Goal: Answer question/provide support: Share knowledge or assist other users

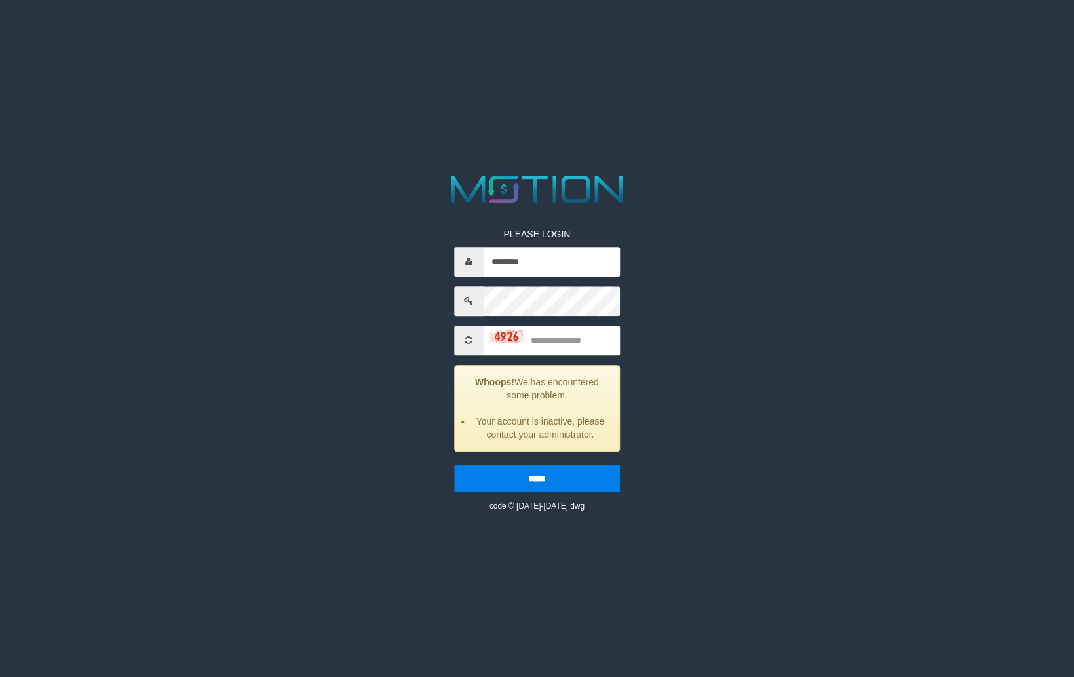
click at [545, 269] on input "********" at bounding box center [551, 261] width 136 height 29
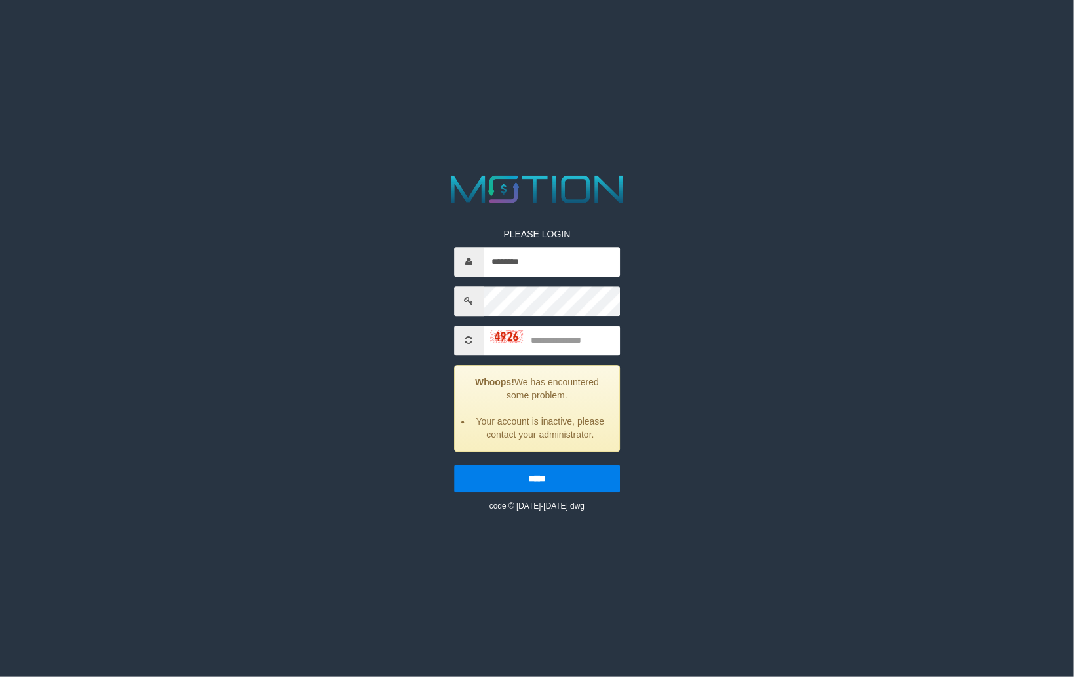
click at [545, 267] on input "********" at bounding box center [551, 261] width 136 height 29
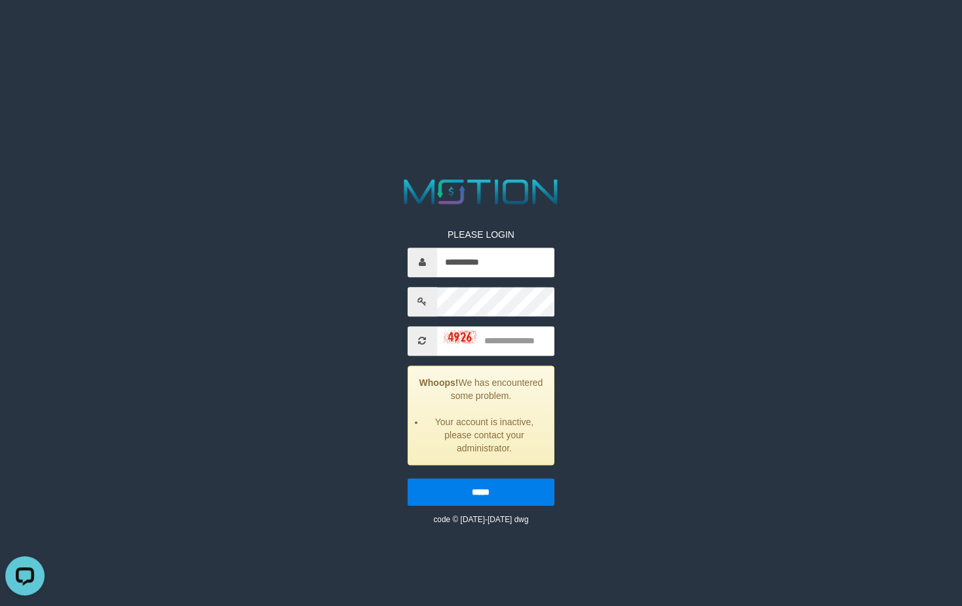
type input "**********"
type input "****"
click at [407, 478] on input "*****" at bounding box center [480, 492] width 147 height 28
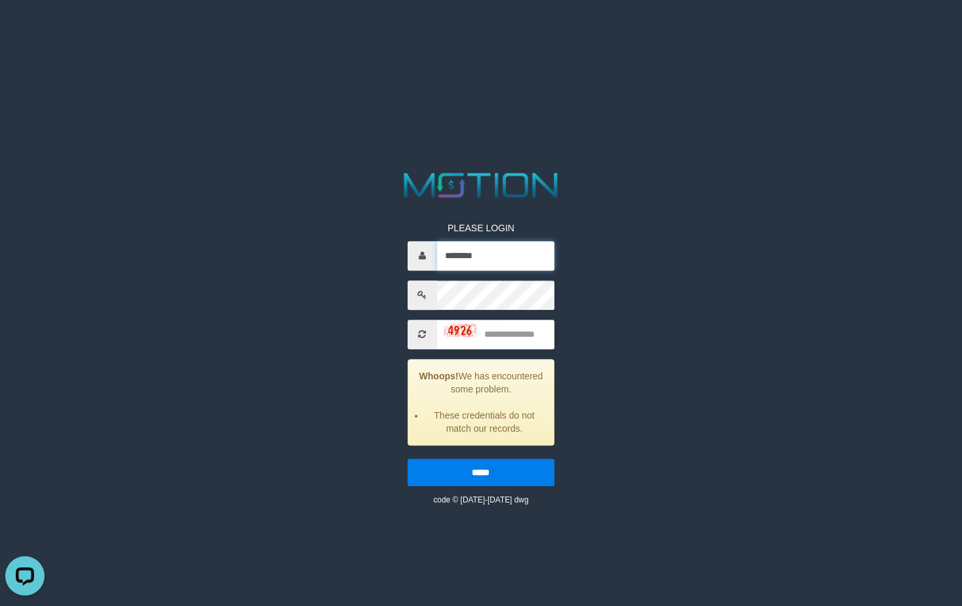
click at [486, 261] on input "********" at bounding box center [496, 255] width 118 height 29
click at [486, 259] on input "********" at bounding box center [496, 255] width 118 height 29
click at [486, 258] on input "********" at bounding box center [496, 255] width 118 height 29
type input "**********"
type input "****"
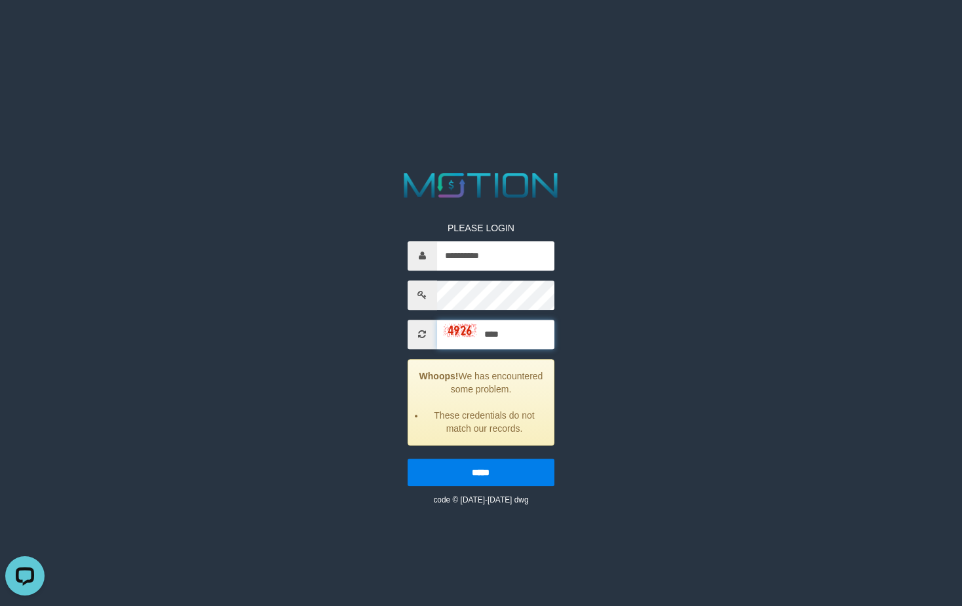
click at [407, 459] on input "*****" at bounding box center [480, 473] width 147 height 28
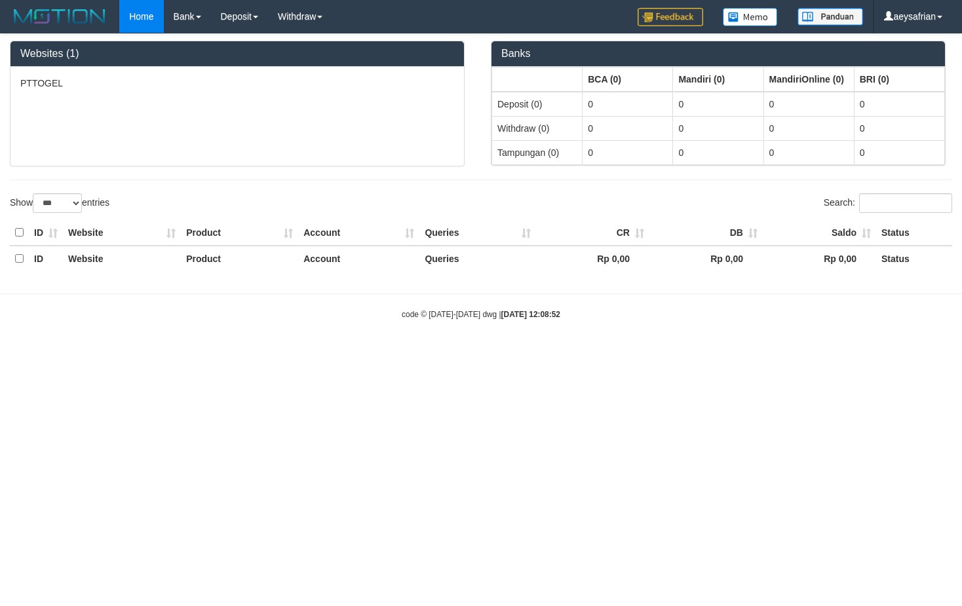
select select "***"
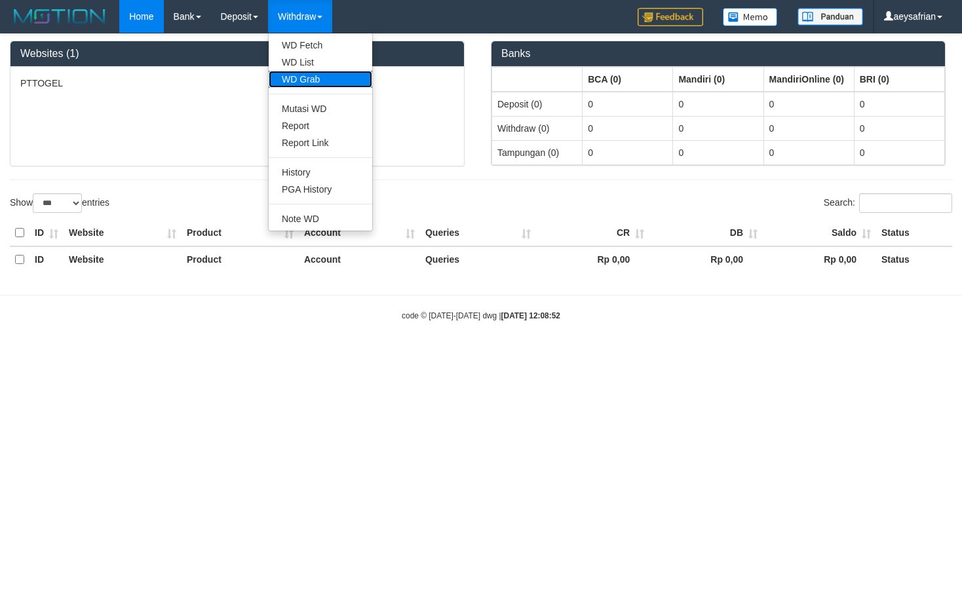
click at [329, 77] on link "WD Grab" at bounding box center [320, 79] width 103 height 17
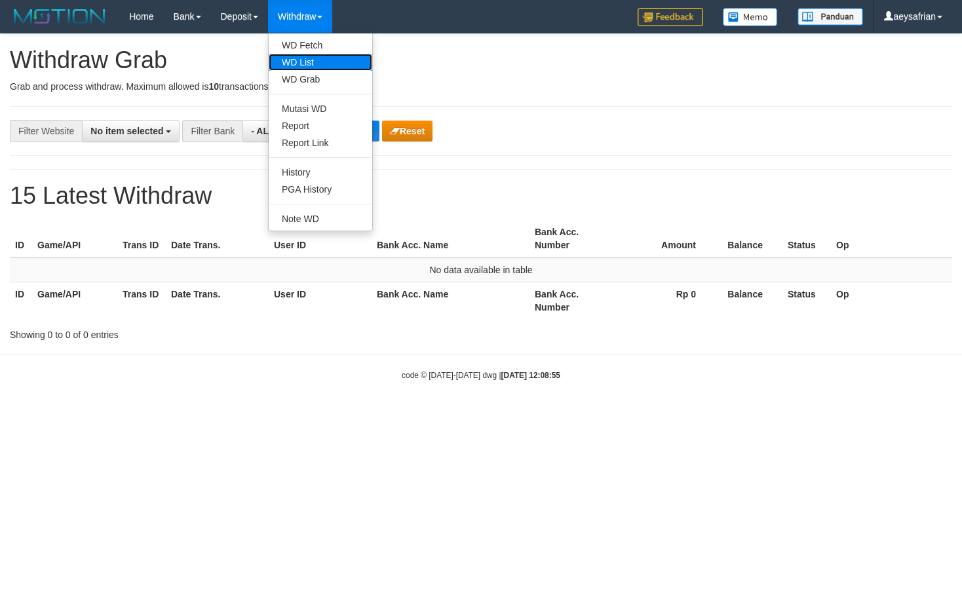
click at [315, 64] on link "WD List" at bounding box center [320, 62] width 103 height 17
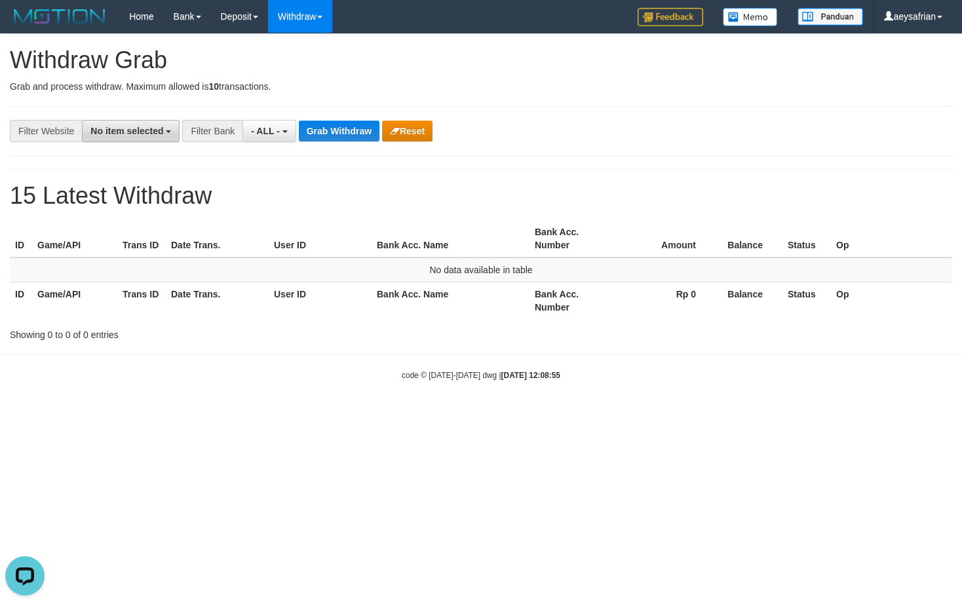
click at [161, 139] on button "No item selected" at bounding box center [131, 131] width 98 height 22
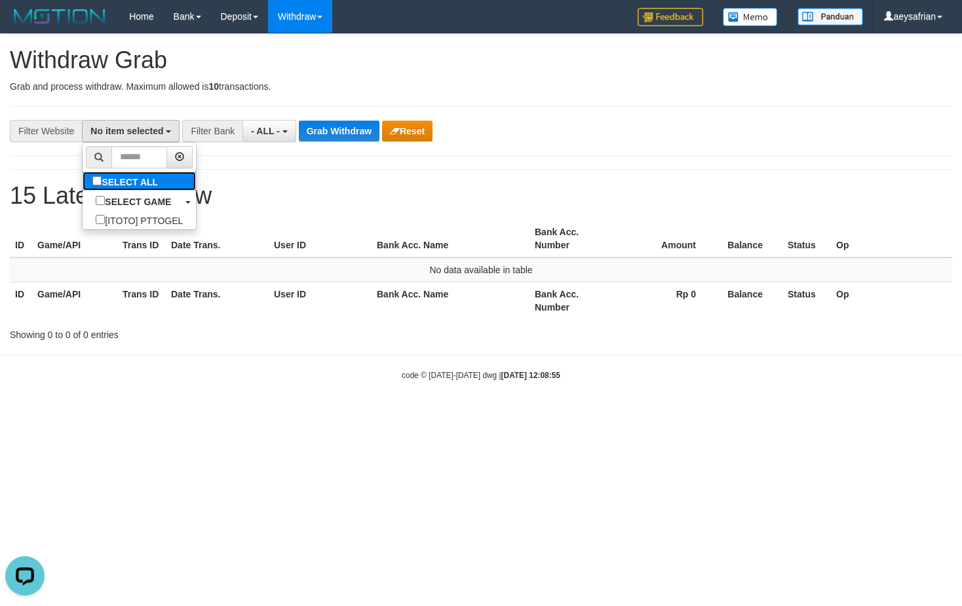
drag, startPoint x: 83, startPoint y: 176, endPoint x: 181, endPoint y: 157, distance: 100.8
click at [84, 176] on label "SELECT ALL" at bounding box center [127, 181] width 88 height 19
select select "***"
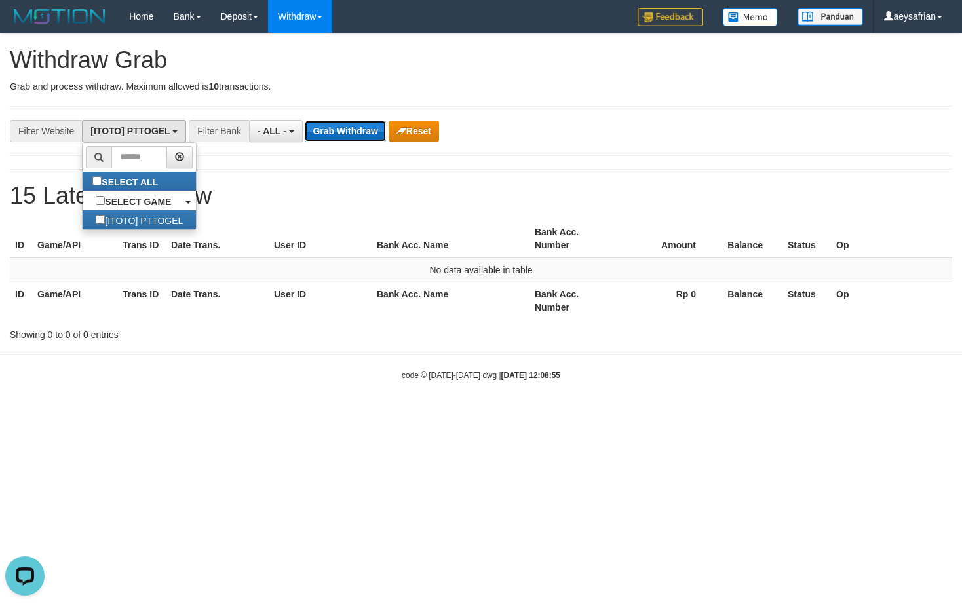
click at [332, 130] on button "Grab Withdraw" at bounding box center [345, 131] width 81 height 21
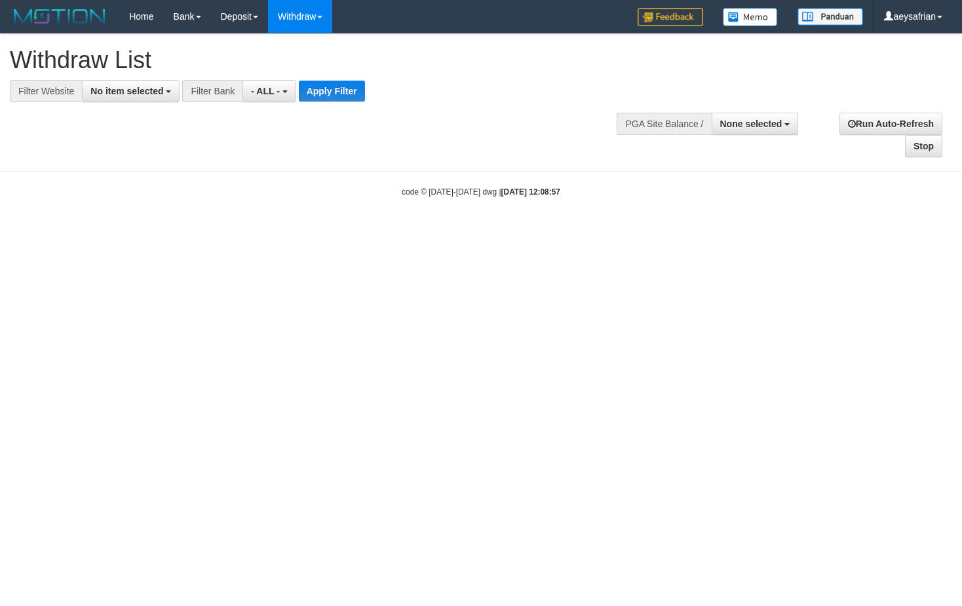
select select
click at [129, 92] on span "No item selected" at bounding box center [126, 91] width 73 height 10
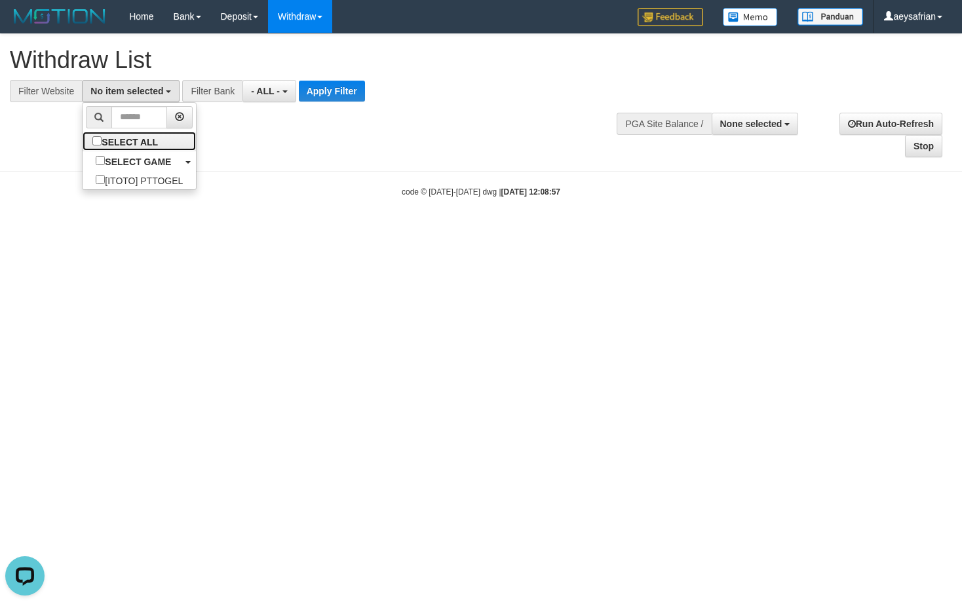
drag, startPoint x: 79, startPoint y: 140, endPoint x: 98, endPoint y: 128, distance: 22.0
click at [83, 139] on label "SELECT ALL" at bounding box center [127, 141] width 88 height 19
select select "***"
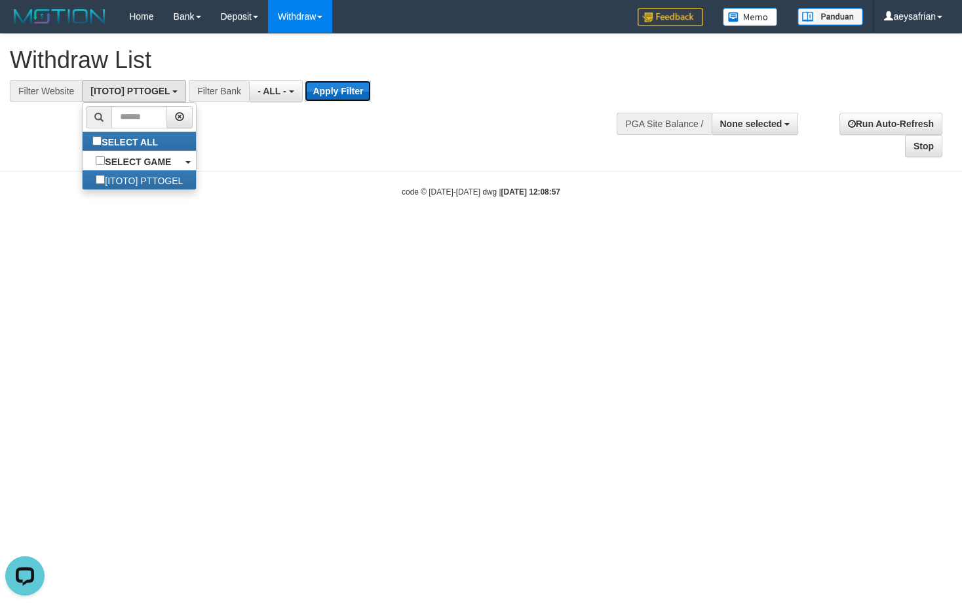
click at [320, 83] on button "Apply Filter" at bounding box center [338, 91] width 66 height 21
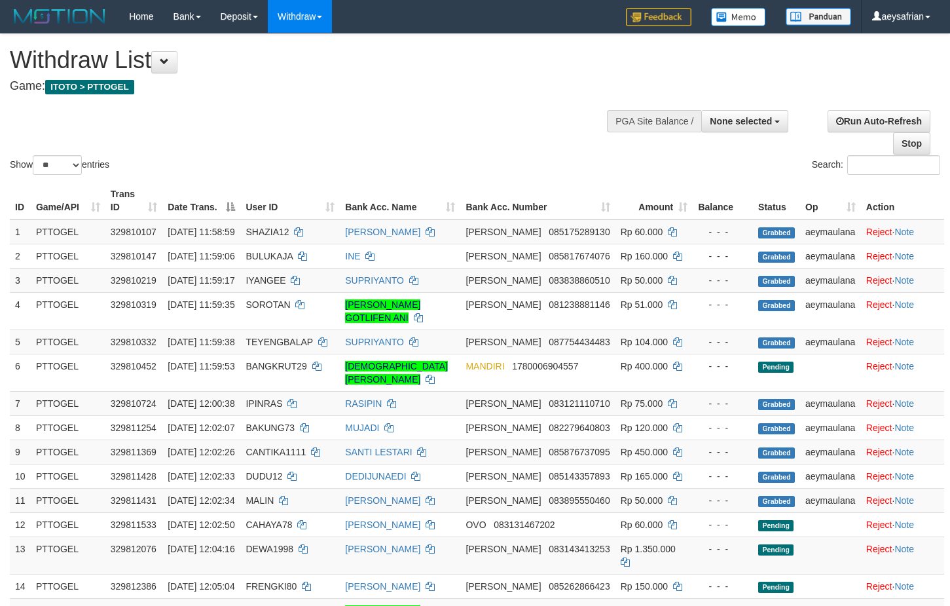
select select
select select "**"
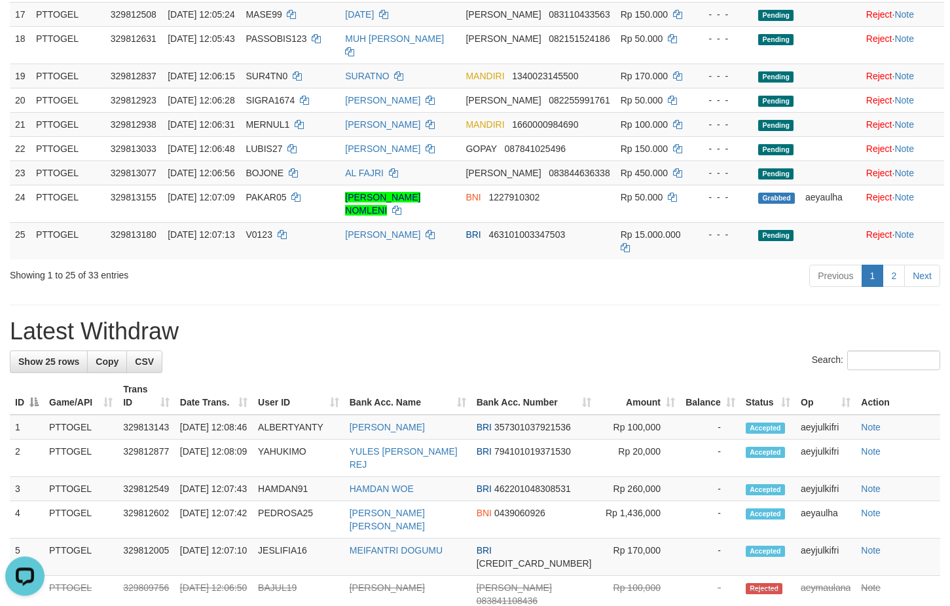
scroll to position [668, 0]
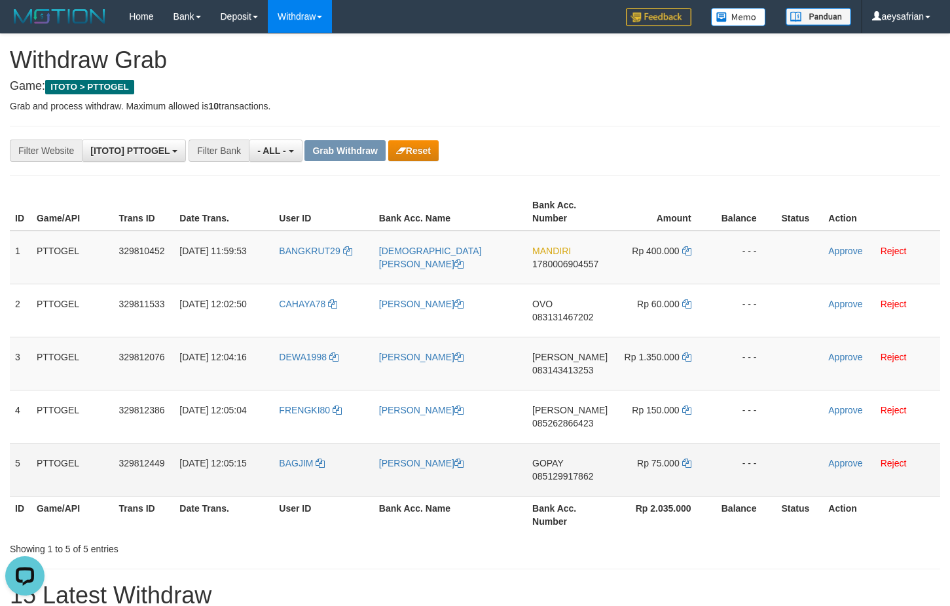
drag, startPoint x: 363, startPoint y: 282, endPoint x: 628, endPoint y: 472, distance: 325.4
click at [628, 472] on tbody "1 PTTOGEL 329810452 31/08/2025 11:59:53 BANGKRUT29 MUHAMMAD ASFA FUADI MANDIRI …" at bounding box center [475, 364] width 931 height 266
click at [556, 261] on span "1780006904557" at bounding box center [566, 264] width 66 height 10
copy span "1780006904557"
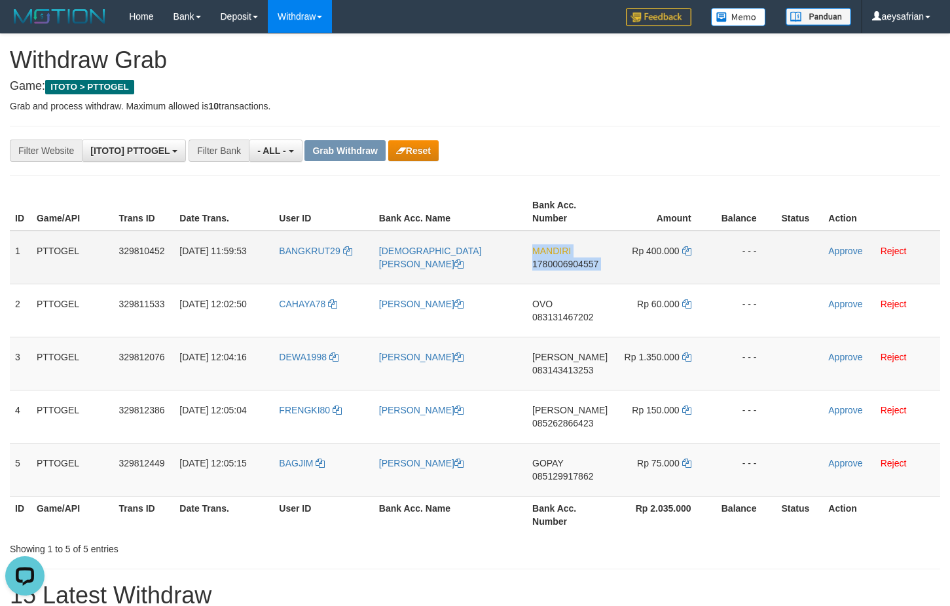
click at [556, 261] on span "1780006904557" at bounding box center [566, 264] width 66 height 10
copy td "MANDIRI 1780006904557"
drag, startPoint x: 806, startPoint y: 35, endPoint x: 823, endPoint y: 50, distance: 22.3
click at [806, 36] on div "**********" at bounding box center [475, 387] width 950 height 706
click at [566, 260] on span "1780006904557" at bounding box center [566, 264] width 66 height 10
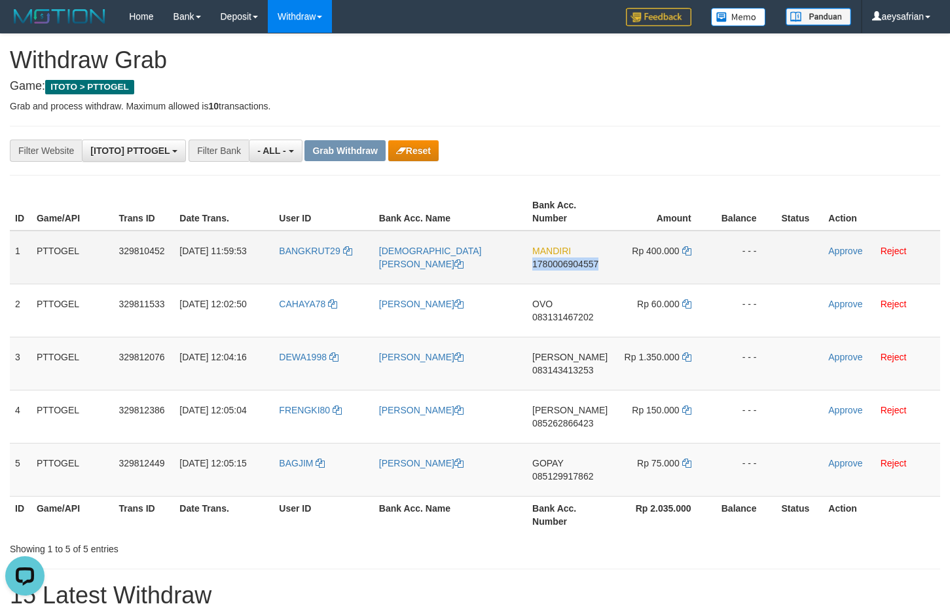
click at [566, 260] on span "1780006904557" at bounding box center [566, 264] width 66 height 10
copy span "1780006904557"
drag, startPoint x: 566, startPoint y: 260, endPoint x: 925, endPoint y: 193, distance: 365.2
click at [569, 258] on td "MANDIRI 1780006904557" at bounding box center [570, 258] width 86 height 54
click at [569, 265] on span "1780006904557" at bounding box center [566, 264] width 66 height 10
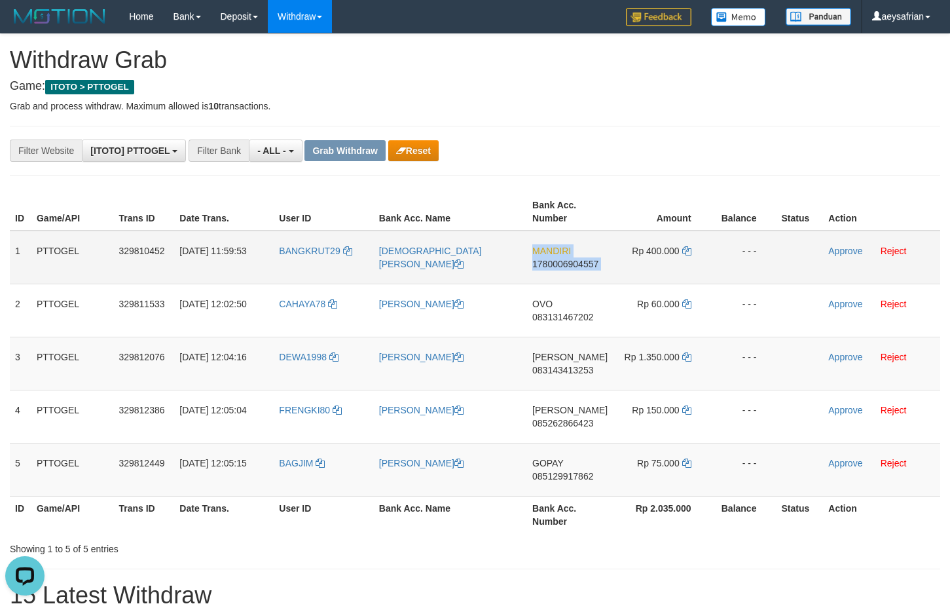
copy td "MANDIRI 1780006904557"
click at [569, 265] on span "1780006904557" at bounding box center [566, 264] width 66 height 10
copy span "1780006904557"
click at [569, 265] on span "1780006904557" at bounding box center [566, 264] width 66 height 10
copy td "MANDIRI 1780006904557"
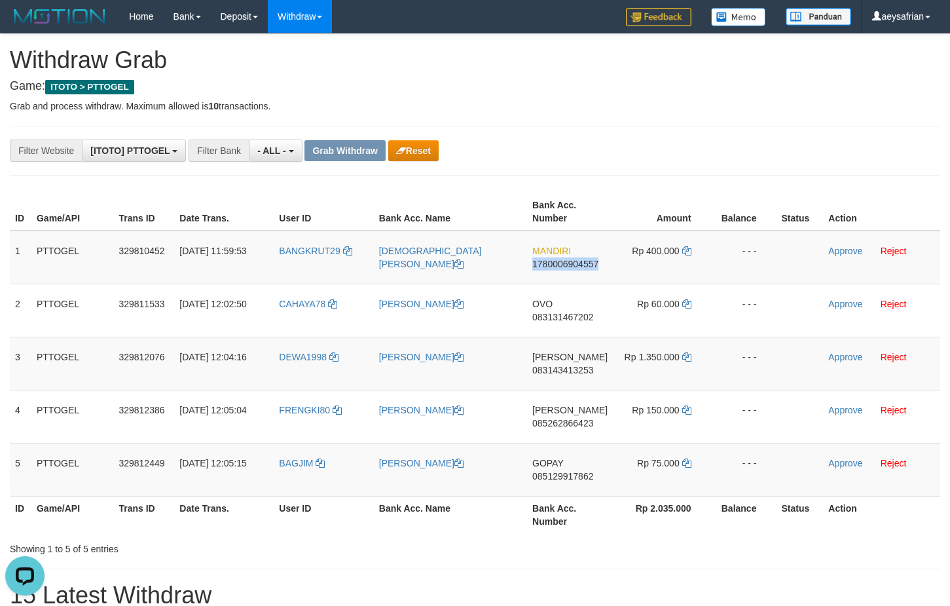
drag, startPoint x: 569, startPoint y: 265, endPoint x: 958, endPoint y: 335, distance: 395.2
click at [570, 265] on span "1780006904557" at bounding box center [566, 264] width 66 height 10
copy span "1780006904557"
click at [690, 250] on td "Rp 400.000" at bounding box center [662, 258] width 98 height 54
click at [687, 249] on icon at bounding box center [687, 250] width 9 height 9
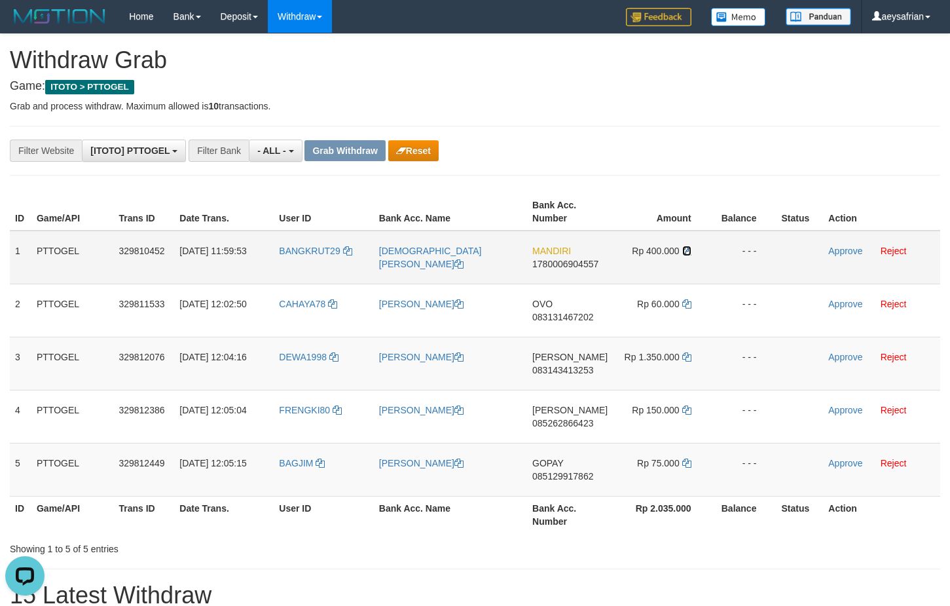
click at [686, 248] on icon at bounding box center [687, 250] width 9 height 9
click at [854, 250] on link "Approve" at bounding box center [846, 251] width 34 height 10
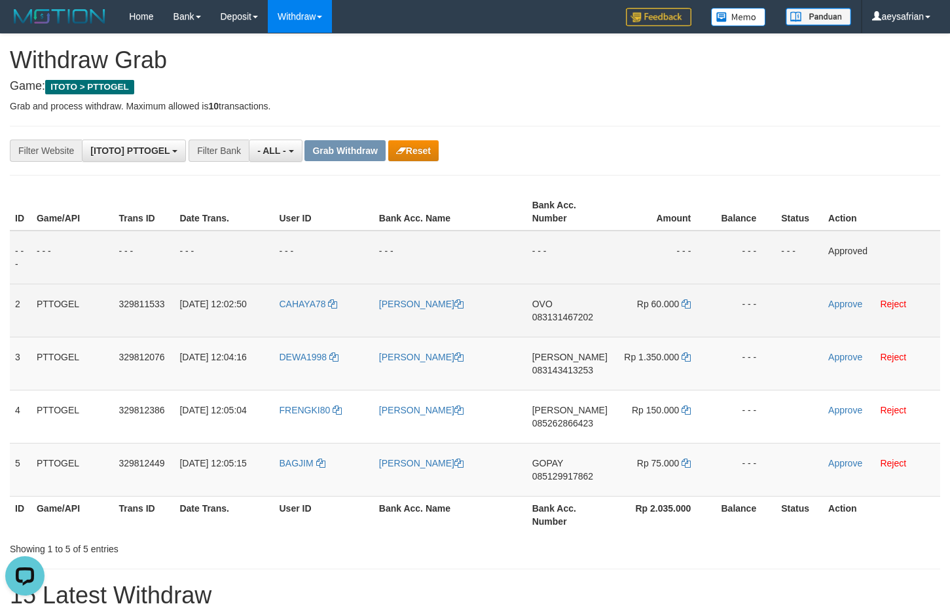
click at [574, 326] on td "OVO 083131467202" at bounding box center [570, 310] width 86 height 53
click at [576, 318] on span "083131467202" at bounding box center [563, 317] width 61 height 10
copy span "083131467202"
click at [576, 318] on span "083131467202" at bounding box center [563, 317] width 61 height 10
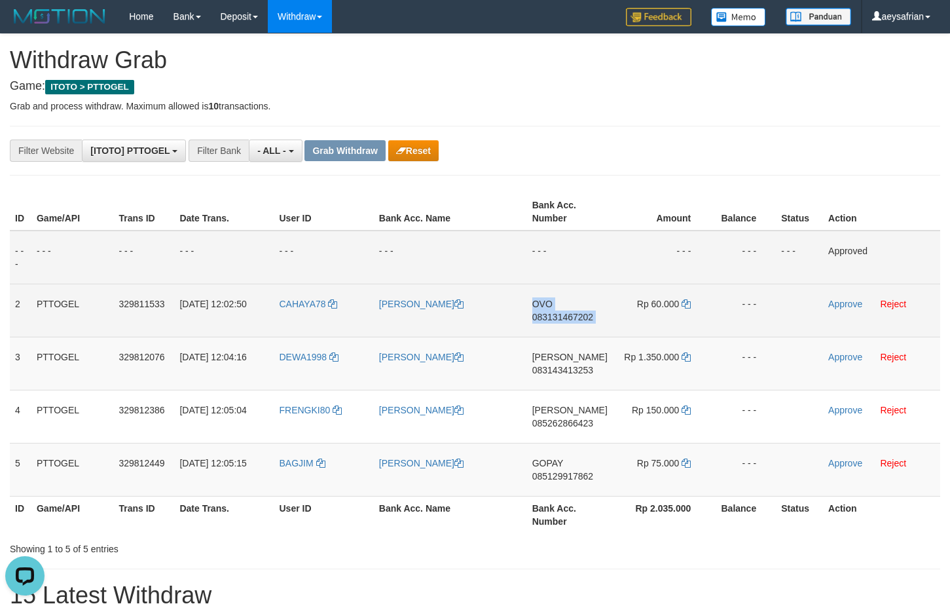
copy td "OVO 083131467202"
click at [577, 317] on span "083131467202" at bounding box center [563, 317] width 61 height 10
copy span "083131467202"
click at [582, 318] on span "083131467202" at bounding box center [563, 317] width 61 height 10
drag, startPoint x: 582, startPoint y: 318, endPoint x: 593, endPoint y: 312, distance: 12.9
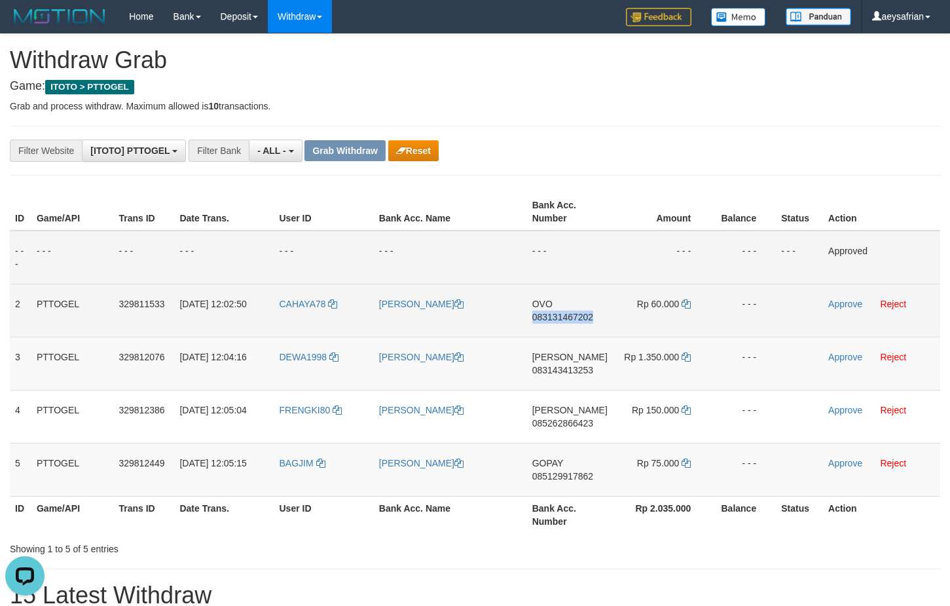
click at [582, 318] on span "083131467202" at bounding box center [563, 317] width 61 height 10
click at [589, 314] on span "083131467202" at bounding box center [563, 317] width 61 height 10
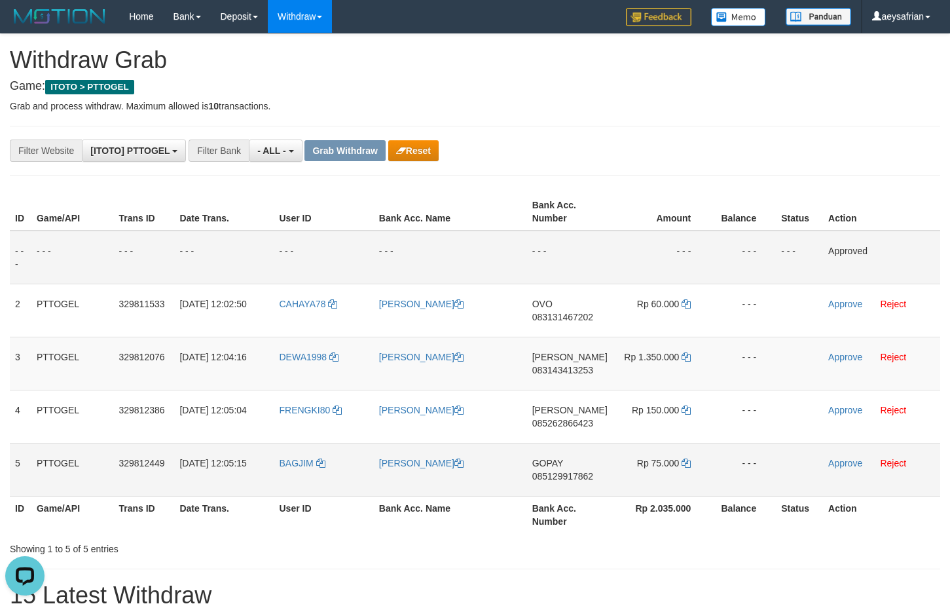
click at [567, 472] on span "085129917862" at bounding box center [563, 476] width 61 height 10
click at [567, 471] on span "085129917862" at bounding box center [563, 476] width 61 height 10
click at [568, 469] on td "GOPAY 085129917862" at bounding box center [570, 469] width 86 height 53
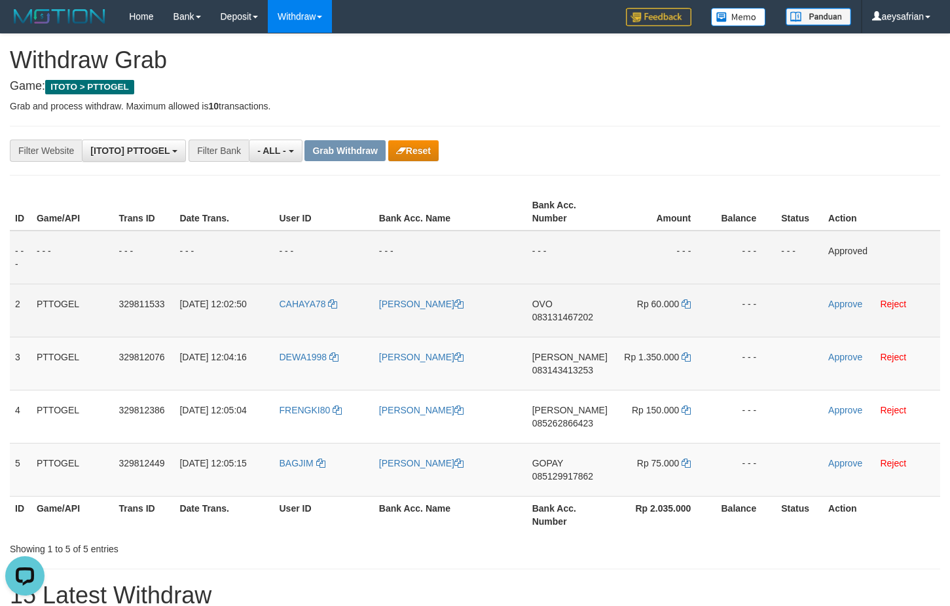
click at [547, 318] on span "083131467202" at bounding box center [563, 317] width 61 height 10
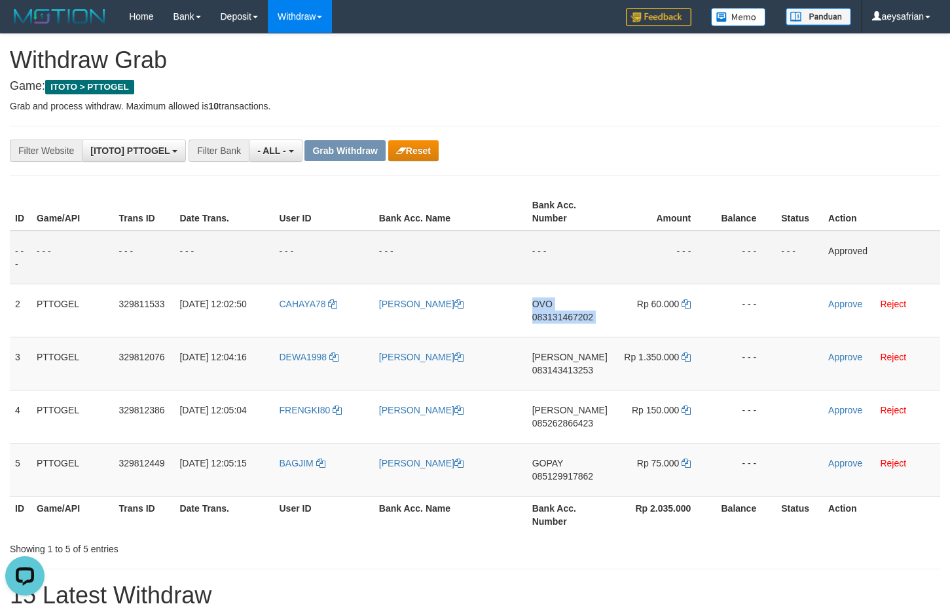
drag, startPoint x: 547, startPoint y: 318, endPoint x: 953, endPoint y: 294, distance: 406.8
click at [547, 317] on span "083131467202" at bounding box center [563, 317] width 61 height 10
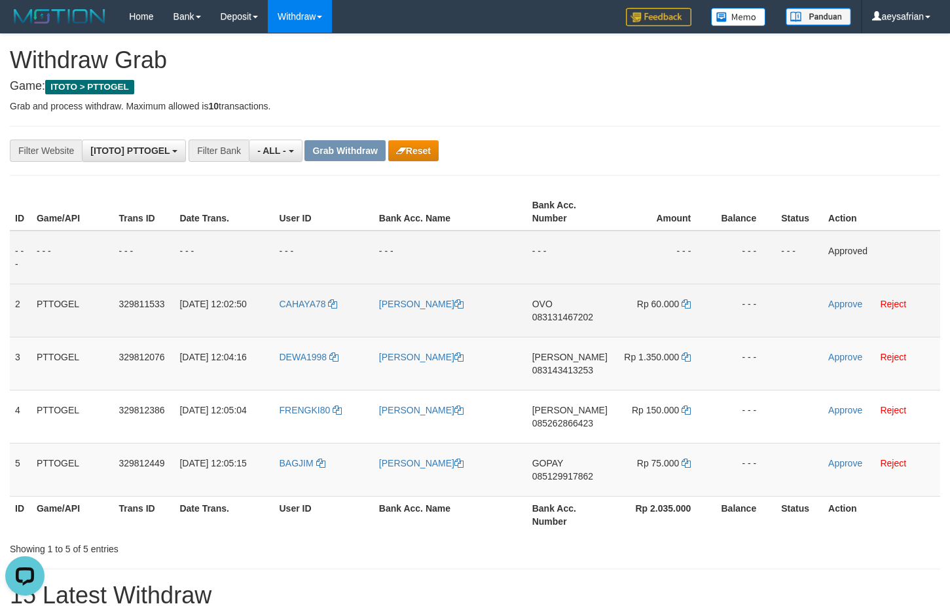
click at [581, 316] on span "083131467202" at bounding box center [563, 317] width 61 height 10
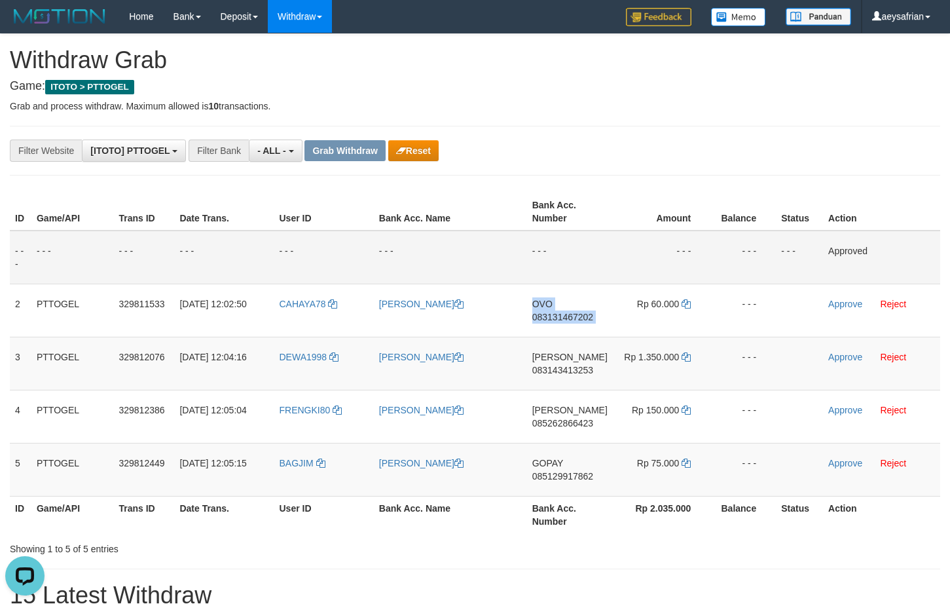
drag, startPoint x: 581, startPoint y: 316, endPoint x: 948, endPoint y: 221, distance: 378.9
click at [582, 316] on span "083131467202" at bounding box center [563, 317] width 61 height 10
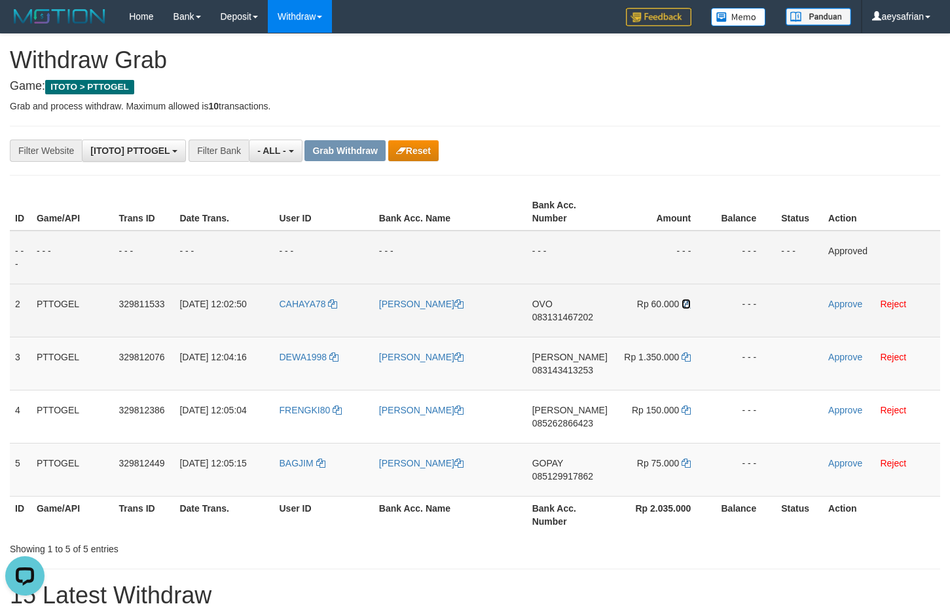
click at [682, 300] on icon at bounding box center [686, 303] width 9 height 9
click at [684, 295] on td "Rp 60.000" at bounding box center [662, 310] width 98 height 53
click at [836, 299] on link "Approve" at bounding box center [846, 304] width 34 height 10
click at [561, 471] on span "085129917862" at bounding box center [563, 476] width 61 height 10
click at [561, 470] on td "GOPAY 085129917862" at bounding box center [570, 469] width 86 height 53
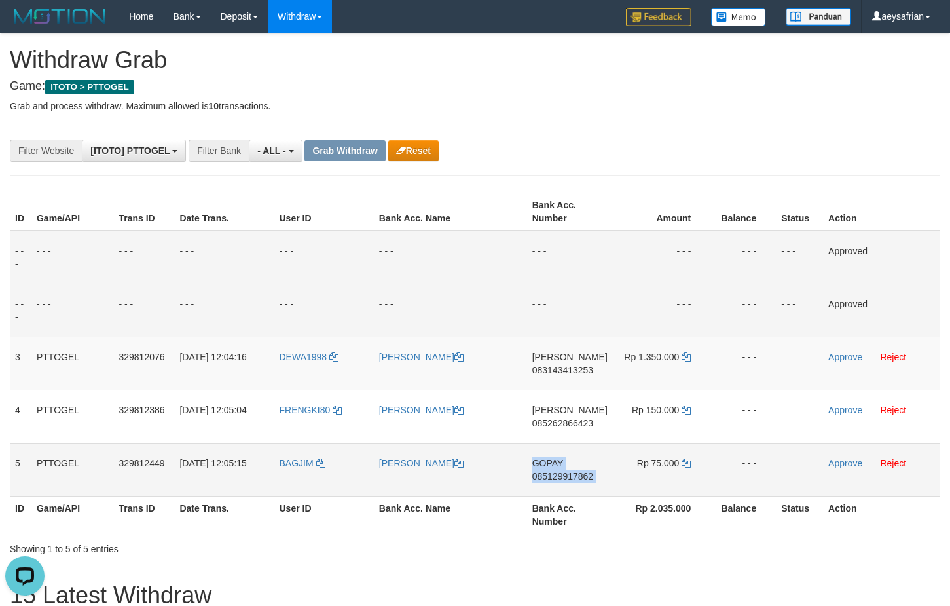
click at [561, 470] on td "GOPAY 085129917862" at bounding box center [570, 469] width 86 height 53
click at [560, 470] on td "GOPAY 085129917862" at bounding box center [570, 469] width 86 height 53
click at [559, 474] on span "085129917862" at bounding box center [563, 476] width 61 height 10
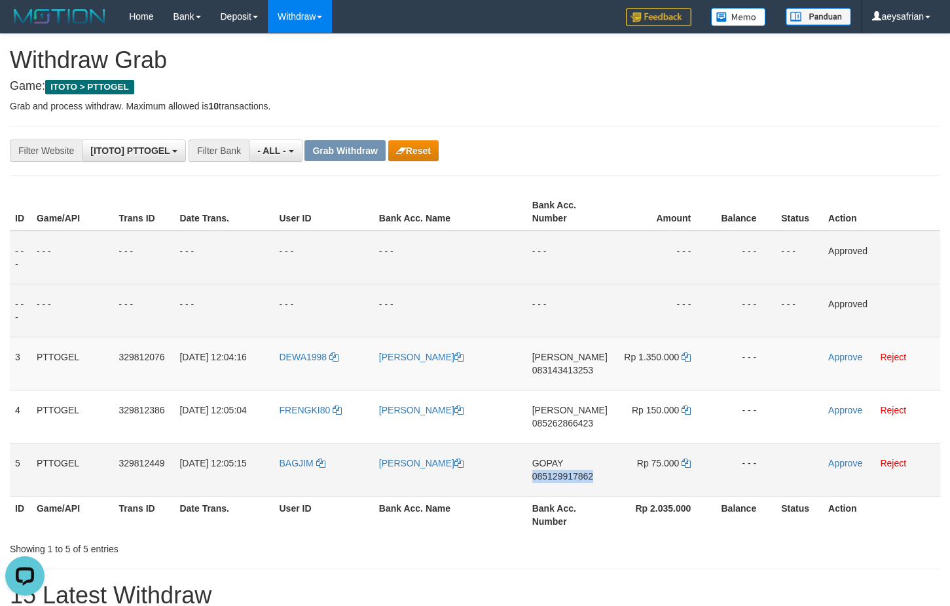
drag, startPoint x: 559, startPoint y: 474, endPoint x: 931, endPoint y: 465, distance: 371.5
click at [560, 474] on span "085129917862" at bounding box center [563, 476] width 61 height 10
click at [683, 464] on icon at bounding box center [686, 463] width 9 height 9
click at [842, 462] on link "Approve" at bounding box center [846, 463] width 34 height 10
click at [570, 368] on span "083143413253" at bounding box center [563, 370] width 61 height 10
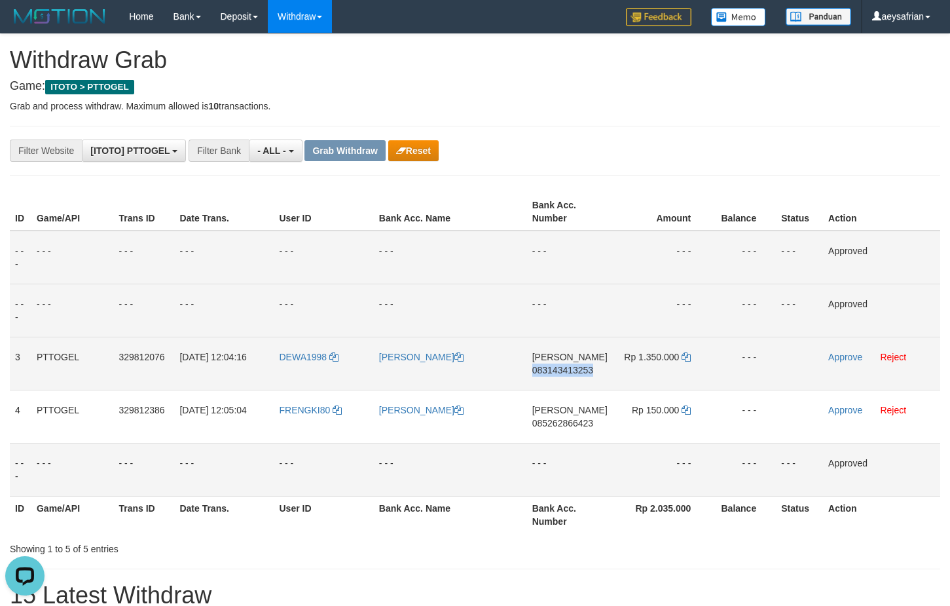
click at [570, 368] on span "083143413253" at bounding box center [563, 370] width 61 height 10
click at [573, 370] on span "083143413253" at bounding box center [563, 370] width 61 height 10
drag, startPoint x: 573, startPoint y: 370, endPoint x: 587, endPoint y: 365, distance: 14.7
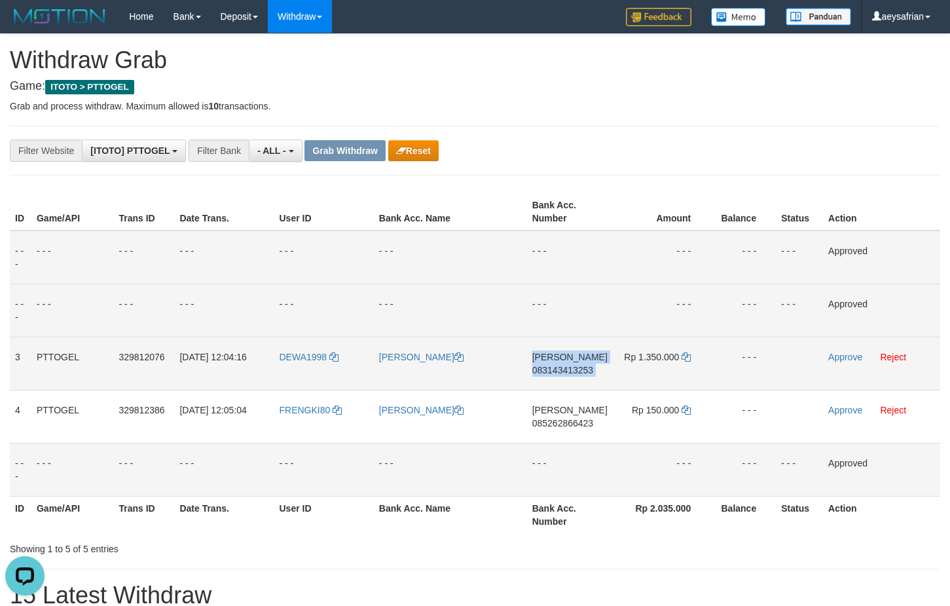
click at [580, 368] on span "083143413253" at bounding box center [563, 370] width 61 height 10
click at [552, 375] on span "083143413253" at bounding box center [563, 370] width 61 height 10
click at [554, 374] on span "083143413253" at bounding box center [563, 370] width 61 height 10
click at [679, 355] on span "Rp 1.350.000" at bounding box center [651, 357] width 55 height 10
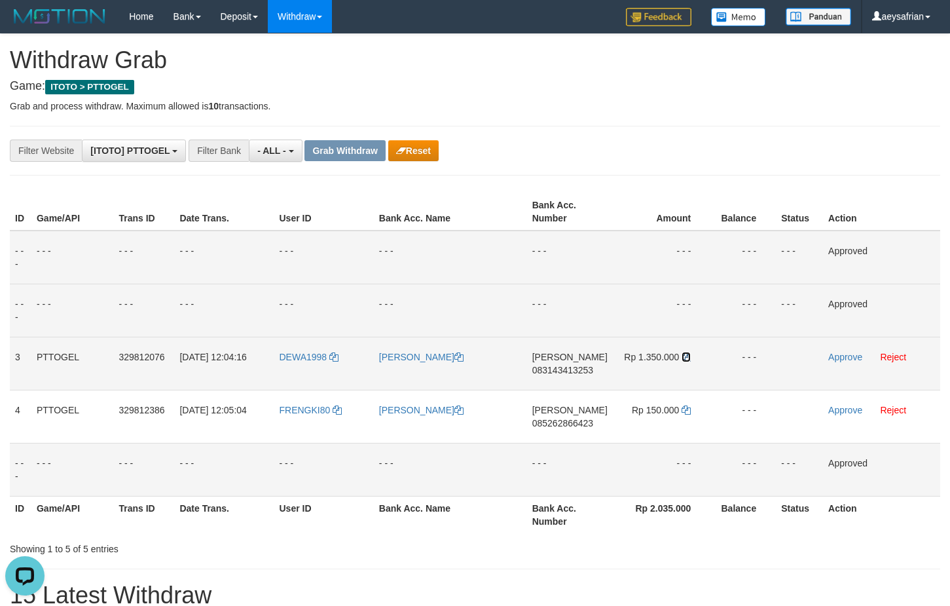
click at [683, 356] on icon at bounding box center [686, 356] width 9 height 9
drag, startPoint x: 683, startPoint y: 356, endPoint x: 948, endPoint y: 288, distance: 274.7
click at [685, 356] on icon at bounding box center [686, 356] width 9 height 9
click at [842, 360] on link "Approve" at bounding box center [846, 357] width 34 height 10
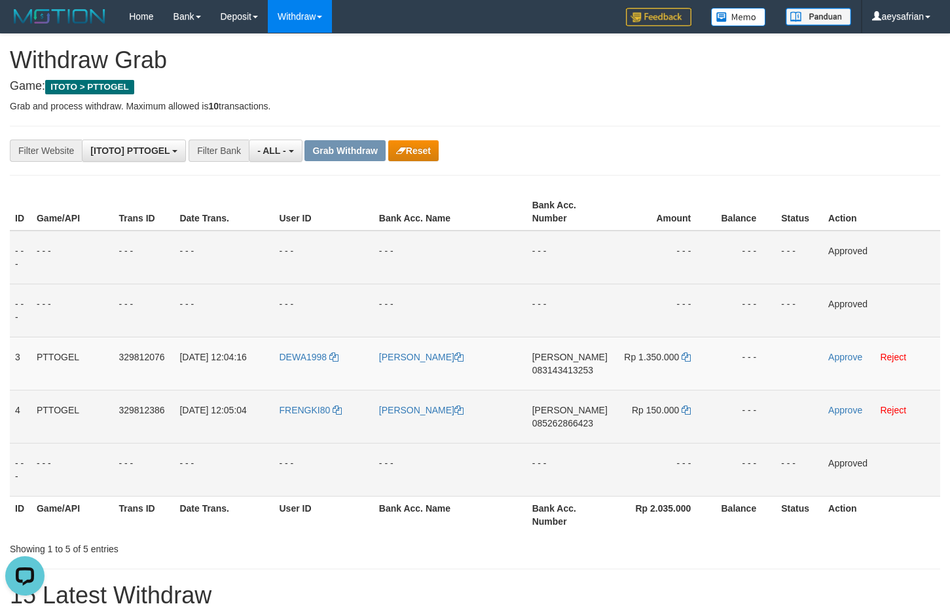
click at [569, 425] on span "085262866423" at bounding box center [563, 423] width 61 height 10
click at [569, 424] on span "085262866423" at bounding box center [563, 423] width 61 height 10
click at [570, 423] on span "085262866423" at bounding box center [563, 423] width 61 height 10
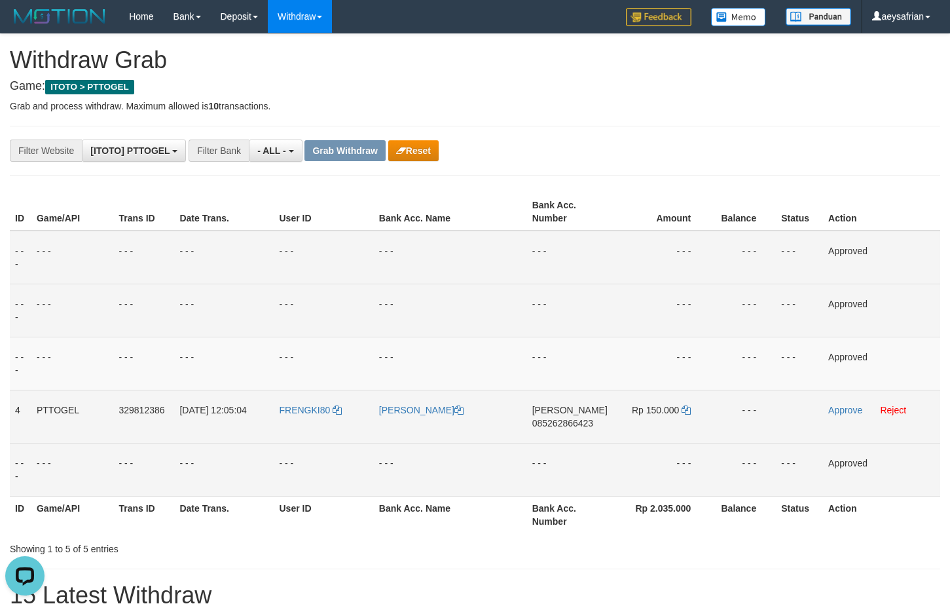
click at [575, 428] on span "085262866423" at bounding box center [563, 423] width 61 height 10
click at [576, 426] on span "085262866423" at bounding box center [563, 423] width 61 height 10
click at [688, 405] on link at bounding box center [686, 410] width 9 height 10
click at [694, 403] on td "Rp 150.000" at bounding box center [662, 416] width 98 height 53
click at [835, 410] on link "Approve" at bounding box center [846, 410] width 34 height 10
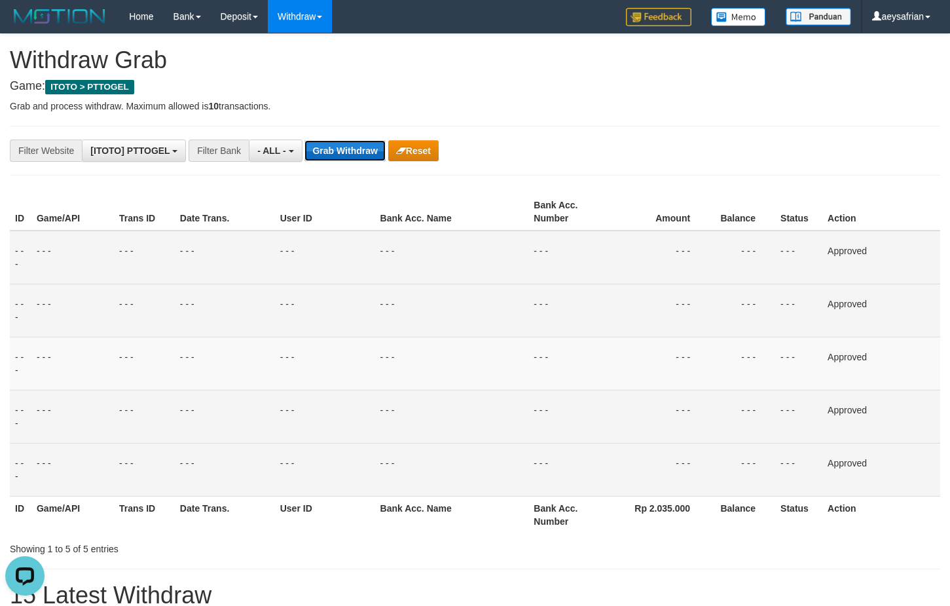
click at [359, 149] on button "Grab Withdraw" at bounding box center [345, 150] width 81 height 21
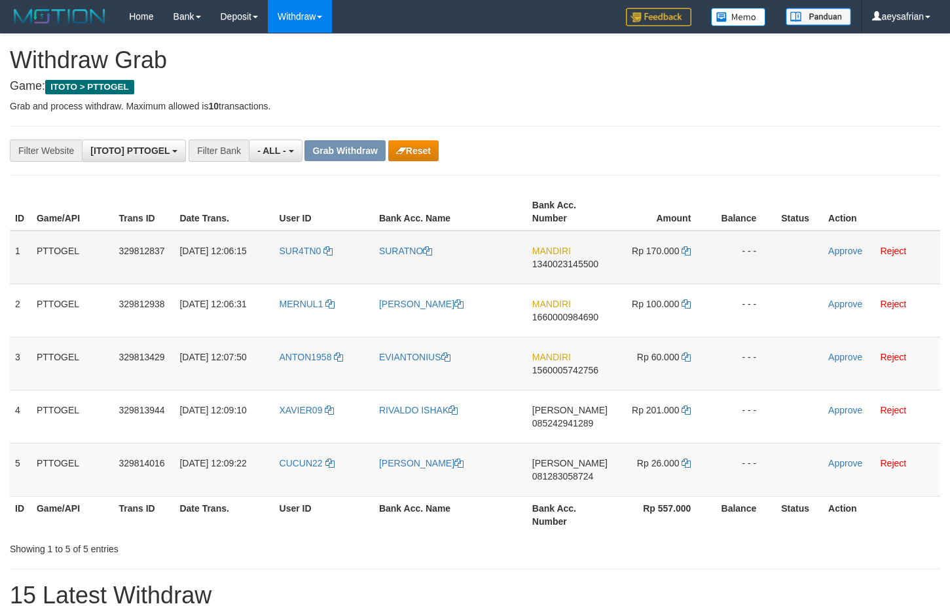
scroll to position [11, 0]
drag, startPoint x: 359, startPoint y: 267, endPoint x: 650, endPoint y: 468, distance: 353.6
click at [650, 469] on tbody "1 PTTOGEL 329812837 [DATE] 12:06:15 SUR4TN0 [GEOGRAPHIC_DATA] MANDIRI 134002314…" at bounding box center [475, 364] width 931 height 266
click at [564, 264] on span "1340023145500" at bounding box center [566, 264] width 66 height 10
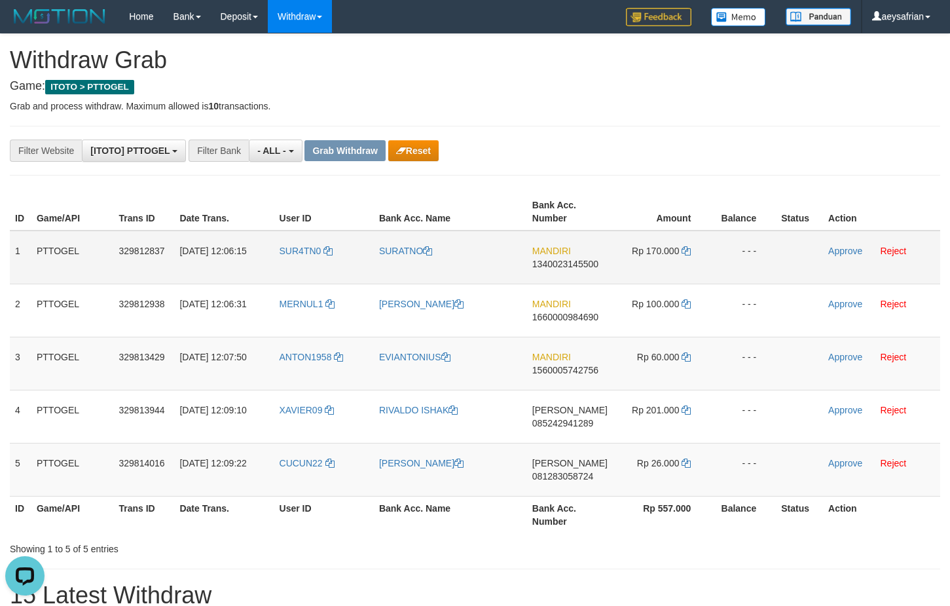
click at [564, 263] on span "1340023145500" at bounding box center [566, 264] width 66 height 10
copy span "1340023145500"
click at [564, 263] on span "1340023145500" at bounding box center [566, 264] width 66 height 10
copy td "MANDIRI 1340023145500"
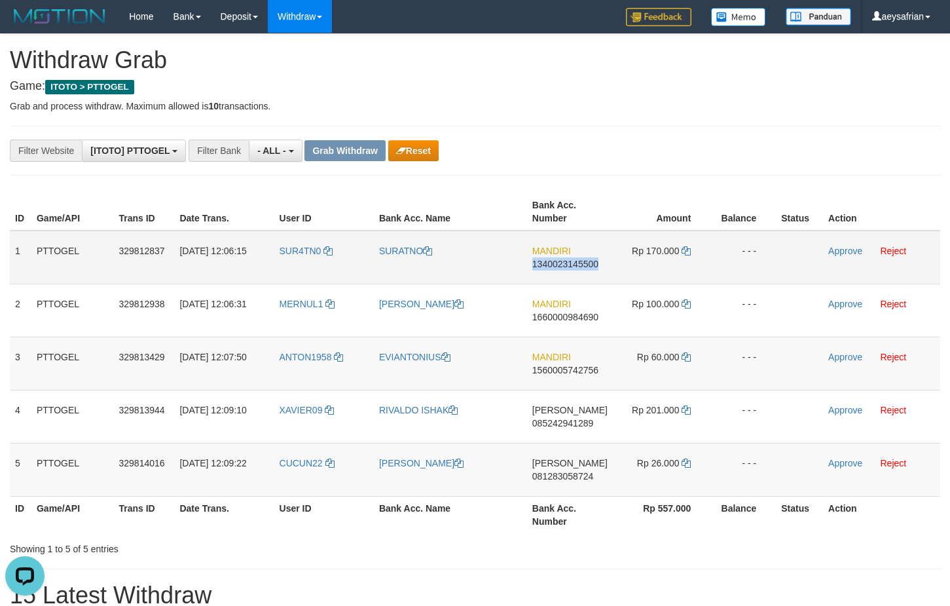
click at [564, 263] on span "1340023145500" at bounding box center [566, 264] width 66 height 10
copy span "1340023145500"
click at [564, 263] on span "1340023145500" at bounding box center [566, 264] width 66 height 10
copy td "MANDIRI 1340023145500"
click at [596, 265] on span "1340023145500" at bounding box center [566, 264] width 66 height 10
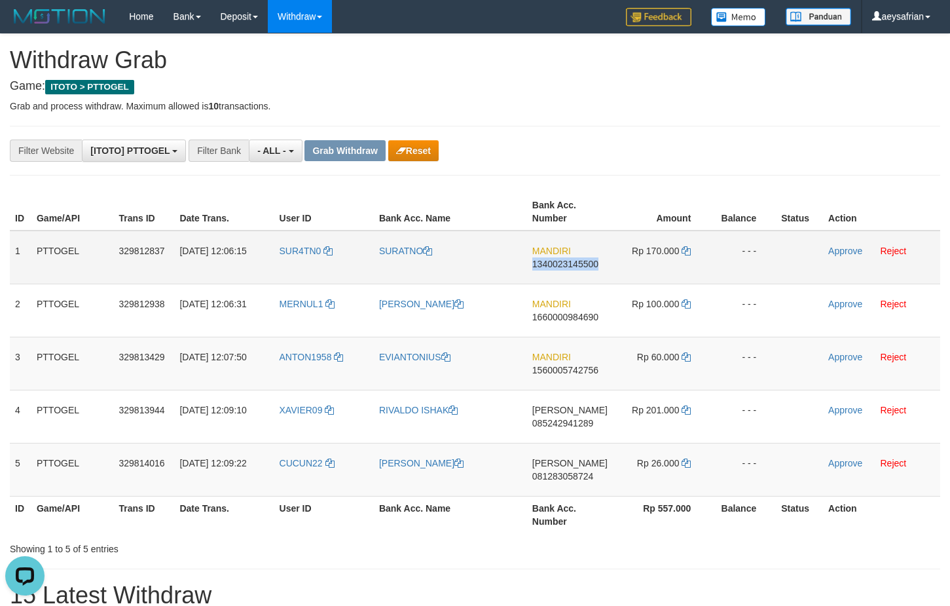
click at [596, 265] on span "1340023145500" at bounding box center [566, 264] width 66 height 10
copy span "1340023145500"
click at [596, 265] on span "1340023145500" at bounding box center [566, 264] width 66 height 10
copy td "MANDIRI 1340023145500"
drag, startPoint x: 596, startPoint y: 265, endPoint x: 927, endPoint y: 259, distance: 330.9
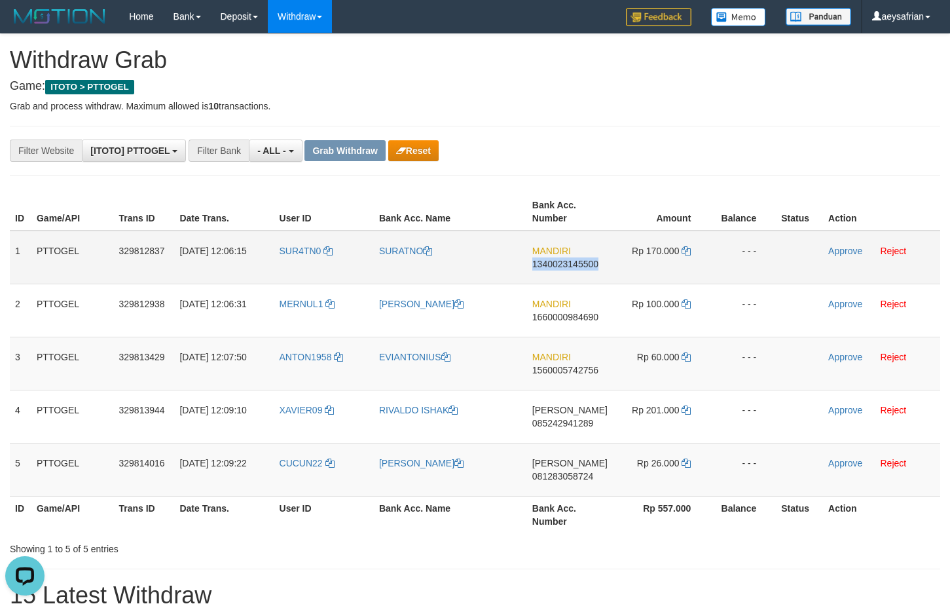
click at [609, 265] on td "MANDIRI 1340023145500" at bounding box center [570, 258] width 86 height 54
click at [561, 259] on span "1340023145500" at bounding box center [566, 264] width 66 height 10
copy span "1340023145500"
click at [561, 259] on span "1340023145500" at bounding box center [566, 264] width 66 height 10
copy span "1340023145500"
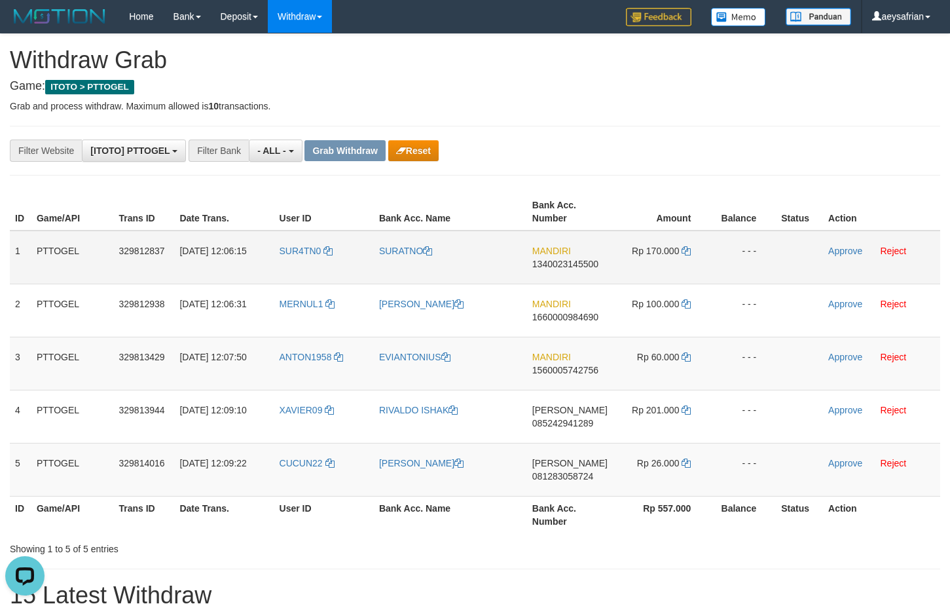
click at [681, 248] on td "Rp 170.000" at bounding box center [662, 258] width 98 height 54
click at [684, 250] on icon at bounding box center [686, 250] width 9 height 9
copy td "000"
click at [684, 250] on icon at bounding box center [686, 250] width 9 height 9
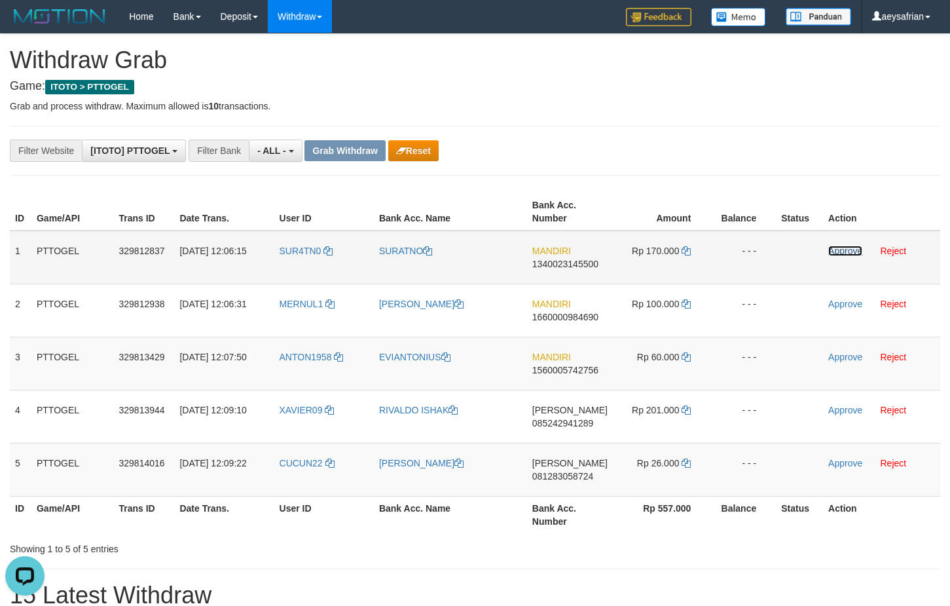
click at [840, 254] on link "Approve" at bounding box center [846, 251] width 34 height 10
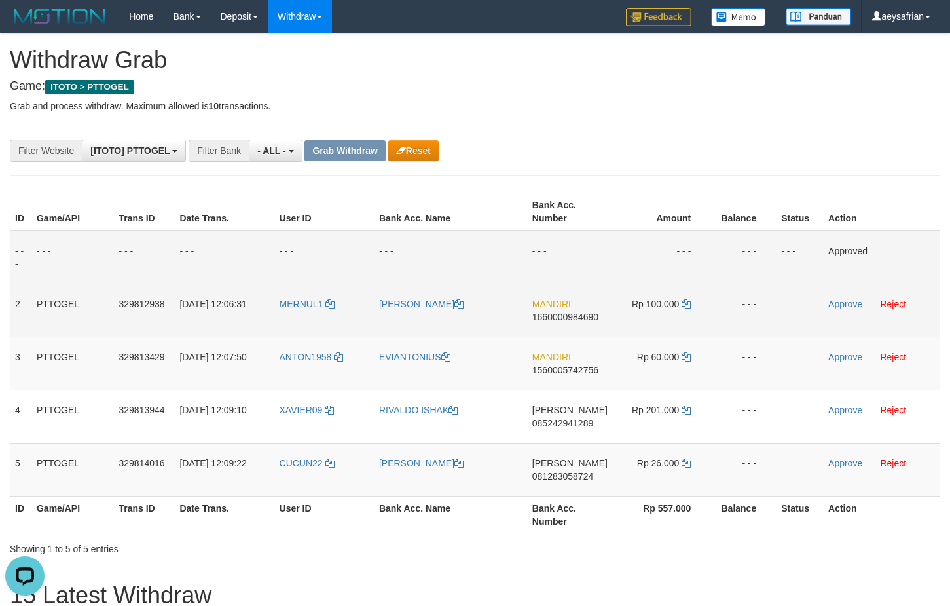
click at [567, 323] on td "MANDIRI 1660000984690" at bounding box center [570, 310] width 86 height 53
click at [571, 320] on span "1660000984690" at bounding box center [566, 317] width 66 height 10
copy span "1660000984690"
drag, startPoint x: 571, startPoint y: 320, endPoint x: 618, endPoint y: 324, distance: 48.0
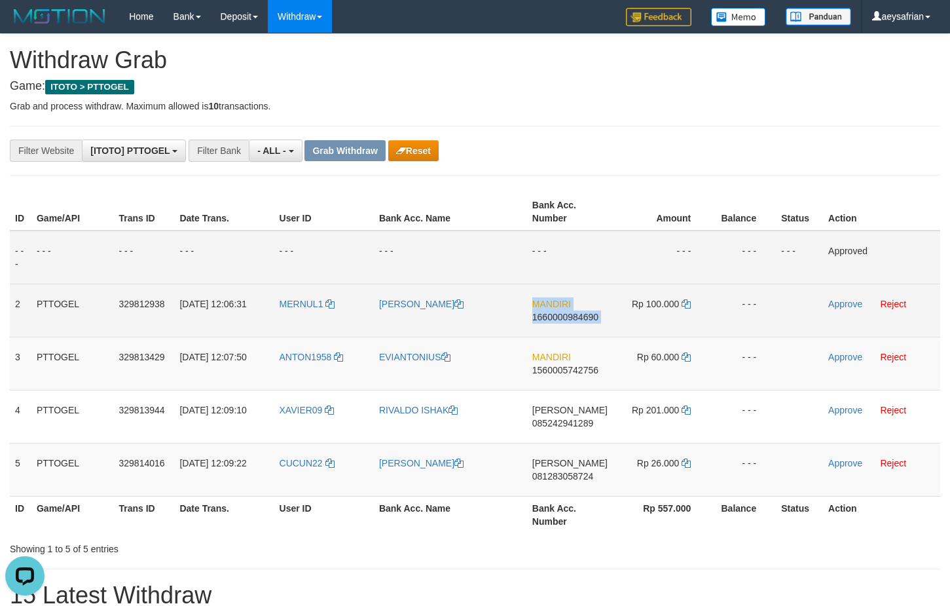
click at [574, 319] on span "1660000984690" at bounding box center [566, 317] width 66 height 10
click at [577, 319] on span "1660000984690" at bounding box center [566, 317] width 66 height 10
drag, startPoint x: 577, startPoint y: 318, endPoint x: 603, endPoint y: 310, distance: 26.9
click at [592, 315] on span "1660000984690" at bounding box center [566, 317] width 66 height 10
click at [685, 305] on icon at bounding box center [686, 303] width 9 height 9
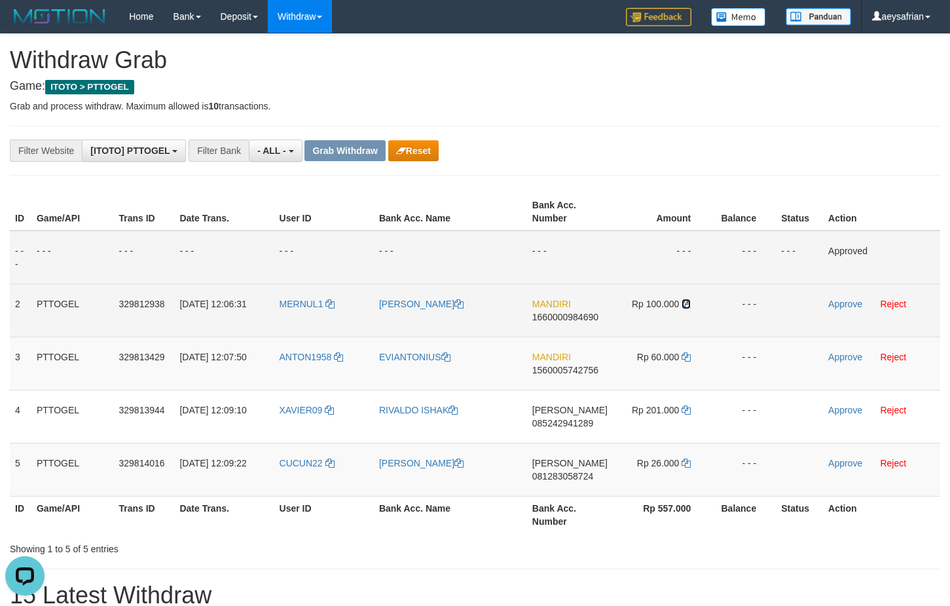
click at [688, 303] on icon at bounding box center [686, 303] width 9 height 9
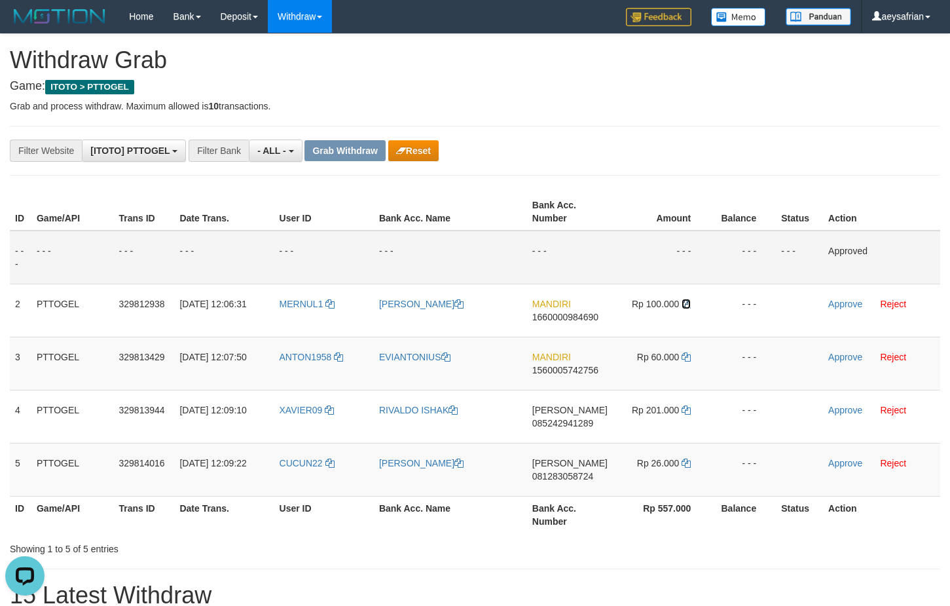
click at [692, 300] on td "Rp 100.000" at bounding box center [662, 310] width 98 height 53
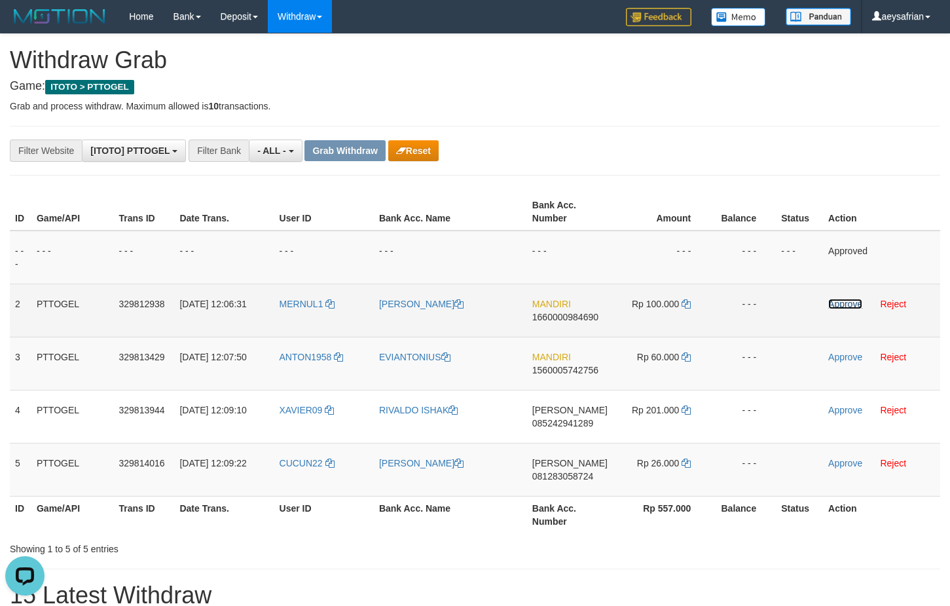
click at [845, 307] on link "Approve" at bounding box center [846, 304] width 34 height 10
click at [575, 372] on span "1560005742756" at bounding box center [566, 370] width 66 height 10
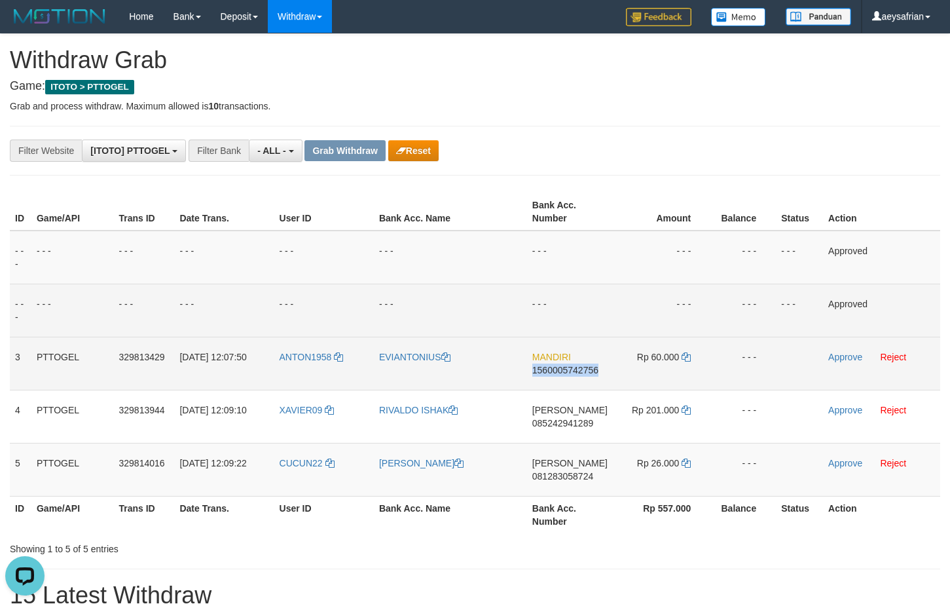
click at [574, 372] on span "1560005742756" at bounding box center [566, 370] width 66 height 10
drag, startPoint x: 574, startPoint y: 372, endPoint x: 747, endPoint y: 371, distance: 172.9
click at [575, 372] on span "1560005742756" at bounding box center [566, 370] width 66 height 10
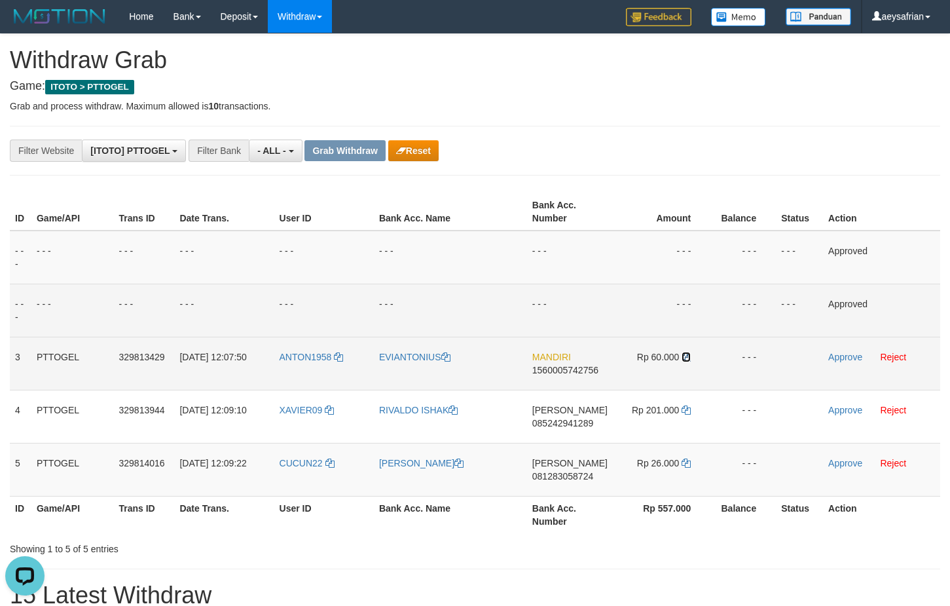
click at [683, 356] on icon at bounding box center [686, 356] width 9 height 9
drag, startPoint x: 685, startPoint y: 354, endPoint x: 937, endPoint y: 221, distance: 285.1
click at [685, 353] on icon at bounding box center [686, 356] width 9 height 9
click at [842, 352] on link "Approve" at bounding box center [846, 357] width 34 height 10
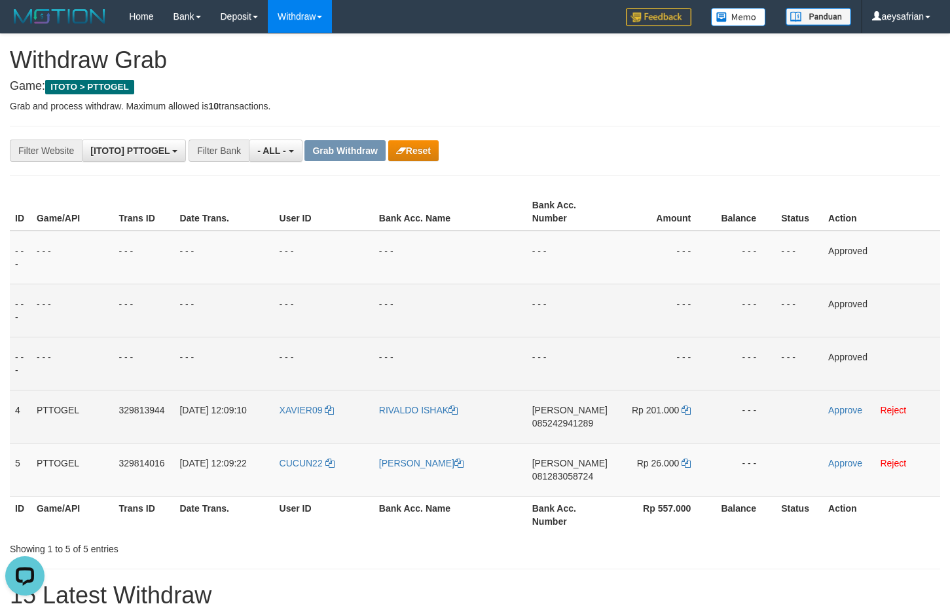
click at [549, 421] on span "085242941289" at bounding box center [563, 423] width 61 height 10
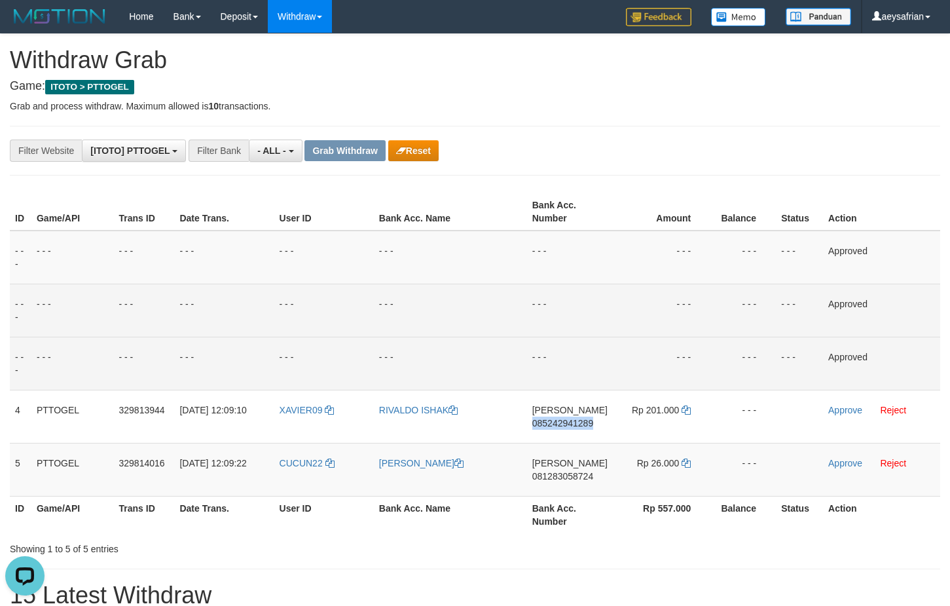
drag, startPoint x: 549, startPoint y: 421, endPoint x: 946, endPoint y: 449, distance: 398.0
click at [550, 421] on span "085242941289" at bounding box center [563, 423] width 61 height 10
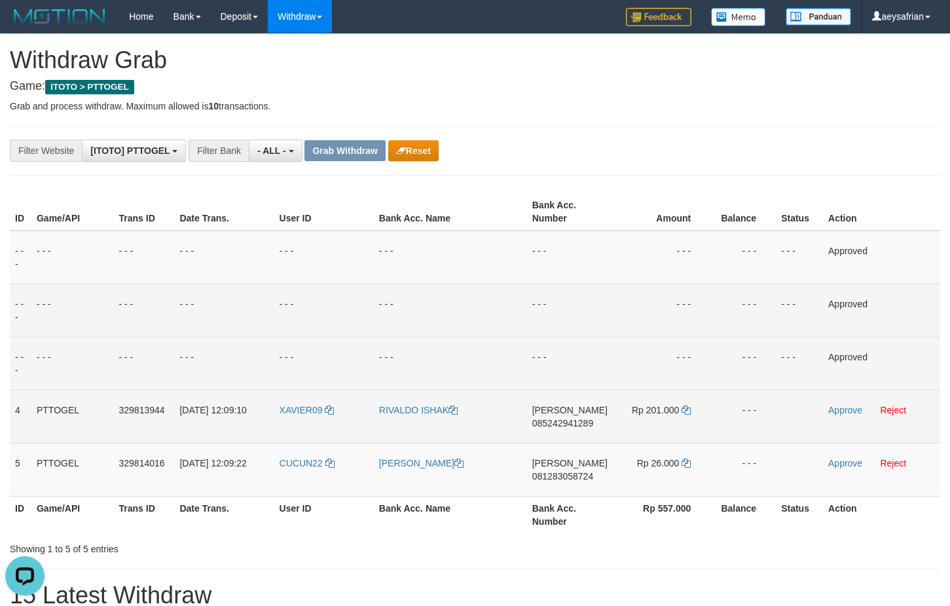
click at [584, 419] on span "085242941289" at bounding box center [563, 423] width 61 height 10
click at [586, 419] on span "085242941289" at bounding box center [563, 423] width 61 height 10
click at [571, 423] on span "085242941289" at bounding box center [563, 423] width 61 height 10
click at [571, 422] on span "085242941289" at bounding box center [563, 423] width 61 height 10
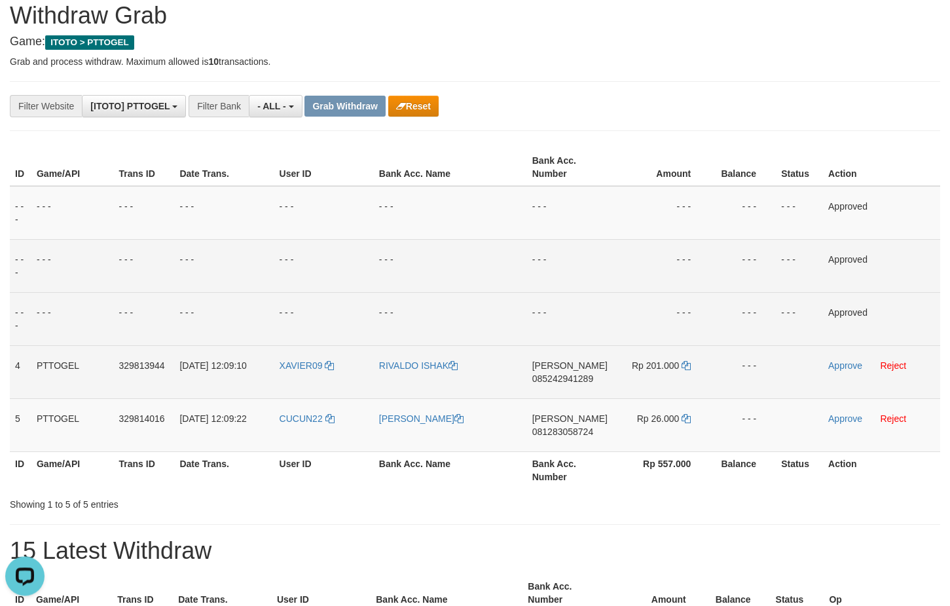
scroll to position [67, 0]
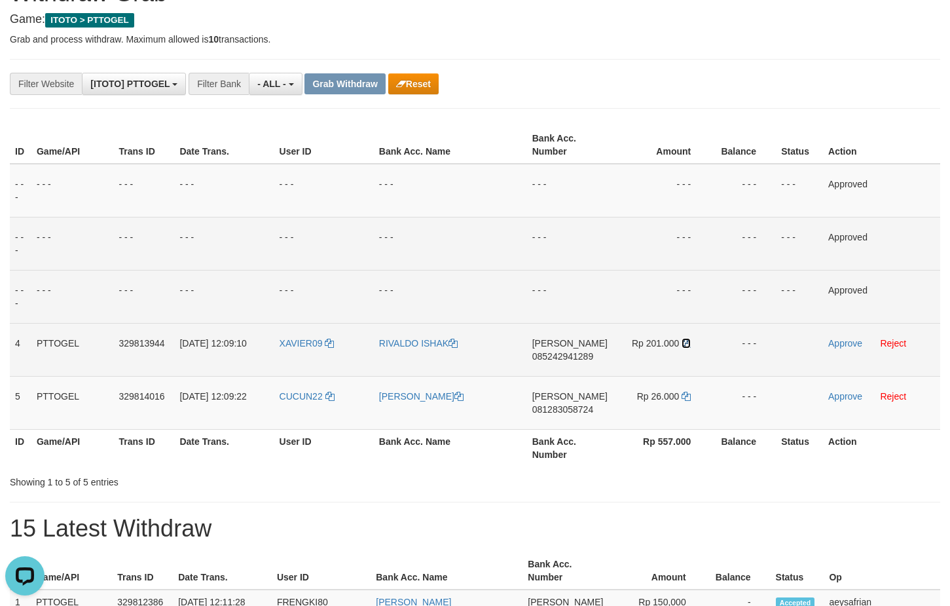
click at [683, 339] on icon at bounding box center [686, 343] width 9 height 9
click at [683, 337] on td "Rp 201.000" at bounding box center [662, 349] width 98 height 53
click at [835, 341] on link "Approve" at bounding box center [846, 343] width 34 height 10
click at [579, 409] on span "081283058724" at bounding box center [563, 409] width 61 height 10
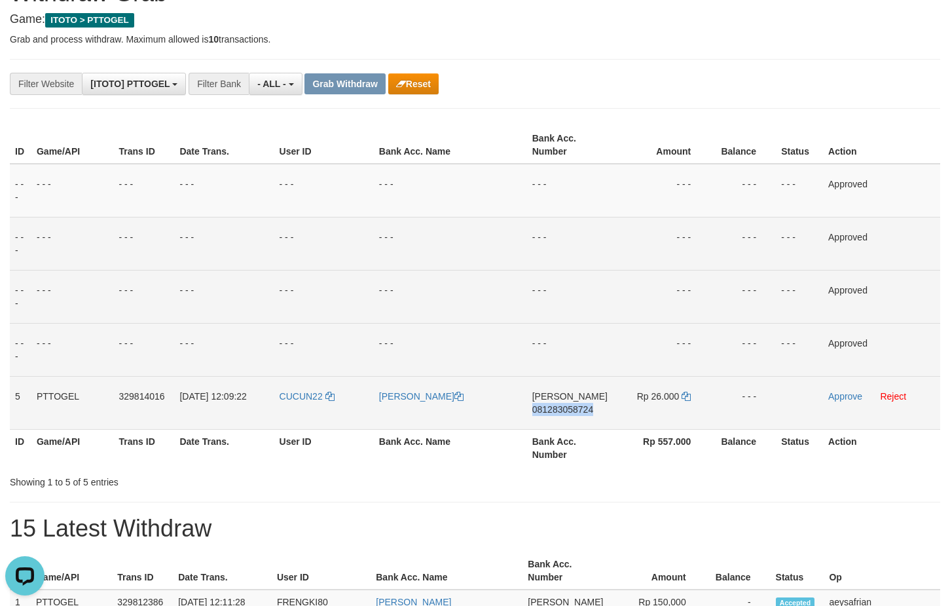
click at [579, 409] on span "081283058724" at bounding box center [563, 409] width 61 height 10
click at [690, 396] on icon at bounding box center [686, 396] width 9 height 9
click at [690, 395] on icon at bounding box center [686, 396] width 9 height 9
click at [836, 397] on link "Approve" at bounding box center [846, 396] width 34 height 10
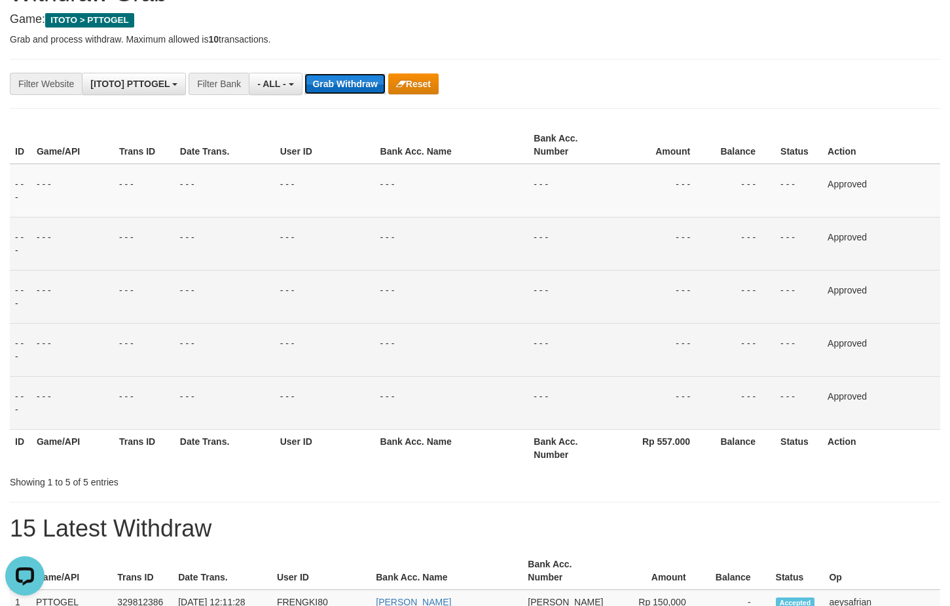
click at [362, 89] on button "Grab Withdraw" at bounding box center [345, 83] width 81 height 21
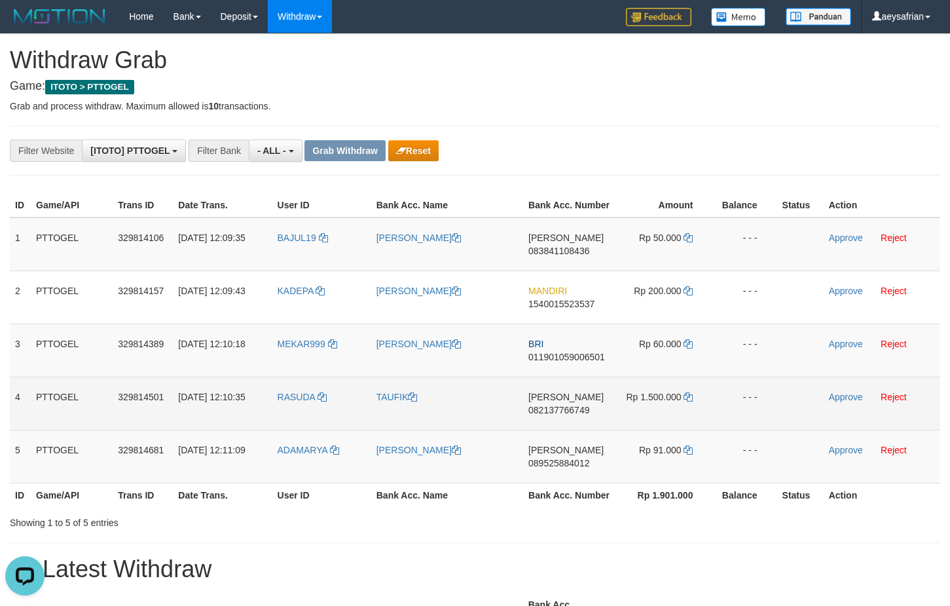
drag, startPoint x: 322, startPoint y: 254, endPoint x: 616, endPoint y: 380, distance: 319.9
click at [671, 468] on tbody "1 PTTOGEL 329814106 31/08/2025 12:09:35 BAJUL19 JAKA MULYA DANA 083841108436 Rp…" at bounding box center [475, 350] width 931 height 266
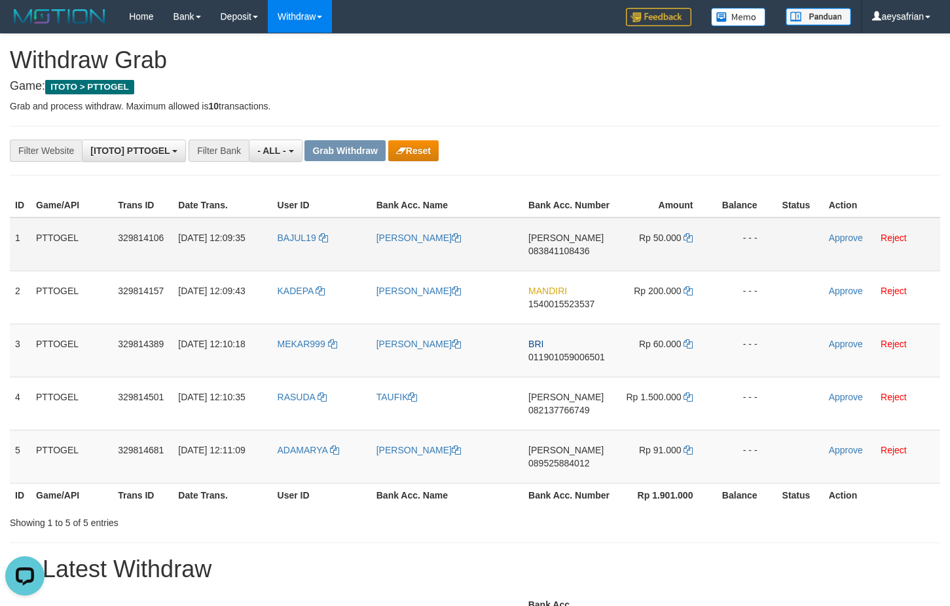
click at [560, 257] on td "DANA 083841108436" at bounding box center [569, 244] width 92 height 54
click at [561, 254] on span "083841108436" at bounding box center [559, 251] width 61 height 10
copy span "083841108436"
click at [561, 254] on span "083841108436" at bounding box center [559, 251] width 61 height 10
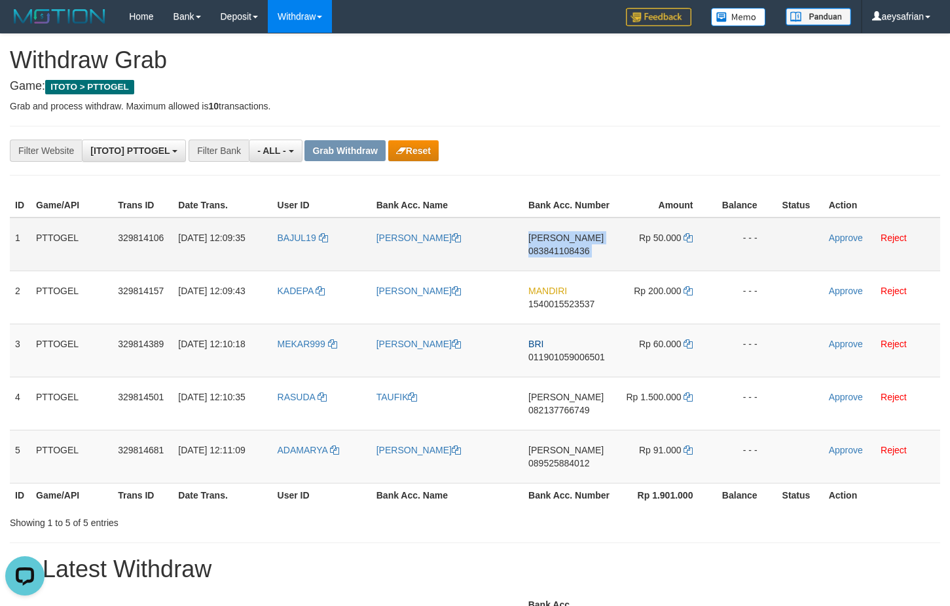
copy td "DANA 083841108436"
click at [561, 255] on span "083841108436" at bounding box center [559, 251] width 61 height 10
drag, startPoint x: 561, startPoint y: 255, endPoint x: 843, endPoint y: 200, distance: 287.0
click at [561, 254] on span "083841108436" at bounding box center [559, 251] width 61 height 10
copy span "083841108436"
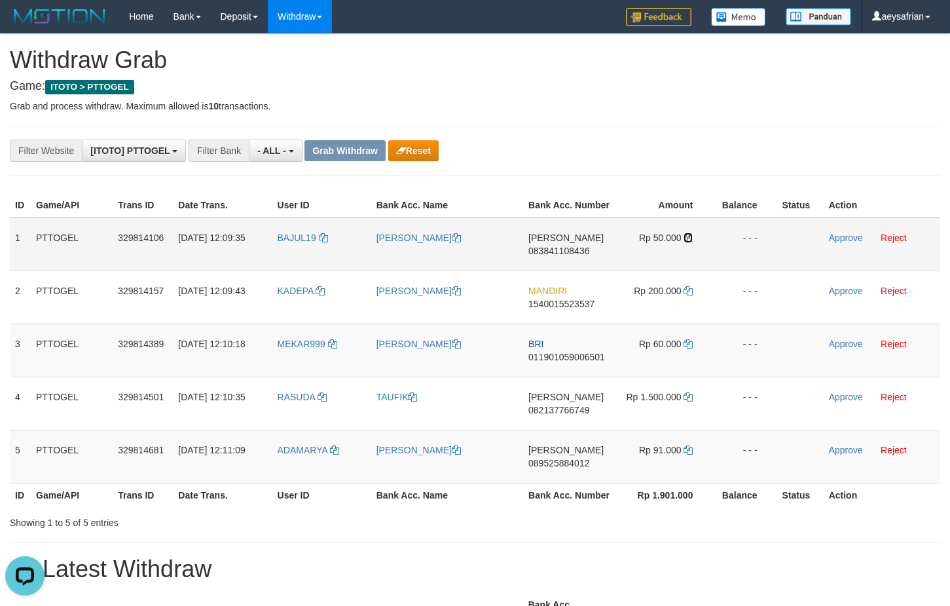
click at [691, 240] on icon at bounding box center [688, 237] width 9 height 9
click at [837, 237] on link "Approve" at bounding box center [846, 238] width 34 height 10
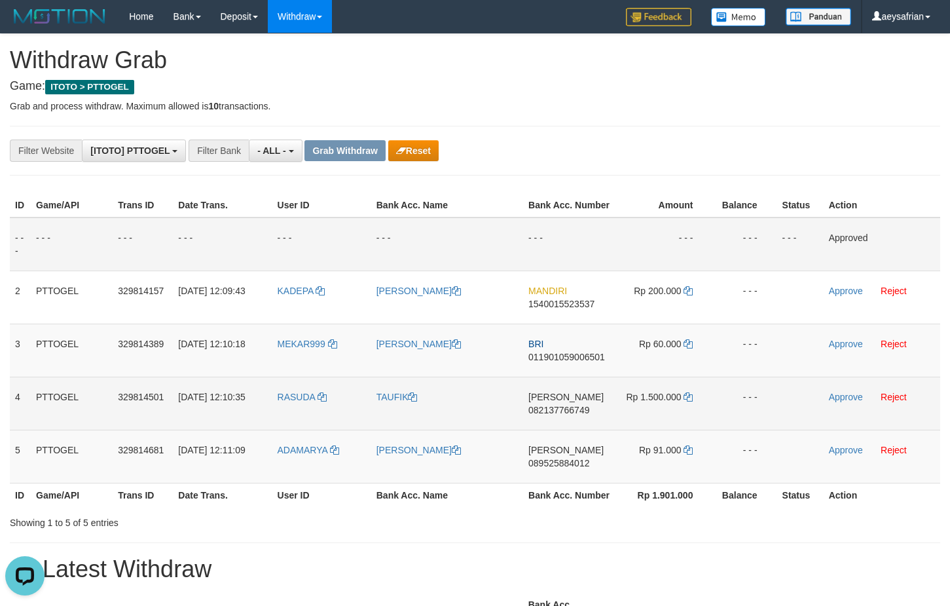
click at [561, 413] on span "082137766749" at bounding box center [559, 410] width 61 height 10
click at [561, 412] on span "082137766749" at bounding box center [559, 410] width 61 height 10
copy span "082137766749"
click at [563, 411] on span "082137766749" at bounding box center [559, 410] width 61 height 10
copy td "DANA 082137766749"
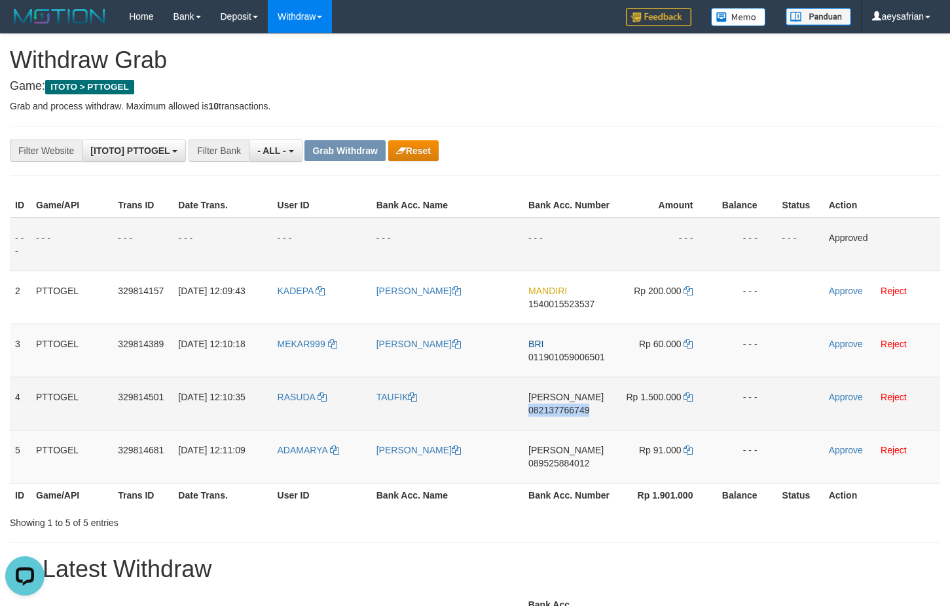
click at [565, 411] on span "082137766749" at bounding box center [559, 410] width 61 height 10
copy span "082137766749"
click at [565, 410] on span "082137766749" at bounding box center [559, 410] width 61 height 10
copy td "DANA 082137766749"
click at [692, 394] on icon at bounding box center [688, 396] width 9 height 9
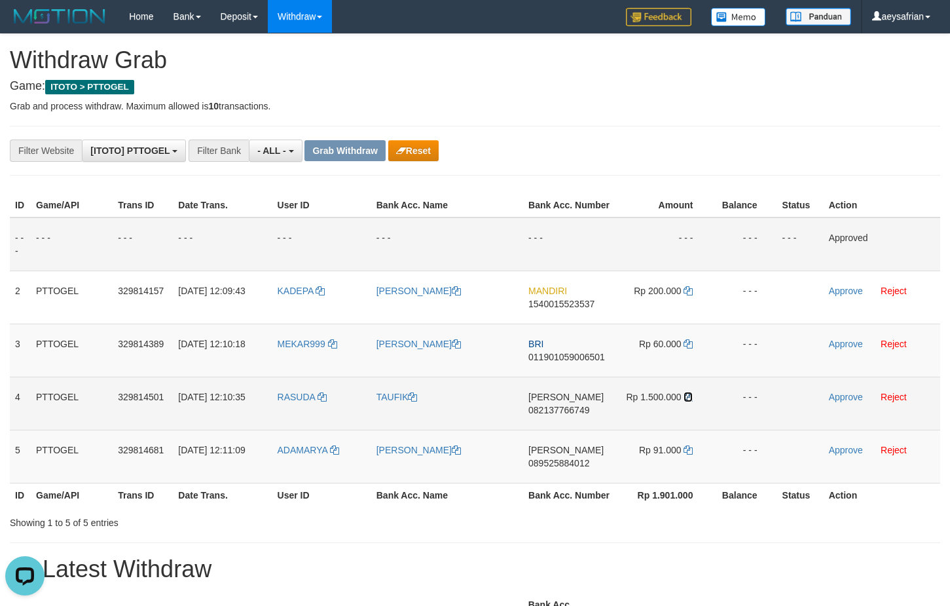
click at [692, 394] on icon at bounding box center [688, 396] width 9 height 9
click at [838, 398] on link "Approve" at bounding box center [846, 397] width 34 height 10
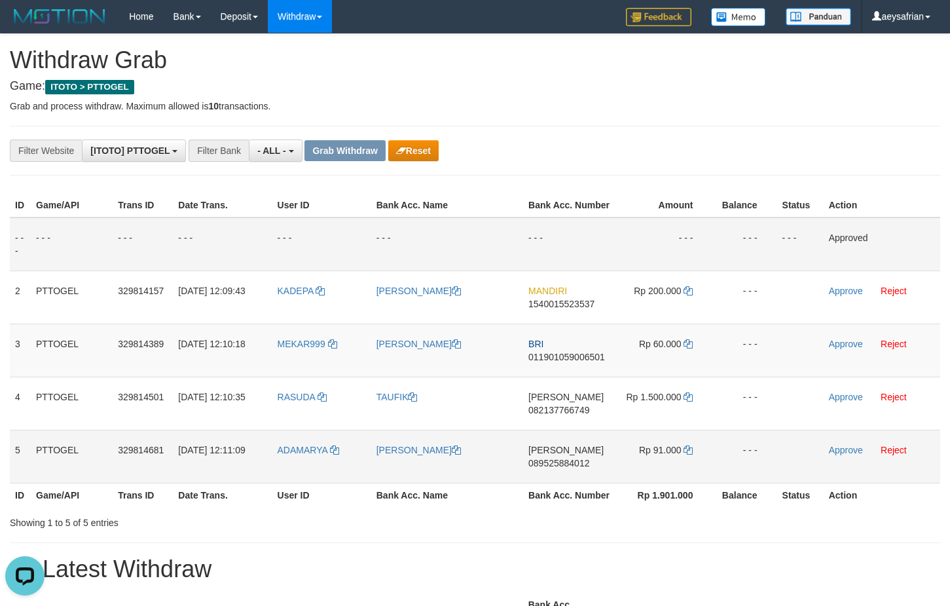
click at [554, 459] on span "089525884012" at bounding box center [559, 463] width 61 height 10
click at [554, 457] on td "DANA 089525884012" at bounding box center [569, 456] width 92 height 53
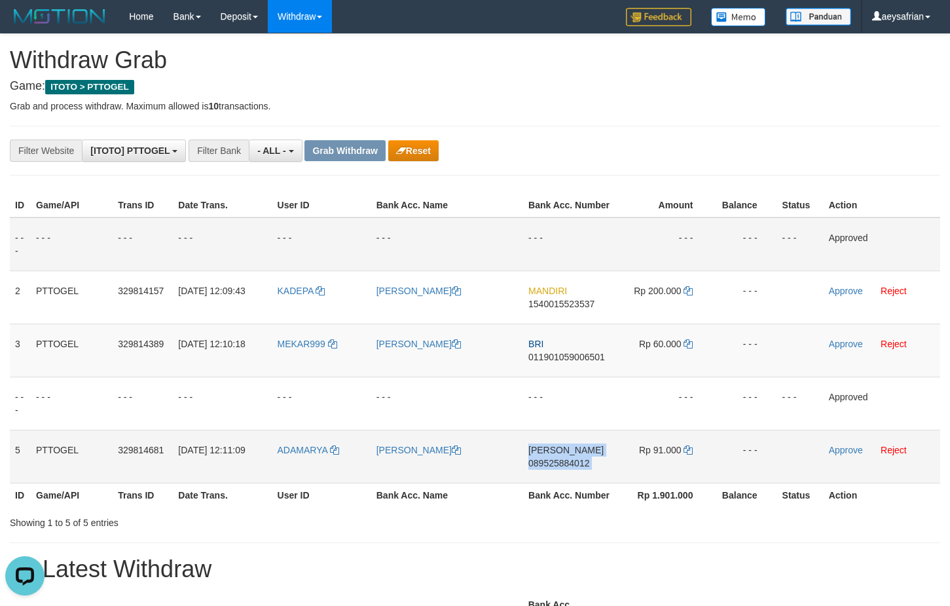
click at [554, 462] on span "089525884012" at bounding box center [559, 463] width 61 height 10
copy td "DANA 089525884012"
click at [554, 462] on span "089525884012" at bounding box center [559, 463] width 61 height 10
copy span "089525884012"
click at [554, 462] on span "089525884012" at bounding box center [559, 463] width 61 height 10
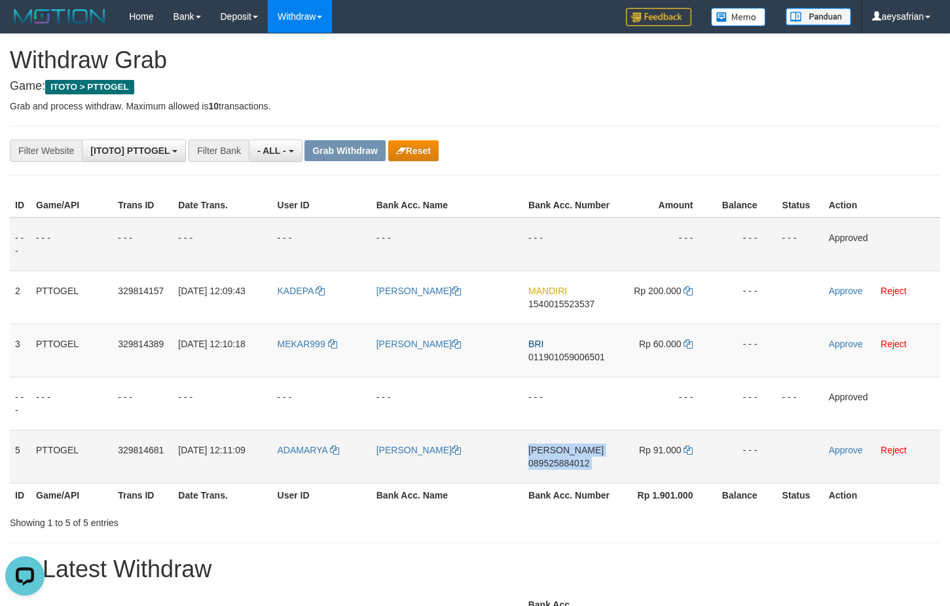
copy td "DANA 089525884012"
click at [555, 463] on span "089525884012" at bounding box center [559, 463] width 61 height 10
click at [556, 463] on span "089525884012" at bounding box center [559, 463] width 61 height 10
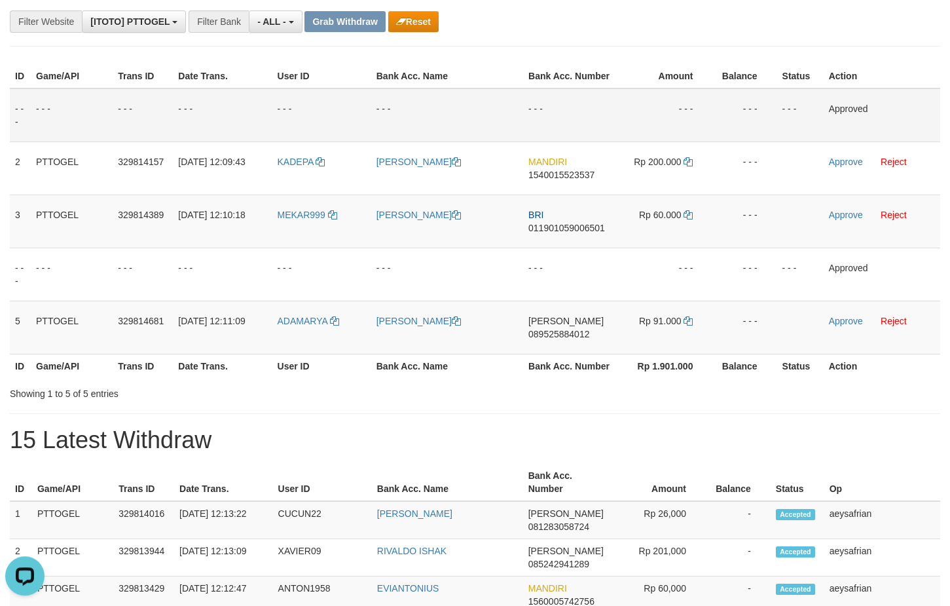
scroll to position [134, 0]
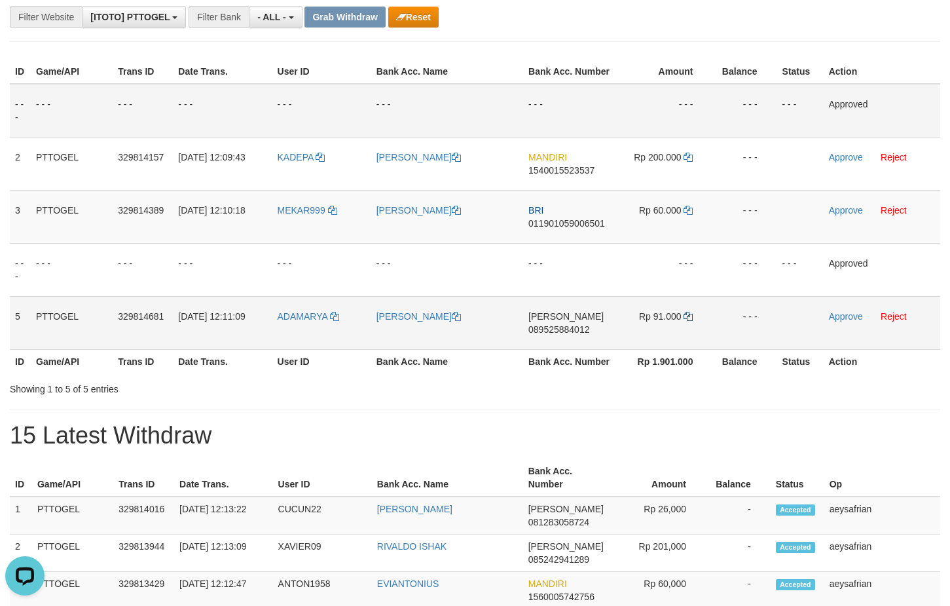
click at [691, 310] on td "Rp 91.000" at bounding box center [664, 322] width 97 height 53
click at [690, 313] on icon at bounding box center [688, 316] width 9 height 9
click at [839, 316] on link "Approve" at bounding box center [846, 316] width 34 height 10
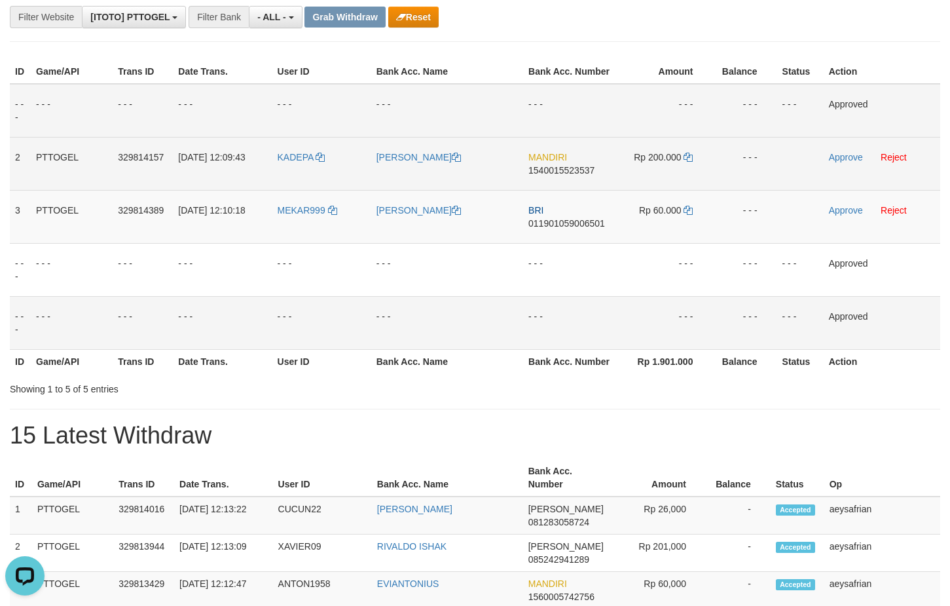
click at [573, 174] on span "1540015523537" at bounding box center [562, 170] width 66 height 10
click at [555, 175] on td "MANDIRI 1540015523537" at bounding box center [569, 163] width 92 height 53
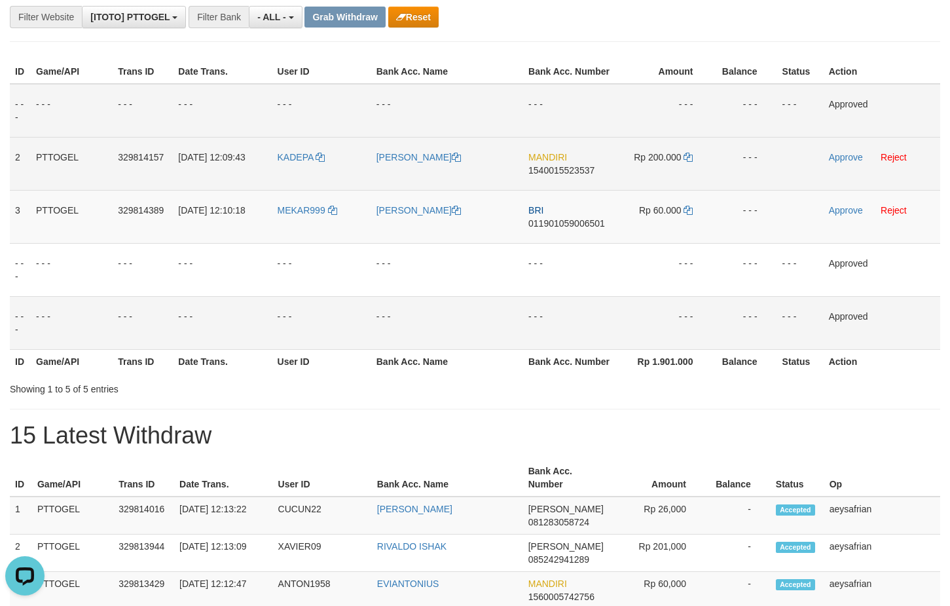
click at [561, 168] on span "1540015523537" at bounding box center [562, 170] width 66 height 10
click at [569, 166] on span "1540015523537" at bounding box center [562, 170] width 66 height 10
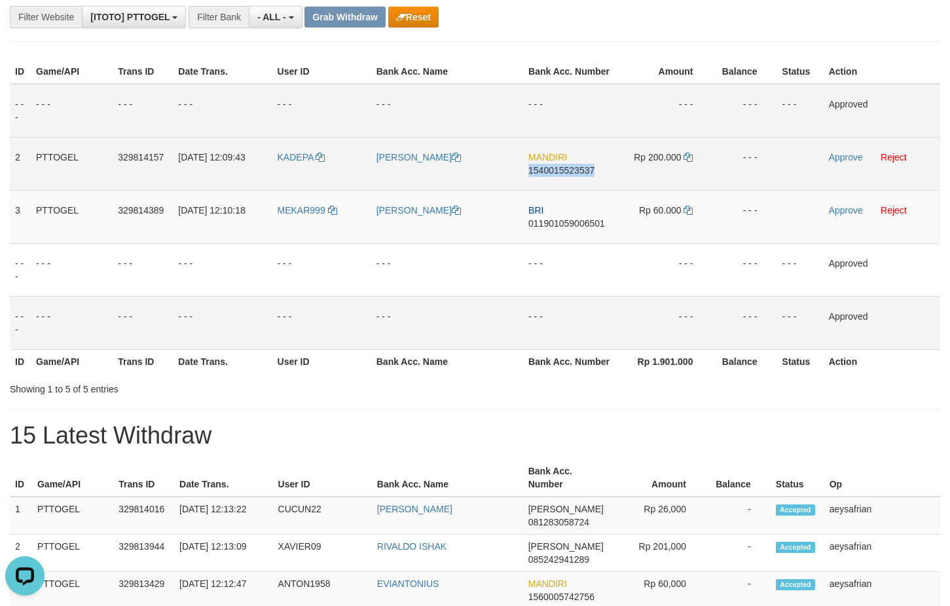
click at [569, 166] on span "1540015523537" at bounding box center [562, 170] width 66 height 10
click at [690, 158] on icon at bounding box center [688, 157] width 9 height 9
drag, startPoint x: 690, startPoint y: 158, endPoint x: 854, endPoint y: 154, distance: 164.5
click at [689, 158] on icon at bounding box center [688, 157] width 9 height 9
click at [832, 159] on link "Approve" at bounding box center [846, 157] width 34 height 10
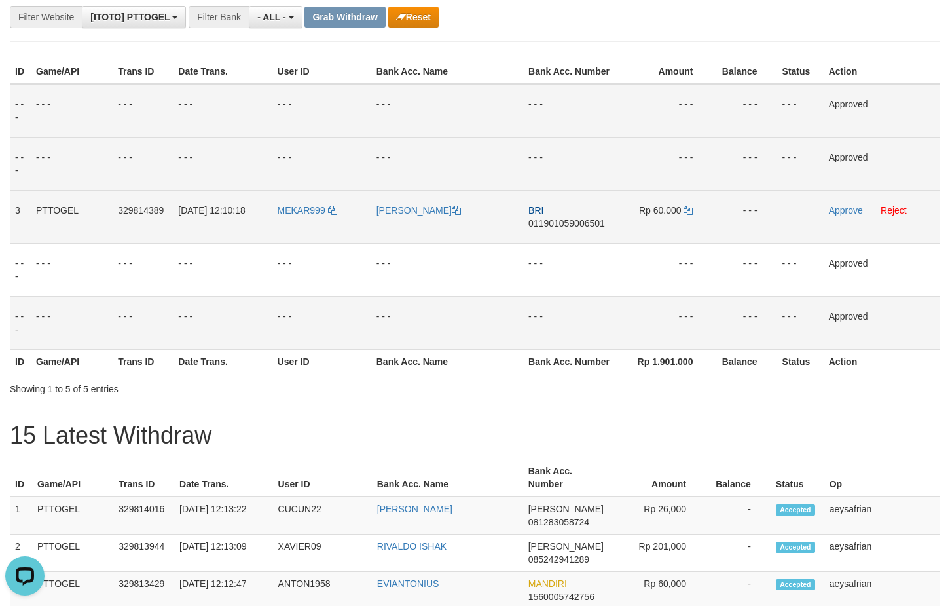
click at [569, 218] on span "011901059006501" at bounding box center [567, 223] width 77 height 10
click at [578, 217] on td "BRI 011901059006501" at bounding box center [569, 216] width 92 height 53
drag, startPoint x: 578, startPoint y: 217, endPoint x: 573, endPoint y: 228, distance: 12.3
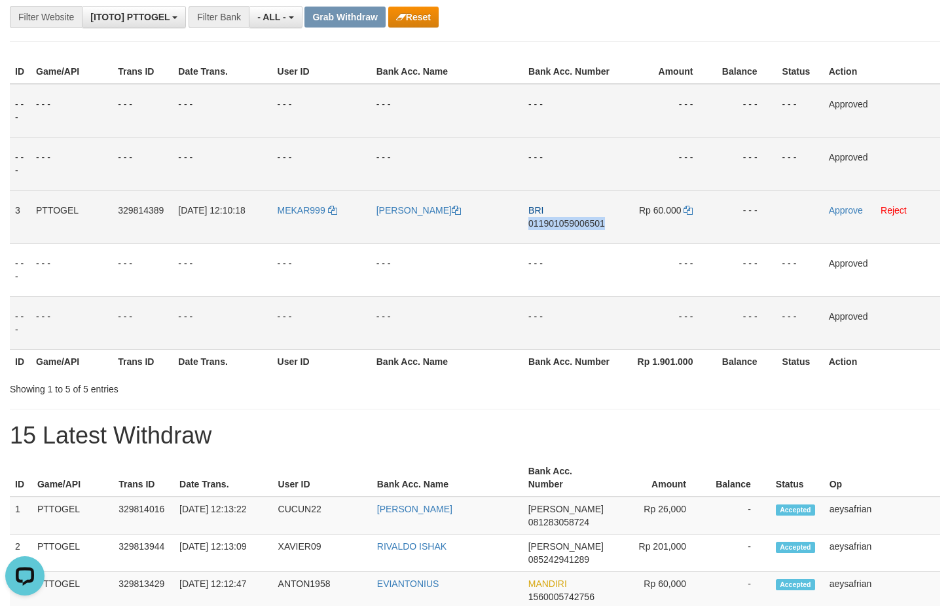
click at [578, 217] on td "BRI 011901059006501" at bounding box center [569, 216] width 92 height 53
click at [573, 228] on span "011901059006501" at bounding box center [567, 223] width 77 height 10
click at [575, 227] on span "011901059006501" at bounding box center [567, 223] width 77 height 10
click at [687, 211] on icon at bounding box center [688, 210] width 9 height 9
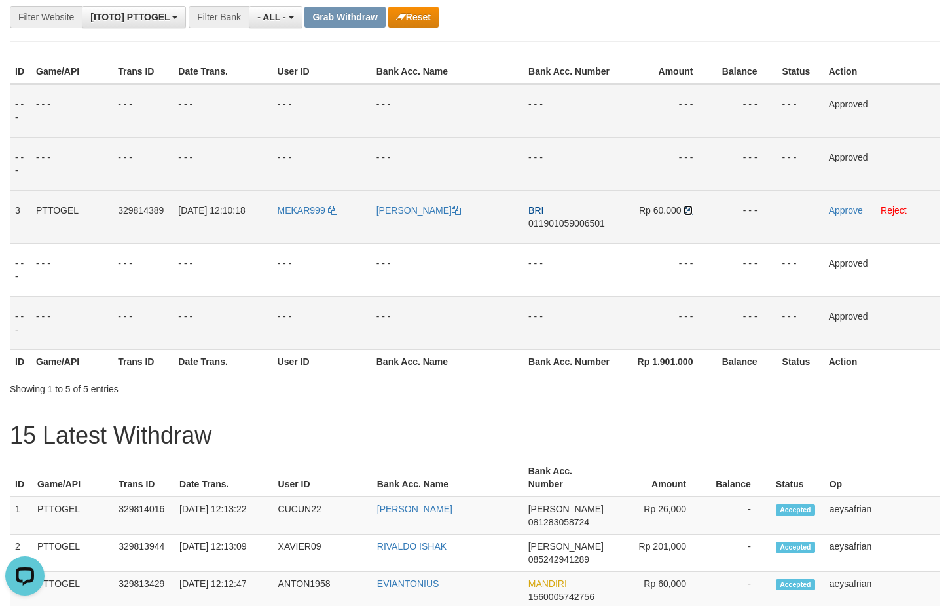
click at [689, 210] on icon at bounding box center [688, 210] width 9 height 9
click at [845, 210] on link "Approve" at bounding box center [846, 210] width 34 height 10
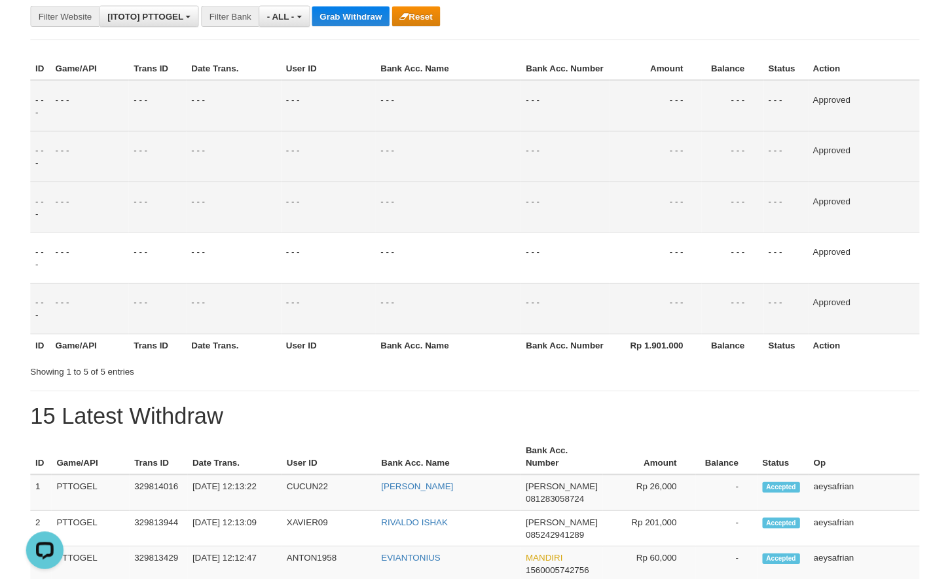
scroll to position [546, 0]
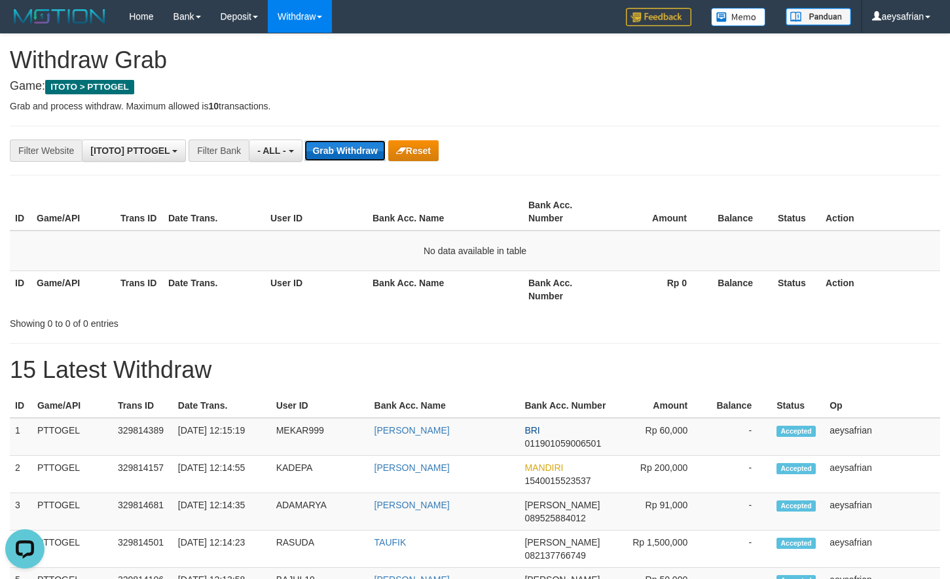
click at [333, 153] on button "Grab Withdraw" at bounding box center [345, 150] width 81 height 21
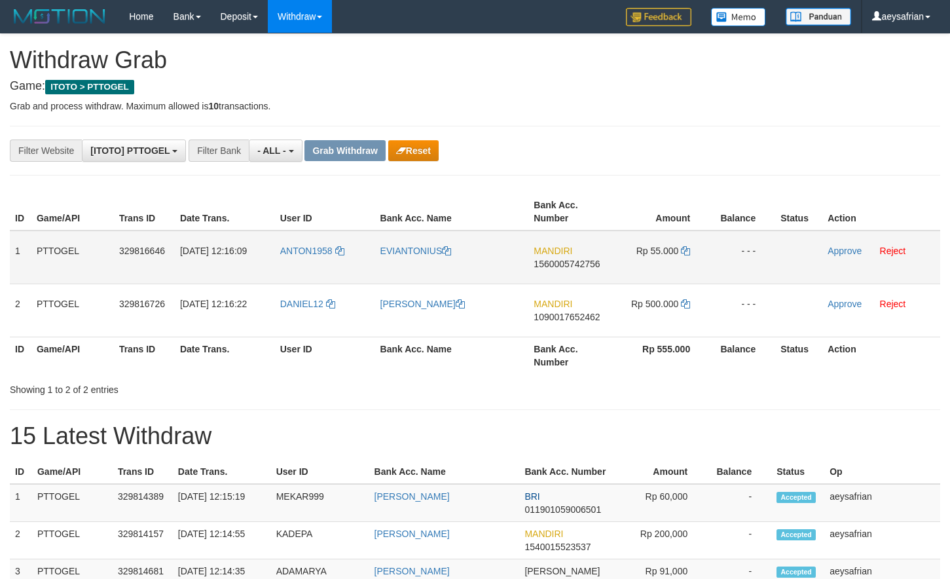
scroll to position [11, 0]
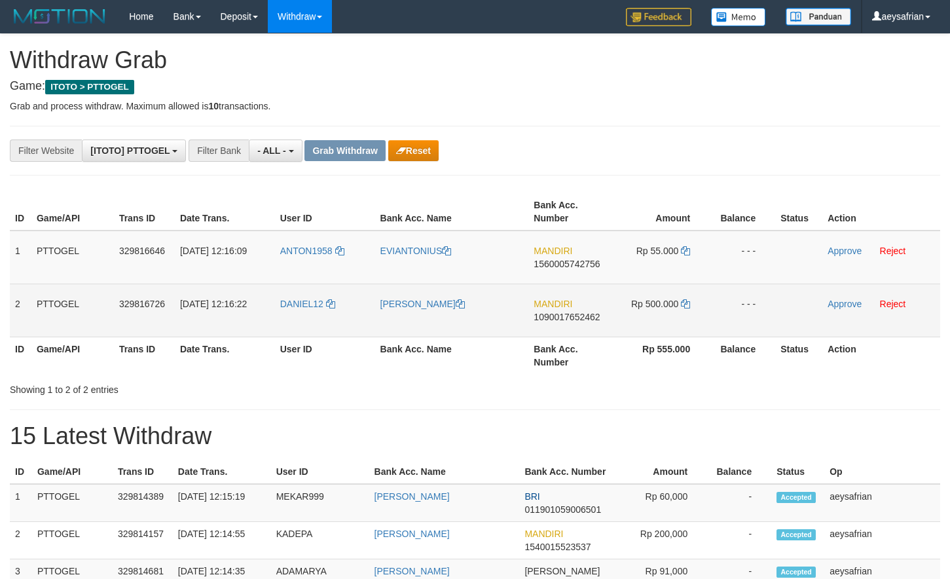
drag, startPoint x: 360, startPoint y: 251, endPoint x: 643, endPoint y: 308, distance: 289.3
click at [643, 308] on tbody "1 PTTOGEL 329816646 31/08/2025 12:16:09 ANTON1958 EVIANTONIUS MANDIRI 156000574…" at bounding box center [475, 284] width 931 height 107
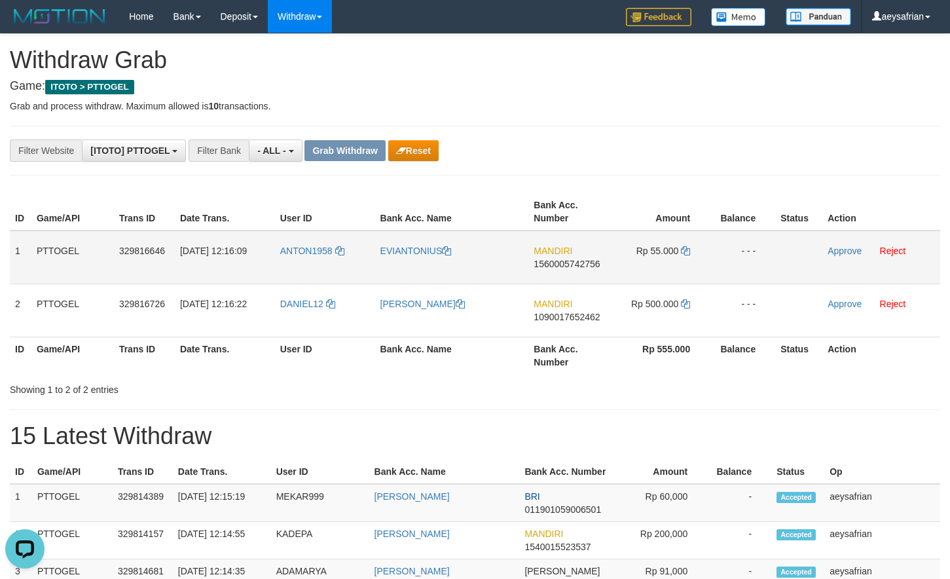
click at [574, 259] on span "1560005742756" at bounding box center [567, 264] width 66 height 10
copy span "1560005742756"
drag, startPoint x: 574, startPoint y: 259, endPoint x: 961, endPoint y: 324, distance: 391.8
click at [576, 259] on span "1560005742756" at bounding box center [567, 264] width 66 height 10
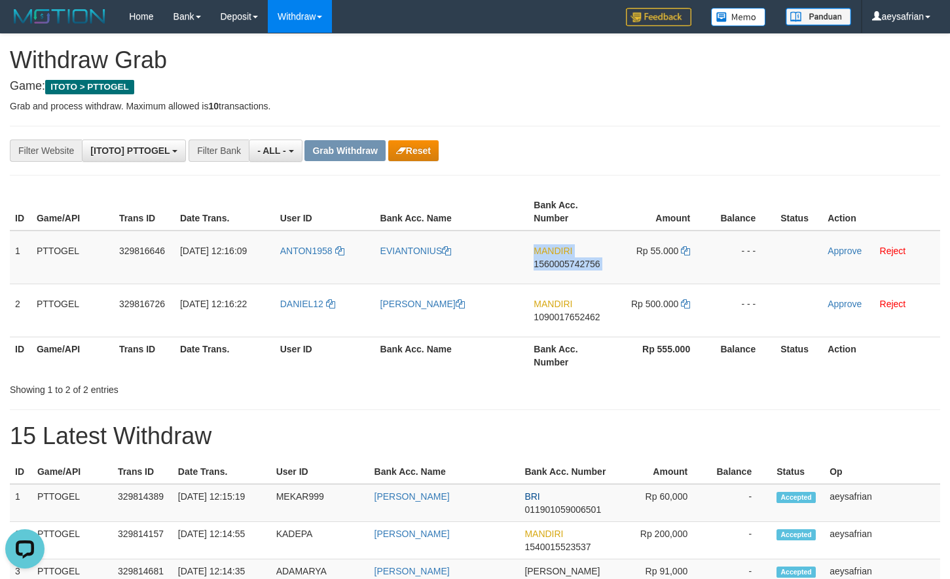
copy td "MANDIRI 1560005742756"
click at [567, 261] on span "1560005742756" at bounding box center [567, 264] width 66 height 10
drag, startPoint x: 567, startPoint y: 261, endPoint x: 945, endPoint y: 191, distance: 384.5
click at [572, 261] on span "1560005742756" at bounding box center [567, 264] width 66 height 10
copy span "1560005742756"
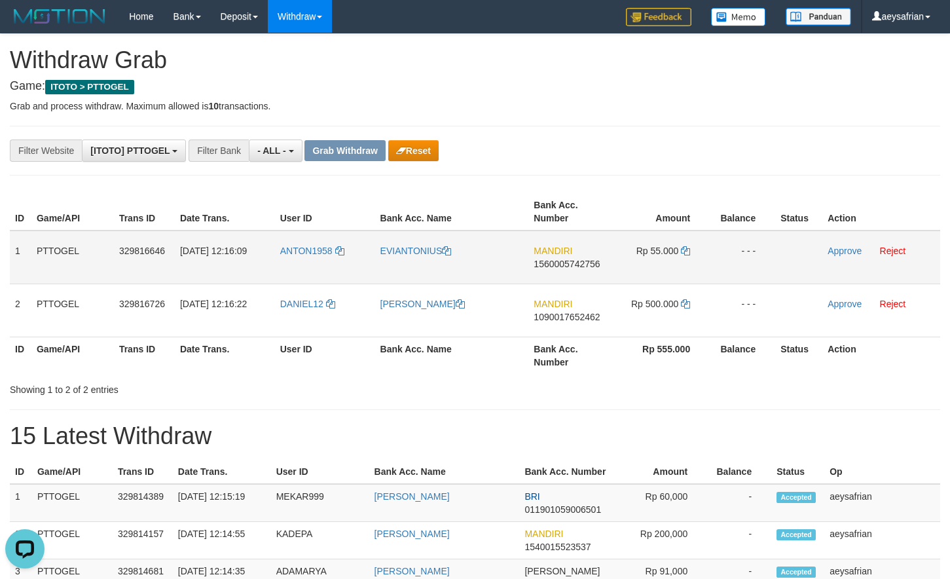
click at [680, 252] on td "Rp 55.000" at bounding box center [661, 258] width 98 height 54
click at [686, 252] on icon at bounding box center [685, 250] width 9 height 9
click at [688, 251] on icon at bounding box center [685, 250] width 9 height 9
click at [838, 250] on link "Approve" at bounding box center [845, 251] width 34 height 10
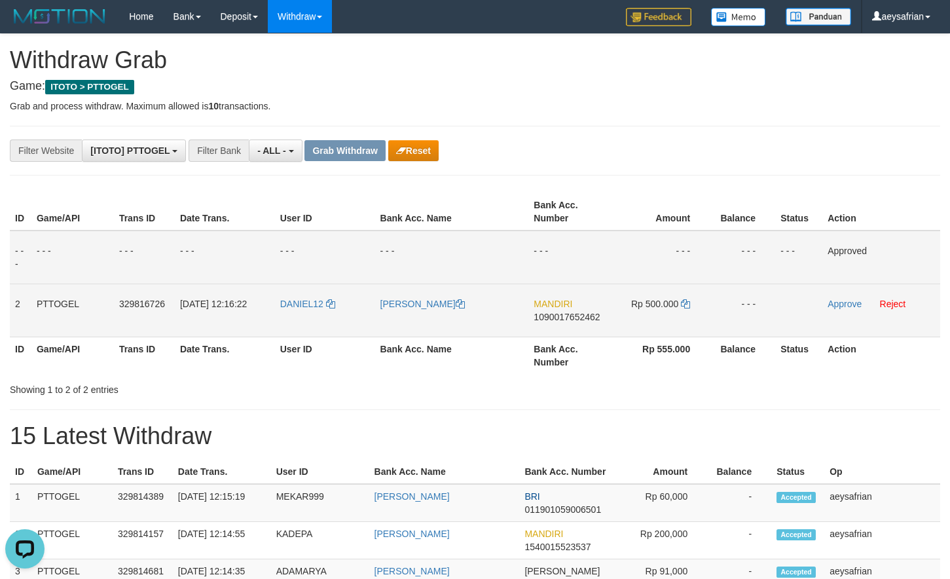
click at [561, 313] on span "1090017652462" at bounding box center [567, 317] width 66 height 10
copy span "1090017652462"
drag, startPoint x: 561, startPoint y: 313, endPoint x: 637, endPoint y: 334, distance: 78.8
click at [565, 313] on span "1090017652462" at bounding box center [567, 317] width 66 height 10
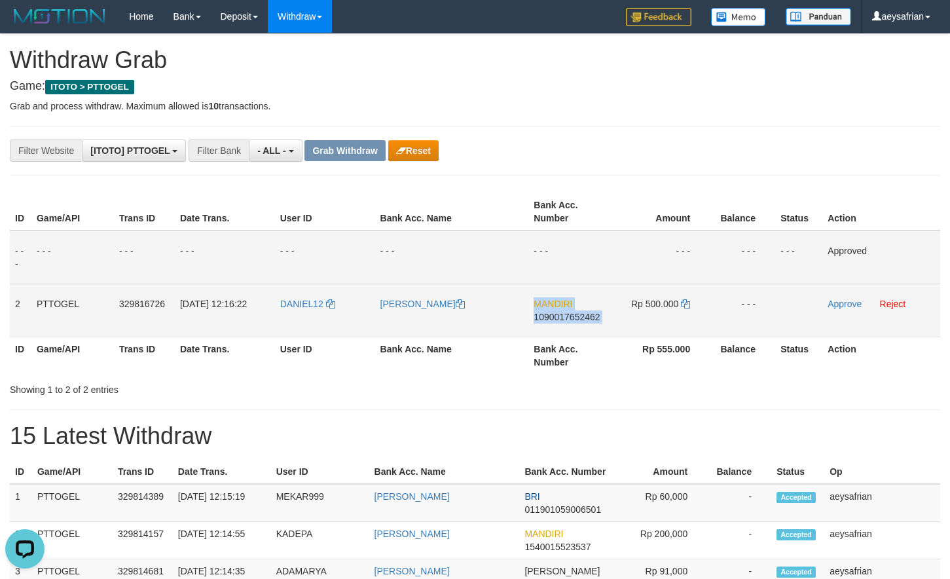
copy td "MANDIRI 1090017652462"
click at [576, 316] on span "1090017652462" at bounding box center [567, 317] width 66 height 10
click at [577, 317] on span "1090017652462" at bounding box center [567, 317] width 66 height 10
copy span "1090017652462"
click at [577, 317] on span "1090017652462" at bounding box center [567, 317] width 66 height 10
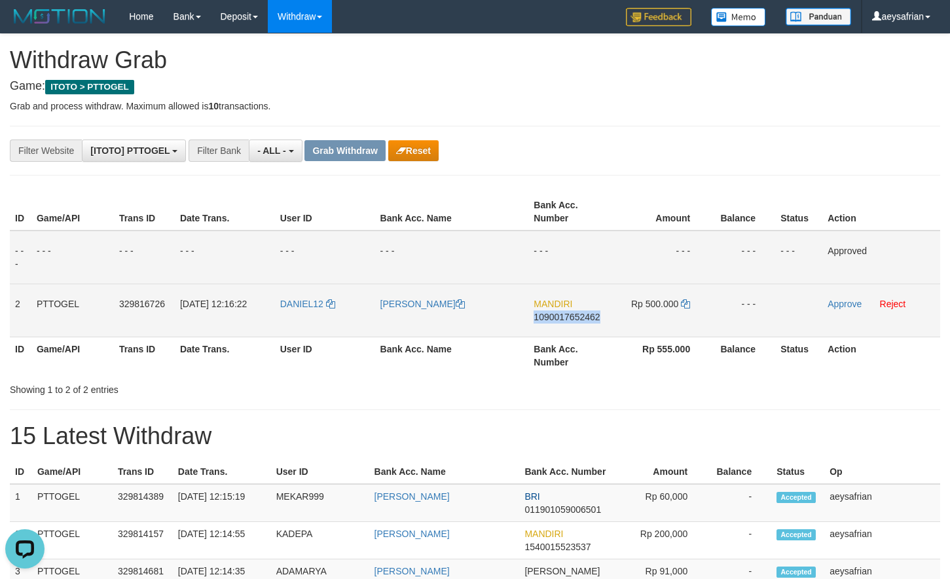
copy span "1090017652462"
click at [687, 301] on icon at bounding box center [685, 303] width 9 height 9
click at [839, 301] on link "Approve" at bounding box center [845, 304] width 34 height 10
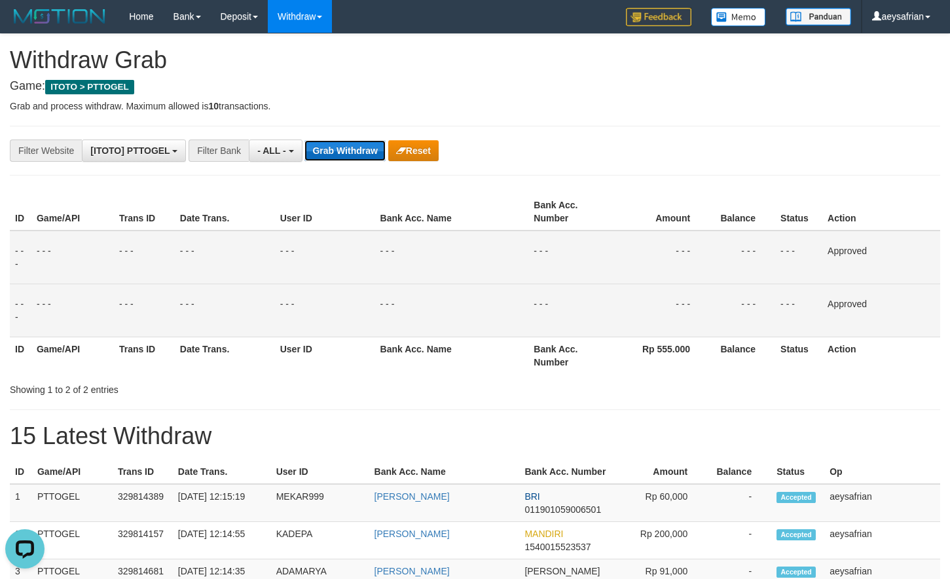
click at [333, 144] on button "Grab Withdraw" at bounding box center [345, 150] width 81 height 21
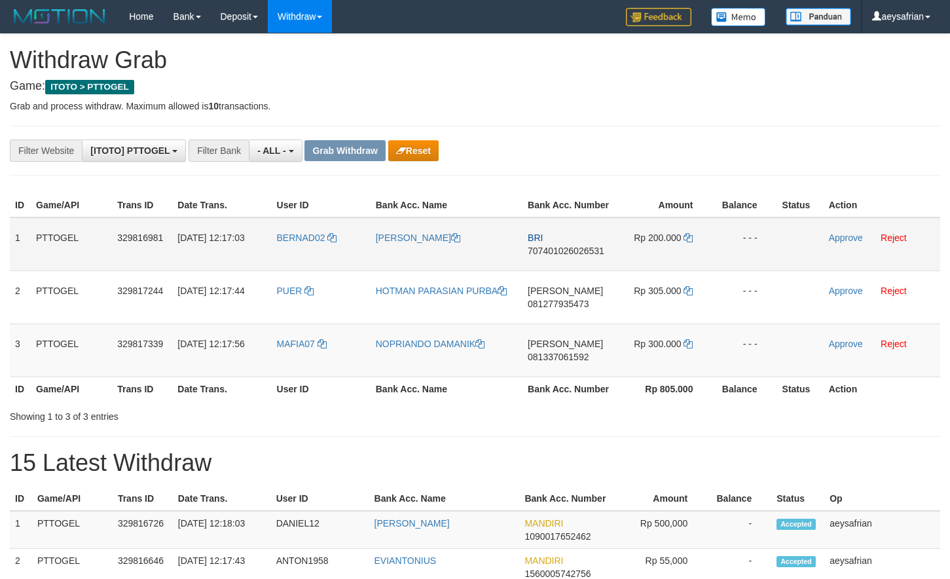
scroll to position [11, 0]
drag, startPoint x: 411, startPoint y: 293, endPoint x: 657, endPoint y: 346, distance: 251.9
click at [657, 346] on tbody "1 PTTOGEL 329816981 [DATE] 12:17:03 BERNAD02 BERNADUS TEBAI BRI 707401026026531…" at bounding box center [475, 297] width 931 height 160
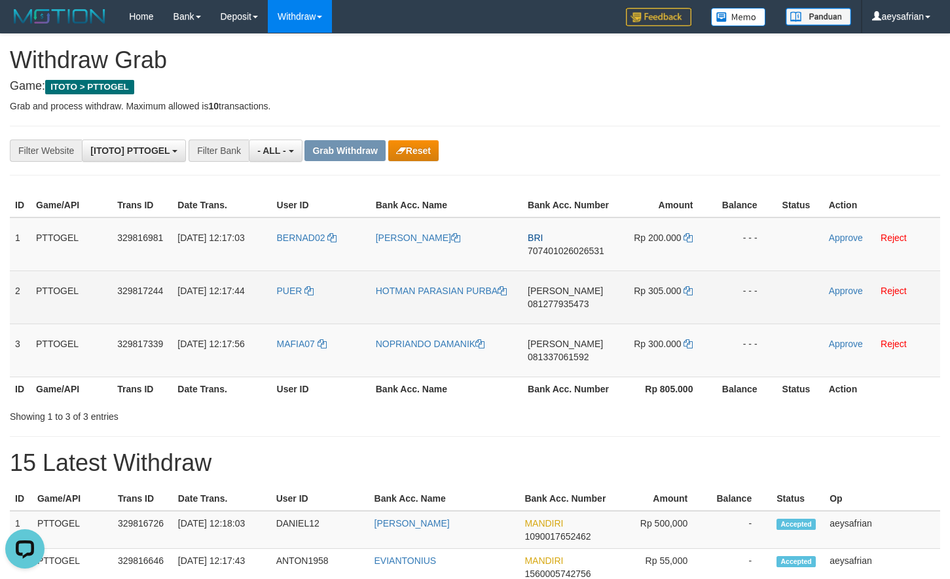
scroll to position [0, 0]
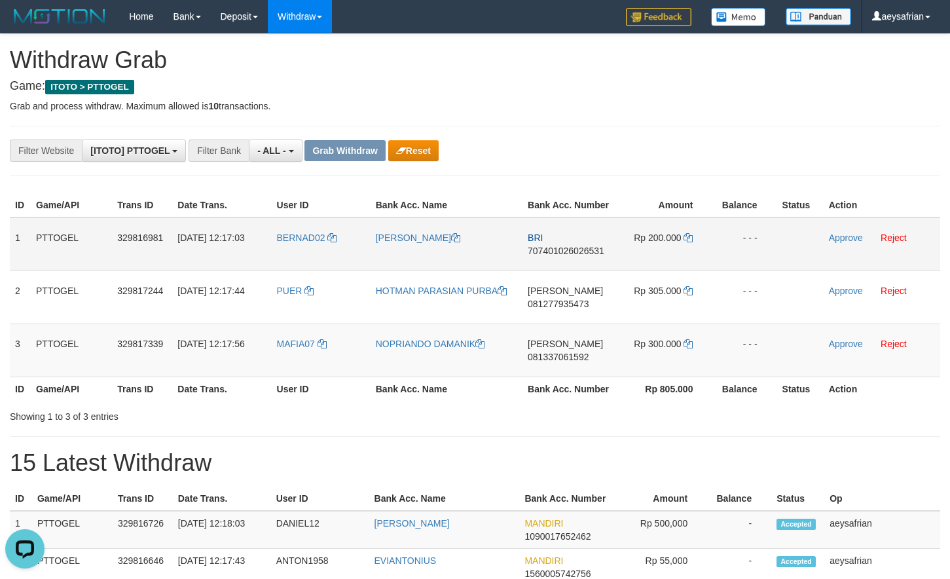
click at [582, 257] on td "BRI 707401026026531" at bounding box center [569, 244] width 93 height 54
click at [582, 250] on span "707401026026531" at bounding box center [566, 251] width 77 height 10
copy span "707401026026531"
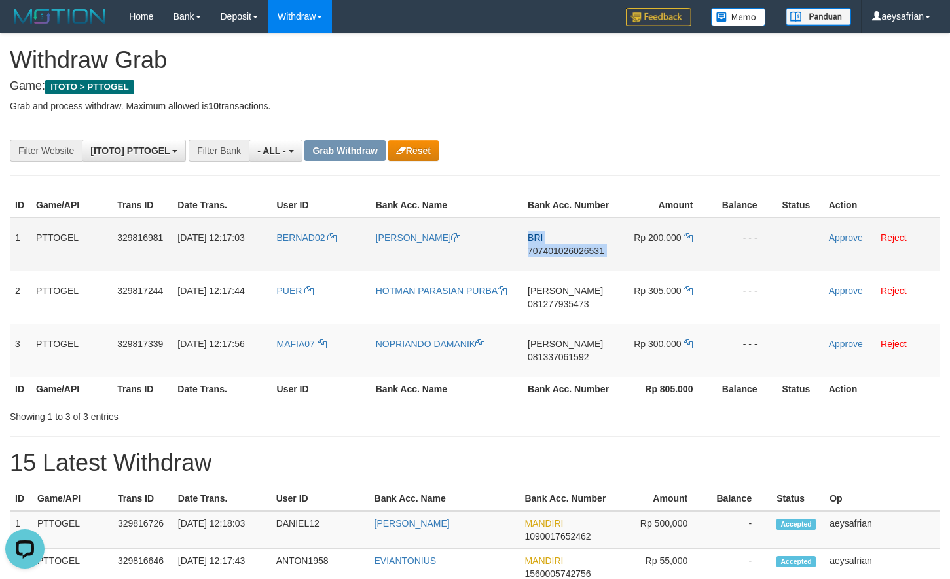
click at [582, 250] on span "707401026026531" at bounding box center [566, 251] width 77 height 10
copy td "BRI 707401026026531"
click at [593, 253] on span "707401026026531" at bounding box center [566, 251] width 77 height 10
copy span "707401026026531"
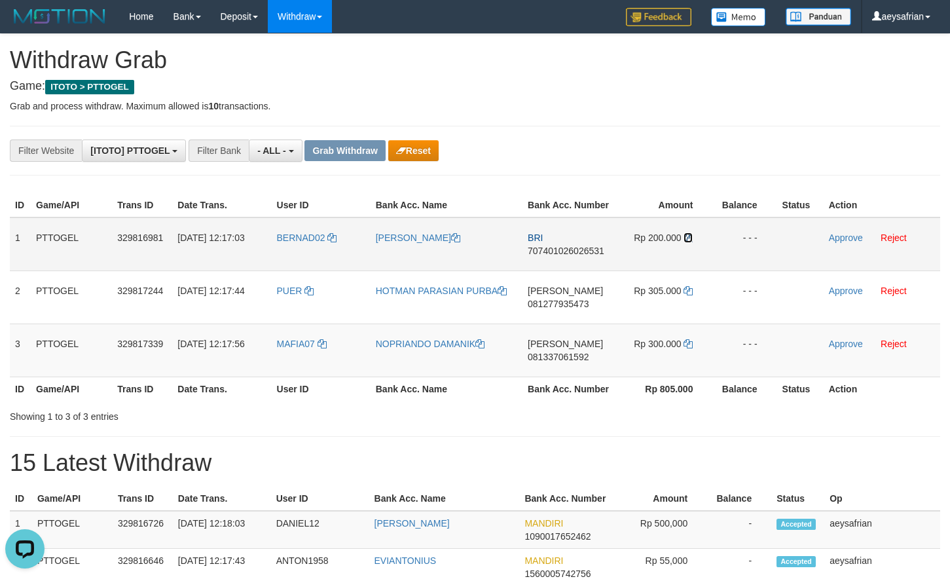
click at [686, 238] on icon at bounding box center [688, 237] width 9 height 9
click at [688, 236] on icon at bounding box center [688, 237] width 9 height 9
click at [847, 239] on link "Approve" at bounding box center [846, 238] width 34 height 10
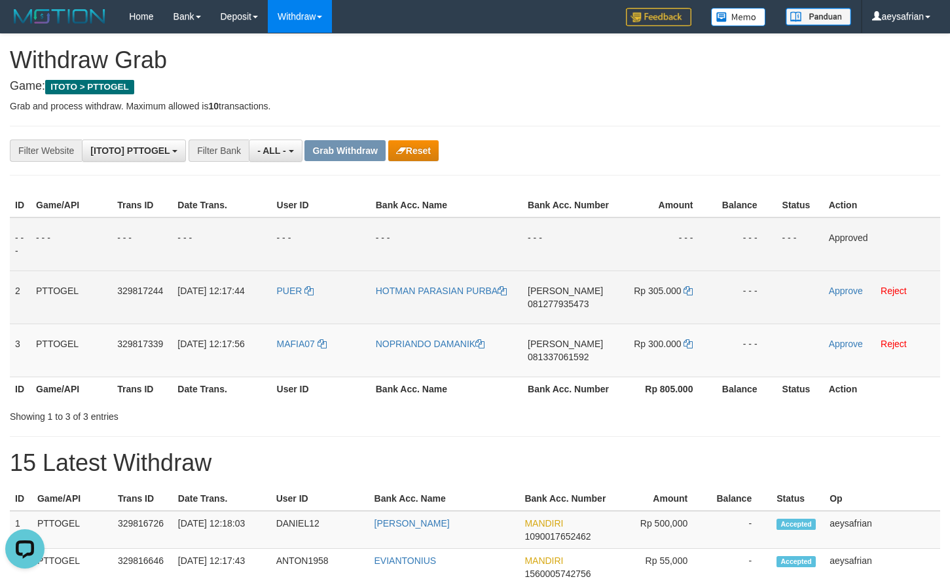
click at [561, 299] on span "081277935473" at bounding box center [558, 304] width 61 height 10
copy span "081277935473"
click at [561, 299] on span "081277935473" at bounding box center [558, 304] width 61 height 10
copy td "DANA 081277935473"
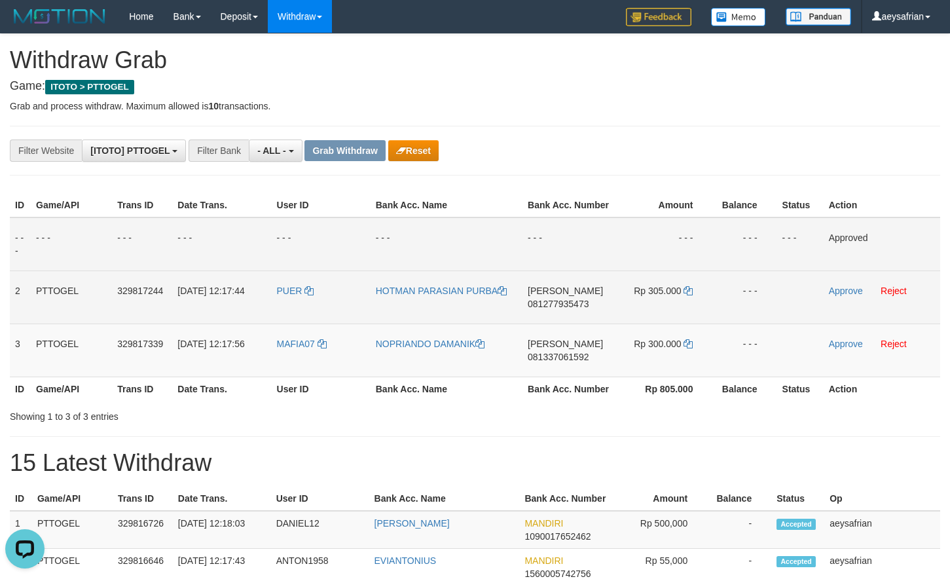
click at [557, 305] on span "081277935473" at bounding box center [558, 304] width 61 height 10
click at [559, 304] on span "081277935473" at bounding box center [558, 304] width 61 height 10
click at [559, 303] on span "081277935473" at bounding box center [558, 304] width 61 height 10
copy span "081277935473"
click at [560, 301] on span "081277935473" at bounding box center [558, 304] width 61 height 10
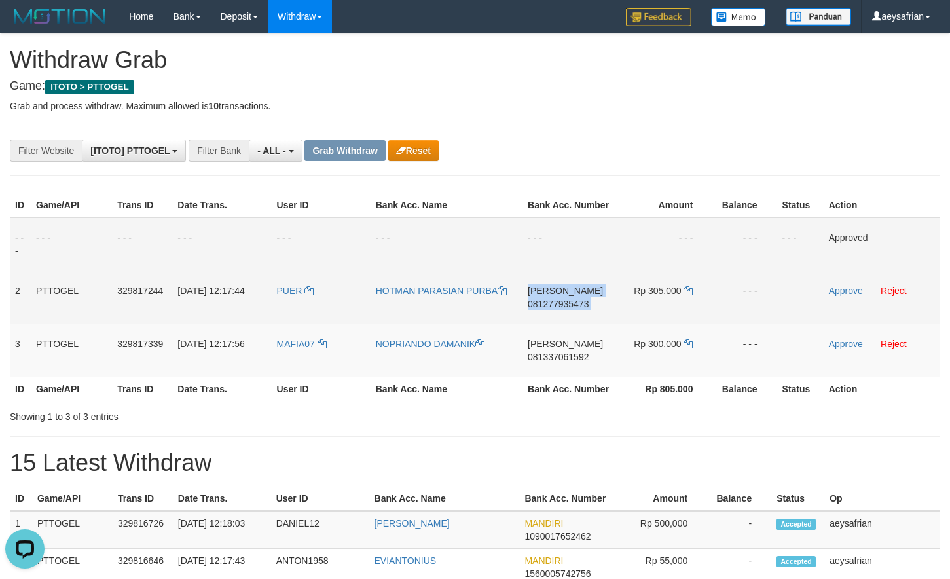
copy td "DANA 081277935473"
click at [564, 299] on span "081277935473" at bounding box center [558, 304] width 61 height 10
copy span "081277935473"
click at [691, 288] on icon at bounding box center [688, 290] width 9 height 9
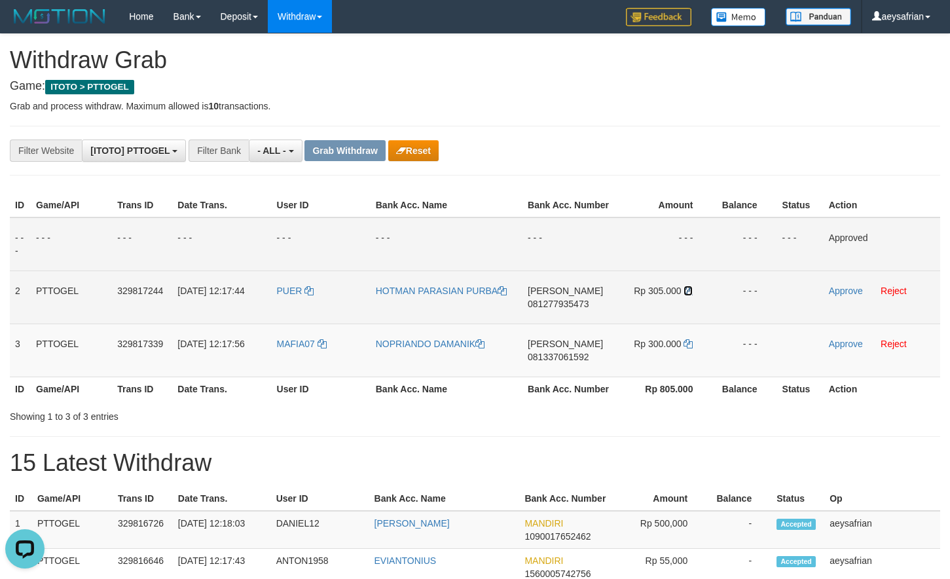
click at [691, 288] on icon at bounding box center [688, 290] width 9 height 9
click at [846, 291] on link "Approve" at bounding box center [846, 291] width 34 height 10
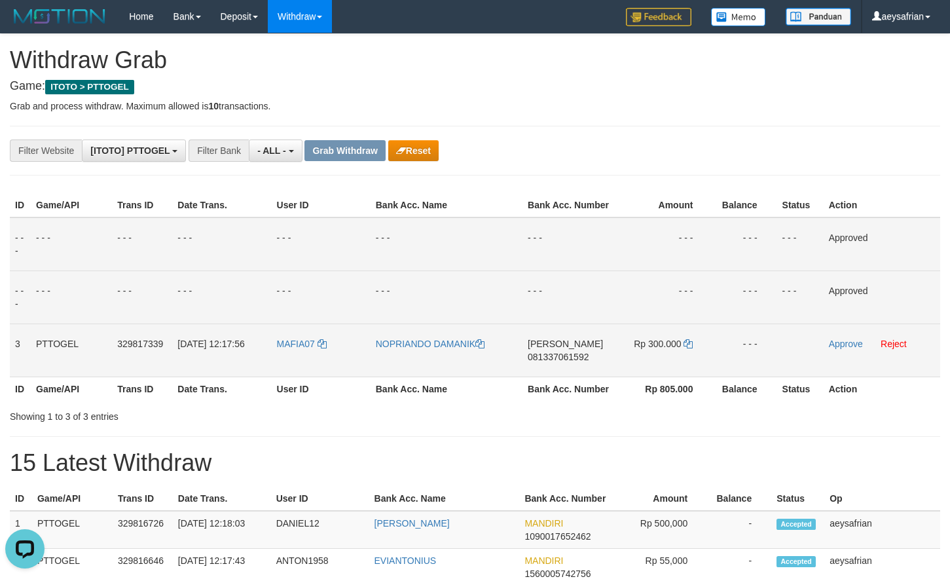
click at [563, 359] on span "081337061592" at bounding box center [558, 357] width 61 height 10
copy span "081337061592"
click at [563, 358] on span "081337061592" at bounding box center [558, 357] width 61 height 10
copy td "DANA 081337061592"
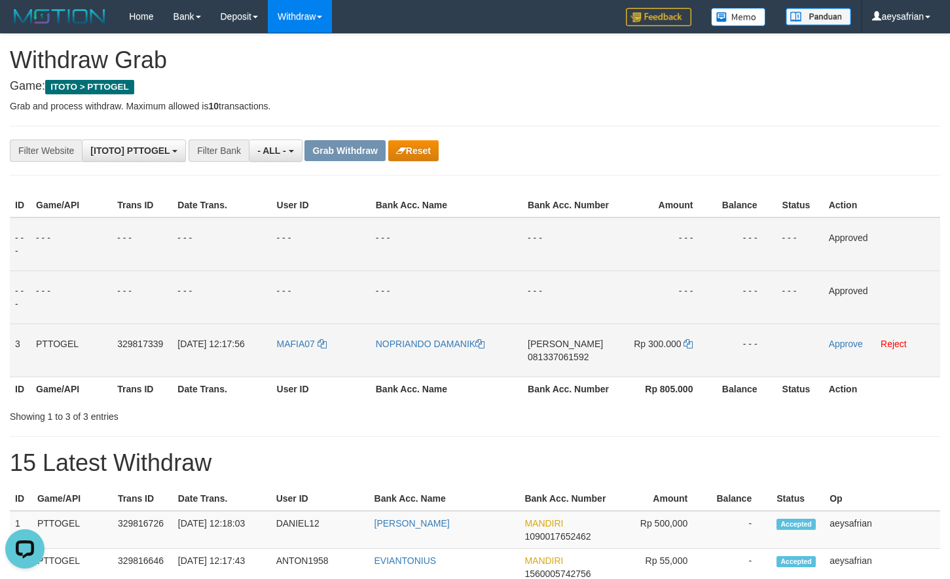
click at [565, 360] on span "081337061592" at bounding box center [558, 357] width 61 height 10
drag, startPoint x: 565, startPoint y: 360, endPoint x: 858, endPoint y: 304, distance: 298.8
click at [565, 360] on span "081337061592" at bounding box center [558, 357] width 61 height 10
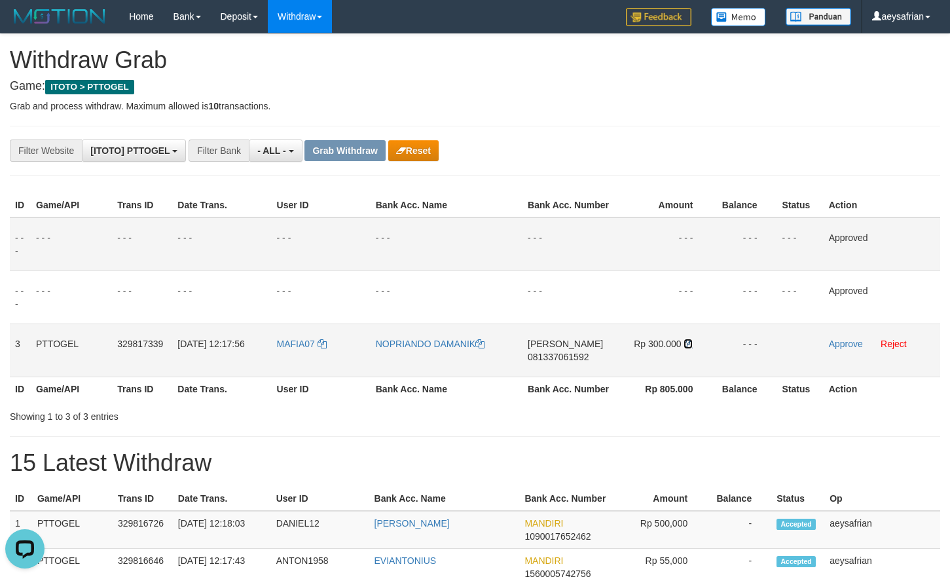
click at [687, 345] on icon at bounding box center [688, 343] width 9 height 9
drag, startPoint x: 841, startPoint y: 350, endPoint x: 854, endPoint y: 341, distance: 15.5
click at [841, 349] on td "Approve Reject" at bounding box center [882, 350] width 117 height 53
click at [854, 341] on link "Approve" at bounding box center [846, 344] width 34 height 10
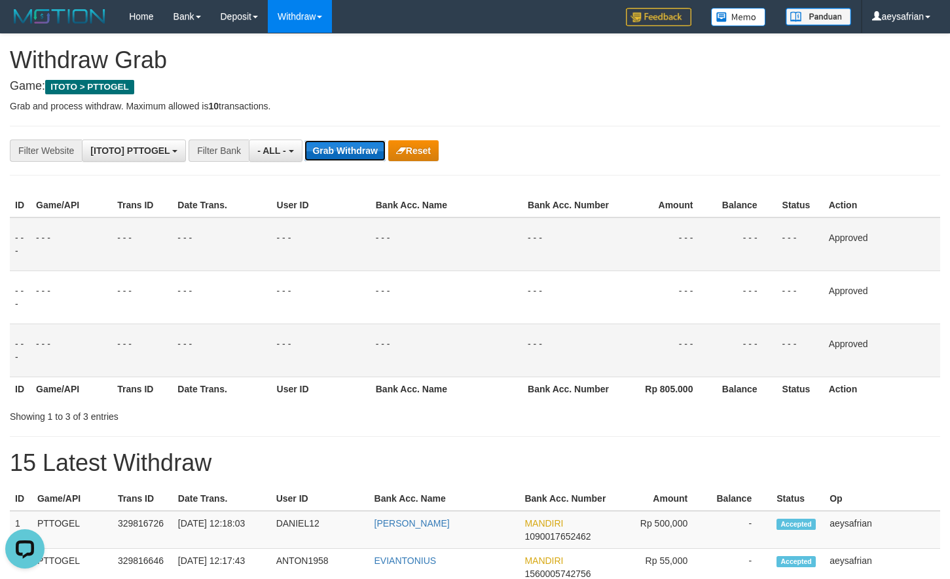
click at [343, 140] on button "Grab Withdraw" at bounding box center [345, 150] width 81 height 21
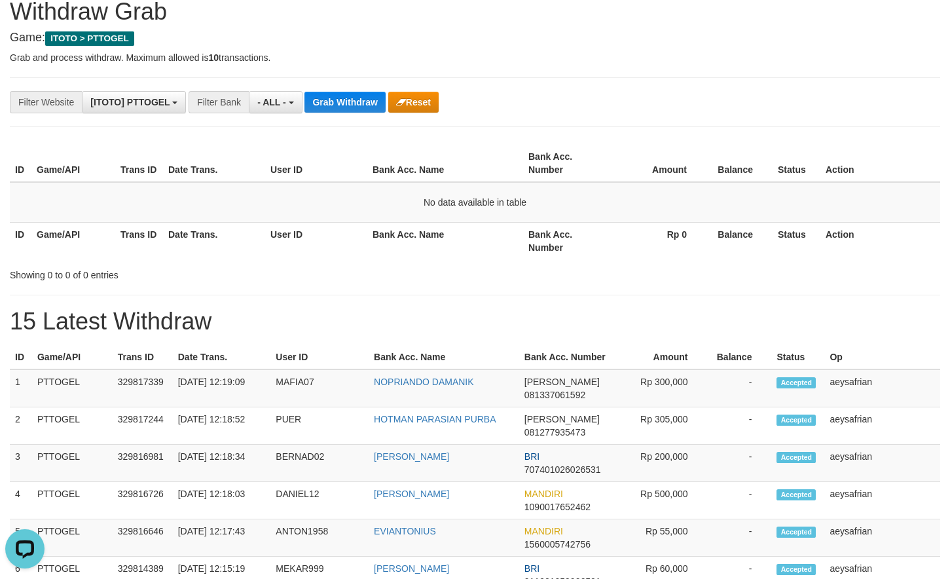
scroll to position [134, 0]
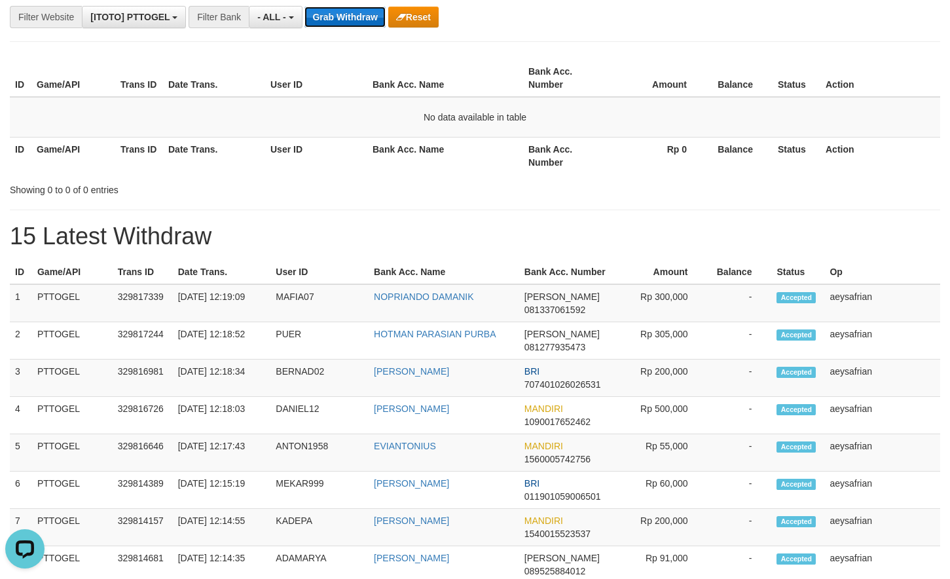
click at [348, 22] on button "Grab Withdraw" at bounding box center [345, 17] width 81 height 21
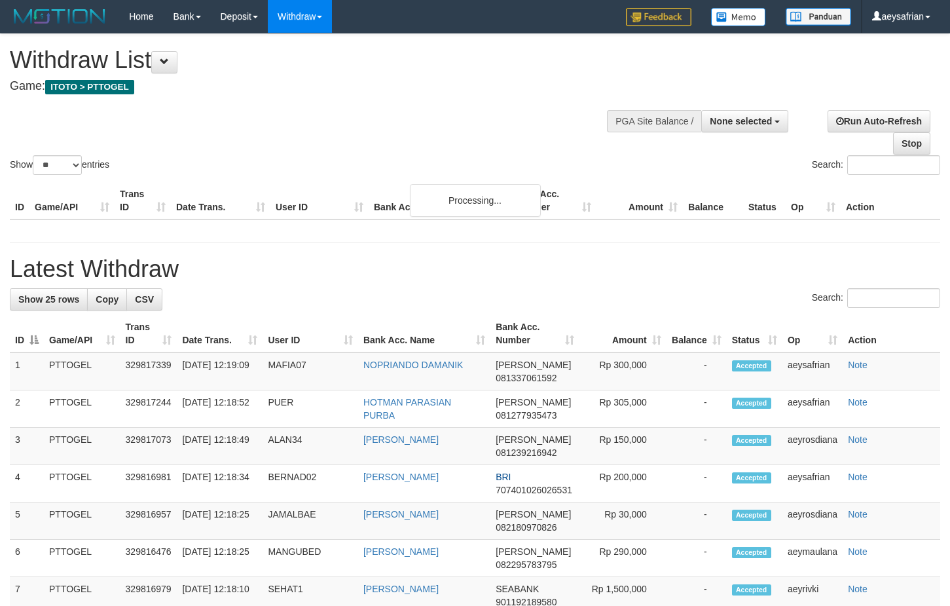
select select
select select "**"
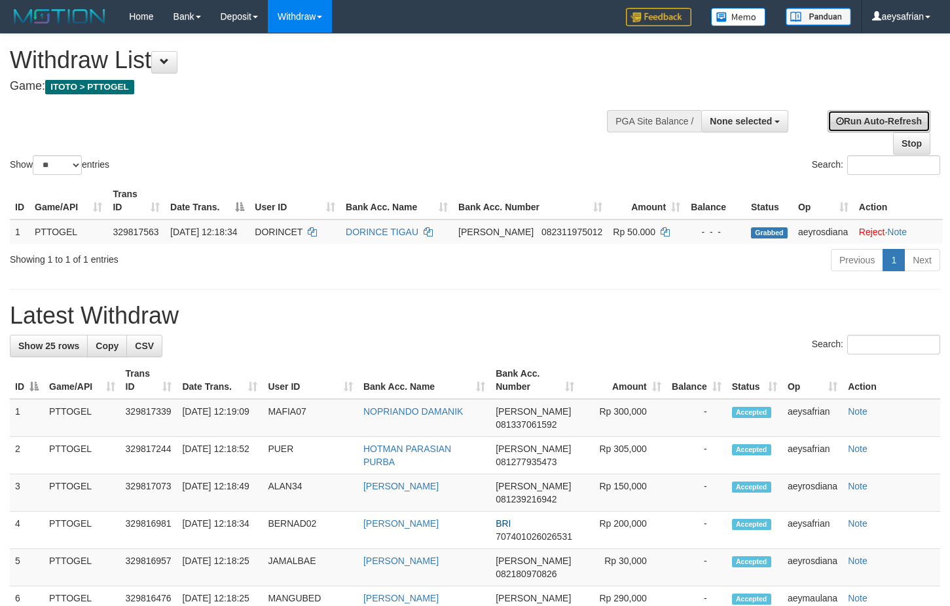
click at [865, 126] on link "Run Auto-Refresh" at bounding box center [879, 121] width 103 height 22
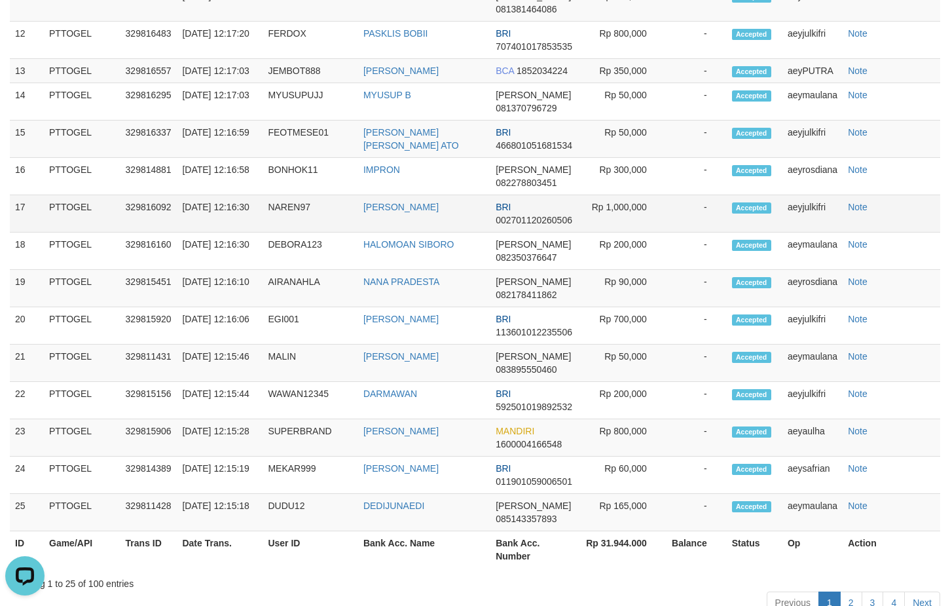
scroll to position [869, 0]
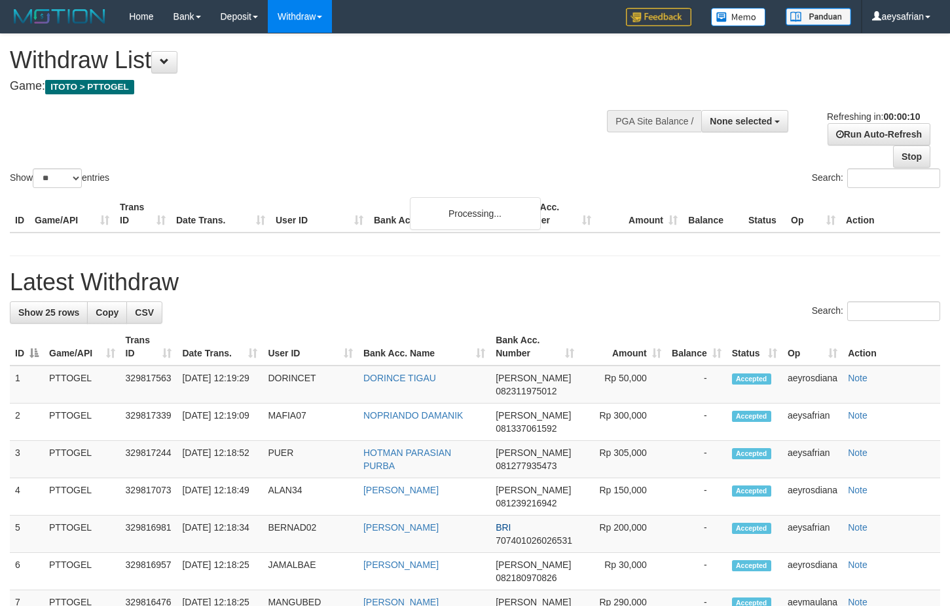
select select
select select "**"
select select
select select "**"
select select
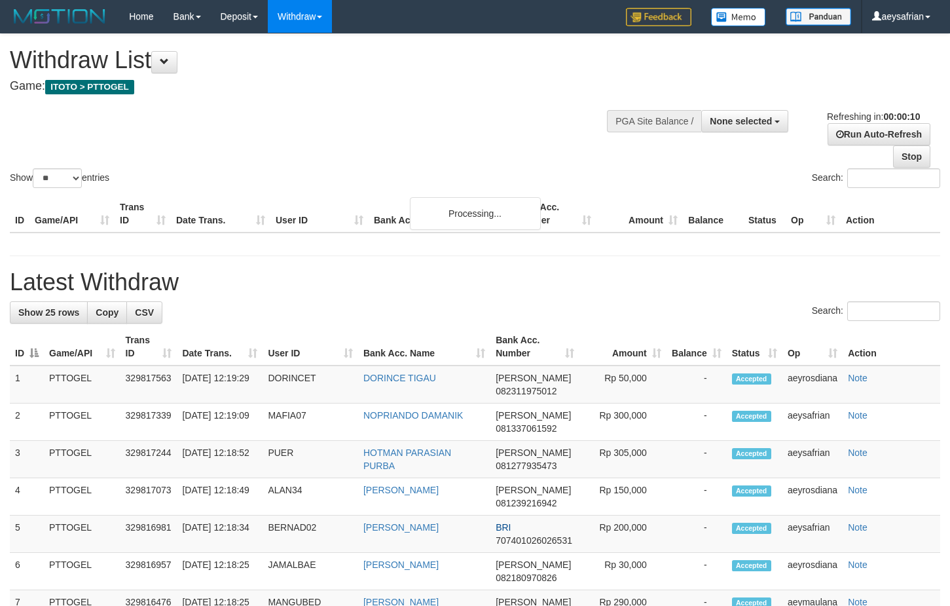
select select "**"
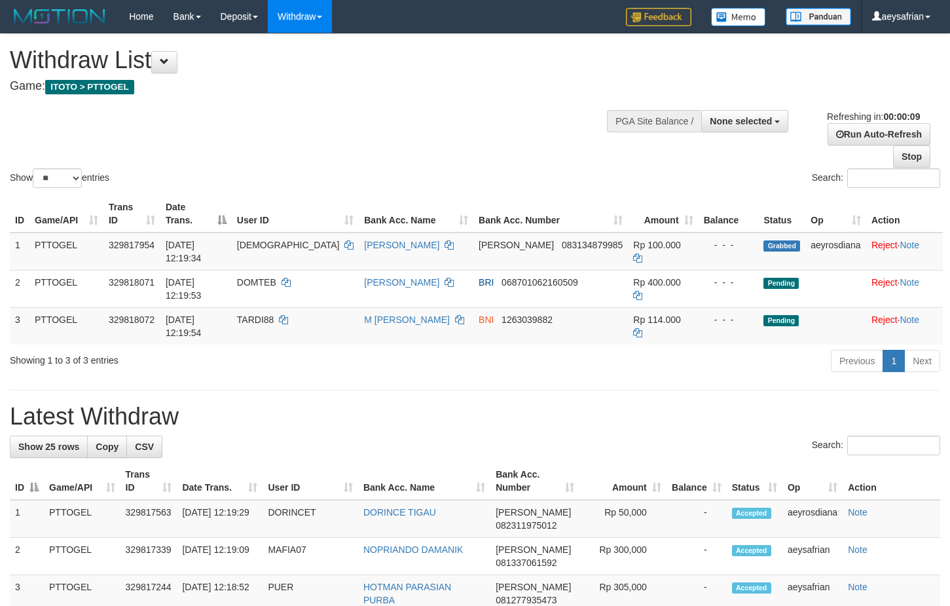
select select
select select "**"
select select
select select "**"
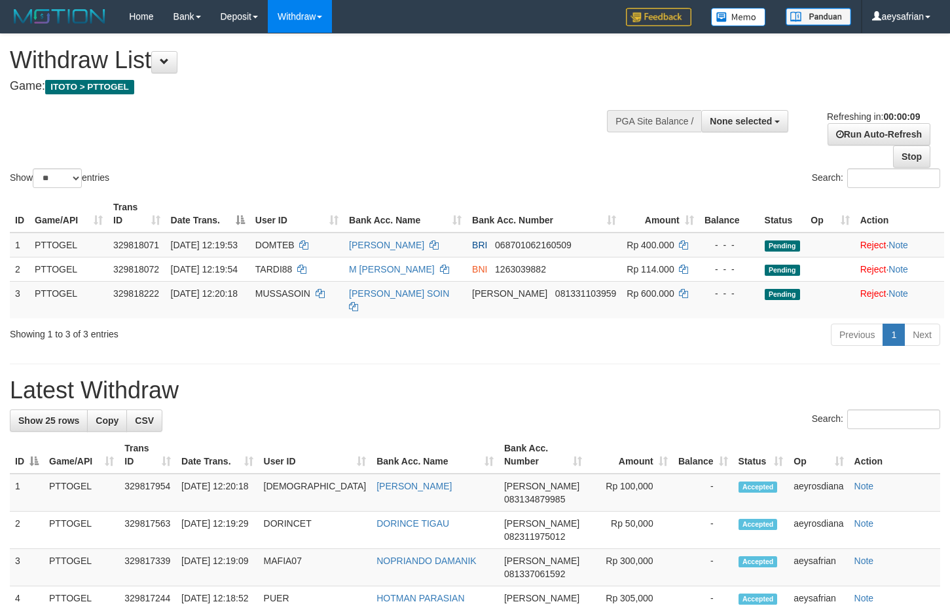
select select
select select "**"
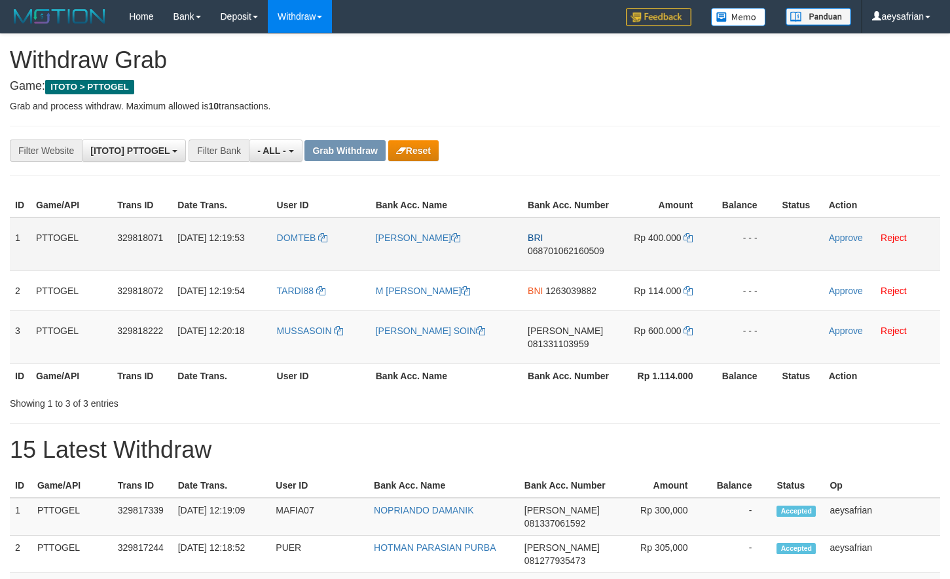
scroll to position [11, 0]
drag, startPoint x: 605, startPoint y: 398, endPoint x: 673, endPoint y: 341, distance: 88.7
click at [673, 342] on tbody "1 PTTOGEL 329818071 31/08/2025 12:19:53 DOMTEB DOMINIKUS TEBAI BRI 068701062160…" at bounding box center [475, 290] width 931 height 147
click at [577, 251] on span "068701062160509" at bounding box center [566, 251] width 77 height 10
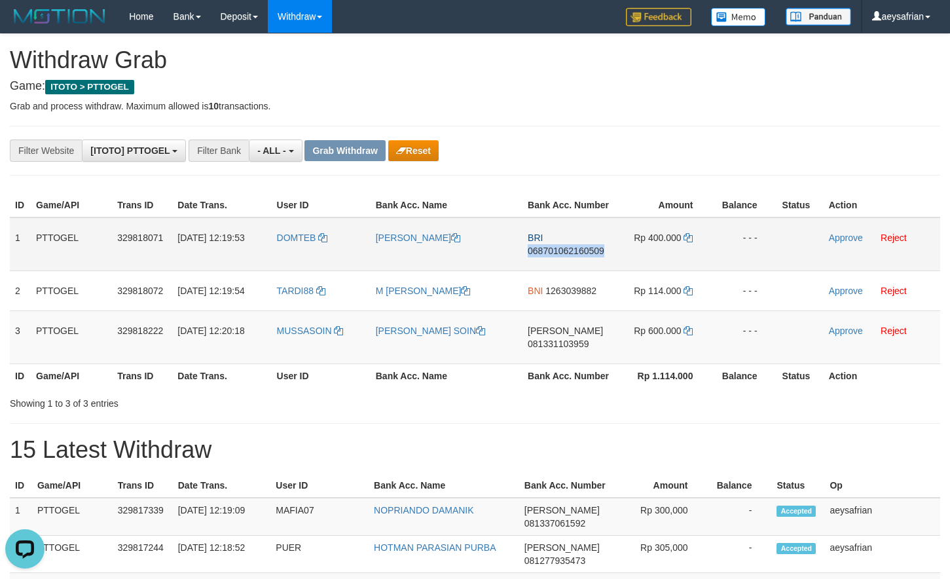
click at [577, 251] on span "068701062160509" at bounding box center [566, 251] width 77 height 10
copy span "068701062160509"
click at [577, 251] on span "068701062160509" at bounding box center [566, 251] width 77 height 10
copy td "BRI 068701062160509"
click at [565, 250] on span "068701062160509" at bounding box center [566, 251] width 77 height 10
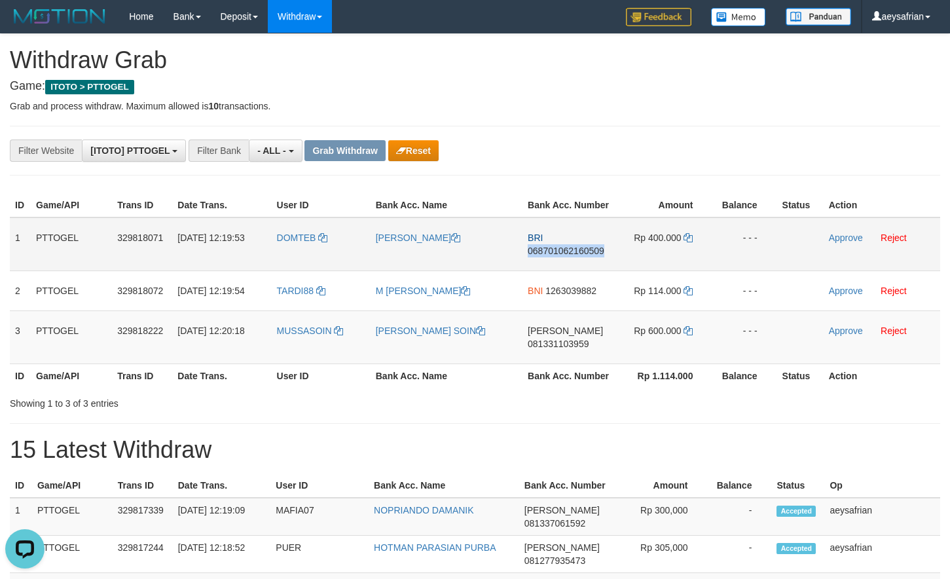
click at [565, 251] on span "068701062160509" at bounding box center [566, 251] width 77 height 10
copy span "068701062160509"
click at [692, 238] on icon at bounding box center [688, 237] width 9 height 9
click at [693, 238] on icon at bounding box center [688, 237] width 9 height 9
click at [693, 236] on icon at bounding box center [688, 237] width 9 height 9
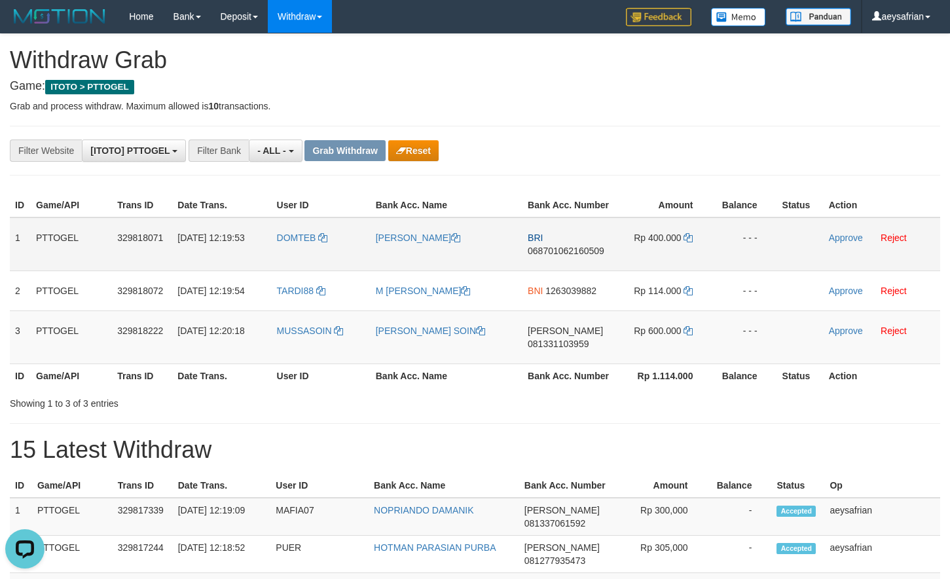
click at [828, 237] on td "Approve Reject" at bounding box center [882, 244] width 117 height 54
click at [850, 234] on link "Approve" at bounding box center [846, 238] width 34 height 10
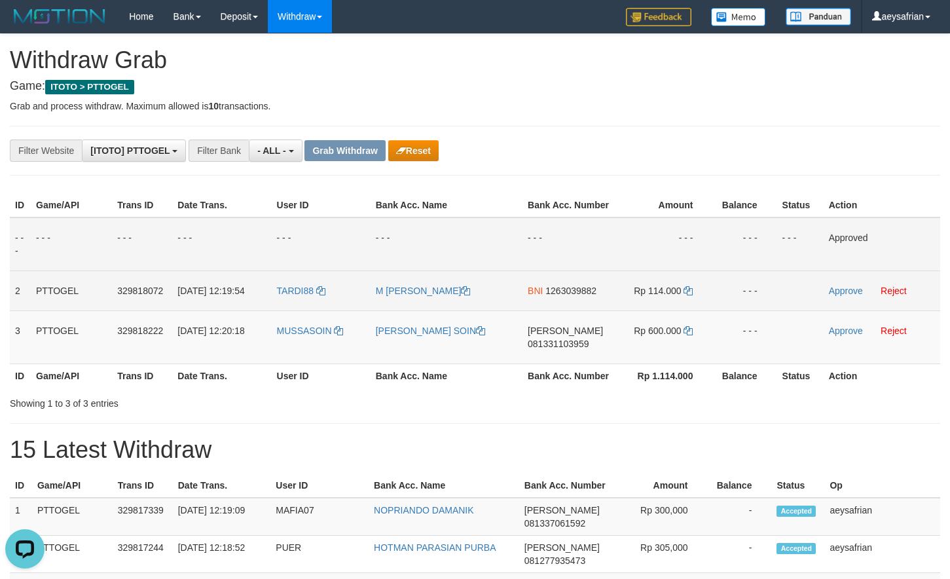
click at [576, 293] on span "1263039882" at bounding box center [571, 291] width 51 height 10
copy td "1263039882"
click at [576, 293] on span "1263039882" at bounding box center [571, 291] width 51 height 10
copy td "BNI 1263039882"
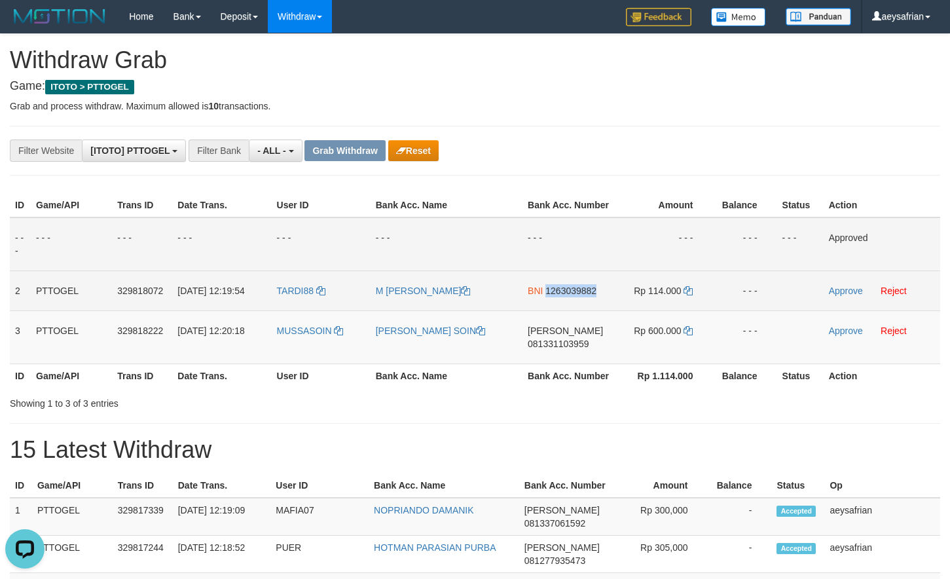
click at [576, 293] on span "1263039882" at bounding box center [571, 291] width 51 height 10
copy td "1263039882"
click at [586, 290] on span "1263039882" at bounding box center [571, 291] width 51 height 10
copy td "1263039882"
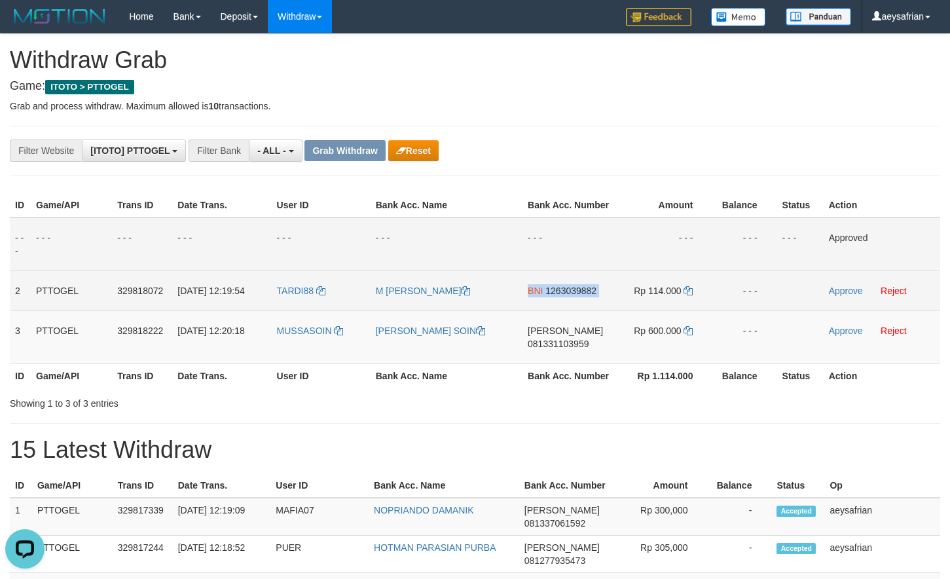
click at [586, 290] on span "1263039882" at bounding box center [571, 291] width 51 height 10
copy td "BNI 1263039882"
click at [690, 290] on icon at bounding box center [688, 290] width 9 height 9
click at [690, 289] on icon at bounding box center [688, 290] width 9 height 9
click at [835, 290] on link "Approve" at bounding box center [846, 291] width 34 height 10
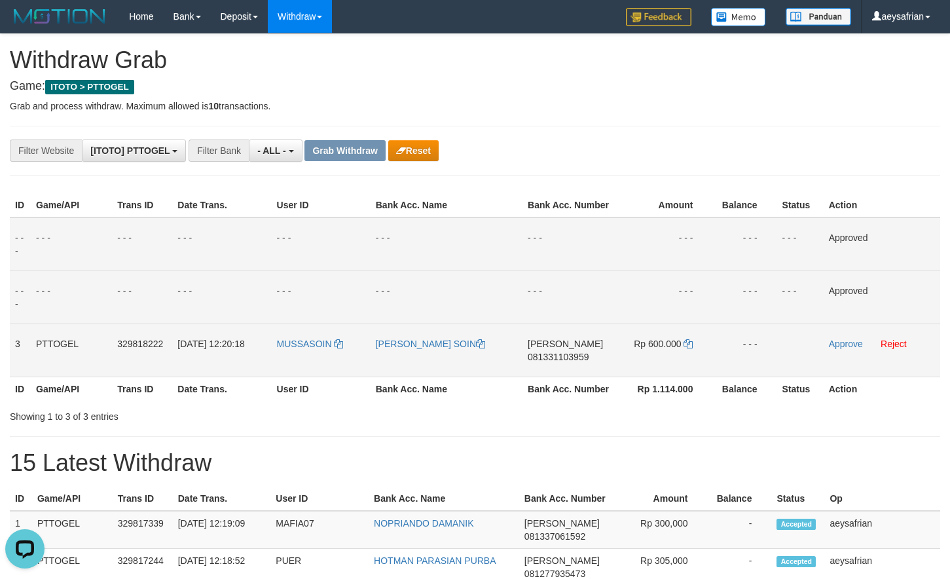
click at [573, 354] on span "081331103959" at bounding box center [558, 357] width 61 height 10
copy span "081331103959"
drag, startPoint x: 573, startPoint y: 354, endPoint x: 887, endPoint y: 454, distance: 330.0
click at [573, 354] on span "081331103959" at bounding box center [558, 357] width 61 height 10
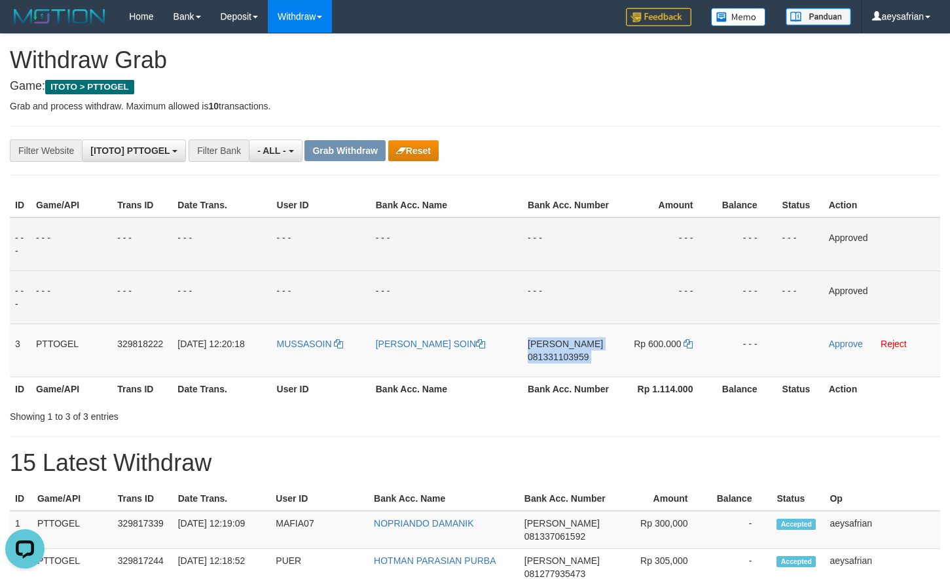
copy td "DANA 081331103959"
click at [568, 354] on span "081331103959" at bounding box center [558, 357] width 61 height 10
click at [690, 346] on icon at bounding box center [688, 343] width 9 height 9
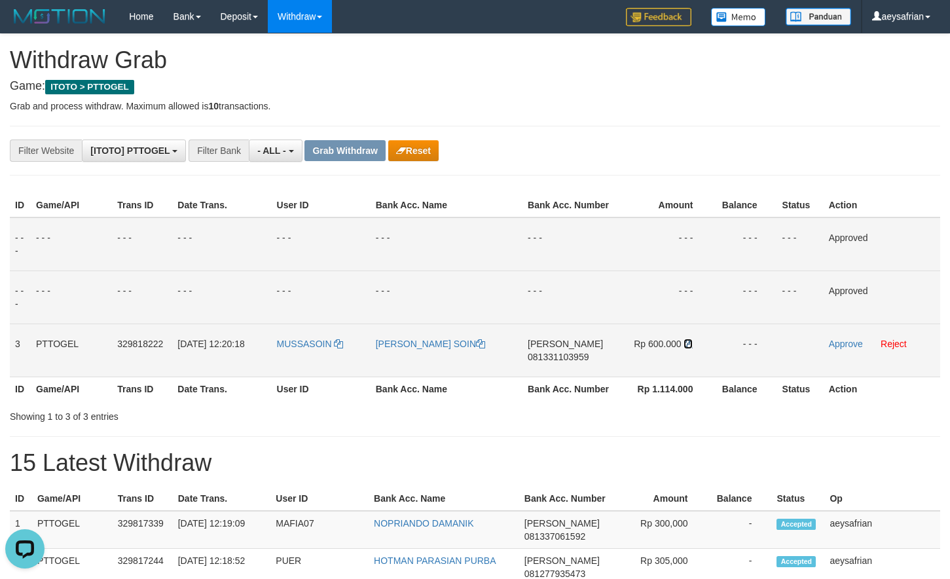
click at [690, 346] on icon at bounding box center [688, 343] width 9 height 9
click at [833, 345] on link "Approve" at bounding box center [846, 344] width 34 height 10
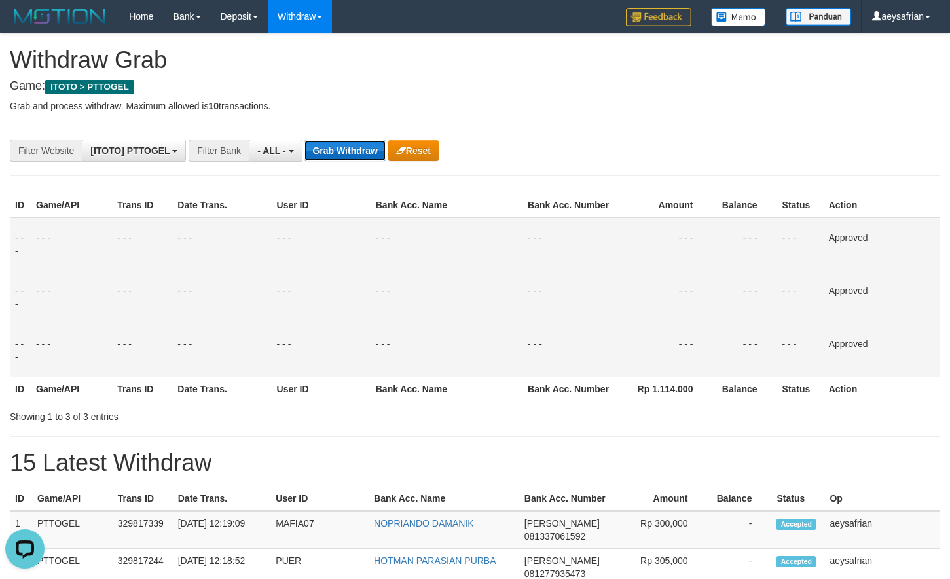
click at [350, 151] on button "Grab Withdraw" at bounding box center [345, 150] width 81 height 21
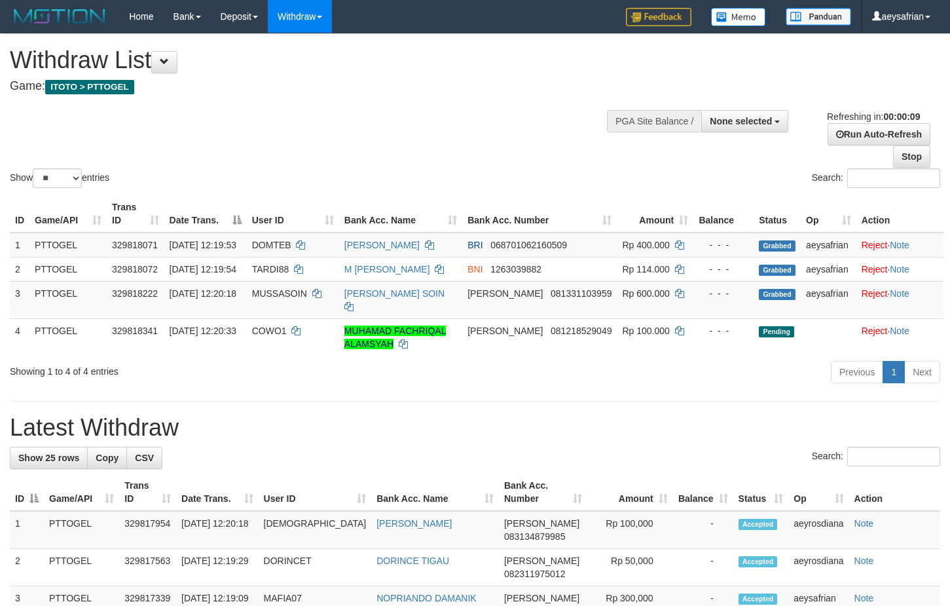
select select
select select "**"
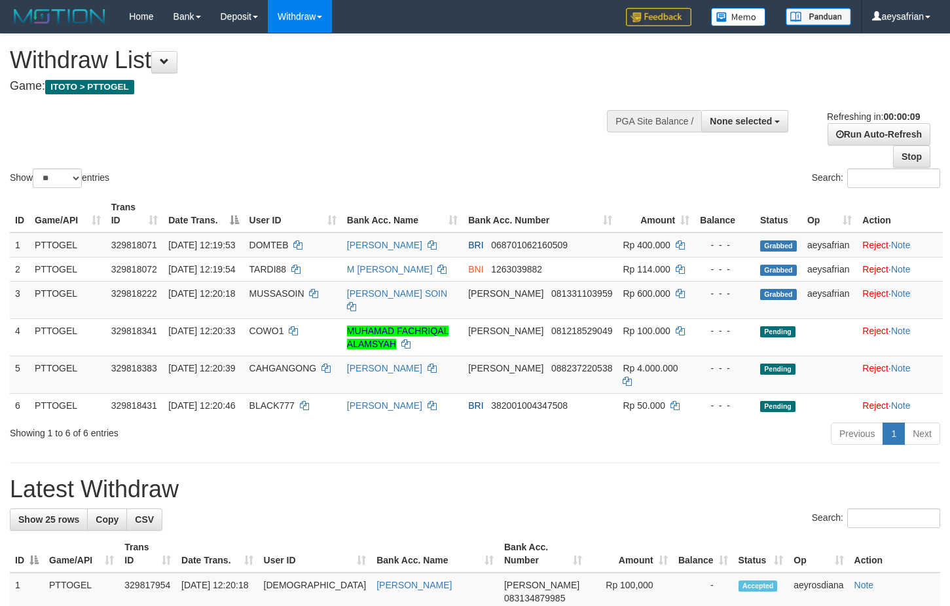
select select
select select "**"
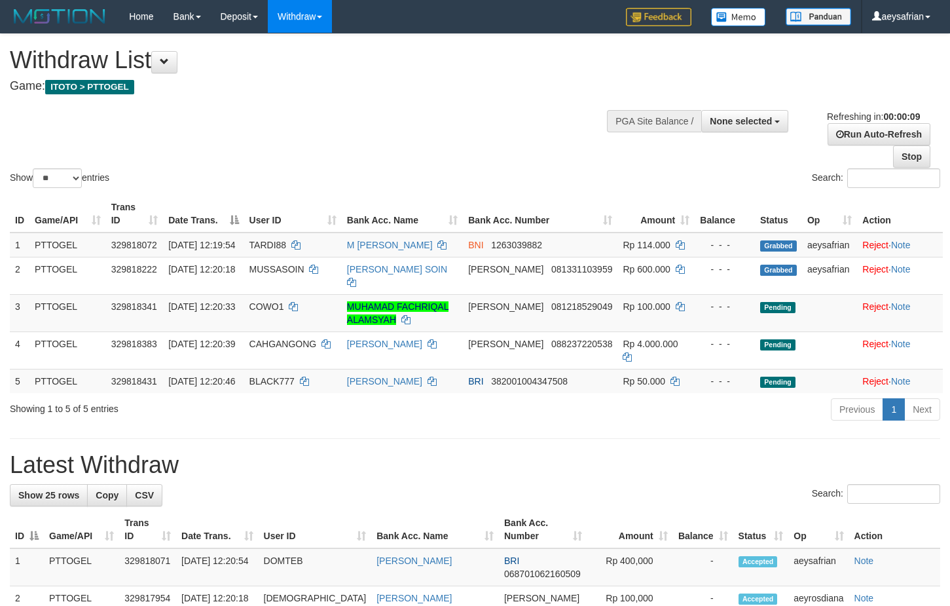
select select
select select "**"
select select
select select "**"
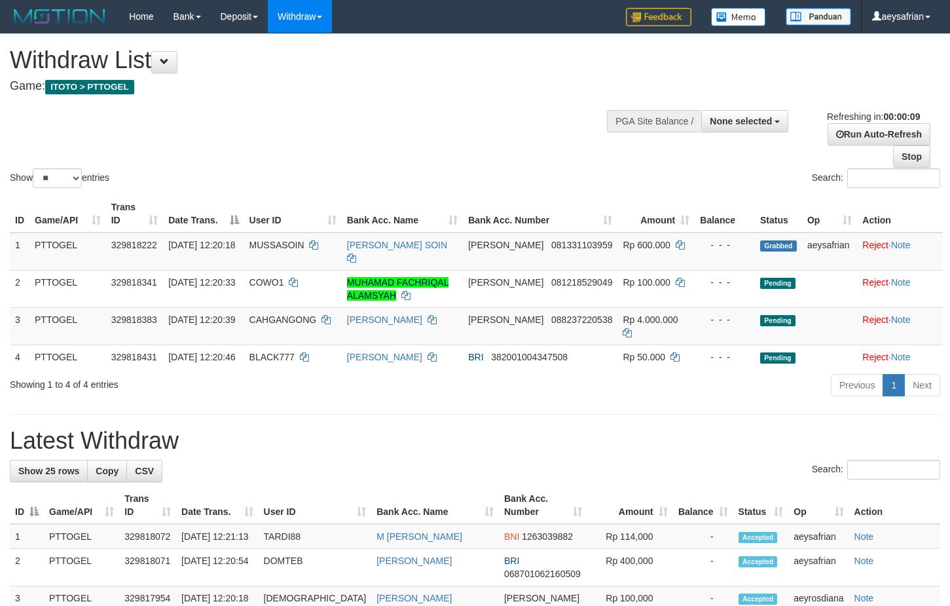
select select
select select "**"
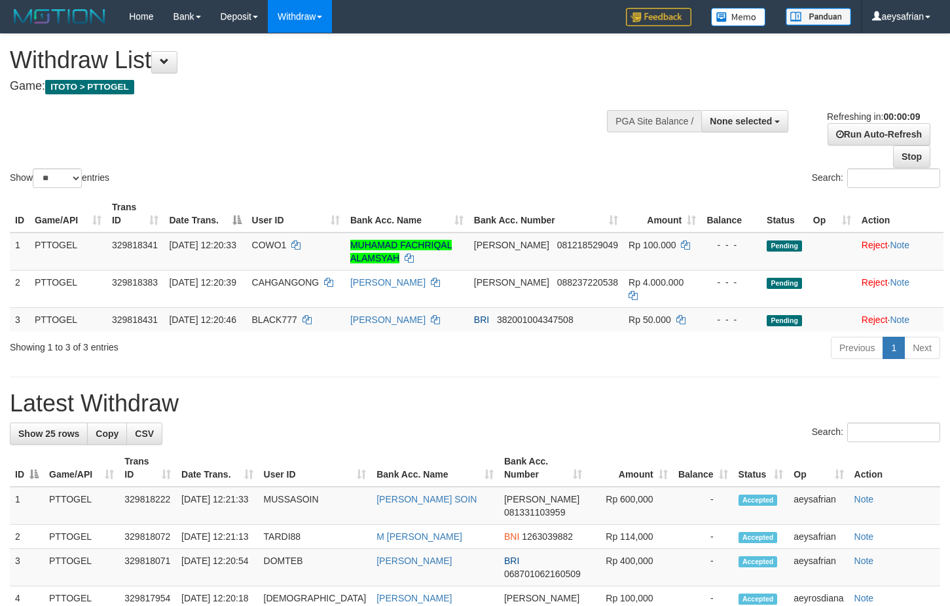
select select
select select "**"
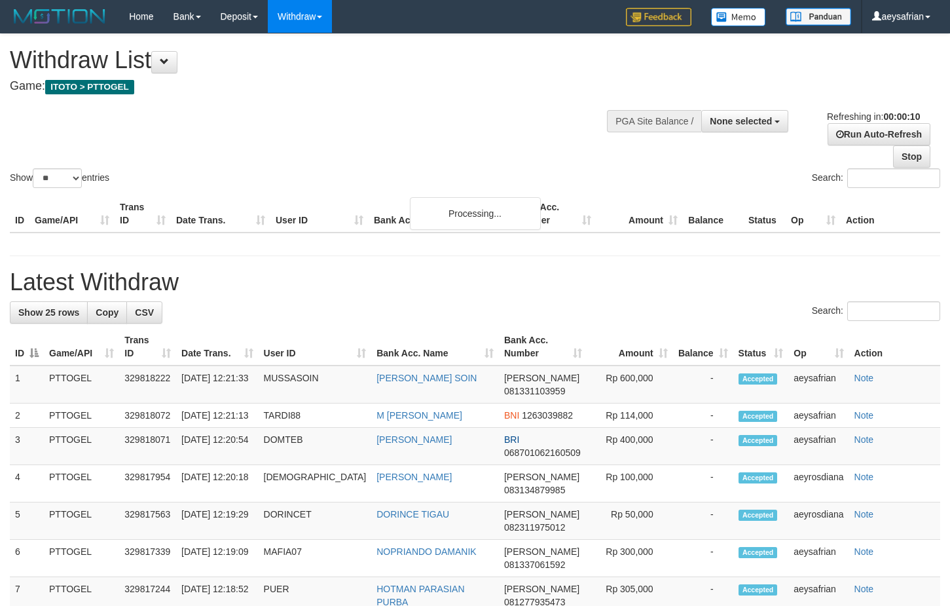
select select
select select "**"
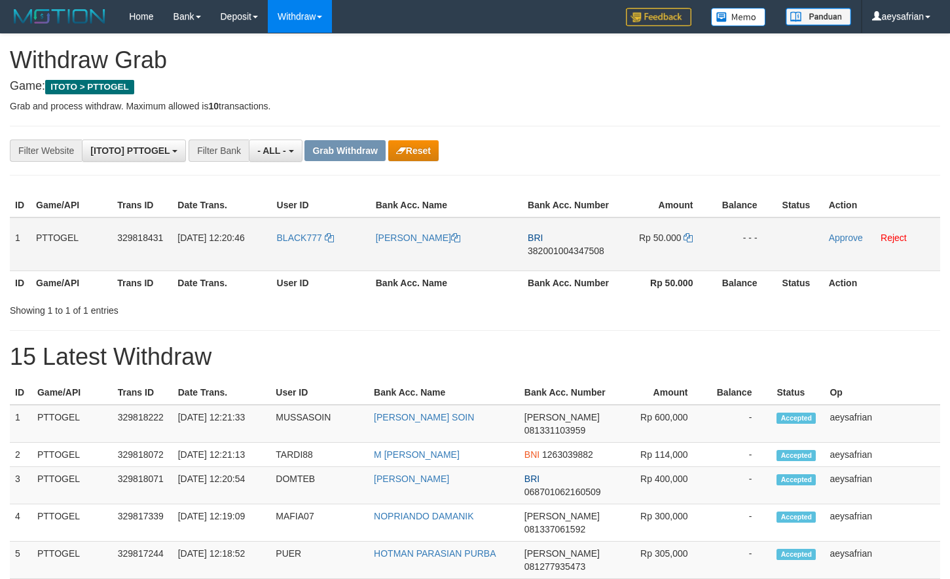
scroll to position [11, 0]
click at [457, 151] on div "**********" at bounding box center [396, 151] width 792 height 22
click at [432, 151] on button "Reset" at bounding box center [413, 150] width 50 height 21
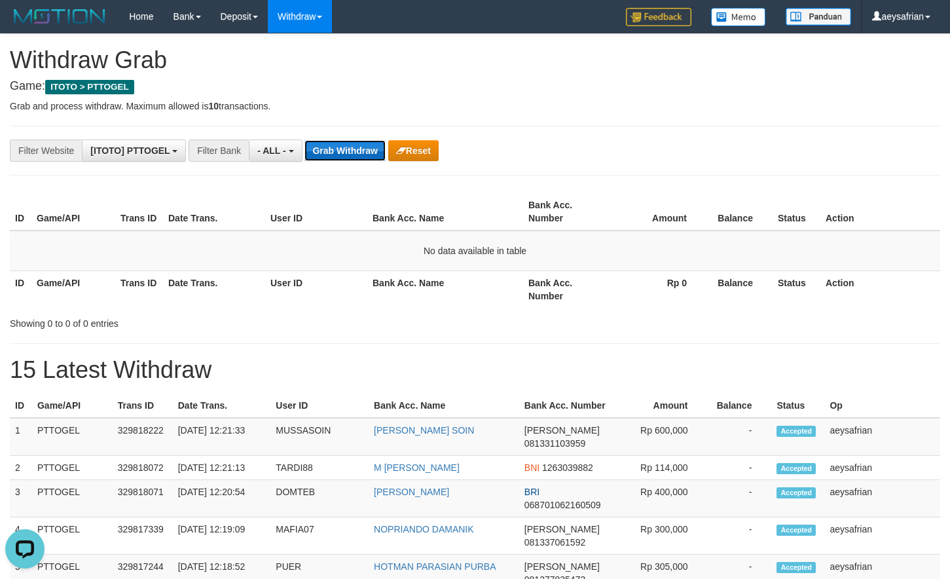
click at [347, 155] on button "Grab Withdraw" at bounding box center [345, 150] width 81 height 21
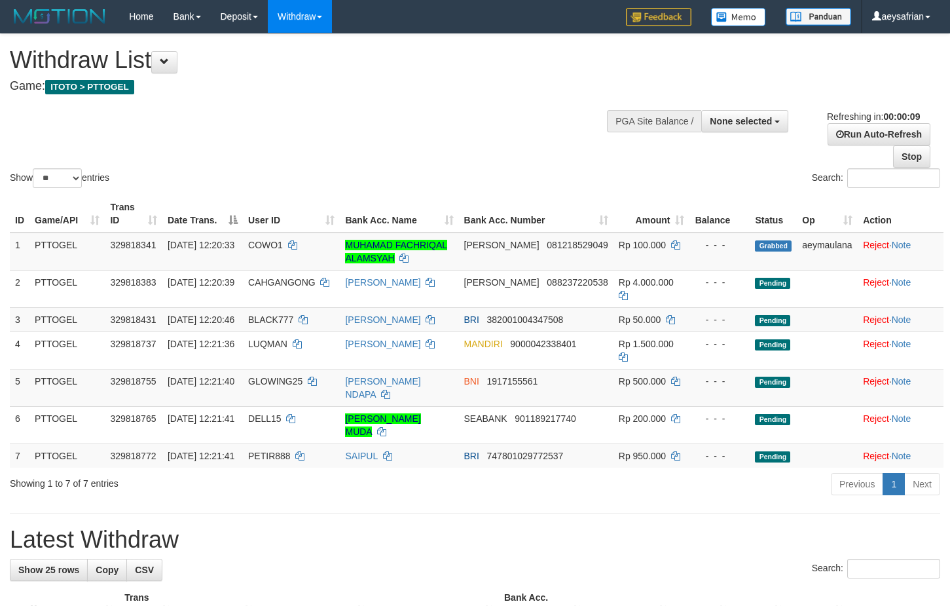
select select
select select "**"
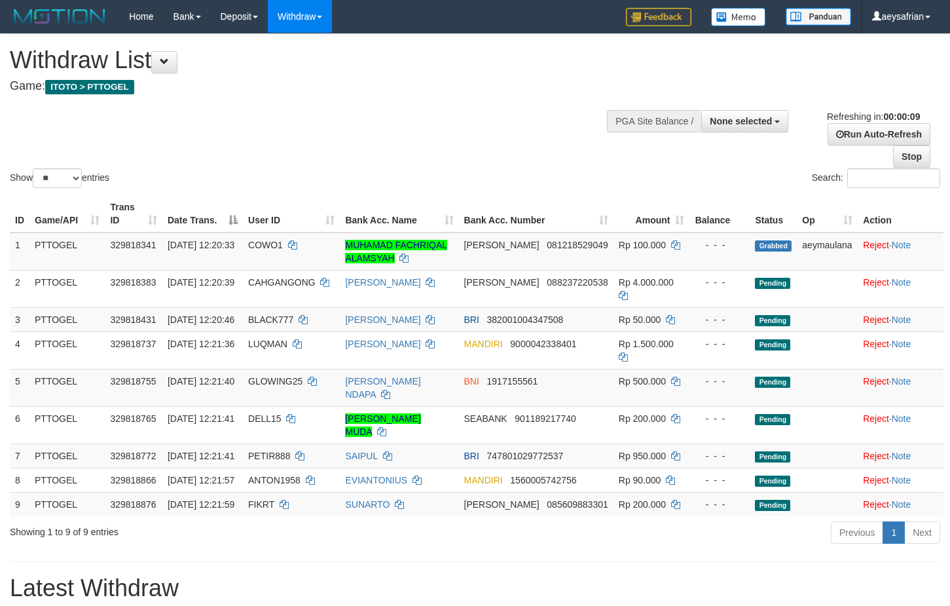
select select
select select "**"
select select
select select "**"
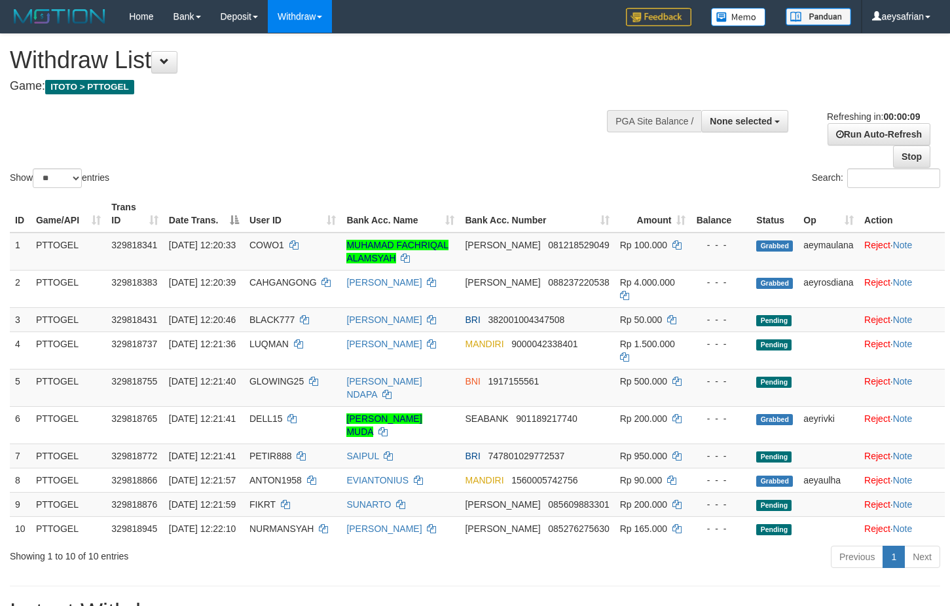
select select
select select "**"
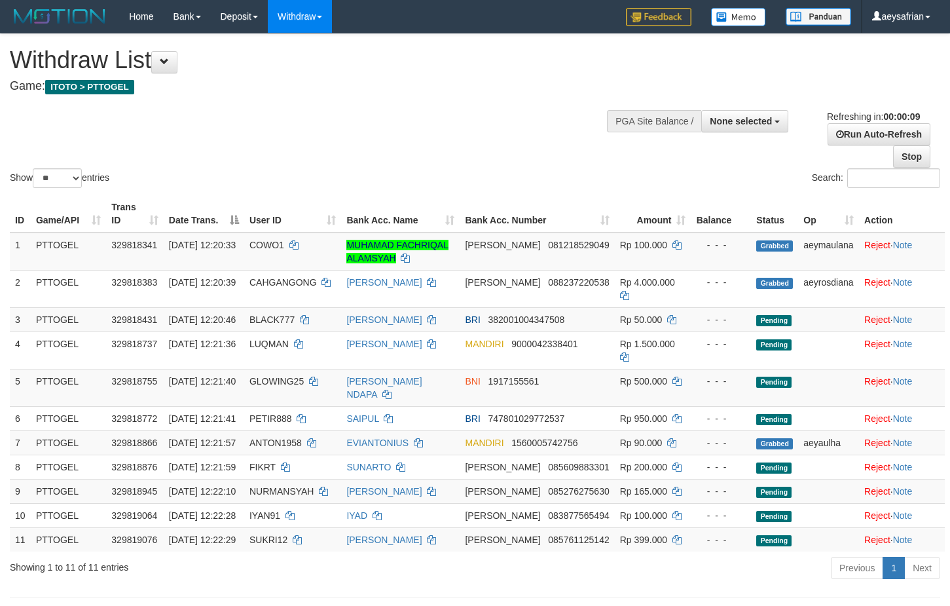
select select
select select "**"
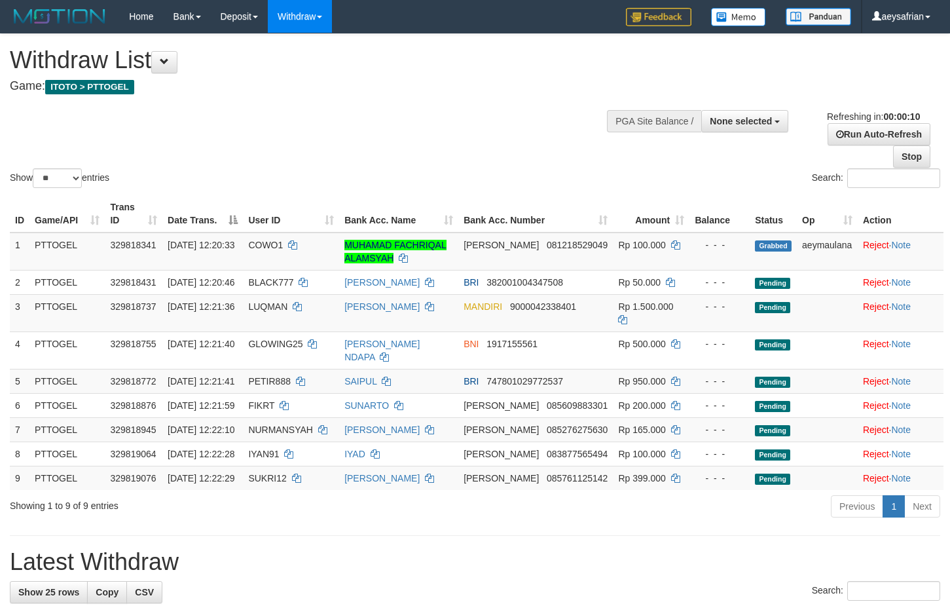
select select
select select "**"
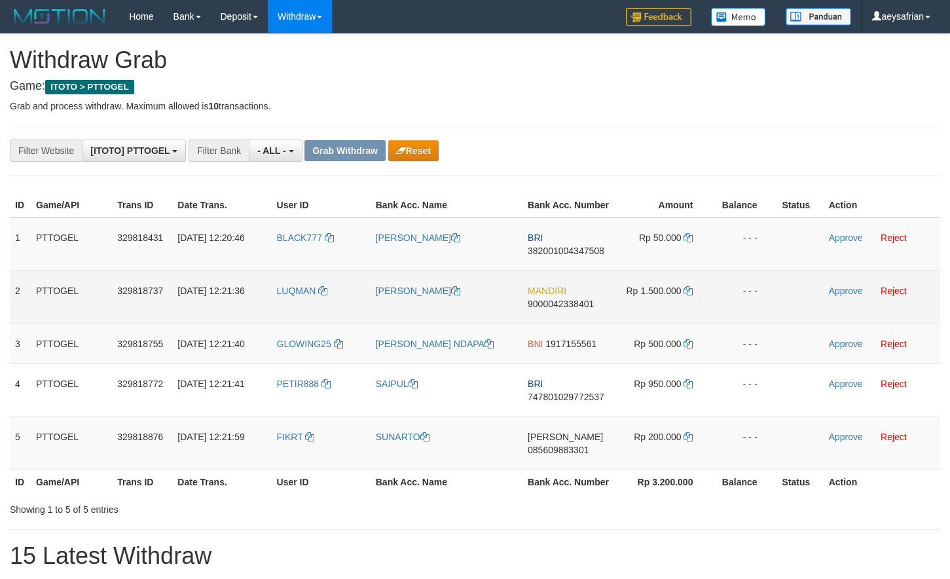
scroll to position [11, 0]
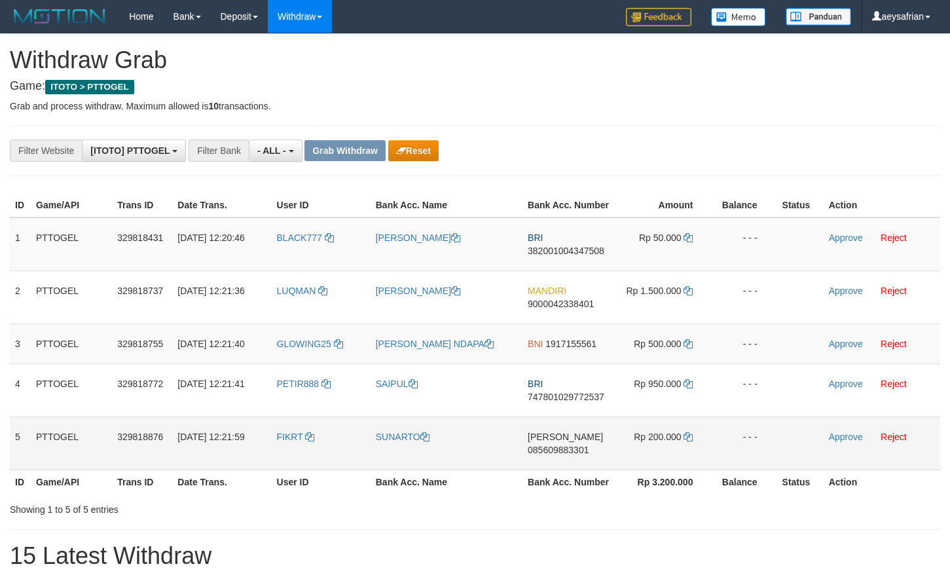
drag, startPoint x: 432, startPoint y: 272, endPoint x: 650, endPoint y: 451, distance: 282.1
click at [650, 453] on tbody "1 PTTOGEL 329818431 [DATE] 12:20:46 BLACK777 [PERSON_NAME] BRI 382001004347508 …" at bounding box center [475, 343] width 931 height 253
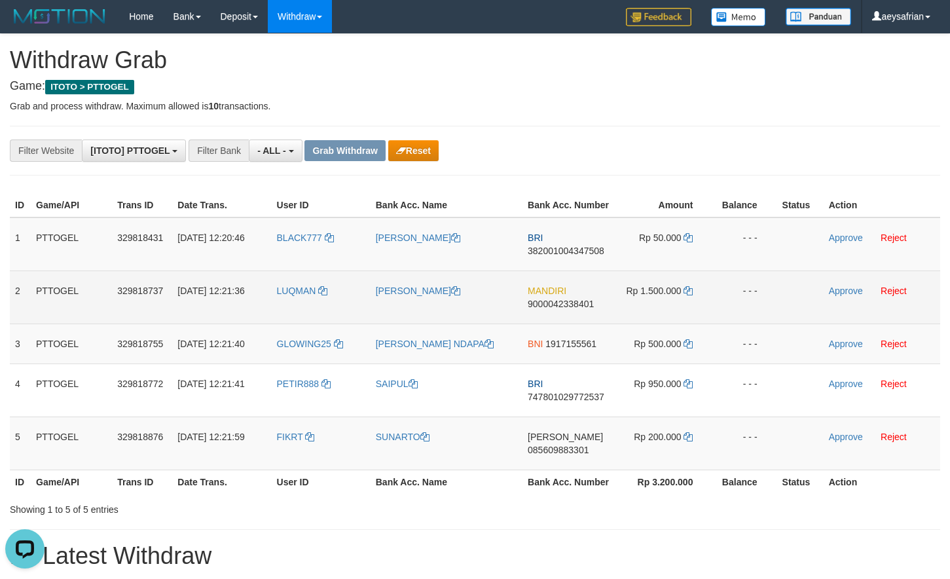
scroll to position [0, 0]
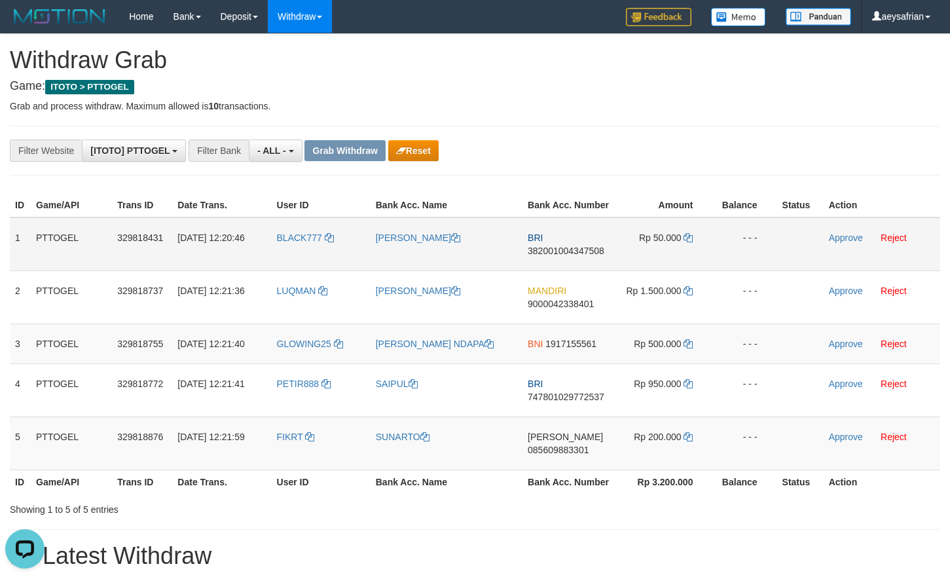
click at [546, 244] on td "BRI 382001004347508" at bounding box center [569, 244] width 93 height 54
click at [544, 248] on span "382001004347508" at bounding box center [566, 251] width 77 height 10
copy span "382001004347508"
drag, startPoint x: 544, startPoint y: 248, endPoint x: 947, endPoint y: 285, distance: 404.6
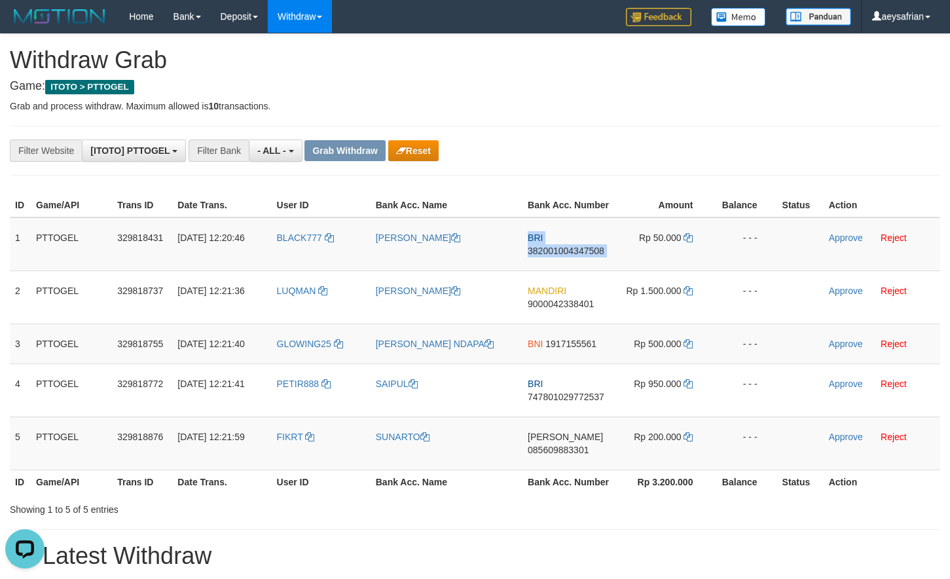
click at [545, 247] on span "382001004347508" at bounding box center [566, 251] width 77 height 10
copy td "BRI 382001004347508"
click at [565, 250] on span "382001004347508" at bounding box center [566, 251] width 77 height 10
copy span "382001004347508"
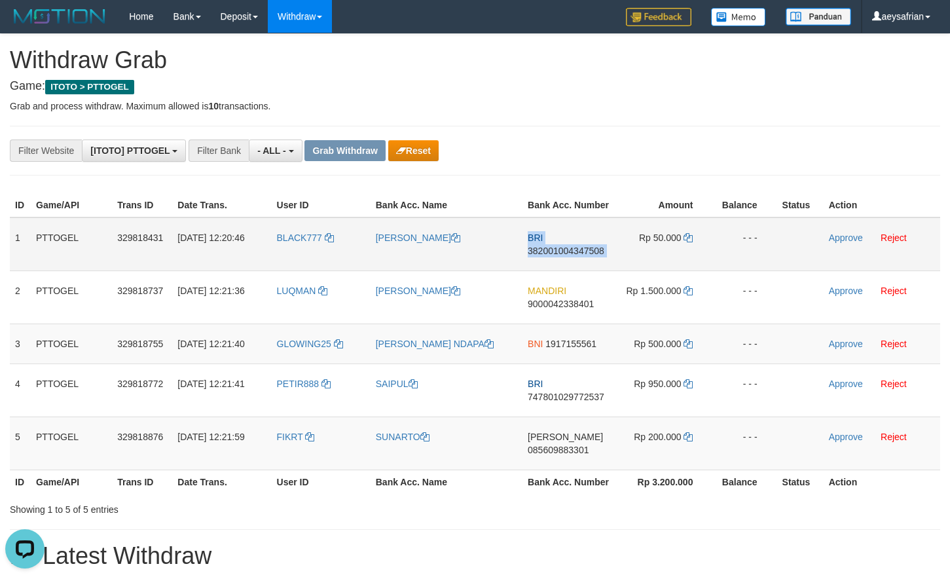
drag, startPoint x: 566, startPoint y: 250, endPoint x: 573, endPoint y: 248, distance: 7.5
click at [567, 250] on span "382001004347508" at bounding box center [566, 251] width 77 height 10
copy td "BRI 382001004347508"
click at [689, 242] on icon at bounding box center [688, 237] width 9 height 9
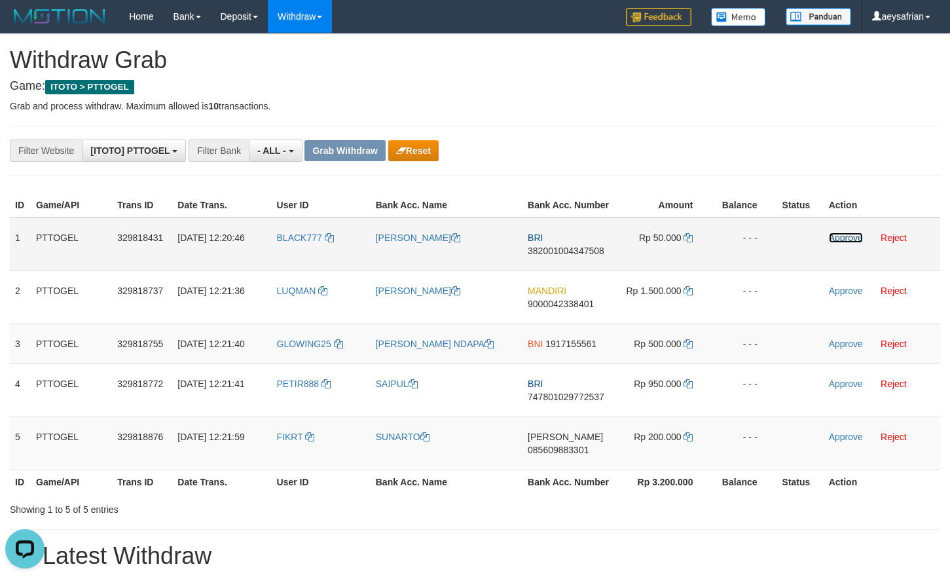
click at [848, 239] on link "Approve" at bounding box center [846, 238] width 34 height 10
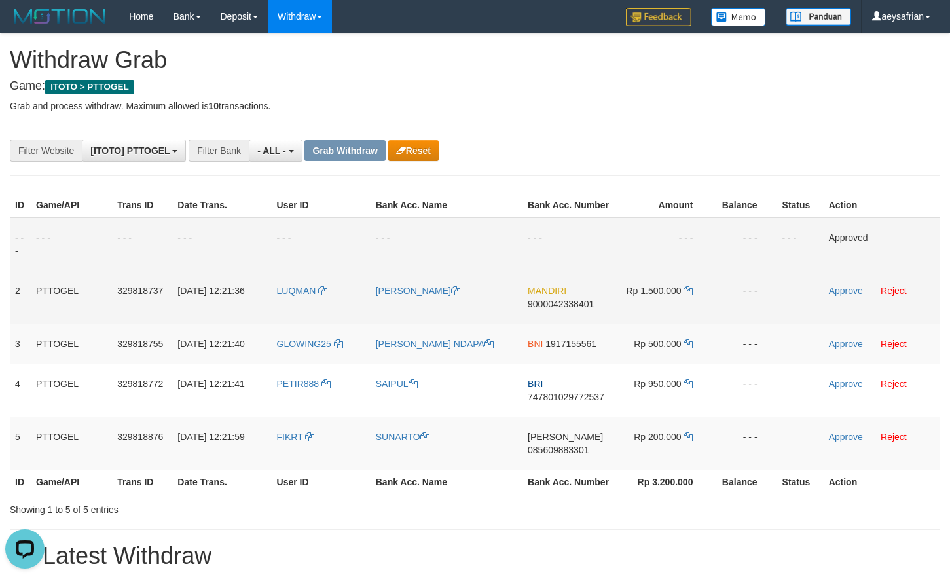
click at [553, 303] on span "9000042338401" at bounding box center [561, 304] width 66 height 10
copy span "9000042338401"
click at [553, 303] on span "9000042338401" at bounding box center [561, 304] width 66 height 10
copy td "MANDIRI 9000042338401"
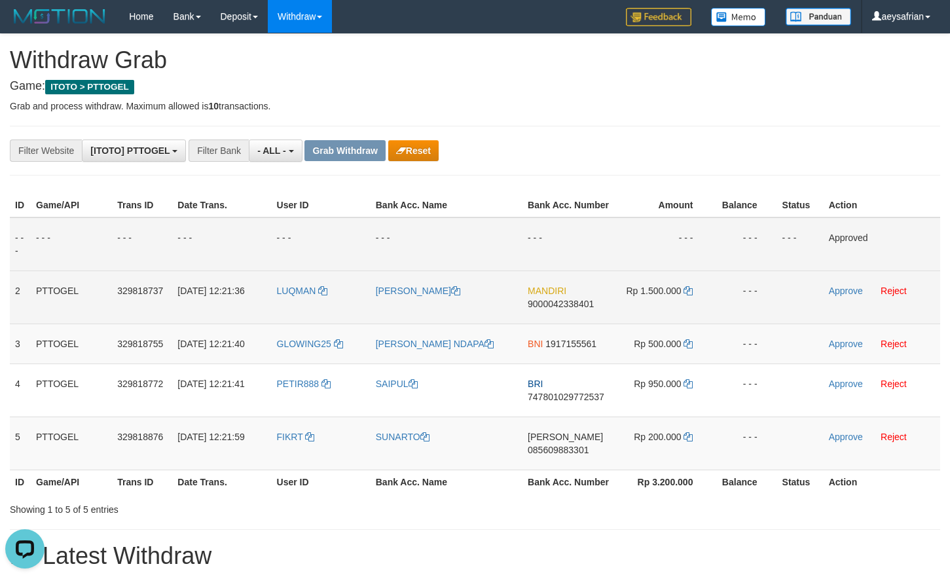
click at [569, 309] on span "9000042338401" at bounding box center [561, 304] width 66 height 10
copy span "9000042338401"
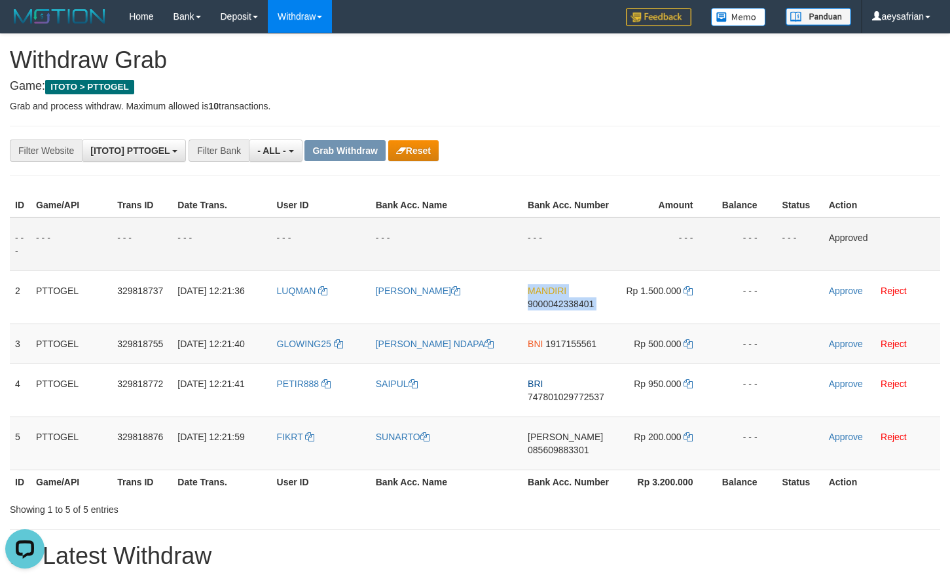
drag, startPoint x: 569, startPoint y: 309, endPoint x: 948, endPoint y: 150, distance: 411.7
click at [571, 307] on span "9000042338401" at bounding box center [561, 304] width 66 height 10
copy td "MANDIRI 9000042338401"
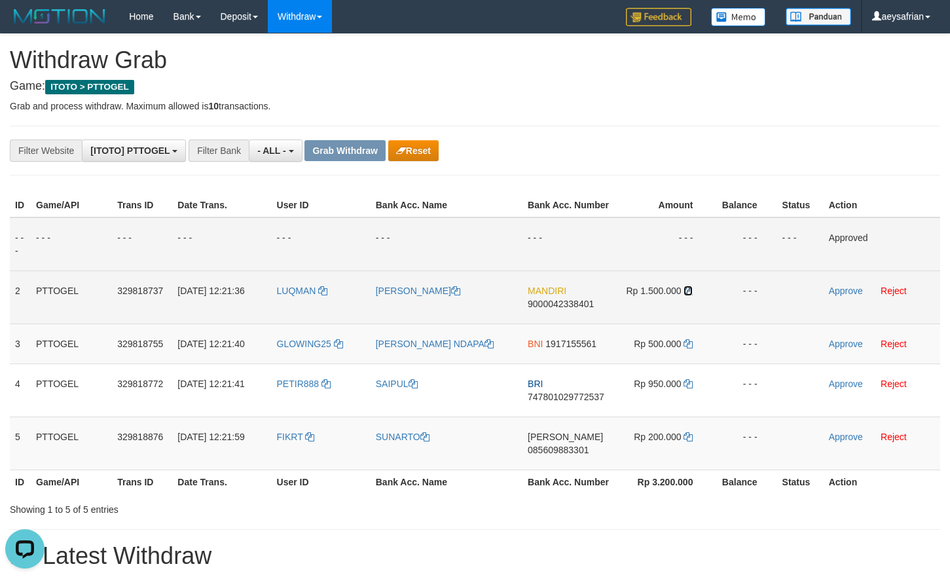
click at [692, 288] on icon at bounding box center [688, 290] width 9 height 9
click at [862, 293] on link "Approve" at bounding box center [846, 291] width 34 height 10
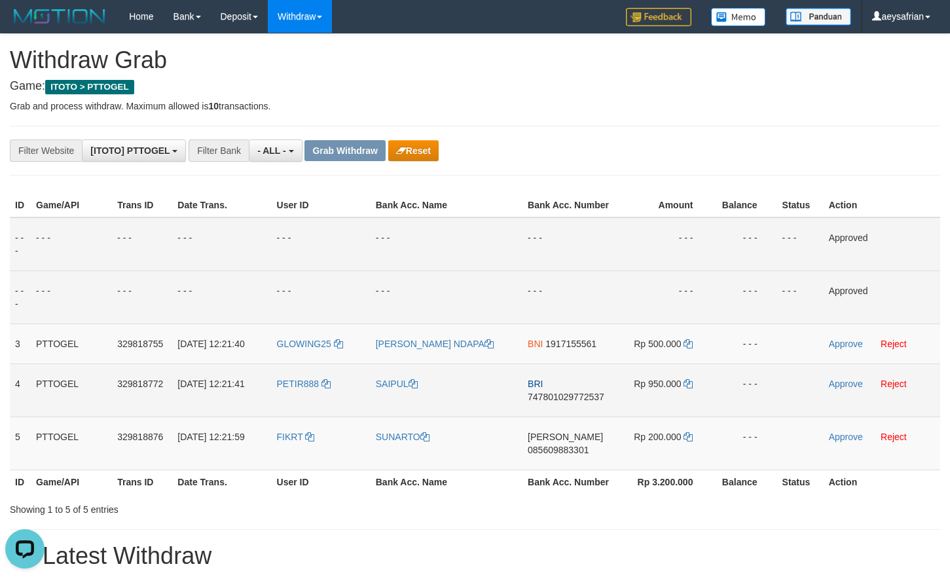
click at [593, 400] on span "747801029772537" at bounding box center [566, 397] width 77 height 10
click at [593, 399] on span "747801029772537" at bounding box center [566, 397] width 77 height 10
copy span "747801029772537"
click at [593, 398] on span "747801029772537" at bounding box center [566, 397] width 77 height 10
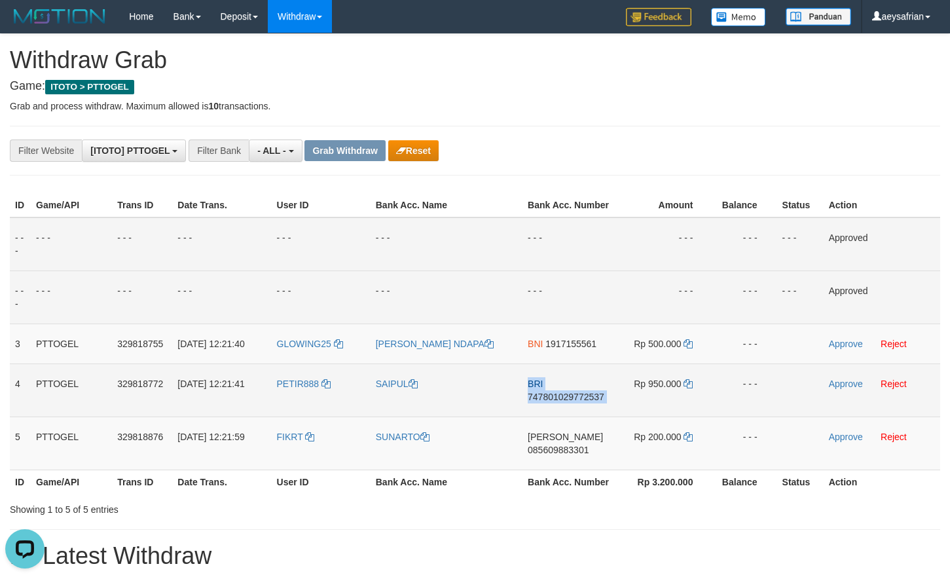
copy td "BRI 747801029772537"
click at [592, 398] on span "747801029772537" at bounding box center [566, 397] width 77 height 10
click at [568, 397] on span "747801029772537" at bounding box center [566, 397] width 77 height 10
click at [569, 397] on span "747801029772537" at bounding box center [566, 397] width 77 height 10
click at [569, 396] on span "747801029772537" at bounding box center [566, 397] width 77 height 10
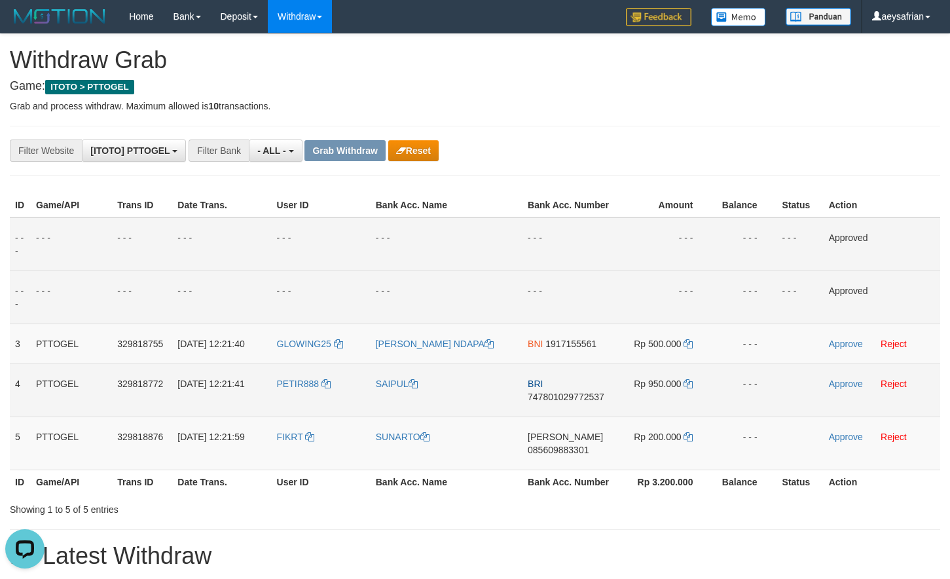
click at [684, 387] on td "Rp 950.000" at bounding box center [664, 390] width 97 height 53
click at [686, 386] on icon at bounding box center [688, 383] width 9 height 9
click at [834, 377] on td "Approve Reject" at bounding box center [882, 390] width 117 height 53
click at [836, 386] on link "Approve" at bounding box center [846, 384] width 34 height 10
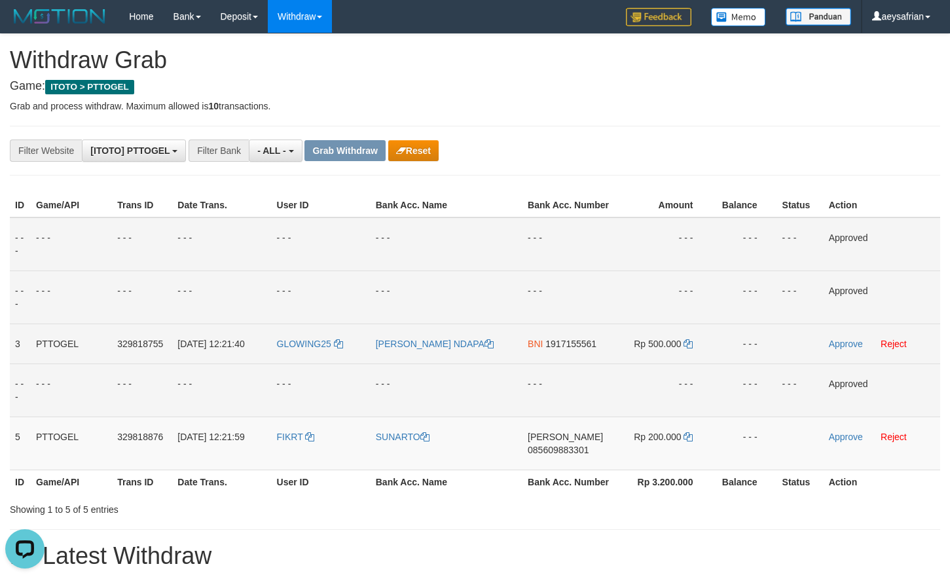
click at [561, 344] on span "1917155561" at bounding box center [571, 344] width 51 height 10
drag, startPoint x: 561, startPoint y: 344, endPoint x: 942, endPoint y: 476, distance: 402.9
click at [564, 344] on span "1917155561" at bounding box center [571, 344] width 51 height 10
click at [571, 345] on span "1917155561" at bounding box center [571, 344] width 51 height 10
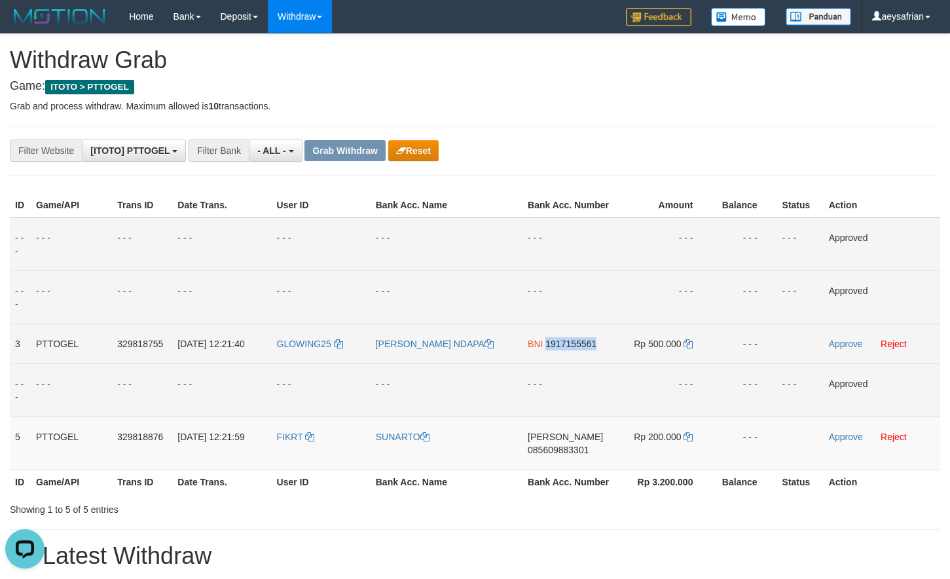
drag, startPoint x: 571, startPoint y: 345, endPoint x: 601, endPoint y: 345, distance: 30.8
click at [571, 345] on span "1917155561" at bounding box center [571, 344] width 51 height 10
click at [691, 343] on icon at bounding box center [688, 343] width 9 height 9
click at [691, 342] on icon at bounding box center [688, 343] width 9 height 9
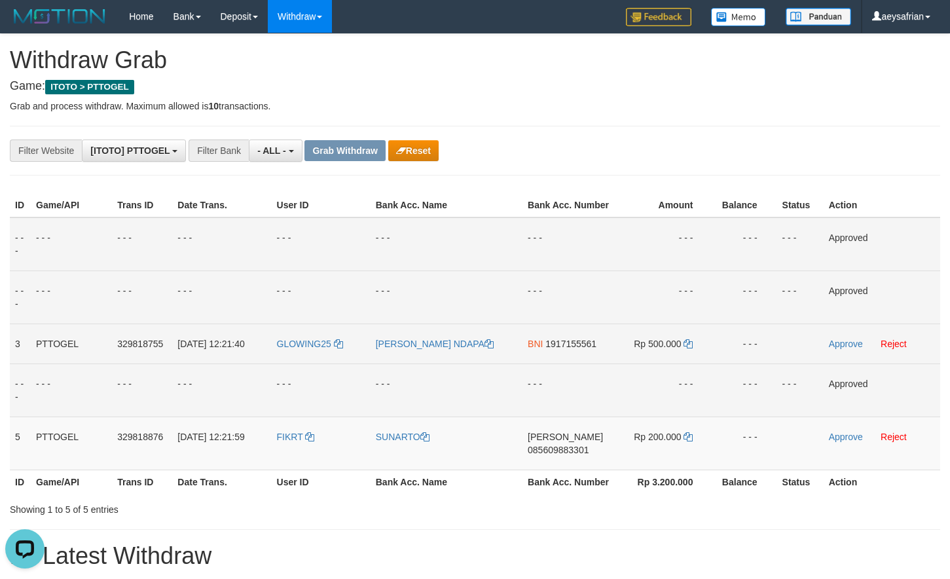
click at [840, 338] on td "Approve Reject" at bounding box center [882, 344] width 117 height 40
click at [842, 342] on link "Approve" at bounding box center [846, 344] width 34 height 10
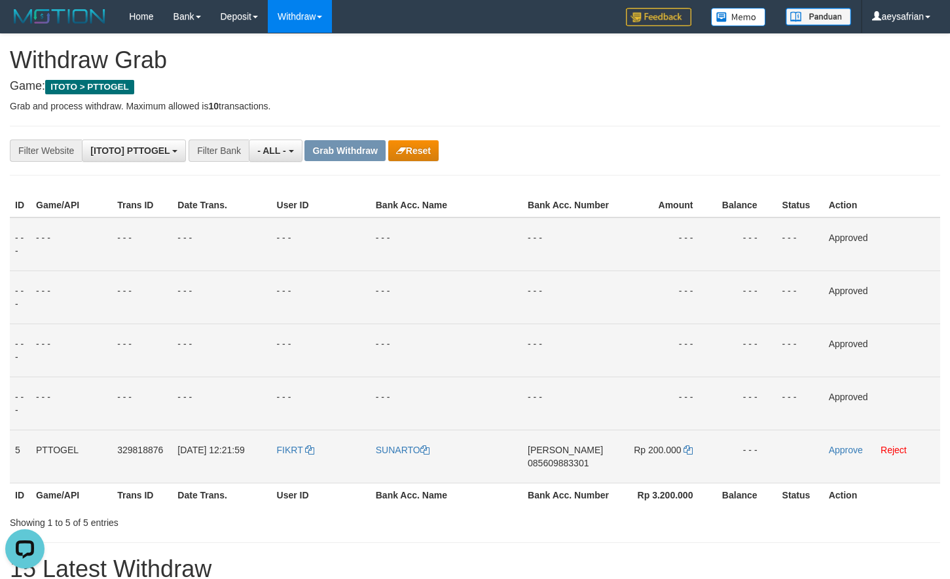
click at [562, 459] on span "085609883301" at bounding box center [558, 463] width 61 height 10
click at [561, 457] on td "DANA 085609883301" at bounding box center [569, 456] width 93 height 53
click at [577, 464] on span "085609883301" at bounding box center [558, 463] width 61 height 10
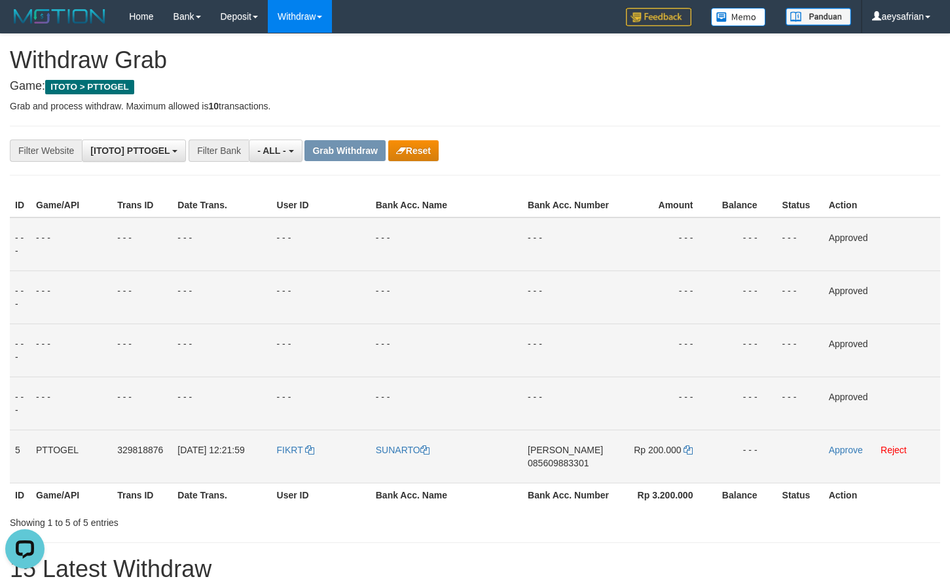
click at [579, 468] on span "085609883301" at bounding box center [558, 463] width 61 height 10
click at [684, 446] on td "Rp 200.000" at bounding box center [664, 456] width 97 height 53
click at [685, 445] on link at bounding box center [688, 450] width 9 height 10
click at [685, 443] on td "Rp 200.000" at bounding box center [664, 456] width 97 height 53
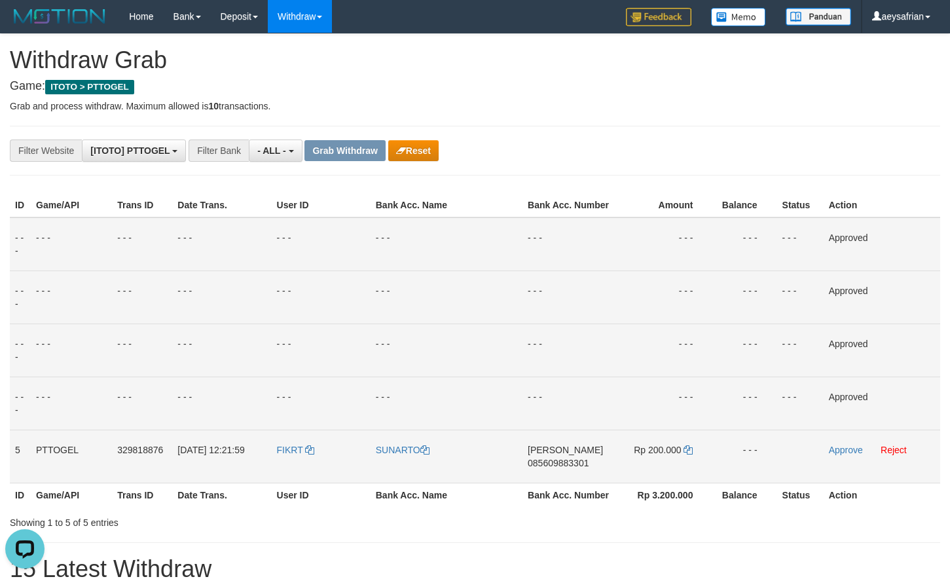
click at [684, 443] on td "Rp 200.000" at bounding box center [664, 456] width 97 height 53
click at [682, 450] on td "Rp 200.000" at bounding box center [664, 456] width 97 height 53
click at [691, 450] on icon at bounding box center [688, 449] width 9 height 9
click at [691, 449] on icon at bounding box center [688, 449] width 9 height 9
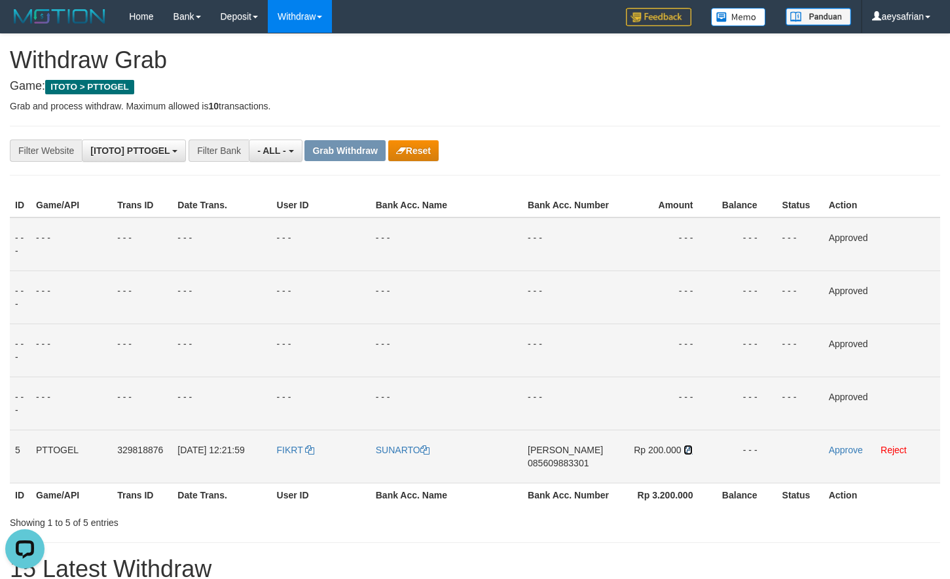
drag, startPoint x: 691, startPoint y: 449, endPoint x: 795, endPoint y: 357, distance: 138.8
click at [692, 448] on icon at bounding box center [688, 449] width 9 height 9
click at [840, 447] on link "Approve" at bounding box center [846, 450] width 34 height 10
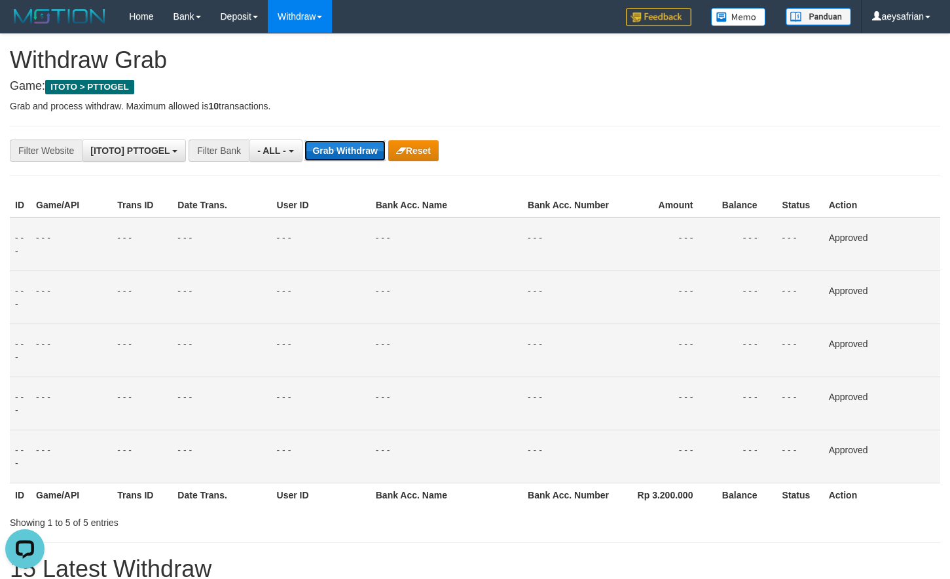
click at [351, 148] on button "Grab Withdraw" at bounding box center [345, 150] width 81 height 21
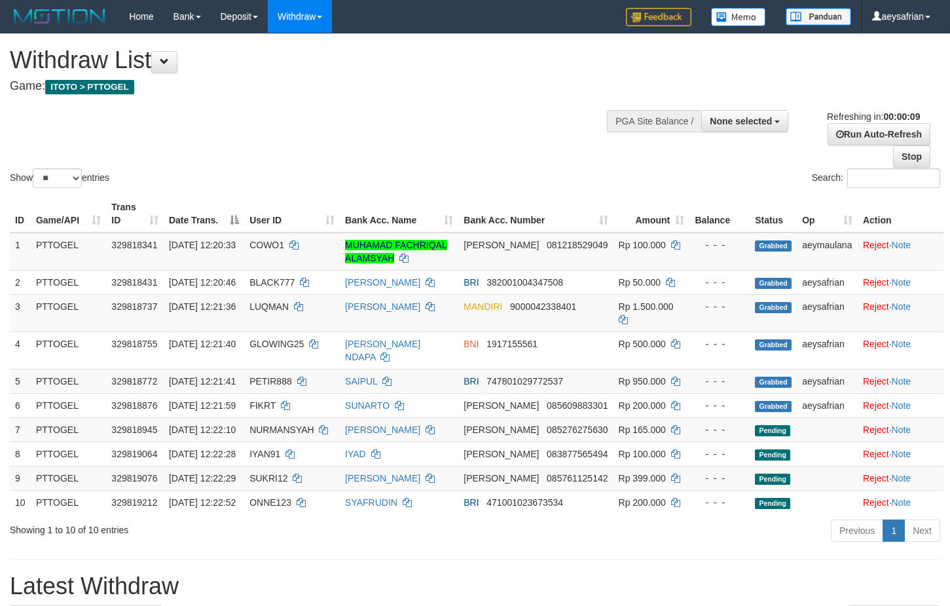
select select
select select "**"
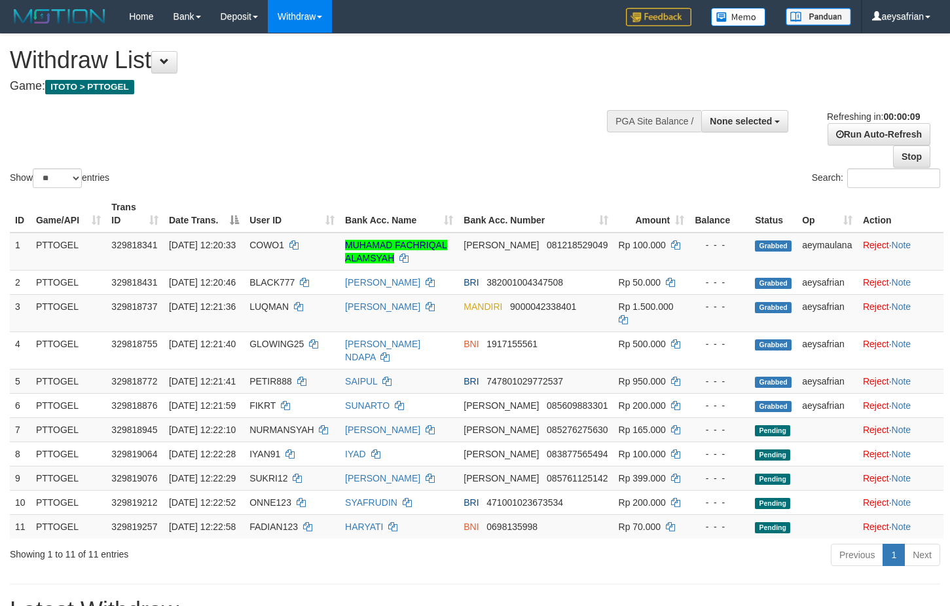
select select
select select "**"
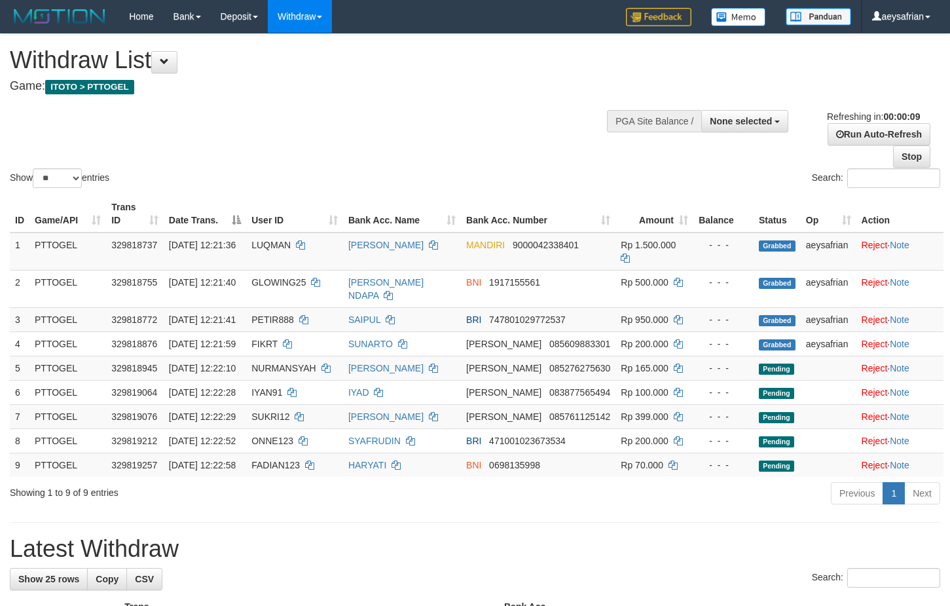
select select
select select "**"
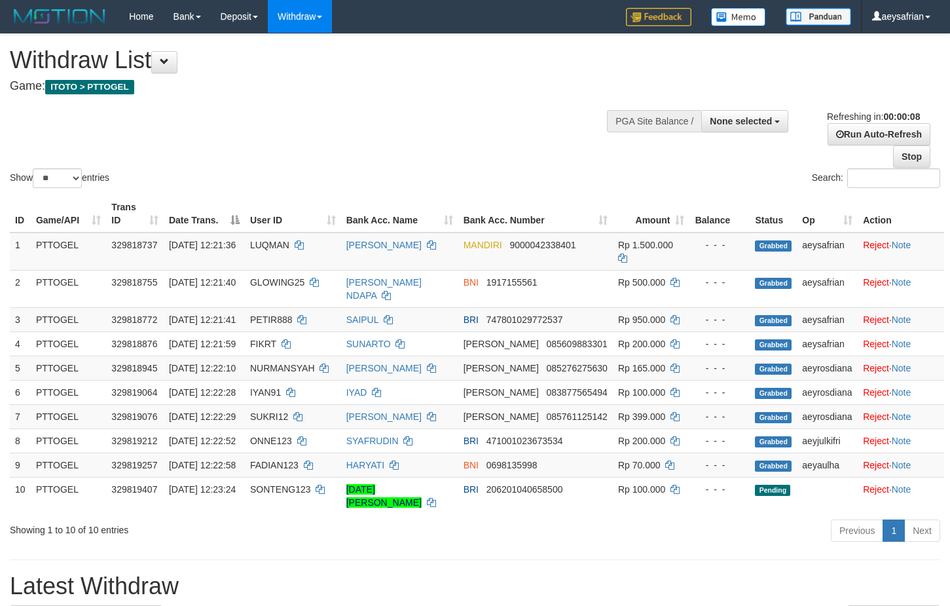
select select
select select "**"
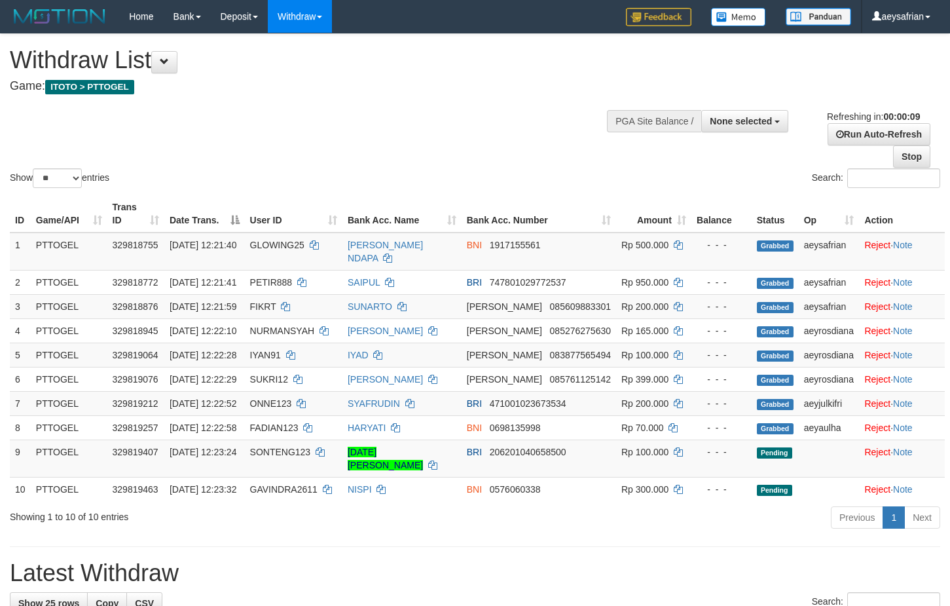
select select
select select "**"
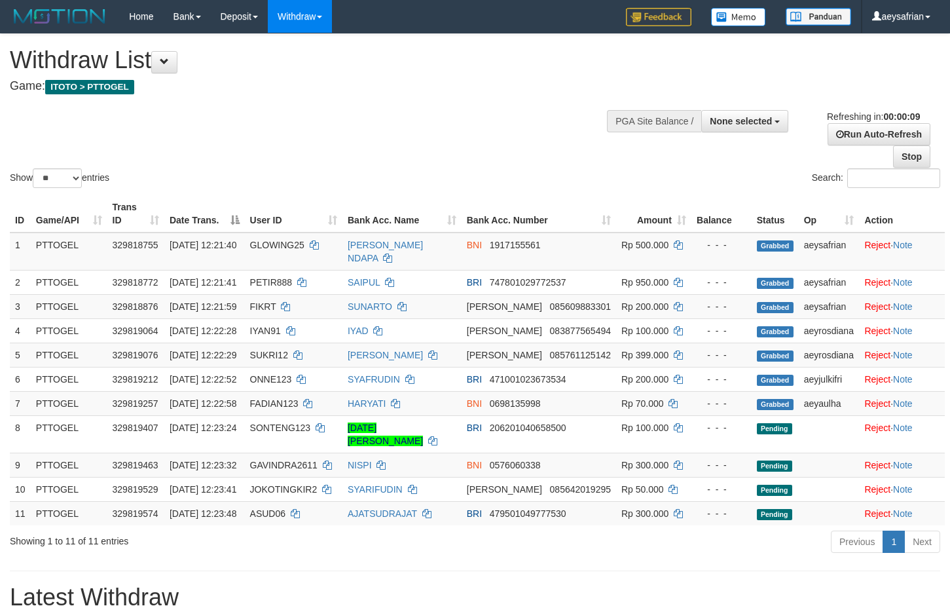
select select
select select "**"
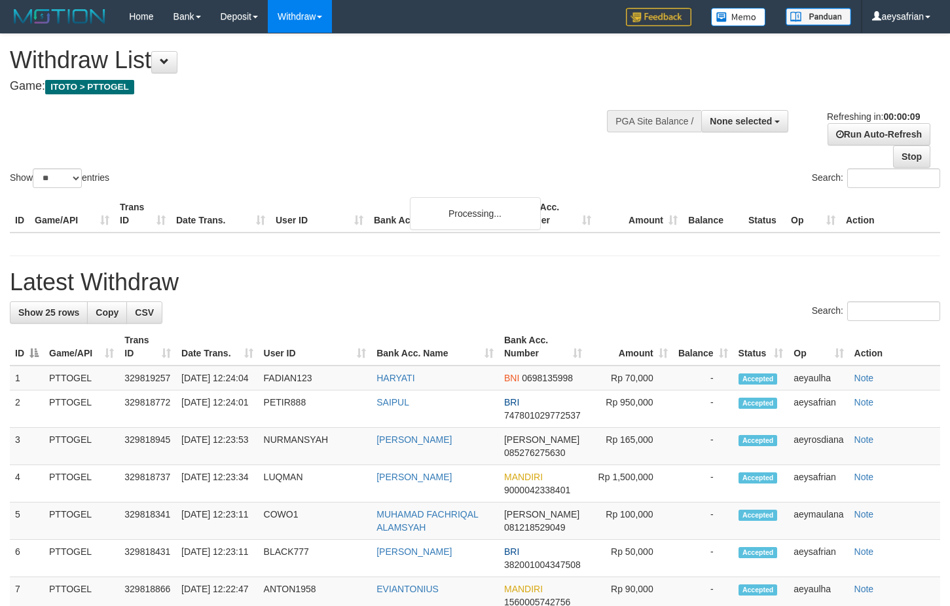
select select
select select "**"
select select
select select "**"
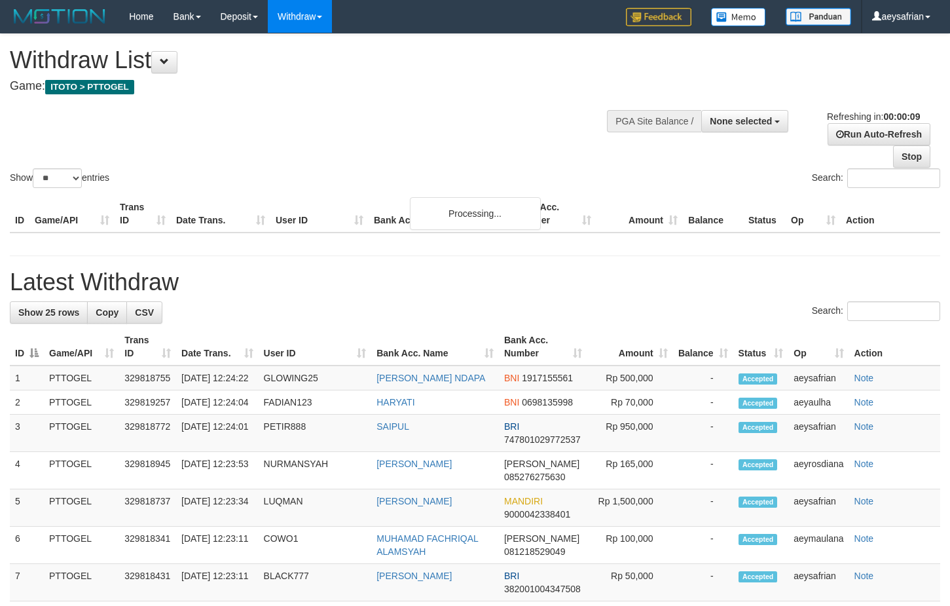
select select
select select "**"
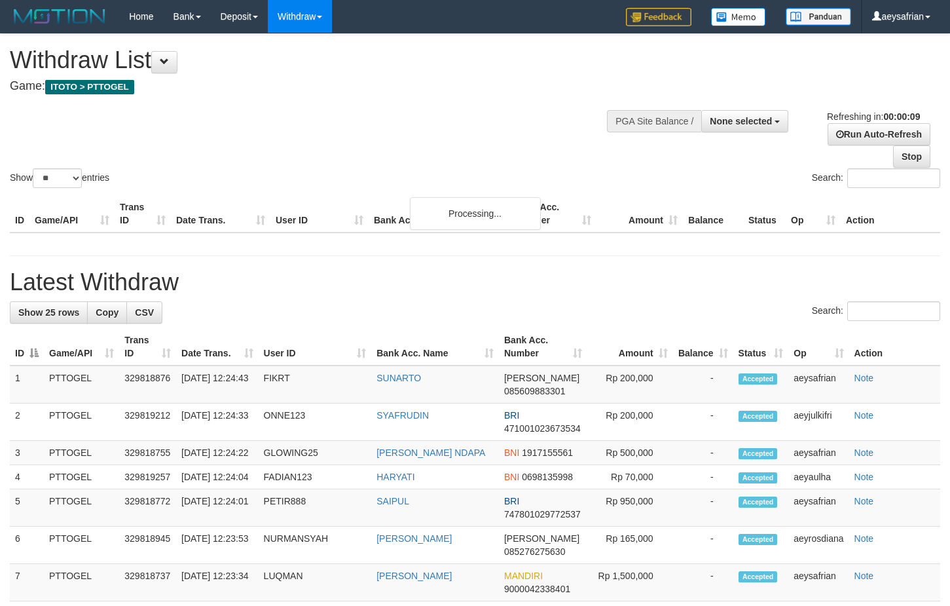
select select
select select "**"
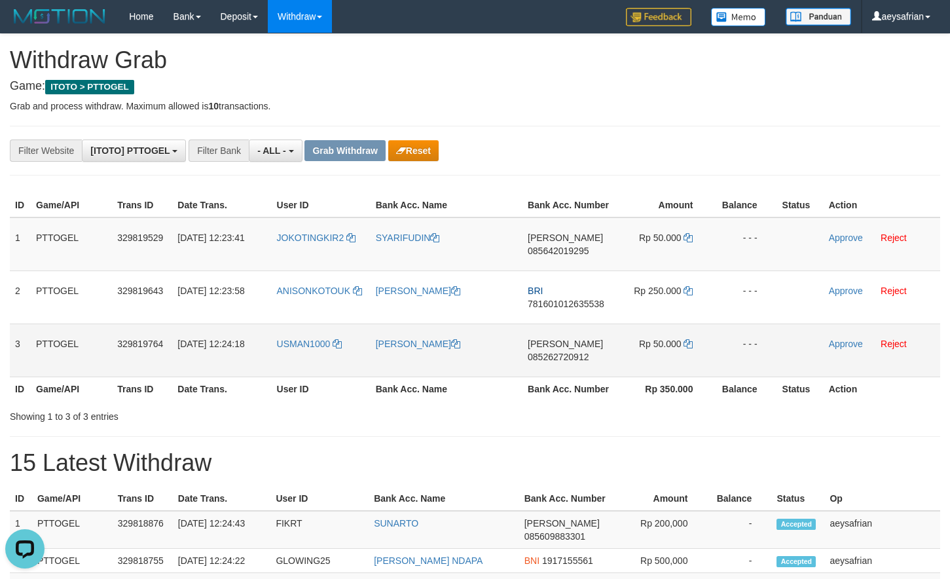
drag, startPoint x: 385, startPoint y: 269, endPoint x: 676, endPoint y: 348, distance: 301.9
click at [676, 348] on tbody "1 PTTOGEL 329819529 [DATE] 12:23:41 JOKOTINGKIR2 [PERSON_NAME] 085642019295 Rp …" at bounding box center [475, 297] width 931 height 160
click at [559, 240] on td "DANA 085642019295" at bounding box center [569, 244] width 93 height 54
click at [563, 250] on span "085642019295" at bounding box center [558, 251] width 61 height 10
click at [563, 251] on span "085642019295" at bounding box center [558, 251] width 61 height 10
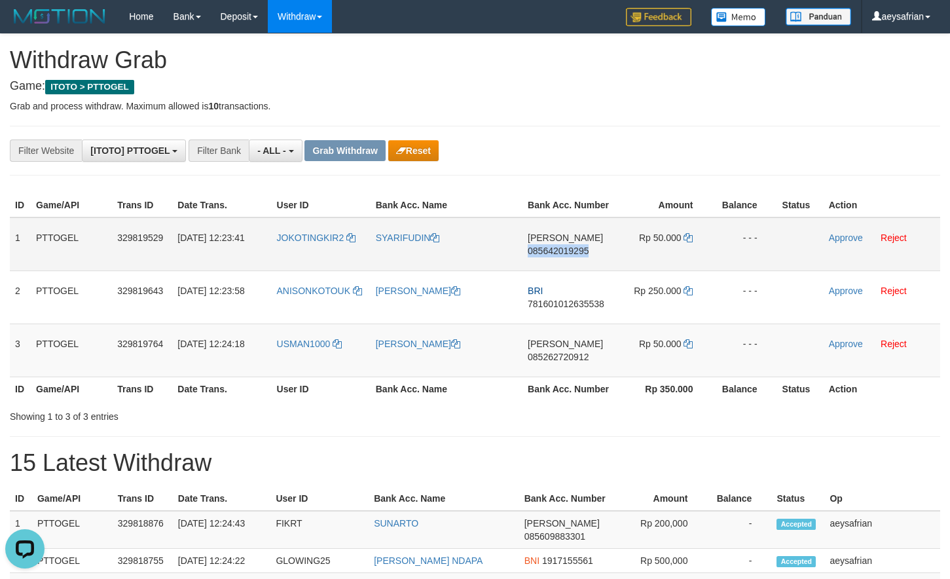
copy span "085642019295"
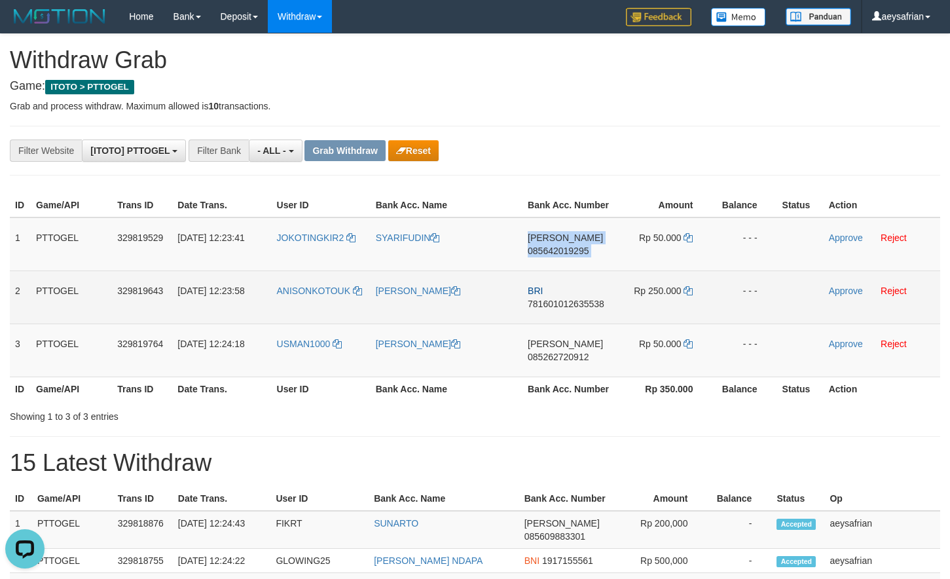
drag, startPoint x: 563, startPoint y: 251, endPoint x: 734, endPoint y: 320, distance: 183.7
click at [564, 251] on span "085642019295" at bounding box center [558, 251] width 61 height 10
copy td "DANA 085642019295"
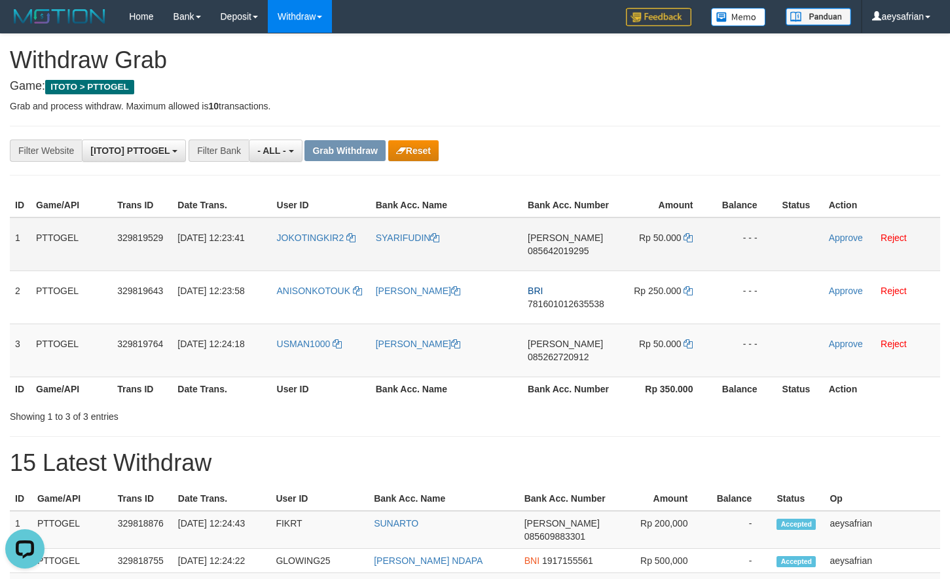
click at [568, 250] on span "085642019295" at bounding box center [558, 251] width 61 height 10
copy span "085642019295"
click at [692, 241] on icon at bounding box center [688, 237] width 9 height 9
drag, startPoint x: 692, startPoint y: 240, endPoint x: 954, endPoint y: 229, distance: 261.6
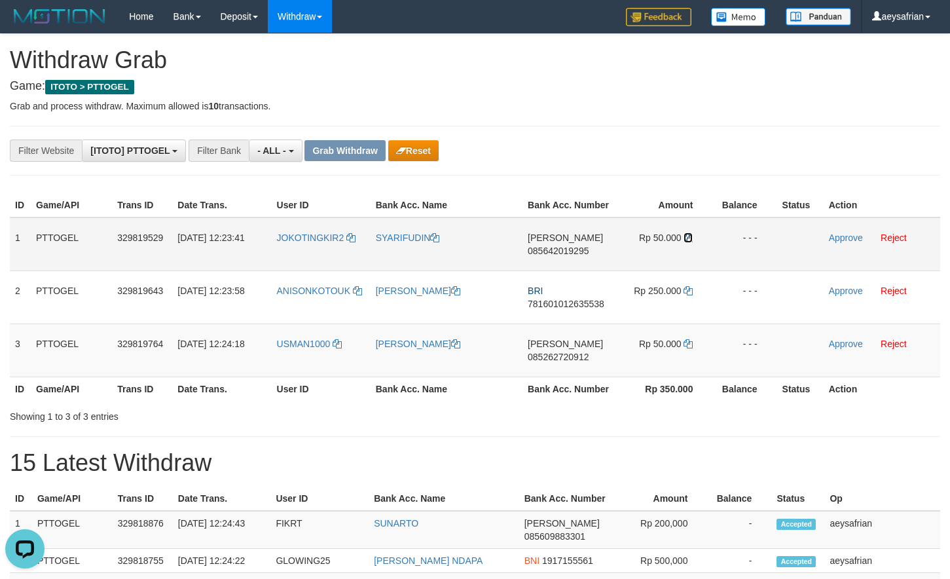
click at [694, 240] on td "Rp 50.000" at bounding box center [664, 244] width 97 height 54
click at [837, 238] on link "Approve" at bounding box center [846, 238] width 34 height 10
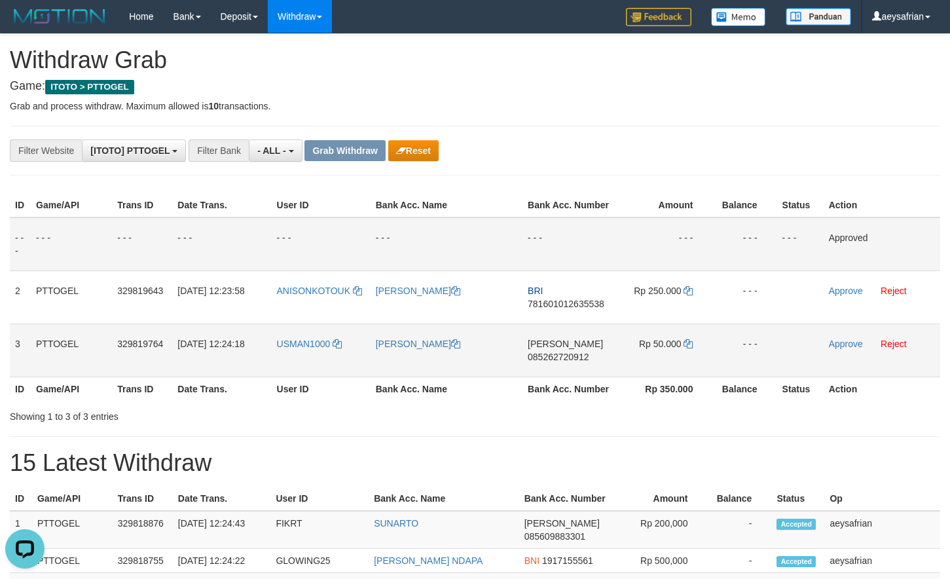
click at [553, 356] on span "085262720912" at bounding box center [558, 357] width 61 height 10
click at [554, 356] on span "085262720912" at bounding box center [558, 357] width 61 height 10
copy span "085262720912"
drag, startPoint x: 554, startPoint y: 356, endPoint x: 938, endPoint y: 400, distance: 386.4
click at [556, 356] on span "085262720912" at bounding box center [558, 357] width 61 height 10
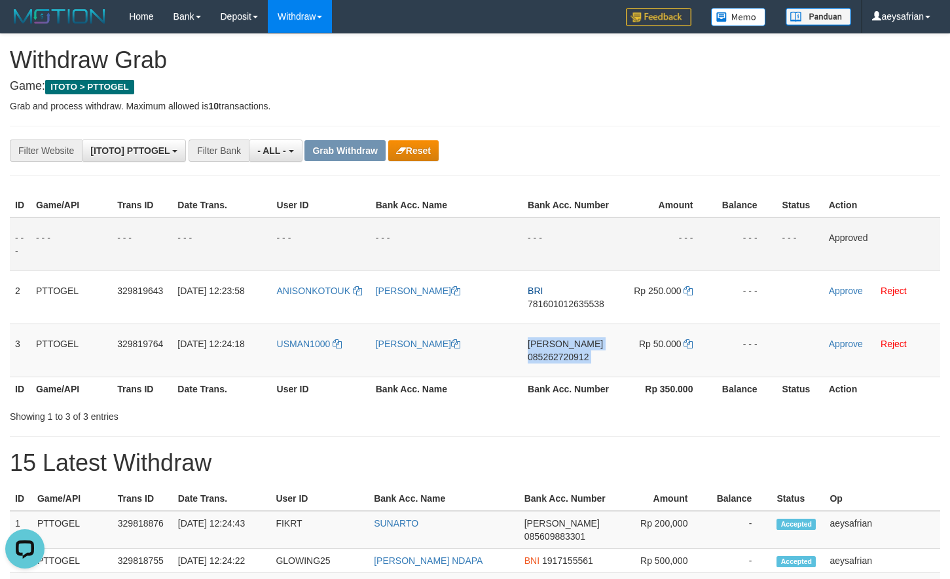
copy td "DANA 085262720912"
click at [567, 351] on td "DANA 085262720912" at bounding box center [569, 350] width 93 height 53
click at [567, 358] on span "085262720912" at bounding box center [558, 357] width 61 height 10
copy span "085262720912"
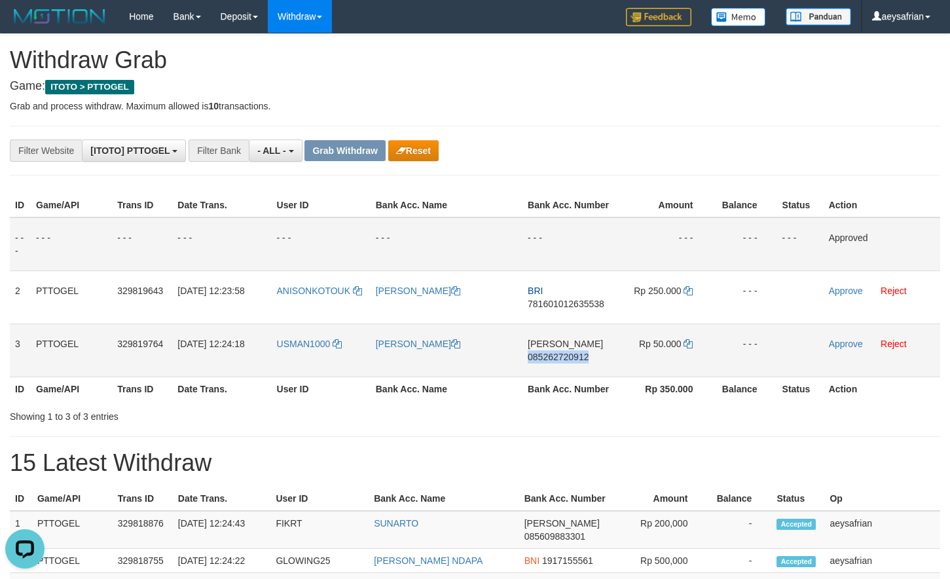
click at [567, 358] on span "085262720912" at bounding box center [558, 357] width 61 height 10
copy span "085262720912"
click at [567, 357] on span "085262720912" at bounding box center [558, 357] width 61 height 10
copy td "DANA 085262720912"
click at [686, 347] on td "Rp 50.000" at bounding box center [664, 350] width 97 height 53
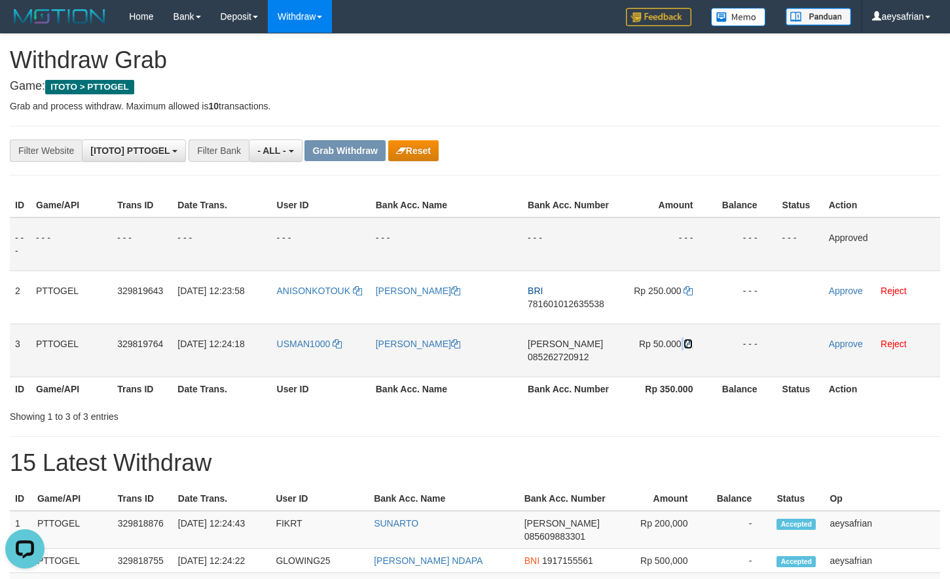
click at [688, 343] on icon at bounding box center [688, 343] width 9 height 9
copy td
drag, startPoint x: 688, startPoint y: 343, endPoint x: 960, endPoint y: 275, distance: 280.2
click at [689, 343] on icon at bounding box center [688, 343] width 9 height 9
click at [836, 346] on link "Approve" at bounding box center [846, 344] width 34 height 10
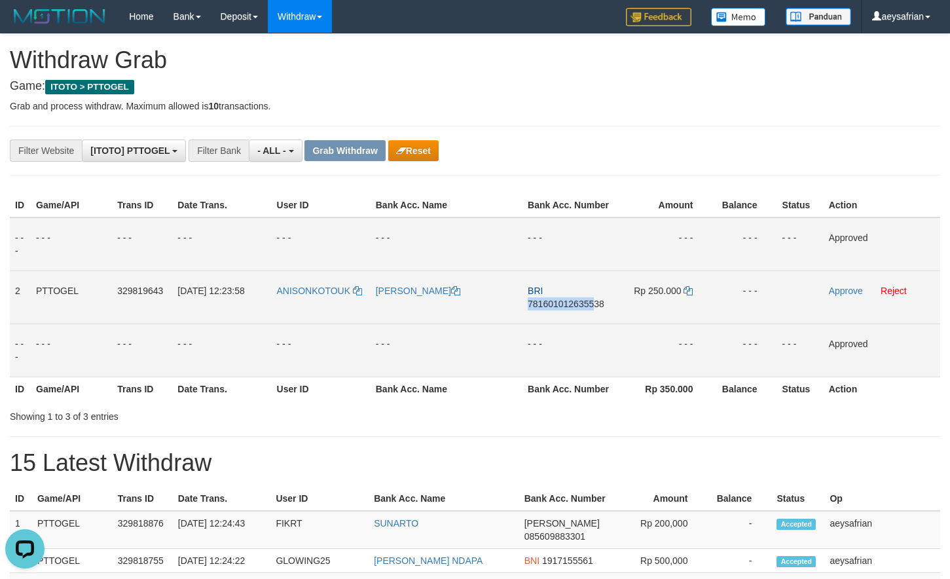
click at [593, 298] on td "BRI 781601012635538" at bounding box center [569, 297] width 93 height 53
click at [588, 299] on span "781601012635538" at bounding box center [566, 304] width 77 height 10
copy td "7816010126355"
click at [588, 299] on span "781601012635538" at bounding box center [566, 304] width 77 height 10
click at [585, 301] on span "781601012635538" at bounding box center [566, 304] width 77 height 10
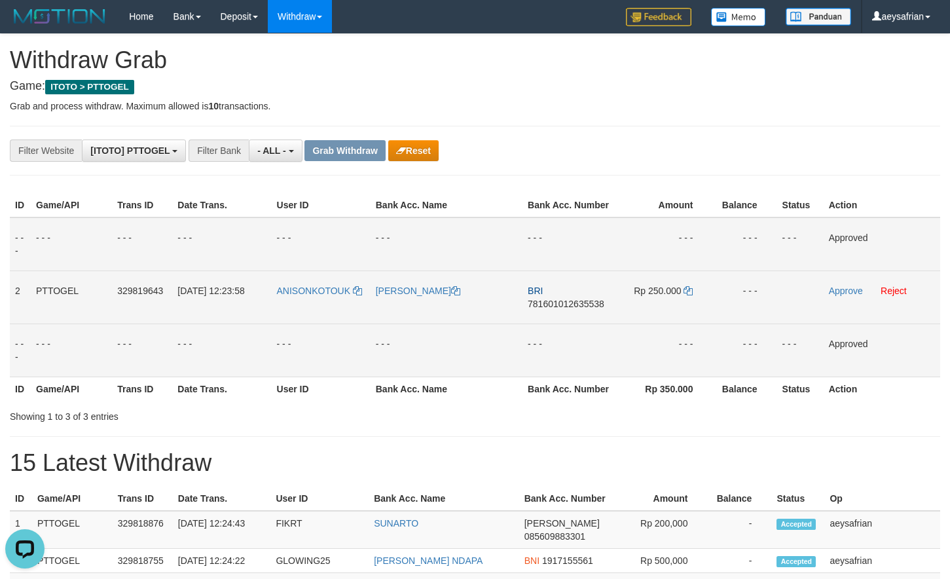
click at [586, 300] on span "781601012635538" at bounding box center [566, 304] width 77 height 10
drag, startPoint x: 586, startPoint y: 300, endPoint x: 960, endPoint y: 411, distance: 390.9
click at [586, 300] on span "781601012635538" at bounding box center [566, 304] width 77 height 10
click at [581, 305] on span "781601012635538" at bounding box center [566, 304] width 77 height 10
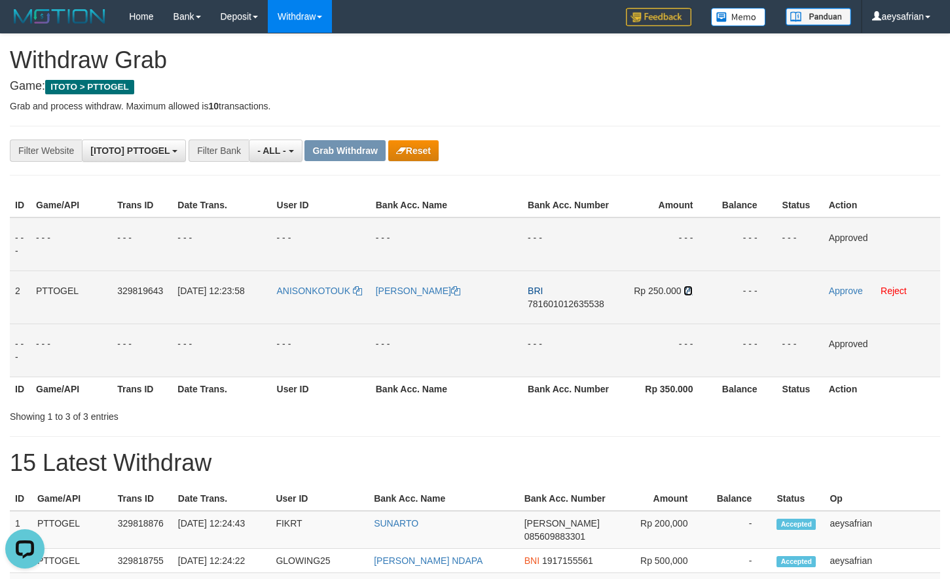
click at [690, 288] on icon at bounding box center [688, 290] width 9 height 9
click at [852, 290] on link "Approve" at bounding box center [846, 291] width 34 height 10
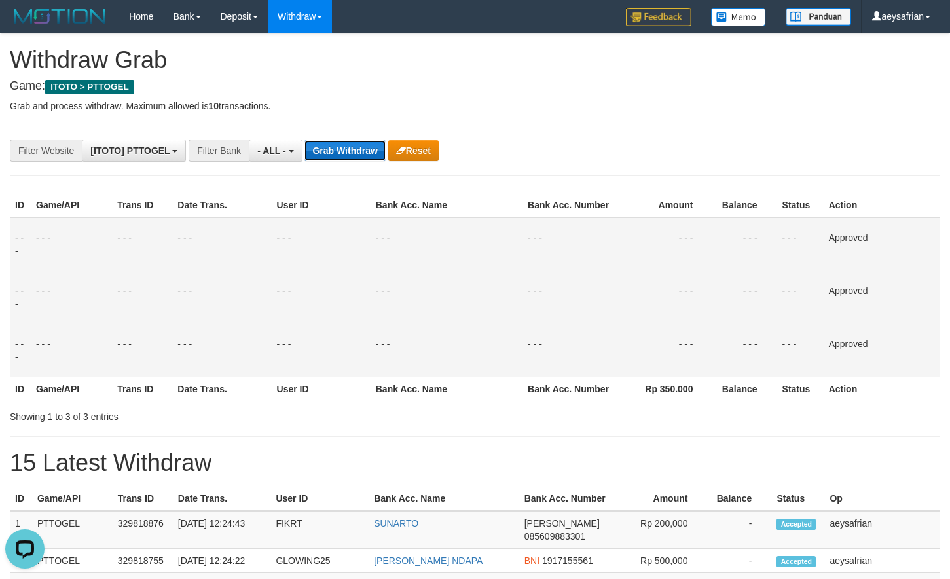
click at [329, 141] on button "Grab Withdraw" at bounding box center [345, 150] width 81 height 21
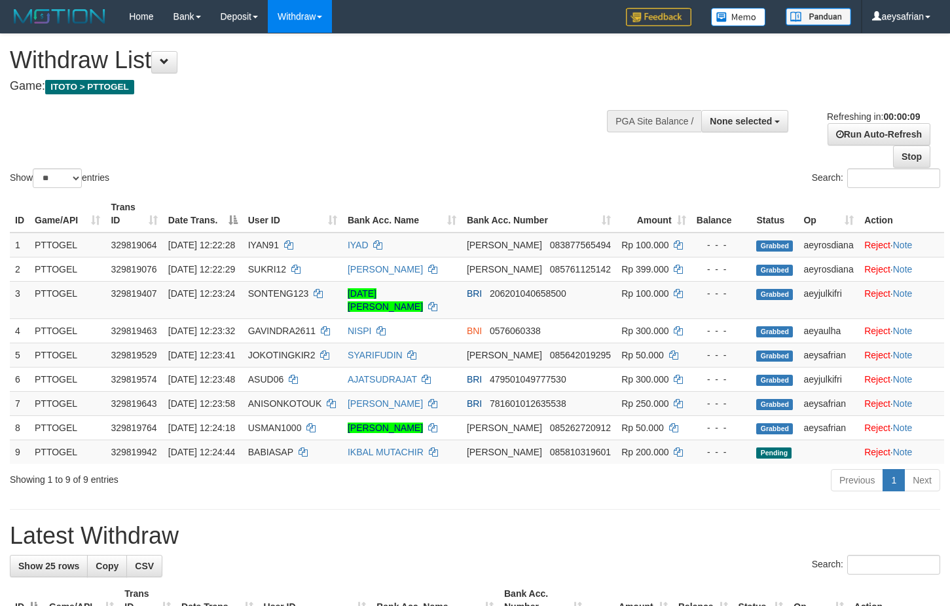
select select
select select "**"
select select
select select "**"
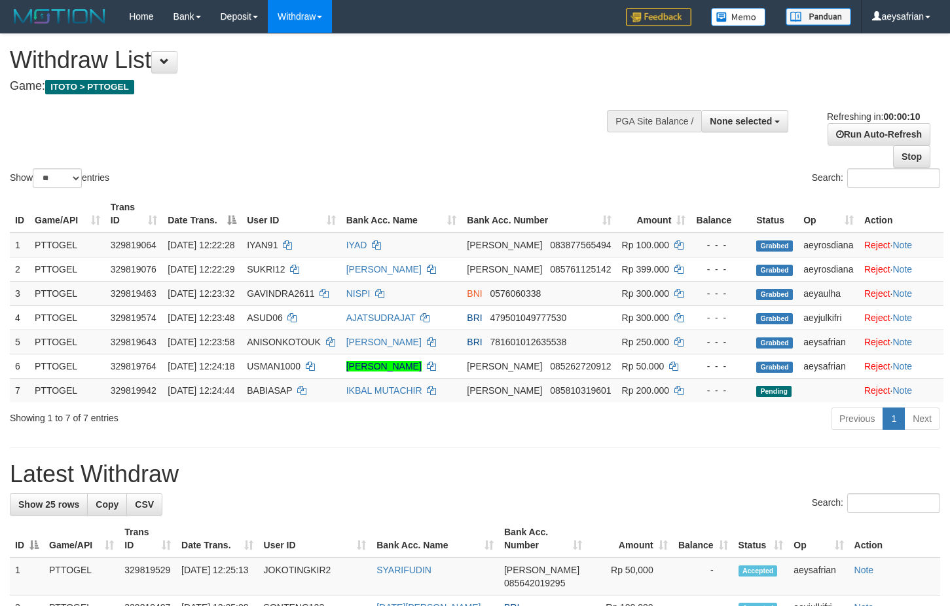
select select
select select "**"
select select
select select "**"
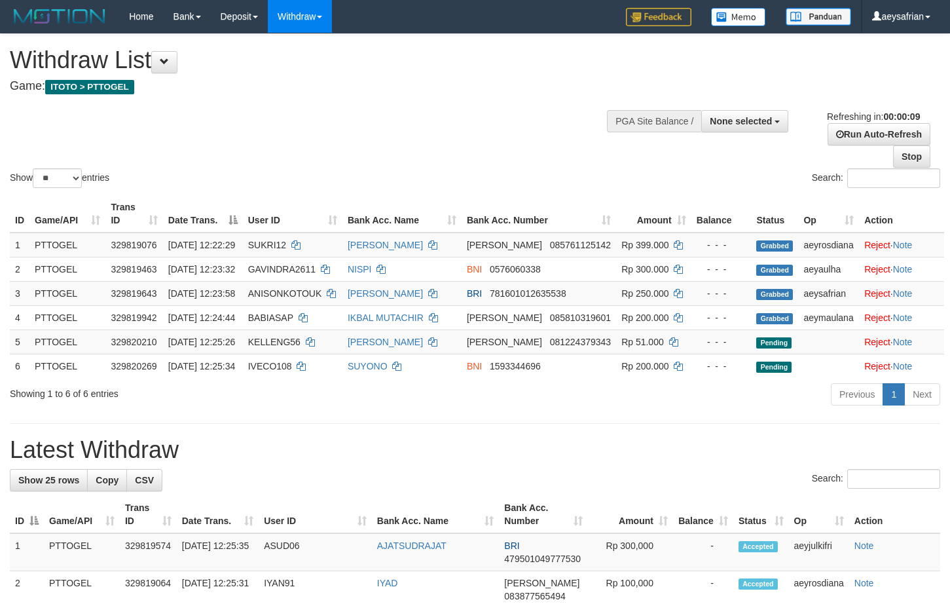
select select
select select "**"
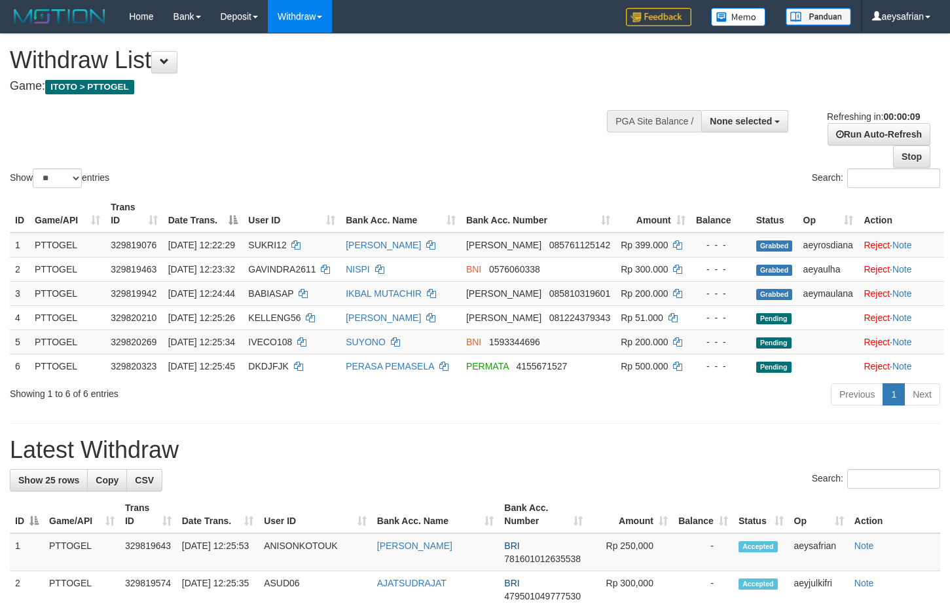
select select
select select "**"
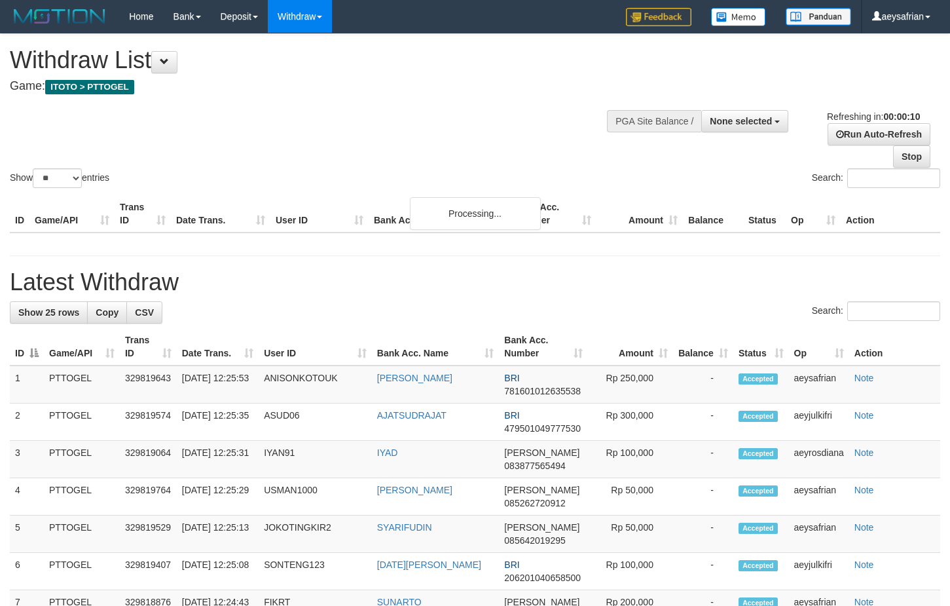
select select
select select "**"
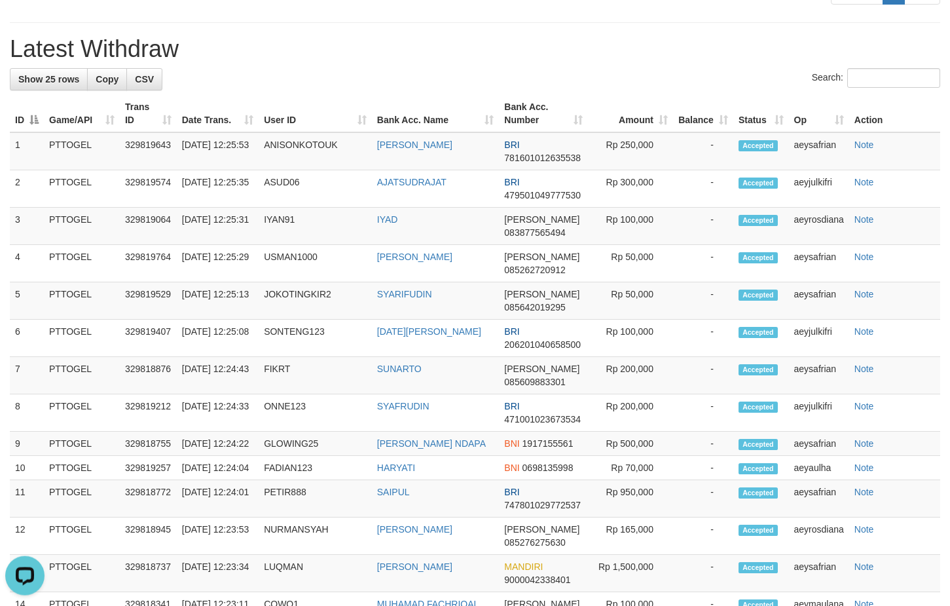
scroll to position [468, 0]
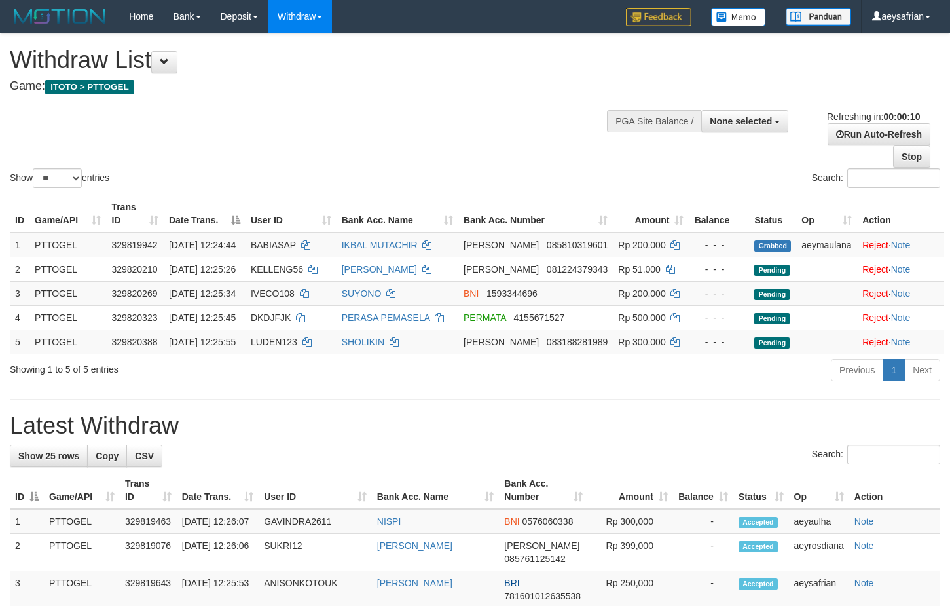
select select
select select "**"
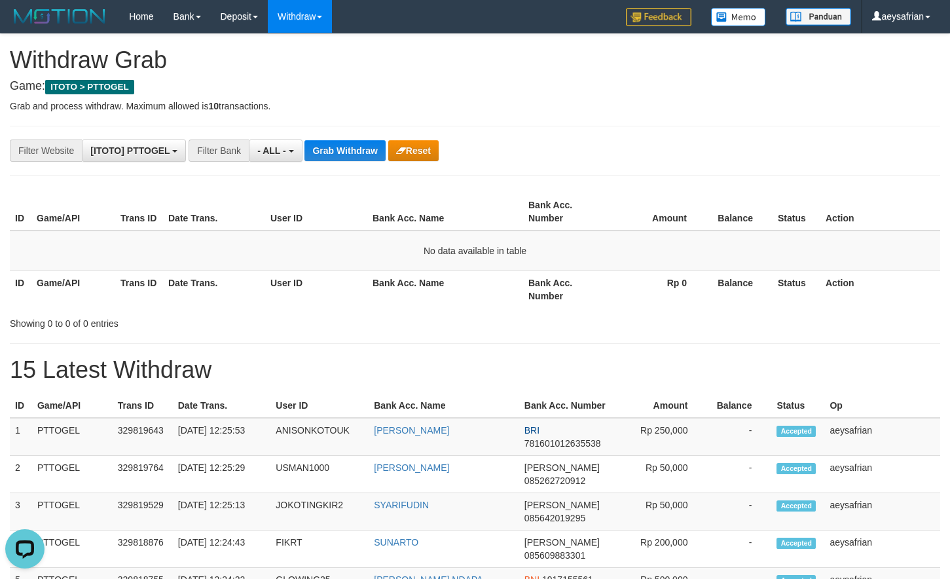
click at [370, 149] on button "Grab Withdraw" at bounding box center [345, 150] width 81 height 21
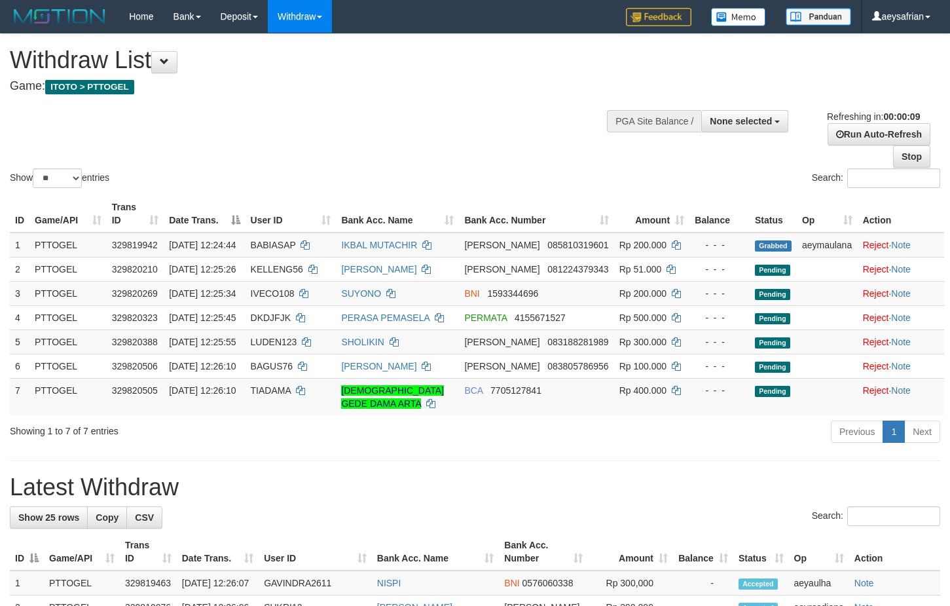
select select
select select "**"
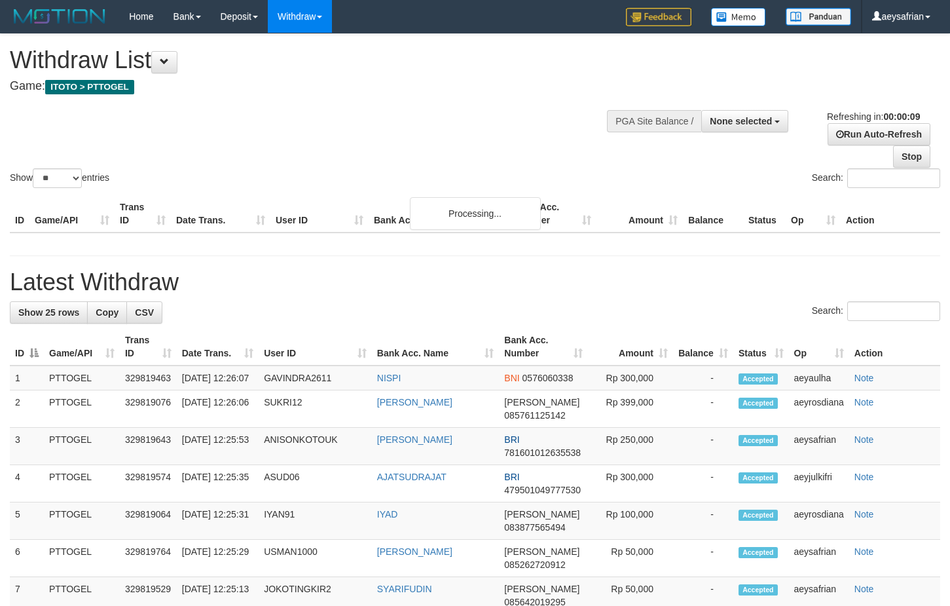
select select
select select "**"
select select
select select "**"
select select
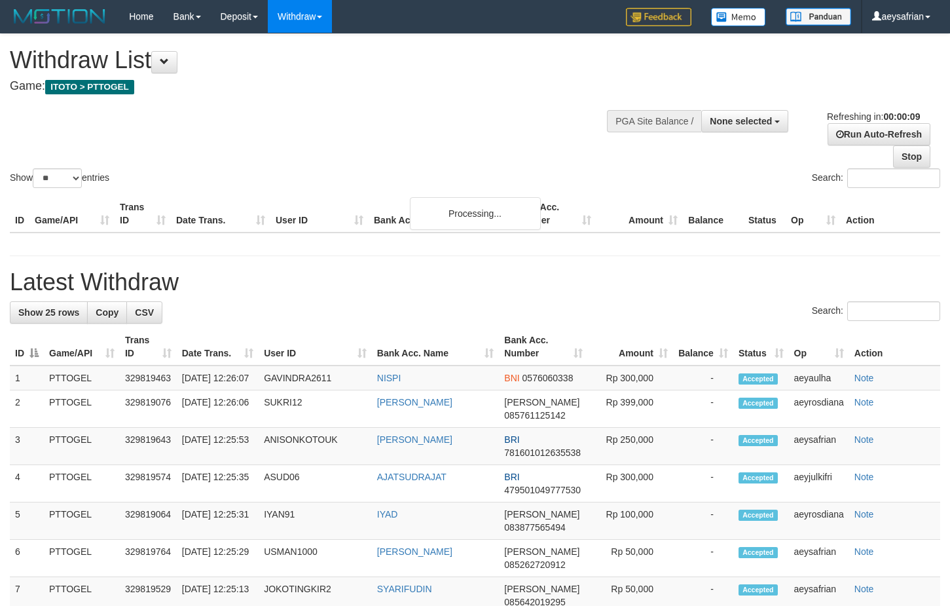
select select "**"
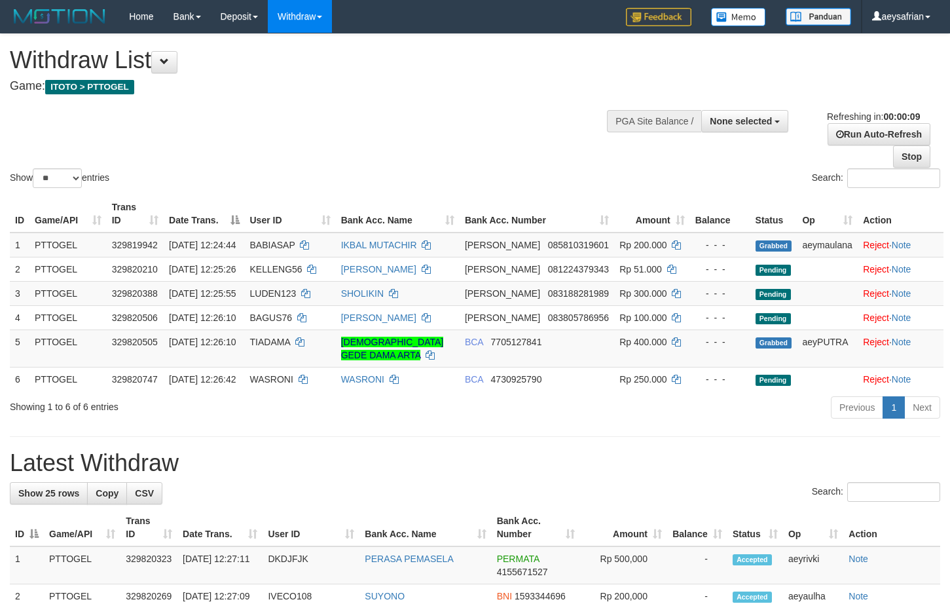
select select
select select "**"
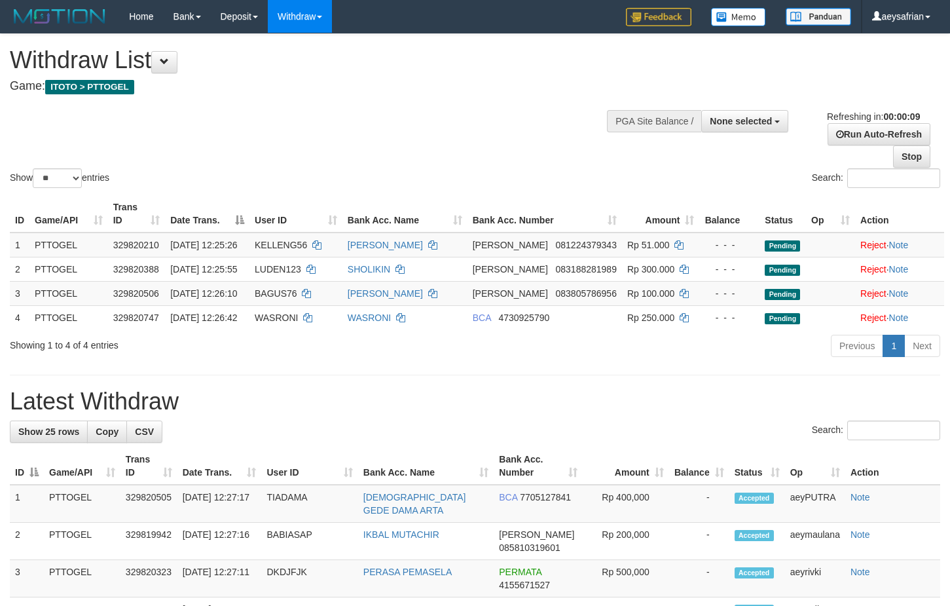
select select
select select "**"
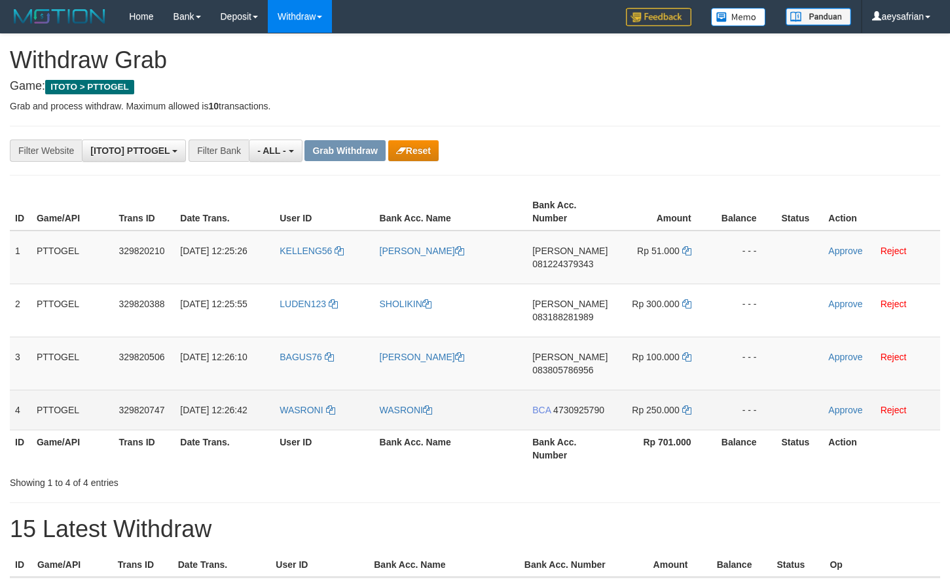
scroll to position [11, 0]
drag, startPoint x: 474, startPoint y: 318, endPoint x: 692, endPoint y: 408, distance: 236.5
click at [693, 409] on tbody "1 PTTOGEL 329820210 31/08/2025 12:25:26 KELLENG56 AHMAD ARISANDI DANA 081224379…" at bounding box center [475, 331] width 931 height 200
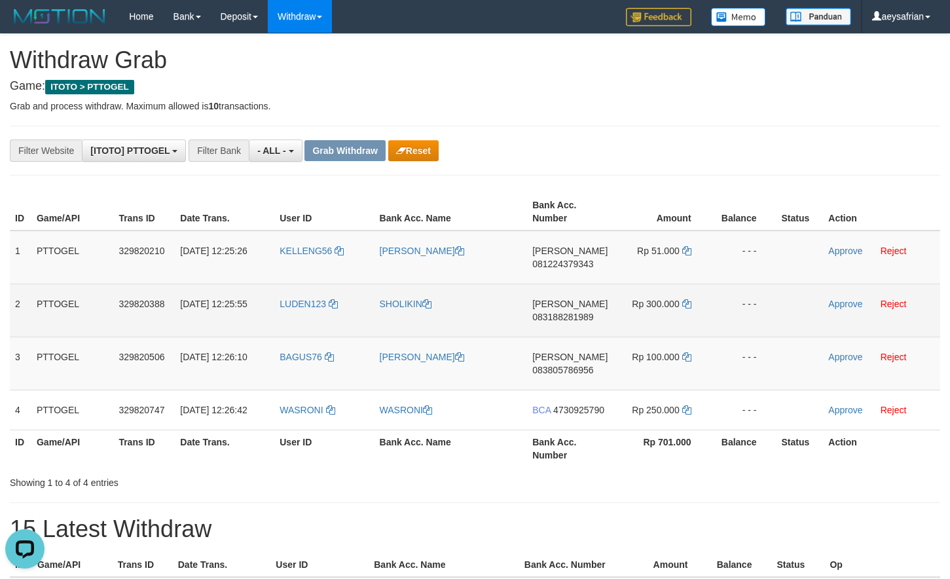
scroll to position [0, 0]
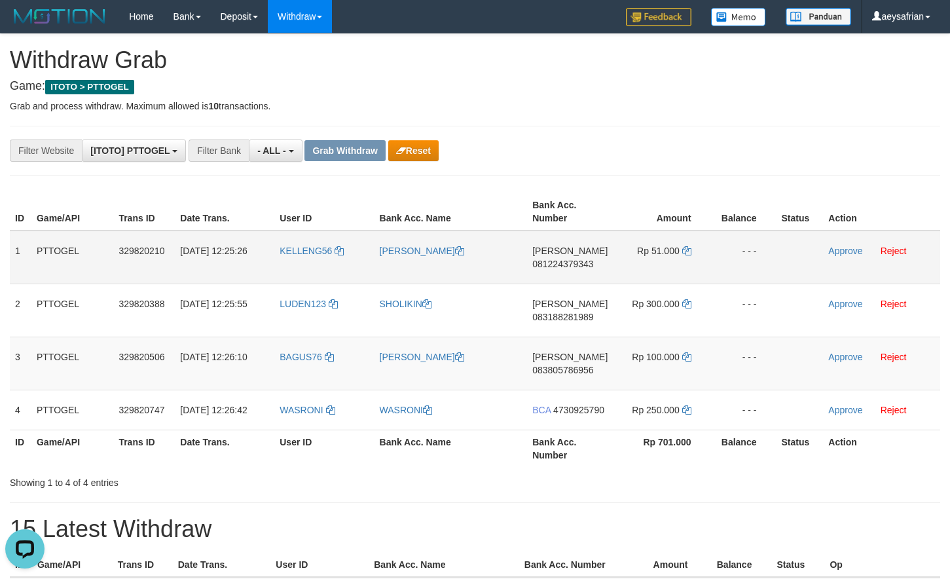
click at [569, 265] on span "081224379343" at bounding box center [563, 264] width 61 height 10
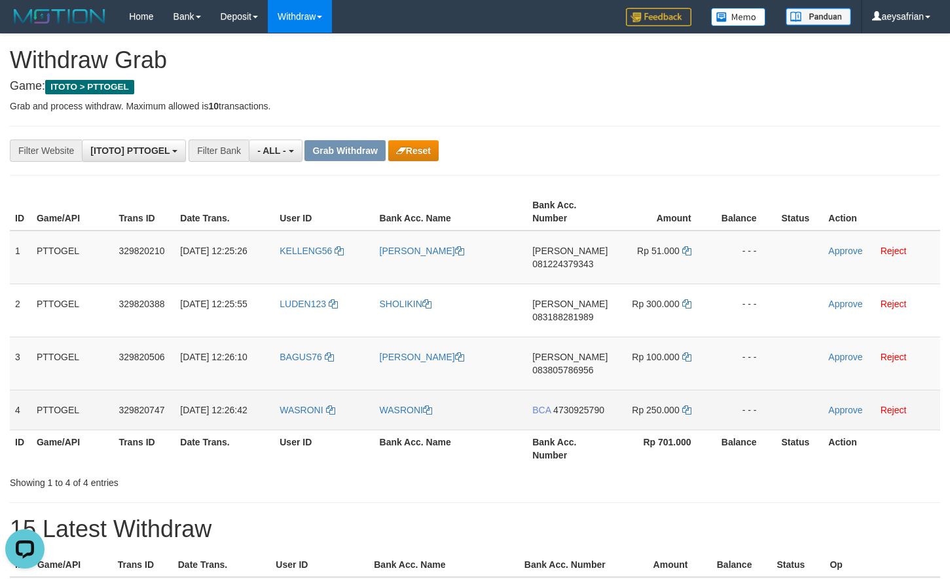
click at [563, 415] on td "BCA 4730925790" at bounding box center [570, 410] width 86 height 40
click at [565, 415] on span "4730925790" at bounding box center [579, 410] width 51 height 10
click at [564, 415] on span "4730925790" at bounding box center [579, 410] width 51 height 10
copy span "4730925790"
click at [564, 415] on span "4730925790" at bounding box center [579, 410] width 51 height 10
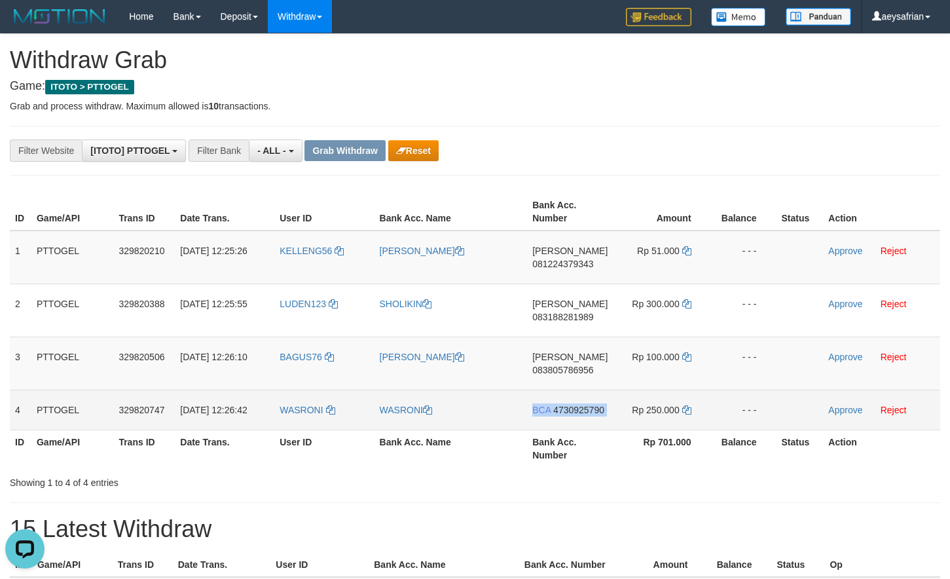
copy td "BCA 4730925790"
click at [573, 415] on span "4730925790" at bounding box center [579, 410] width 51 height 10
copy span "4730925790"
click at [686, 411] on icon at bounding box center [687, 409] width 9 height 9
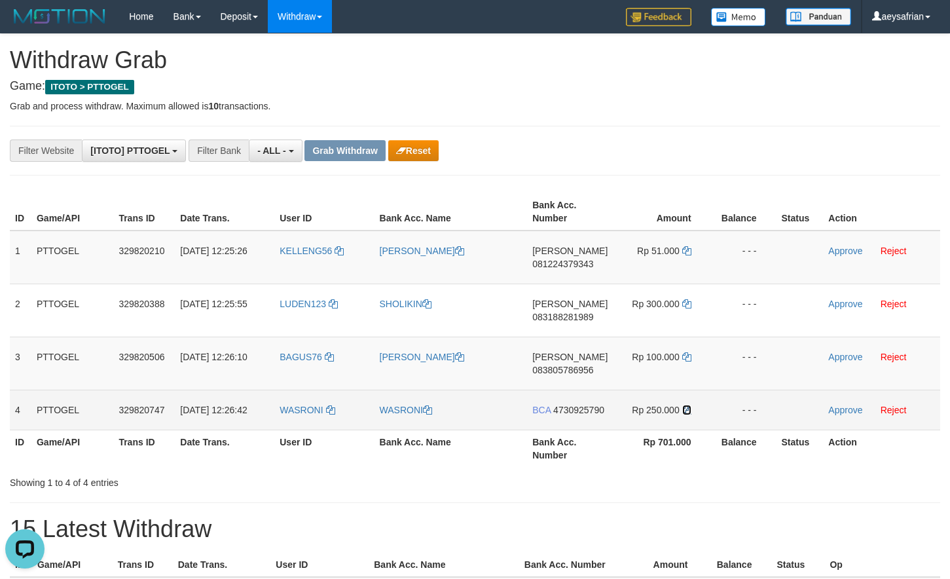
click at [686, 411] on icon at bounding box center [687, 409] width 9 height 9
click at [842, 407] on link "Approve" at bounding box center [846, 410] width 34 height 10
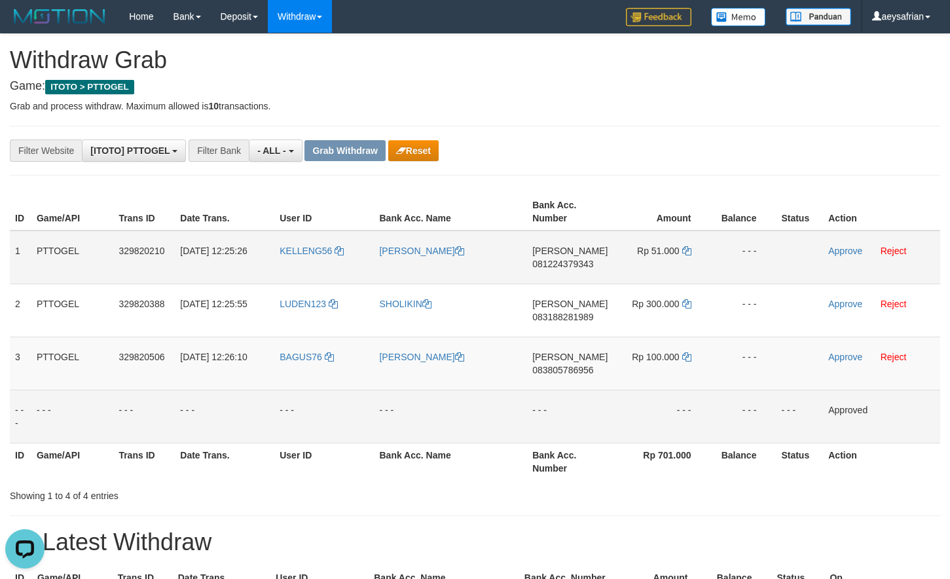
click at [557, 264] on span "081224379343" at bounding box center [563, 264] width 61 height 10
copy span "081224379343"
click at [557, 264] on span "081224379343" at bounding box center [563, 264] width 61 height 10
copy td "DANA 081224379343"
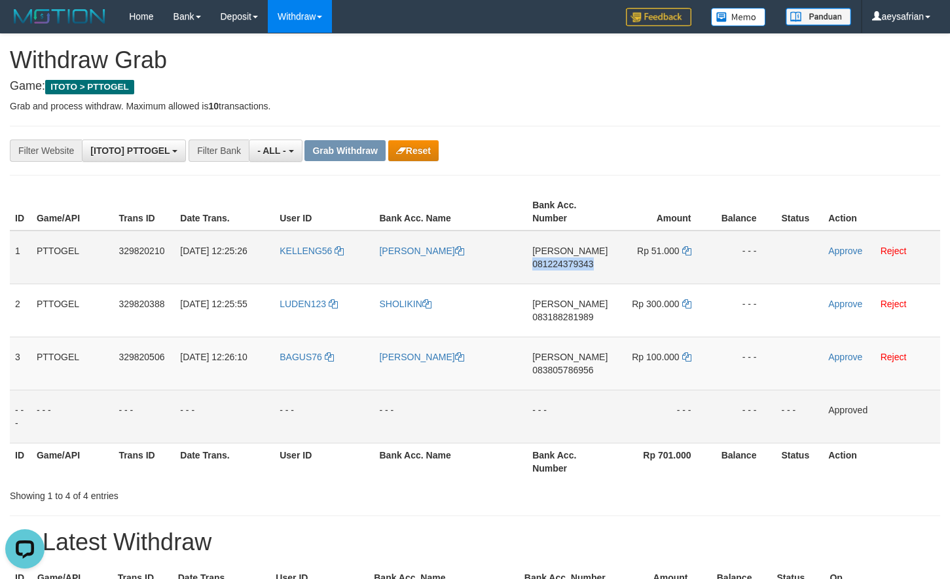
click at [557, 264] on span "081224379343" at bounding box center [563, 264] width 61 height 10
copy span "081224379343"
click at [580, 269] on td "DANA 081224379343" at bounding box center [570, 258] width 86 height 54
click at [580, 268] on span "081224379343" at bounding box center [563, 264] width 61 height 10
copy span "081224379343"
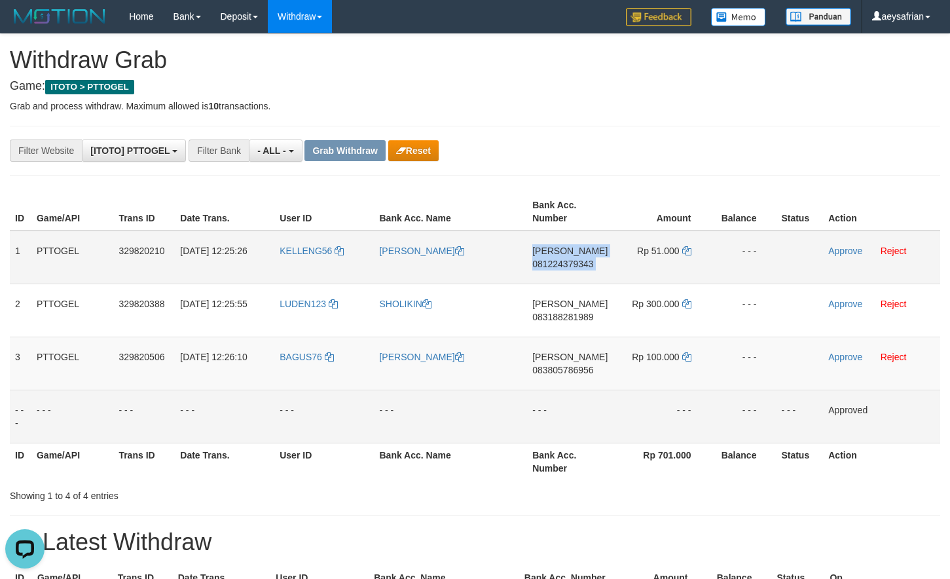
click at [580, 266] on span "081224379343" at bounding box center [563, 264] width 61 height 10
copy td "DANA 081224379343"
click at [580, 266] on span "081224379343" at bounding box center [563, 264] width 61 height 10
copy span "081224379343"
click at [562, 267] on span "081224379343" at bounding box center [563, 264] width 61 height 10
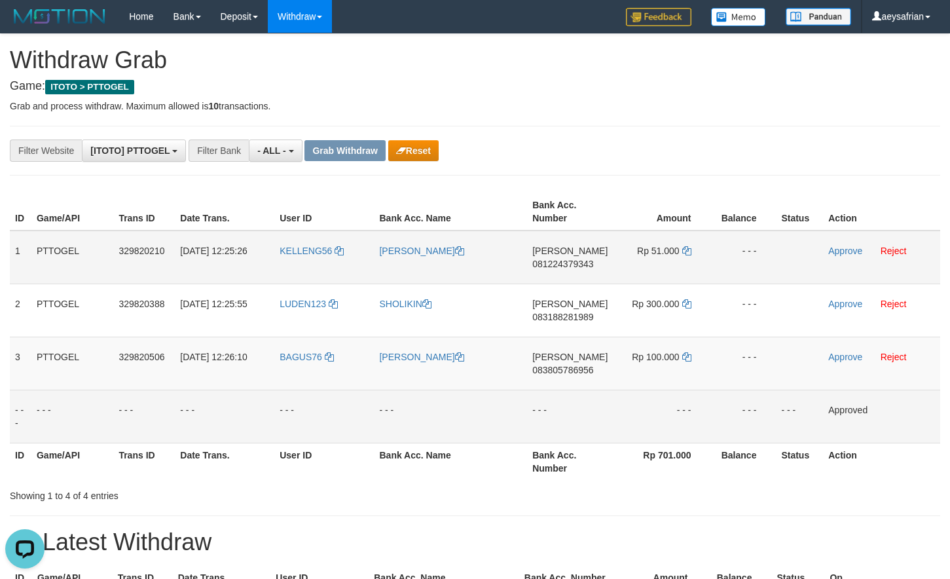
click at [562, 267] on span "081224379343" at bounding box center [563, 264] width 61 height 10
drag, startPoint x: 562, startPoint y: 267, endPoint x: 933, endPoint y: 223, distance: 373.9
click at [562, 265] on span "081224379343" at bounding box center [563, 264] width 61 height 10
copy span "081224379343"
click at [692, 251] on td "Rp 51.000" at bounding box center [662, 258] width 98 height 54
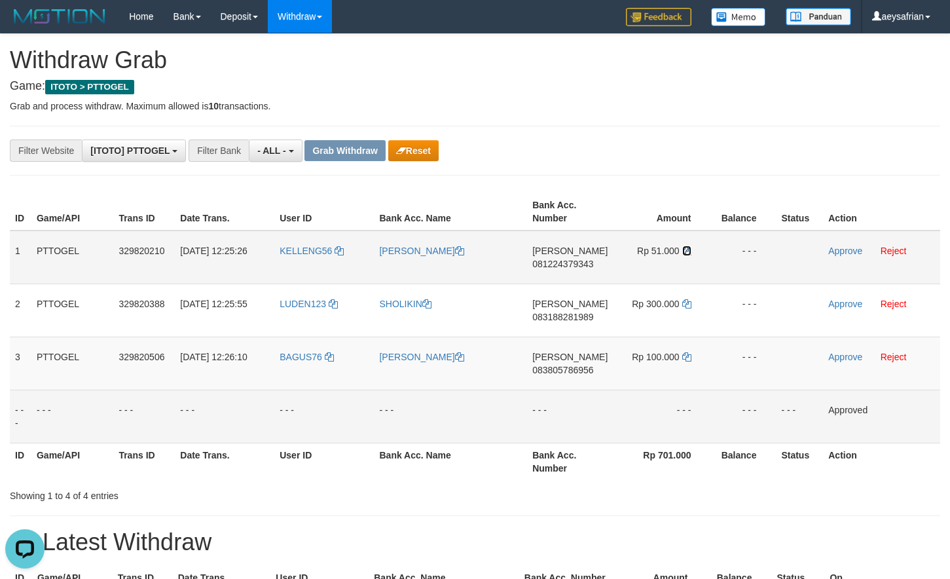
click at [690, 251] on icon at bounding box center [687, 250] width 9 height 9
click at [829, 248] on link "Approve" at bounding box center [846, 251] width 34 height 10
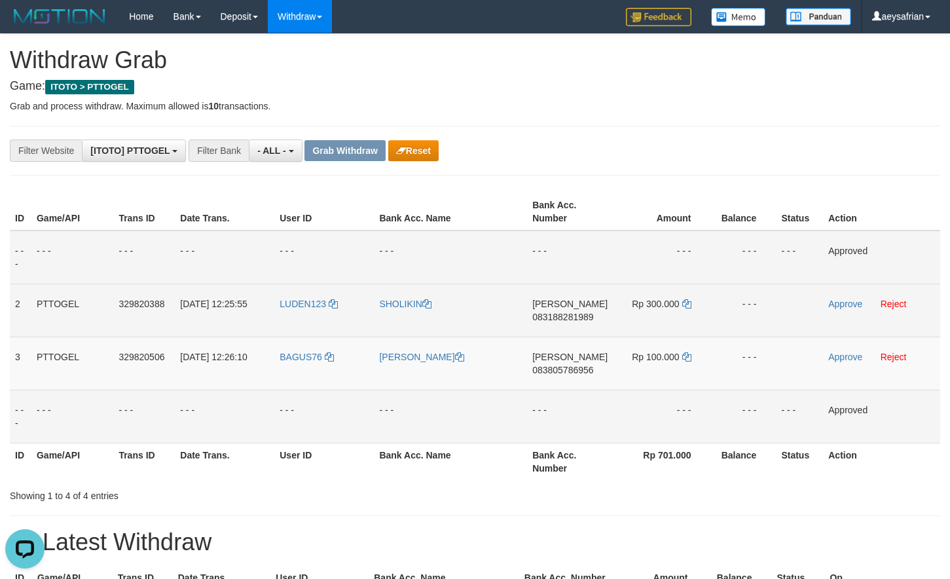
click at [562, 319] on span "083188281989" at bounding box center [563, 317] width 61 height 10
click at [562, 320] on span "083188281989" at bounding box center [563, 317] width 61 height 10
click at [563, 320] on span "083188281989" at bounding box center [563, 317] width 61 height 10
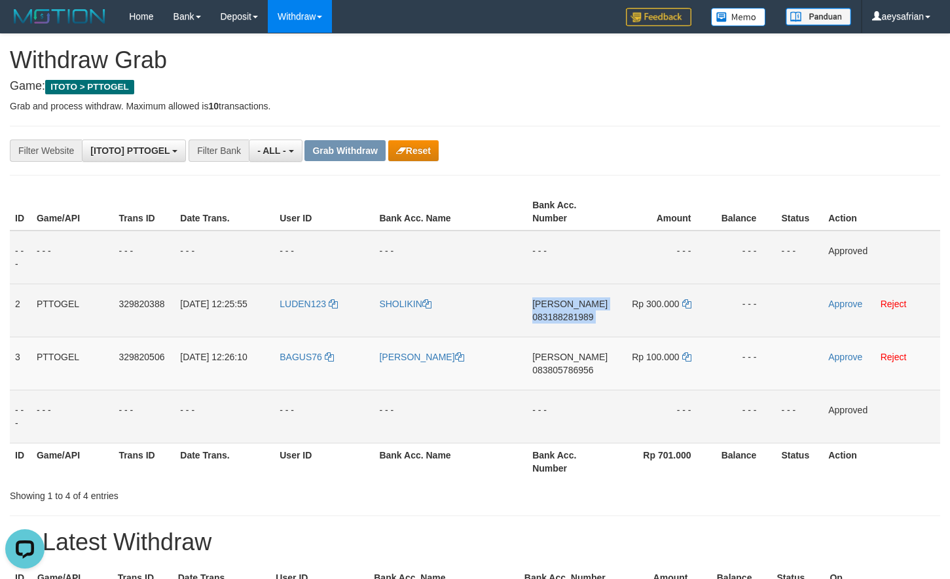
click at [565, 320] on span "083188281989" at bounding box center [563, 317] width 61 height 10
click at [566, 319] on span "083188281989" at bounding box center [563, 317] width 61 height 10
click at [567, 318] on span "083188281989" at bounding box center [563, 317] width 61 height 10
click at [563, 318] on span "083188281989" at bounding box center [563, 317] width 61 height 10
drag, startPoint x: 563, startPoint y: 318, endPoint x: 669, endPoint y: 305, distance: 106.3
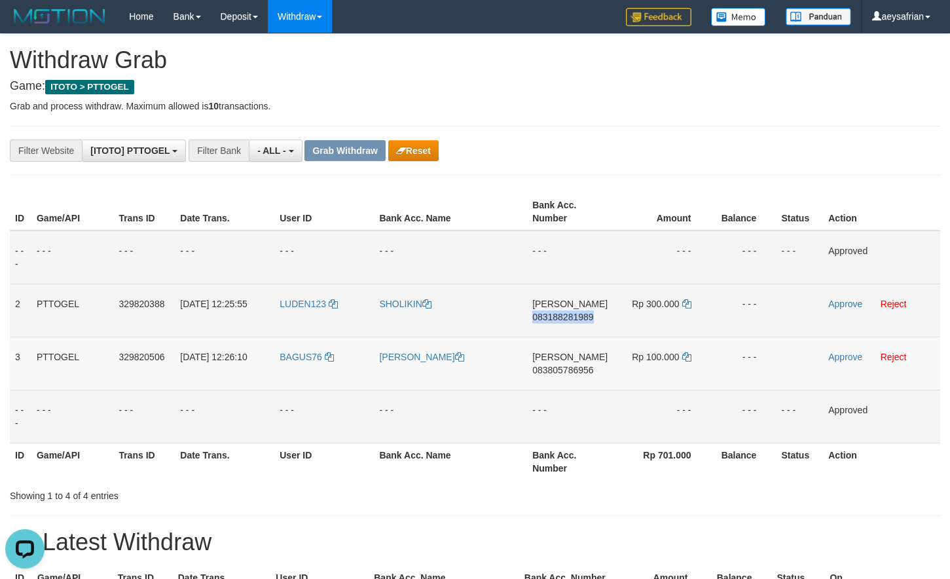
click at [564, 318] on span "083188281989" at bounding box center [563, 317] width 61 height 10
click at [683, 305] on icon at bounding box center [687, 303] width 9 height 9
click at [835, 303] on link "Approve" at bounding box center [846, 304] width 34 height 10
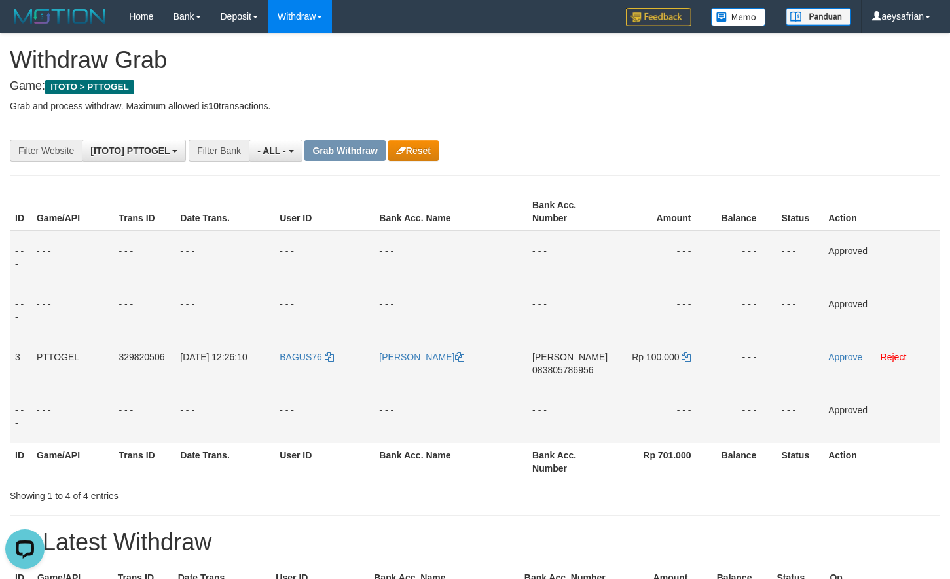
click at [567, 362] on td "DANA 083805786956" at bounding box center [570, 363] width 86 height 53
click at [569, 369] on span "083805786956" at bounding box center [563, 370] width 61 height 10
click at [570, 369] on span "083805786956" at bounding box center [563, 370] width 61 height 10
click at [571, 368] on span "083805786956" at bounding box center [563, 370] width 61 height 10
click at [571, 367] on span "083805786956" at bounding box center [563, 370] width 61 height 10
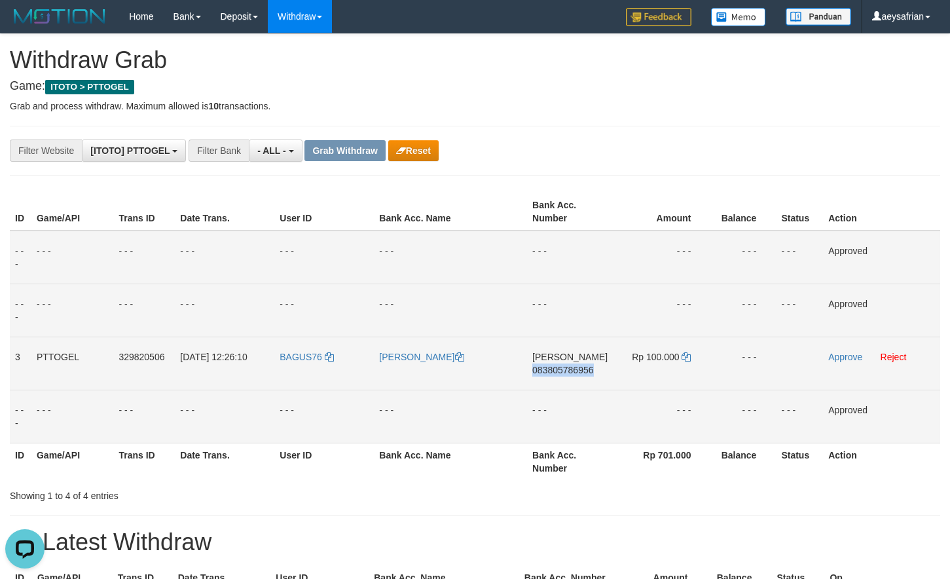
click at [571, 367] on span "083805786956" at bounding box center [563, 370] width 61 height 10
click at [685, 360] on icon at bounding box center [686, 356] width 9 height 9
click at [686, 360] on icon at bounding box center [686, 356] width 9 height 9
click at [859, 358] on link "Approve" at bounding box center [846, 357] width 34 height 10
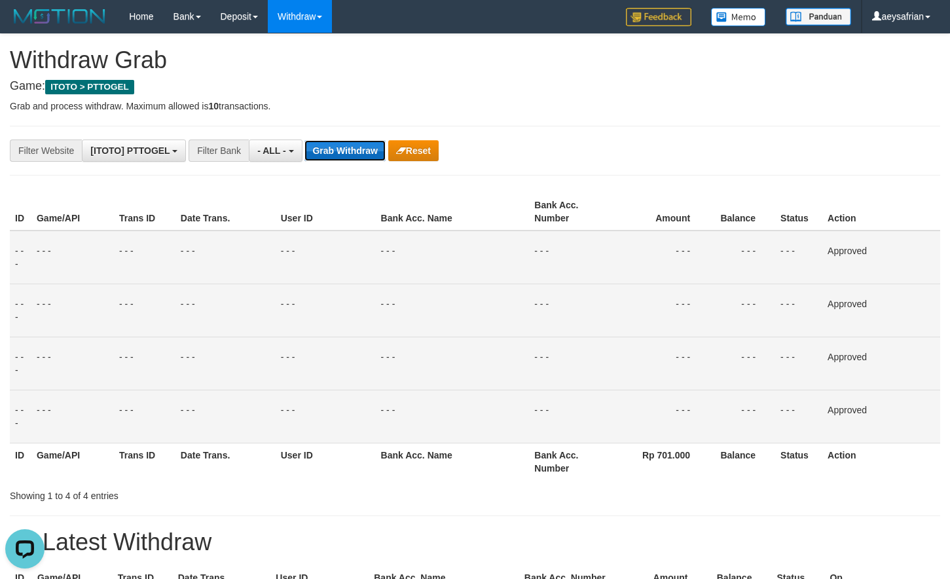
click at [358, 156] on button "Grab Withdraw" at bounding box center [345, 150] width 81 height 21
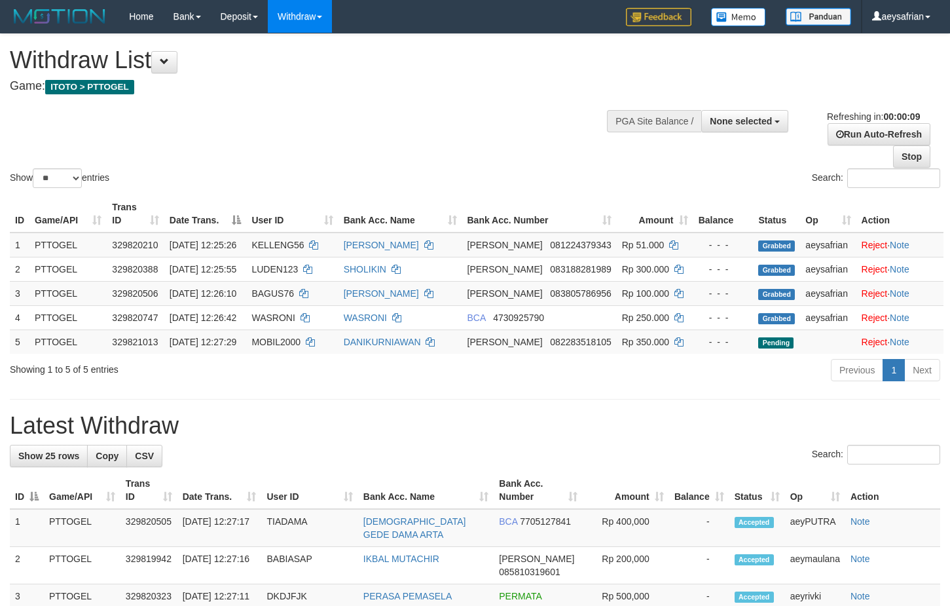
select select
select select "**"
select select
select select "**"
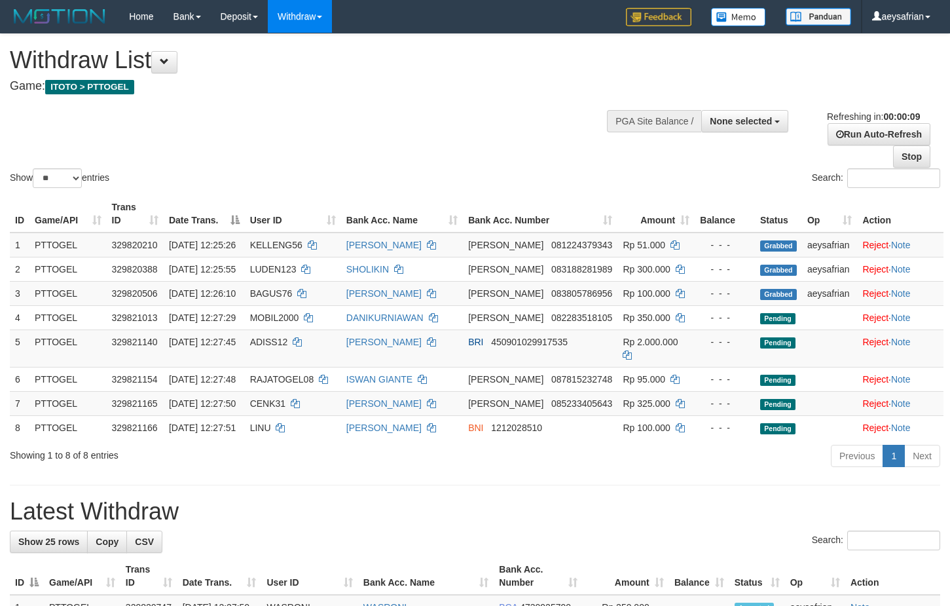
select select
select select "**"
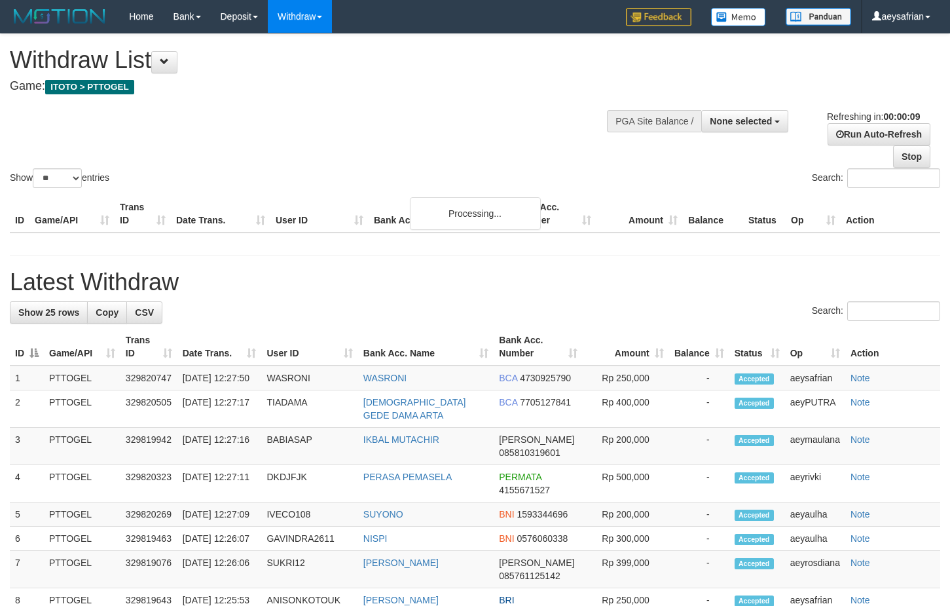
select select
select select "**"
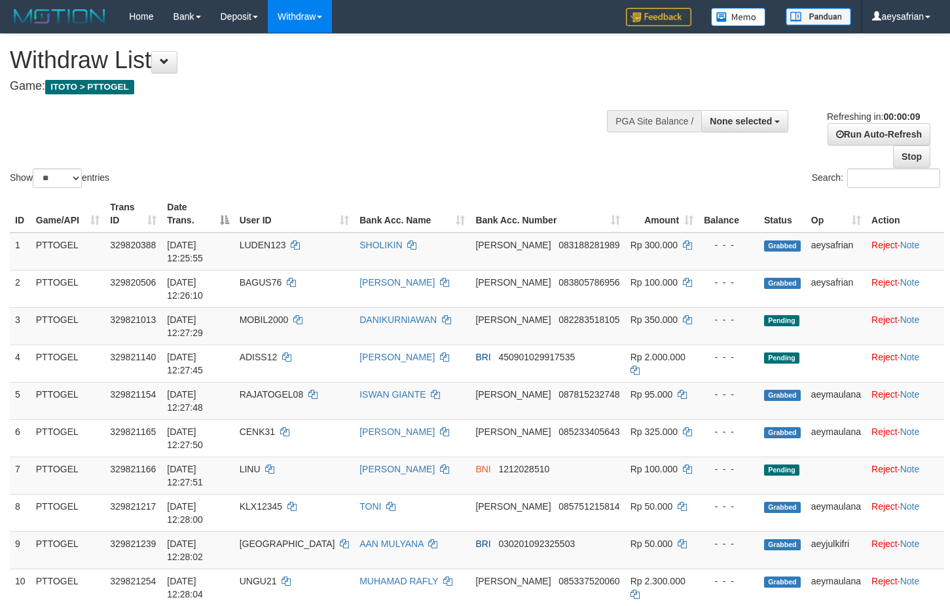
select select
select select "**"
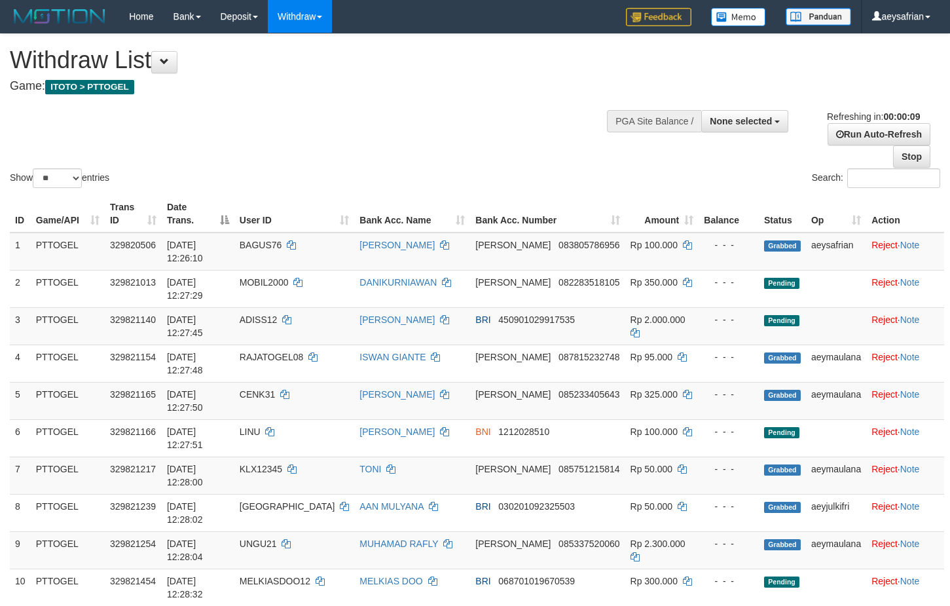
select select
select select "**"
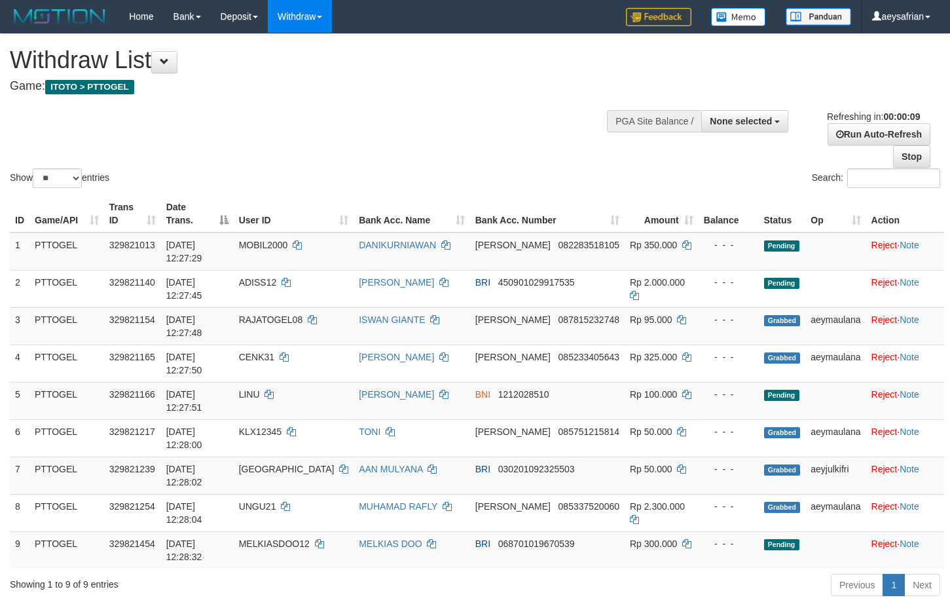
select select
select select "**"
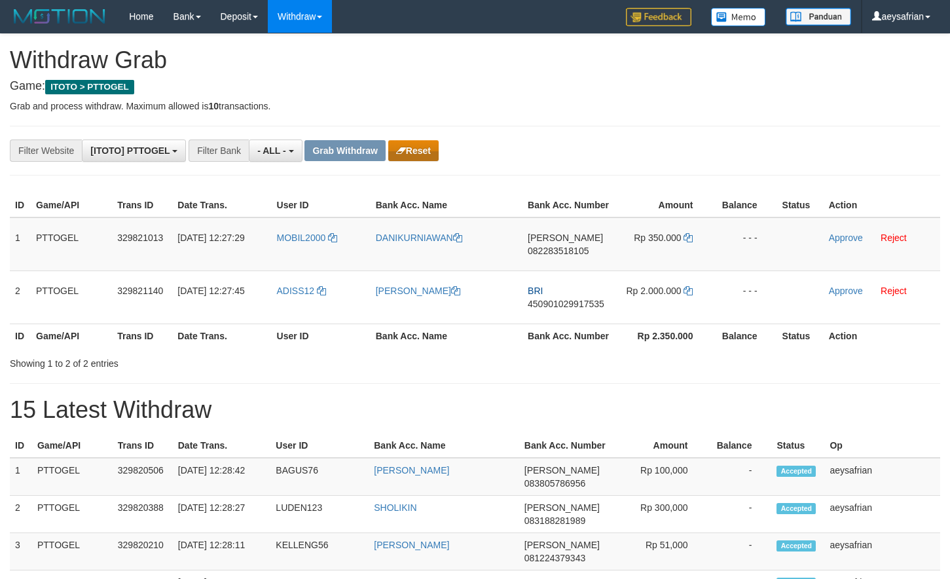
scroll to position [11, 0]
drag, startPoint x: 409, startPoint y: 135, endPoint x: 439, endPoint y: 166, distance: 43.1
click at [427, 152] on button "Reset" at bounding box center [413, 150] width 50 height 21
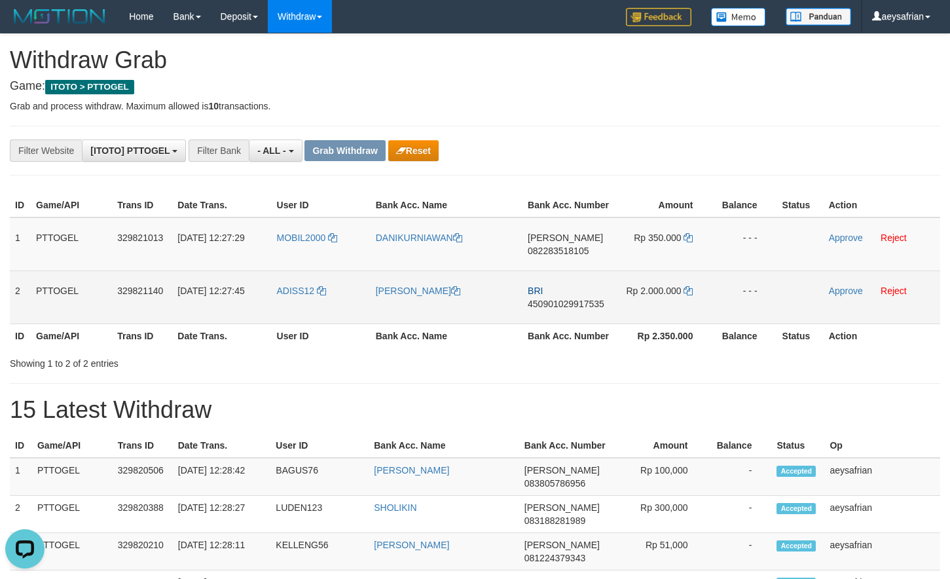
scroll to position [0, 0]
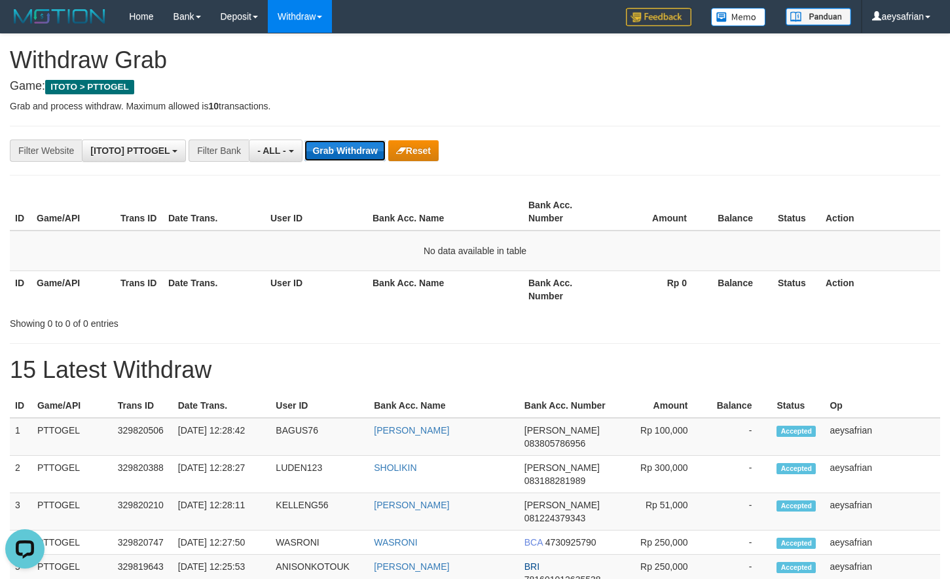
click at [364, 144] on button "Grab Withdraw" at bounding box center [345, 150] width 81 height 21
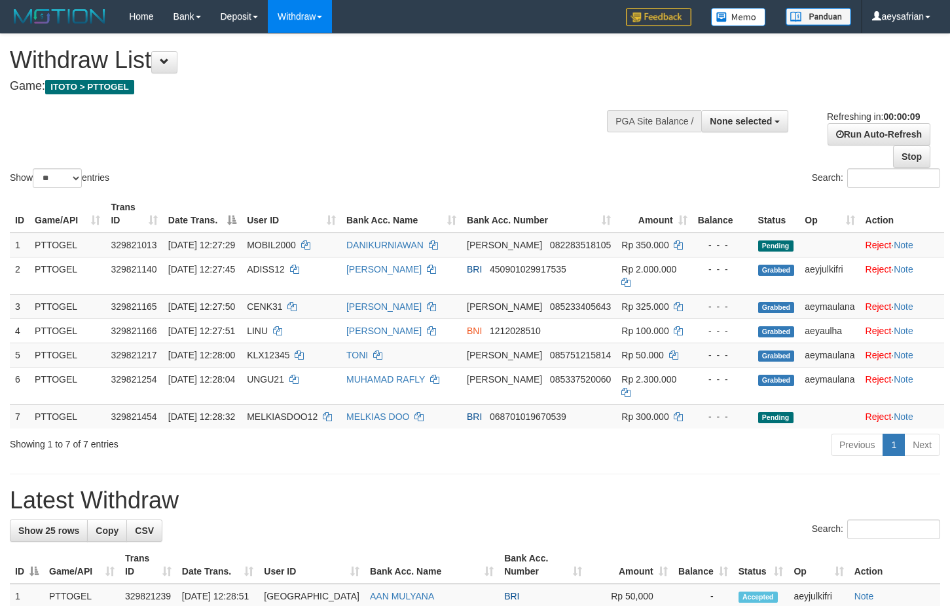
select select
select select "**"
select select
select select "**"
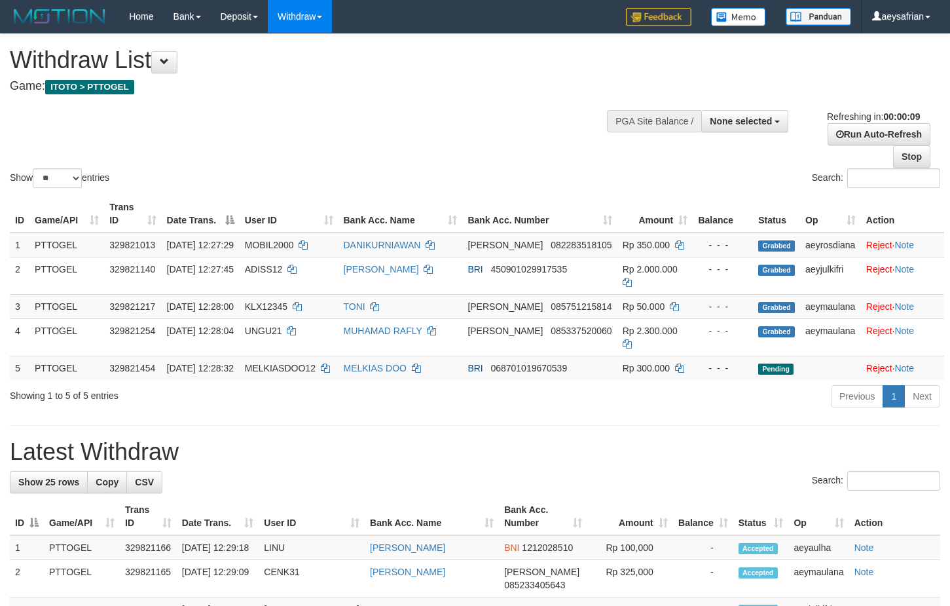
select select
select select "**"
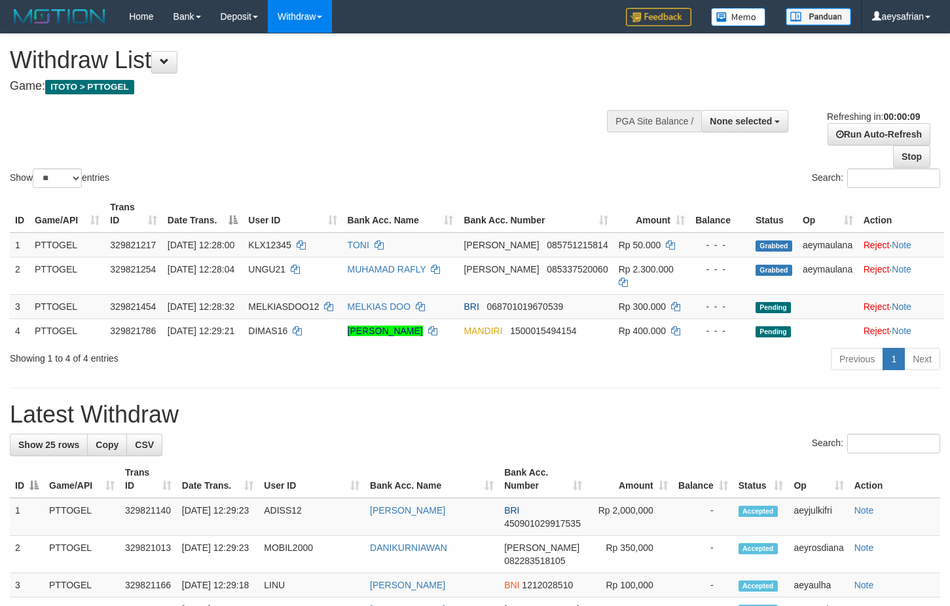
select select
select select "**"
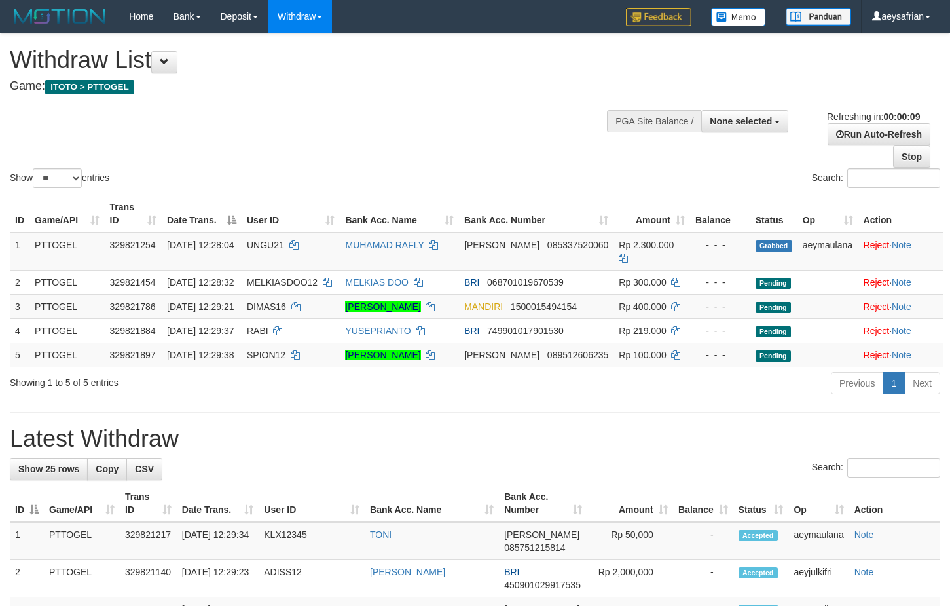
select select
select select "**"
select select
select select "**"
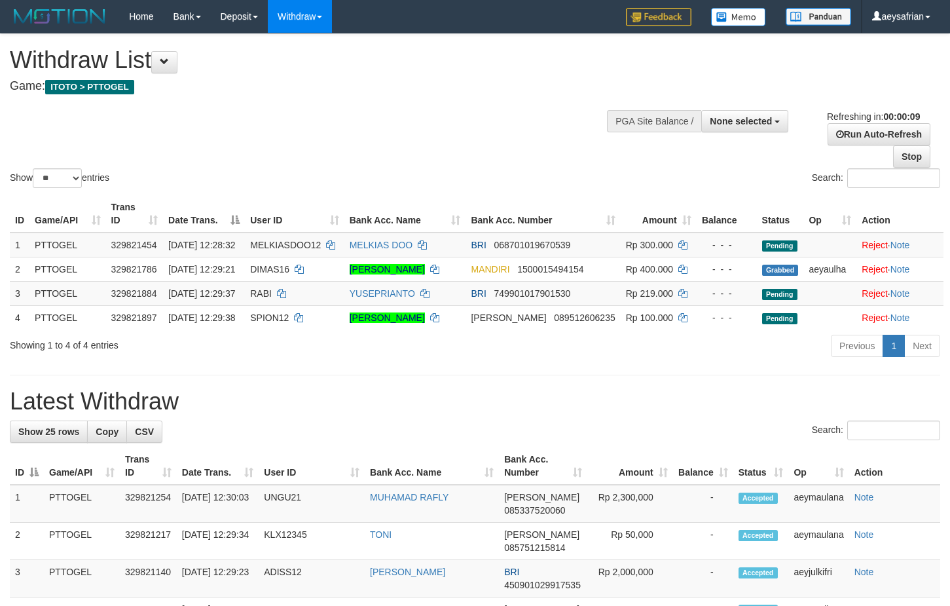
select select
select select "**"
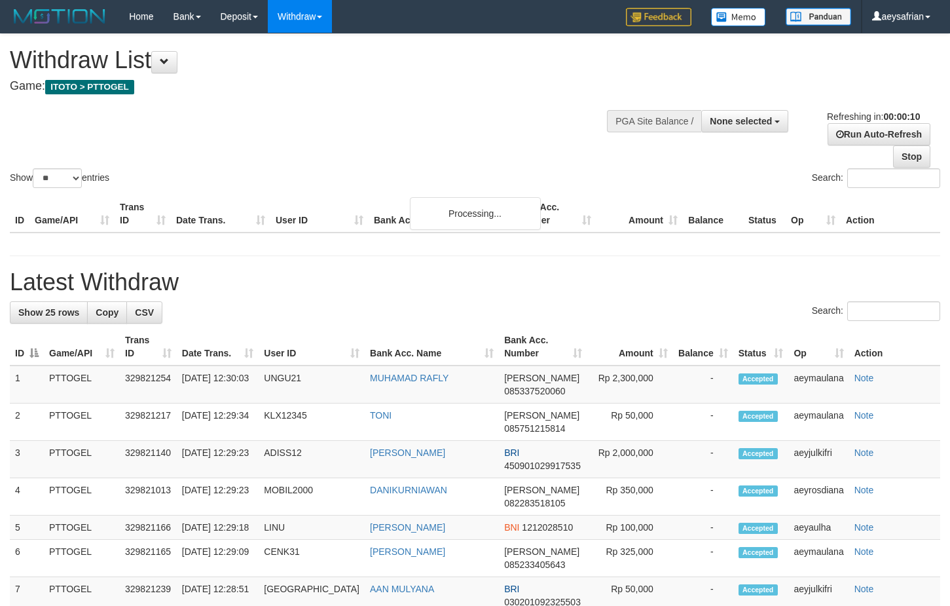
select select
select select "**"
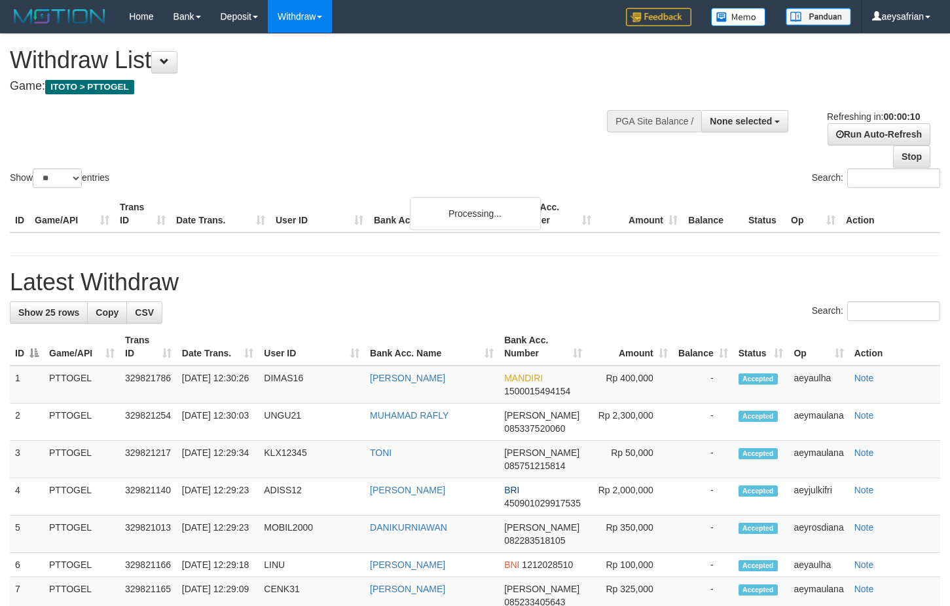
select select
select select "**"
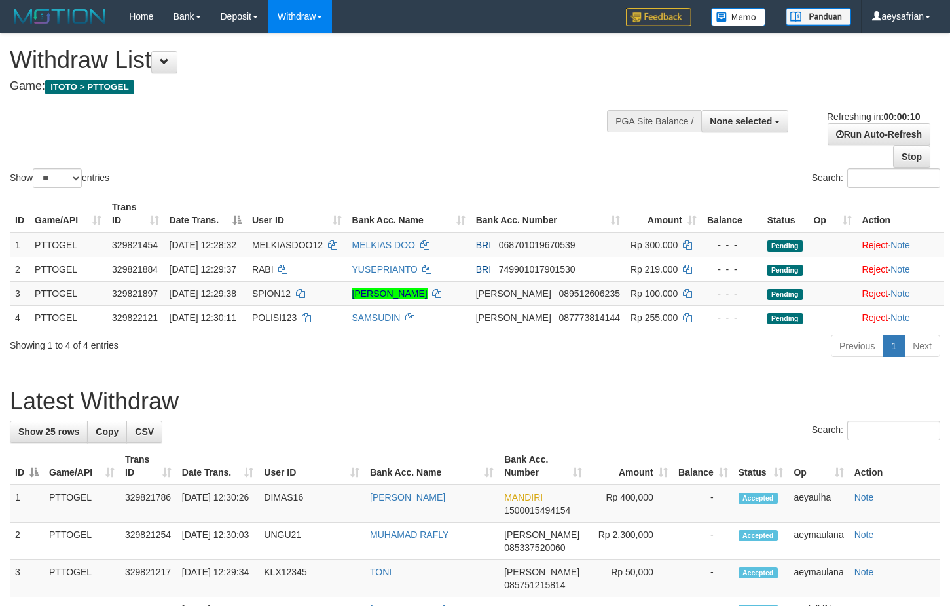
select select
select select "**"
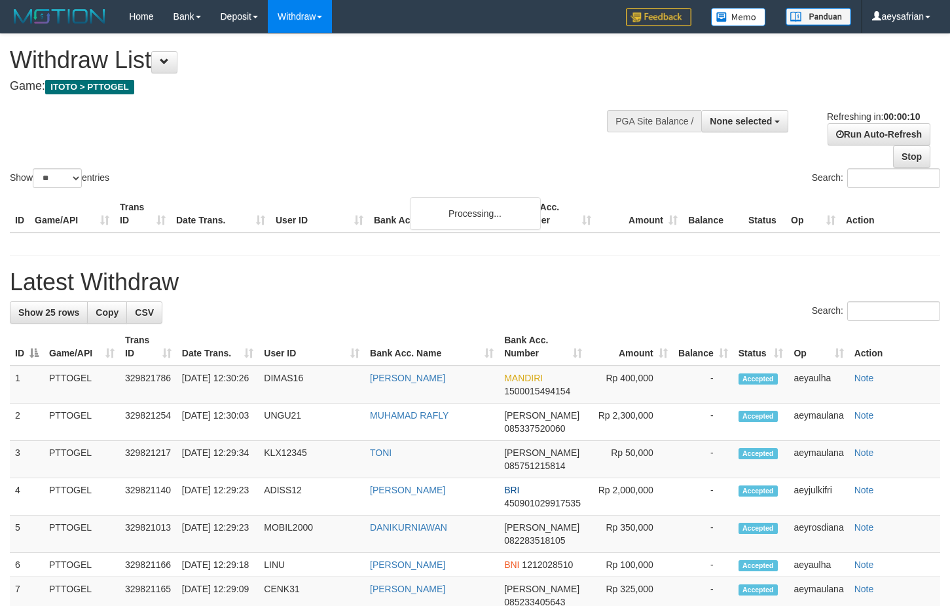
select select
select select "**"
select select
select select "**"
select select
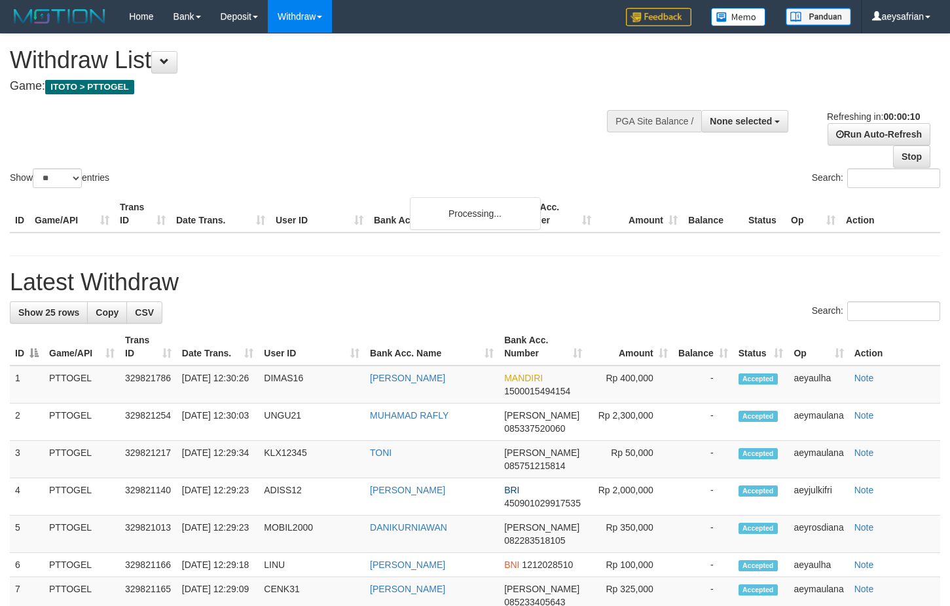
select select "**"
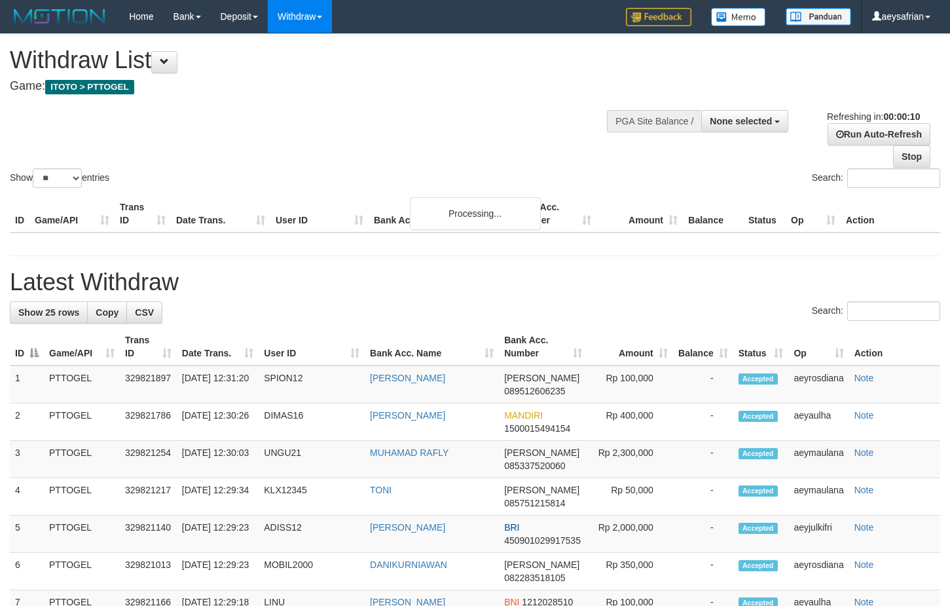
select select
select select "**"
select select
select select "**"
select select
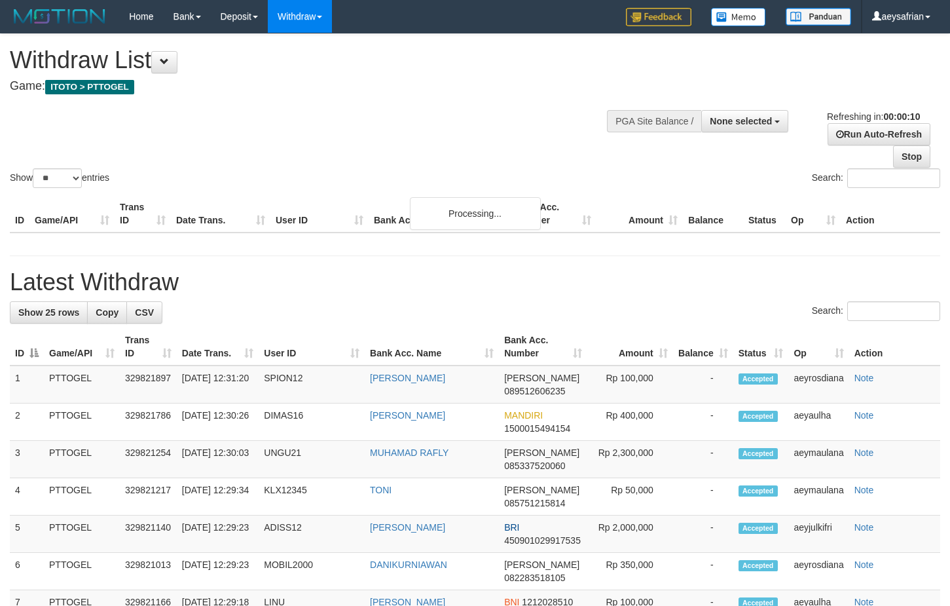
select select "**"
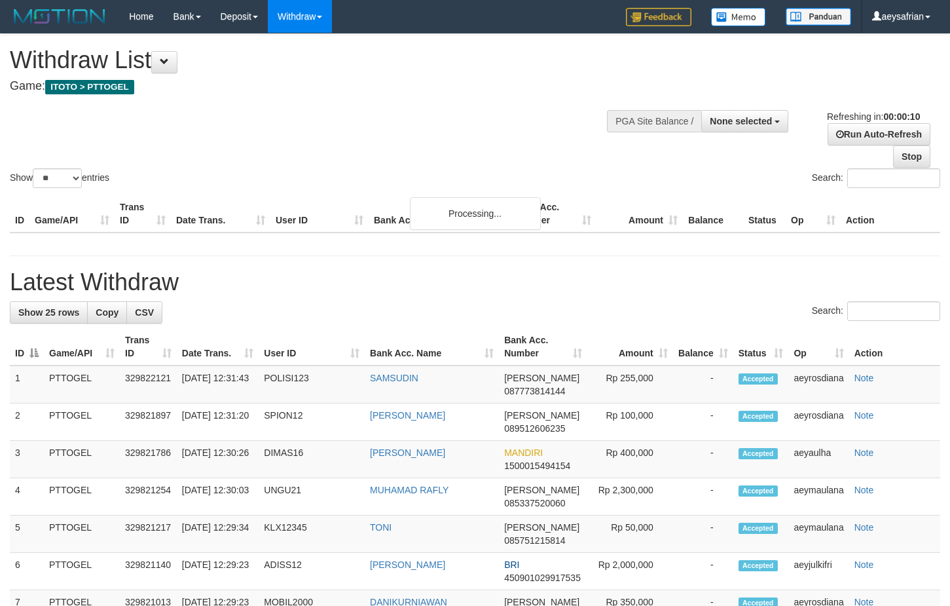
select select
select select "**"
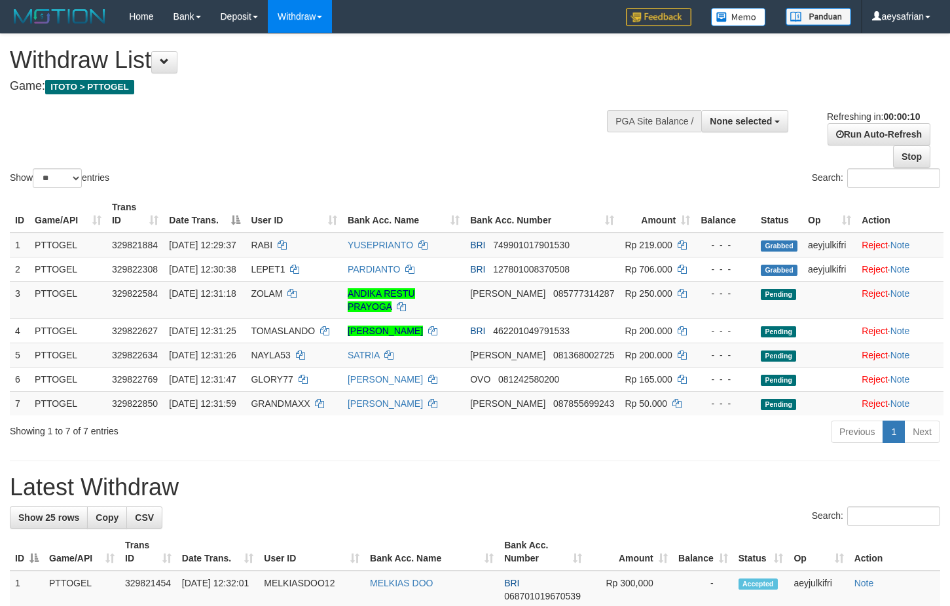
select select
select select "**"
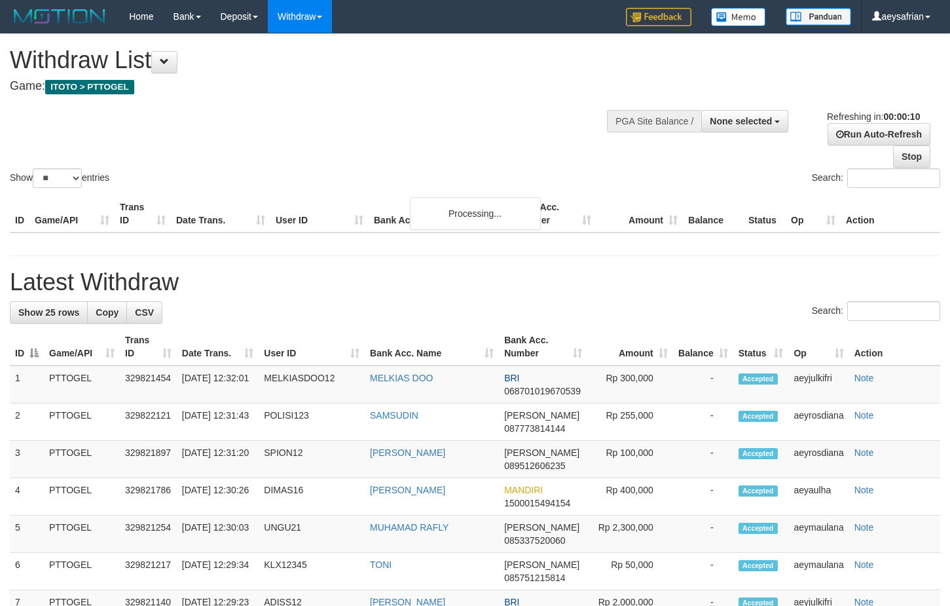
select select
select select "**"
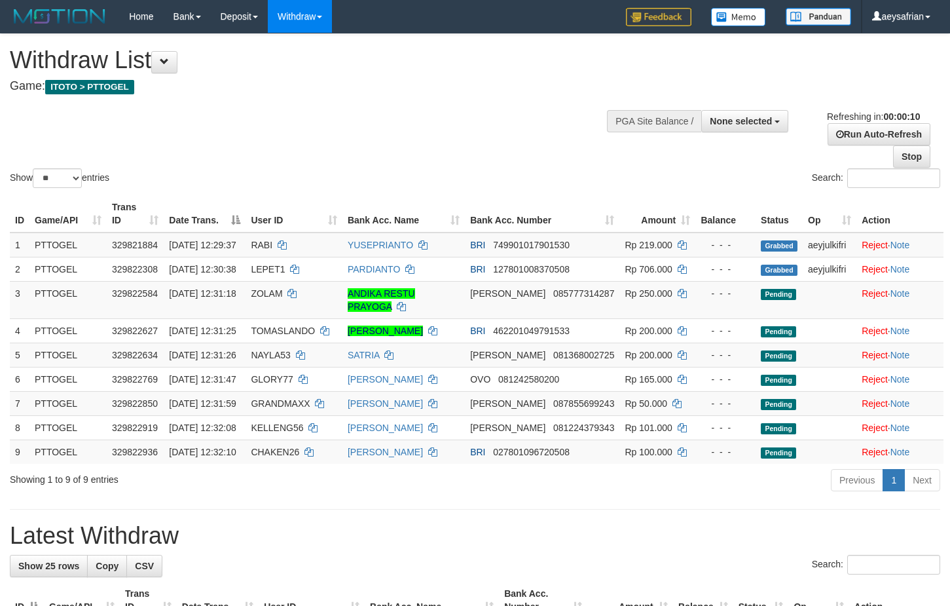
select select
select select "**"
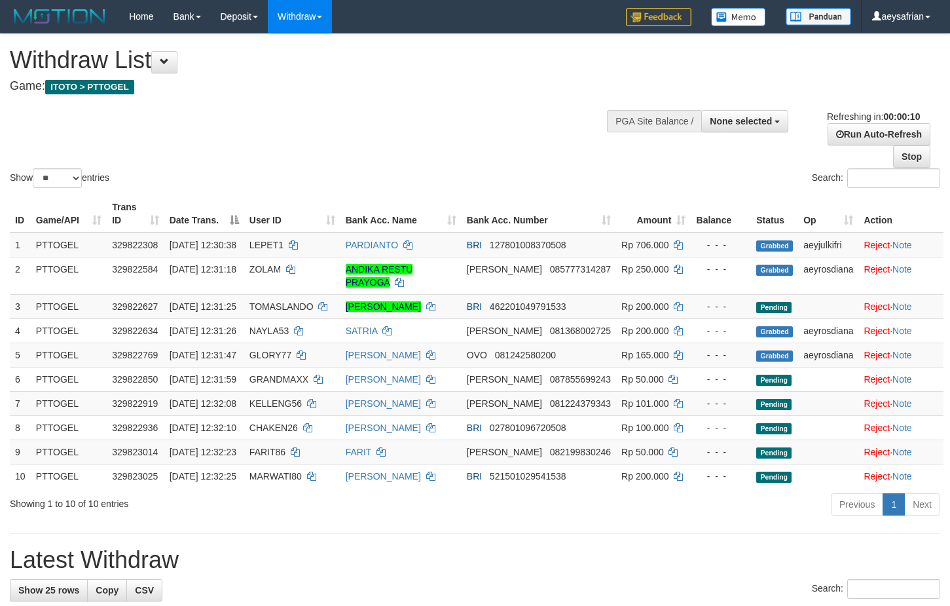
select select
select select "**"
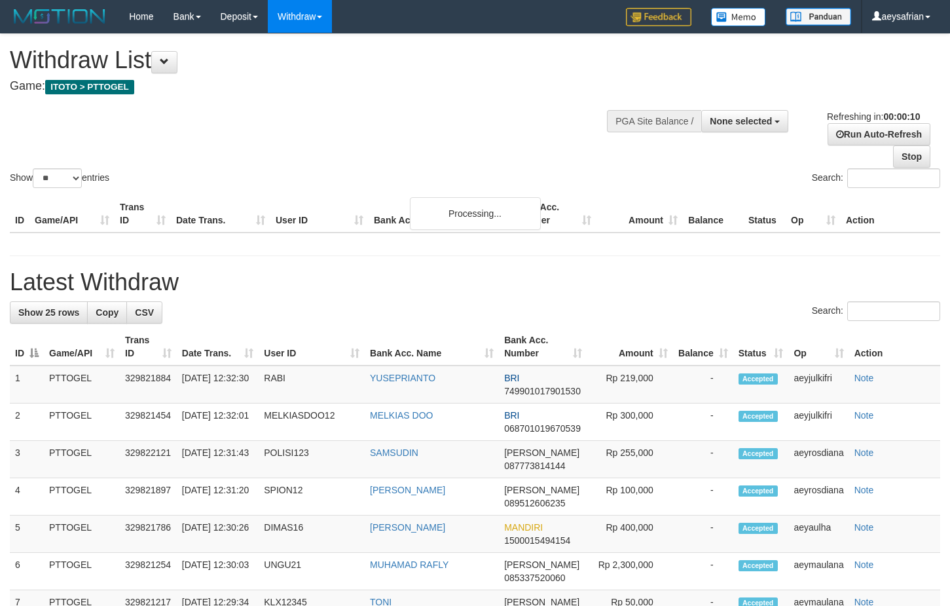
select select
select select "**"
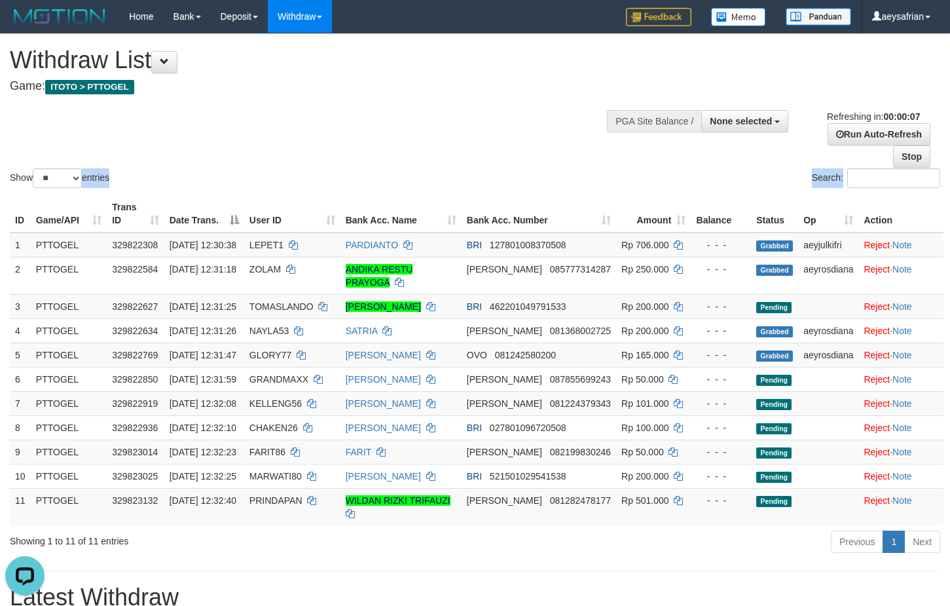
drag, startPoint x: 971, startPoint y: 170, endPoint x: 981, endPoint y: 223, distance: 54.6
click at [511, 161] on div "Show ** ** ** *** entries Search:" at bounding box center [475, 112] width 950 height 157
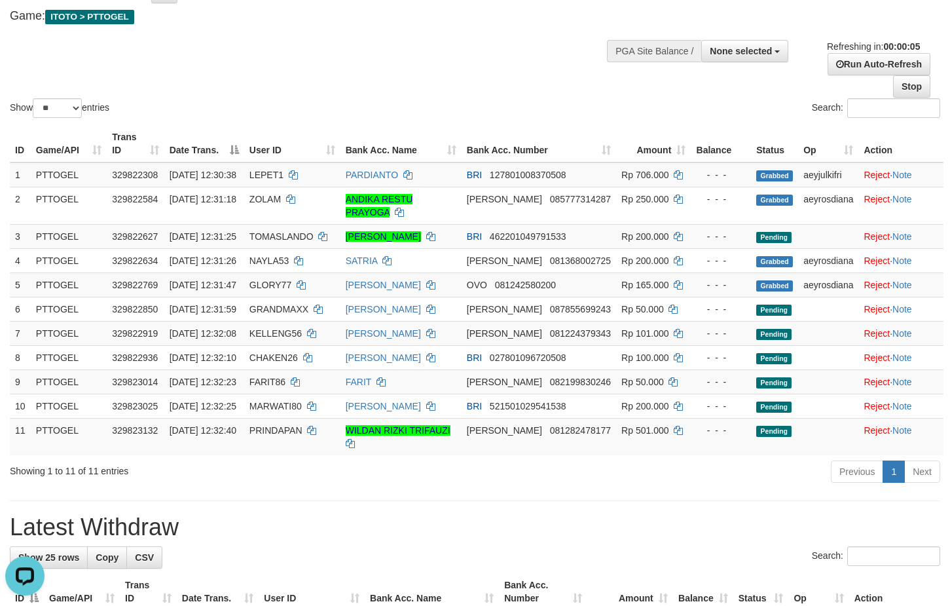
scroll to position [134, 0]
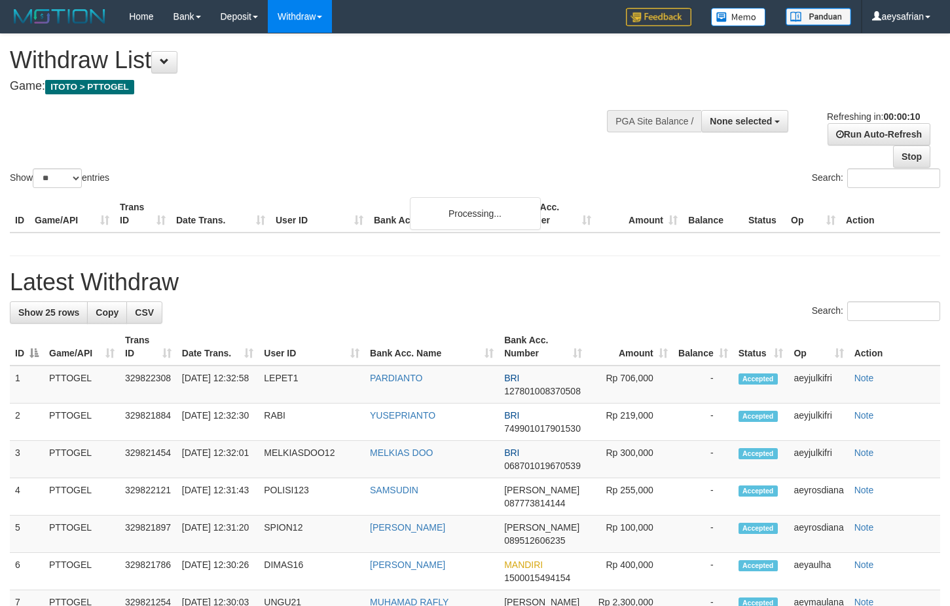
select select
select select "**"
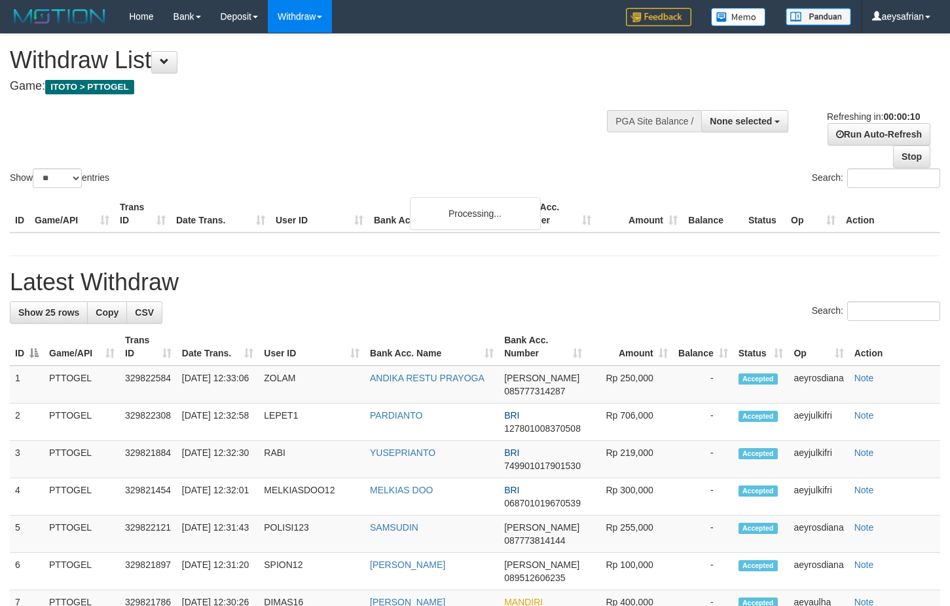
select select
select select "**"
select select
select select "**"
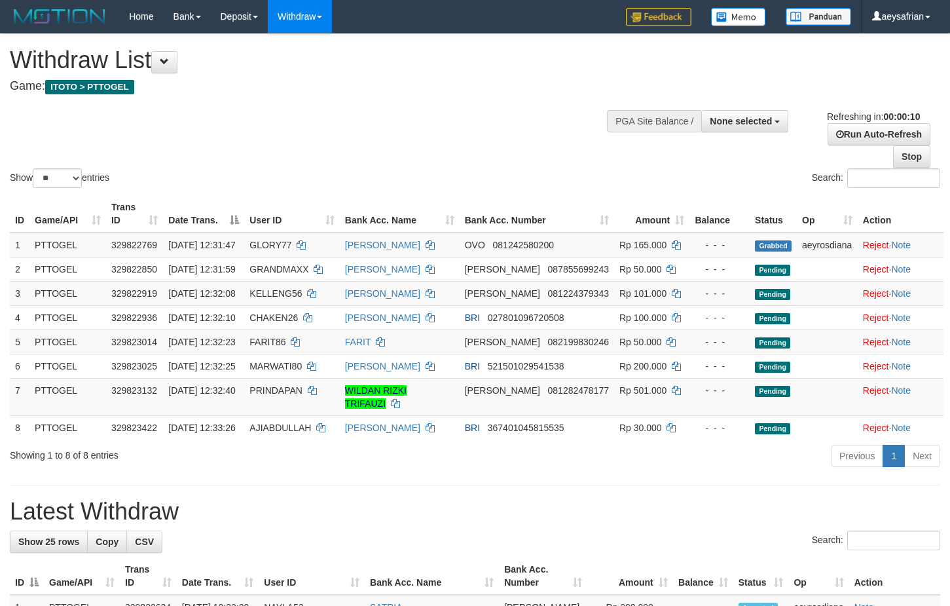
select select
select select "**"
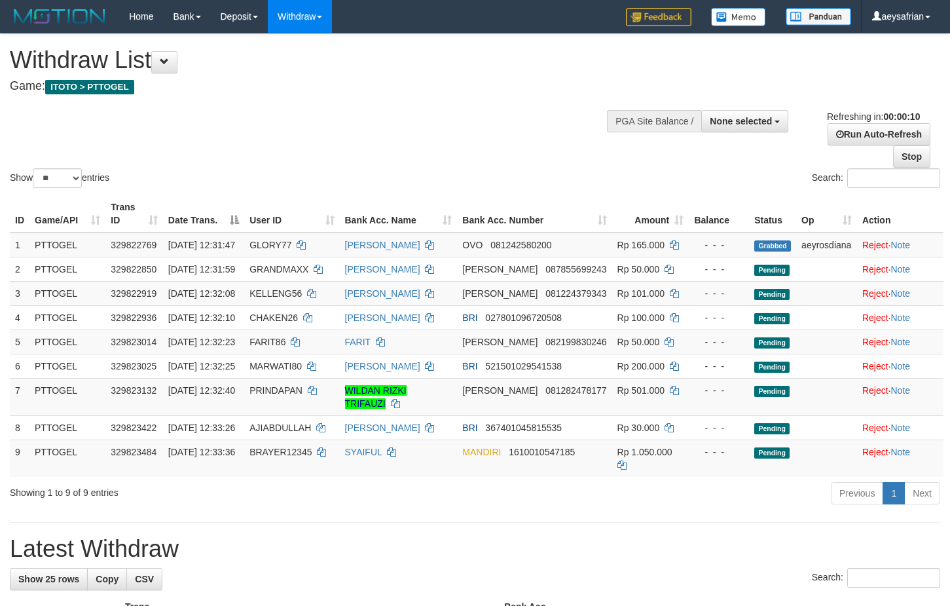
select select
select select "**"
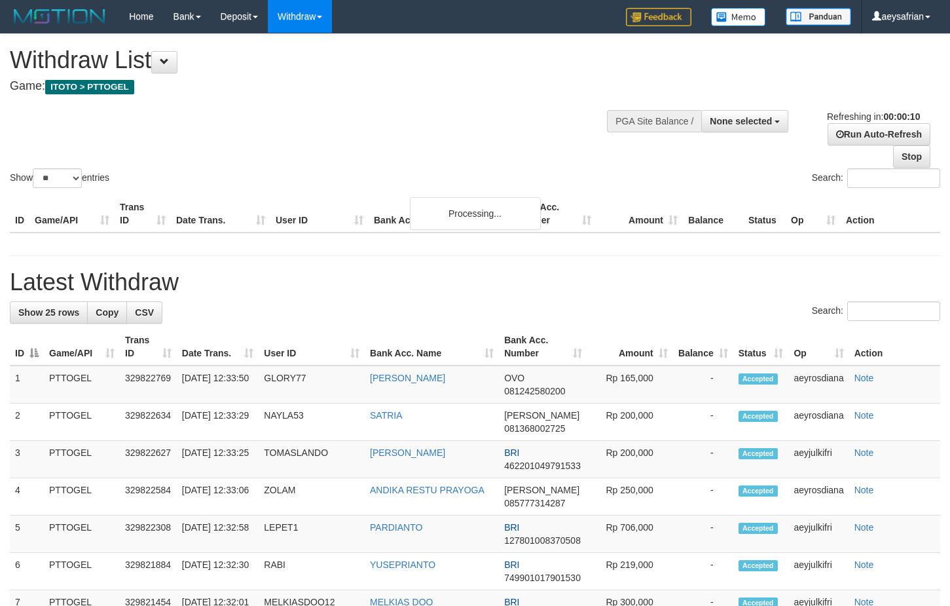
select select
select select "**"
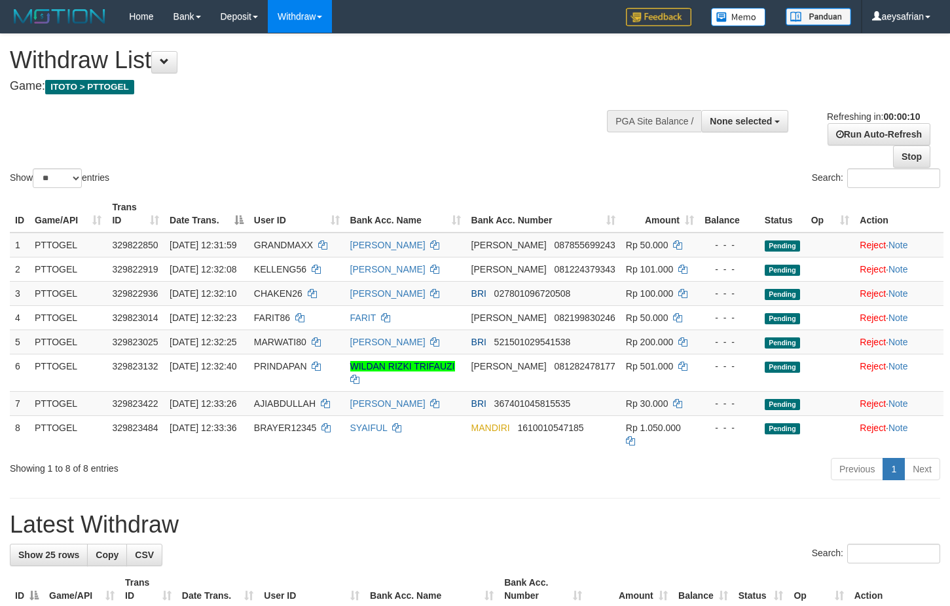
select select
select select "**"
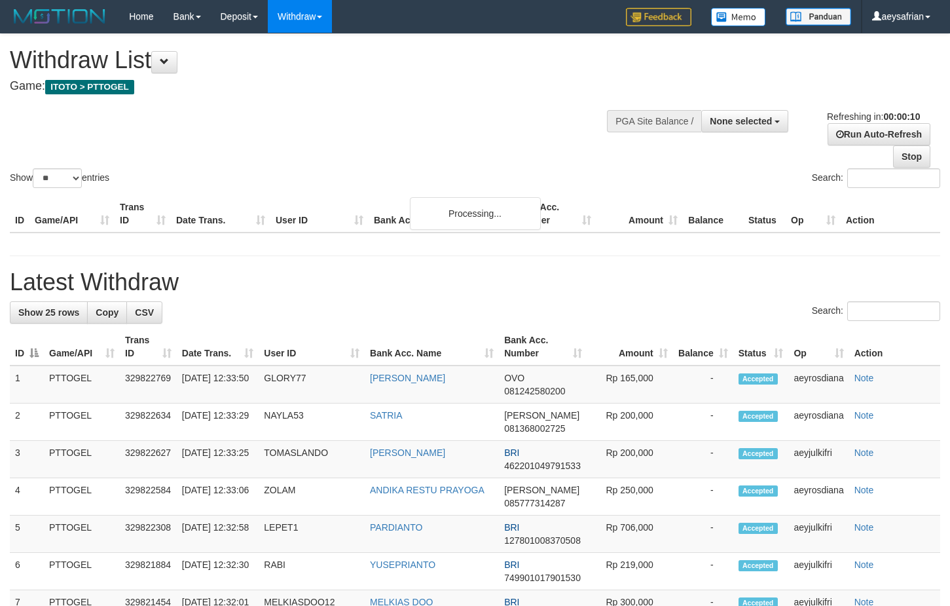
select select
select select "**"
select select
select select "**"
select select
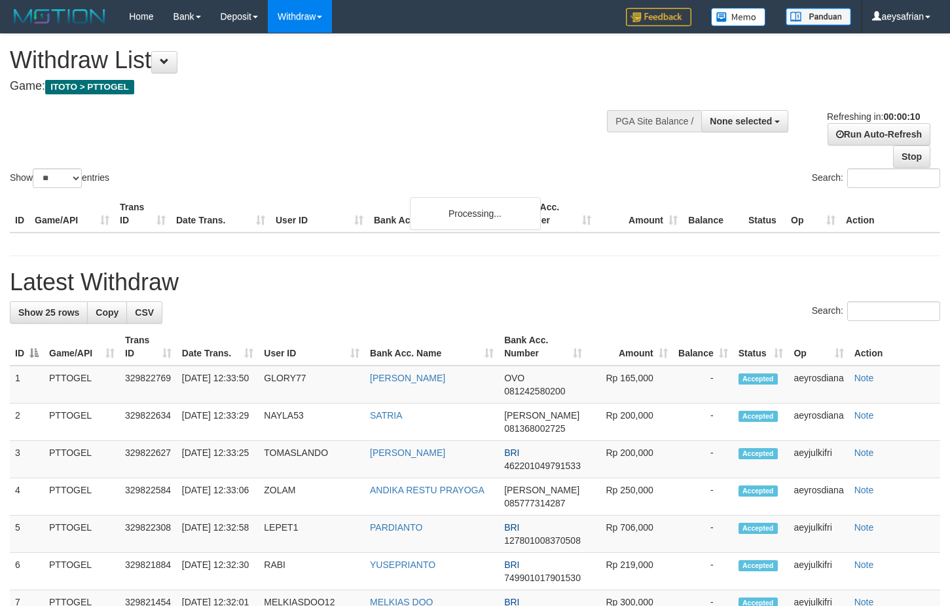
select select "**"
select select
select select "**"
select select
select select "**"
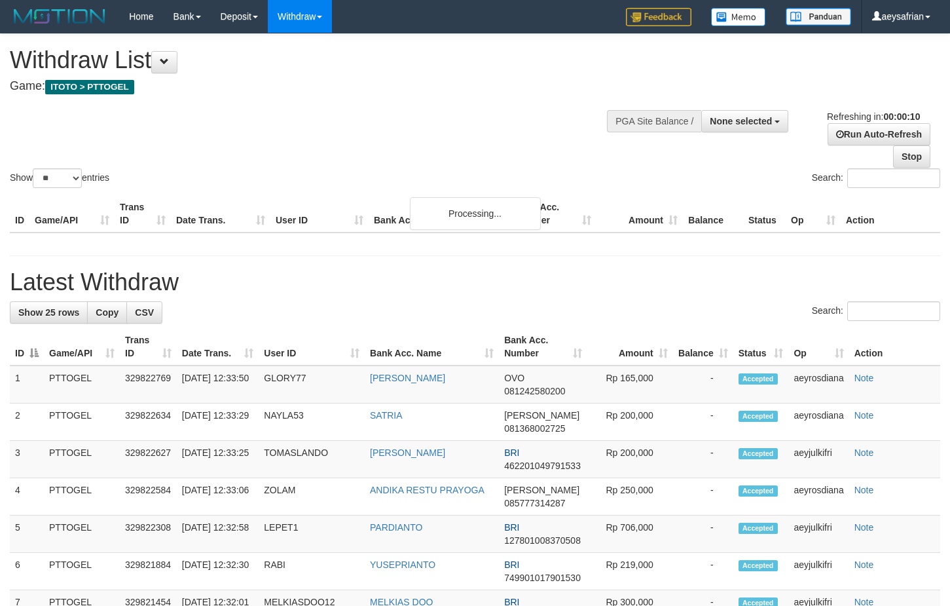
select select
select select "**"
select select
select select "**"
select select
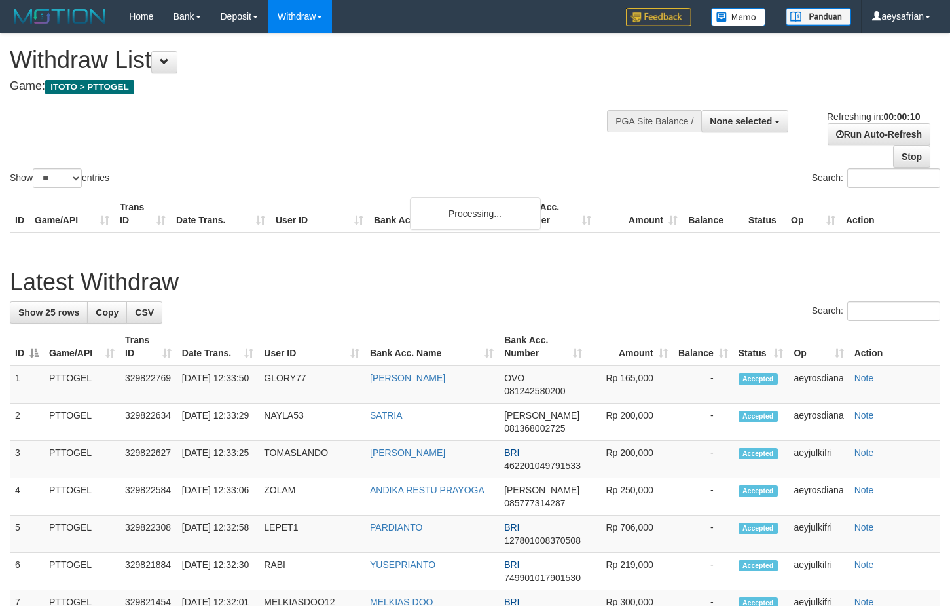
select select "**"
select select
select select "**"
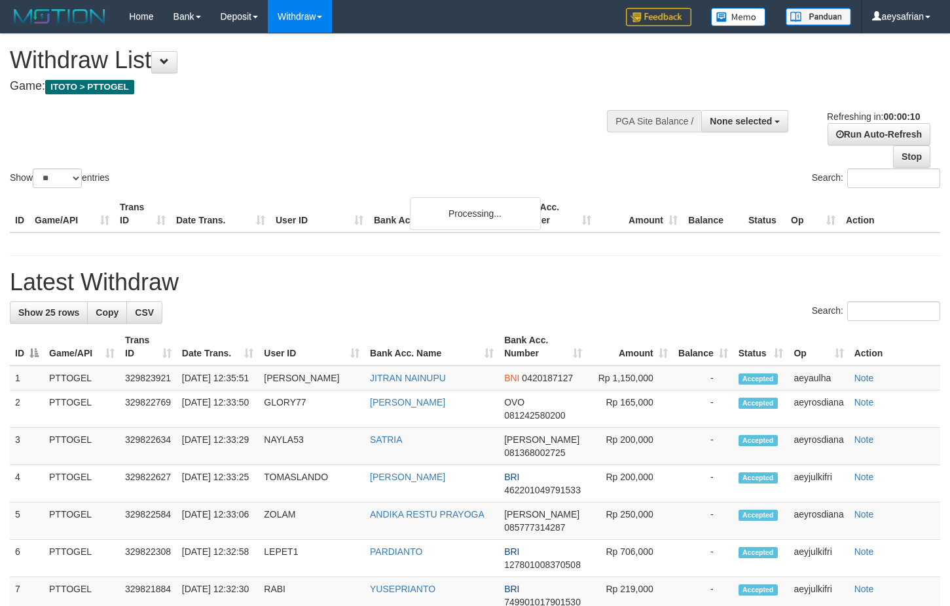
select select
select select "**"
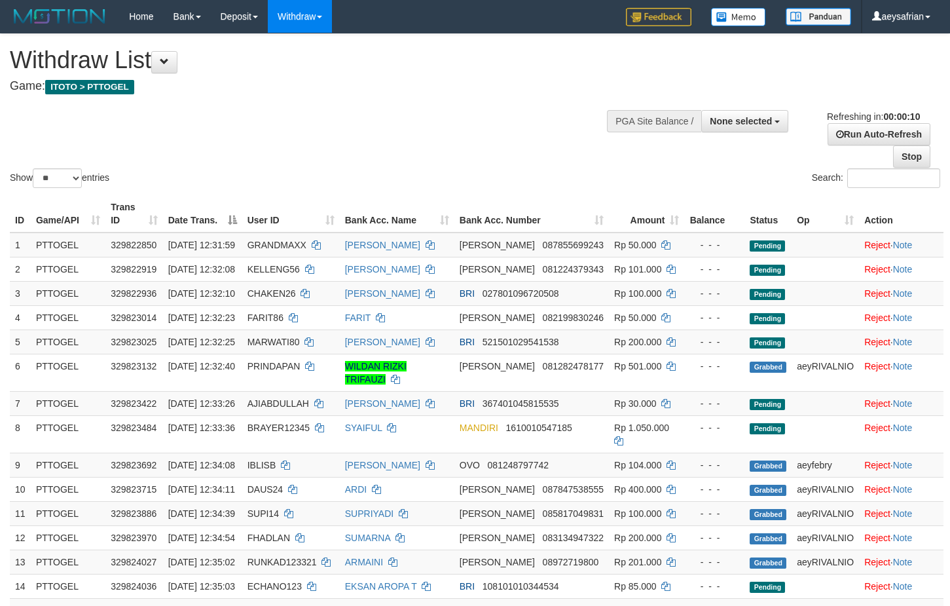
select select
select select "**"
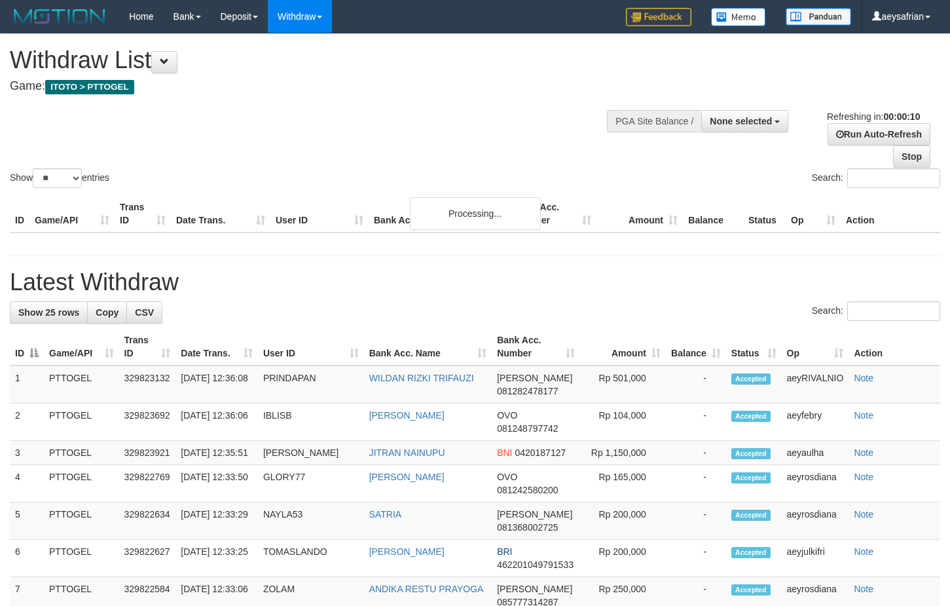
select select
select select "**"
select select
select select "**"
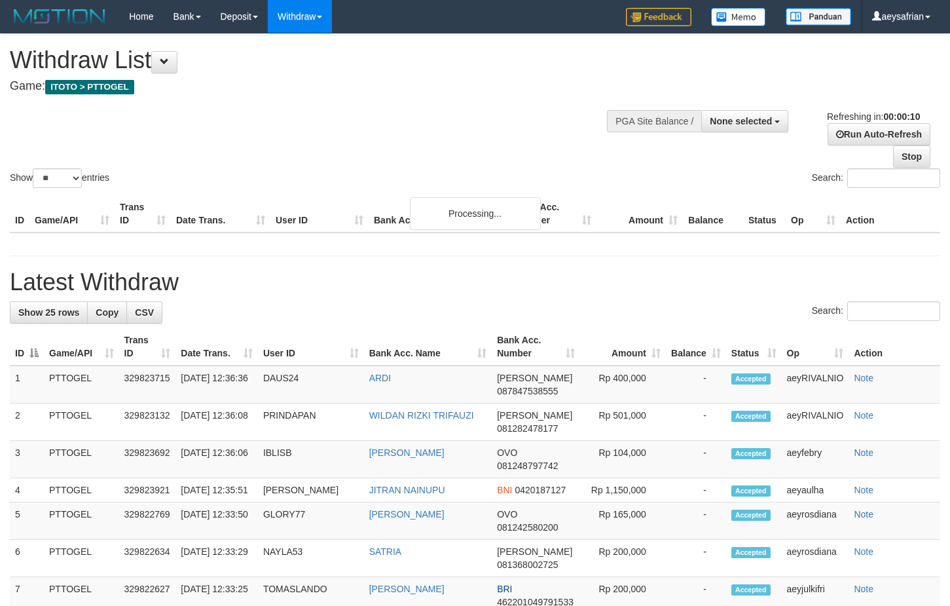
select select
select select "**"
select select
select select "**"
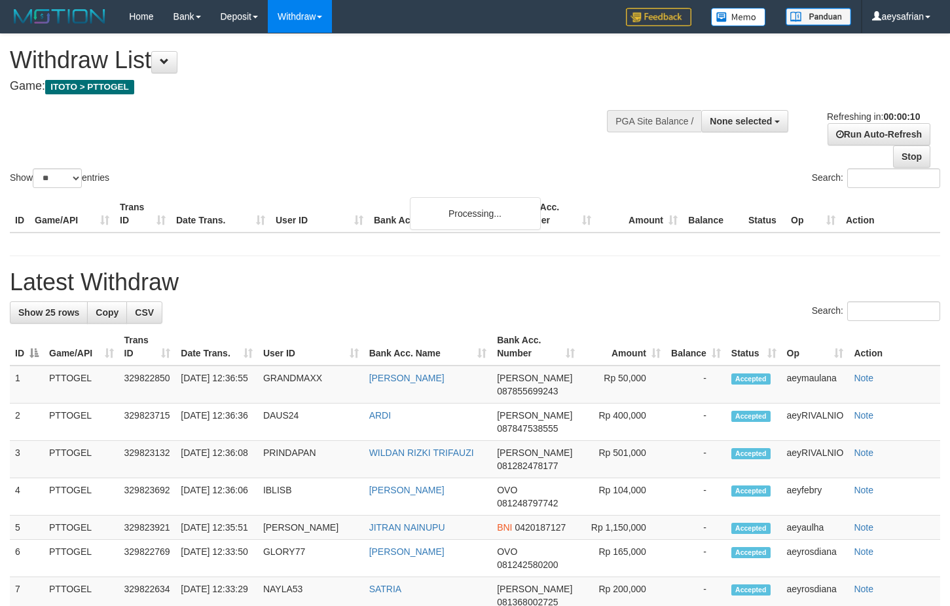
select select
select select "**"
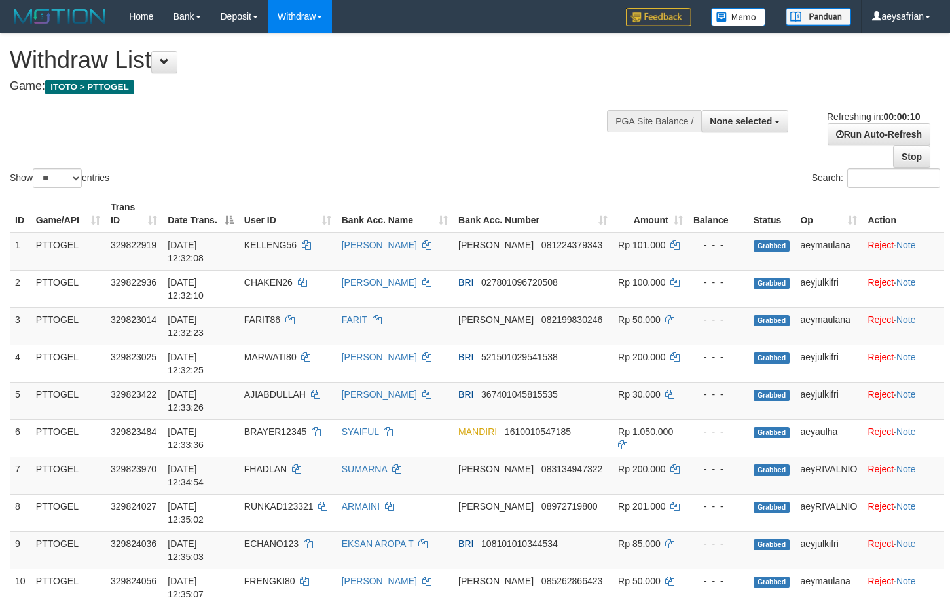
select select
select select "**"
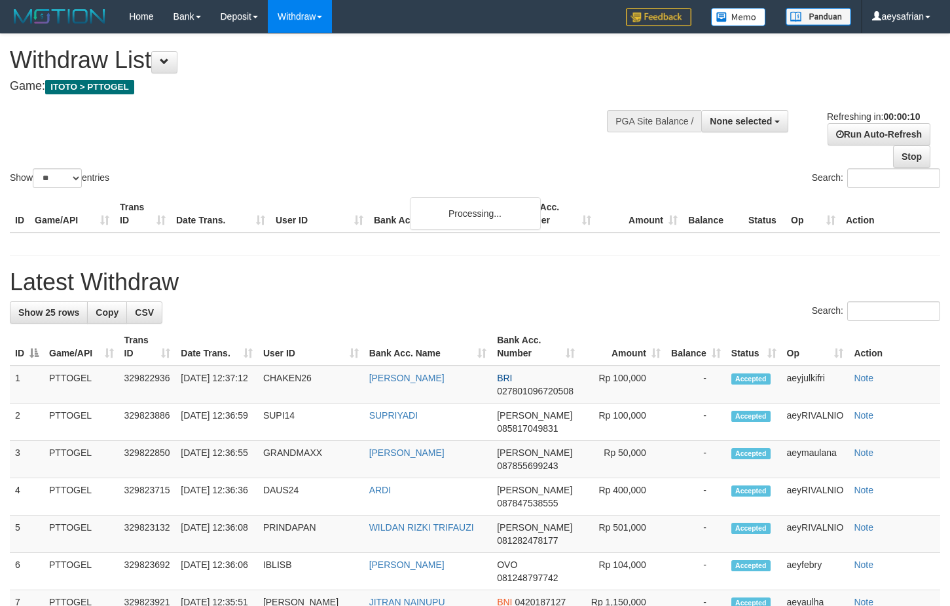
select select
select select "**"
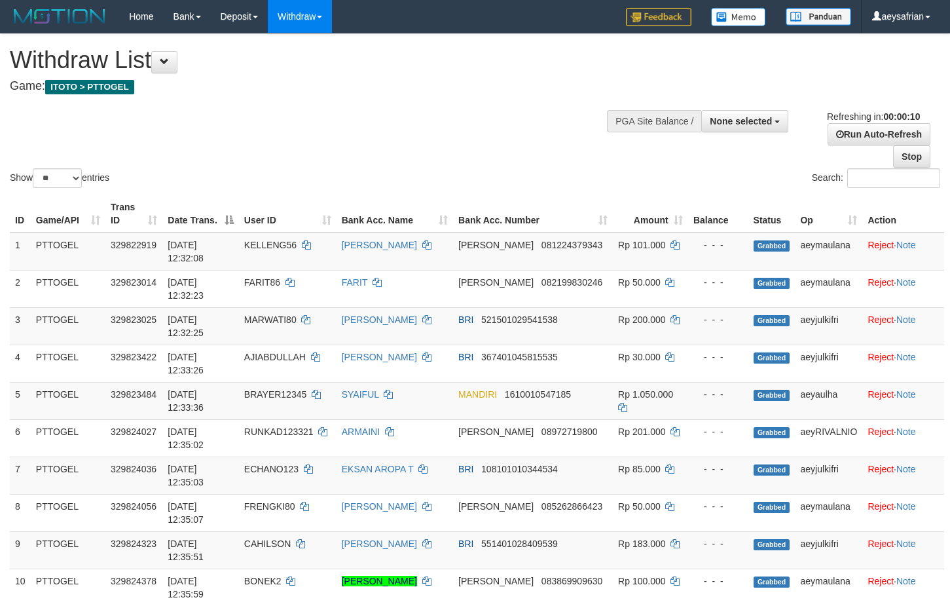
select select
select select "**"
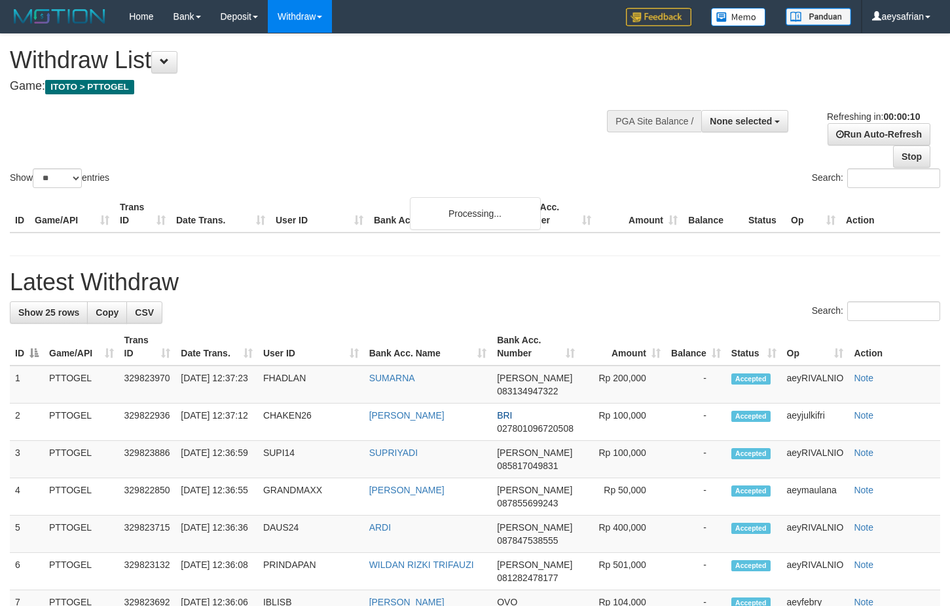
select select
select select "**"
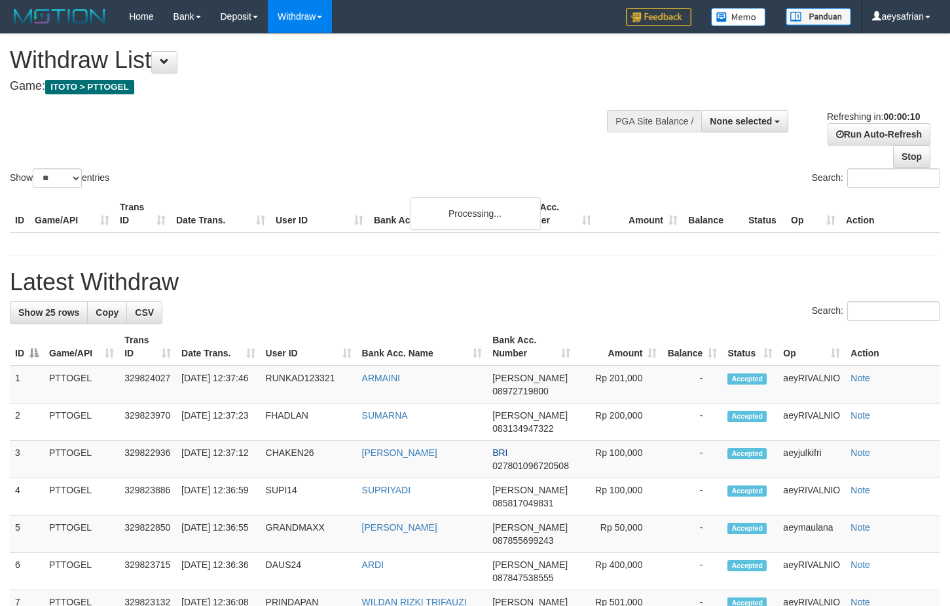
select select
select select "**"
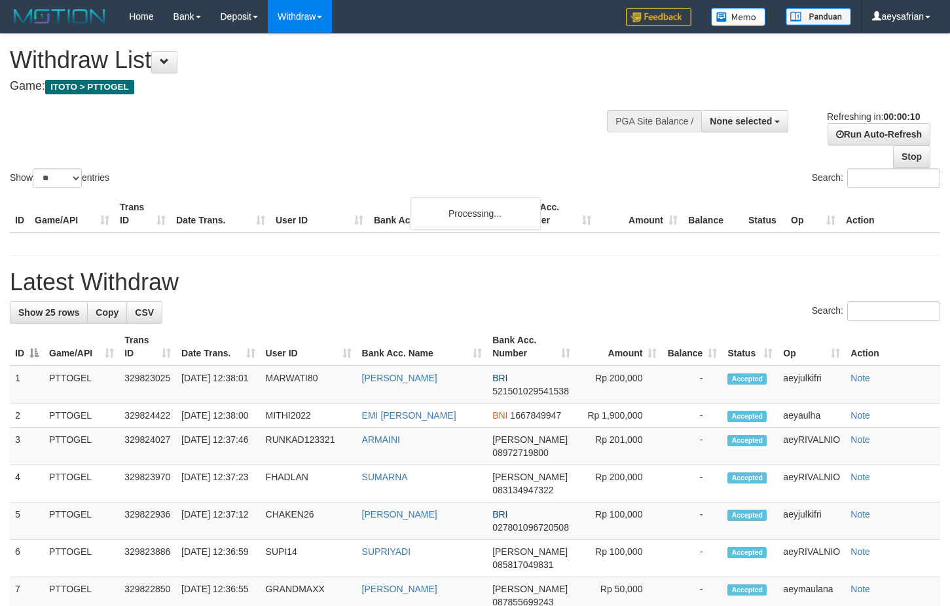
select select
select select "**"
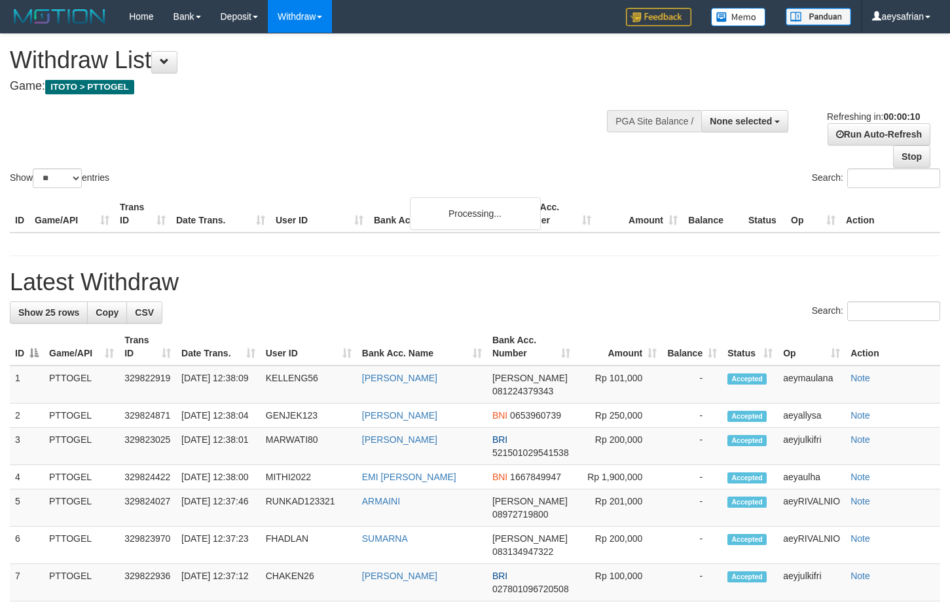
select select
select select "**"
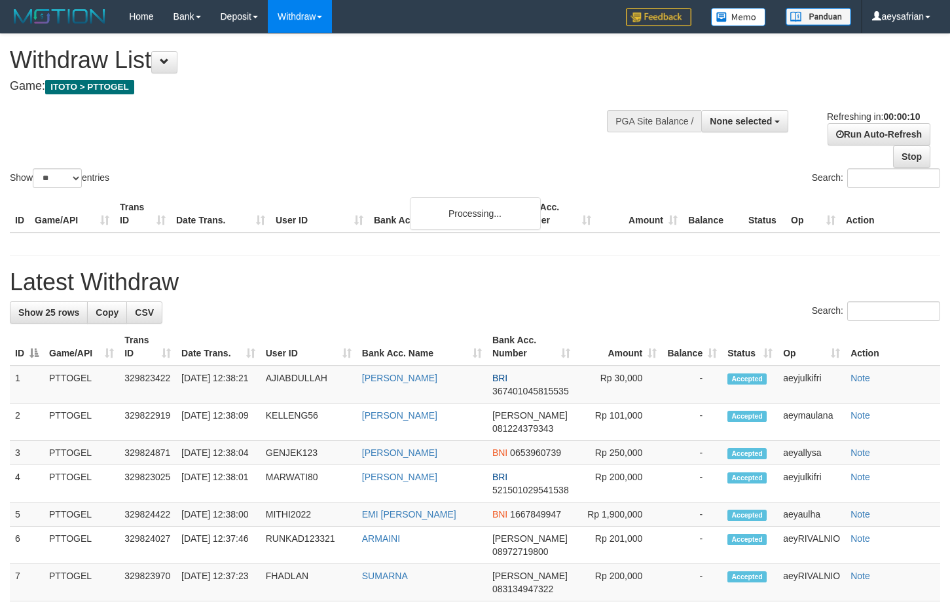
select select
select select "**"
select select
select select "**"
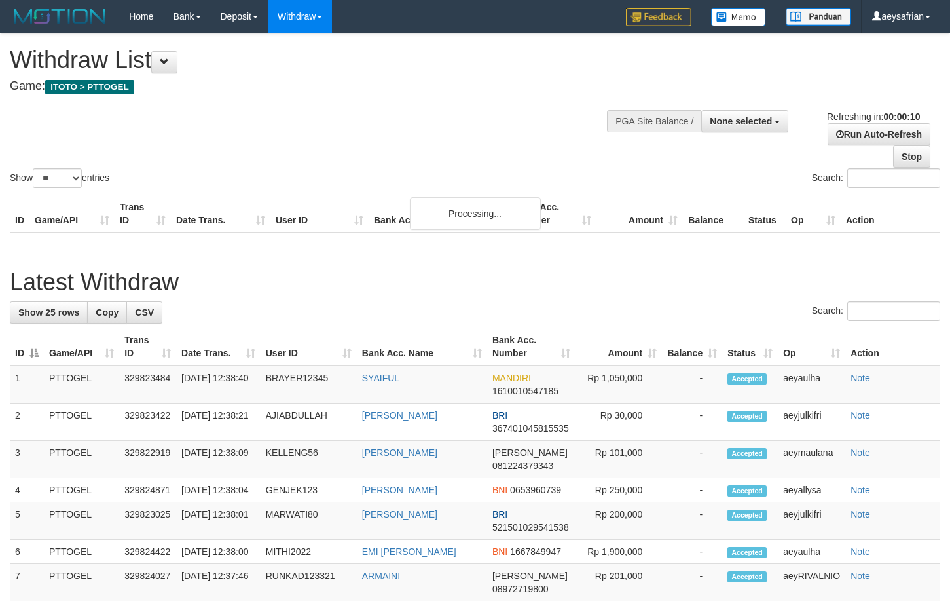
select select
select select "**"
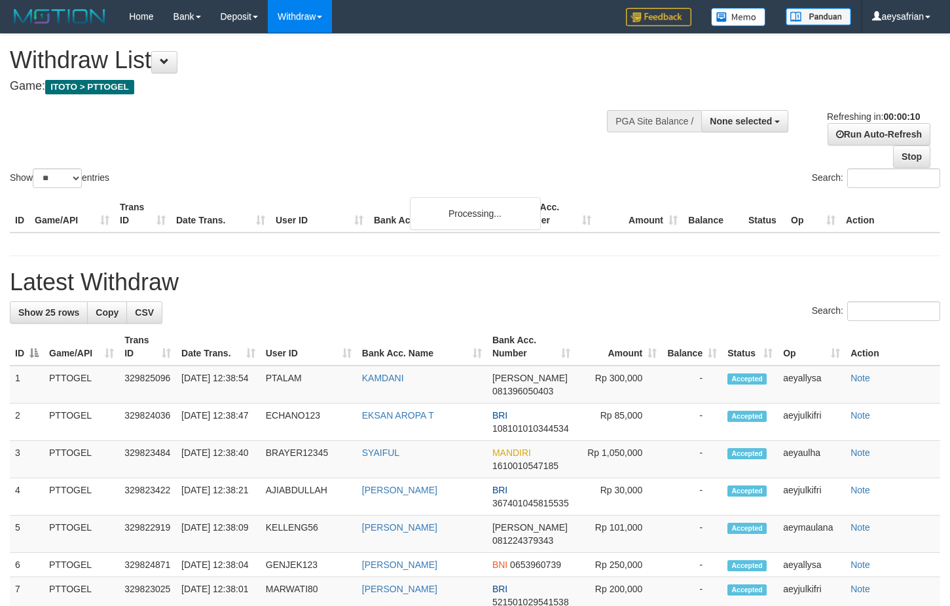
select select
select select "**"
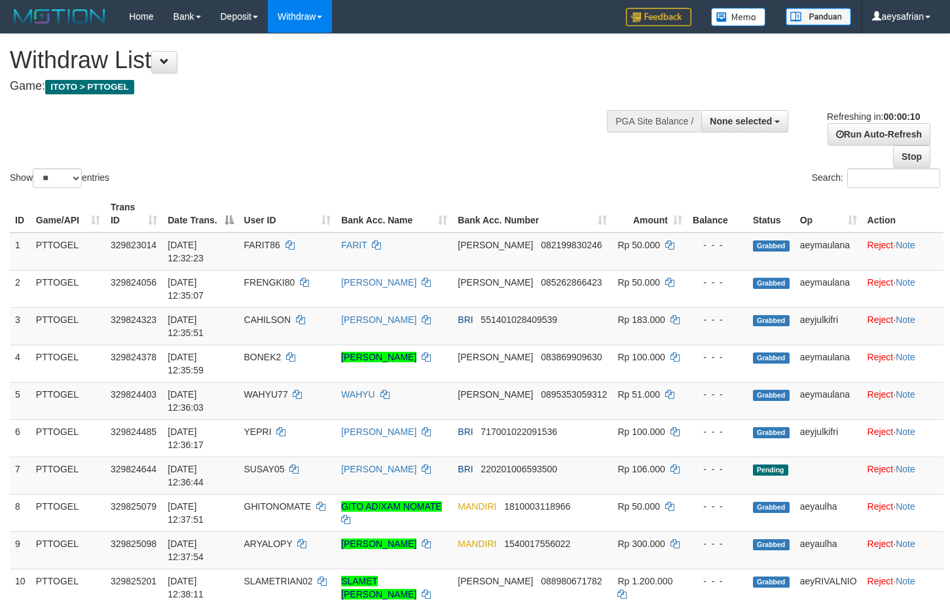
select select
select select "**"
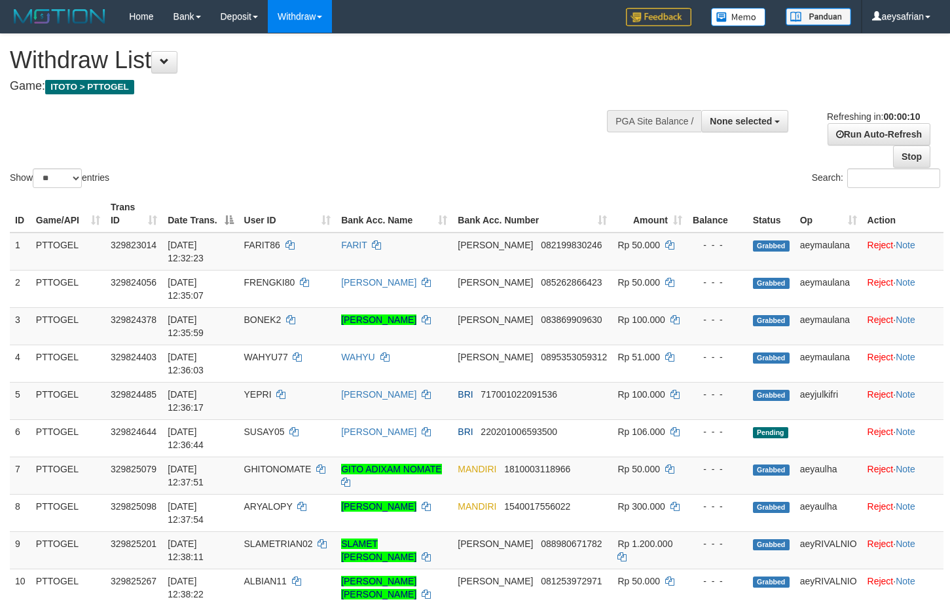
select select
select select "**"
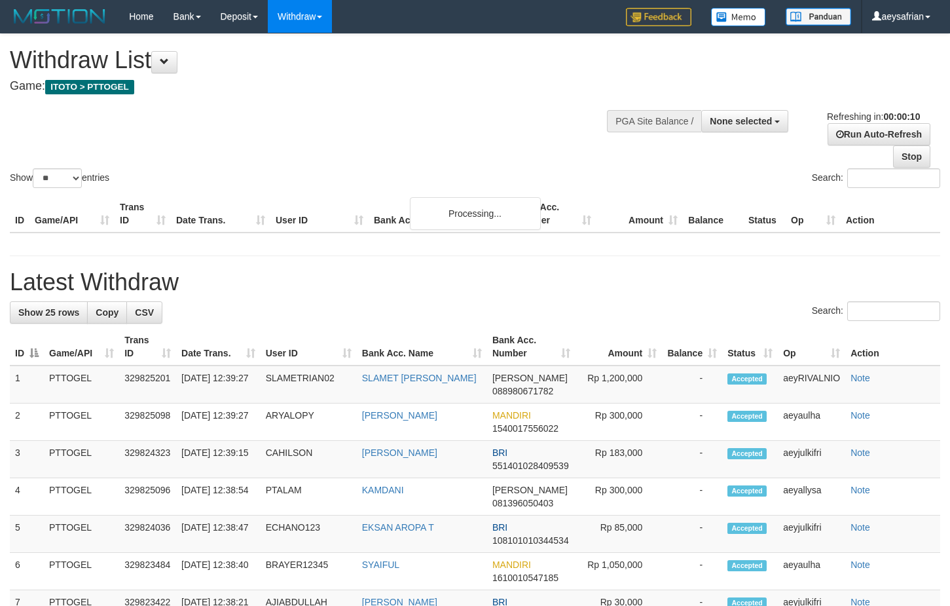
select select
select select "**"
select select
select select "**"
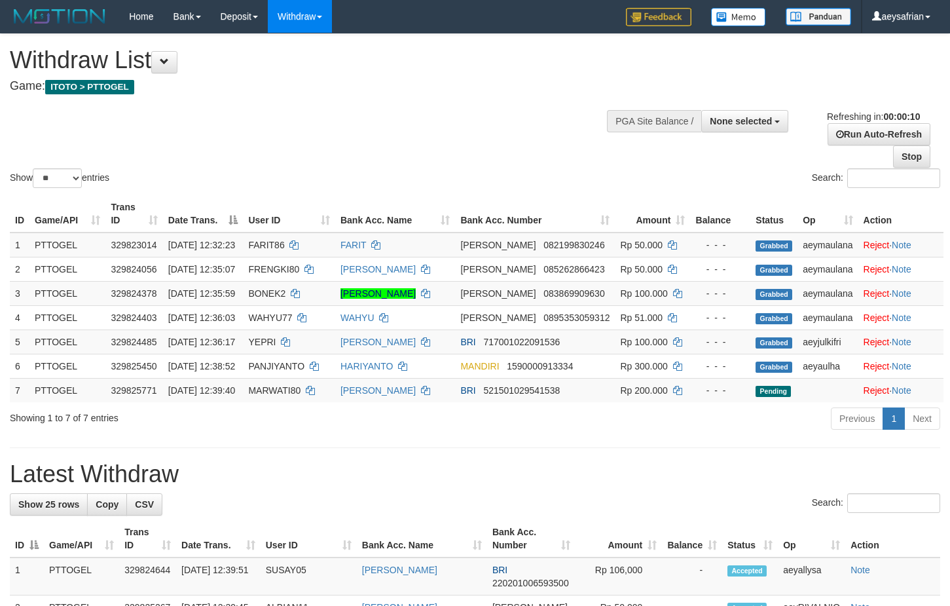
select select
select select "**"
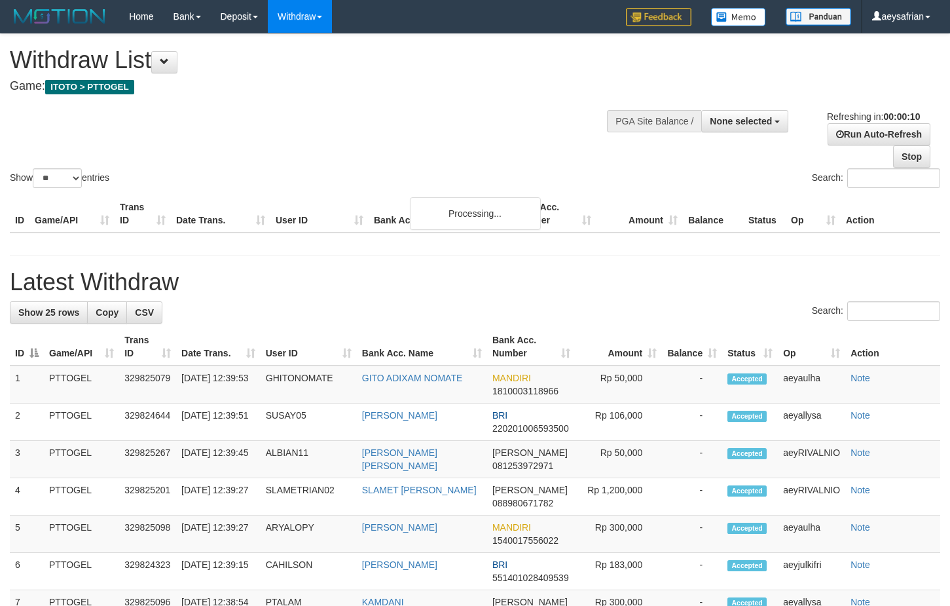
select select
select select "**"
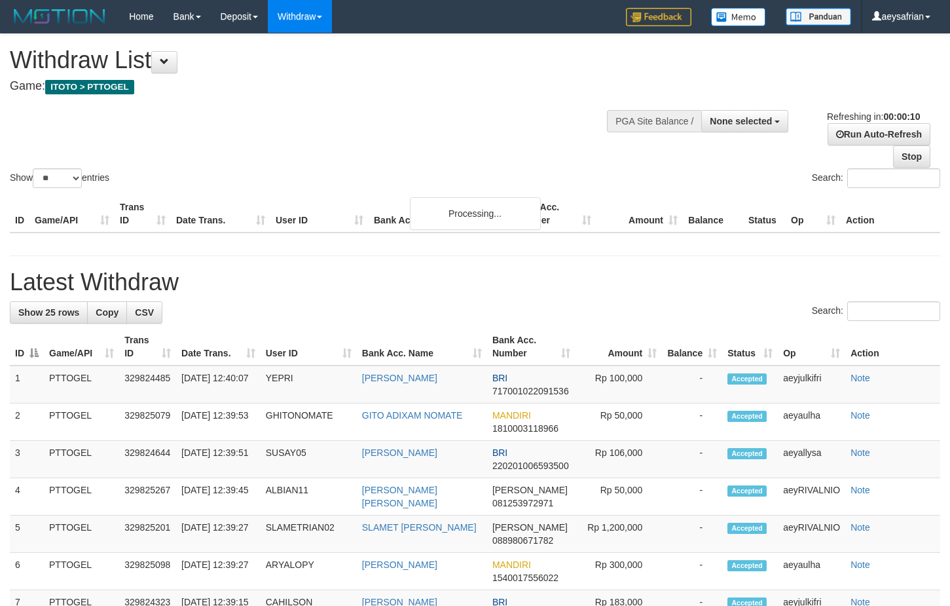
select select
select select "**"
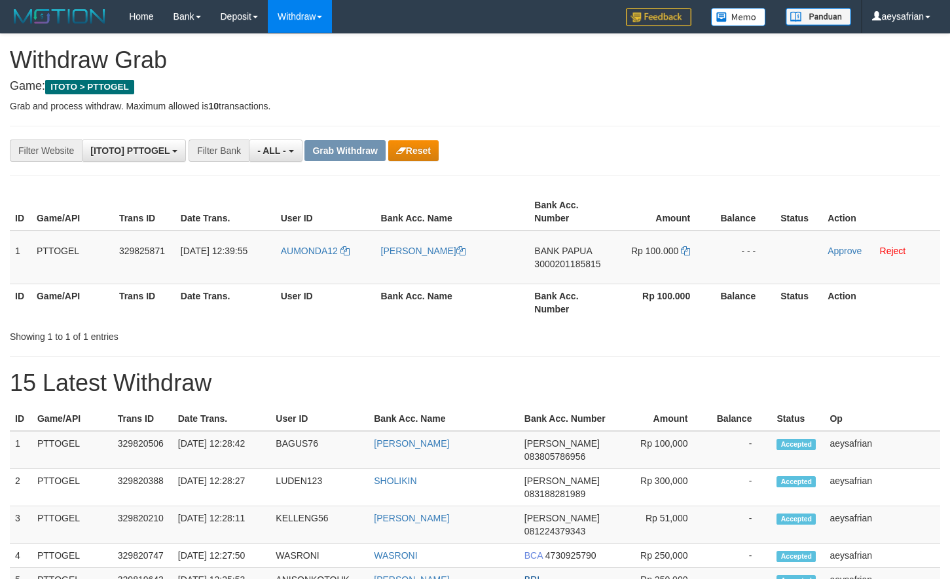
scroll to position [11, 0]
drag, startPoint x: 331, startPoint y: 271, endPoint x: 614, endPoint y: 264, distance: 283.1
click at [630, 269] on tr "1 PTTOGEL 329825871 31/08/2025 12:39:55 AUMONDA12 ALBERTH ROBERT KOIBUR BANK PA…" at bounding box center [475, 258] width 931 height 54
click at [542, 263] on span "3000201185815" at bounding box center [568, 264] width 66 height 10
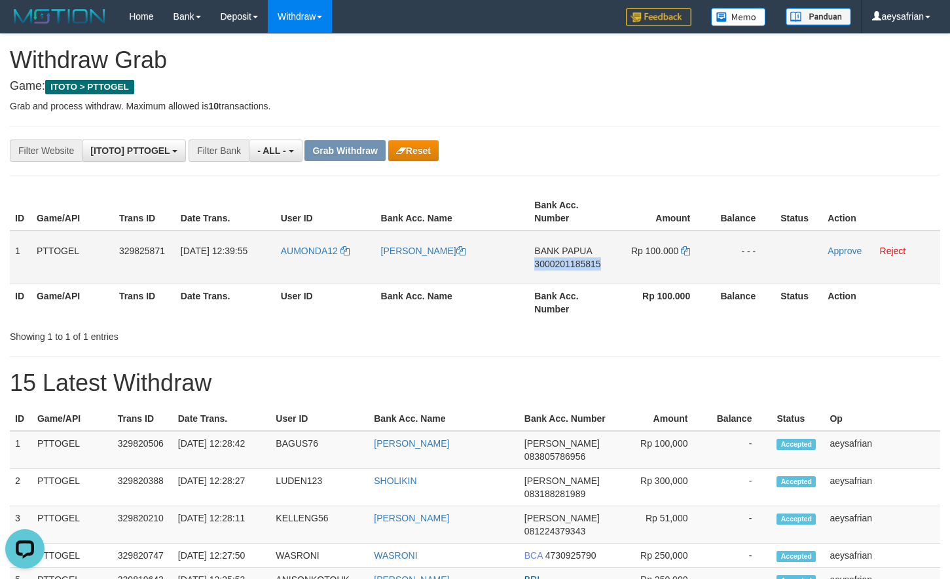
click at [542, 263] on span "3000201185815" at bounding box center [568, 264] width 66 height 10
copy span "3000201185815"
click at [542, 263] on span "3000201185815" at bounding box center [568, 264] width 66 height 10
copy td "BANK PAPUA 3000201185815"
click at [582, 266] on span "3000201185815" at bounding box center [568, 264] width 66 height 10
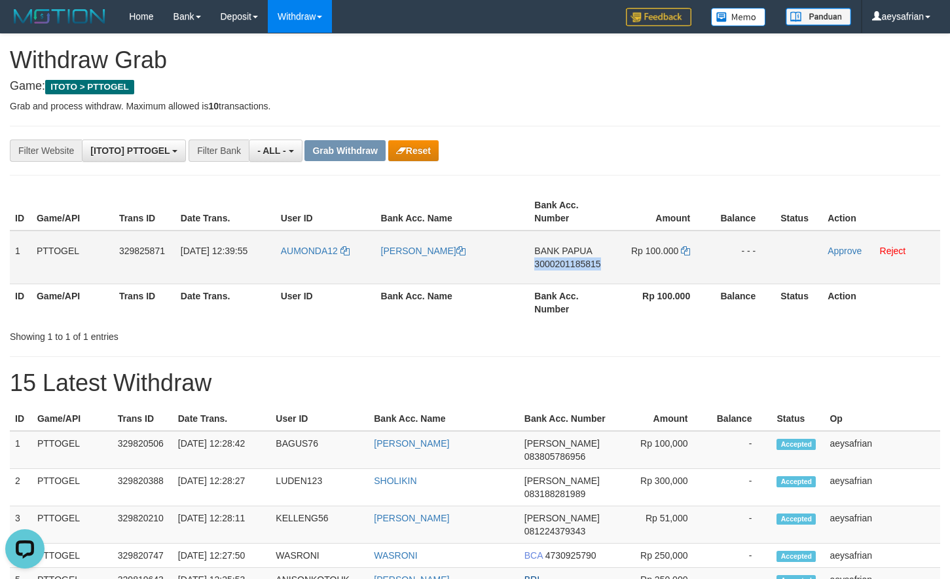
click at [582, 266] on span "3000201185815" at bounding box center [568, 264] width 66 height 10
copy span "3000201185815"
drag, startPoint x: 582, startPoint y: 266, endPoint x: 624, endPoint y: 247, distance: 46.0
click at [591, 262] on span "3000201185815" at bounding box center [568, 264] width 66 height 10
copy td "BANK PAPUA 3000201185815"
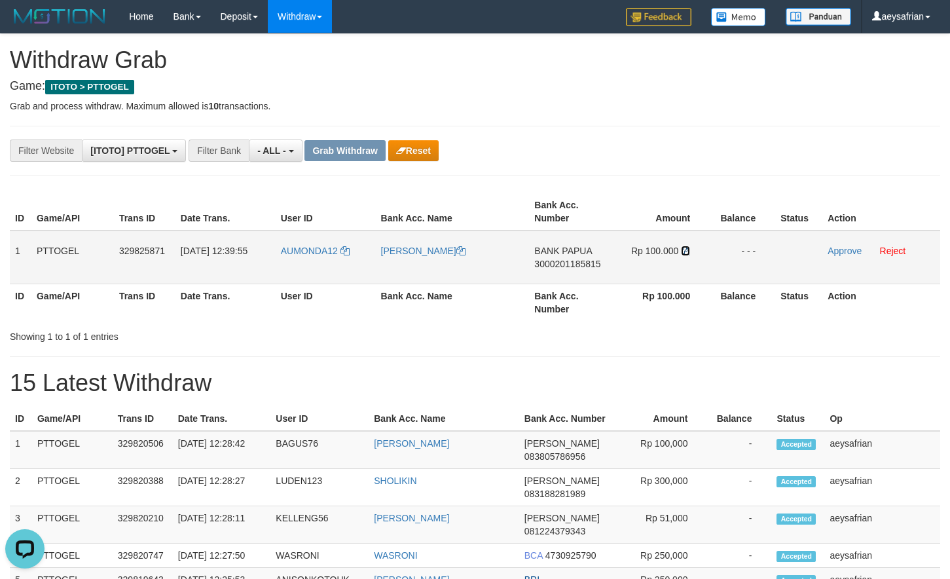
click at [685, 250] on icon at bounding box center [685, 250] width 9 height 9
click at [837, 254] on link "Approve" at bounding box center [845, 251] width 34 height 10
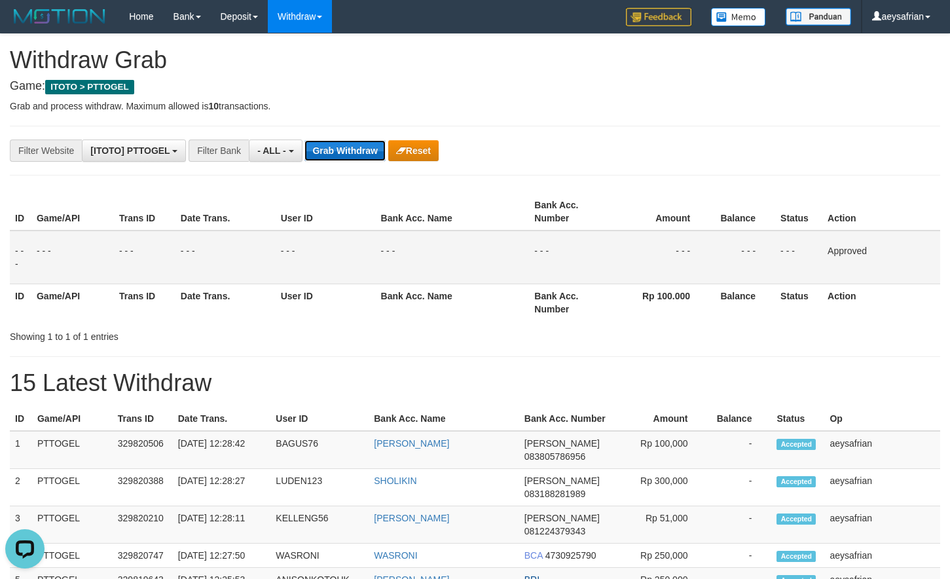
click at [348, 153] on button "Grab Withdraw" at bounding box center [345, 150] width 81 height 21
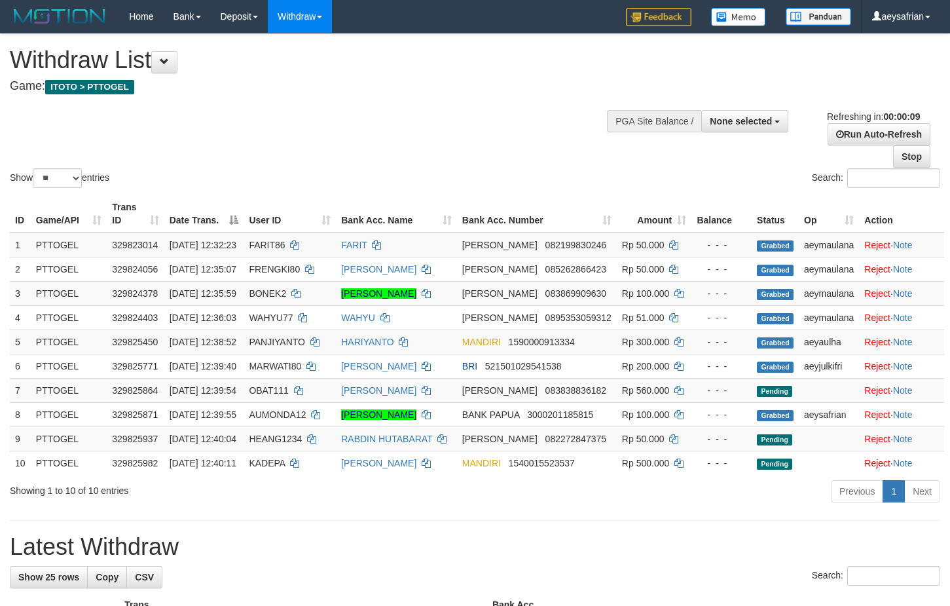
select select
select select "**"
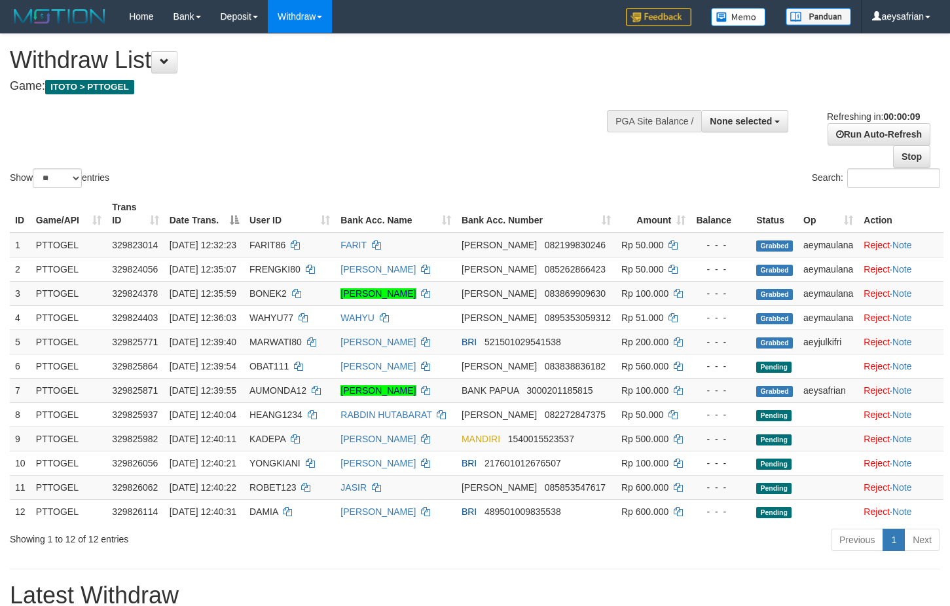
select select
select select "**"
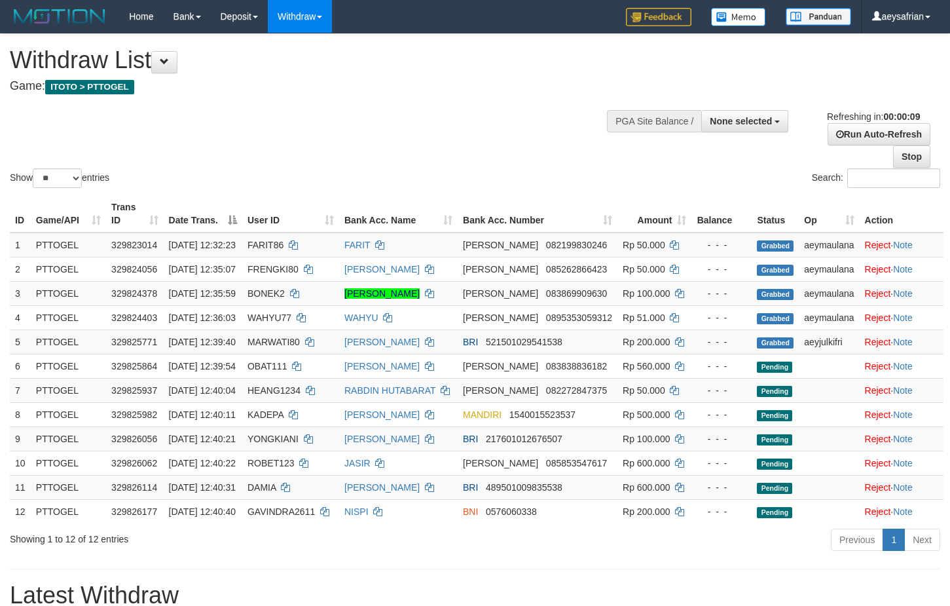
select select
select select "**"
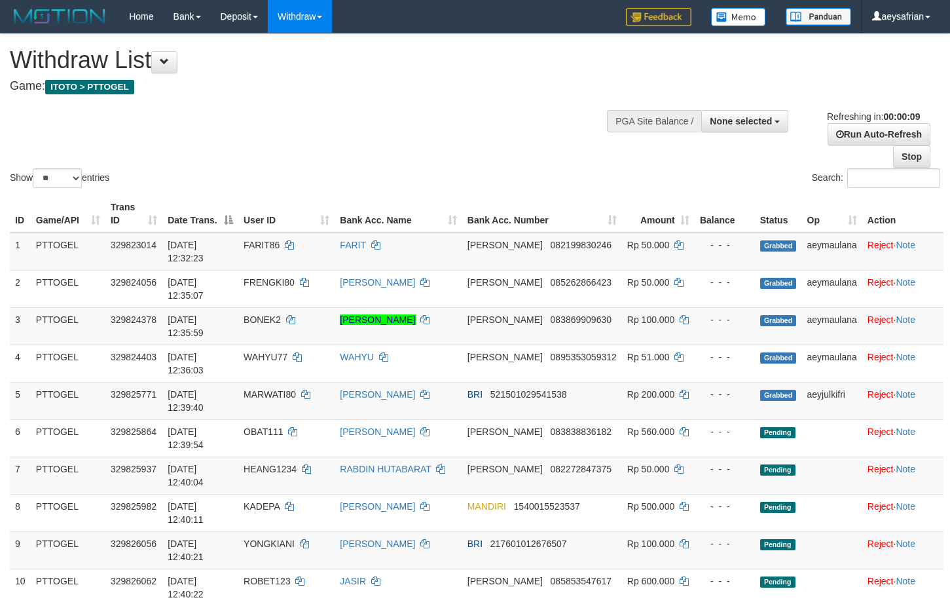
select select
select select "**"
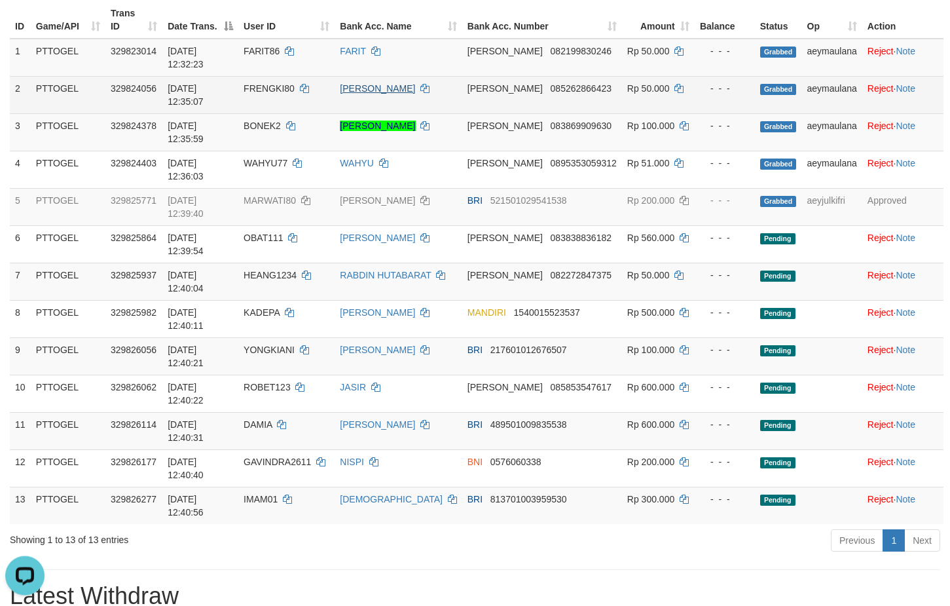
scroll to position [267, 0]
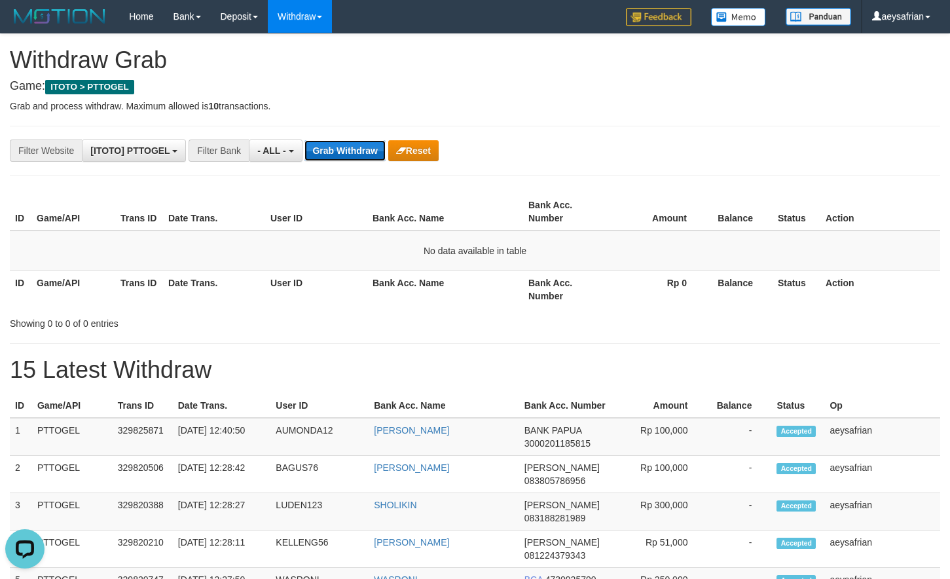
click at [327, 158] on button "Grab Withdraw" at bounding box center [345, 150] width 81 height 21
click at [343, 143] on button "Grab Withdraw" at bounding box center [345, 150] width 81 height 21
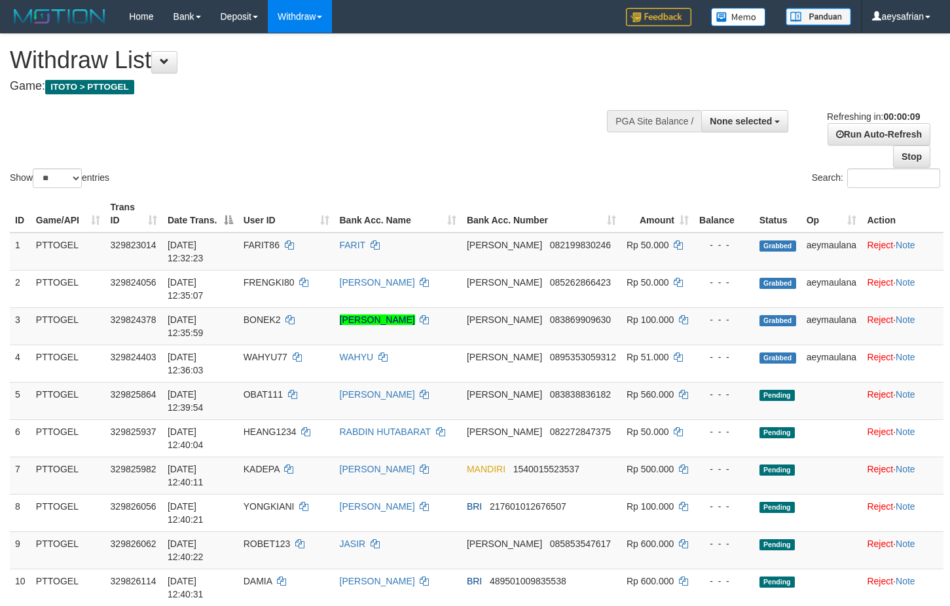
select select
select select "**"
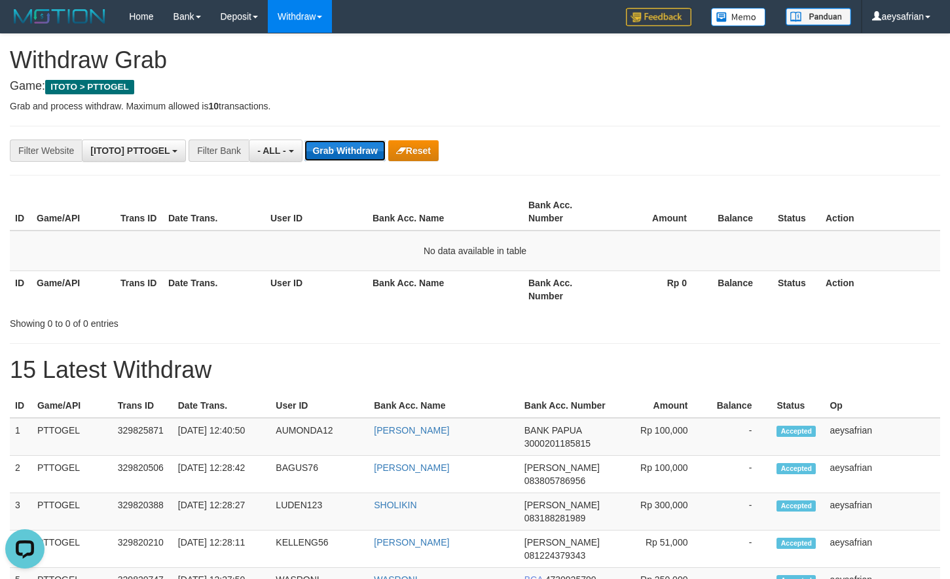
click at [318, 149] on button "Grab Withdraw" at bounding box center [345, 150] width 81 height 21
click at [335, 160] on button "Grab Withdraw" at bounding box center [345, 150] width 81 height 21
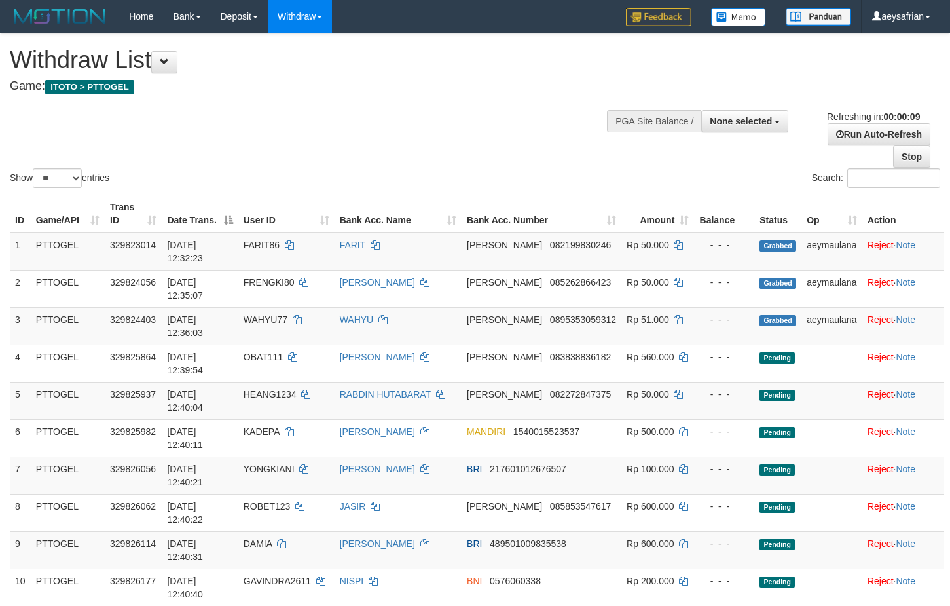
select select
select select "**"
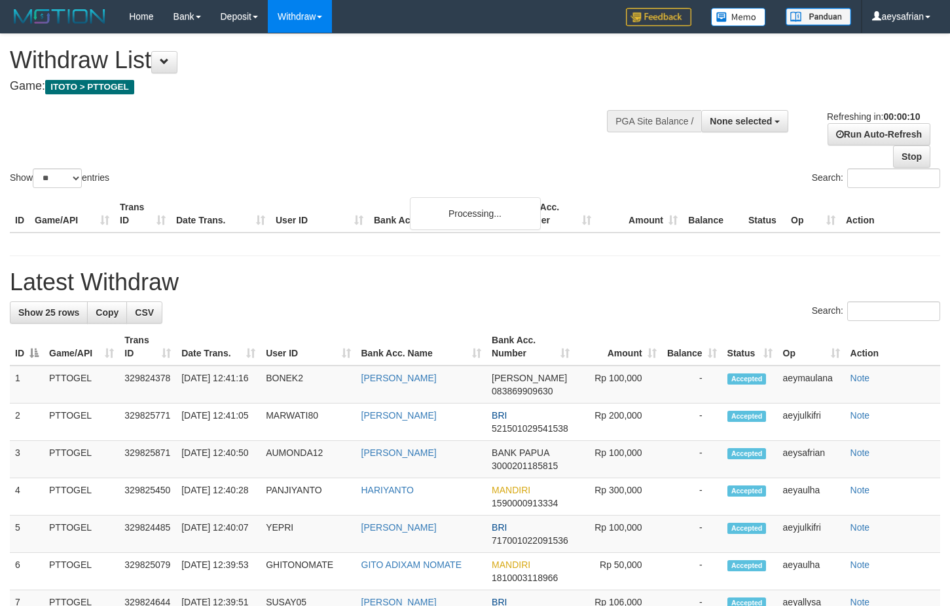
select select
select select "**"
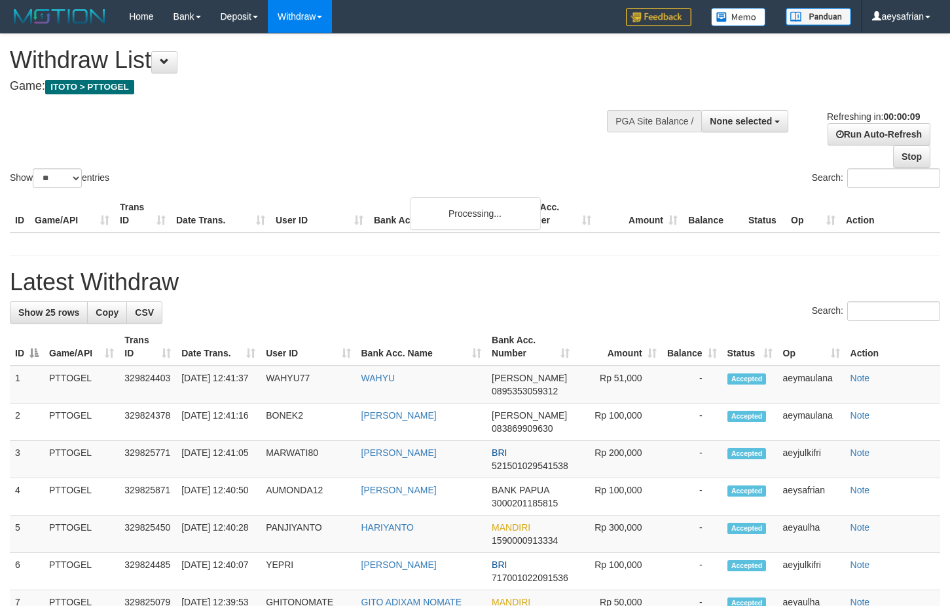
select select
select select "**"
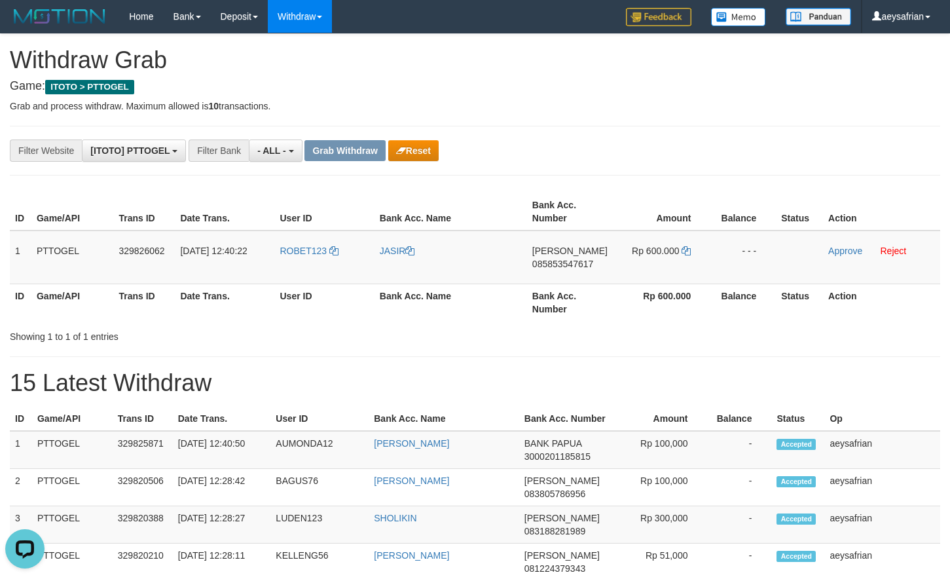
click at [419, 148] on button "Reset" at bounding box center [413, 150] width 50 height 21
click at [432, 153] on button "Reset" at bounding box center [413, 150] width 50 height 21
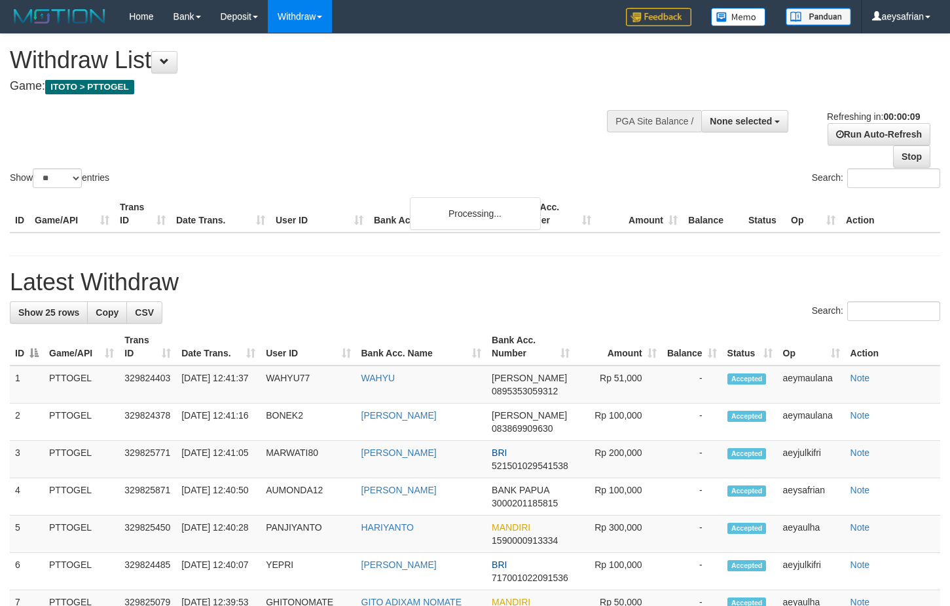
select select
select select "**"
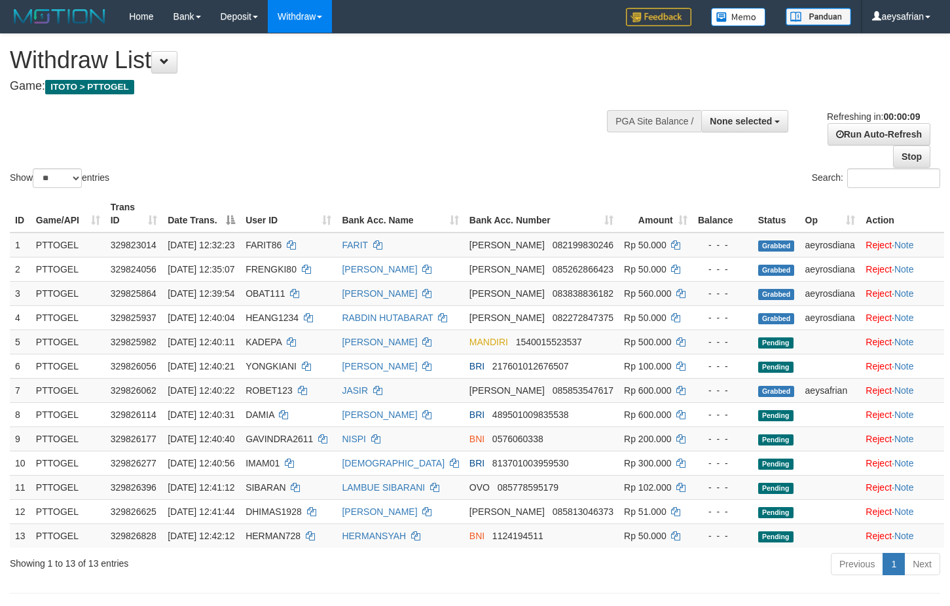
select select
select select "**"
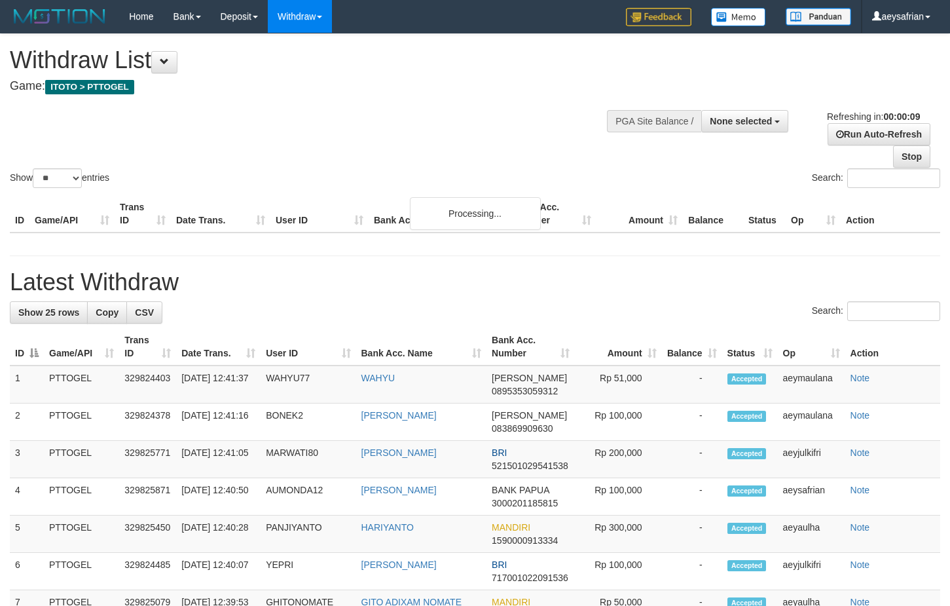
select select
select select "**"
select select
select select "**"
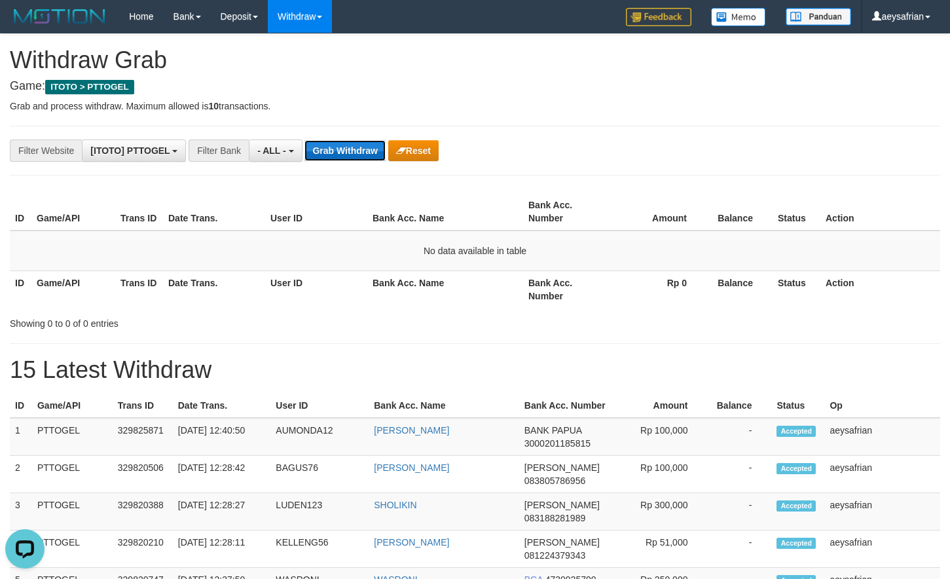
click at [345, 153] on button "Grab Withdraw" at bounding box center [345, 150] width 81 height 21
click at [344, 154] on button "Grab Withdraw" at bounding box center [345, 150] width 81 height 21
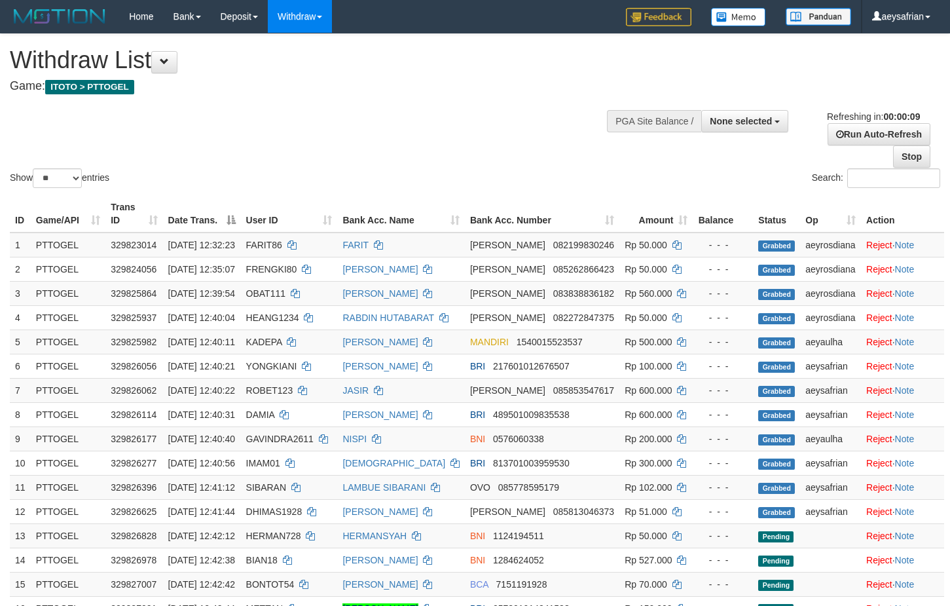
select select
select select "**"
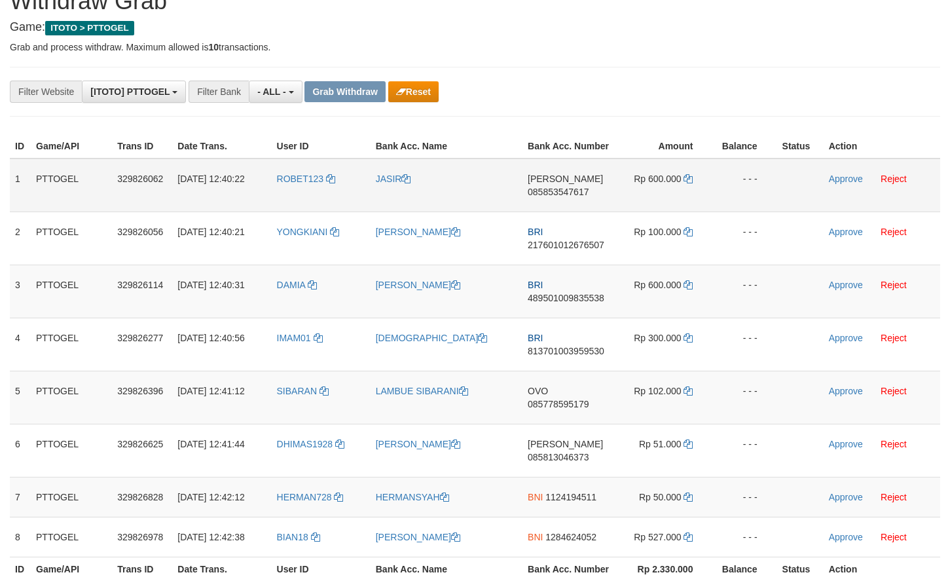
scroll to position [67, 0]
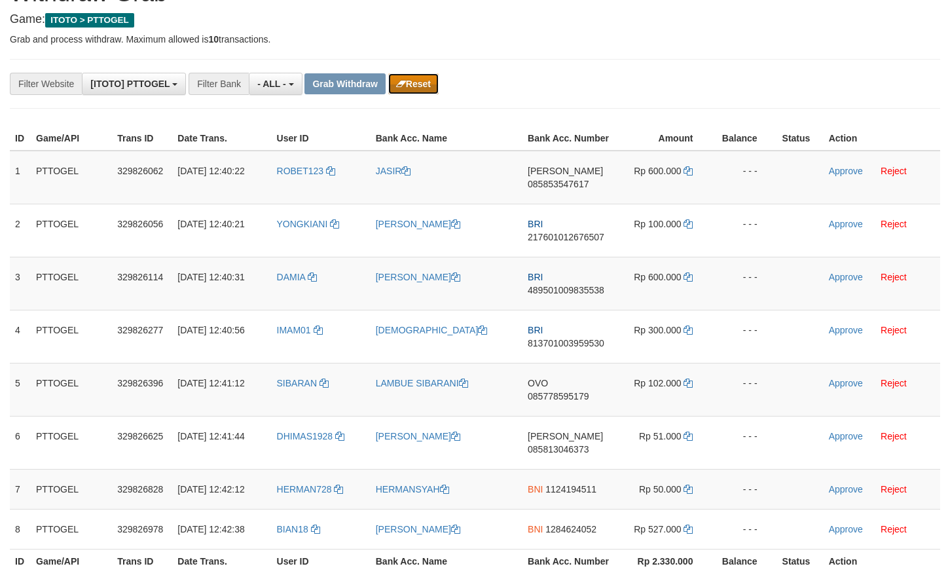
click at [432, 85] on button "Reset" at bounding box center [413, 83] width 50 height 21
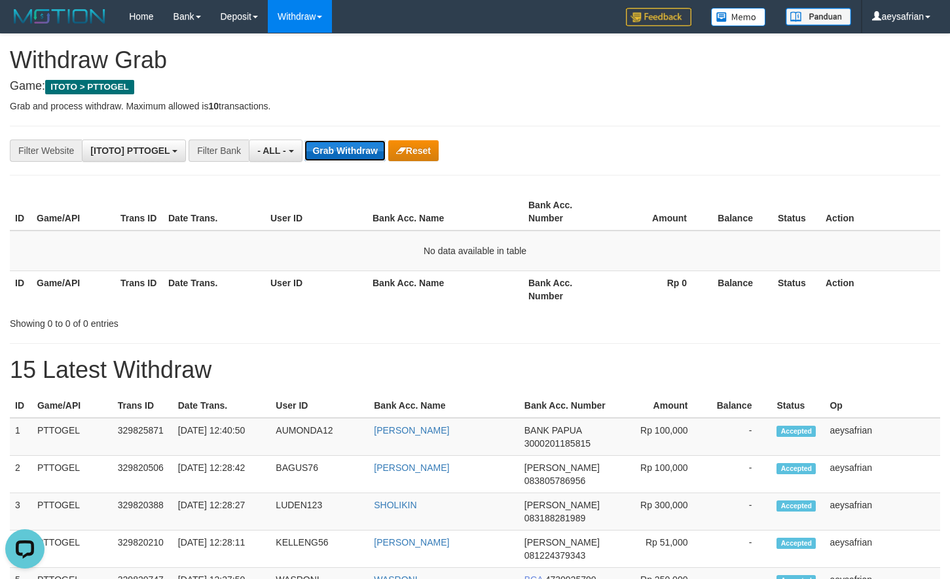
click at [340, 146] on button "Grab Withdraw" at bounding box center [345, 150] width 81 height 21
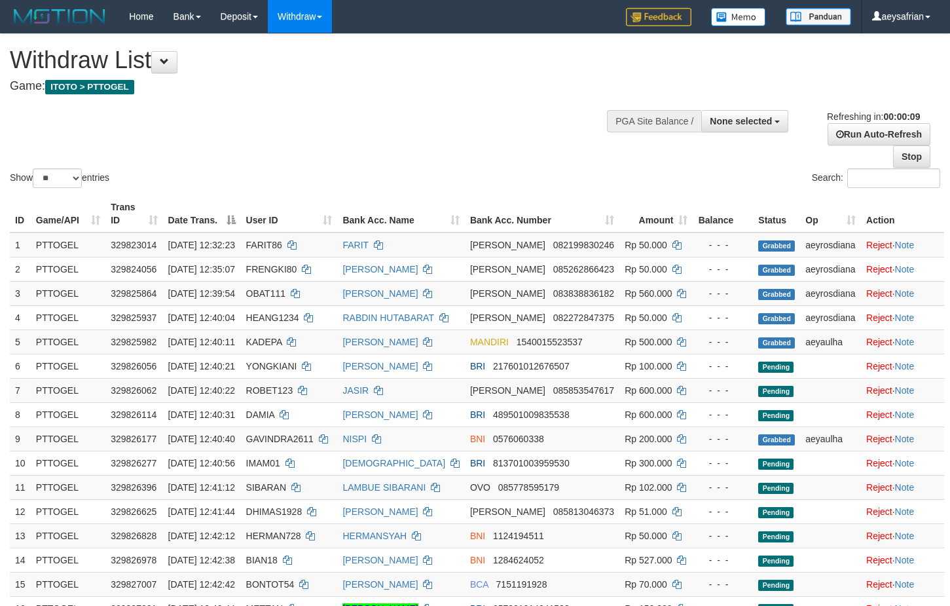
select select
select select "**"
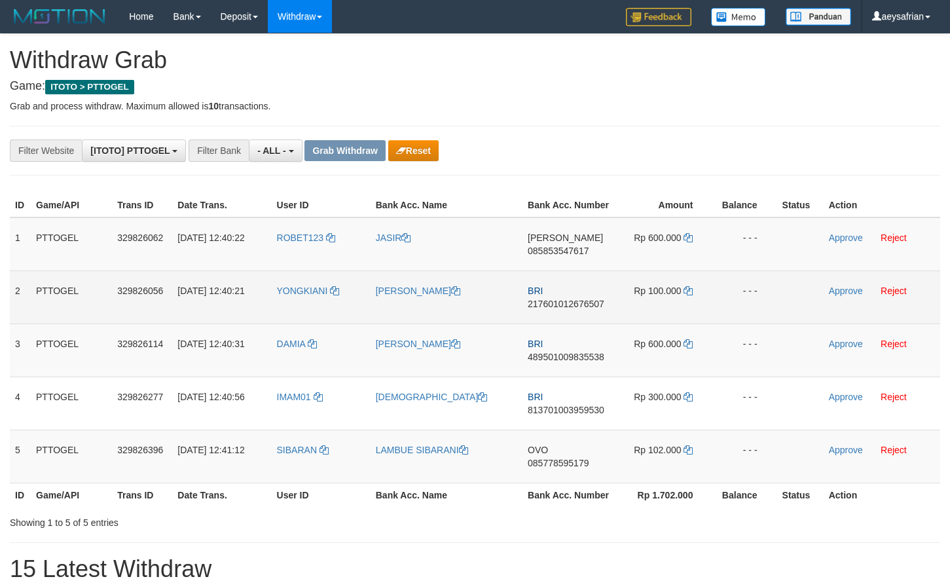
scroll to position [11, 0]
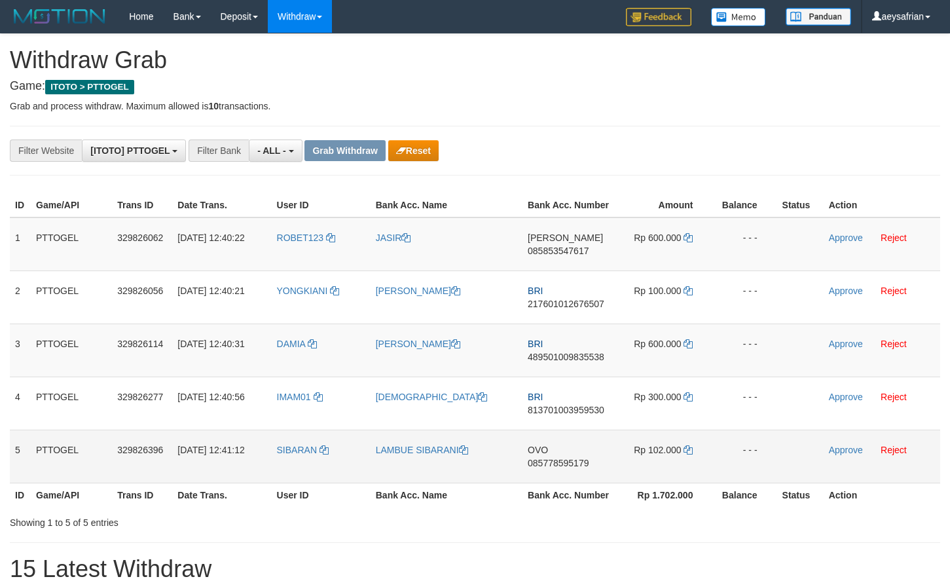
drag, startPoint x: 379, startPoint y: 273, endPoint x: 641, endPoint y: 447, distance: 314.3
click at [641, 447] on tbody "1 PTTOGEL 329826062 31/08/2025 12:40:22 ROBET123 JASIR DANA 085853547617 Rp 600…" at bounding box center [475, 350] width 931 height 266
click at [555, 455] on td "OVO 085778595179" at bounding box center [569, 456] width 93 height 53
click at [555, 464] on span "085778595179" at bounding box center [558, 463] width 61 height 10
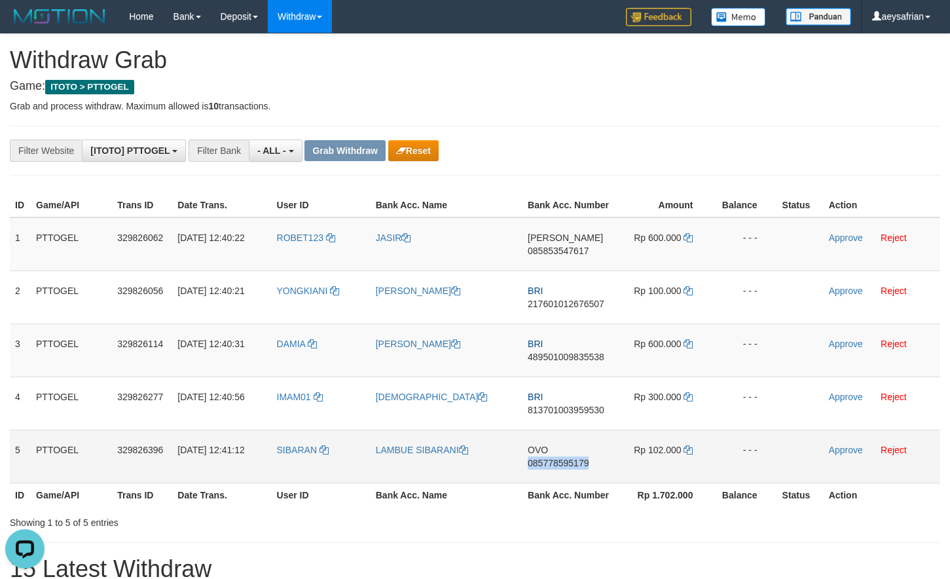
click at [555, 464] on span "085778595179" at bounding box center [558, 463] width 61 height 10
copy span "085778595179"
click at [555, 464] on span "085778595179" at bounding box center [558, 463] width 61 height 10
copy td "OVO 085778595179"
drag, startPoint x: 555, startPoint y: 464, endPoint x: 584, endPoint y: 453, distance: 30.9
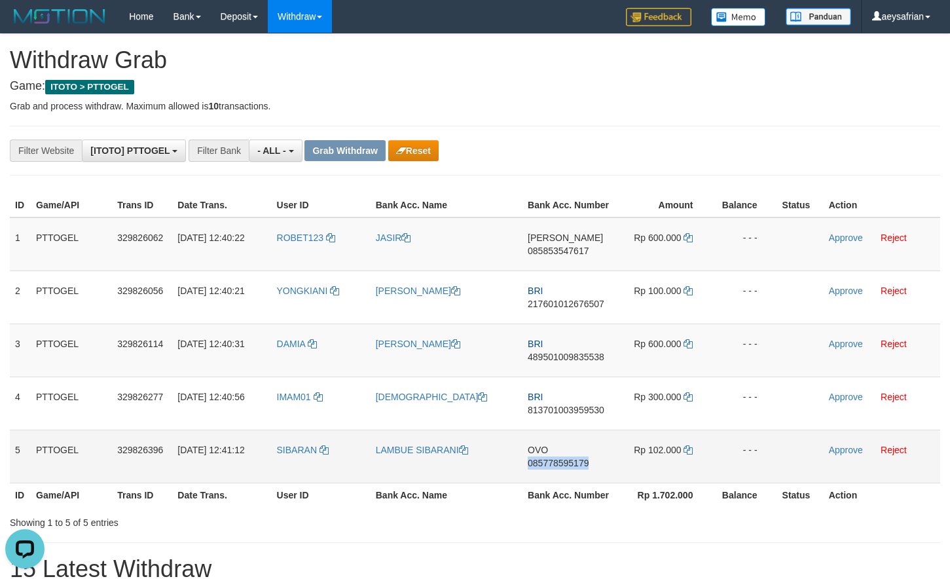
click at [560, 464] on span "085778595179" at bounding box center [558, 463] width 61 height 10
copy span "085778595179"
click at [569, 463] on span "085778595179" at bounding box center [558, 463] width 61 height 10
copy span "085778595179"
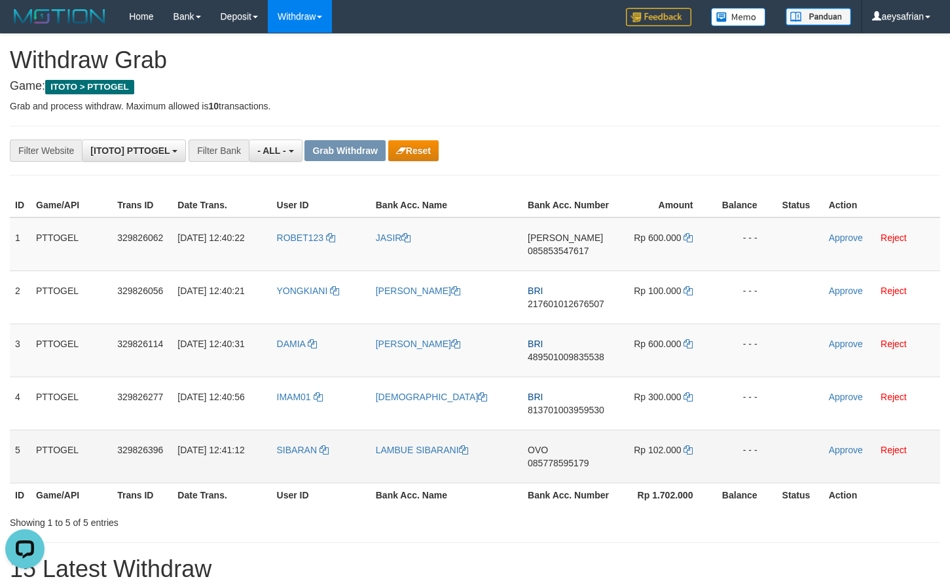
click at [529, 463] on span "085778595179" at bounding box center [558, 463] width 61 height 10
copy span "085778595179"
click at [687, 452] on icon at bounding box center [688, 449] width 9 height 9
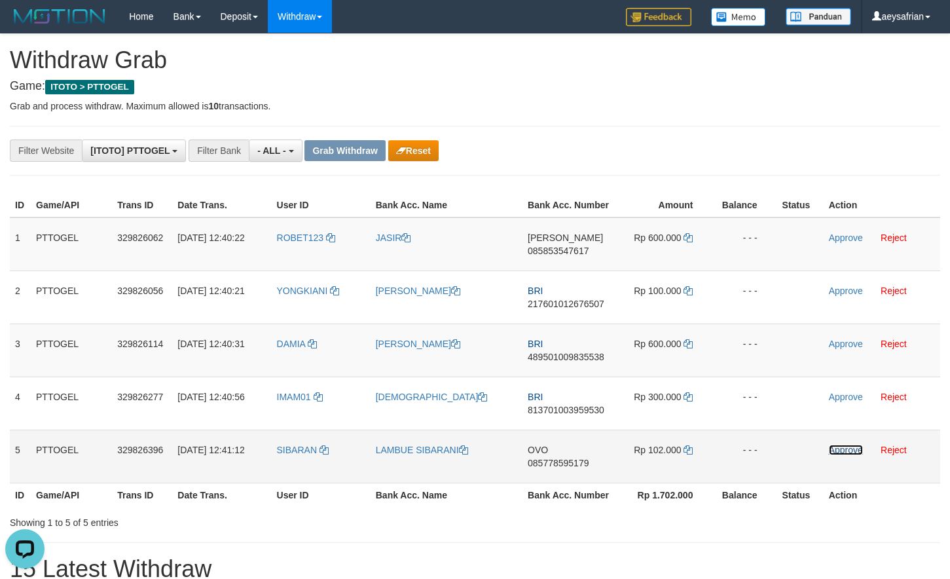
click at [835, 447] on link "Approve" at bounding box center [846, 450] width 34 height 10
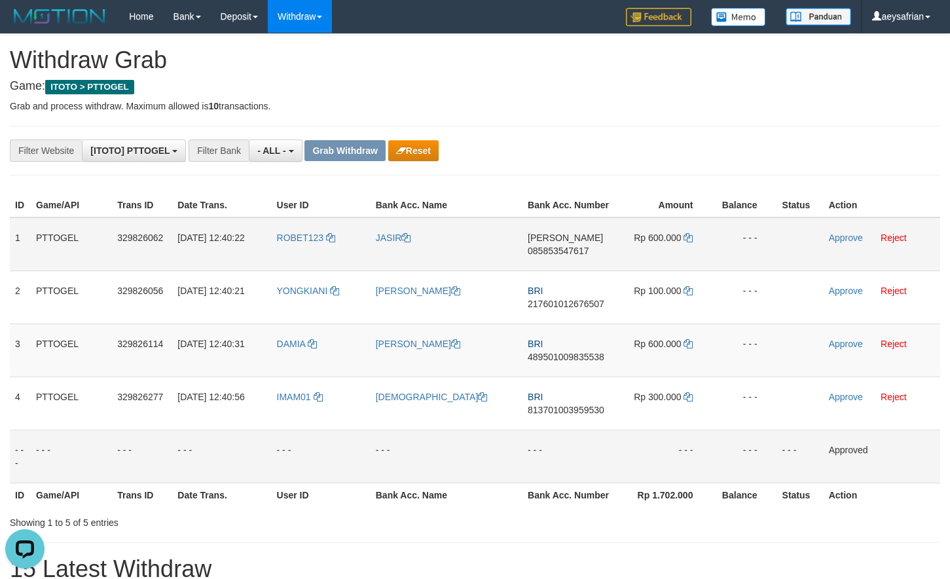
click at [557, 242] on td "DANA 085853547617" at bounding box center [569, 244] width 93 height 54
click at [558, 250] on span "085853547617" at bounding box center [558, 251] width 61 height 10
copy span "085853547617"
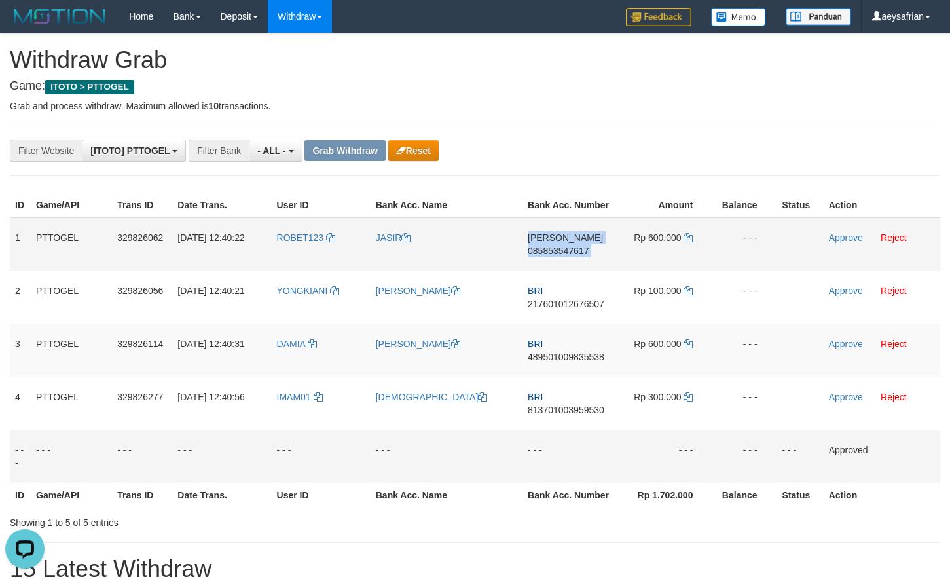
click at [558, 250] on span "085853547617" at bounding box center [558, 251] width 61 height 10
copy td "DANA 085853547617"
click at [578, 246] on span "085853547617" at bounding box center [558, 251] width 61 height 10
copy span "085853547617"
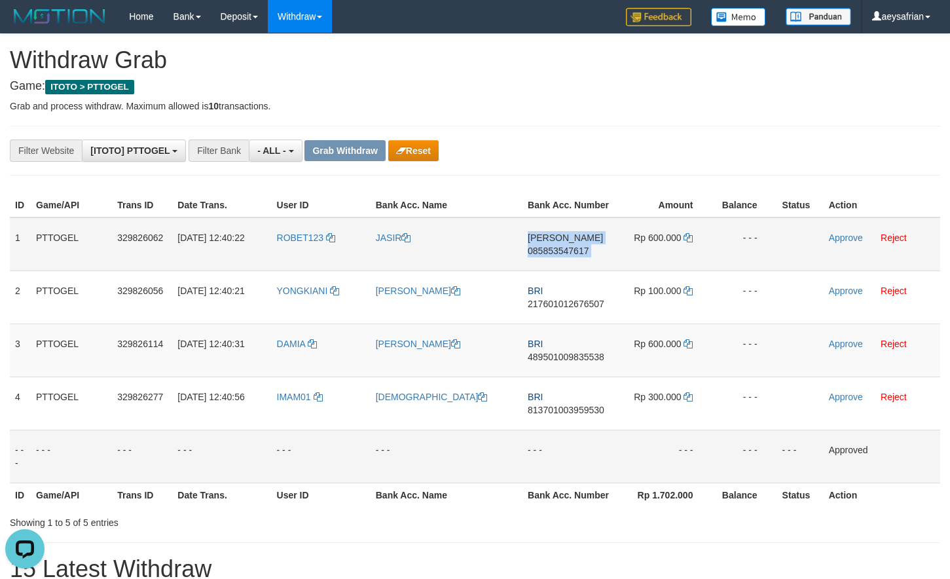
click at [578, 246] on span "085853547617" at bounding box center [558, 251] width 61 height 10
copy td "DANA 085853547617"
click at [689, 237] on icon at bounding box center [688, 237] width 9 height 9
click at [837, 240] on link "Approve" at bounding box center [846, 238] width 34 height 10
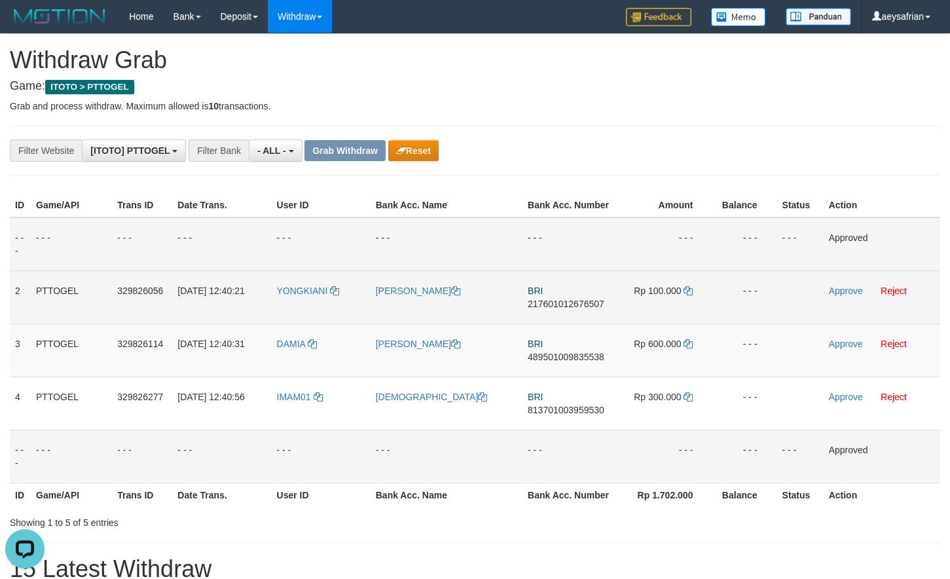
click at [547, 303] on span "217601012676507" at bounding box center [566, 304] width 77 height 10
copy span "217601012676507"
click at [547, 303] on span "217601012676507" at bounding box center [566, 304] width 77 height 10
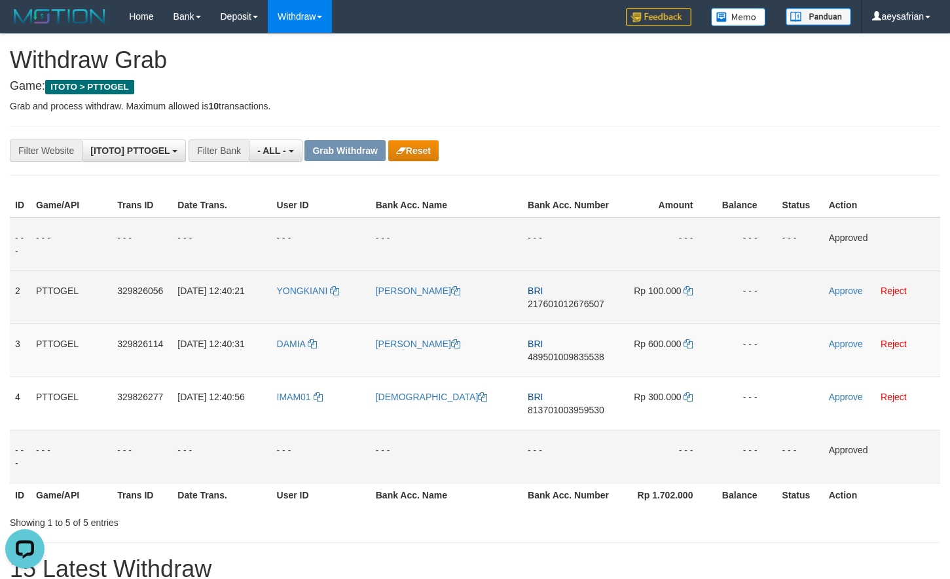
click at [558, 305] on span "217601012676507" at bounding box center [566, 304] width 77 height 10
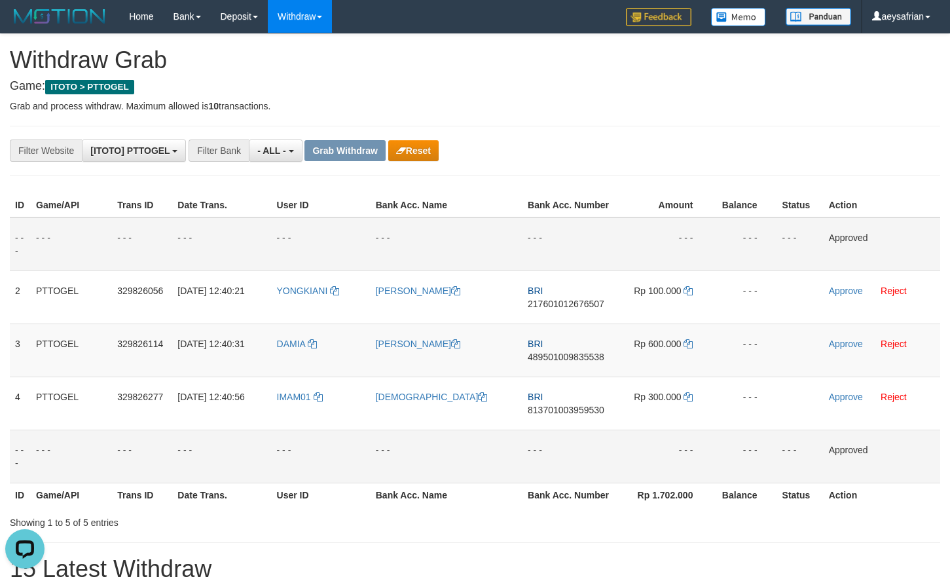
drag, startPoint x: 558, startPoint y: 305, endPoint x: 959, endPoint y: 346, distance: 403.0
click at [564, 305] on span "217601012676507" at bounding box center [566, 304] width 77 height 10
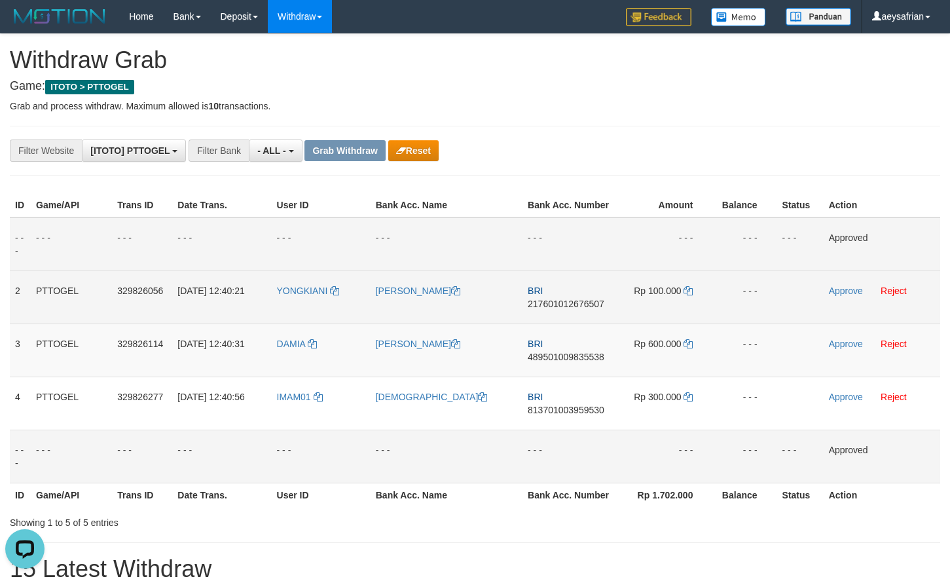
click at [588, 307] on span "217601012676507" at bounding box center [566, 304] width 77 height 10
click at [690, 290] on icon at bounding box center [688, 290] width 9 height 9
click at [690, 289] on icon at bounding box center [688, 290] width 9 height 9
click at [841, 294] on link "Approve" at bounding box center [846, 291] width 34 height 10
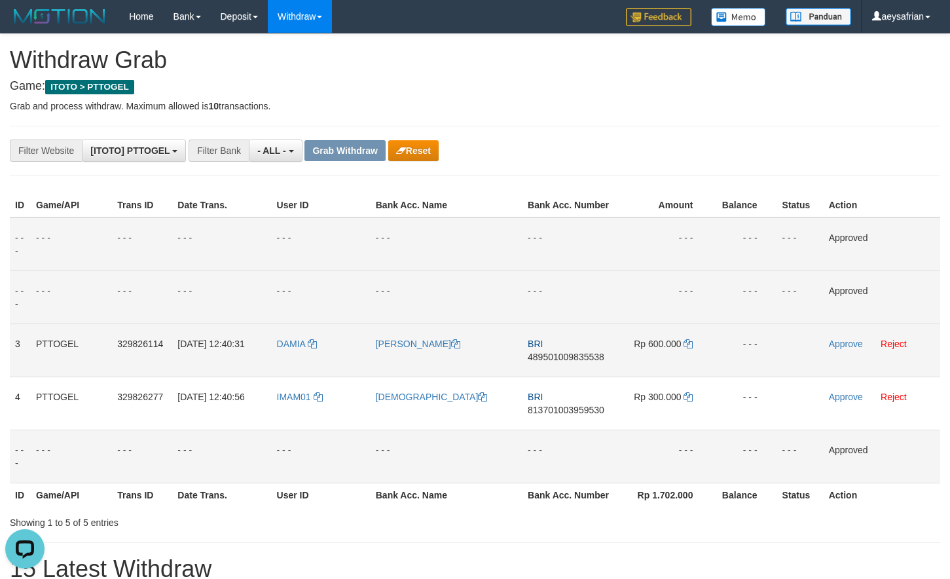
click at [550, 359] on span "489501009835538" at bounding box center [566, 357] width 77 height 10
click at [576, 357] on span "489501009835538" at bounding box center [566, 357] width 77 height 10
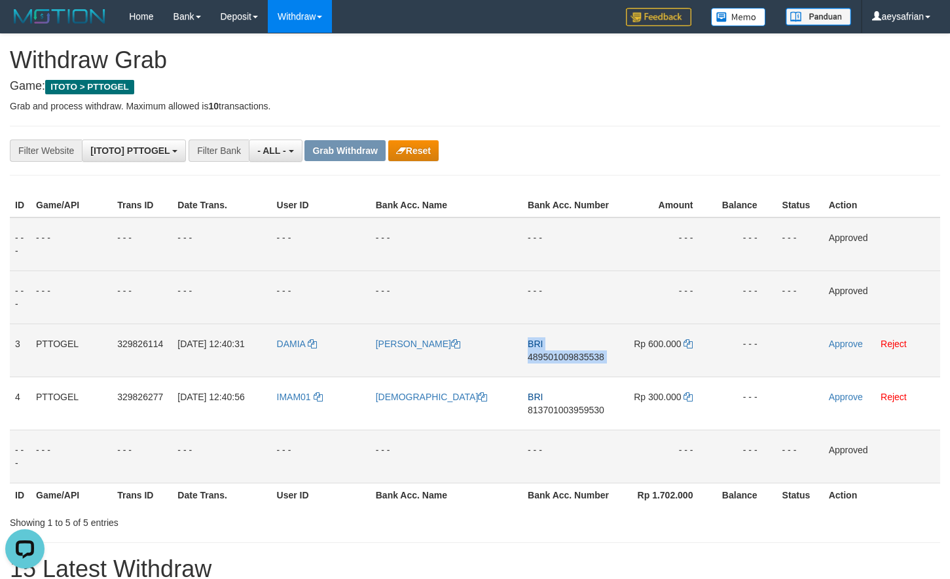
click at [576, 357] on span "489501009835538" at bounding box center [566, 357] width 77 height 10
click at [686, 342] on icon at bounding box center [688, 343] width 9 height 9
click at [686, 341] on icon at bounding box center [688, 343] width 9 height 9
drag, startPoint x: 687, startPoint y: 341, endPoint x: 939, endPoint y: 176, distance: 301.1
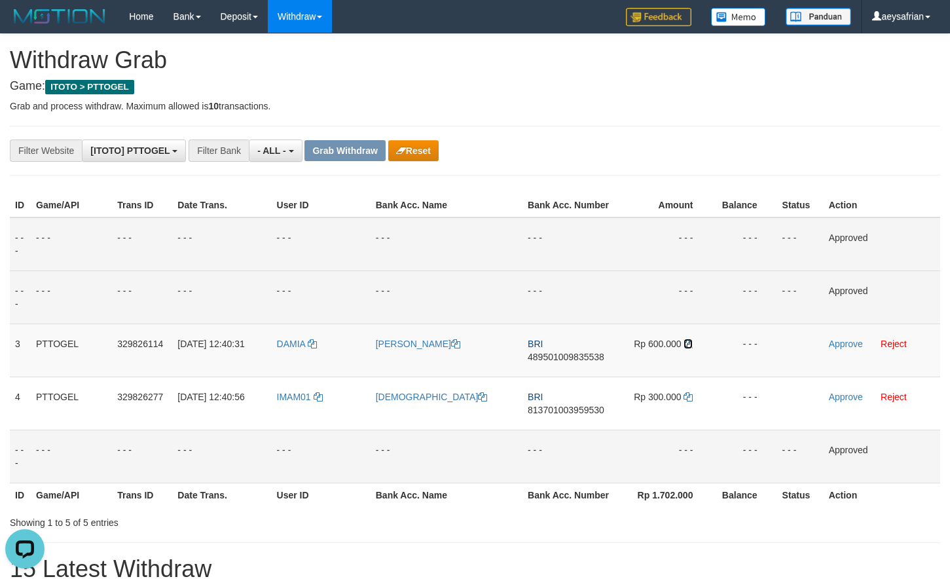
click at [688, 340] on icon at bounding box center [688, 343] width 9 height 9
click at [851, 344] on link "Approve" at bounding box center [846, 344] width 34 height 10
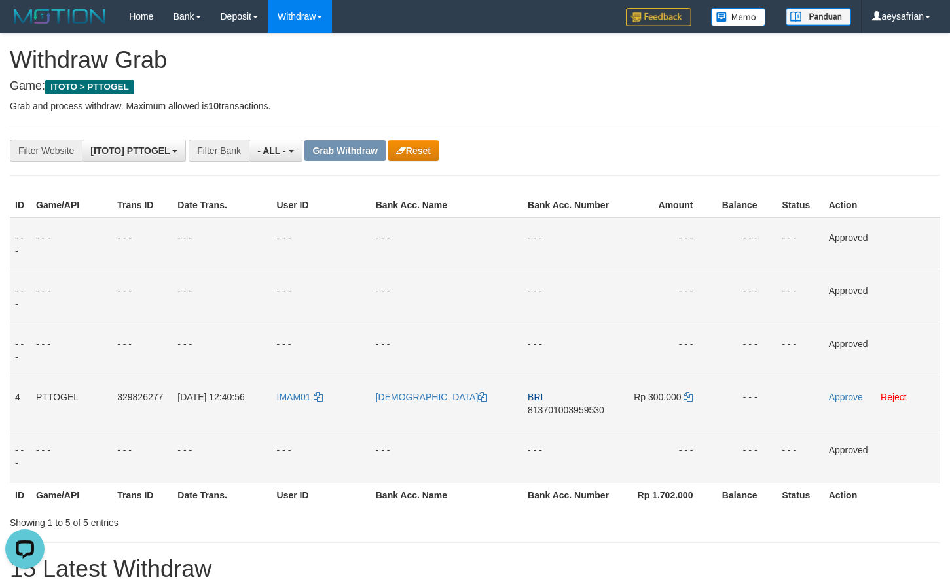
click at [564, 412] on span "813701003959530" at bounding box center [566, 410] width 77 height 10
click at [690, 397] on icon at bounding box center [688, 396] width 9 height 9
drag, startPoint x: 690, startPoint y: 397, endPoint x: 933, endPoint y: 270, distance: 274.2
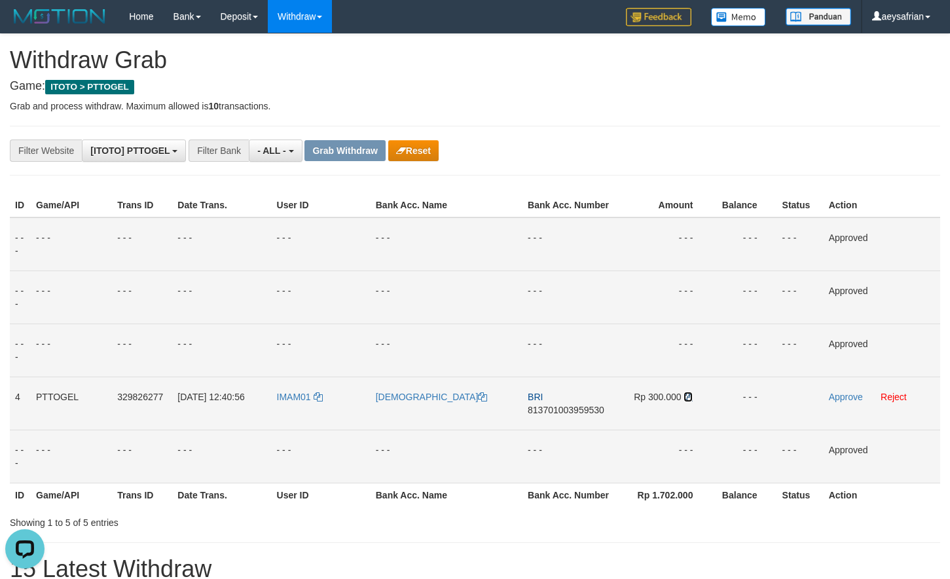
click at [690, 394] on icon at bounding box center [688, 396] width 9 height 9
click at [839, 399] on link "Approve" at bounding box center [846, 397] width 34 height 10
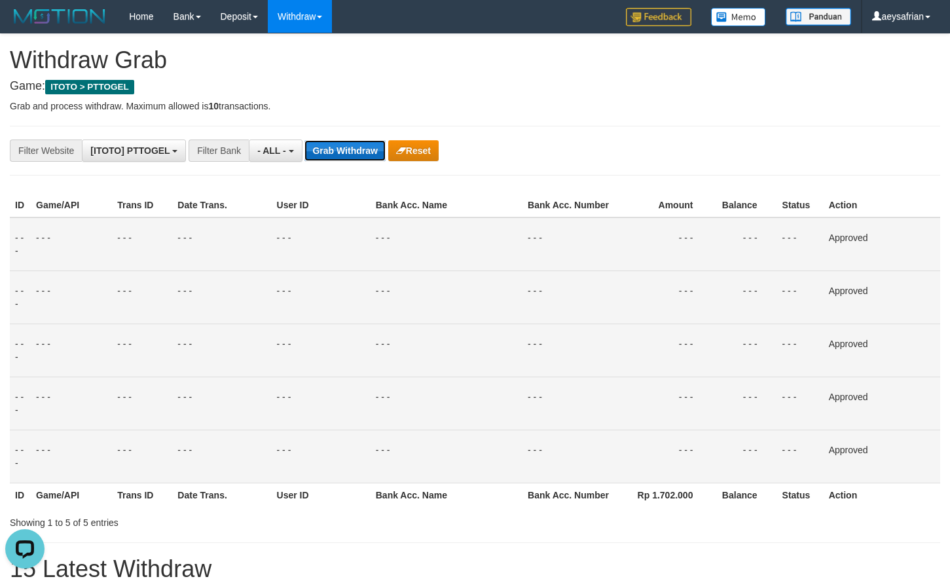
click at [356, 156] on button "Grab Withdraw" at bounding box center [345, 150] width 81 height 21
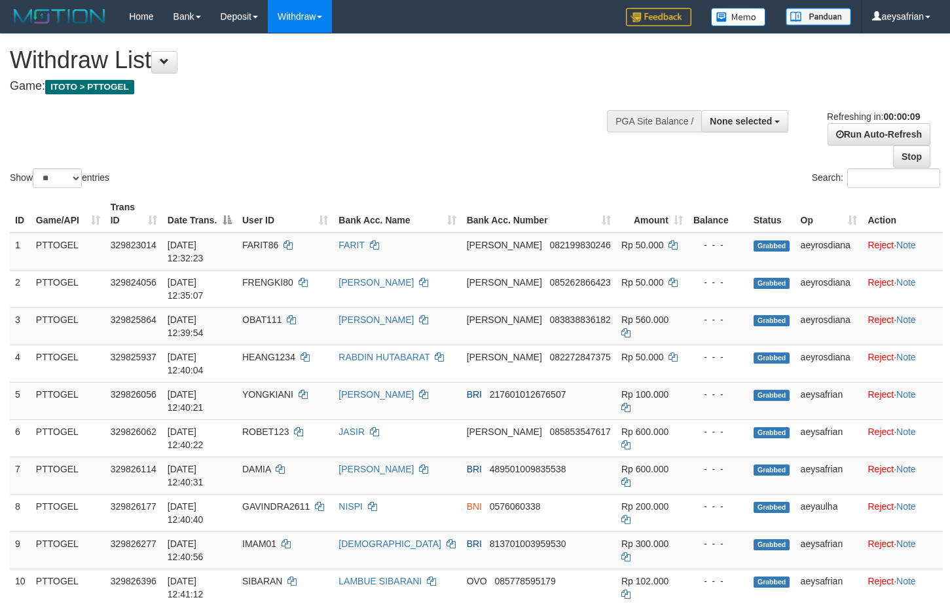
select select
select select "**"
select select
select select "**"
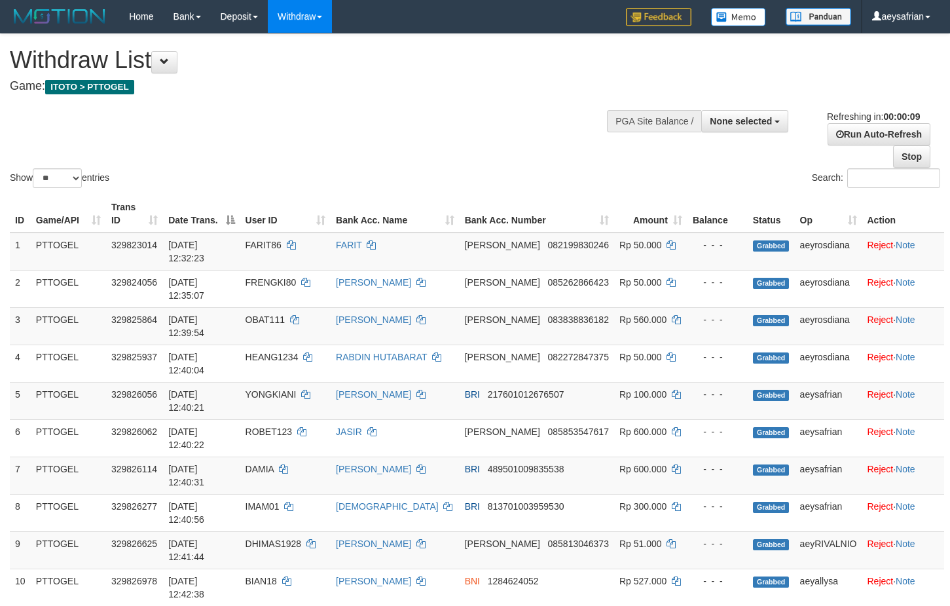
select select
select select "**"
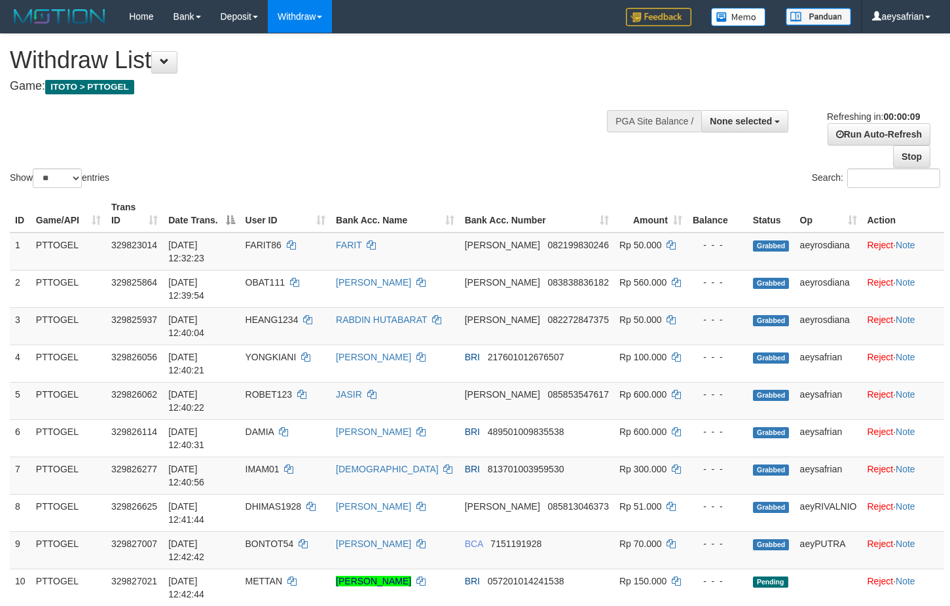
select select
select select "**"
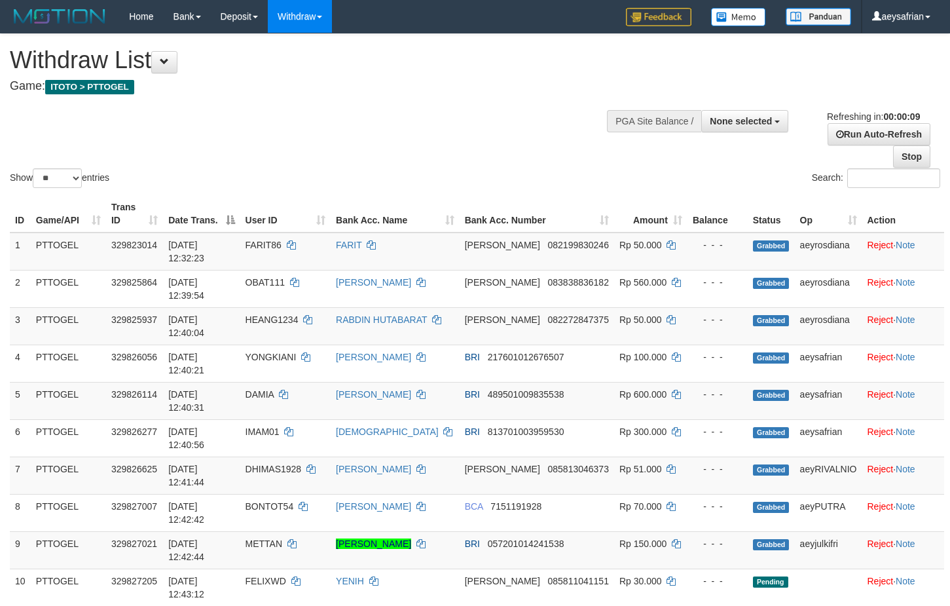
select select
select select "**"
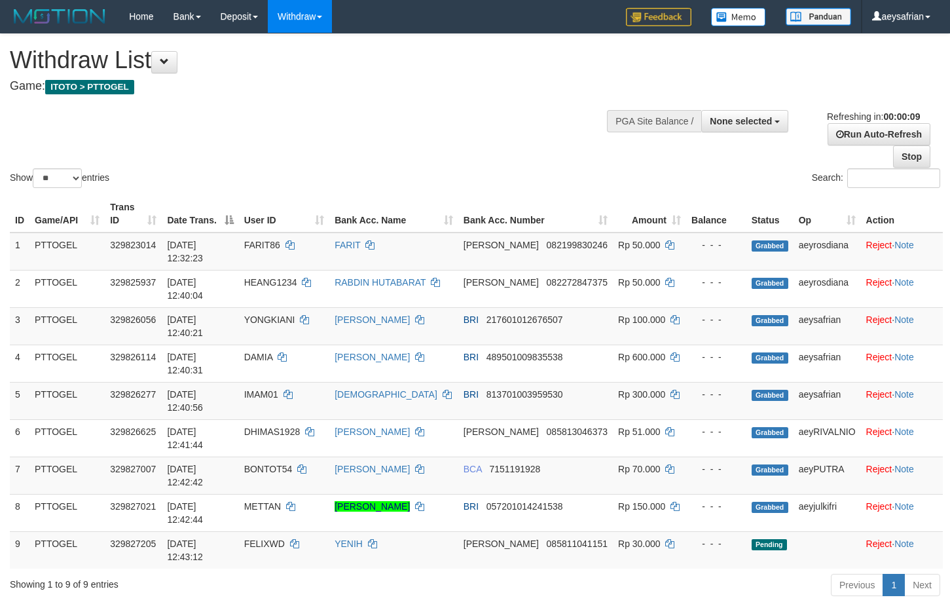
select select
select select "**"
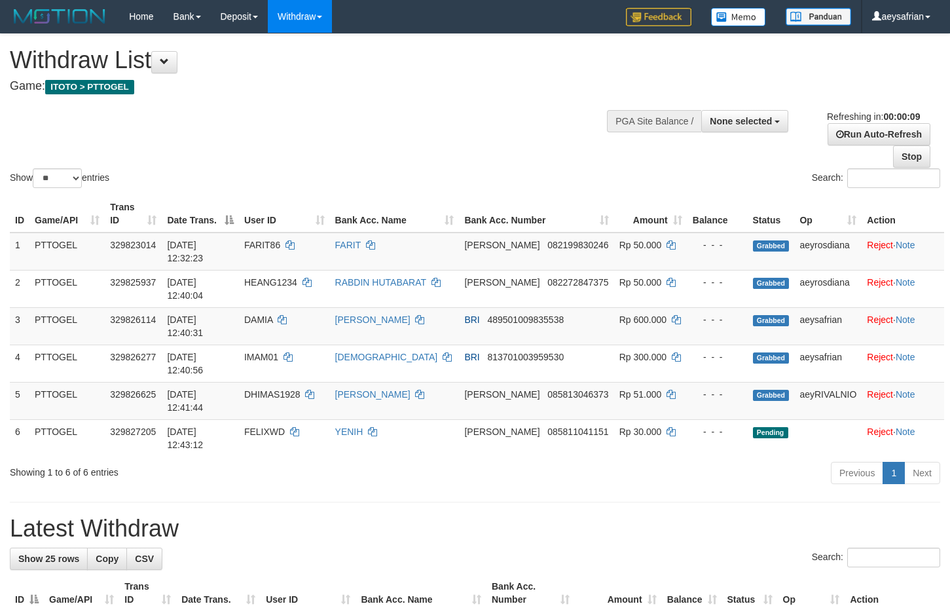
select select
select select "**"
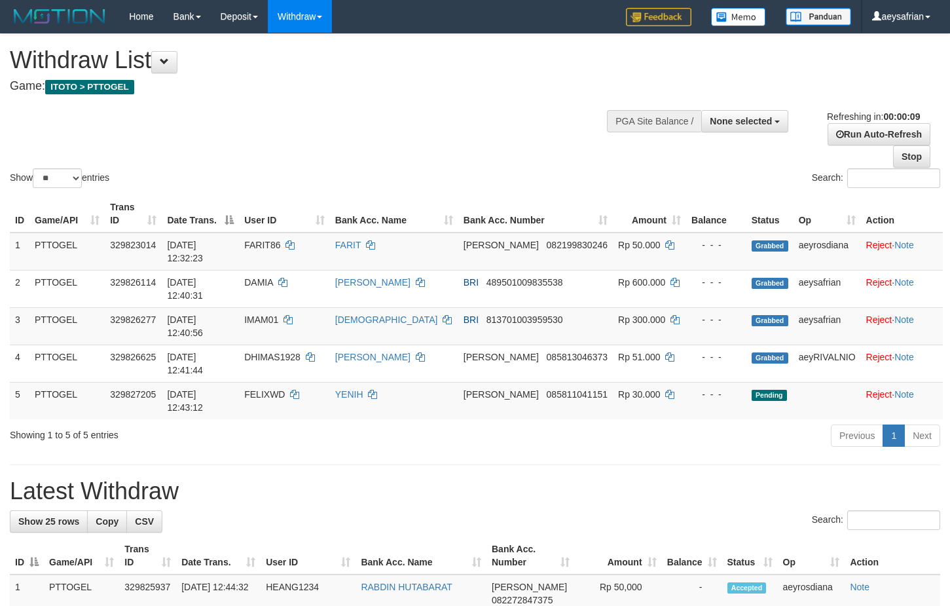
select select
select select "**"
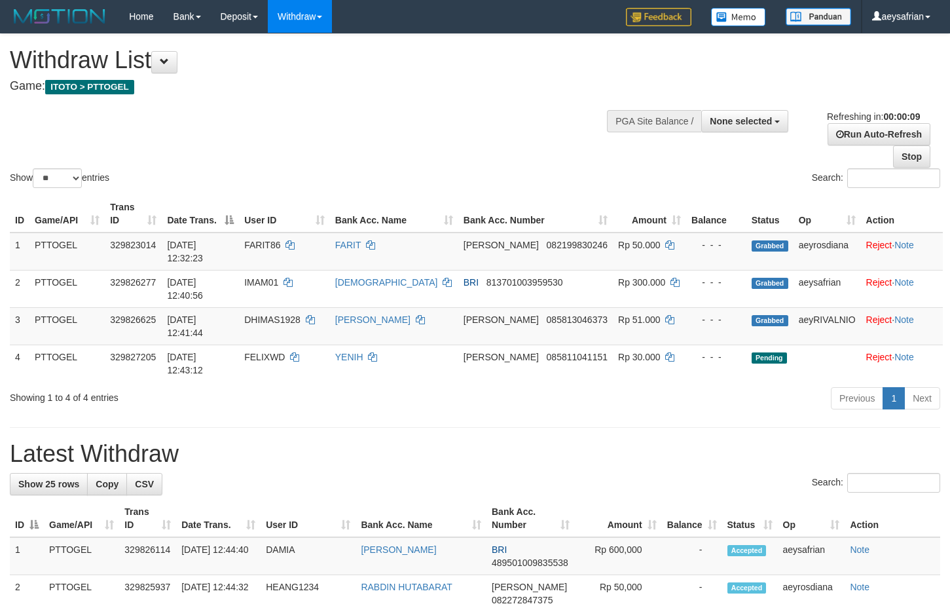
select select
select select "**"
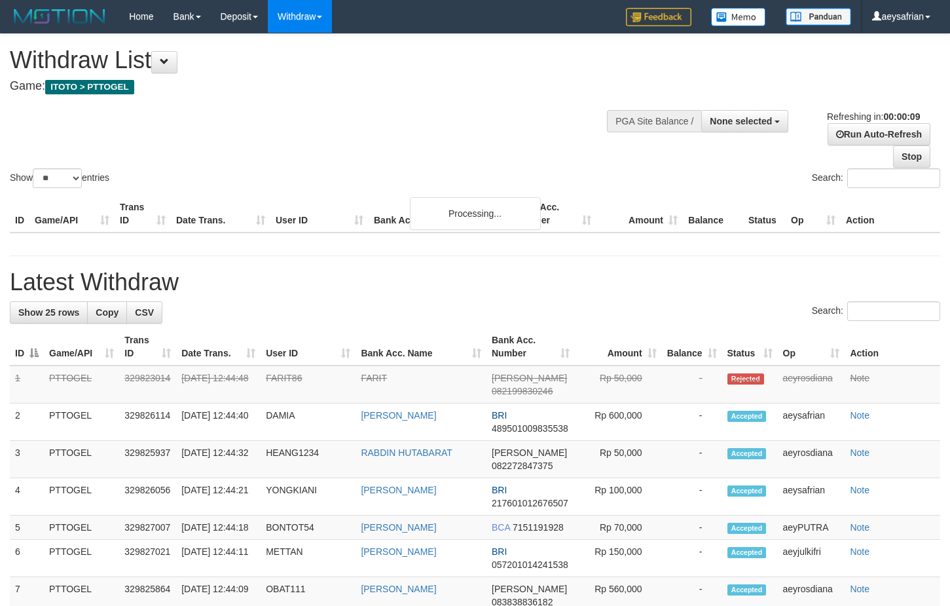
select select
select select "**"
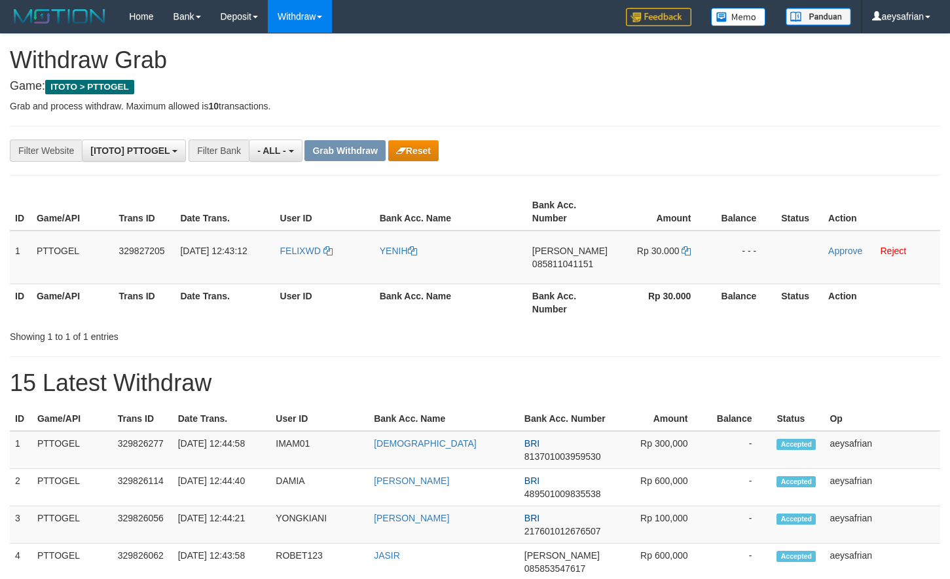
scroll to position [11, 0]
drag, startPoint x: 359, startPoint y: 263, endPoint x: 662, endPoint y: 259, distance: 302.7
click at [662, 259] on tr "1 PTTOGEL 329827205 31/08/2025 12:43:12 FELIXWD YENIH DANA 085811041151 Rp 30.0…" at bounding box center [475, 258] width 931 height 54
click at [548, 271] on td "DANA 085811041151" at bounding box center [570, 258] width 86 height 54
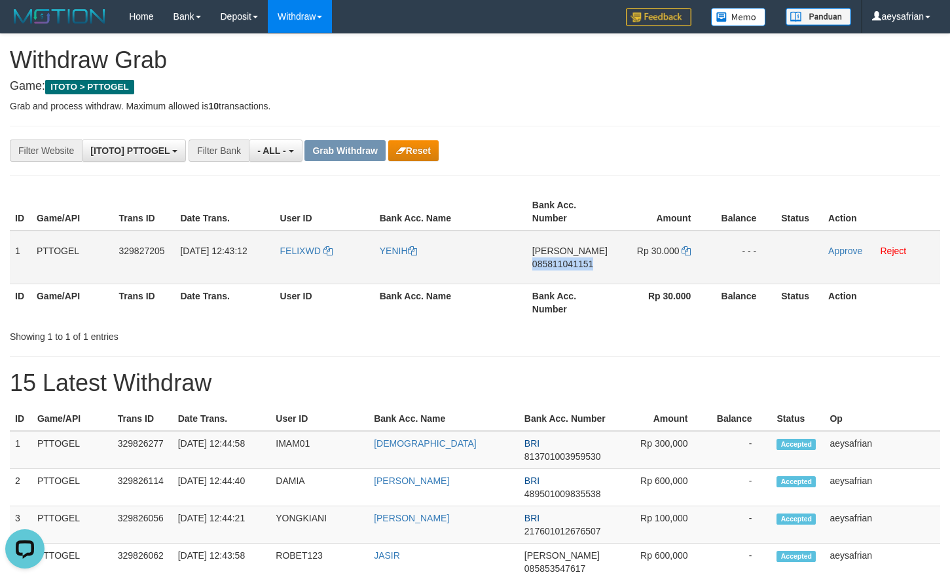
click at [548, 269] on td "DANA 085811041151" at bounding box center [570, 258] width 86 height 54
click at [550, 265] on span "085811041151" at bounding box center [563, 264] width 61 height 10
copy span "085811041151"
click at [550, 265] on span "085811041151" at bounding box center [563, 264] width 61 height 10
copy span "085811041151"
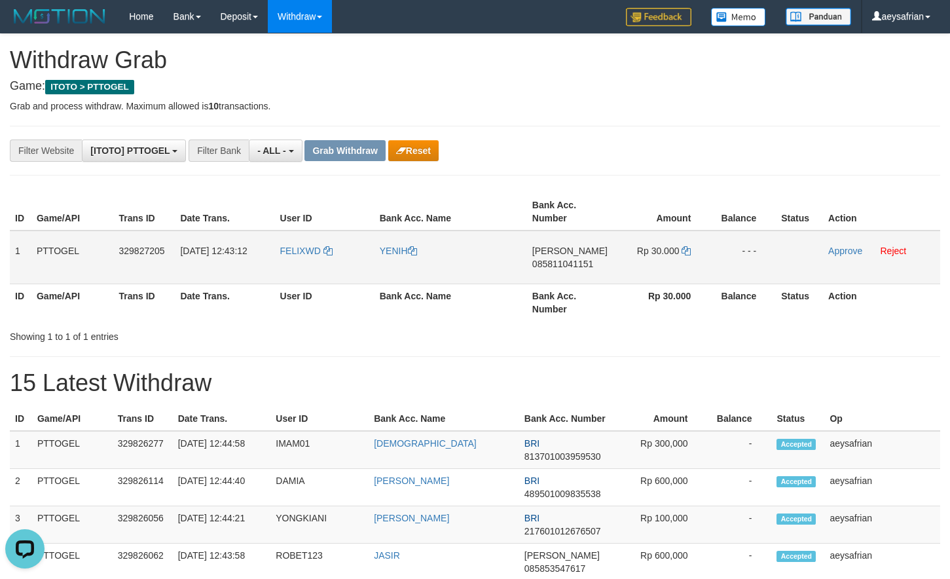
click at [574, 258] on td "DANA 085811041151" at bounding box center [570, 258] width 86 height 54
click at [574, 263] on span "085811041151" at bounding box center [563, 264] width 61 height 10
click at [576, 263] on span "085811041151" at bounding box center [563, 264] width 61 height 10
copy span "085811041151"
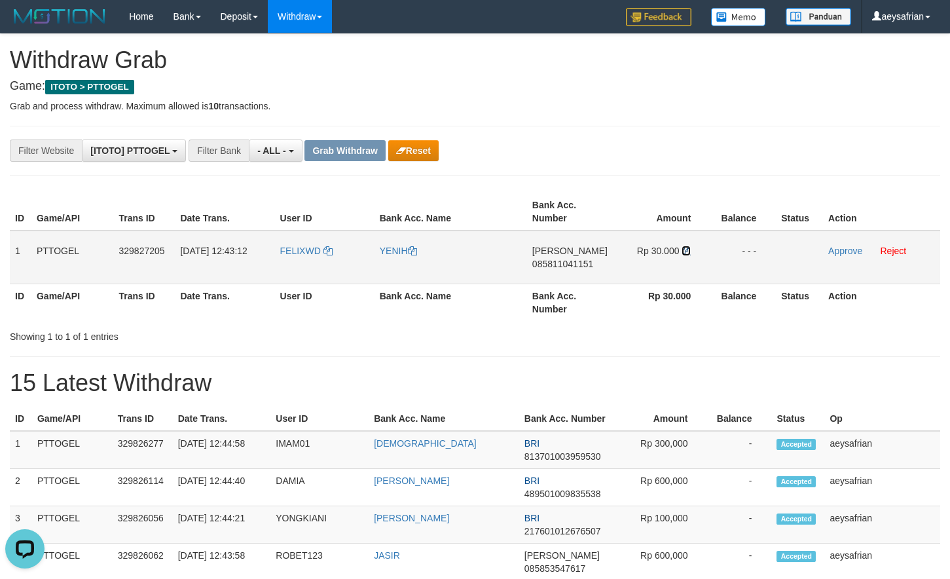
click at [688, 253] on icon at bounding box center [686, 250] width 9 height 9
click at [688, 252] on icon at bounding box center [686, 250] width 9 height 9
click at [837, 249] on link "Approve" at bounding box center [846, 251] width 34 height 10
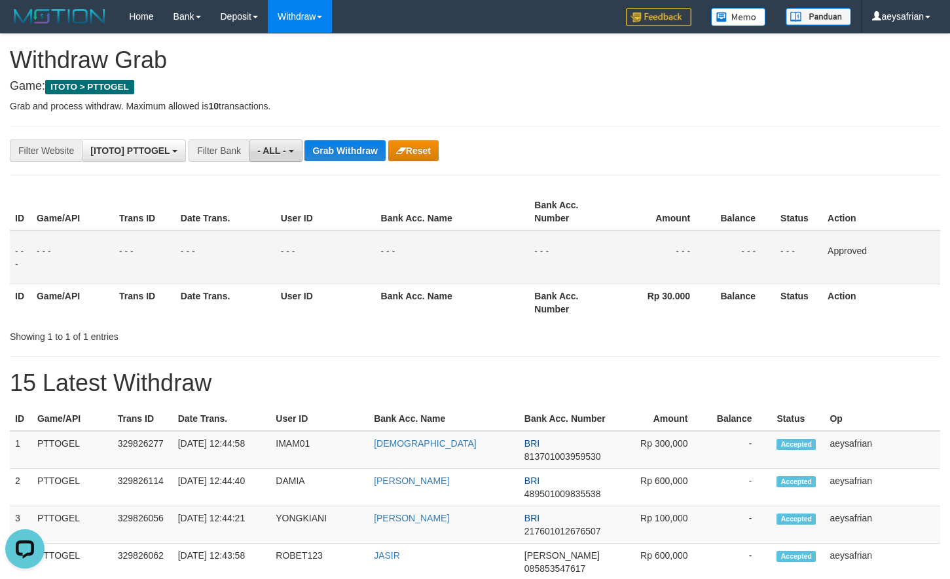
click at [284, 151] on span "- ALL -" at bounding box center [271, 150] width 29 height 10
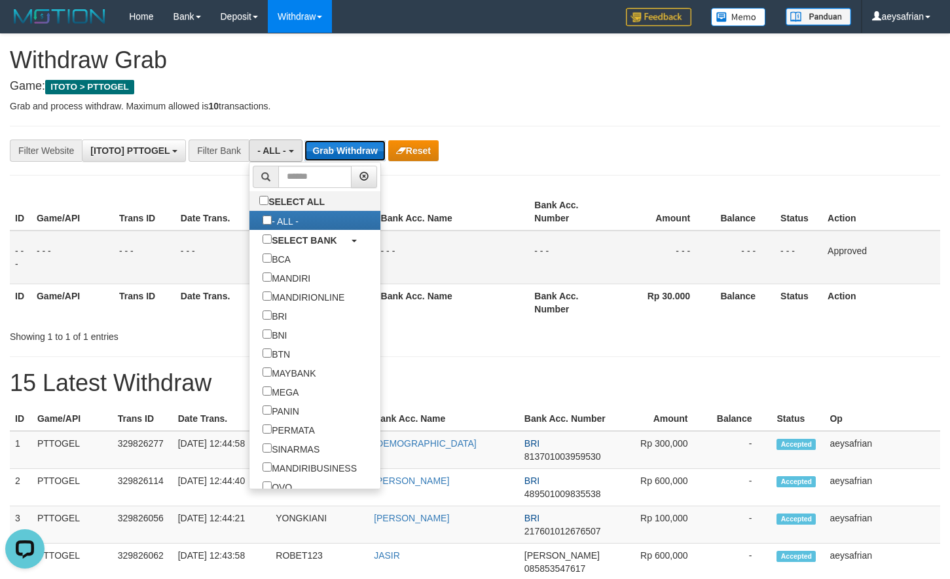
click at [353, 151] on button "Grab Withdraw" at bounding box center [345, 150] width 81 height 21
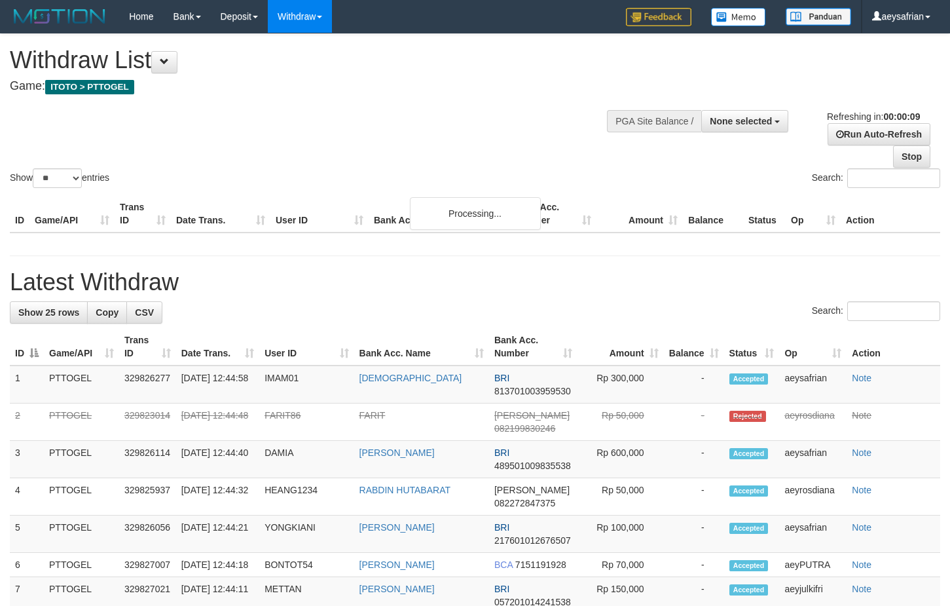
select select
select select "**"
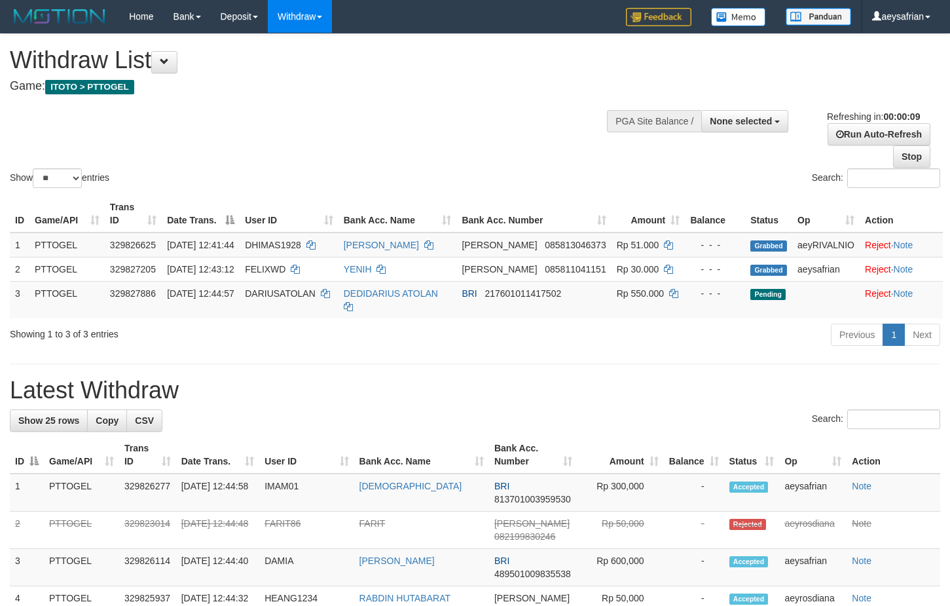
select select
select select "**"
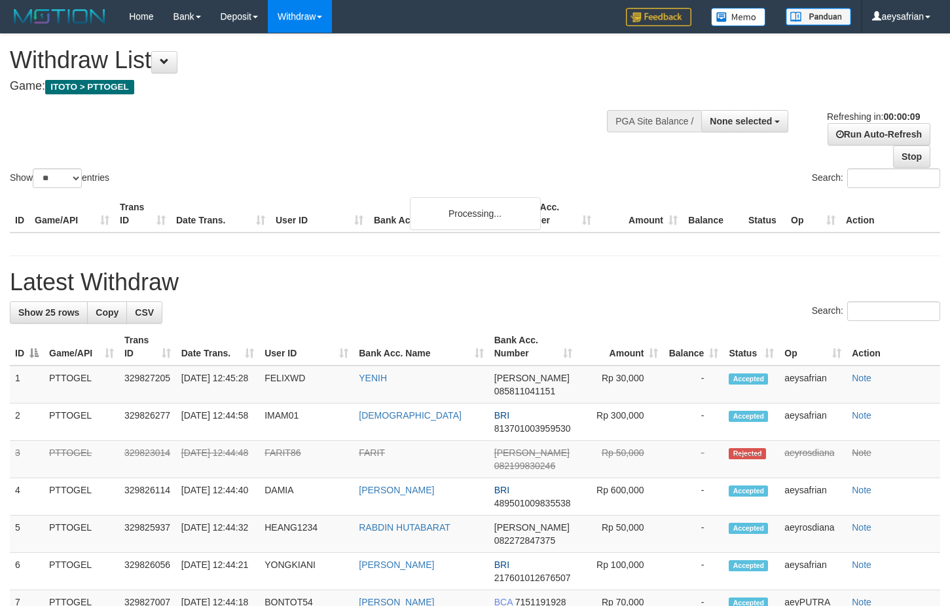
select select
select select "**"
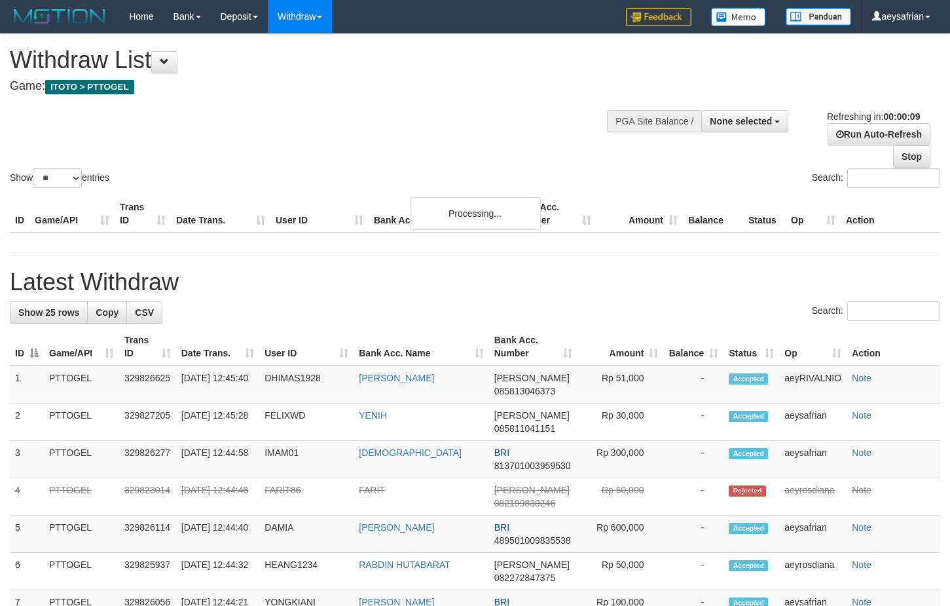
select select
select select "**"
select select
select select "**"
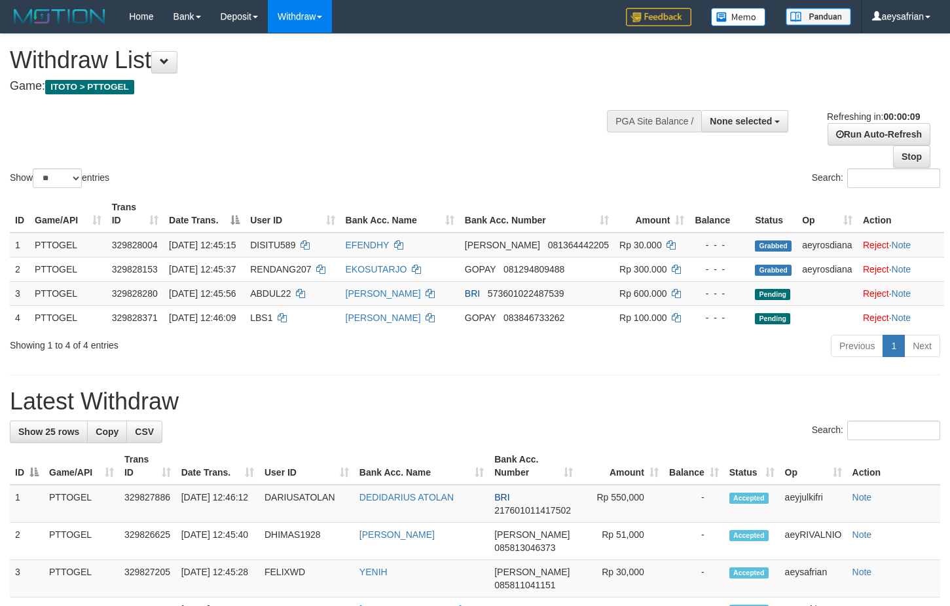
select select
select select "**"
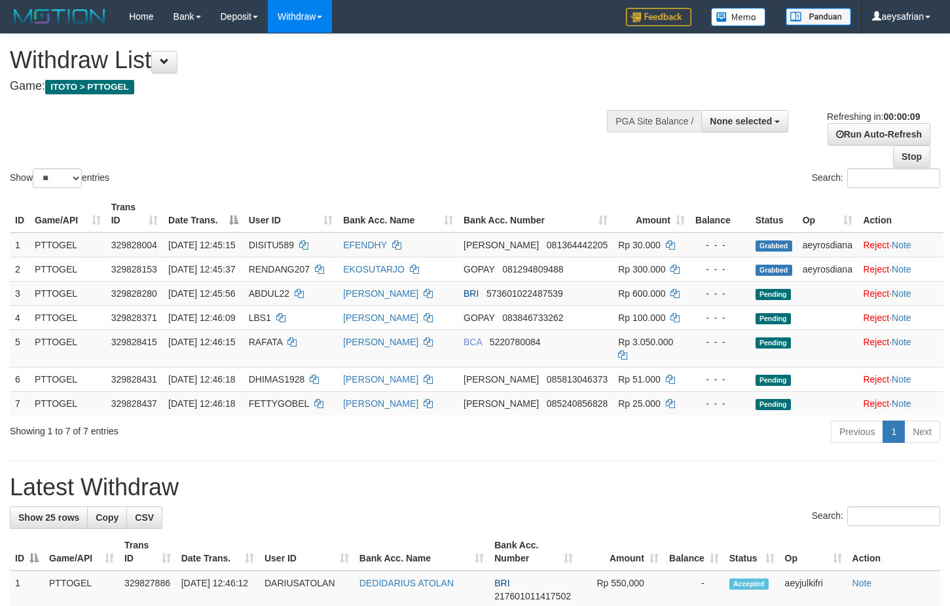
select select
select select "**"
click at [435, 59] on h1 "Withdraw List" at bounding box center [315, 60] width 610 height 26
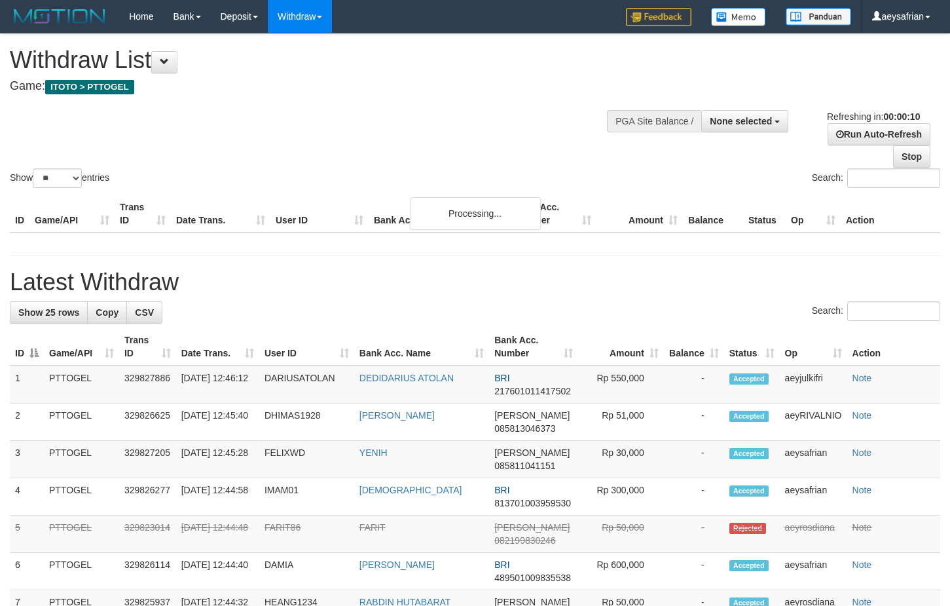
select select
select select "**"
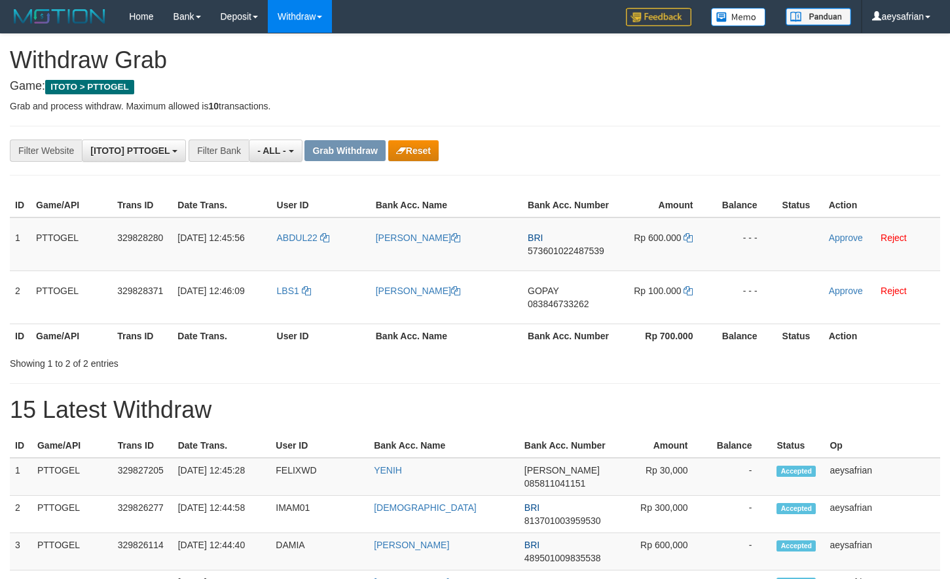
scroll to position [11, 0]
click at [417, 151] on button "Reset" at bounding box center [413, 150] width 50 height 21
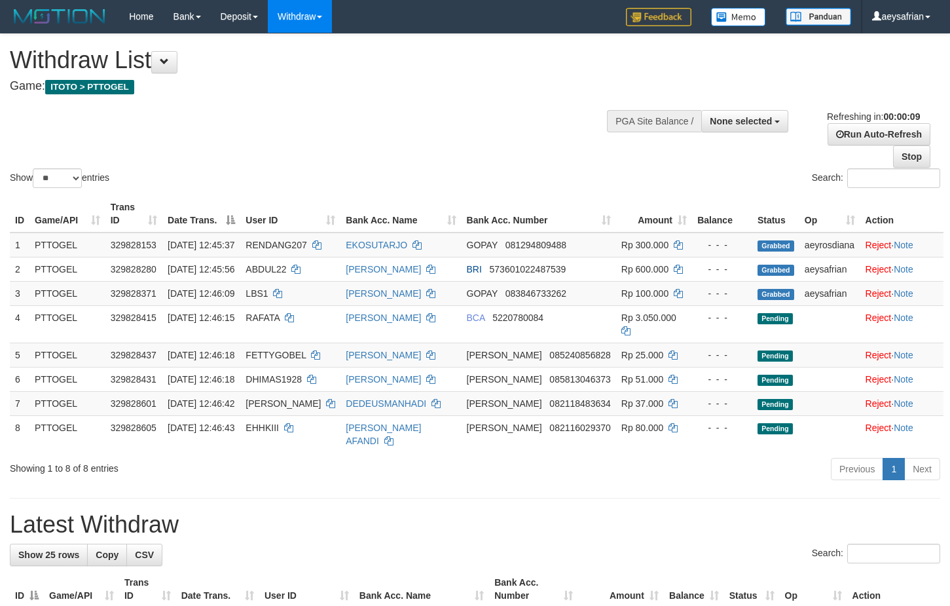
select select
select select "**"
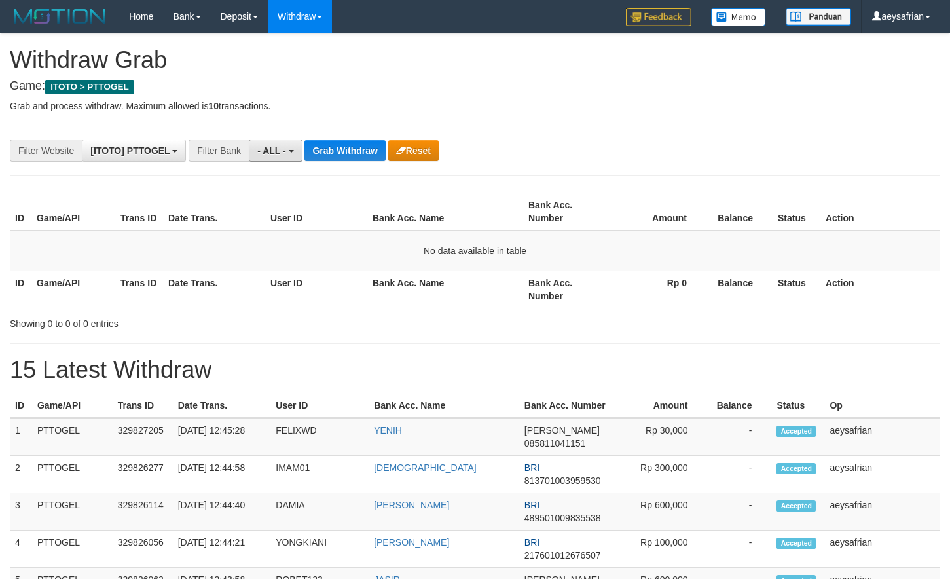
click at [274, 153] on span "- ALL -" at bounding box center [271, 150] width 29 height 10
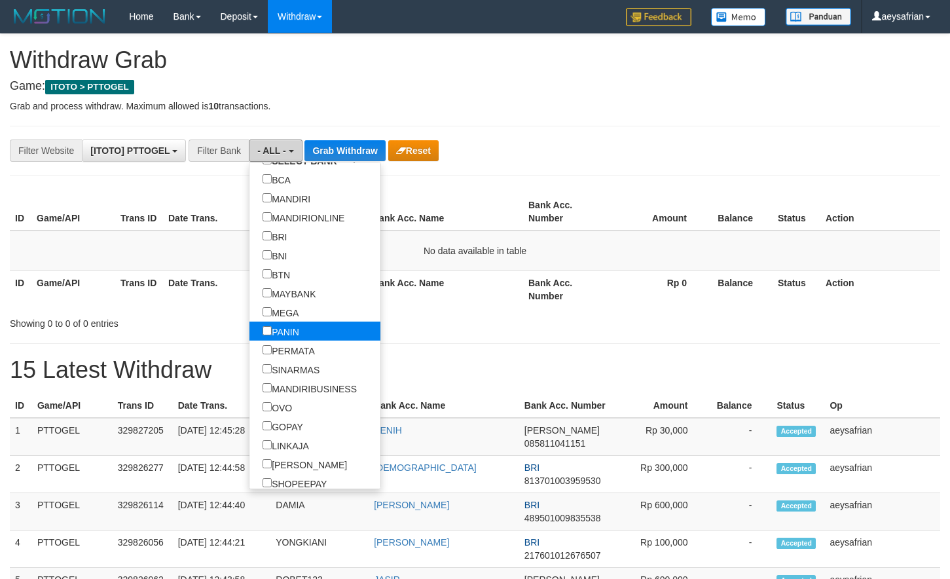
scroll to position [126, 0]
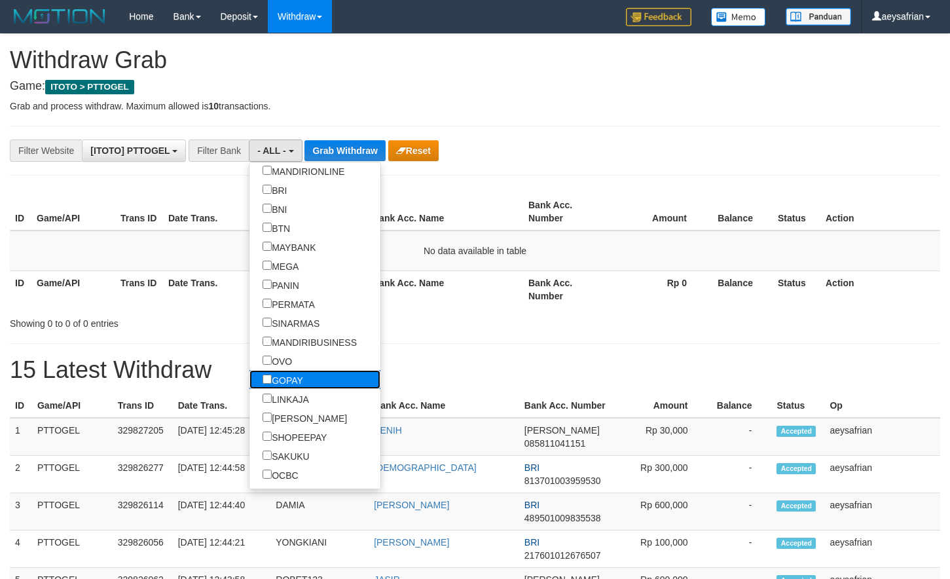
click at [250, 380] on label "GOPAY" at bounding box center [283, 379] width 67 height 19
select select "*****"
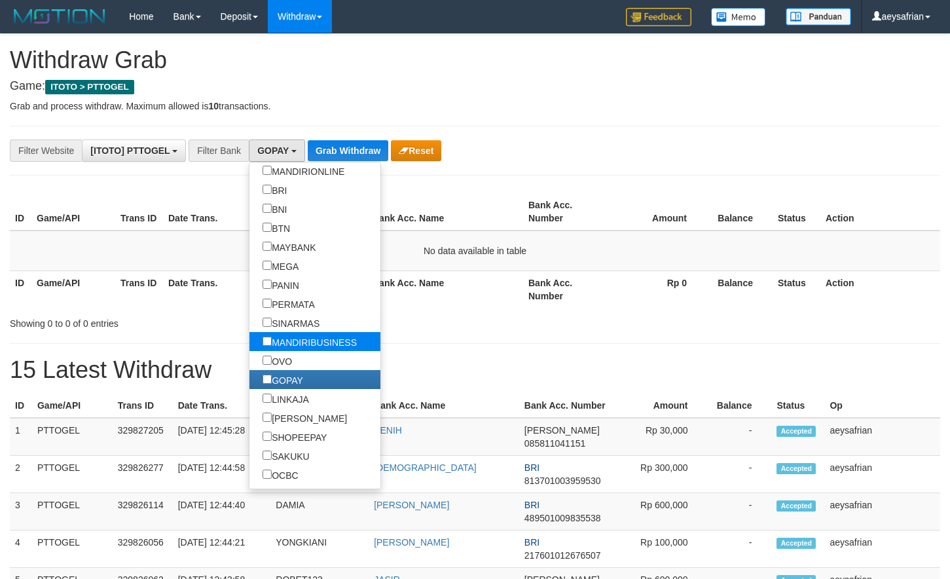
scroll to position [204, 0]
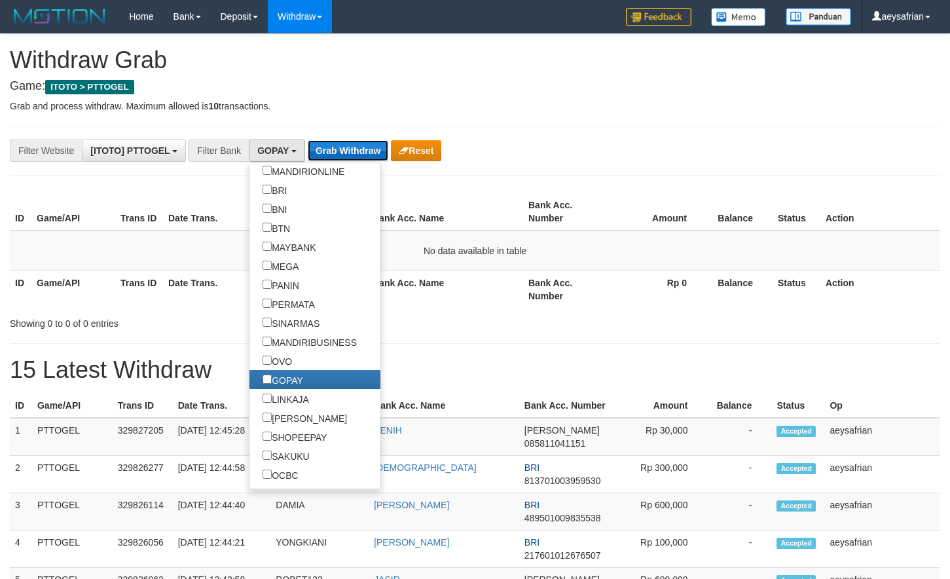
click at [348, 156] on button "Grab Withdraw" at bounding box center [348, 150] width 81 height 21
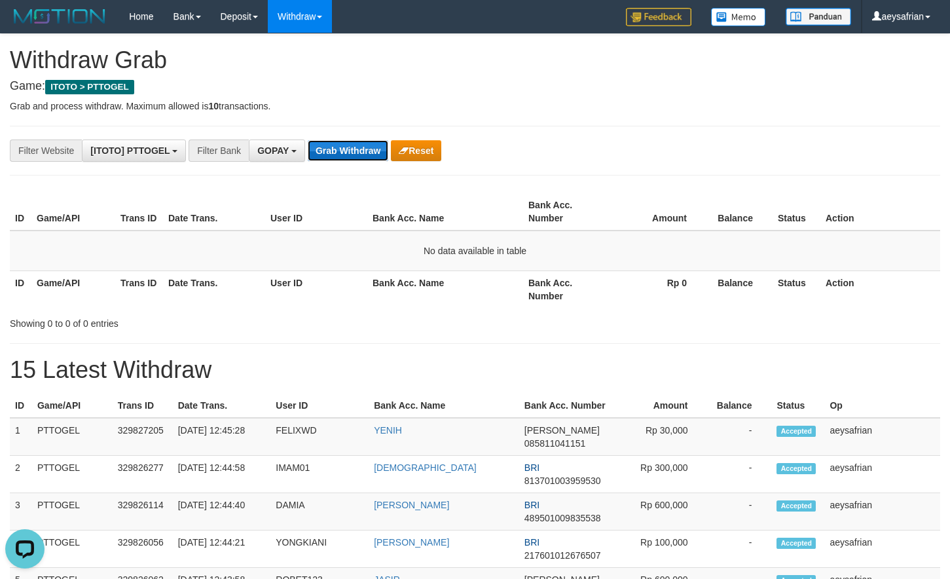
scroll to position [0, 0]
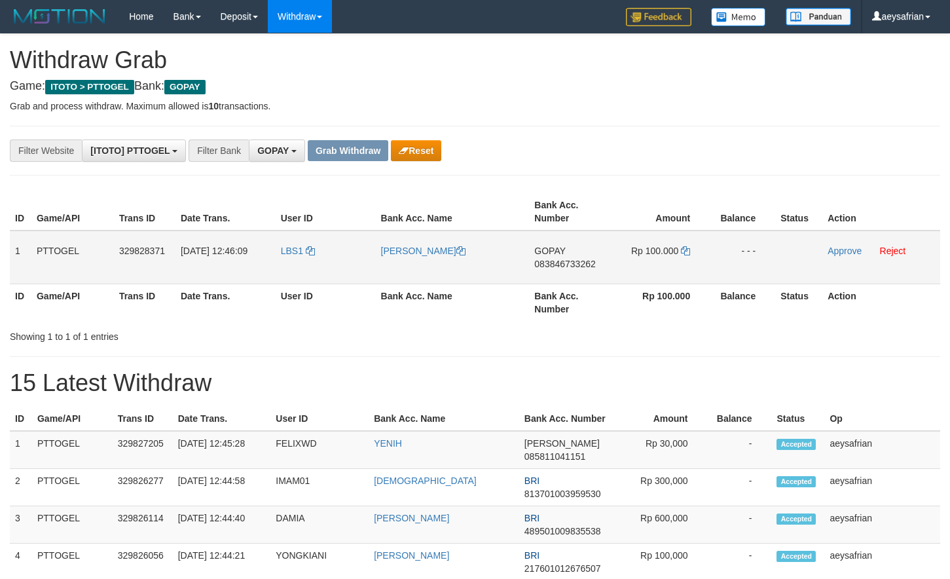
scroll to position [204, 0]
drag, startPoint x: 388, startPoint y: 258, endPoint x: 627, endPoint y: 263, distance: 238.5
click at [592, 261] on tr "1 PTTOGEL 329828371 31/08/2025 12:46:09 LBS1 AHMAD AMRU GOPAY 083846733262 Rp 1…" at bounding box center [475, 258] width 931 height 54
click at [650, 263] on td "Rp 100.000" at bounding box center [661, 258] width 98 height 54
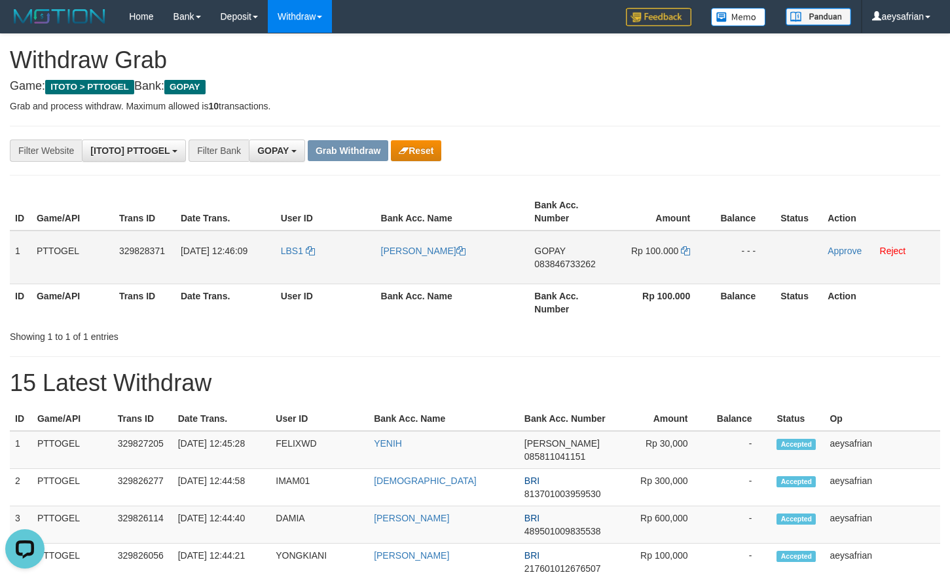
click at [553, 267] on span "083846733262" at bounding box center [565, 264] width 61 height 10
copy span "083846733262"
click at [553, 267] on span "083846733262" at bounding box center [565, 264] width 61 height 10
copy td "GOPAY 083846733262"
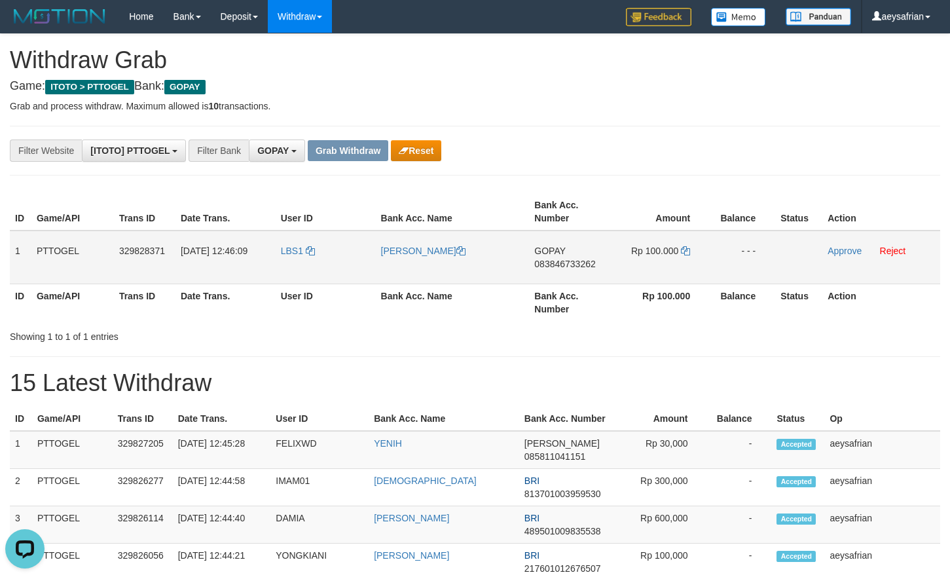
click at [544, 266] on span "083846733262" at bounding box center [565, 264] width 61 height 10
copy span "083846733262"
click at [544, 266] on span "083846733262" at bounding box center [565, 264] width 61 height 10
copy td "GOPAY 083846733262"
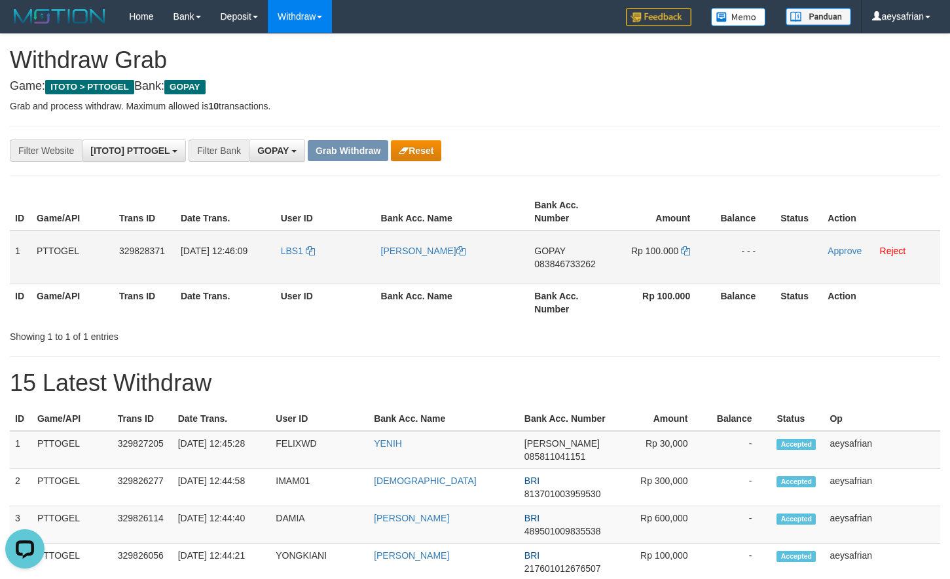
click at [576, 267] on span "083846733262" at bounding box center [565, 264] width 61 height 10
click at [577, 265] on span "083846733262" at bounding box center [565, 264] width 61 height 10
copy span "083846733262"
click at [577, 265] on span "083846733262" at bounding box center [565, 264] width 61 height 10
copy span "083846733262"
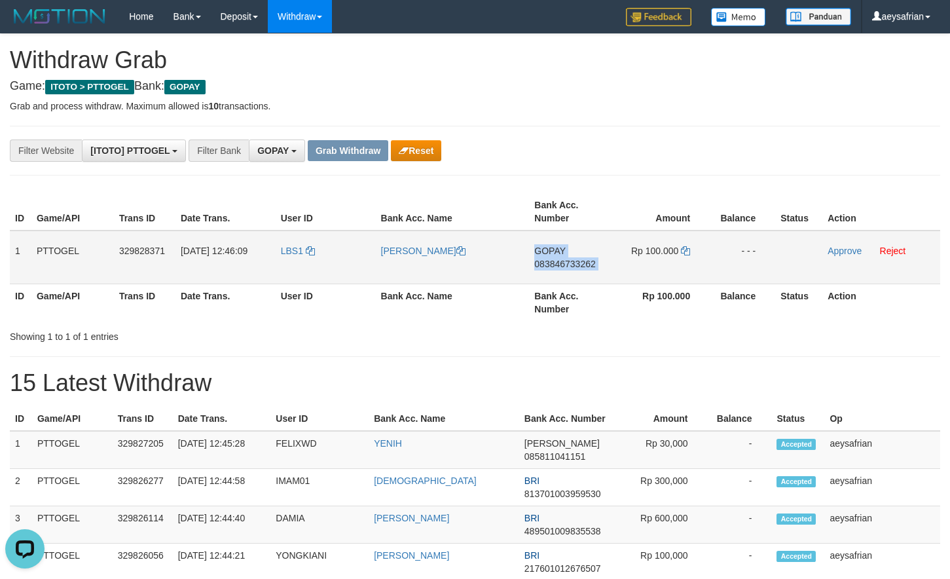
click at [578, 265] on span "083846733262" at bounding box center [565, 264] width 61 height 10
copy td "GOPAY 083846733262"
click at [690, 251] on icon at bounding box center [685, 250] width 9 height 9
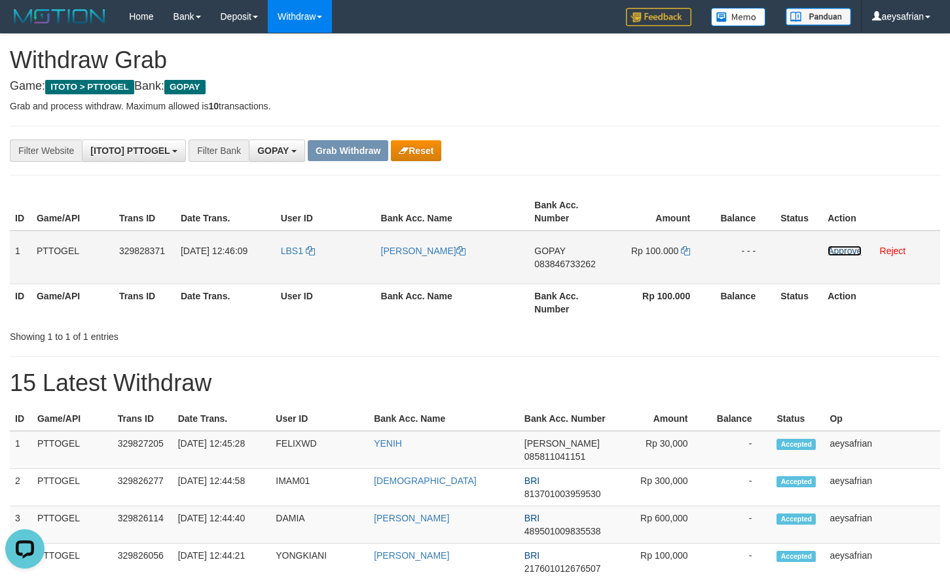
click at [850, 247] on link "Approve" at bounding box center [845, 251] width 34 height 10
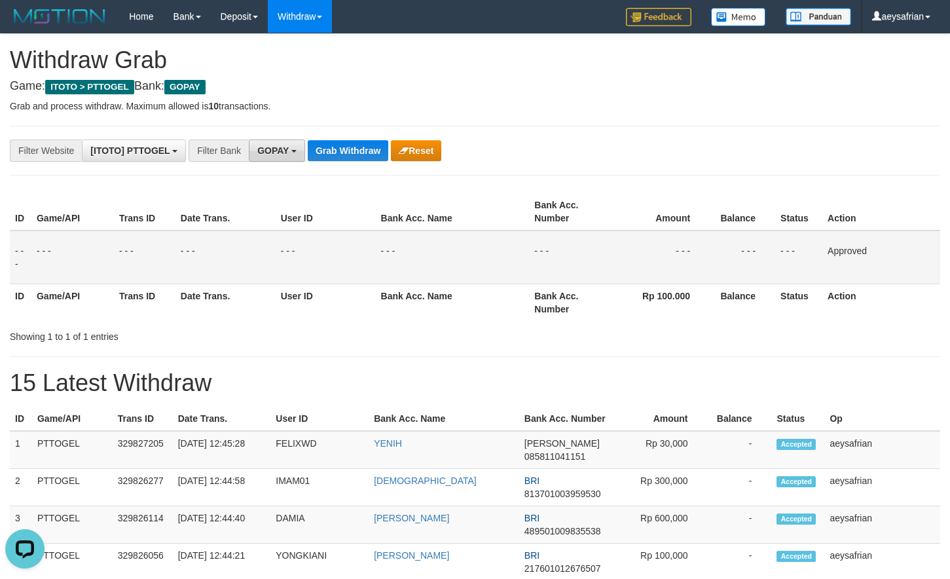
click at [264, 147] on span "GOPAY" at bounding box center [272, 150] width 31 height 10
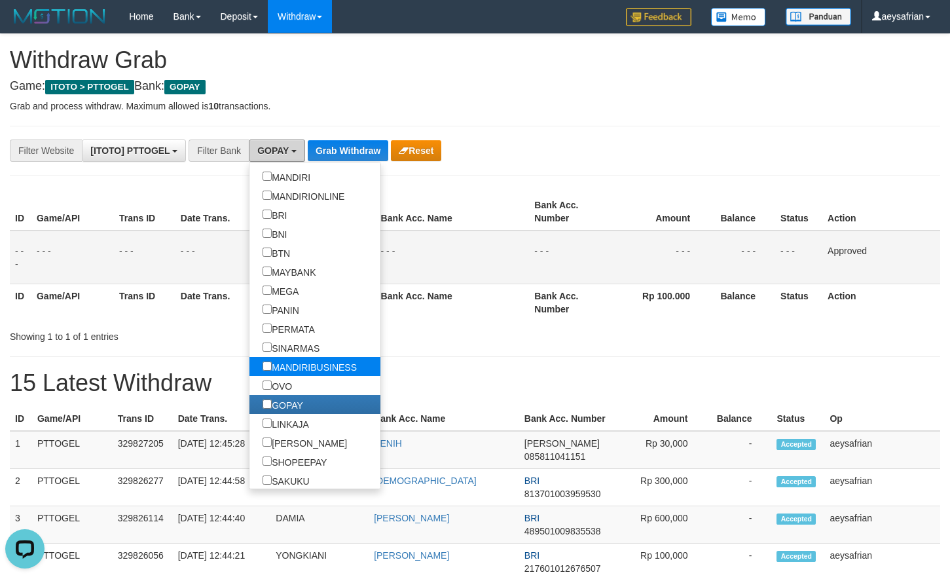
scroll to position [126, 0]
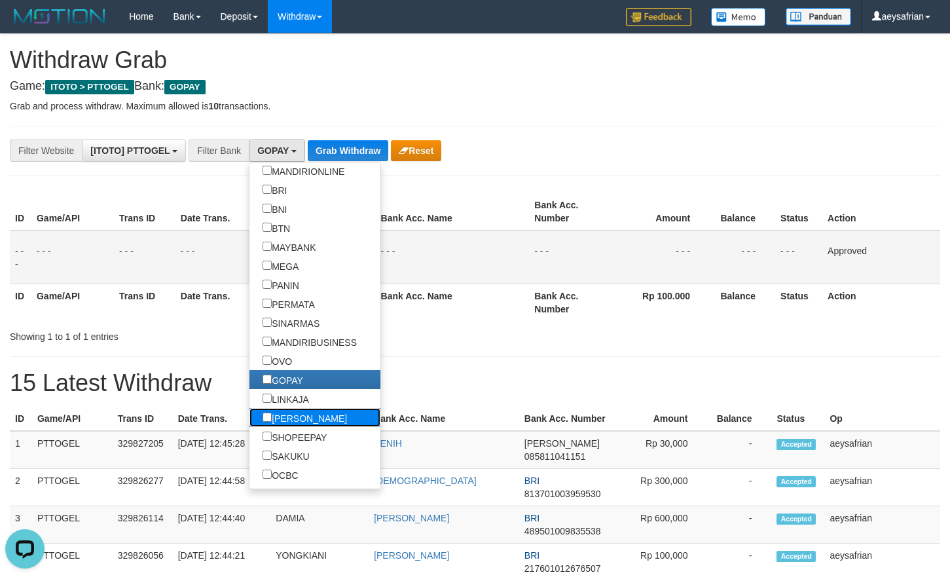
click at [250, 423] on label "[PERSON_NAME]" at bounding box center [305, 417] width 111 height 19
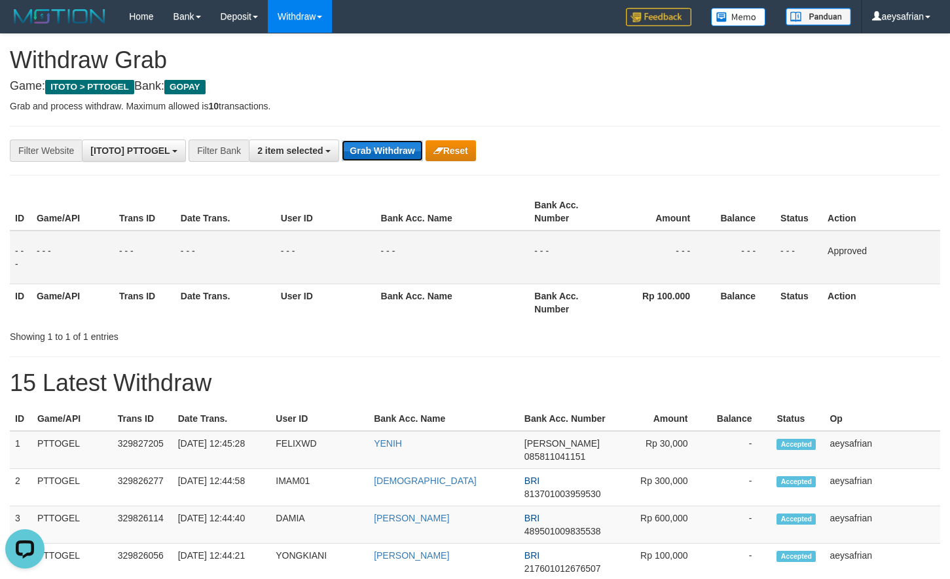
click at [384, 157] on button "Grab Withdraw" at bounding box center [382, 150] width 81 height 21
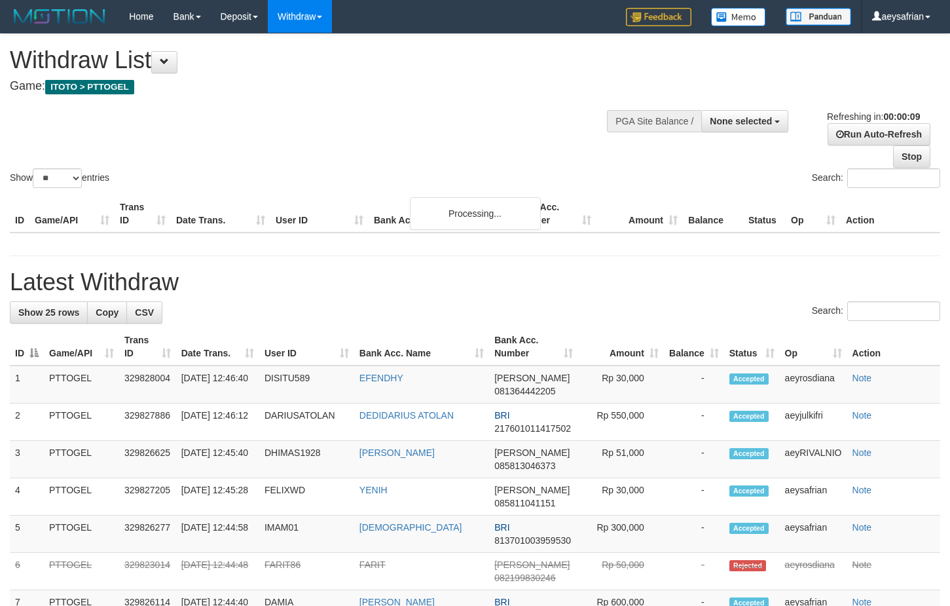
select select
select select "**"
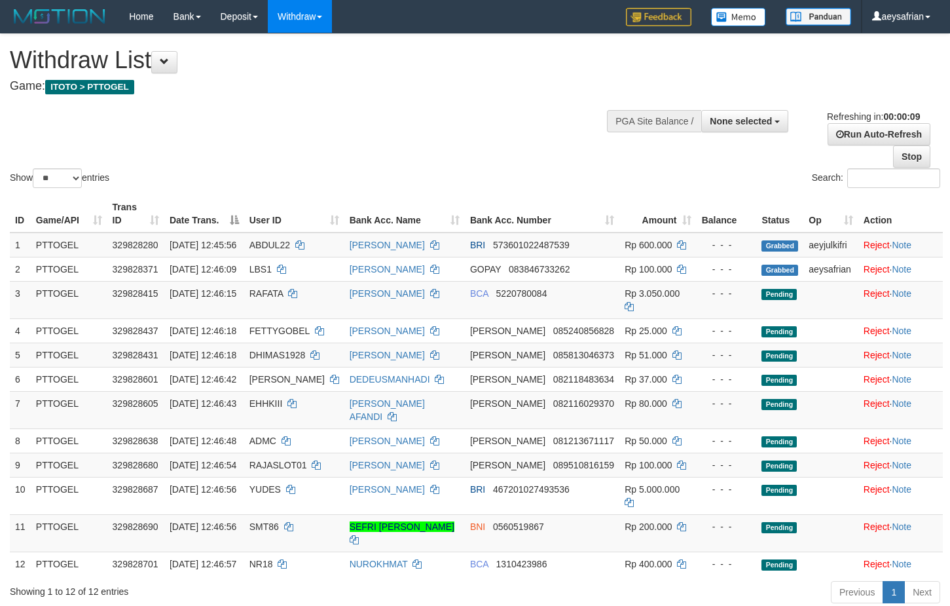
select select
select select "**"
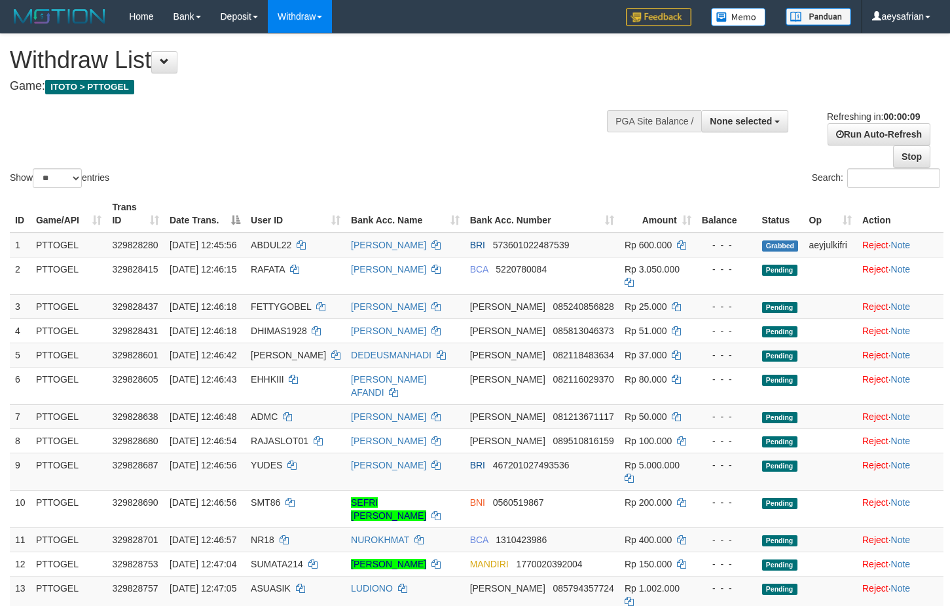
select select
select select "**"
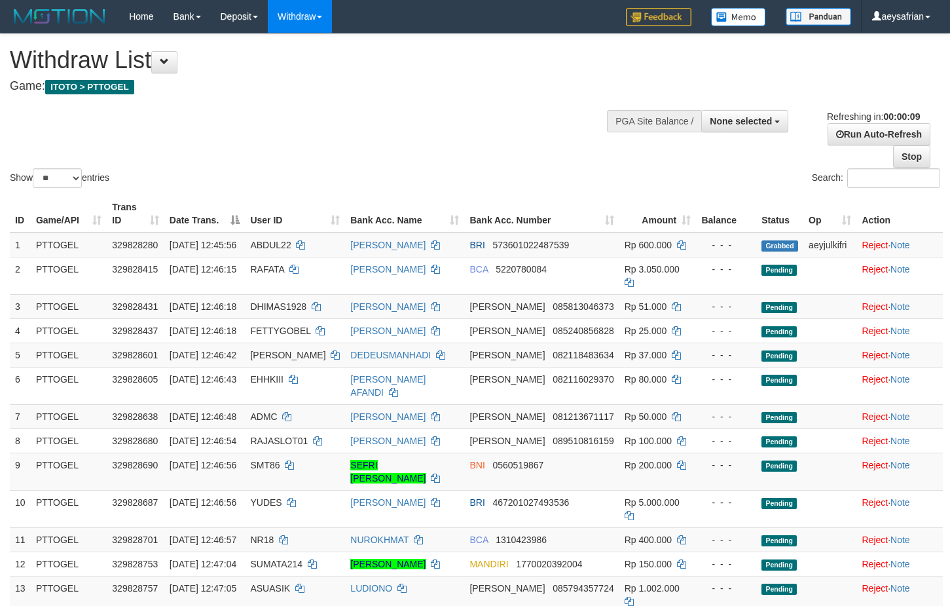
select select
select select "**"
select select
select select "**"
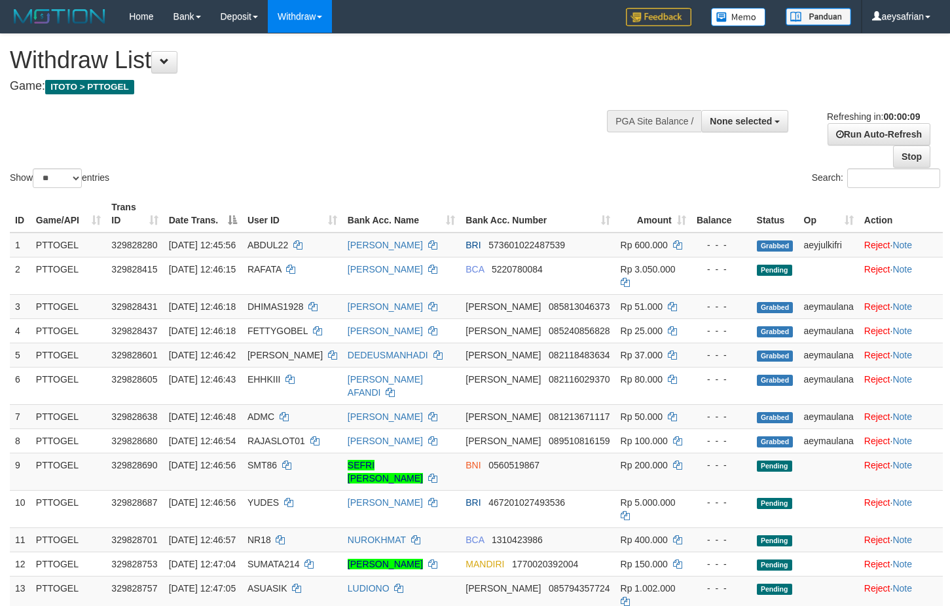
select select
select select "**"
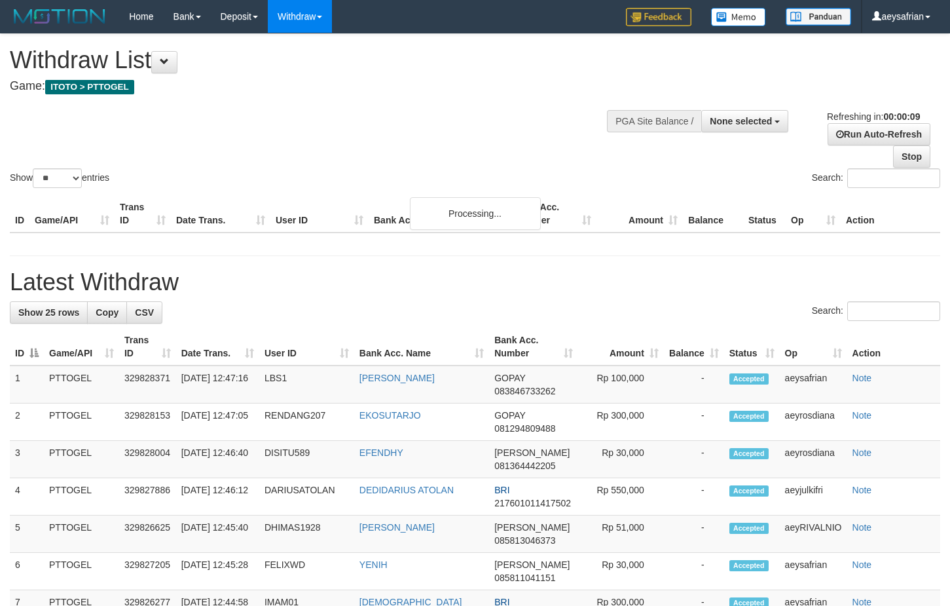
select select
select select "**"
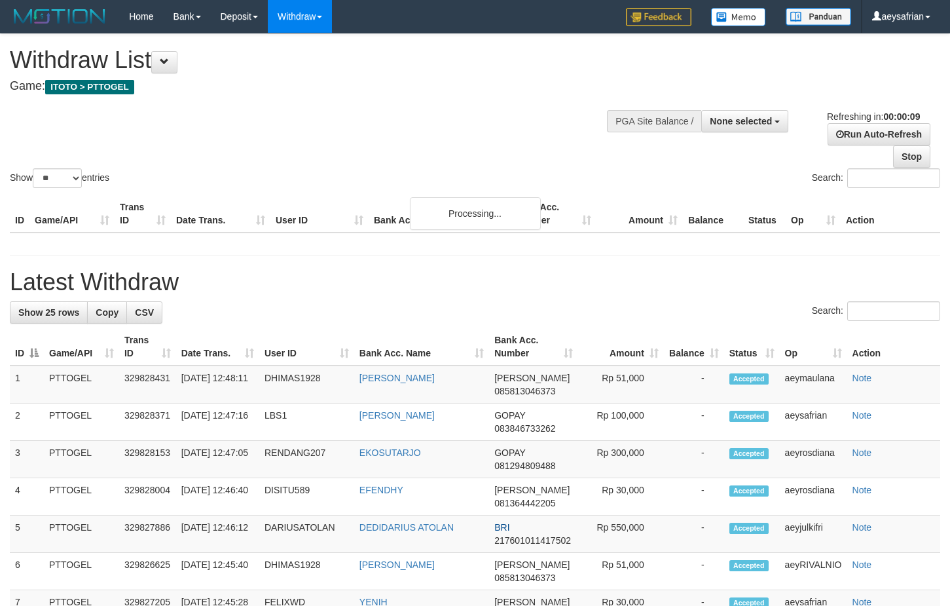
select select
select select "**"
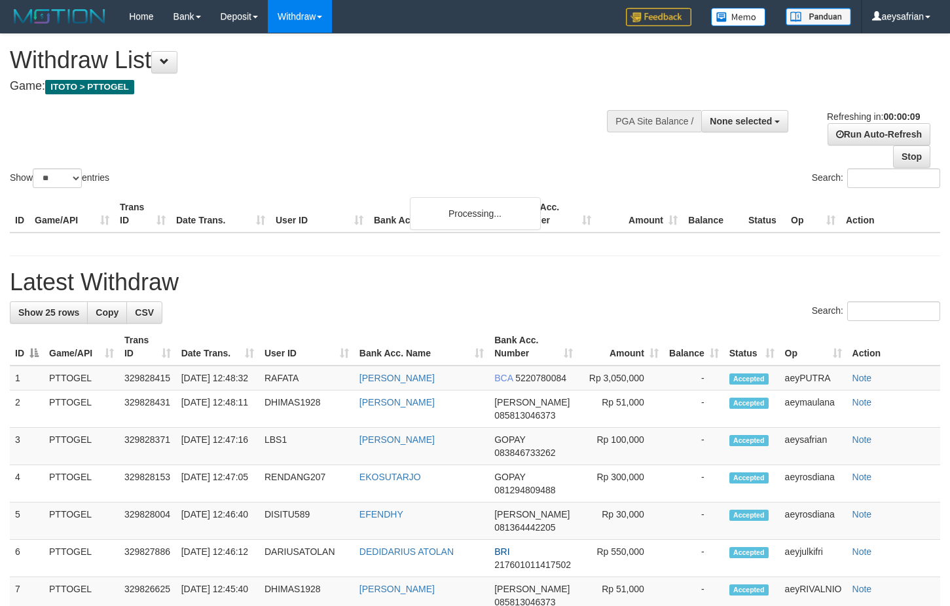
select select
select select "**"
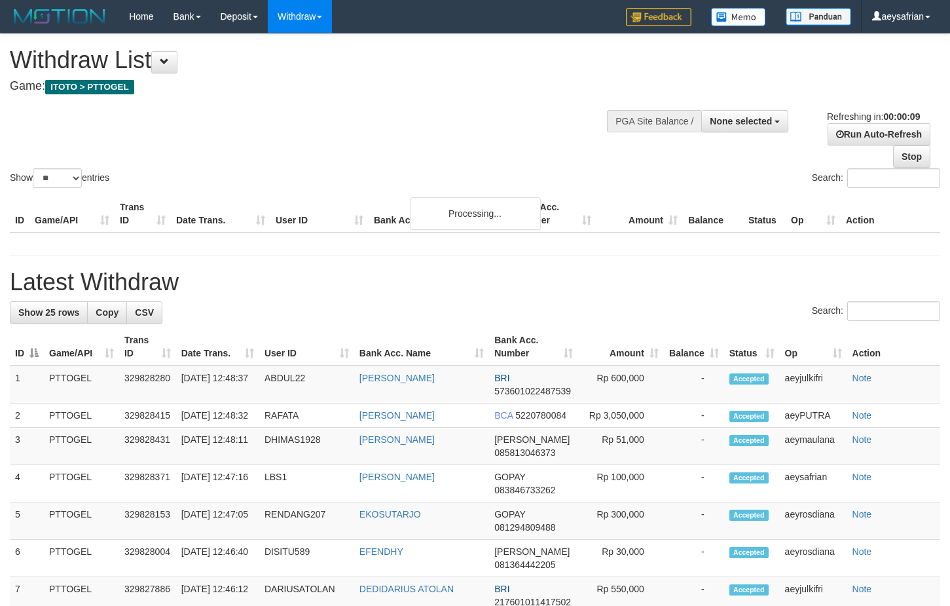
select select
select select "**"
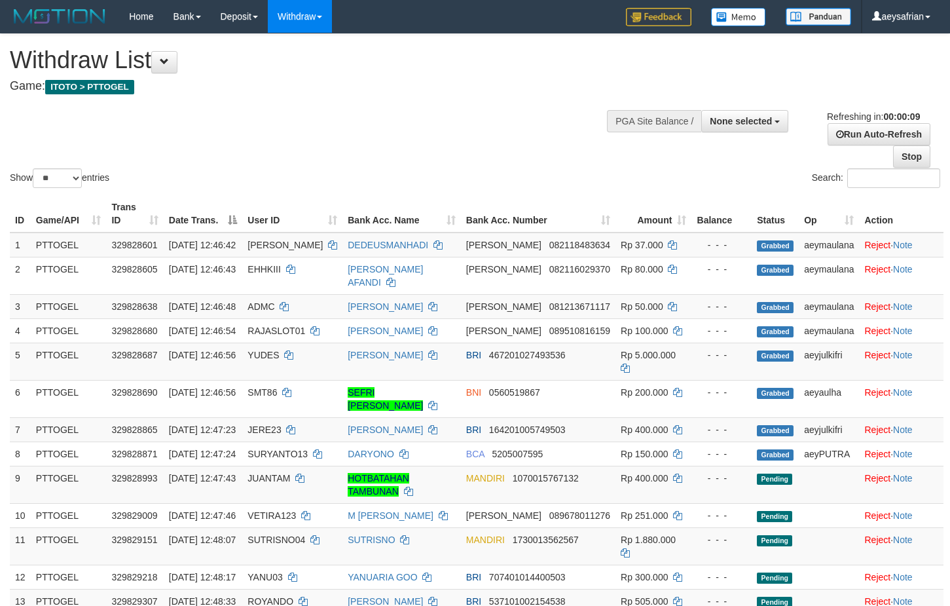
select select
select select "**"
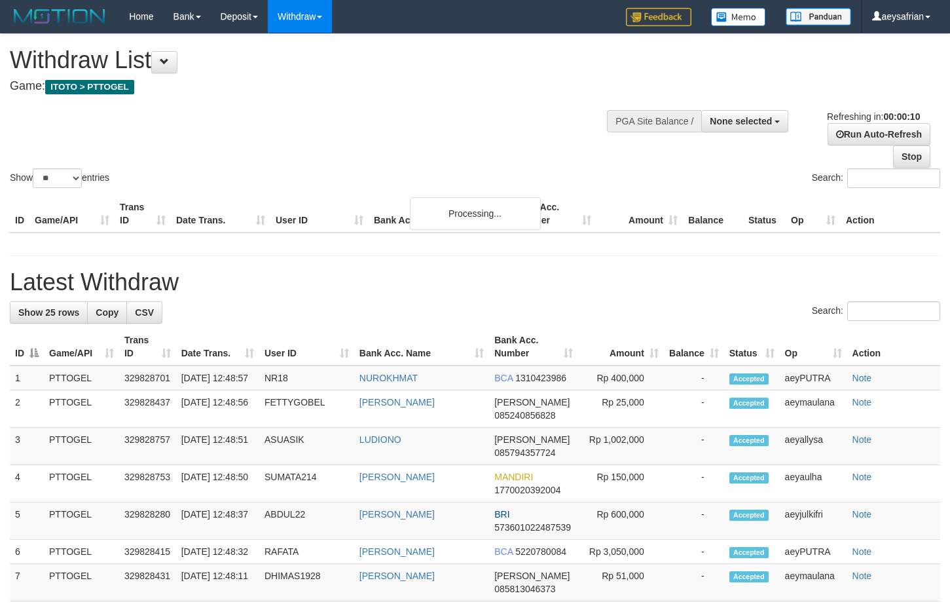
select select
select select "**"
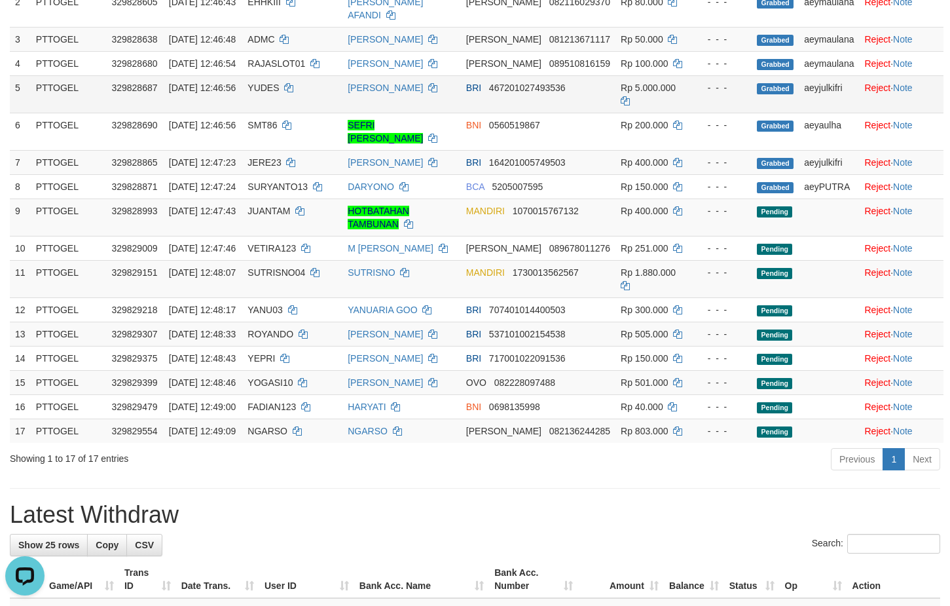
scroll to position [334, 0]
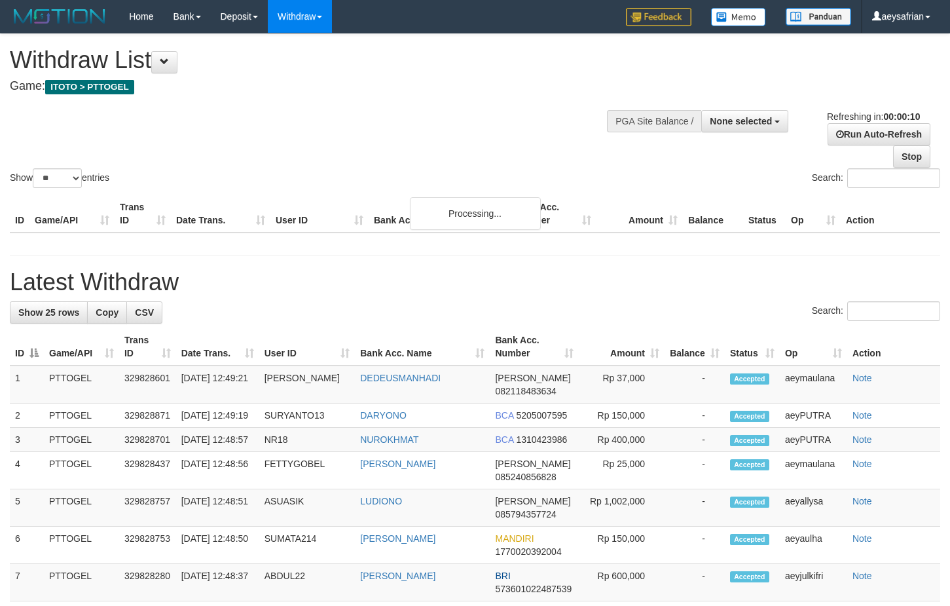
select select
select select "**"
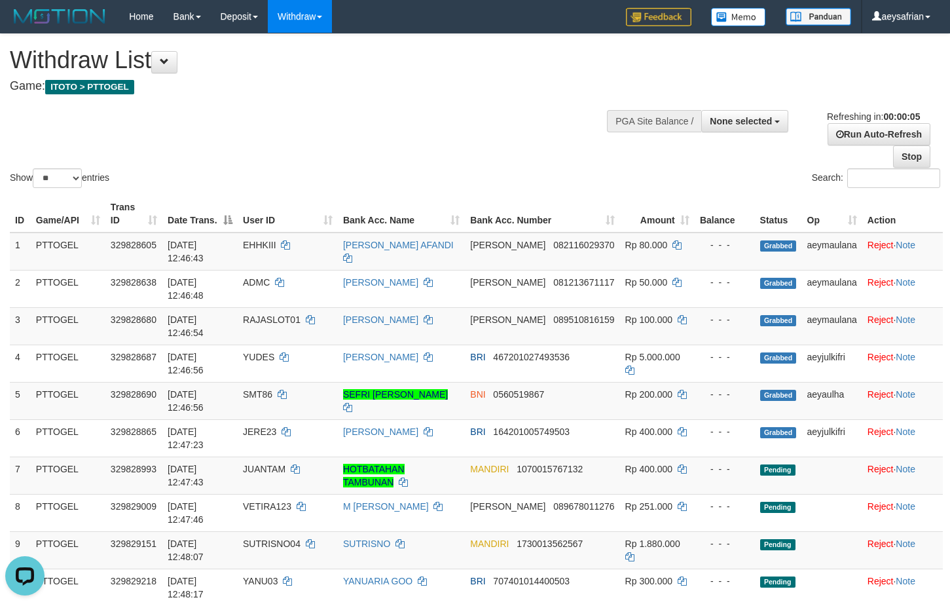
click at [380, 88] on h4 "Game: ITOTO > PTTOGEL" at bounding box center [315, 86] width 610 height 13
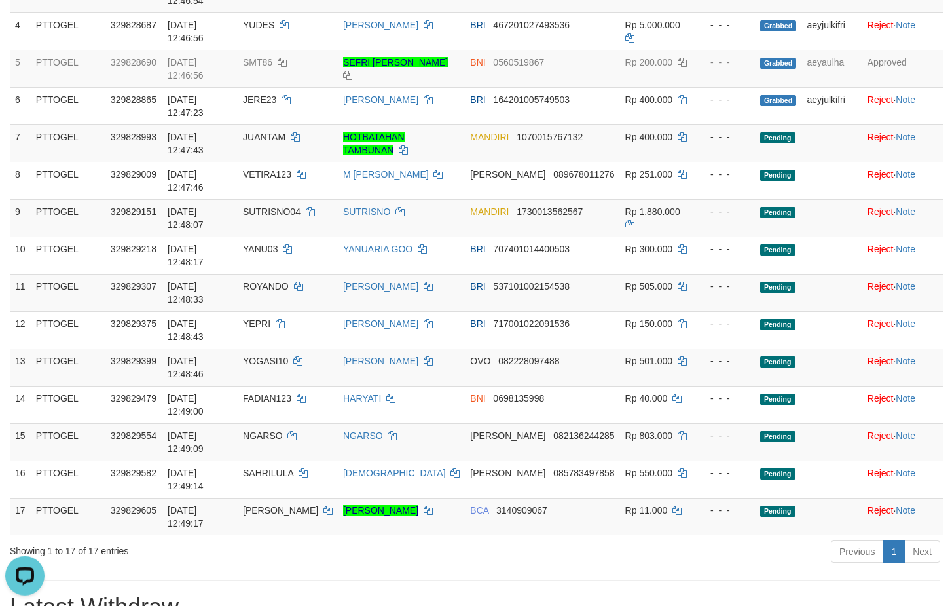
scroll to position [334, 0]
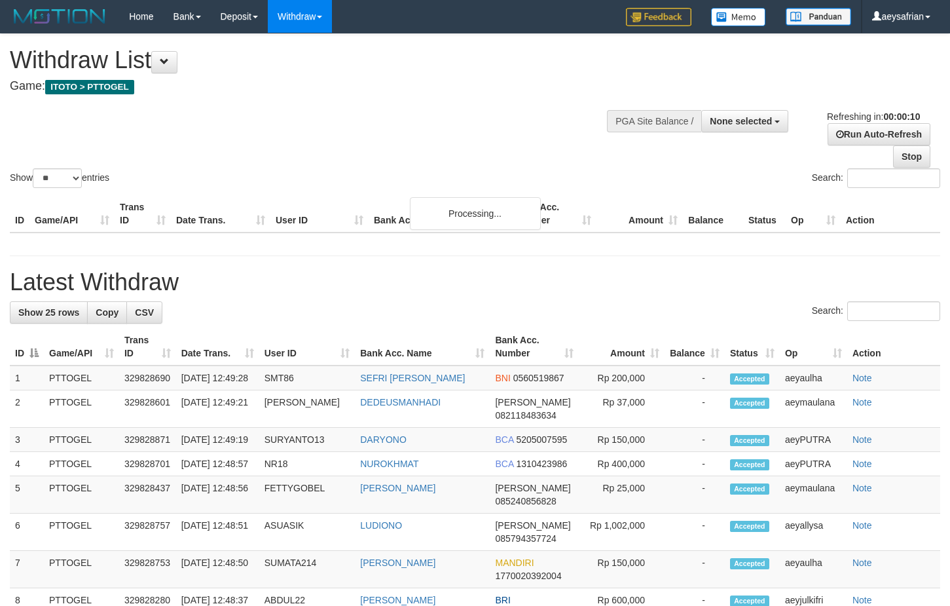
select select
select select "**"
select select
select select "**"
select select
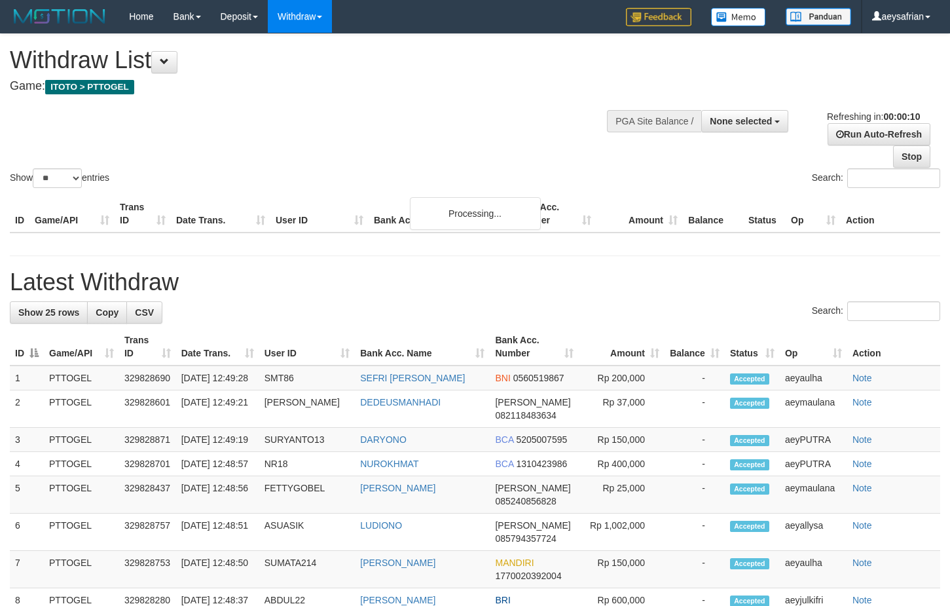
select select "**"
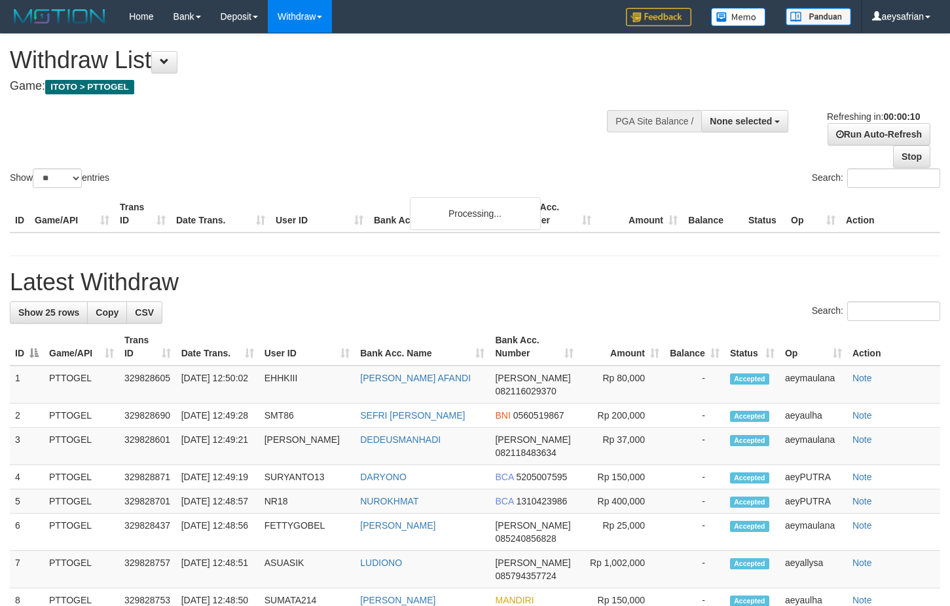
select select
select select "**"
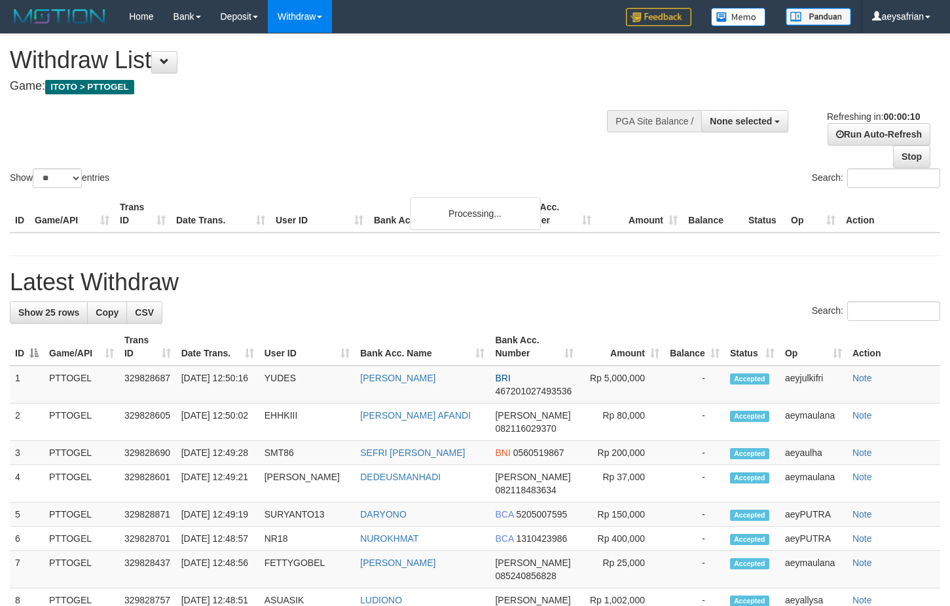
select select
select select "**"
select select
select select "**"
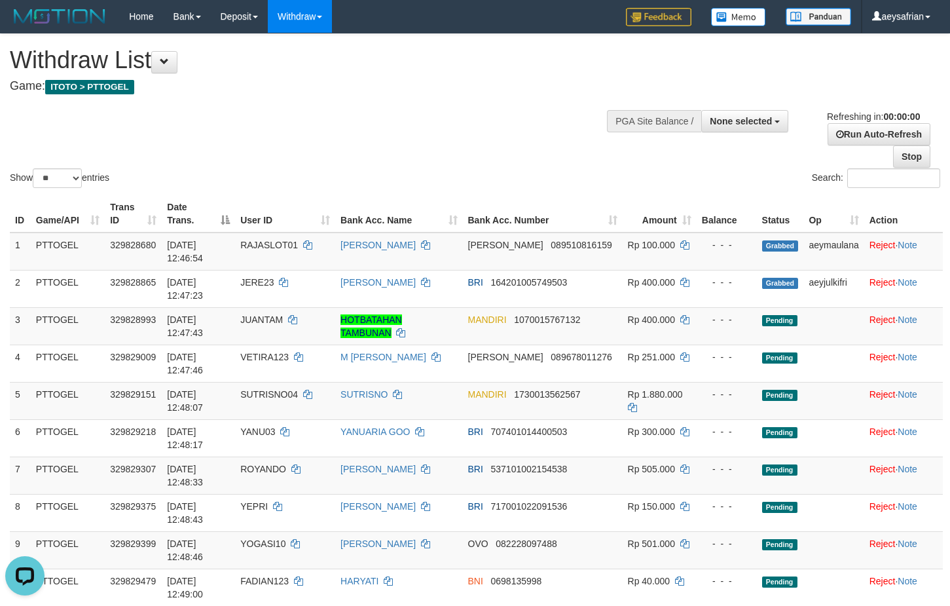
click at [339, 126] on div "Show ** ** ** *** entries Search:" at bounding box center [475, 112] width 950 height 157
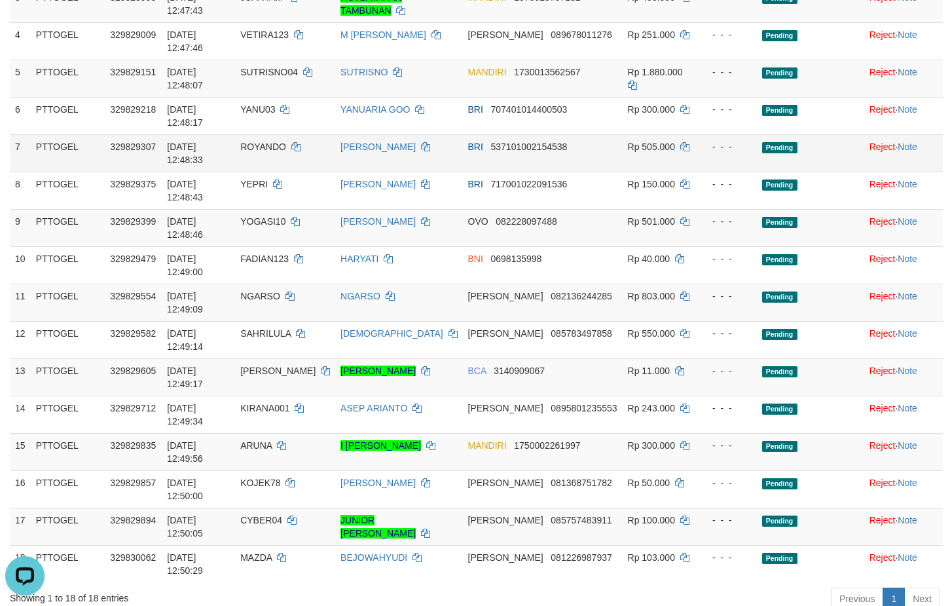
scroll to position [334, 0]
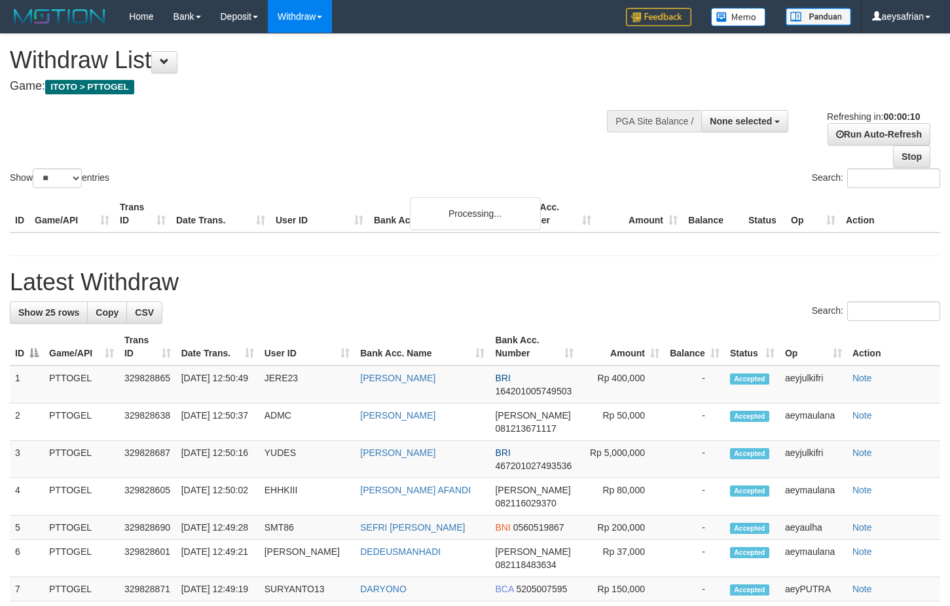
select select
select select "**"
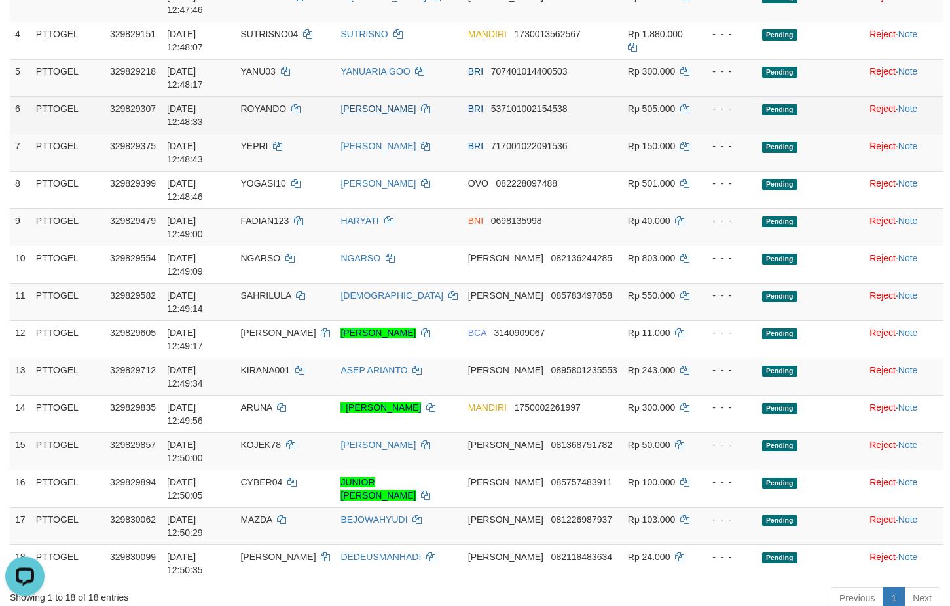
scroll to position [334, 0]
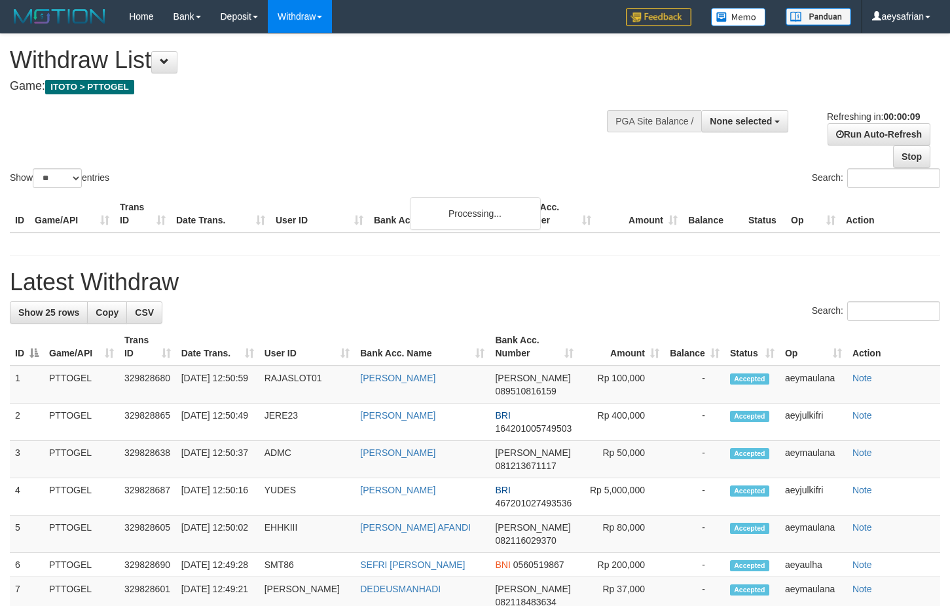
select select
select select "**"
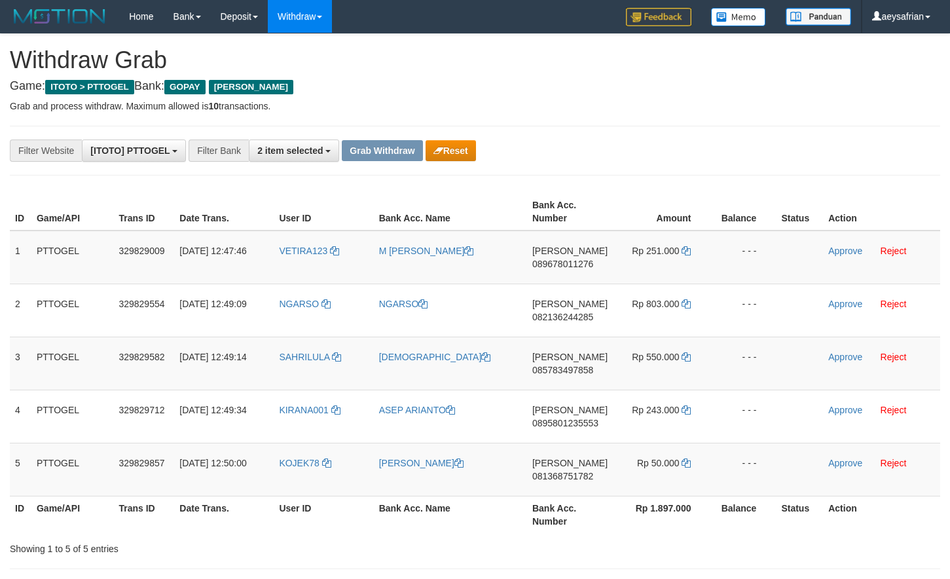
scroll to position [204, 0]
drag, startPoint x: 361, startPoint y: 271, endPoint x: 671, endPoint y: 457, distance: 361.7
click at [671, 457] on tbody "1 PTTOGEL 329829009 31/08/2025 12:47:46 VETIRA123 M ALWI MAEZUN DANA 0896780112…" at bounding box center [475, 364] width 931 height 266
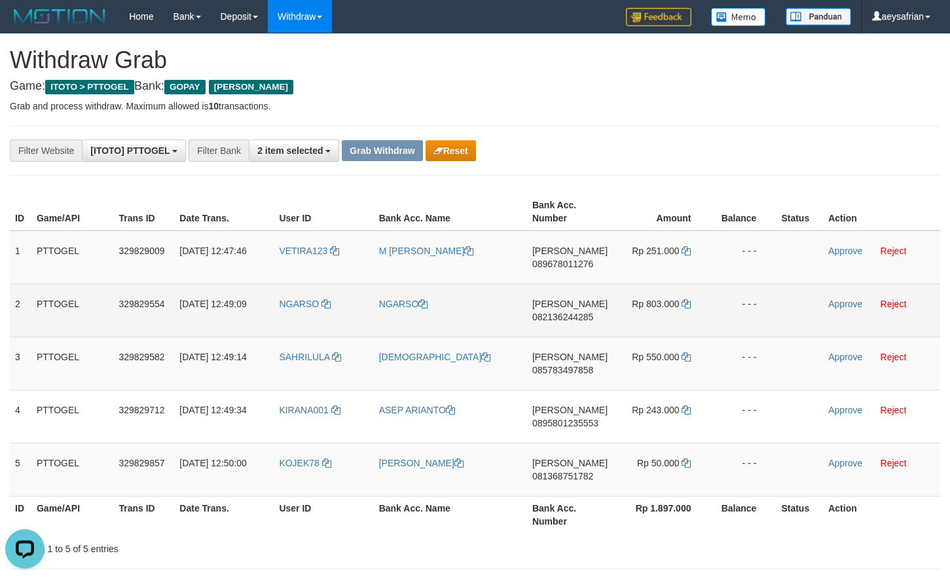
scroll to position [0, 0]
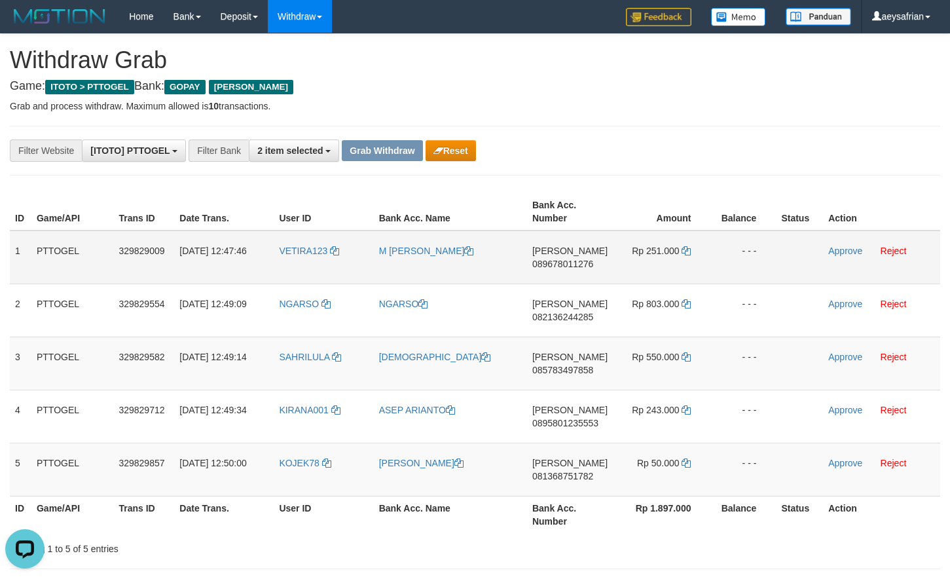
click at [558, 273] on td "DANA 089678011276" at bounding box center [570, 258] width 86 height 54
click at [559, 267] on span "089678011276" at bounding box center [563, 264] width 61 height 10
copy span "089678011276"
click at [559, 267] on span "089678011276" at bounding box center [563, 264] width 61 height 10
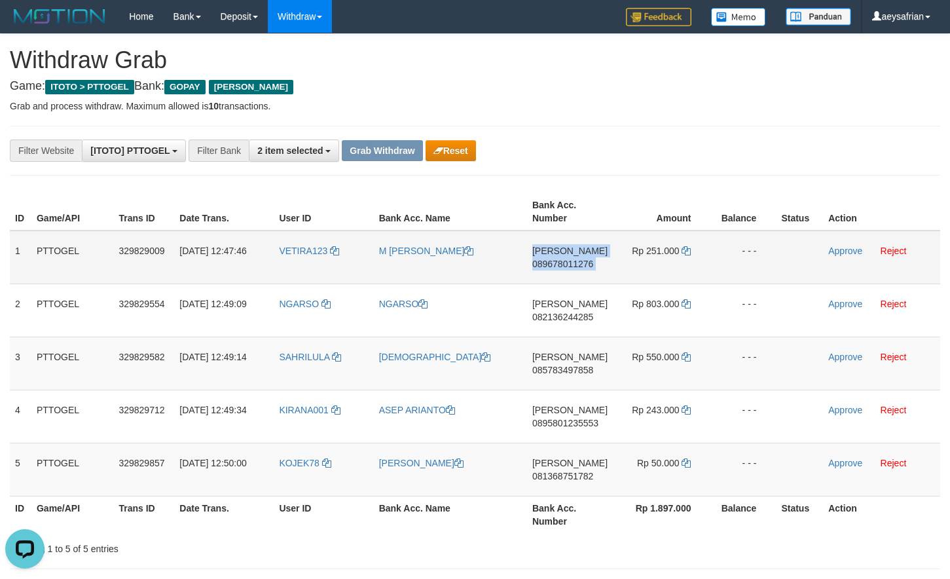
copy td "DANA 089678011276"
click at [556, 269] on span "089678011276" at bounding box center [563, 264] width 61 height 10
click at [556, 267] on span "089678011276" at bounding box center [563, 264] width 61 height 10
copy span "089678011276"
click at [558, 266] on span "089678011276" at bounding box center [563, 264] width 61 height 10
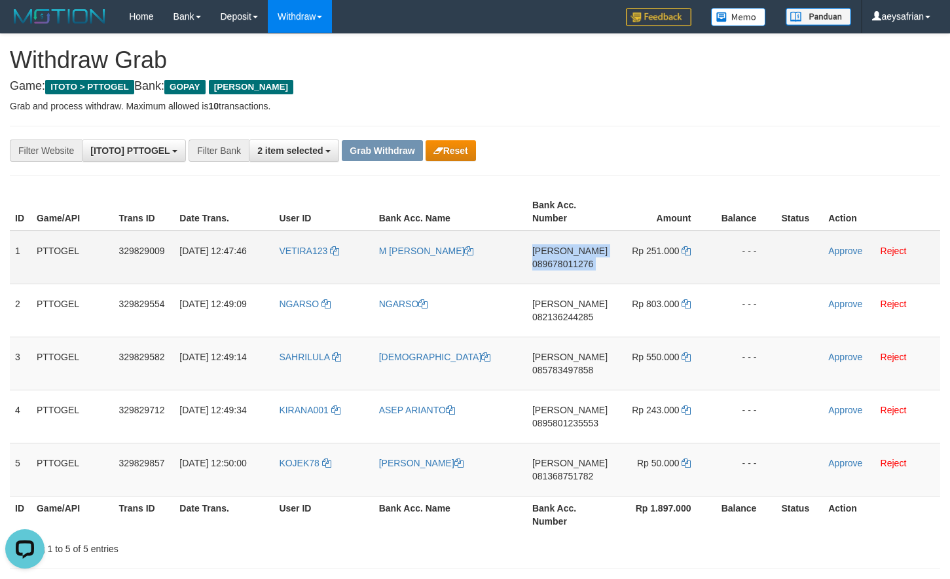
copy td "DANA 089678011276"
click at [575, 262] on span "089678011276" at bounding box center [563, 264] width 61 height 10
copy span "089678011276"
click at [574, 261] on span "089678011276" at bounding box center [563, 264] width 61 height 10
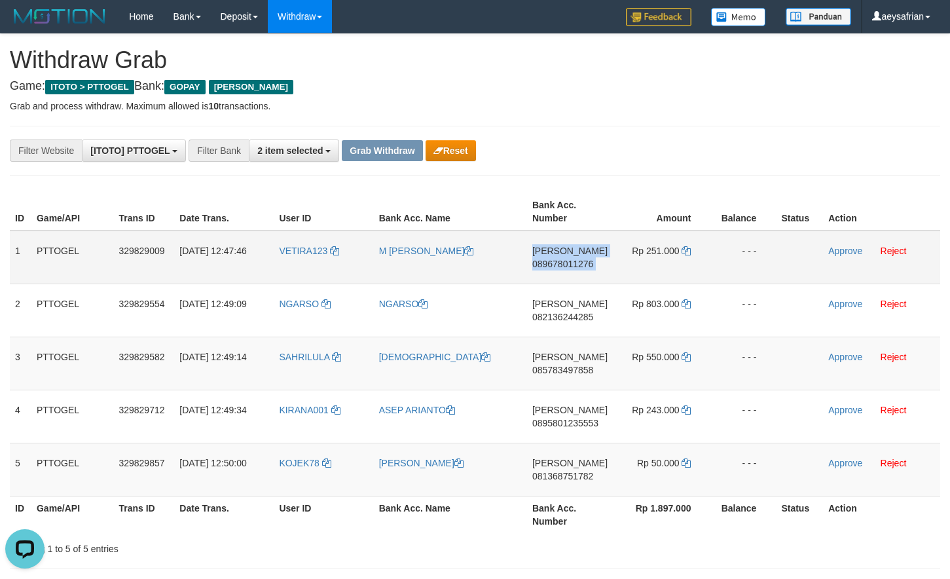
copy td "DANA 089678011276"
click at [574, 261] on span "089678011276" at bounding box center [563, 264] width 61 height 10
copy span "089678011276"
click at [574, 261] on span "089678011276" at bounding box center [563, 264] width 61 height 10
copy td "DANA 089678011276"
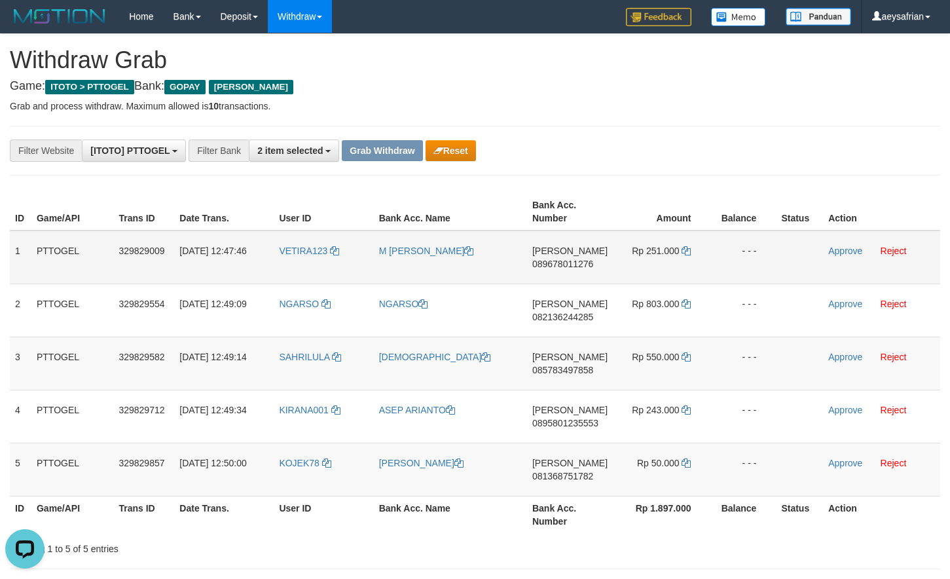
click at [681, 248] on td "Rp 251.000" at bounding box center [662, 258] width 98 height 54
click at [685, 248] on icon at bounding box center [686, 250] width 9 height 9
click at [836, 250] on link "Approve" at bounding box center [846, 251] width 34 height 10
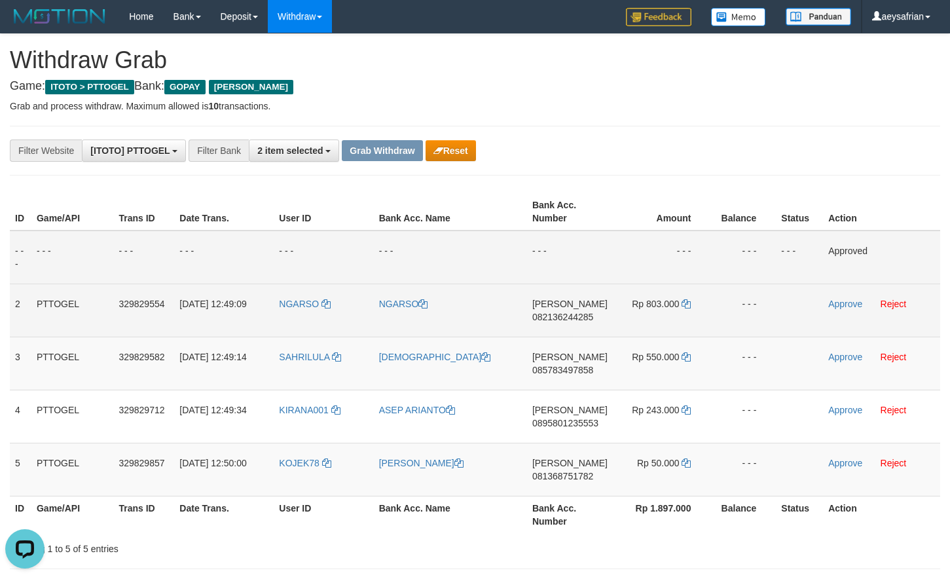
click at [547, 317] on span "082136244285" at bounding box center [563, 317] width 61 height 10
copy span "082136244285"
click at [548, 317] on span "082136244285" at bounding box center [563, 317] width 61 height 10
copy td "DANA 082136244285"
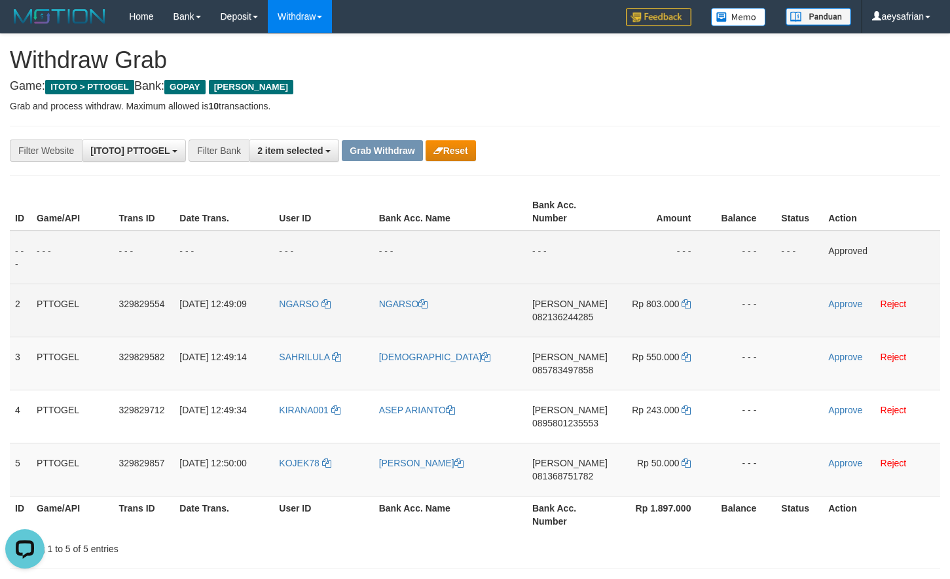
click at [573, 315] on span "082136244285" at bounding box center [563, 317] width 61 height 10
click at [690, 303] on icon at bounding box center [686, 303] width 9 height 9
click at [834, 299] on link "Approve" at bounding box center [846, 304] width 34 height 10
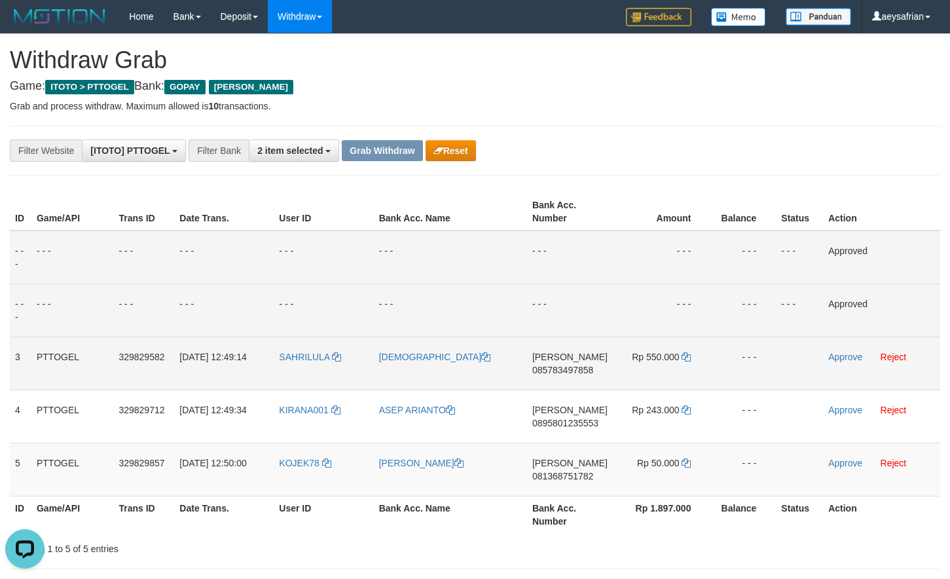
click at [546, 365] on span "085783497858" at bounding box center [563, 370] width 61 height 10
click at [548, 366] on span "085783497858" at bounding box center [563, 370] width 61 height 10
click at [550, 366] on span "085783497858" at bounding box center [563, 370] width 61 height 10
click at [552, 364] on td "DANA 085783497858" at bounding box center [570, 363] width 86 height 53
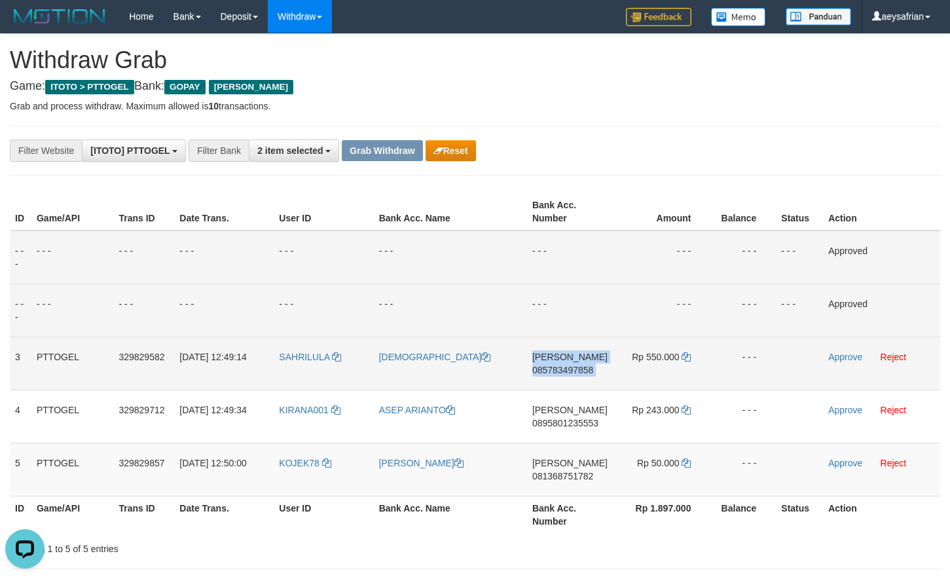
click at [554, 364] on td "DANA 085783497858" at bounding box center [570, 363] width 86 height 53
click at [557, 366] on span "085783497858" at bounding box center [563, 370] width 61 height 10
click at [687, 355] on icon at bounding box center [686, 356] width 9 height 9
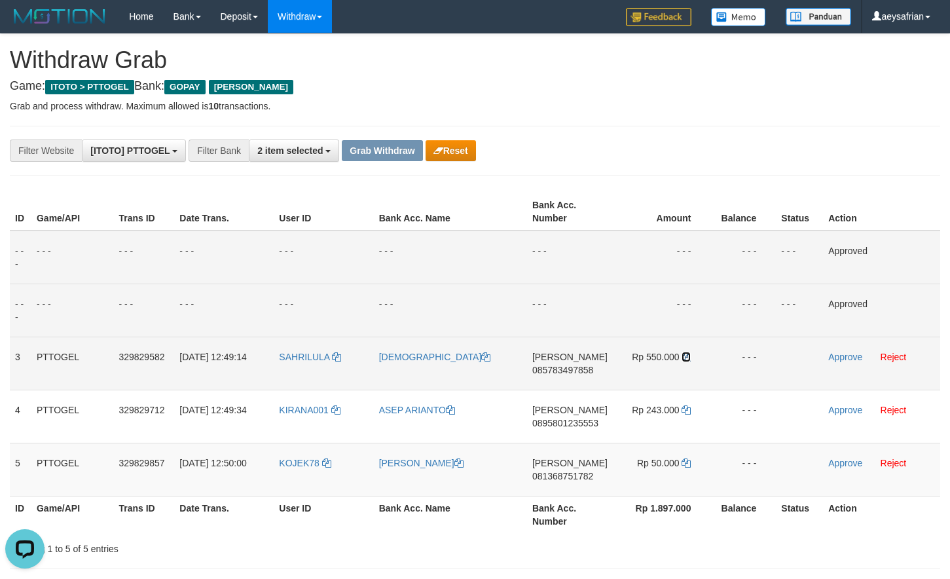
click at [687, 355] on icon at bounding box center [686, 356] width 9 height 9
drag, startPoint x: 687, startPoint y: 355, endPoint x: 884, endPoint y: 245, distance: 225.8
click at [687, 354] on icon at bounding box center [686, 356] width 9 height 9
click at [844, 354] on link "Approve" at bounding box center [846, 357] width 34 height 10
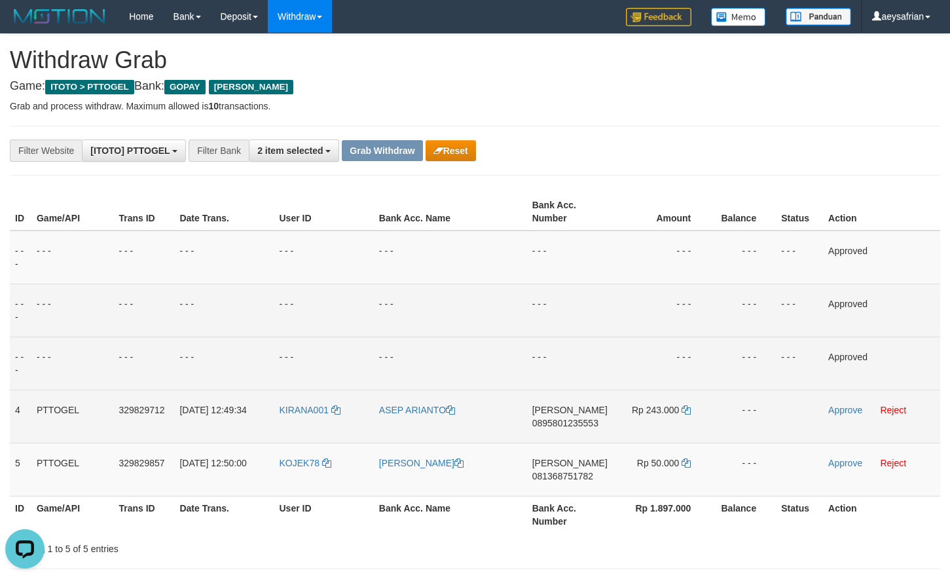
click at [590, 427] on span "0895801235553" at bounding box center [566, 423] width 66 height 10
click at [589, 426] on span "0895801235553" at bounding box center [566, 423] width 66 height 10
click at [687, 410] on icon at bounding box center [686, 409] width 9 height 9
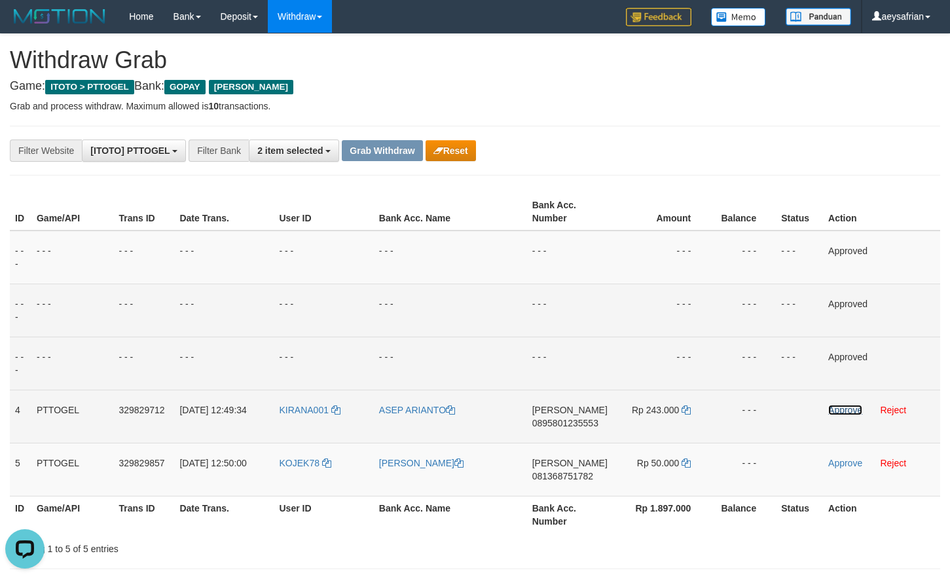
click at [835, 409] on link "Approve" at bounding box center [846, 410] width 34 height 10
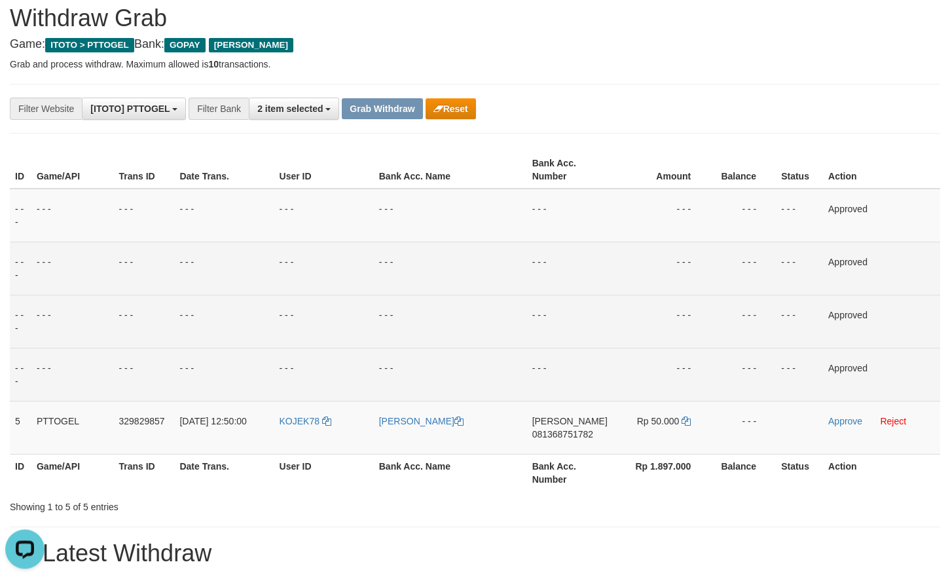
scroll to position [67, 0]
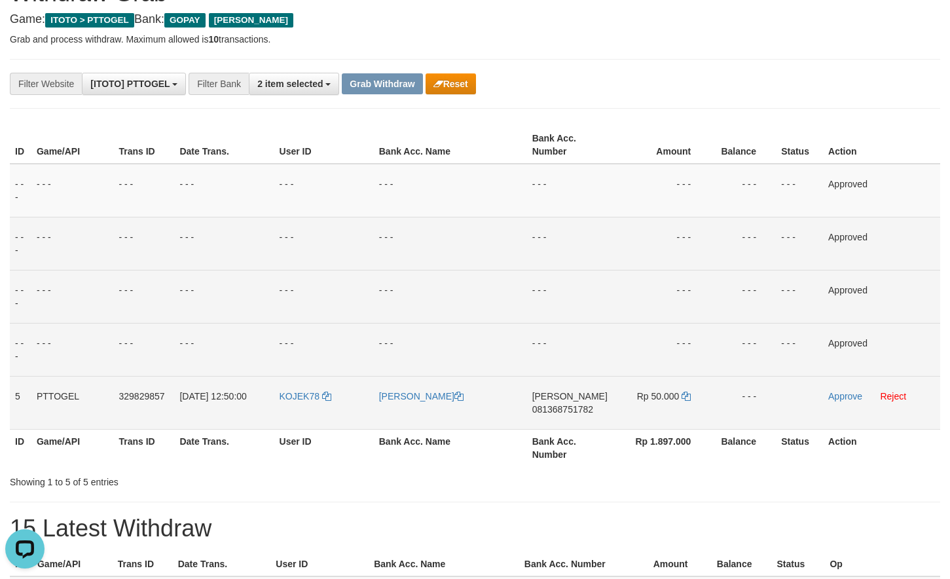
click at [586, 398] on td "DANA 081368751782" at bounding box center [570, 402] width 86 height 53
click at [578, 407] on span "081368751782" at bounding box center [563, 409] width 61 height 10
click at [577, 405] on span "081368751782" at bounding box center [563, 409] width 61 height 10
click at [577, 407] on span "081368751782" at bounding box center [563, 409] width 61 height 10
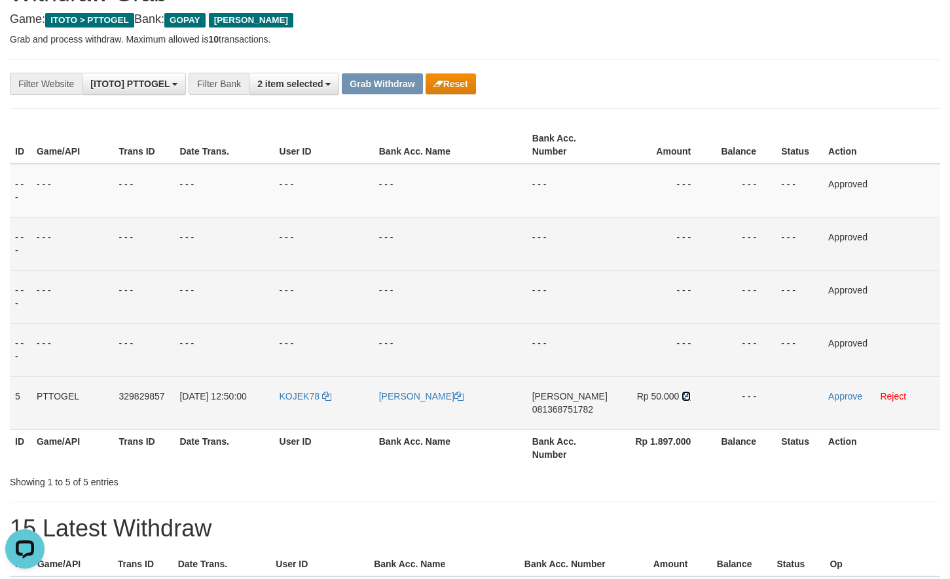
click at [685, 396] on icon at bounding box center [686, 396] width 9 height 9
click at [686, 395] on icon at bounding box center [686, 396] width 9 height 9
click at [835, 392] on link "Approve" at bounding box center [846, 396] width 34 height 10
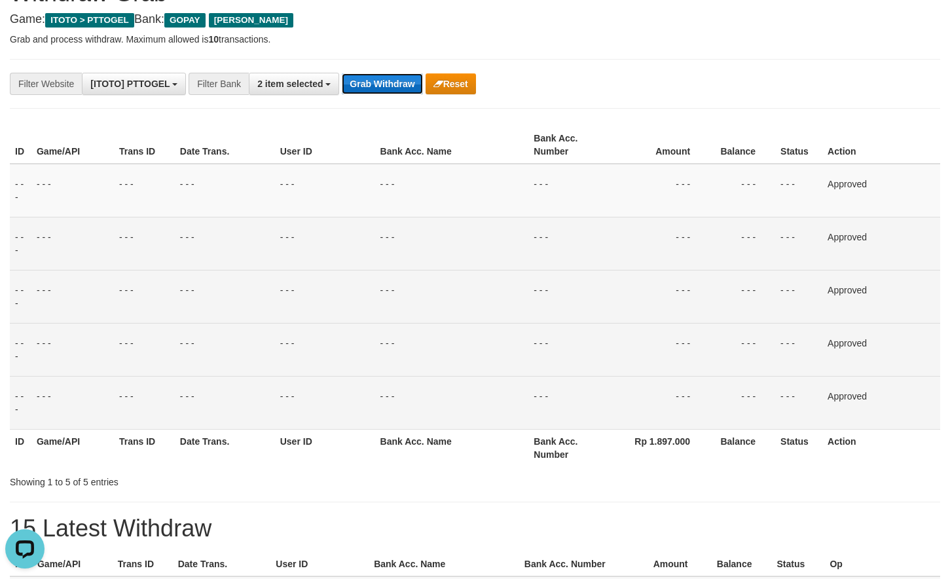
click at [374, 85] on button "Grab Withdraw" at bounding box center [382, 83] width 81 height 21
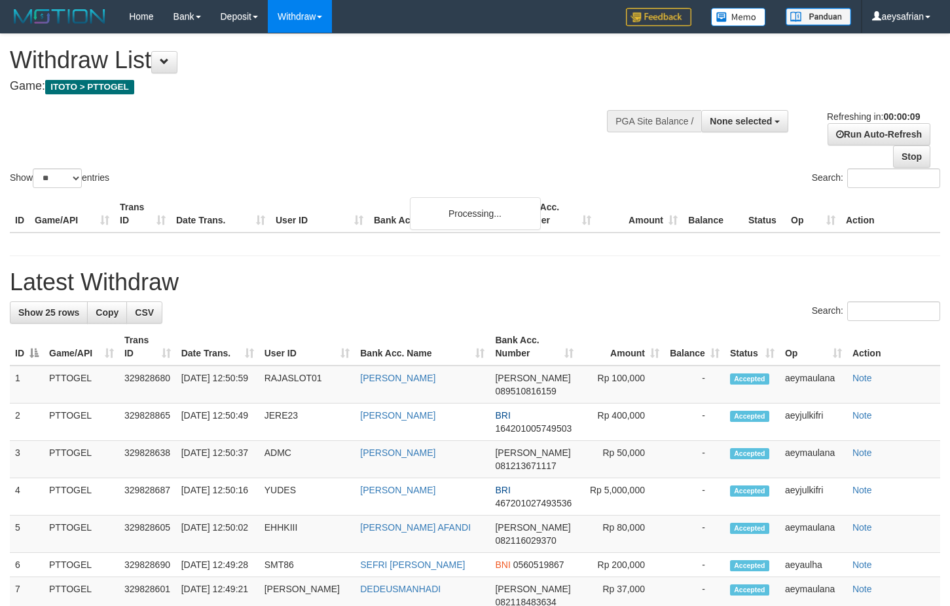
select select
select select "**"
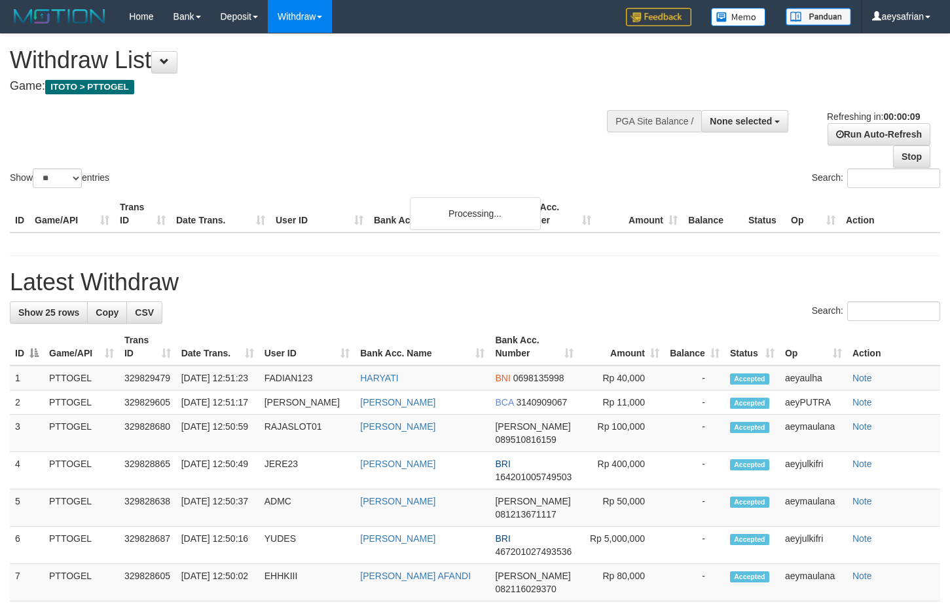
select select
select select "**"
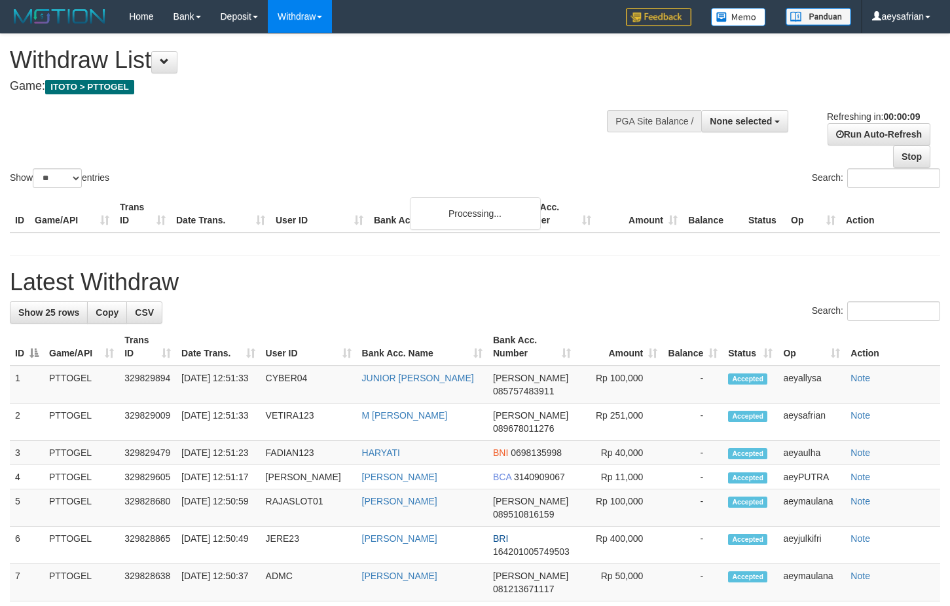
select select
select select "**"
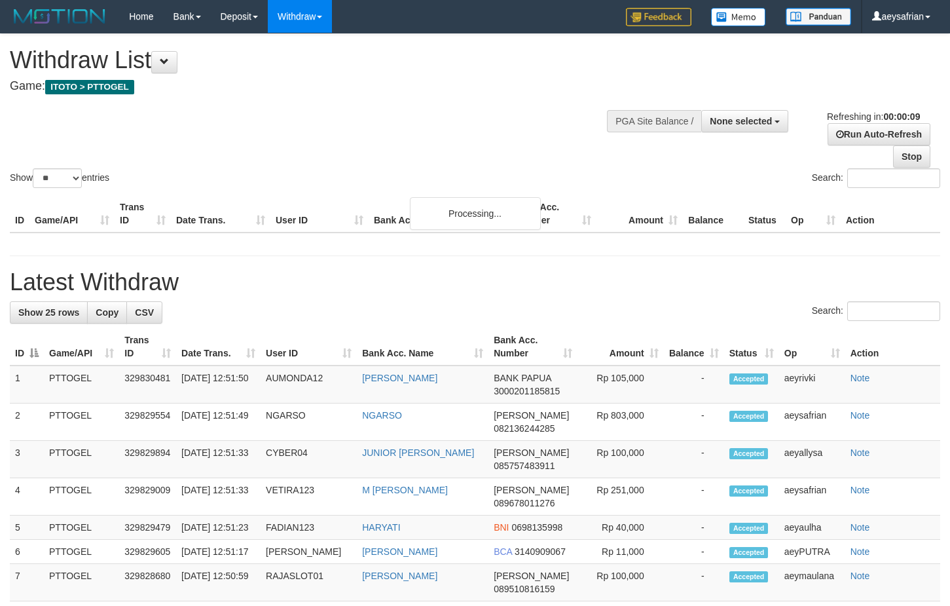
select select
select select "**"
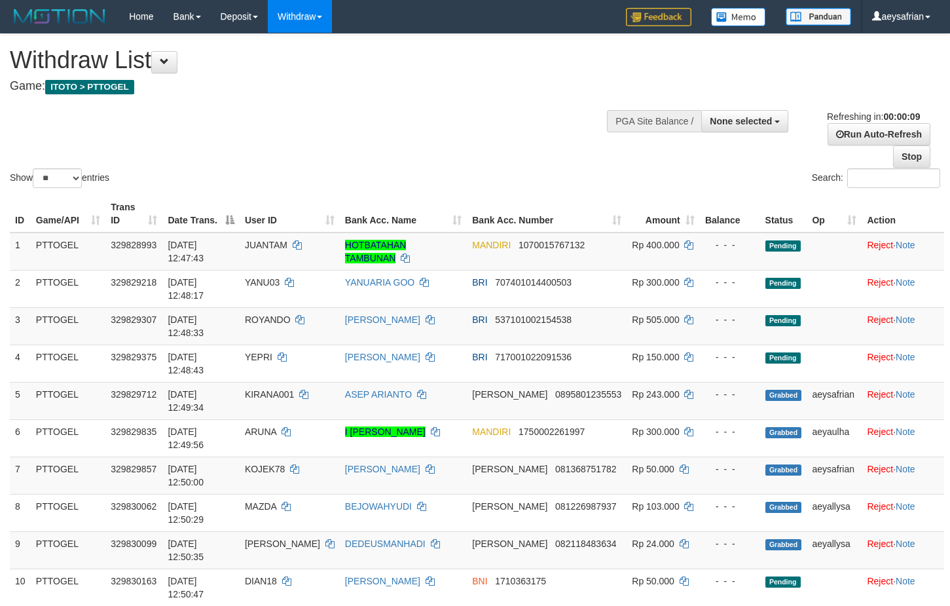
select select
select select "**"
select select
select select "**"
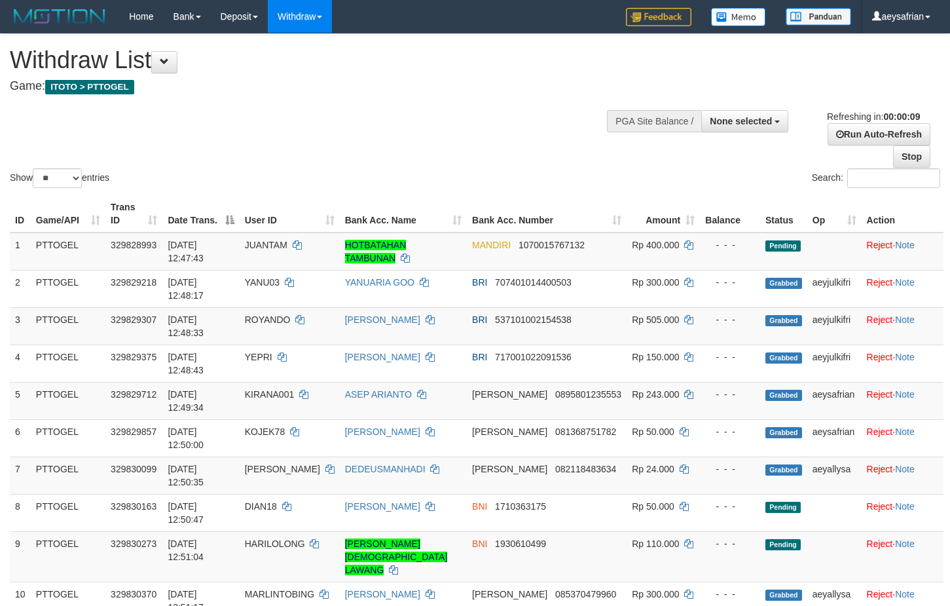
select select
select select "**"
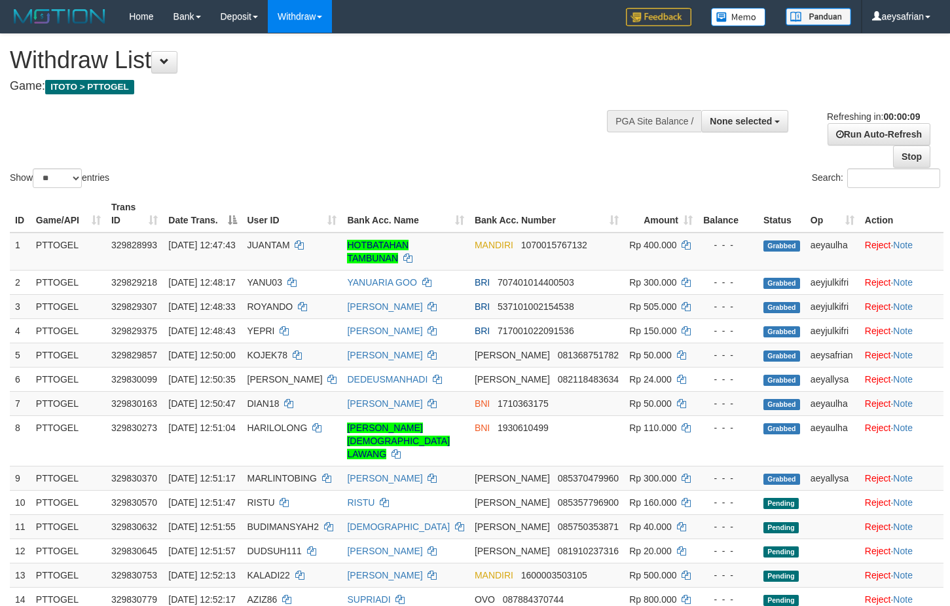
select select
select select "**"
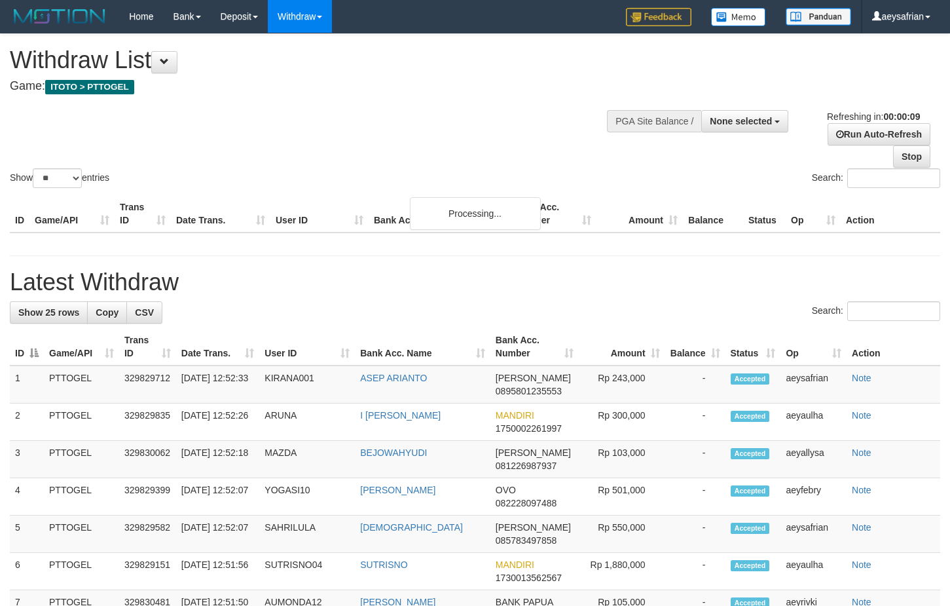
select select
select select "**"
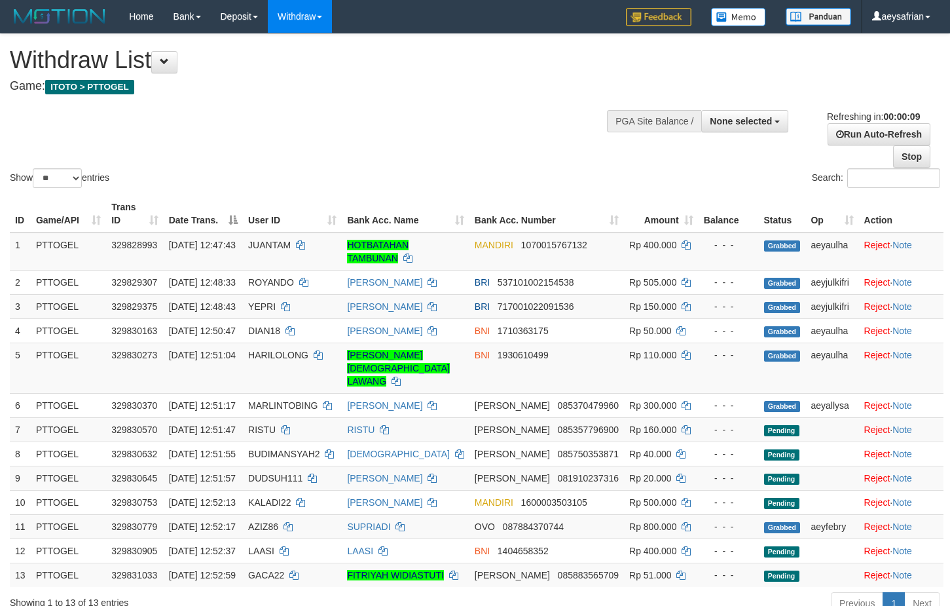
select select
select select "**"
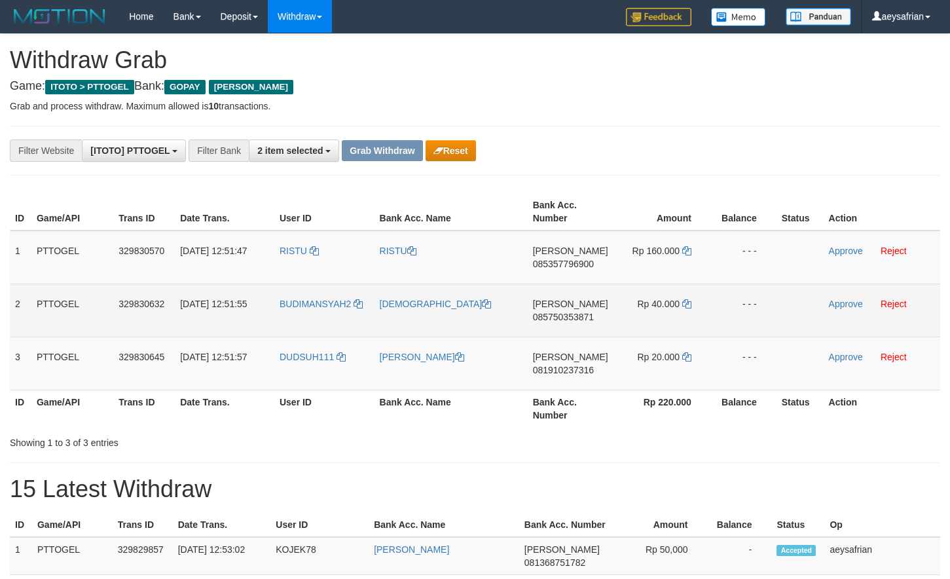
scroll to position [204, 0]
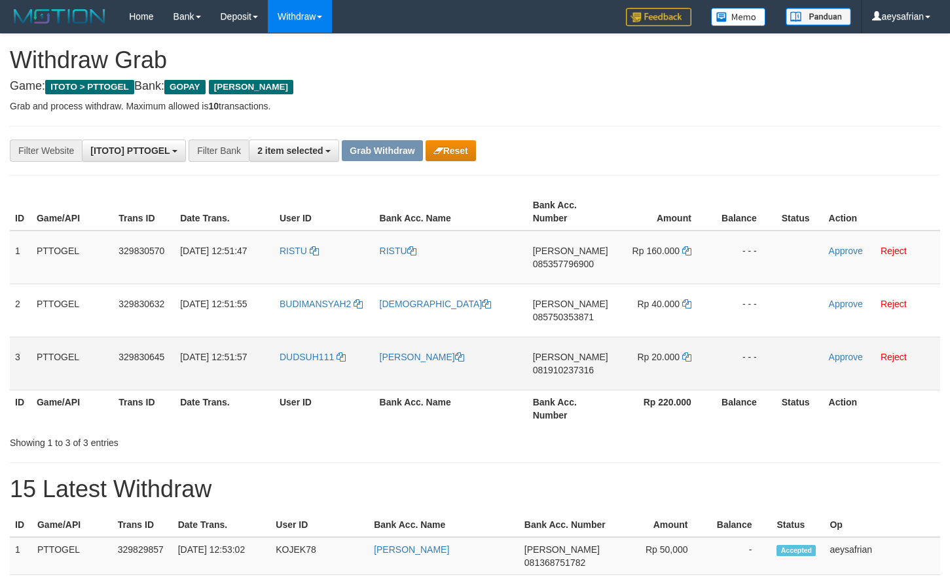
drag, startPoint x: 438, startPoint y: 293, endPoint x: 698, endPoint y: 347, distance: 265.4
click at [698, 347] on tbody "1 PTTOGEL 329830570 31/08/2025 12:51:47 RISTU RISTU DANA 085357796900 Rp 160.00…" at bounding box center [475, 311] width 931 height 160
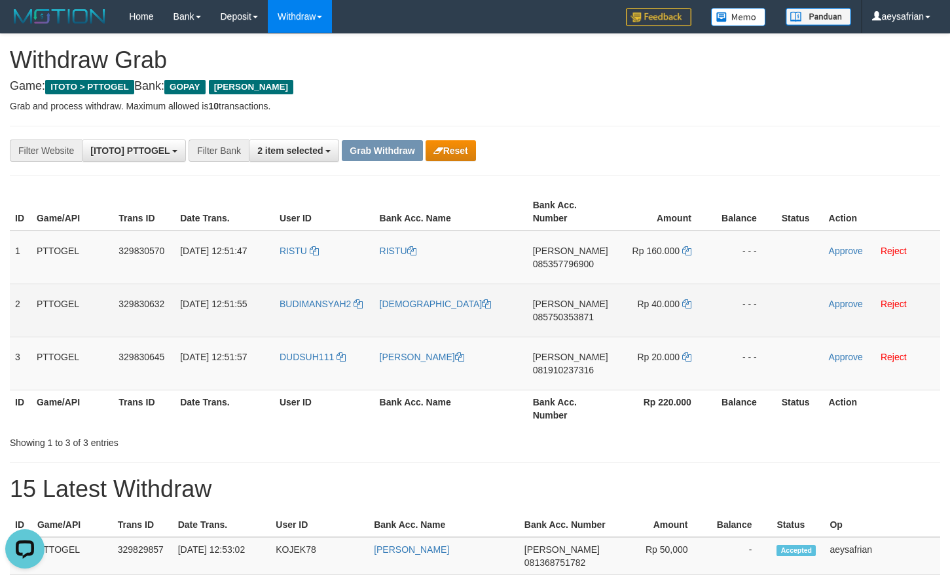
scroll to position [0, 0]
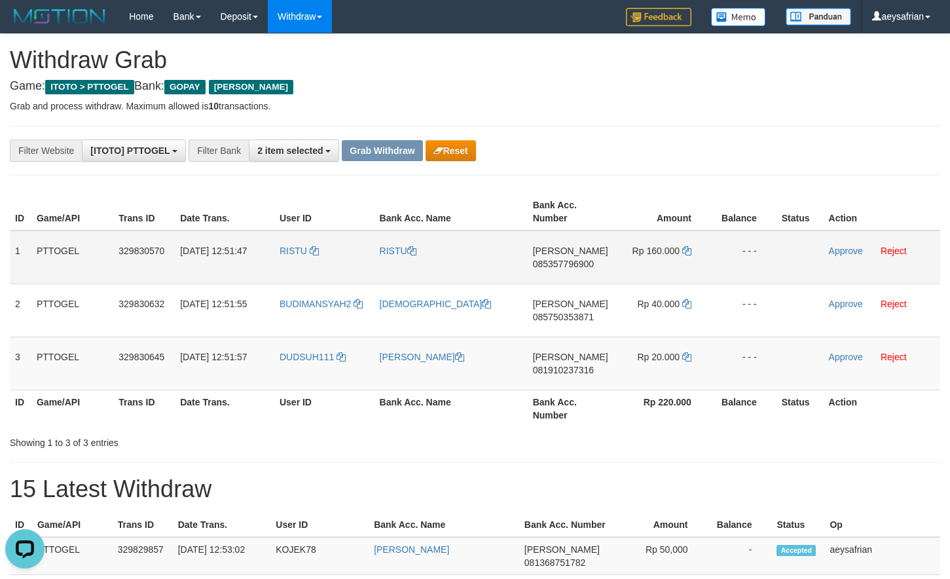
click at [557, 271] on td "DANA 085357796900" at bounding box center [571, 258] width 86 height 54
click at [559, 266] on span "085357796900" at bounding box center [563, 264] width 61 height 10
copy span "085357796900"
click at [559, 266] on span "085357796900" at bounding box center [563, 264] width 61 height 10
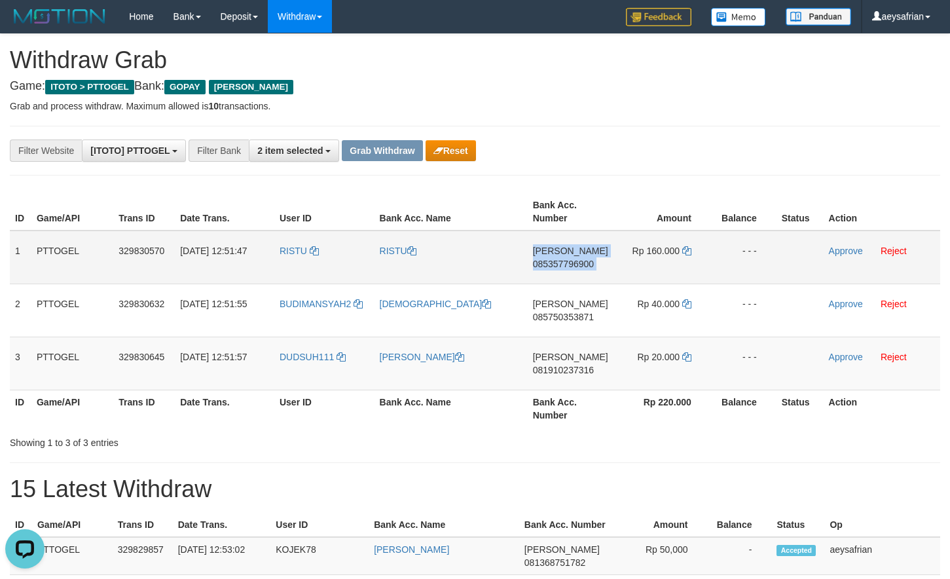
copy td "DANA 085357796900"
click at [567, 269] on td "DANA 085357796900" at bounding box center [571, 258] width 86 height 54
click at [568, 266] on span "085357796900" at bounding box center [563, 264] width 61 height 10
copy span "085357796900"
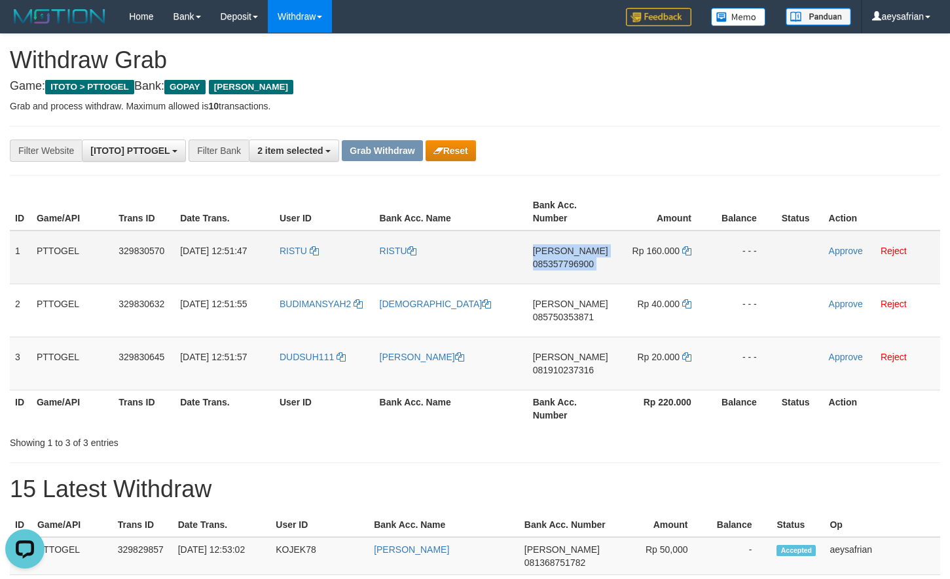
click at [567, 266] on span "085357796900" at bounding box center [563, 264] width 61 height 10
copy td "DANA 085357796900"
click at [680, 250] on td "Rp 160.000" at bounding box center [663, 258] width 98 height 54
click at [685, 250] on icon at bounding box center [687, 250] width 9 height 9
copy span
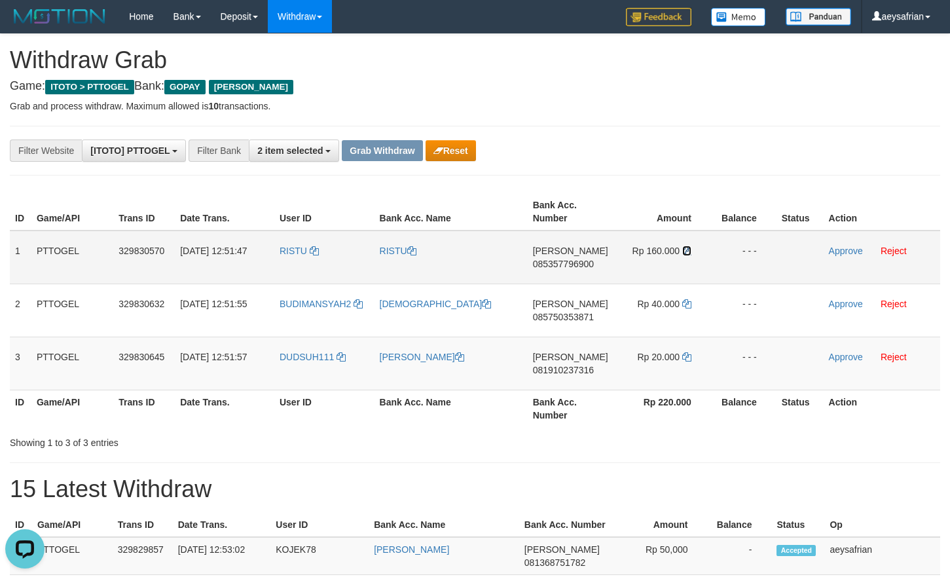
click at [685, 250] on icon at bounding box center [687, 250] width 9 height 9
click at [846, 251] on link "Approve" at bounding box center [846, 251] width 34 height 10
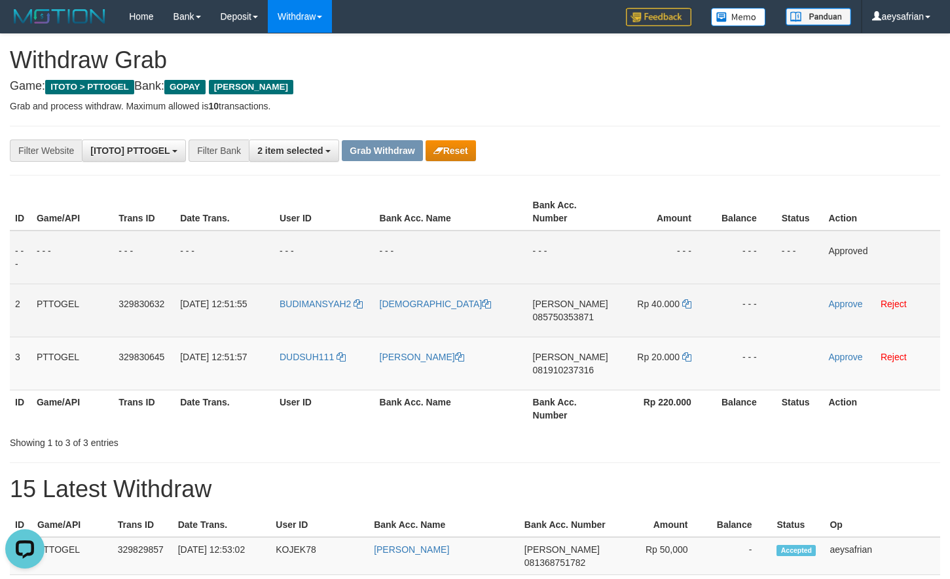
click at [566, 321] on span "085750353871" at bounding box center [563, 317] width 61 height 10
click at [566, 322] on span "085750353871" at bounding box center [563, 317] width 61 height 10
copy span "085750353871"
drag, startPoint x: 566, startPoint y: 322, endPoint x: 637, endPoint y: 319, distance: 71.4
click at [567, 322] on span "085750353871" at bounding box center [563, 317] width 61 height 10
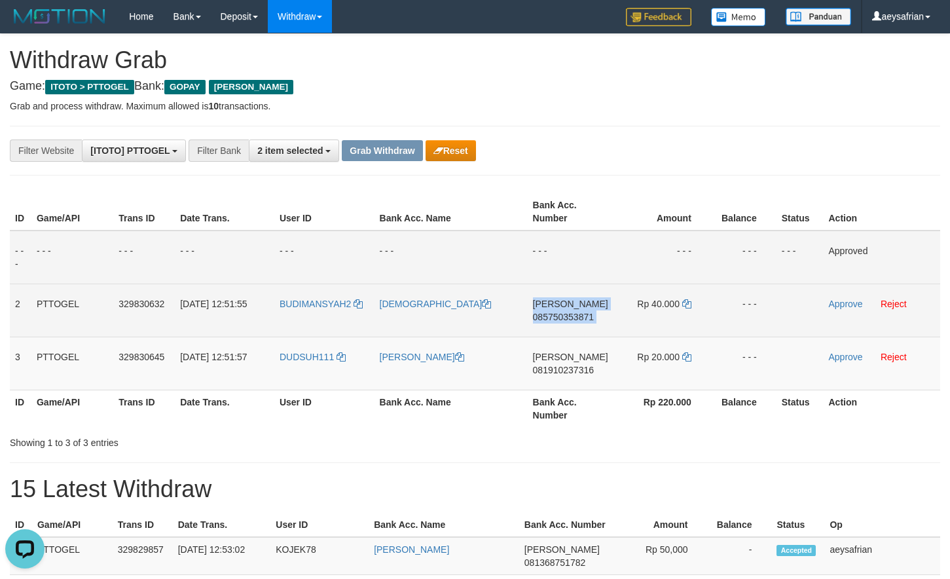
copy td "DANA 085750353871"
click at [574, 318] on span "085750353871" at bounding box center [563, 317] width 61 height 10
copy span "085750353871"
click at [684, 307] on icon at bounding box center [687, 303] width 9 height 9
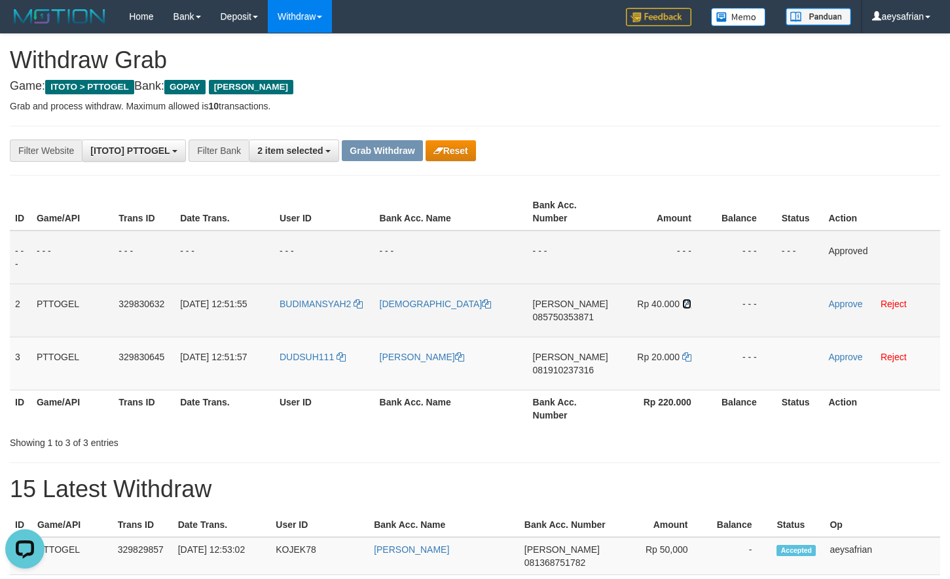
click at [684, 307] on icon at bounding box center [687, 303] width 9 height 9
click at [688, 305] on icon at bounding box center [687, 303] width 9 height 9
click at [852, 305] on link "Approve" at bounding box center [846, 304] width 34 height 10
click at [536, 365] on span "081910237316" at bounding box center [563, 370] width 61 height 10
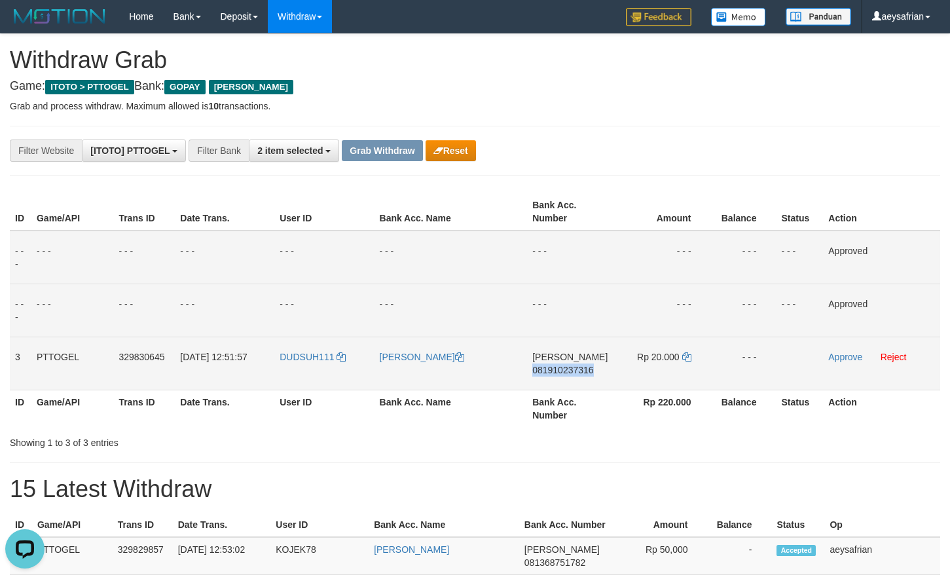
click at [536, 365] on span "081910237316" at bounding box center [563, 370] width 61 height 10
copy span "081910237316"
click at [536, 365] on span "081910237316" at bounding box center [563, 370] width 61 height 10
copy td "DANA 081910237316"
click at [578, 369] on span "081910237316" at bounding box center [563, 370] width 61 height 10
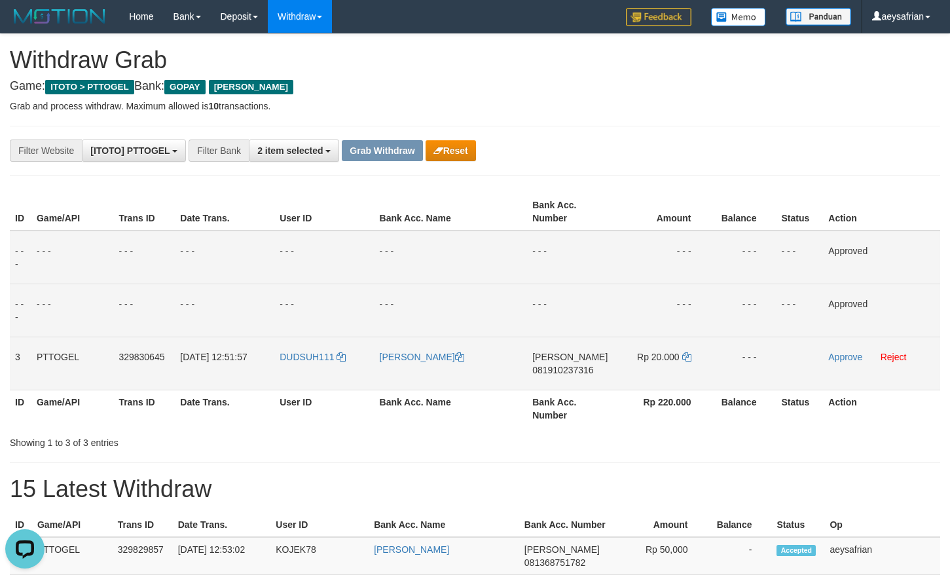
click at [581, 369] on span "081910237316" at bounding box center [563, 370] width 61 height 10
click at [580, 369] on span "081910237316" at bounding box center [563, 370] width 61 height 10
click at [579, 370] on span "081910237316" at bounding box center [563, 370] width 61 height 10
click at [685, 359] on td "Rp 20.000" at bounding box center [662, 363] width 98 height 53
click at [683, 357] on icon at bounding box center [687, 356] width 9 height 9
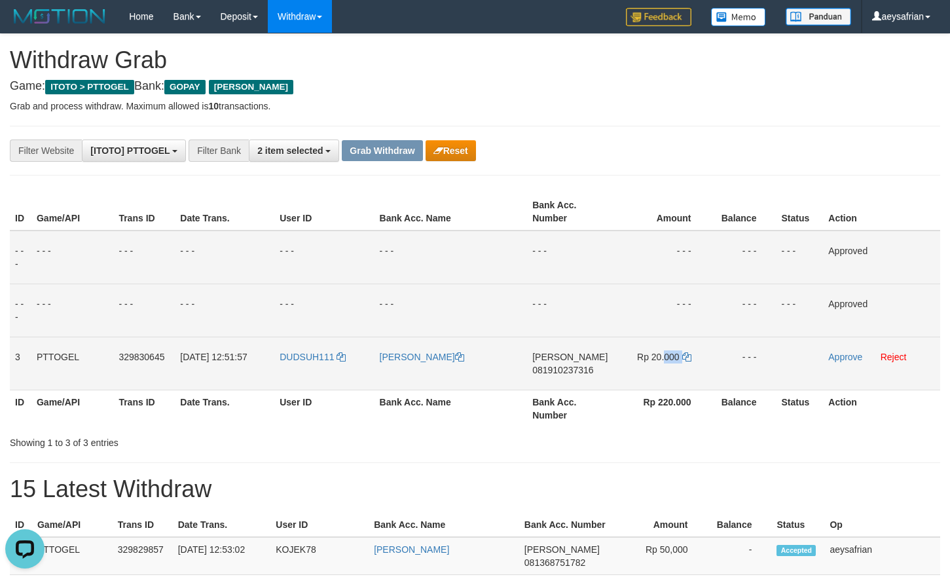
click at [681, 356] on td "Rp 20.000" at bounding box center [662, 363] width 98 height 53
click at [856, 362] on link "Approve" at bounding box center [846, 357] width 34 height 10
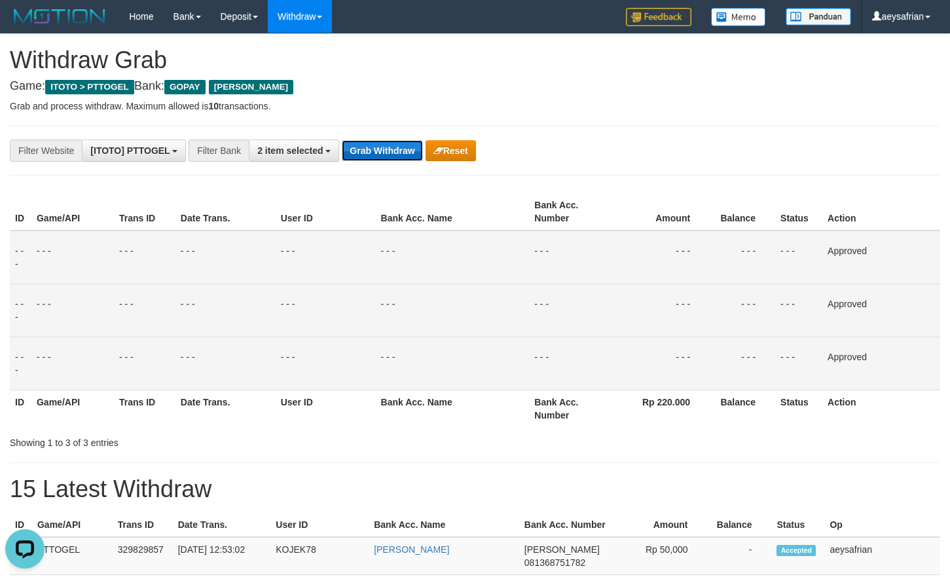
click at [408, 154] on button "Grab Withdraw" at bounding box center [382, 150] width 81 height 21
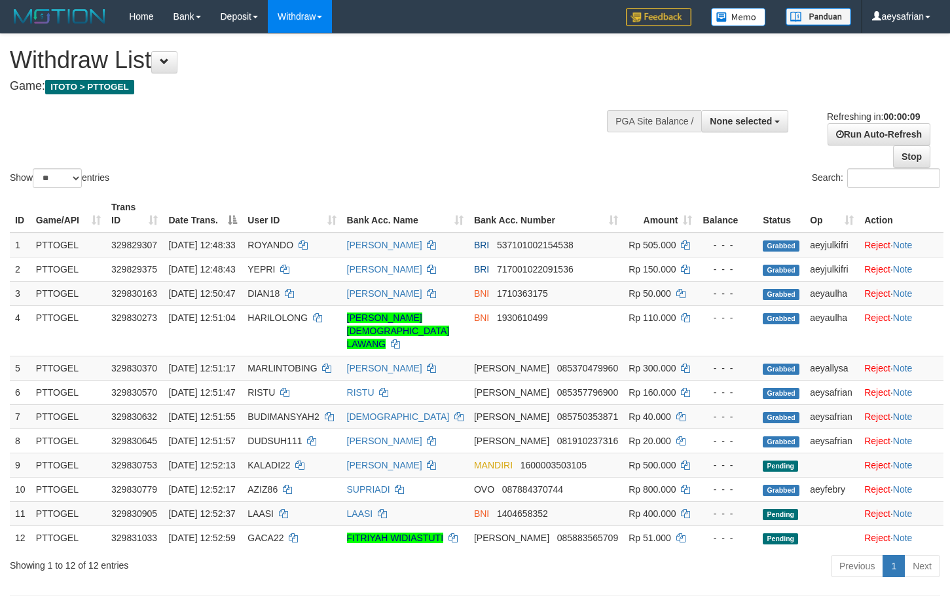
select select
select select "**"
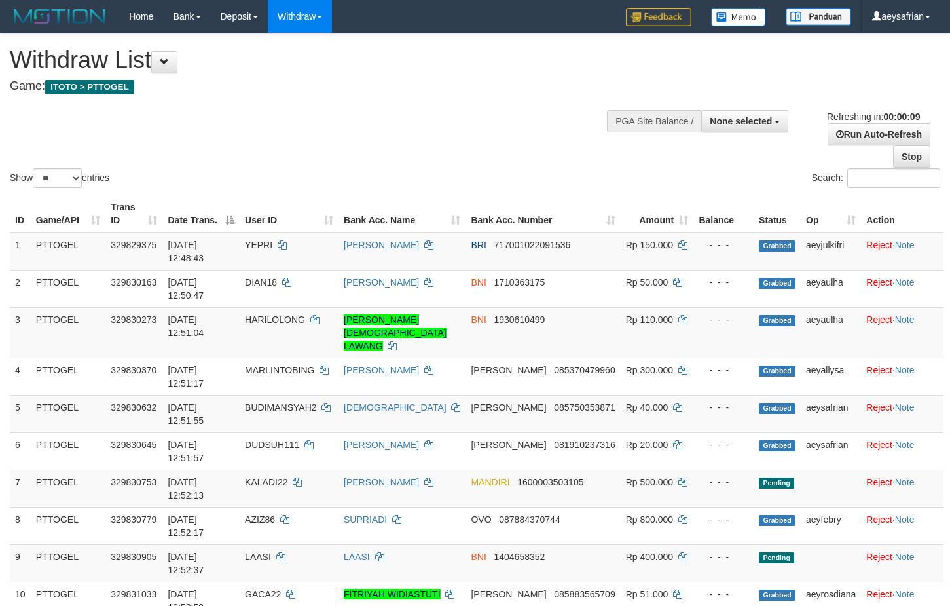
select select
select select "**"
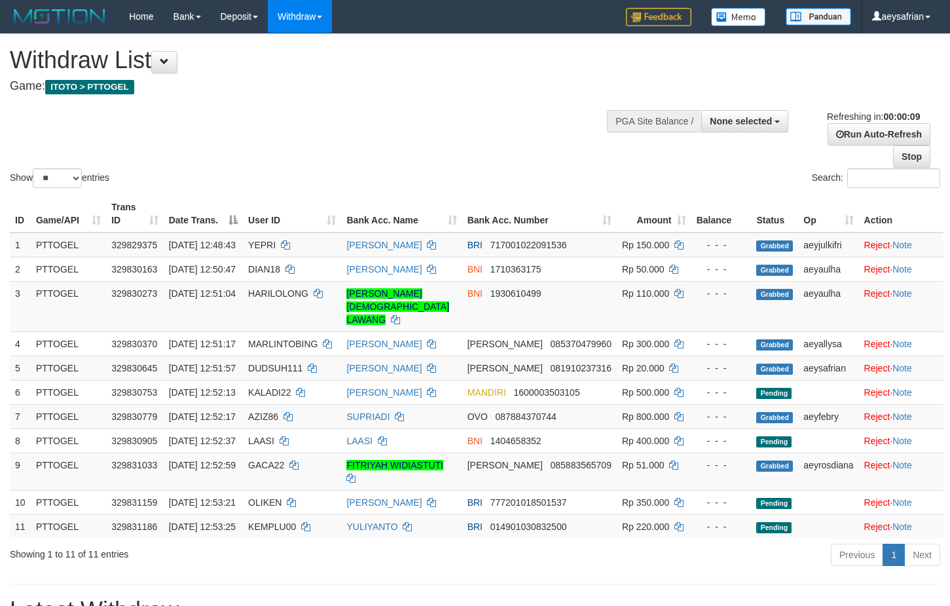
select select
select select "**"
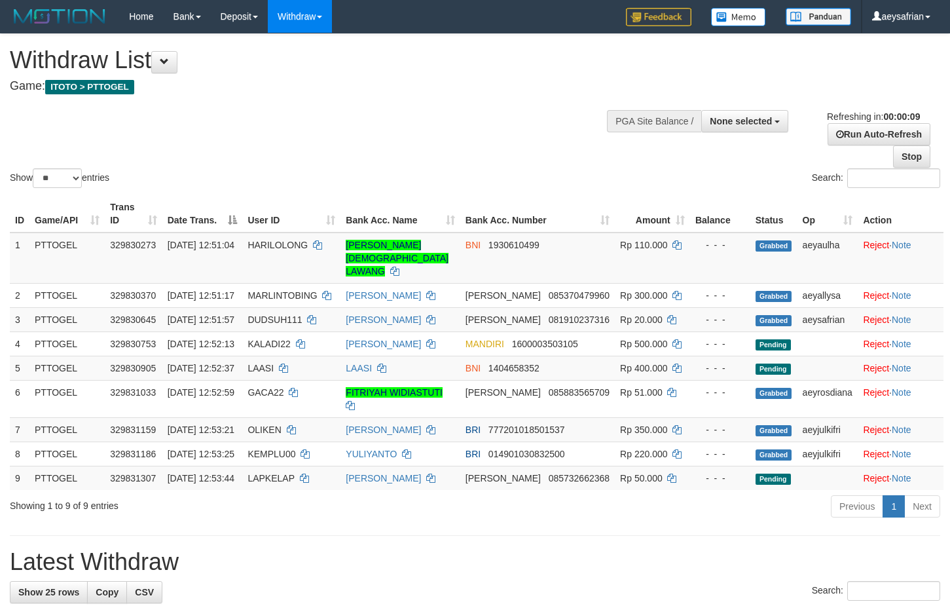
select select
select select "**"
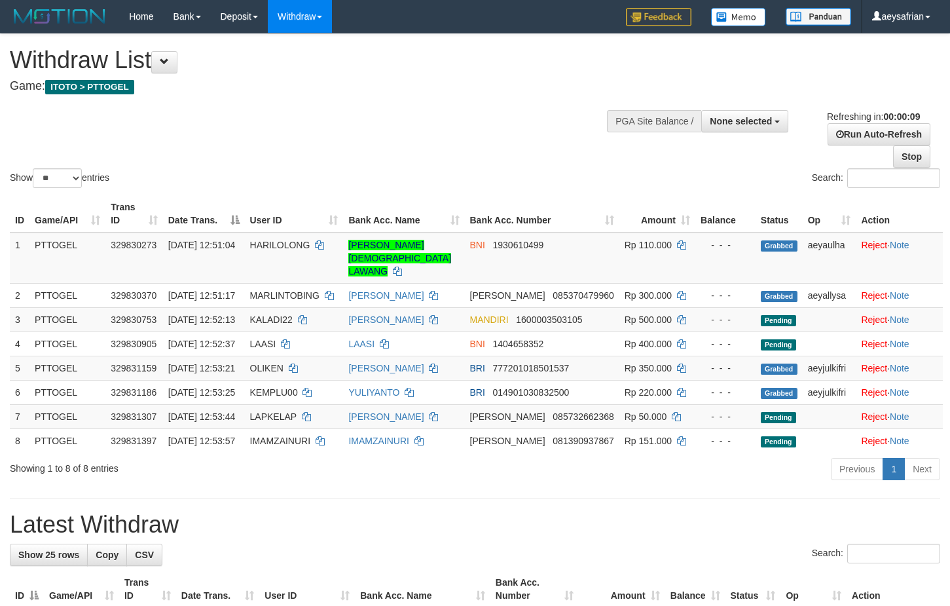
select select
select select "**"
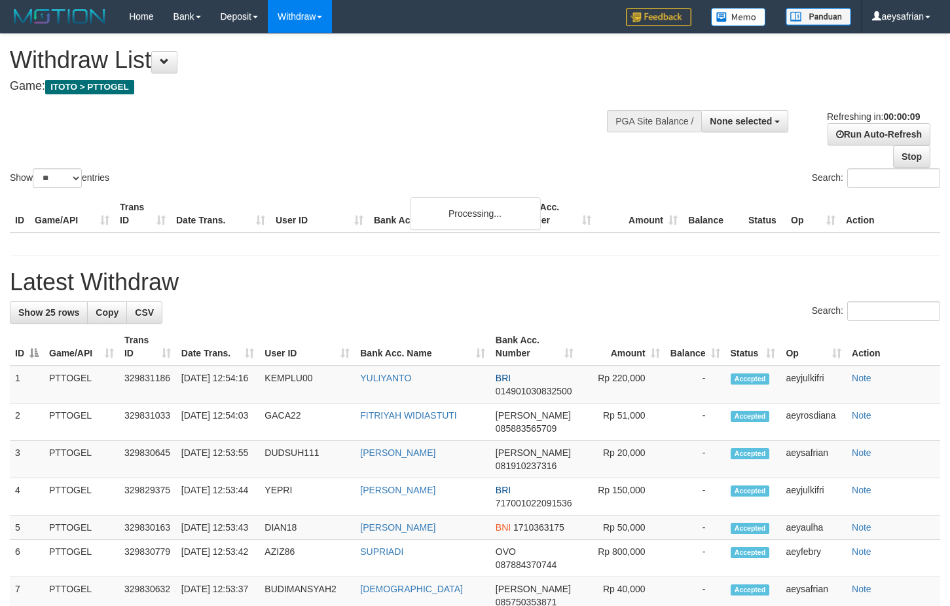
select select
select select "**"
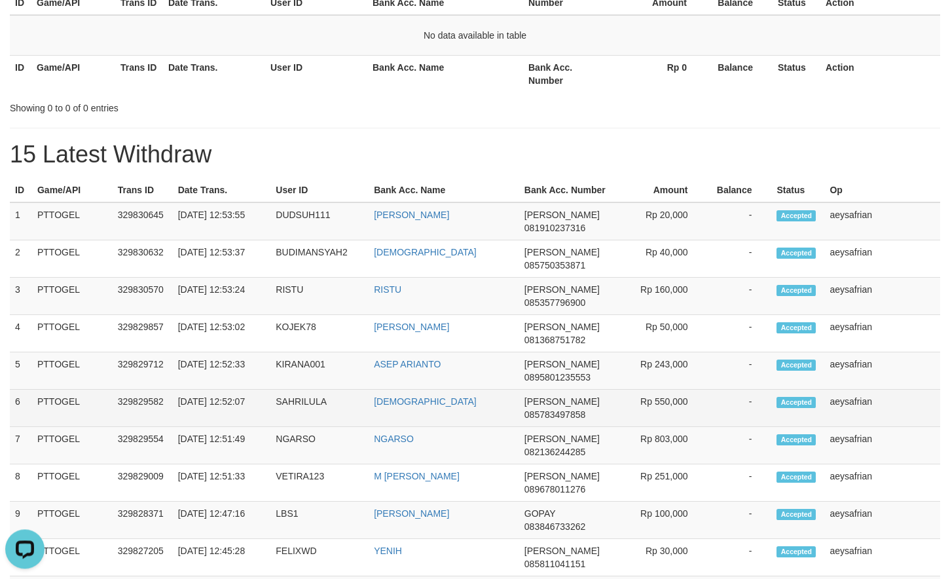
scroll to position [267, 0]
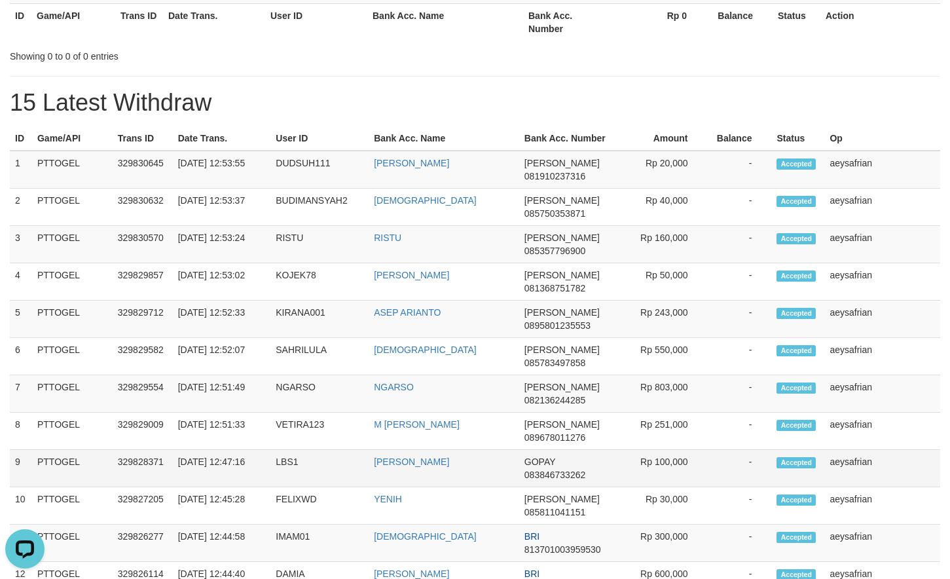
click at [254, 460] on td "31/08/2025 12:47:16" at bounding box center [222, 468] width 98 height 37
click at [301, 457] on td "LBS1" at bounding box center [320, 468] width 98 height 37
copy td "LBS1"
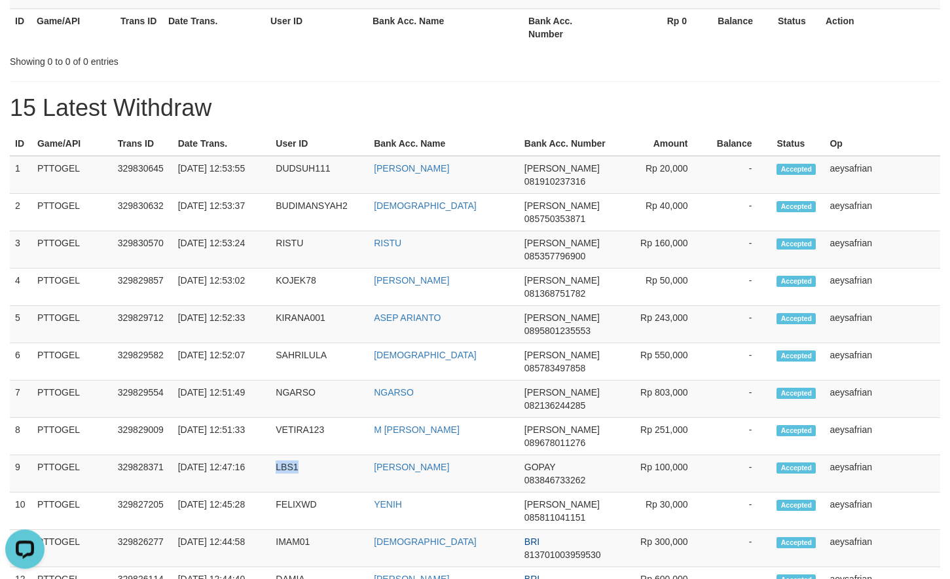
scroll to position [0, 0]
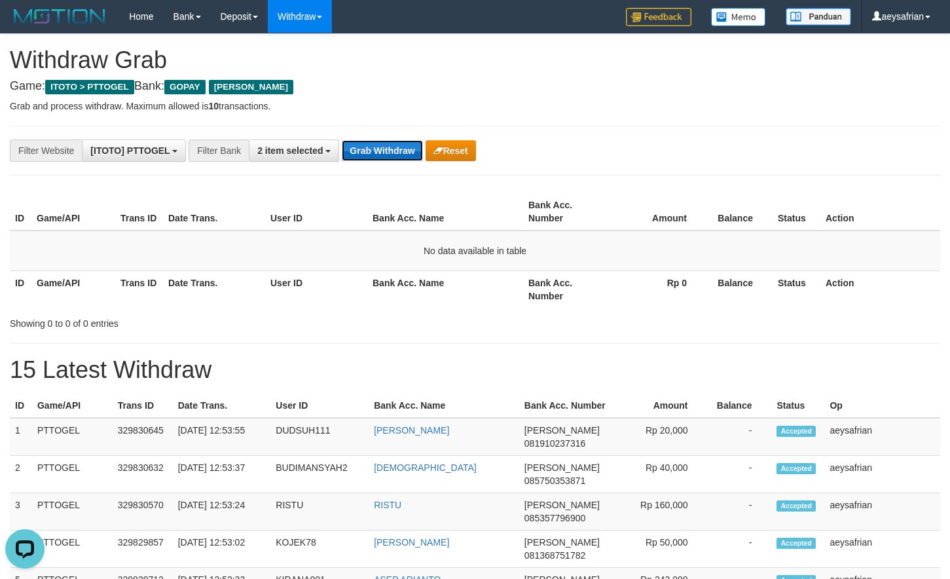
click at [381, 141] on button "Grab Withdraw" at bounding box center [382, 150] width 81 height 21
click at [375, 141] on button "Grab Withdraw" at bounding box center [382, 150] width 81 height 21
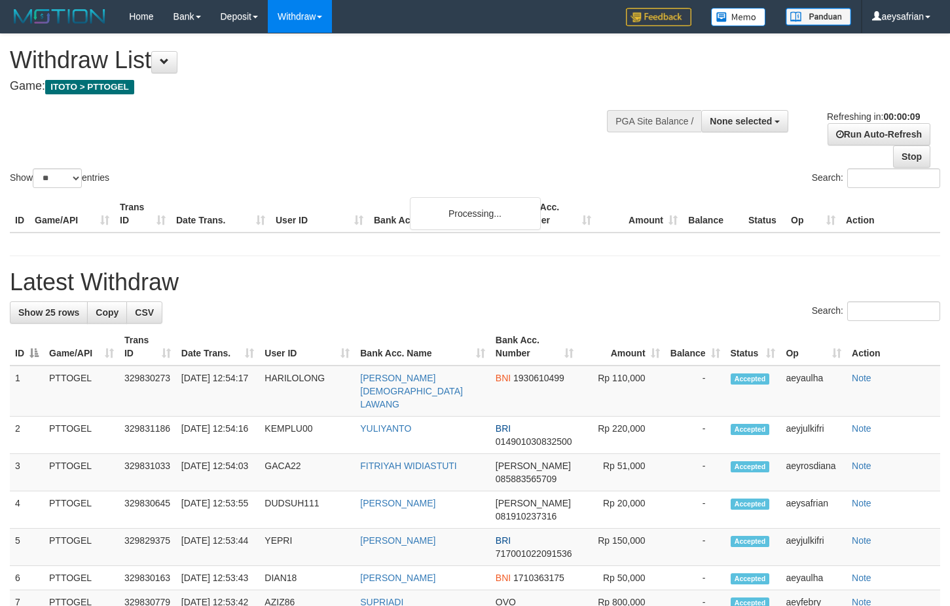
select select
select select "**"
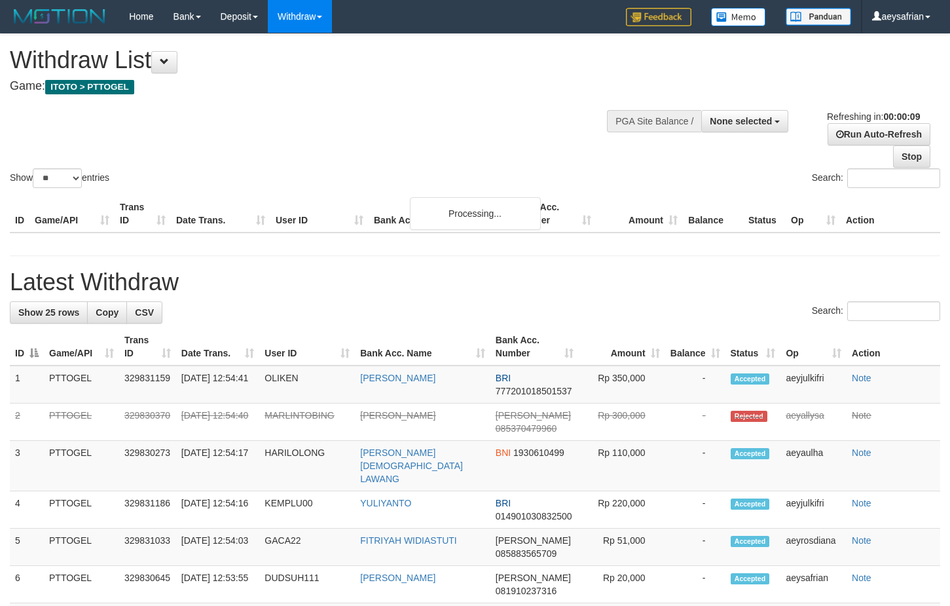
select select
select select "**"
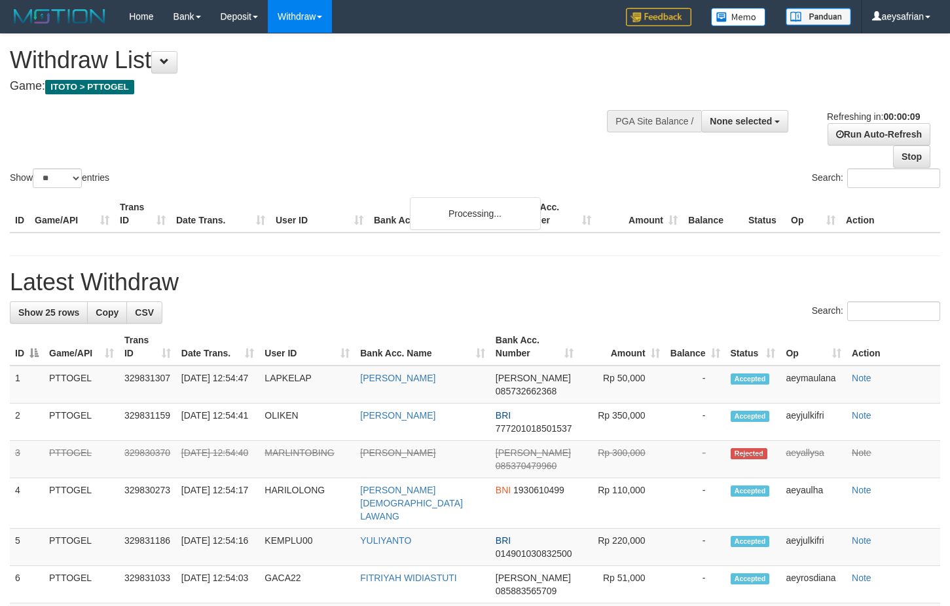
select select
select select "**"
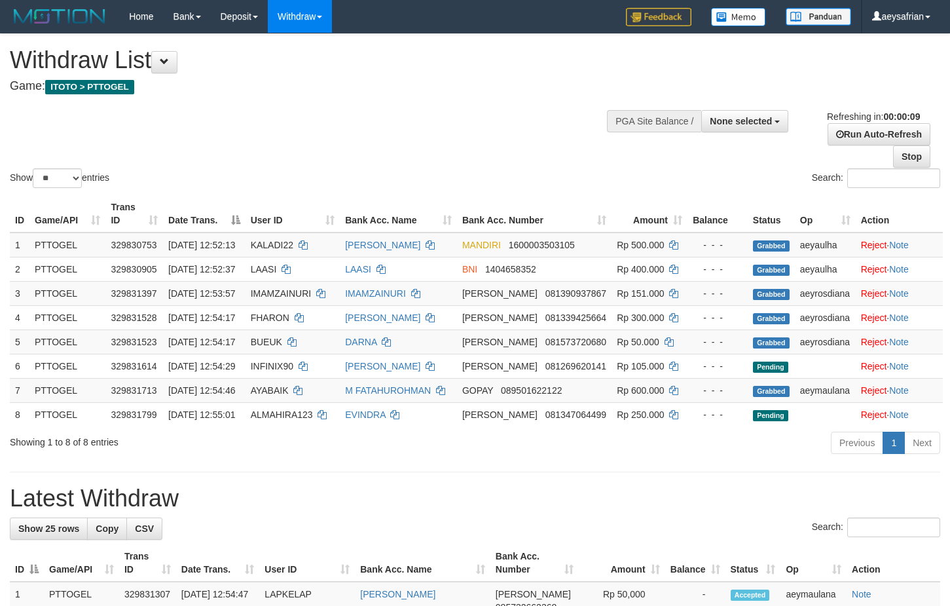
select select
select select "**"
select select
select select "**"
select select
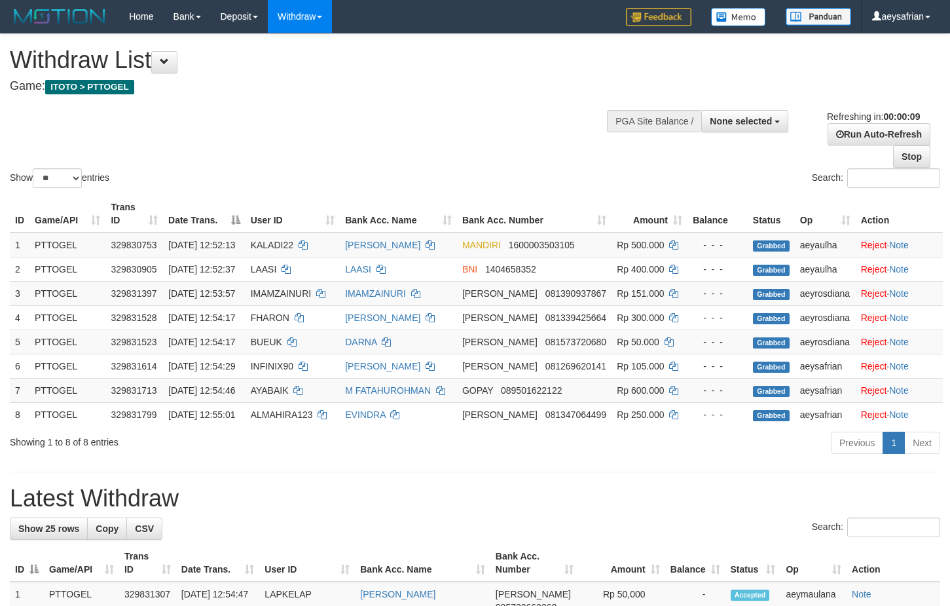
select select "**"
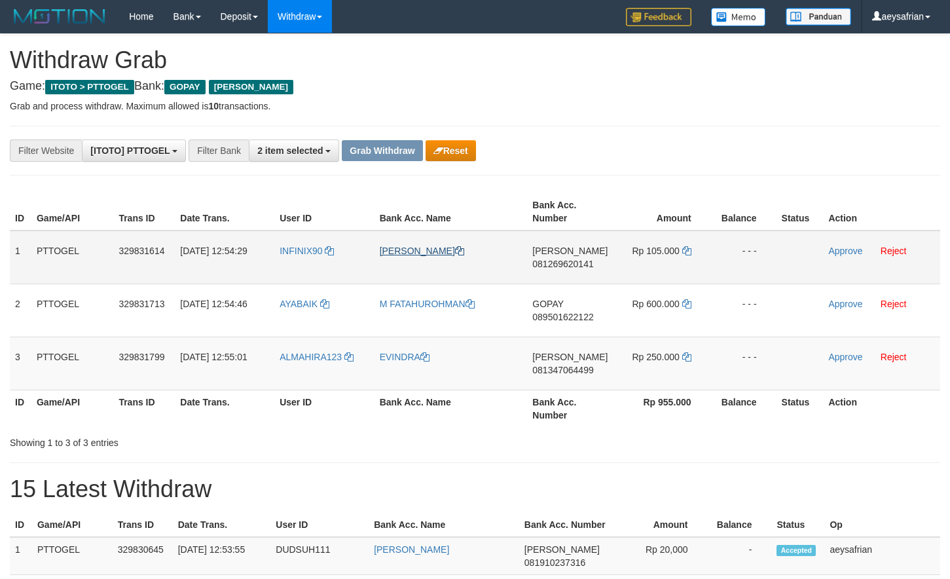
scroll to position [204, 0]
drag, startPoint x: 457, startPoint y: 314, endPoint x: 654, endPoint y: 358, distance: 202.5
click at [666, 369] on tbody "1 PTTOGEL 329831614 [DATE] 12:54:29 INFINIX90 [PERSON_NAME] 081269620141 Rp 105…" at bounding box center [475, 311] width 931 height 160
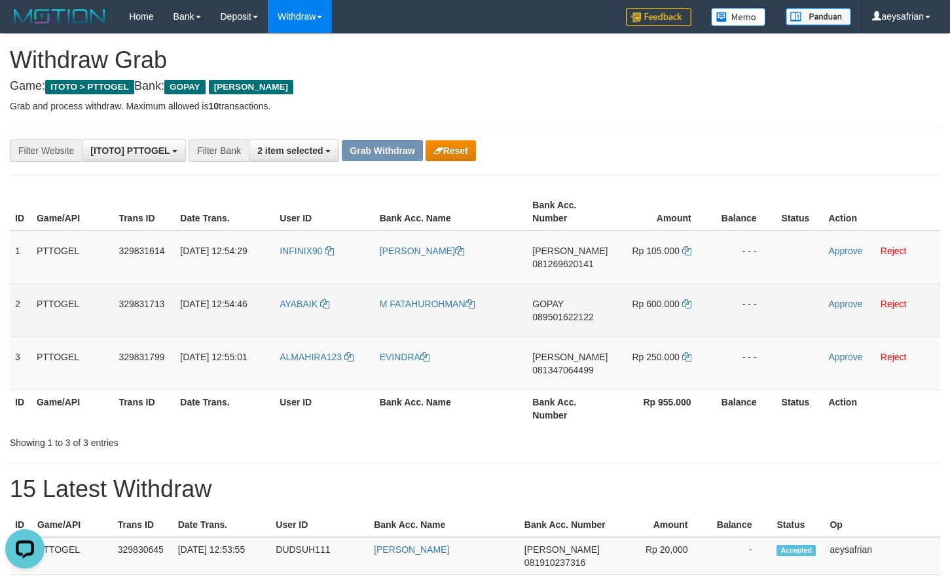
click at [561, 318] on span "089501622122" at bounding box center [563, 317] width 61 height 10
copy span "089501622122"
click at [561, 318] on span "089501622122" at bounding box center [563, 317] width 61 height 10
copy td "GOPAY 089501622122"
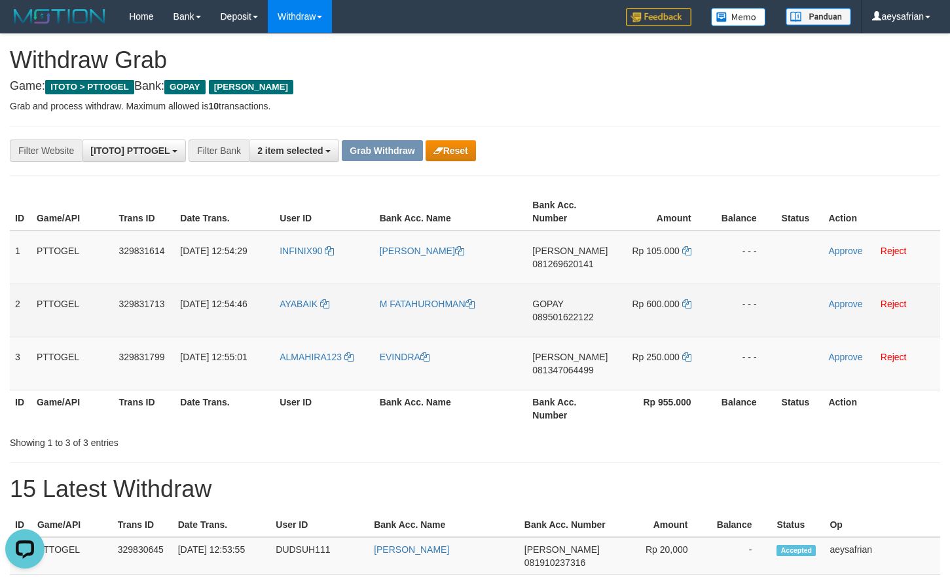
click at [556, 320] on span "089501622122" at bounding box center [563, 317] width 61 height 10
copy span "089501622122"
click at [511, 319] on td "M FATAHUROHMAN" at bounding box center [451, 310] width 153 height 53
click at [555, 316] on span "089501622122" at bounding box center [563, 317] width 61 height 10
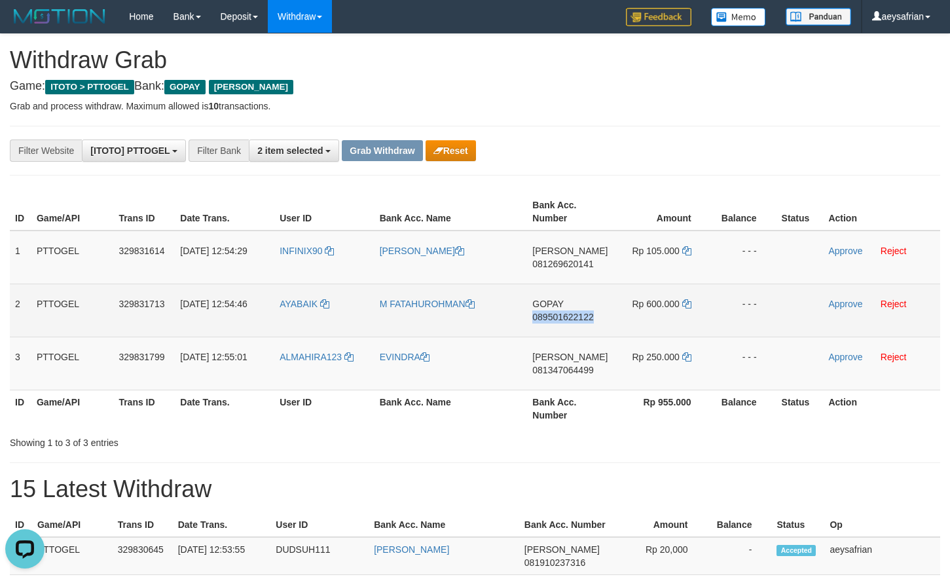
click at [556, 316] on span "089501622122" at bounding box center [563, 317] width 61 height 10
copy span "089501622122"
click at [557, 316] on span "089501622122" at bounding box center [563, 317] width 61 height 10
copy td "GOPAY 089501622122"
click at [683, 302] on icon at bounding box center [687, 303] width 9 height 9
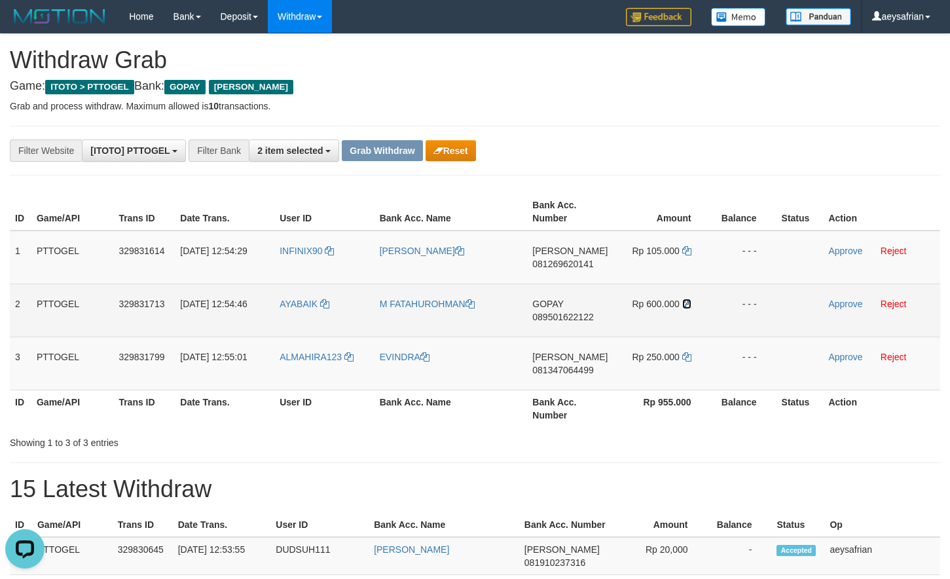
click at [683, 302] on icon at bounding box center [687, 303] width 9 height 9
click at [846, 305] on link "Approve" at bounding box center [846, 304] width 34 height 10
click at [561, 266] on span "081269620141" at bounding box center [563, 264] width 61 height 10
copy span "081269620141"
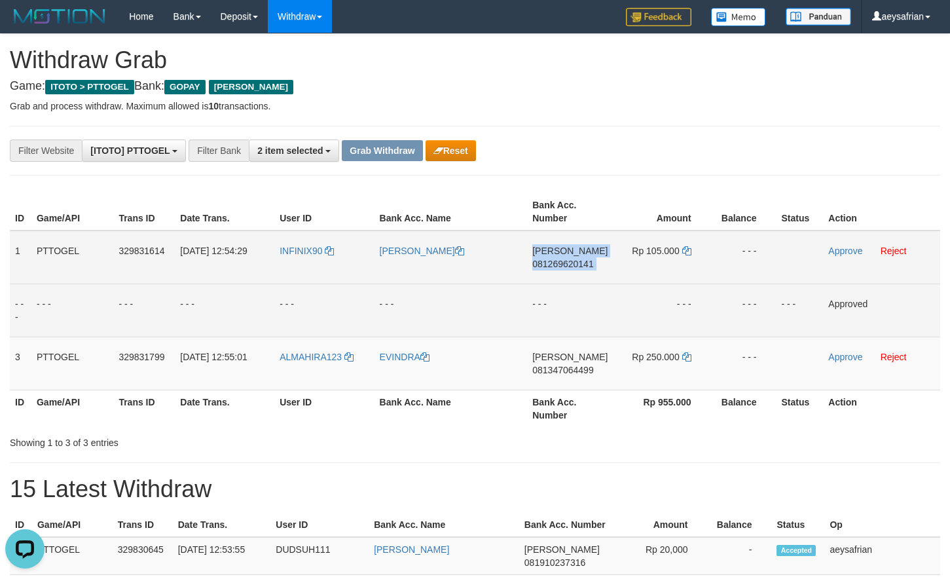
click at [562, 266] on span "081269620141" at bounding box center [563, 264] width 61 height 10
copy td "[PERSON_NAME] 081269620141"
drag, startPoint x: 563, startPoint y: 371, endPoint x: 563, endPoint y: 339, distance: 32.1
click at [563, 369] on span "081347064499" at bounding box center [563, 370] width 61 height 10
click at [569, 269] on td "[PERSON_NAME] 081269620141" at bounding box center [570, 258] width 86 height 54
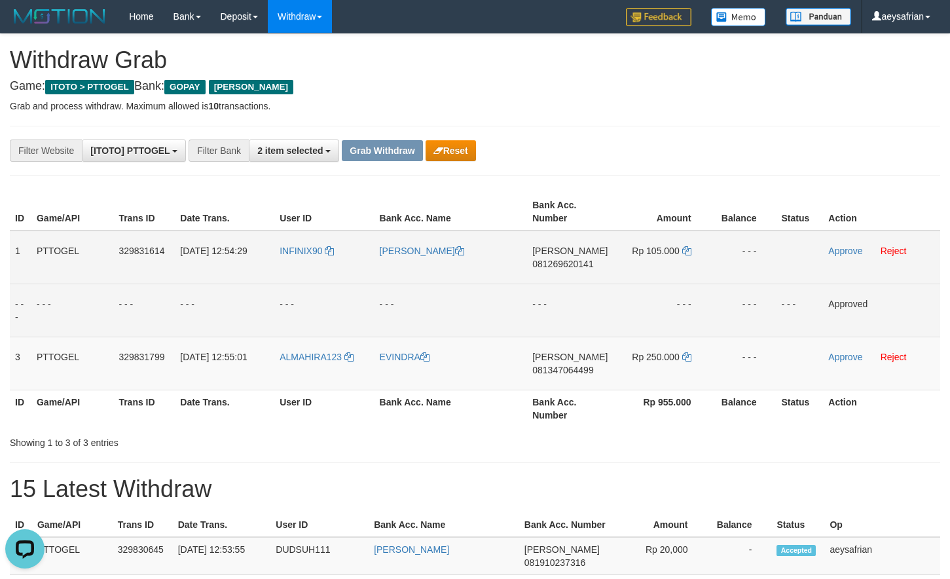
click at [569, 269] on span "081269620141" at bounding box center [563, 264] width 61 height 10
copy span "081269620141"
drag, startPoint x: 569, startPoint y: 267, endPoint x: 585, endPoint y: 264, distance: 16.6
click at [572, 267] on span "081269620141" at bounding box center [563, 264] width 61 height 10
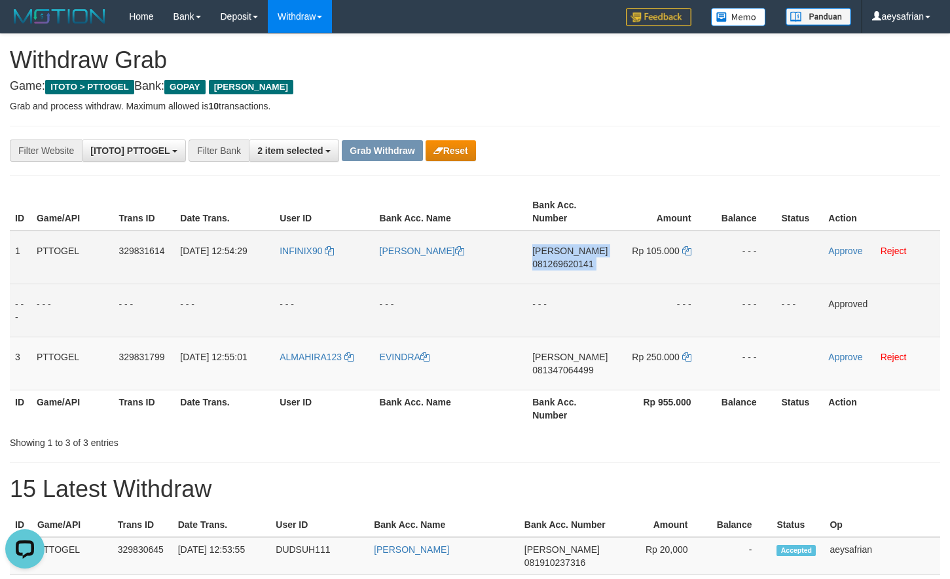
copy td "[PERSON_NAME] 081269620141"
click at [576, 257] on td "[PERSON_NAME] 081269620141" at bounding box center [570, 258] width 86 height 54
click at [576, 262] on span "081269620141" at bounding box center [563, 264] width 61 height 10
copy td "08126962"
click at [576, 262] on span "081269620141" at bounding box center [563, 264] width 61 height 10
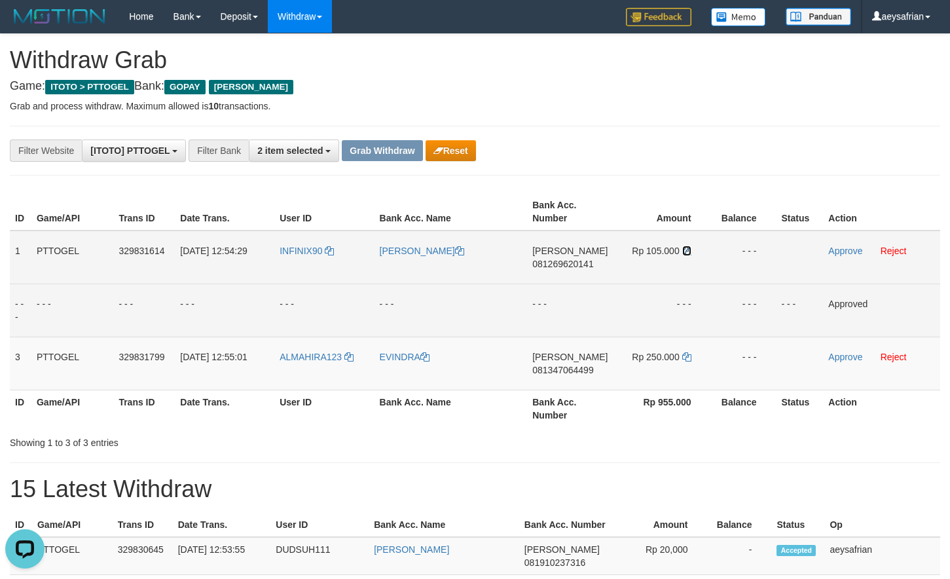
click at [683, 251] on icon at bounding box center [687, 250] width 9 height 9
drag, startPoint x: 683, startPoint y: 251, endPoint x: 861, endPoint y: 238, distance: 178.7
click at [686, 251] on icon at bounding box center [687, 250] width 9 height 9
click at [840, 252] on link "Approve" at bounding box center [846, 251] width 34 height 10
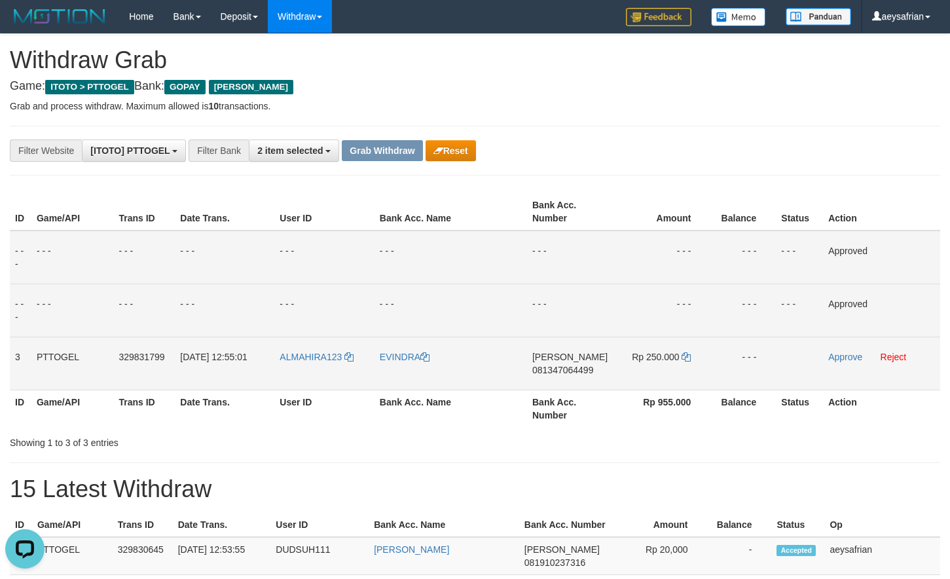
click at [573, 371] on span "081347064499" at bounding box center [563, 370] width 61 height 10
click at [543, 374] on span "081347064499" at bounding box center [563, 370] width 61 height 10
click at [546, 373] on span "081347064499" at bounding box center [563, 370] width 61 height 10
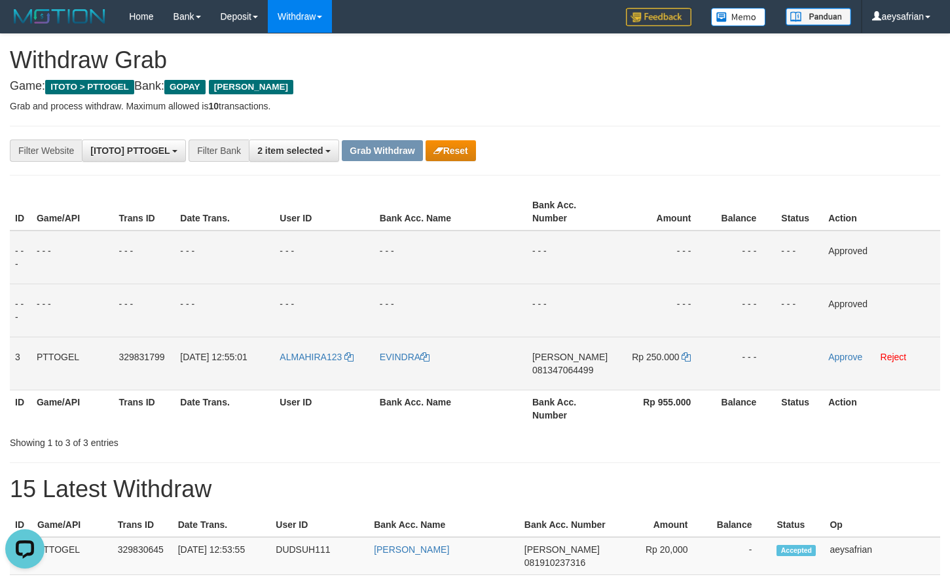
click at [557, 367] on span "081347064499" at bounding box center [563, 370] width 61 height 10
click at [558, 367] on span "081347064499" at bounding box center [563, 370] width 61 height 10
click at [692, 354] on td "Rp 250.000" at bounding box center [662, 363] width 98 height 53
click at [686, 358] on icon at bounding box center [686, 356] width 9 height 9
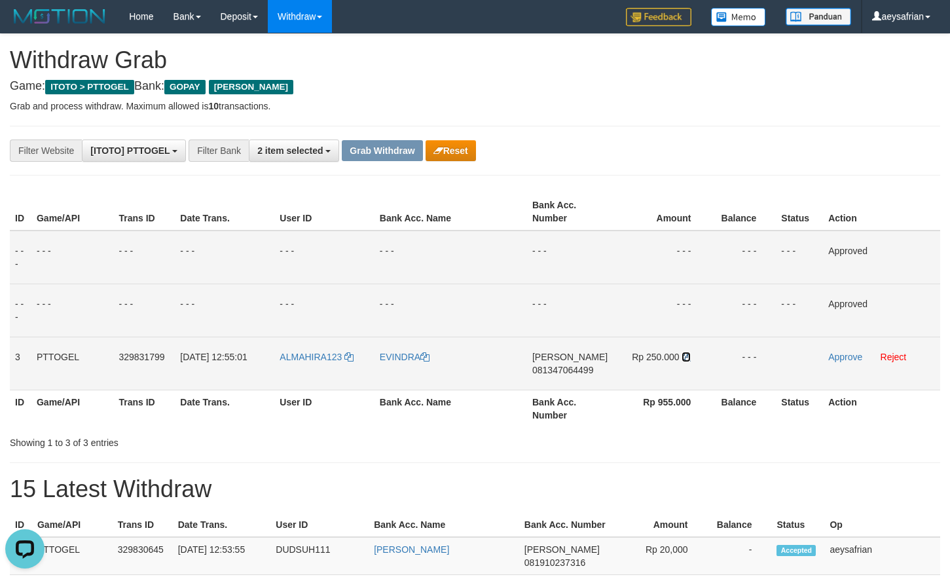
click at [686, 358] on icon at bounding box center [686, 356] width 9 height 9
click at [847, 358] on link "Approve" at bounding box center [846, 357] width 34 height 10
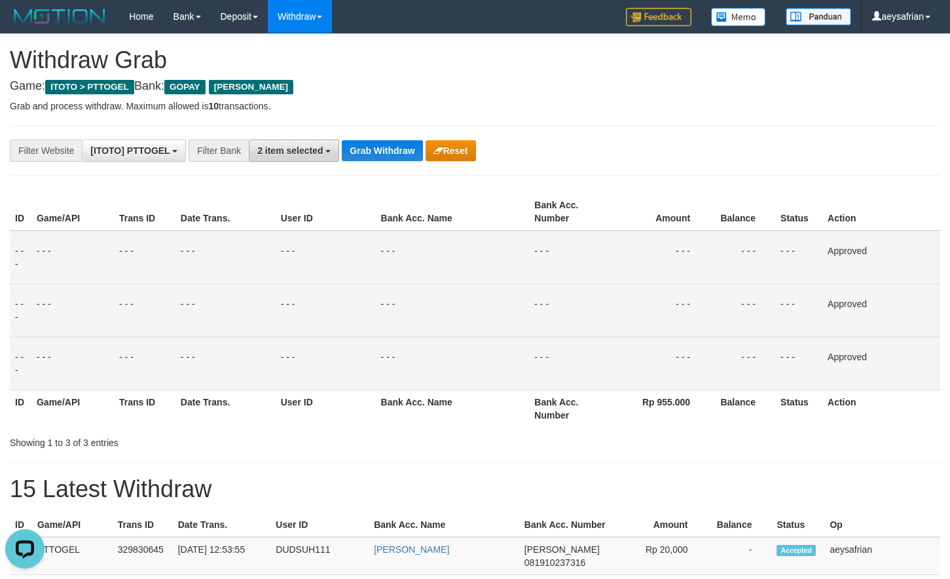
click at [288, 155] on span "2 item selected" at bounding box center [290, 150] width 66 height 10
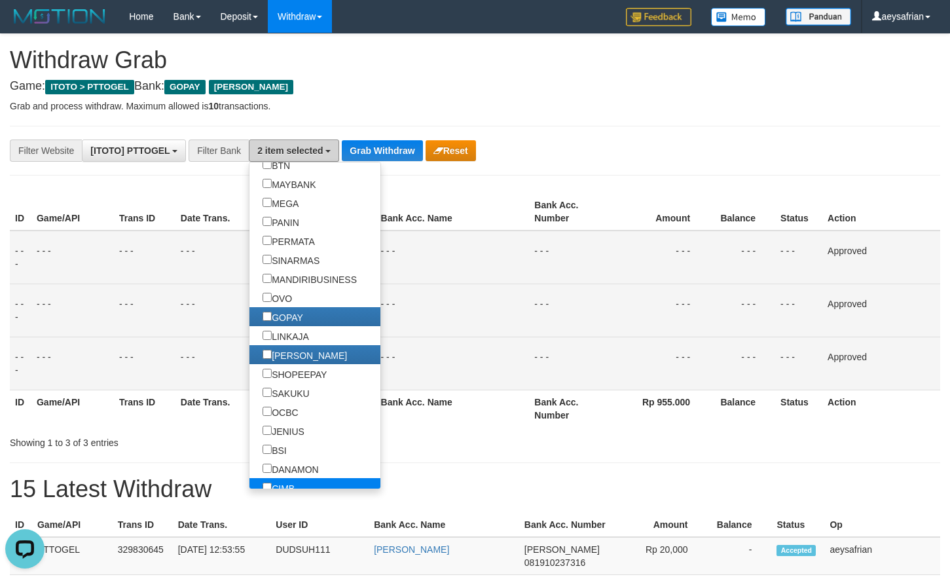
scroll to position [252, 0]
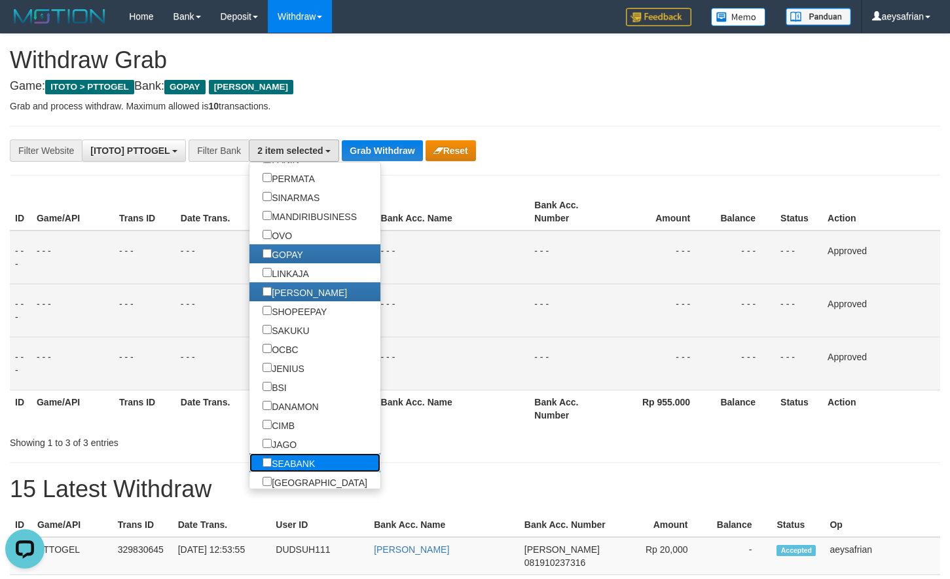
click at [250, 459] on label "SEABANK" at bounding box center [289, 462] width 79 height 19
click at [400, 151] on button "Grab Withdraw" at bounding box center [382, 150] width 81 height 21
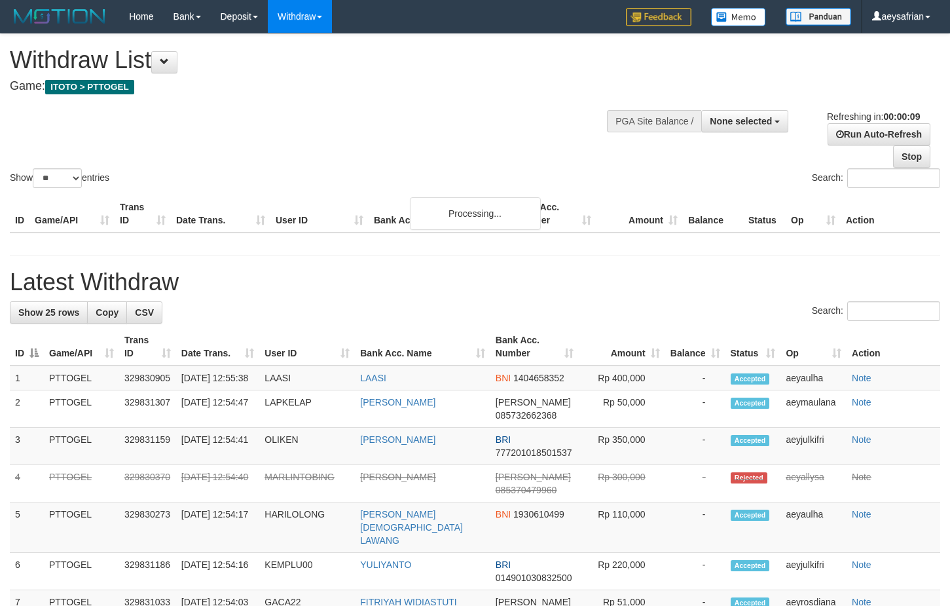
select select
select select "**"
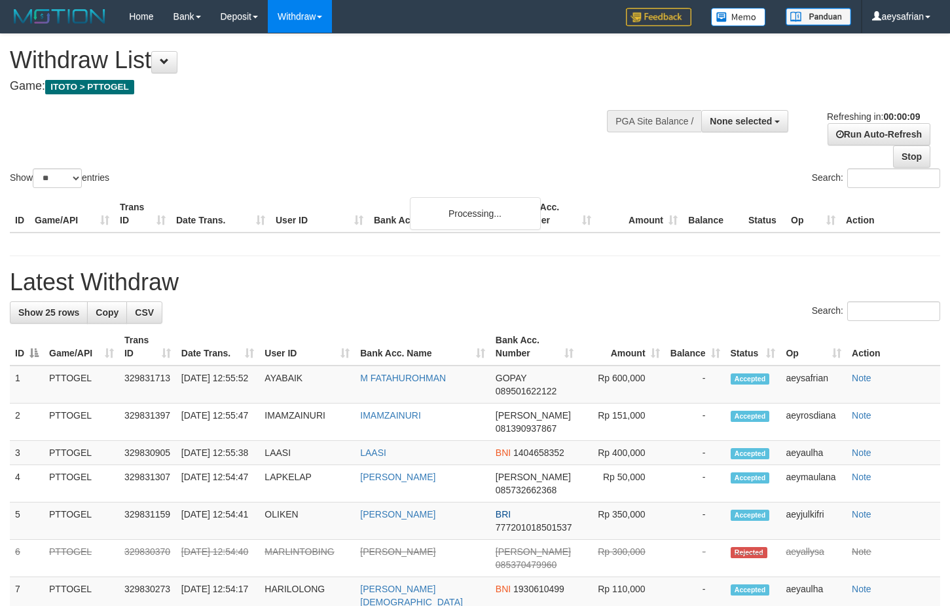
select select
select select "**"
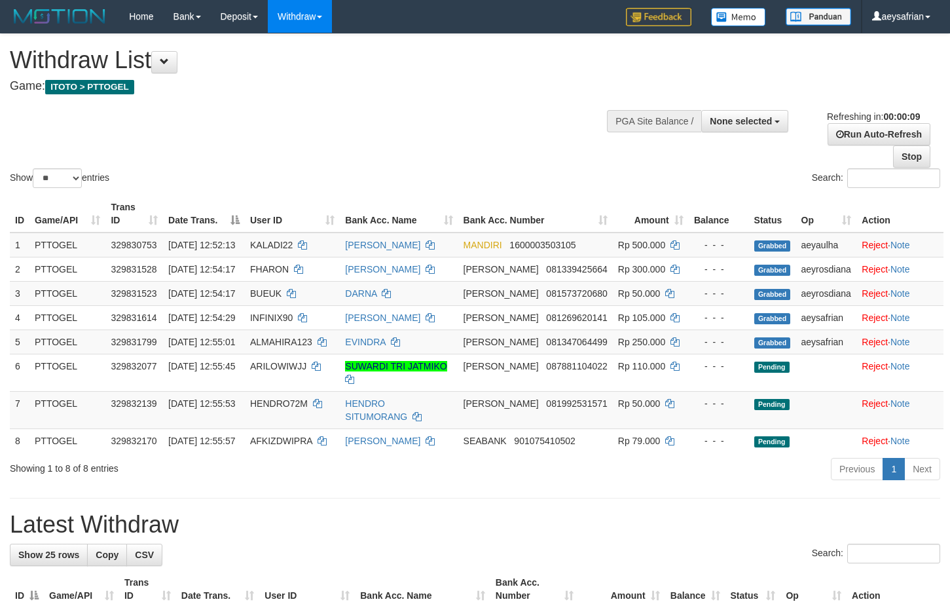
select select
select select "**"
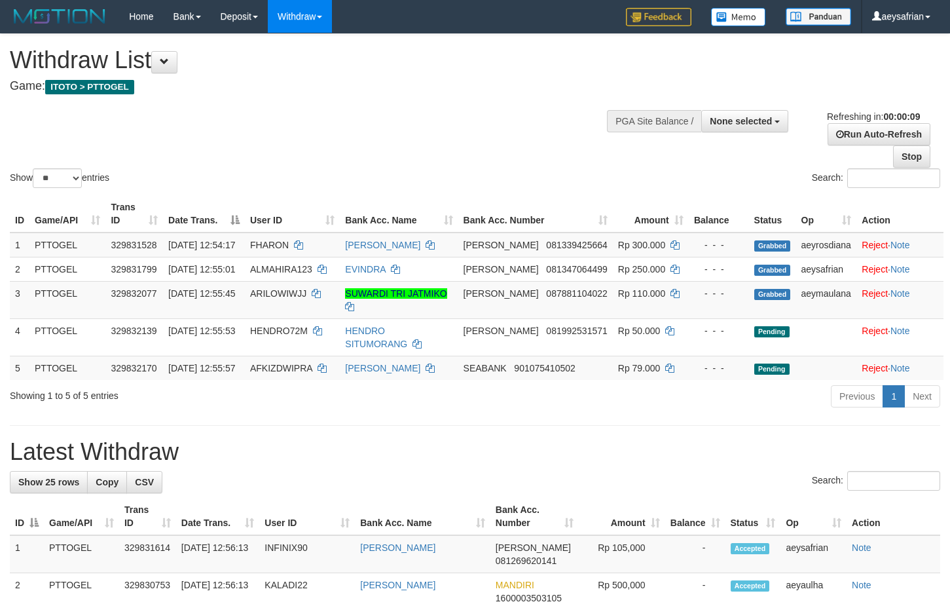
select select
select select "**"
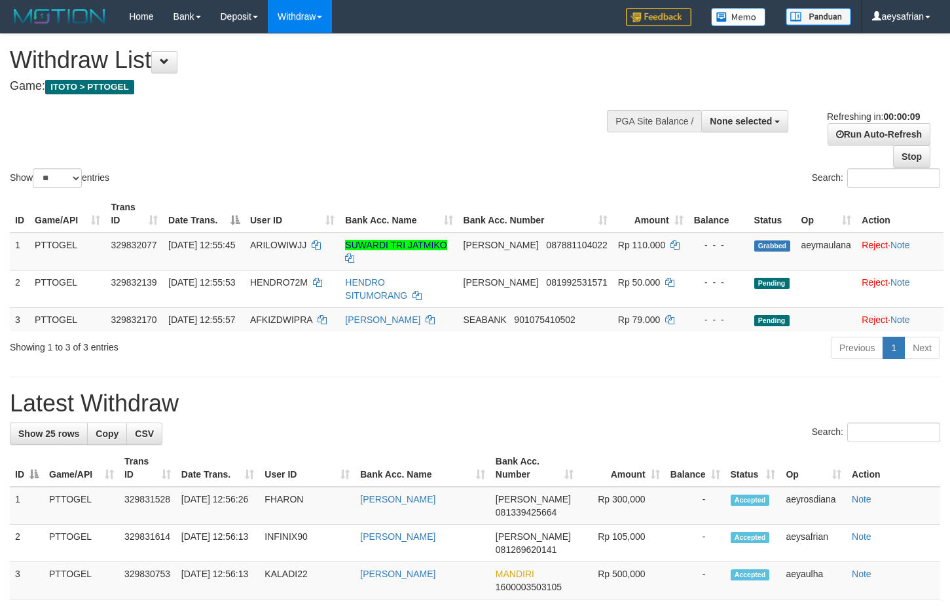
select select
select select "**"
select select
select select "**"
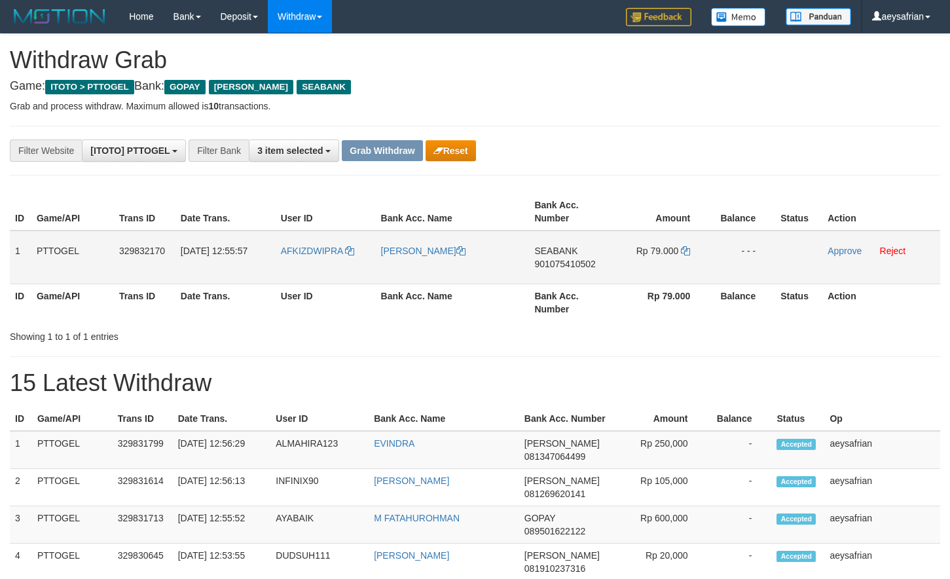
scroll to position [204, 0]
drag, startPoint x: 497, startPoint y: 255, endPoint x: 644, endPoint y: 252, distance: 146.8
click at [644, 252] on tr "1 PTTOGEL 329832170 31/08/2025 12:55:57 AFKIZDWIPRA DEDI IRAWAN SEABANK 9010754…" at bounding box center [475, 258] width 931 height 54
click at [584, 261] on span "901075410502" at bounding box center [565, 264] width 61 height 10
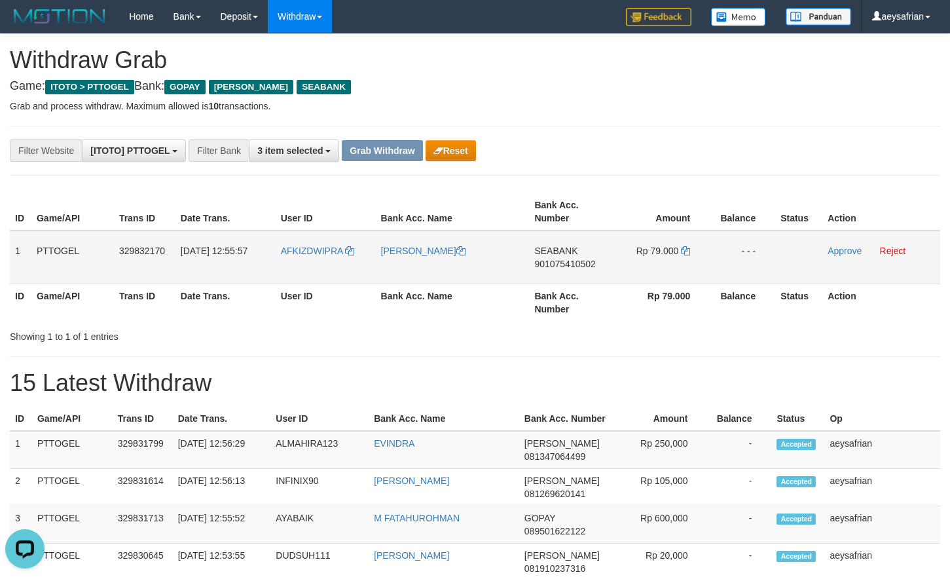
click at [584, 261] on span "901075410502" at bounding box center [565, 264] width 61 height 10
copy span "901075410502"
click at [537, 263] on span "901075410502" at bounding box center [565, 264] width 61 height 10
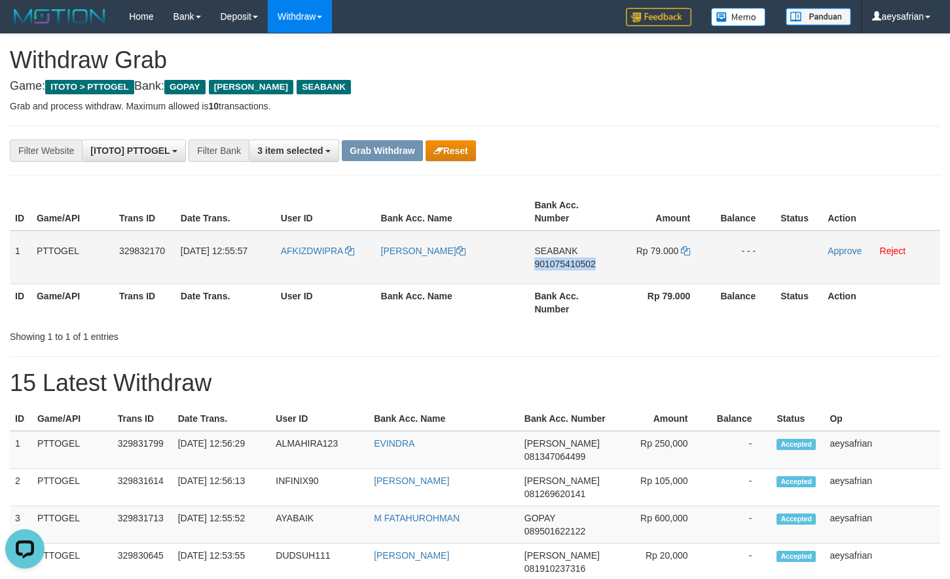
copy span "901075410502"
click at [537, 263] on span "901075410502" at bounding box center [565, 264] width 61 height 10
copy td "SEABANK 901075410502"
click at [572, 261] on span "901075410502" at bounding box center [565, 264] width 61 height 10
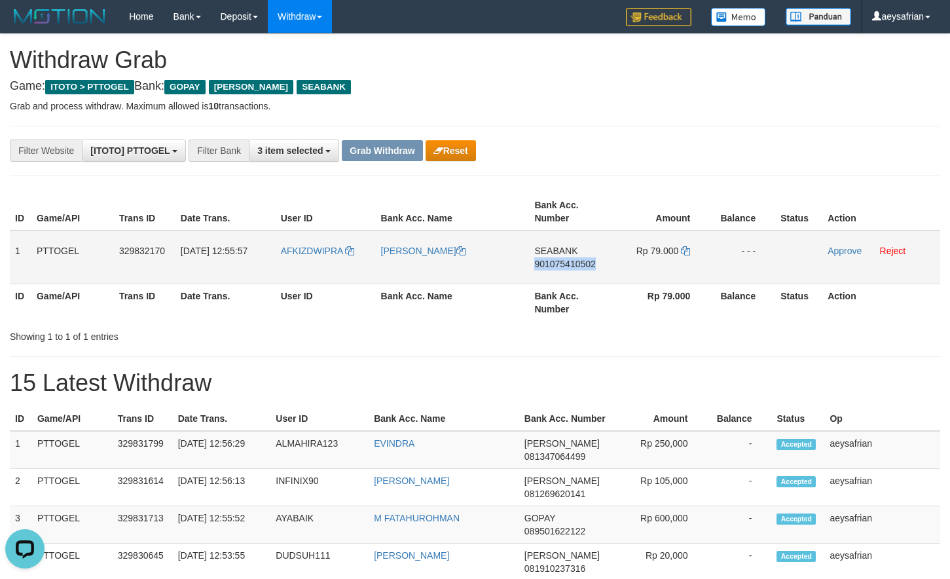
copy span "901075410502"
click at [572, 261] on span "901075410502" at bounding box center [565, 264] width 61 height 10
copy td "SEABANK 901075410502"
click at [572, 261] on span "901075410502" at bounding box center [565, 264] width 61 height 10
copy span "901075410502"
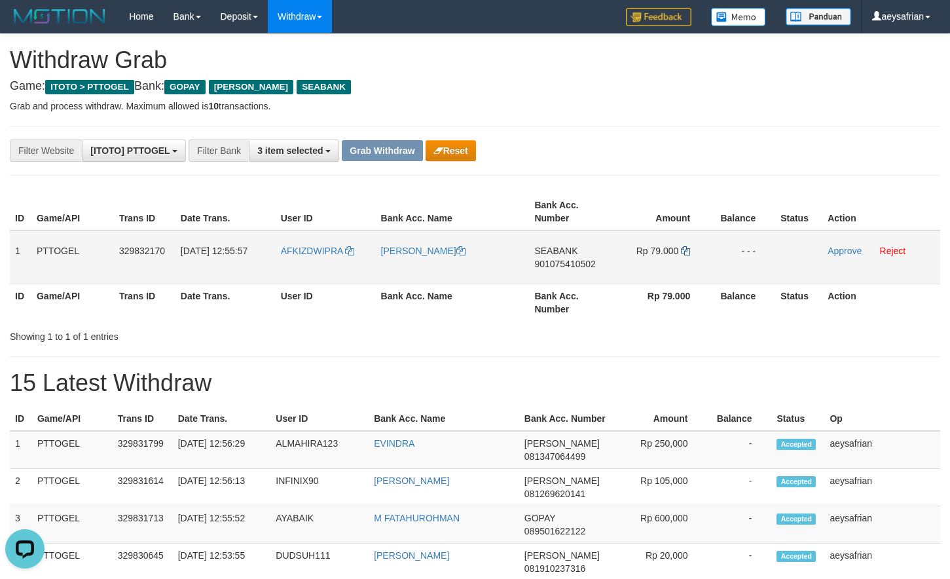
click at [691, 251] on td "Rp 79.000" at bounding box center [661, 258] width 98 height 54
click at [689, 250] on icon at bounding box center [685, 250] width 9 height 9
click at [845, 246] on link "Approve" at bounding box center [845, 251] width 34 height 10
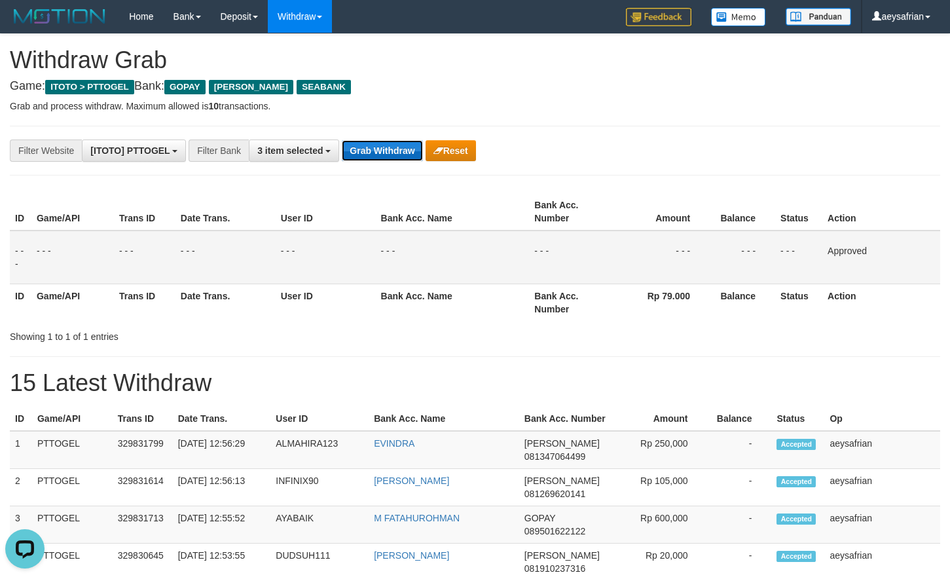
click at [361, 145] on button "Grab Withdraw" at bounding box center [382, 150] width 81 height 21
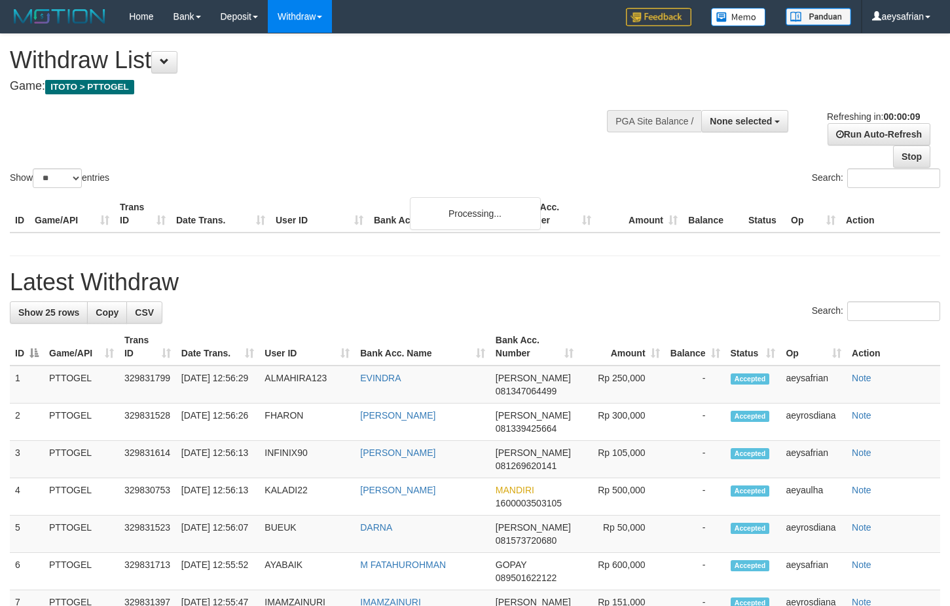
select select
select select "**"
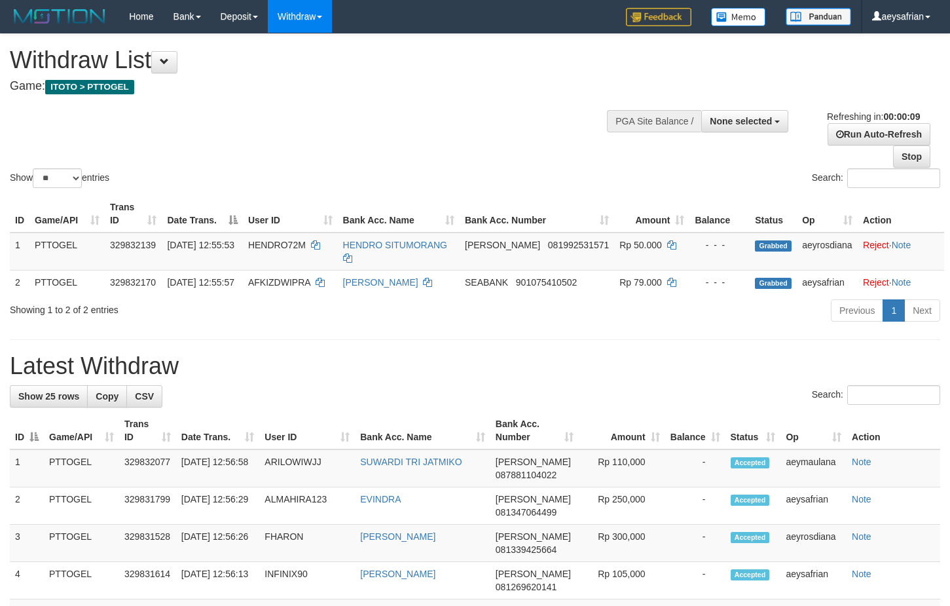
select select
select select "**"
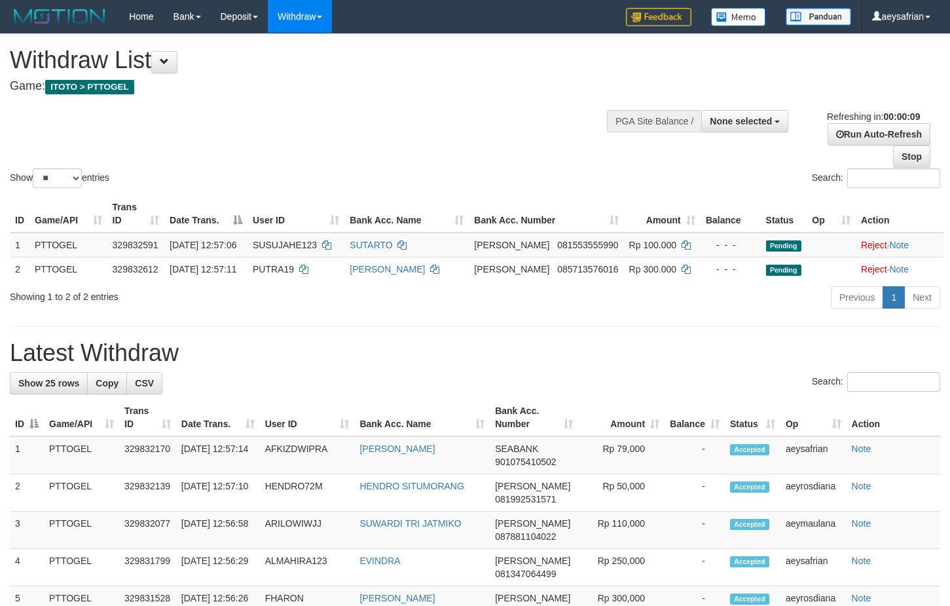
select select
select select "**"
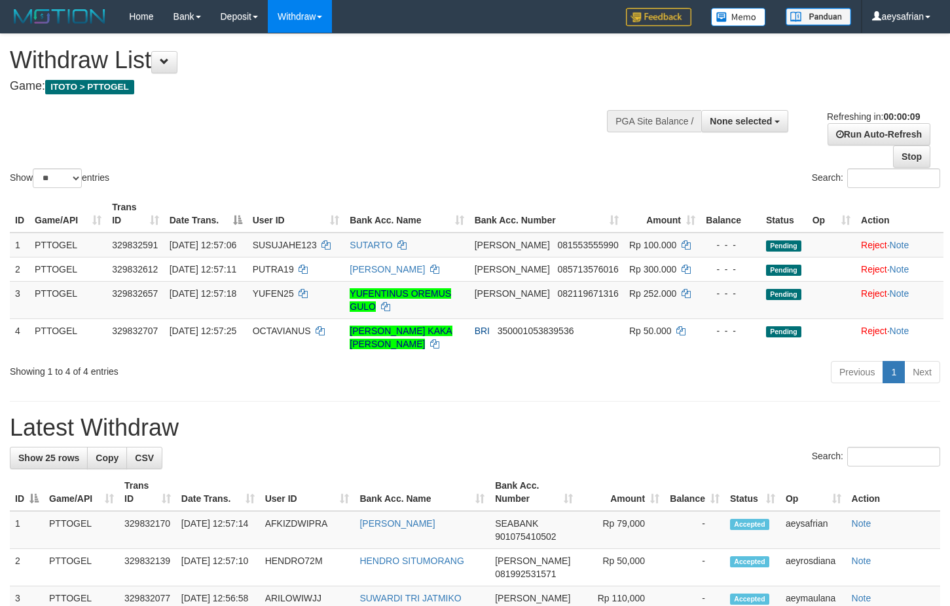
select select
select select "**"
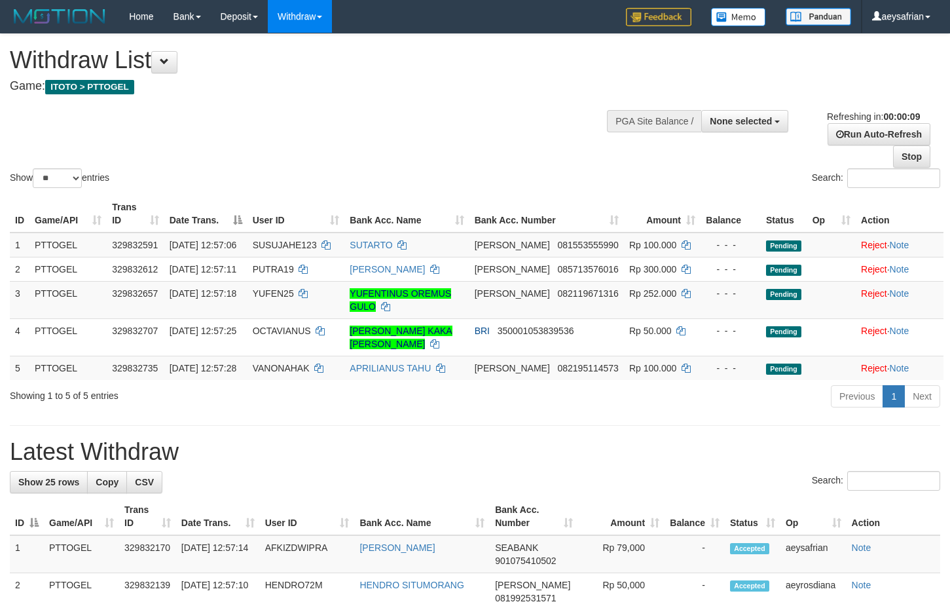
select select
select select "**"
select select
select select "**"
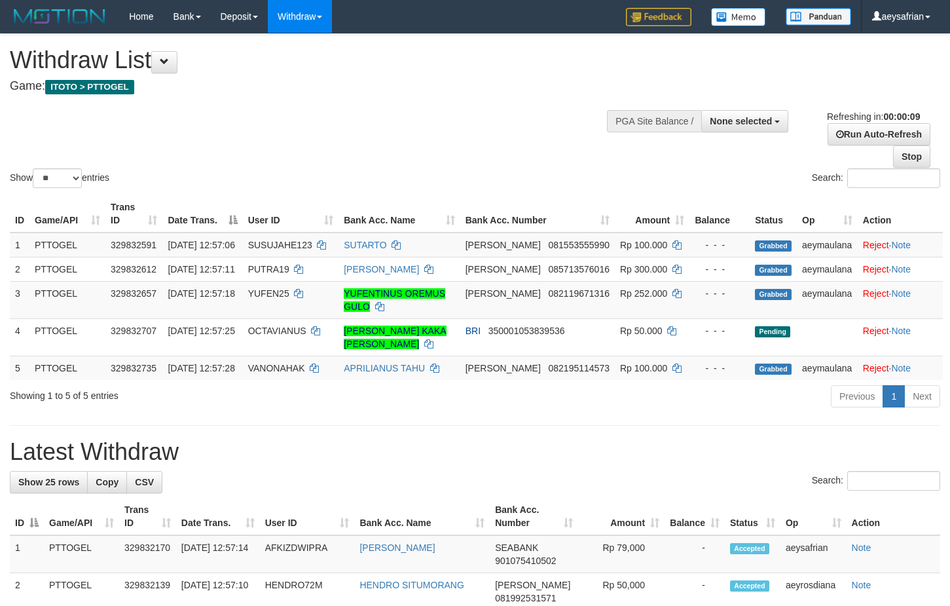
select select
select select "**"
select select
select select "**"
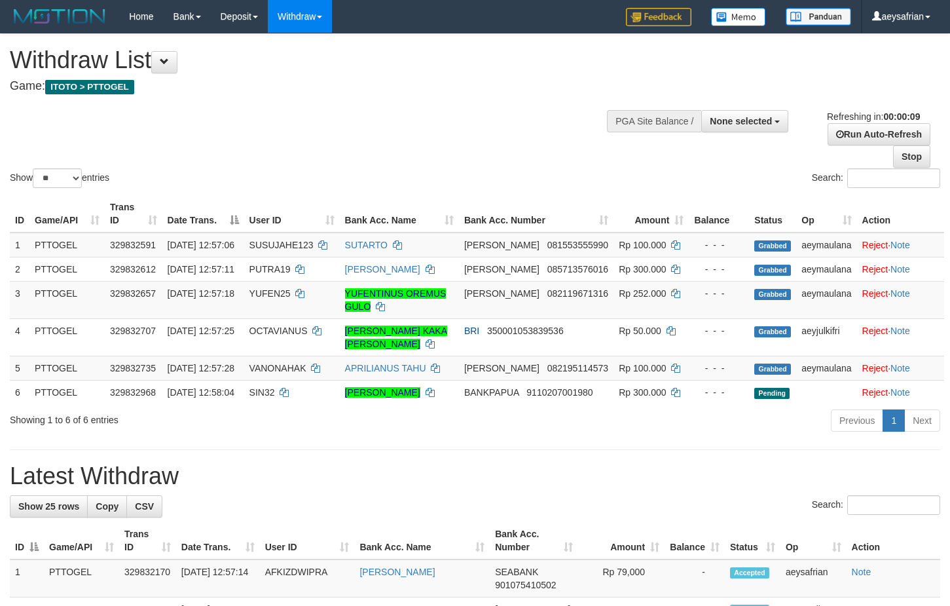
select select
select select "**"
select select
select select "**"
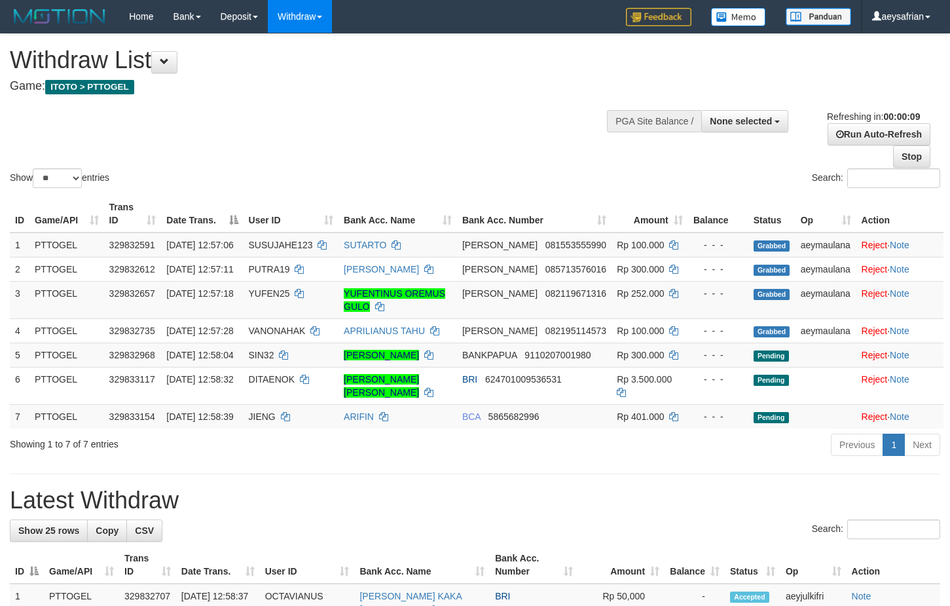
select select
select select "**"
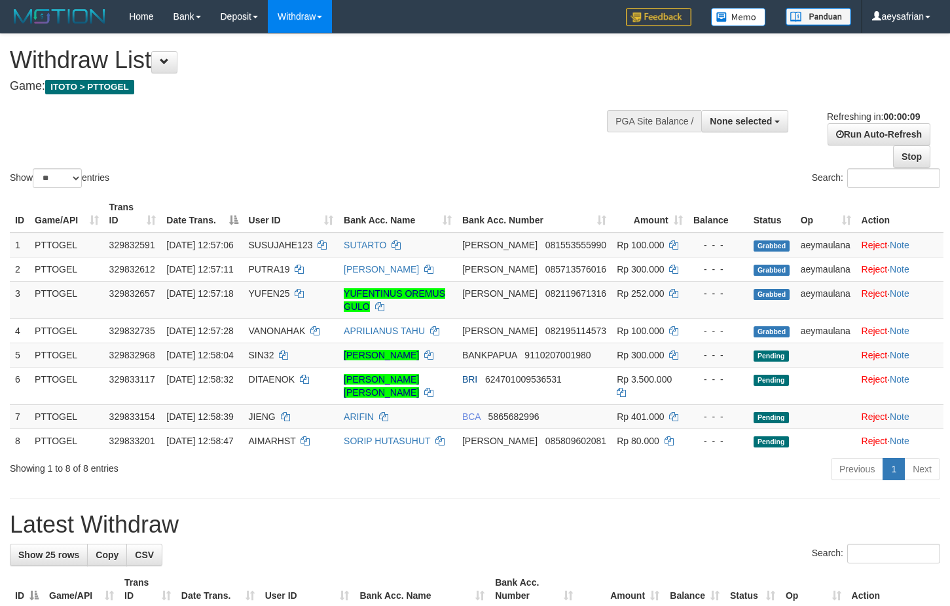
select select
select select "**"
select select
select select "**"
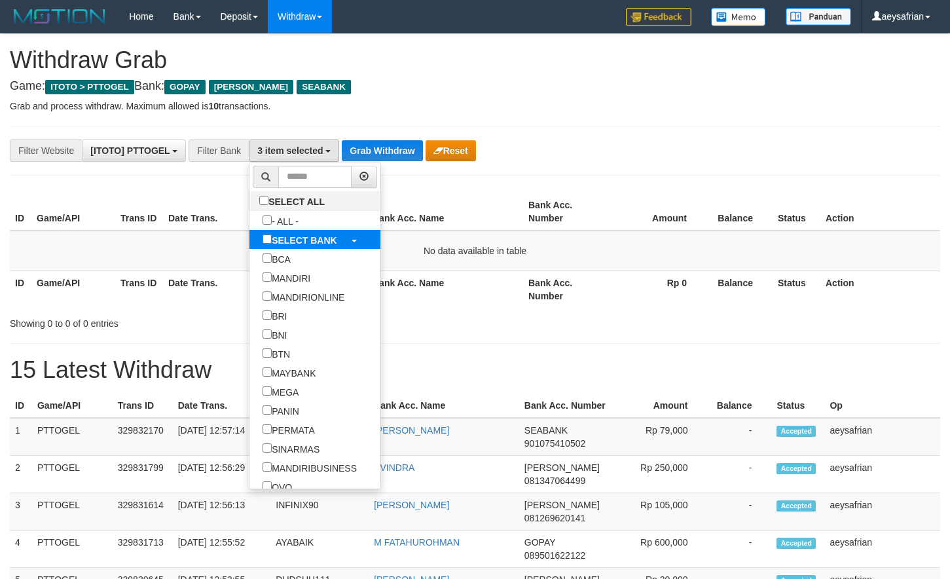
scroll to position [204, 0]
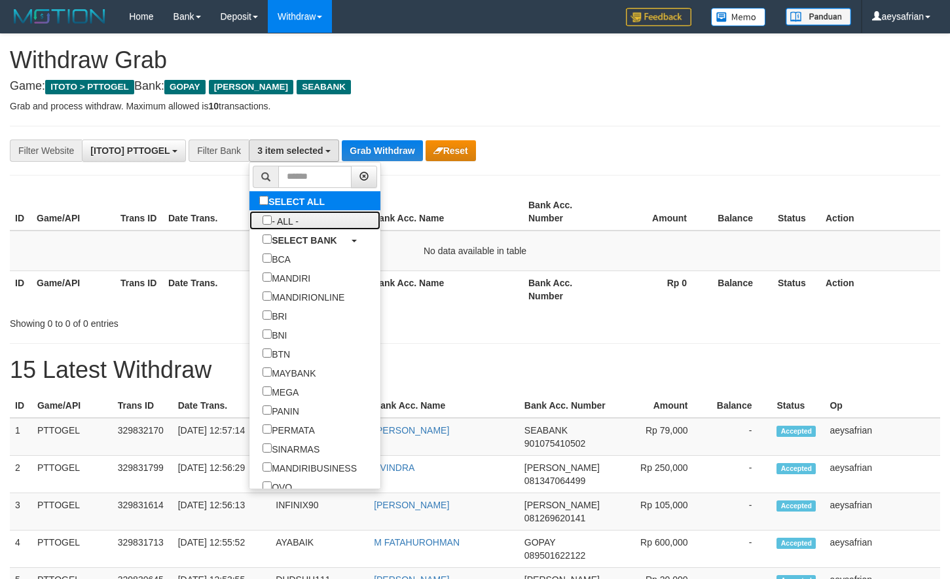
drag, startPoint x: 270, startPoint y: 221, endPoint x: 317, endPoint y: 191, distance: 56.0
click at [269, 221] on link "- ALL -" at bounding box center [315, 220] width 131 height 19
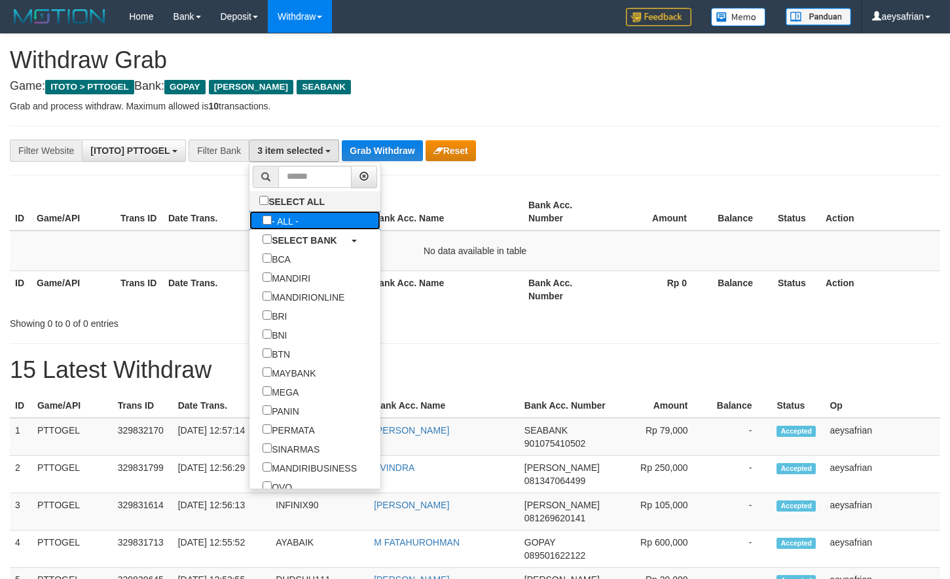
click at [250, 217] on label "- ALL -" at bounding box center [281, 220] width 62 height 19
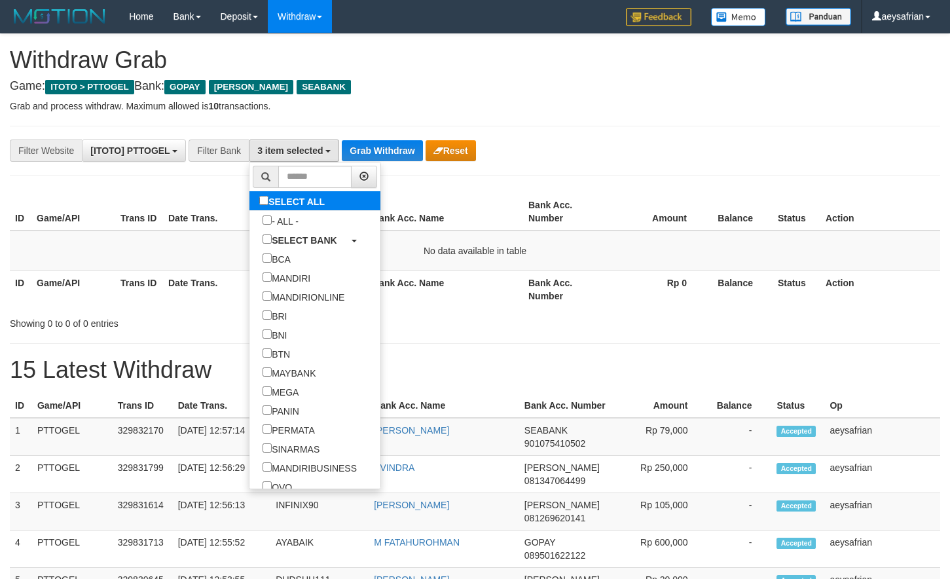
select select "***"
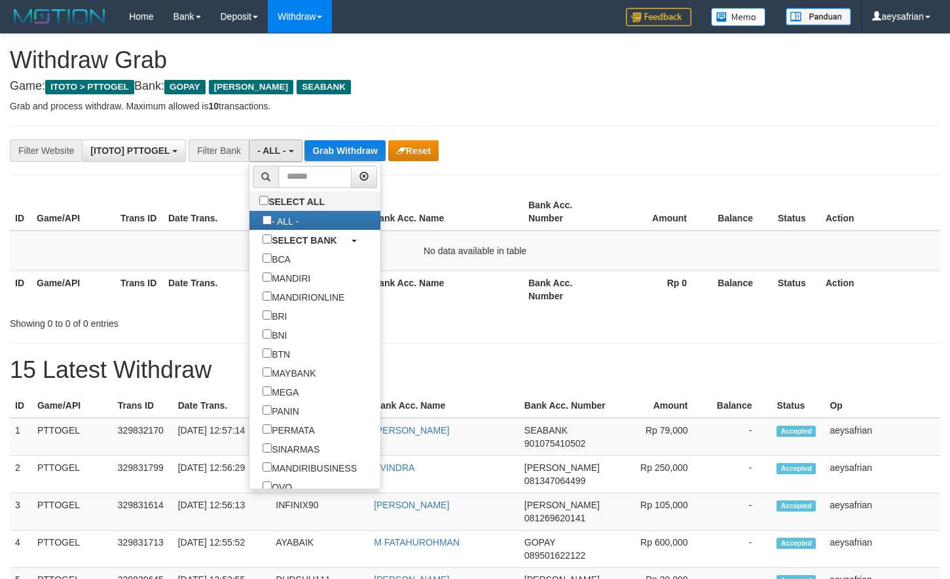
scroll to position [13, 0]
click at [353, 151] on button "Grab Withdraw" at bounding box center [345, 150] width 81 height 21
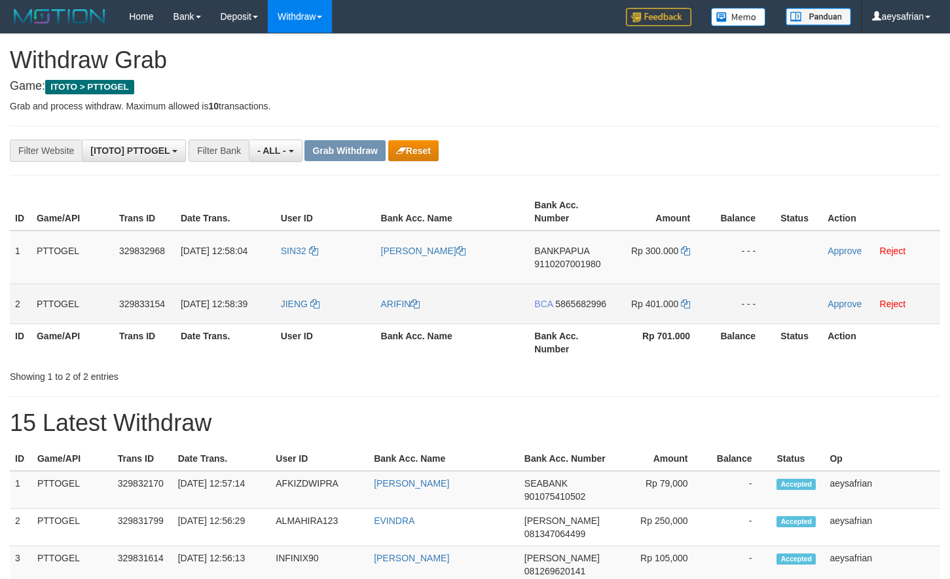
scroll to position [11, 0]
drag, startPoint x: 487, startPoint y: 282, endPoint x: 673, endPoint y: 306, distance: 187.5
click at [673, 306] on tbody "1 PTTOGEL 329832968 31/08/2025 12:58:04 SIN32 EDDYSON THOM ANSEK BANKPAPUA 9110…" at bounding box center [475, 278] width 931 height 94
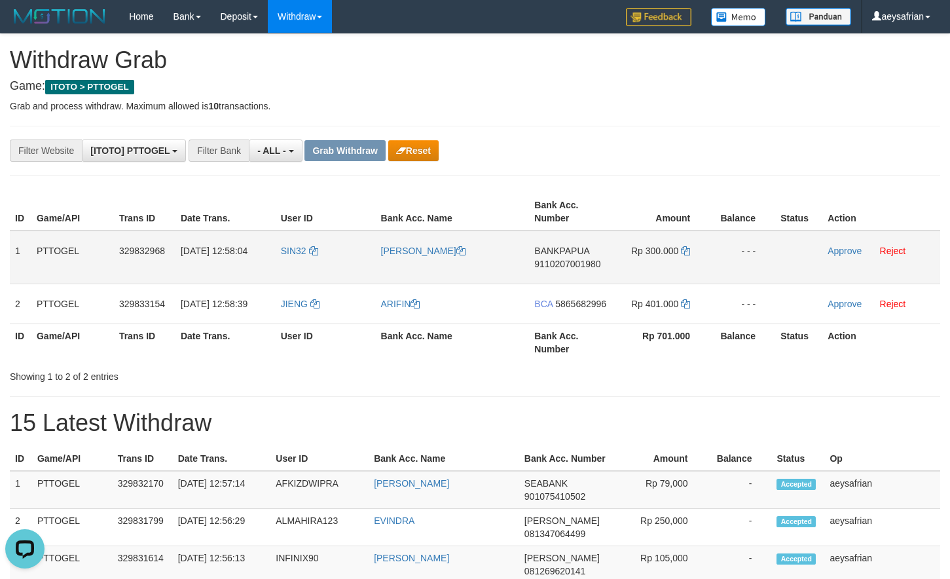
scroll to position [0, 0]
click at [353, 273] on td "SIN32" at bounding box center [326, 258] width 100 height 54
copy tr
drag, startPoint x: 347, startPoint y: 273, endPoint x: 705, endPoint y: 254, distance: 358.8
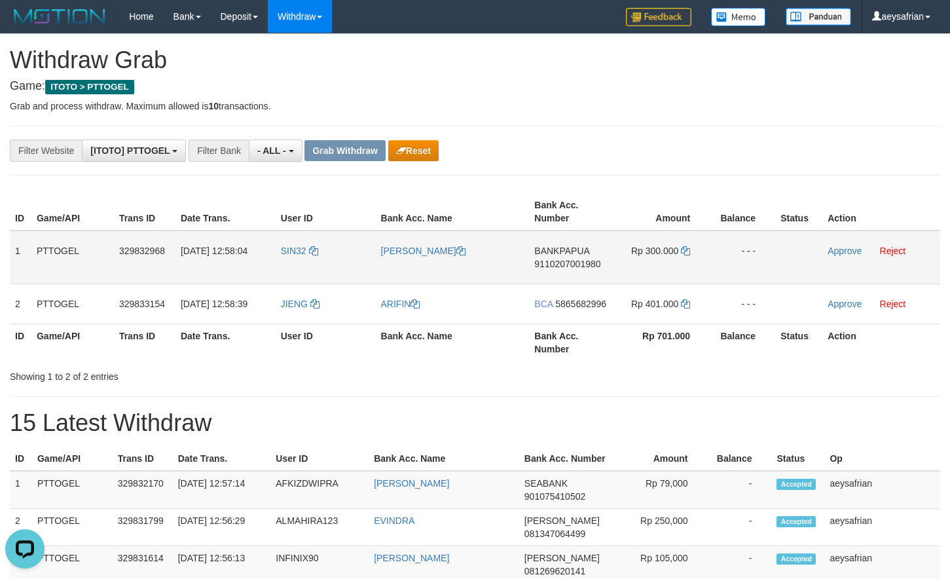
click at [666, 265] on tr "1 PTTOGEL 329832968 31/08/2025 12:58:04 SIN32 EDDYSON THOM ANSEK BANKPAPUA 9110…" at bounding box center [475, 258] width 931 height 54
click at [838, 250] on link "Approve" at bounding box center [845, 251] width 34 height 10
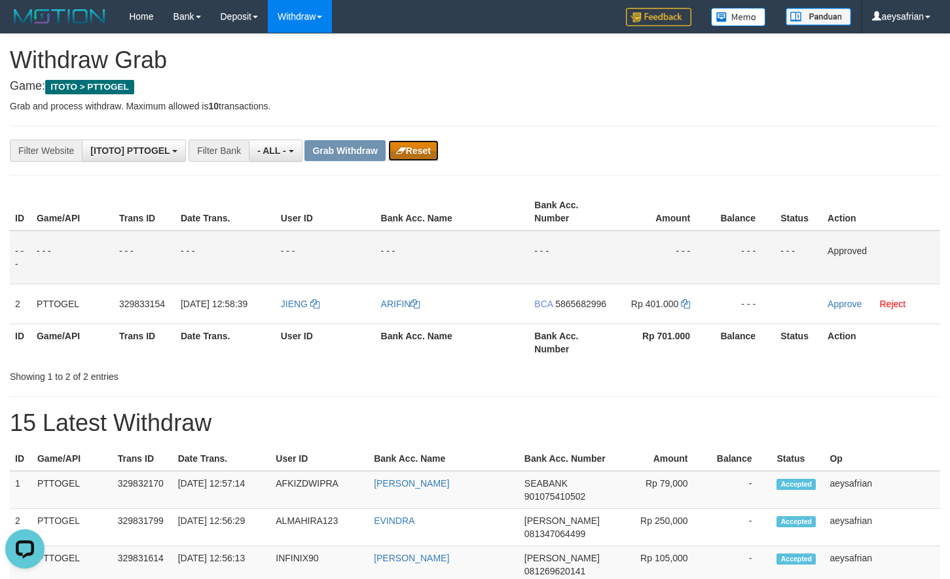
click at [417, 143] on button "Reset" at bounding box center [413, 150] width 50 height 21
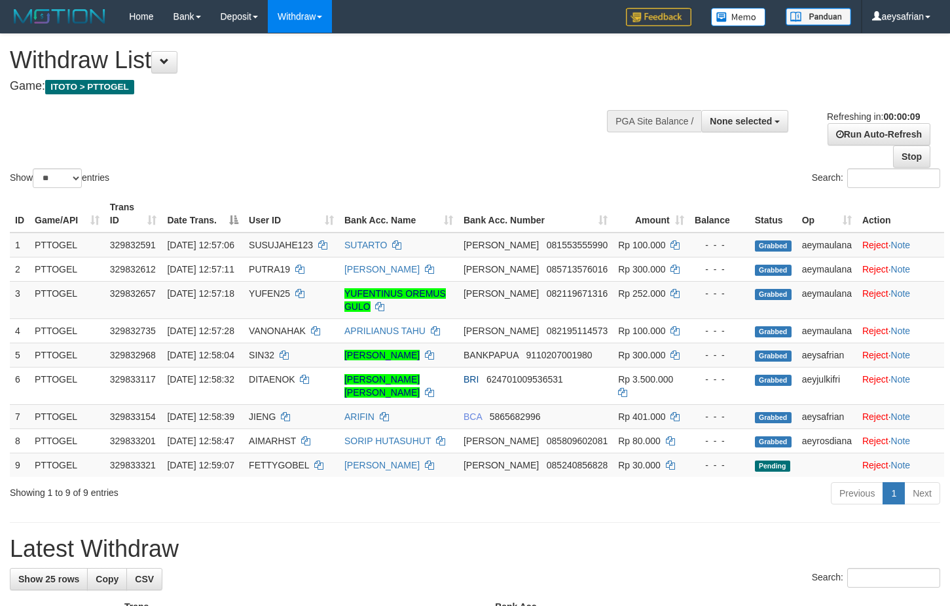
select select
select select "**"
